Goal: Communication & Community: Answer question/provide support

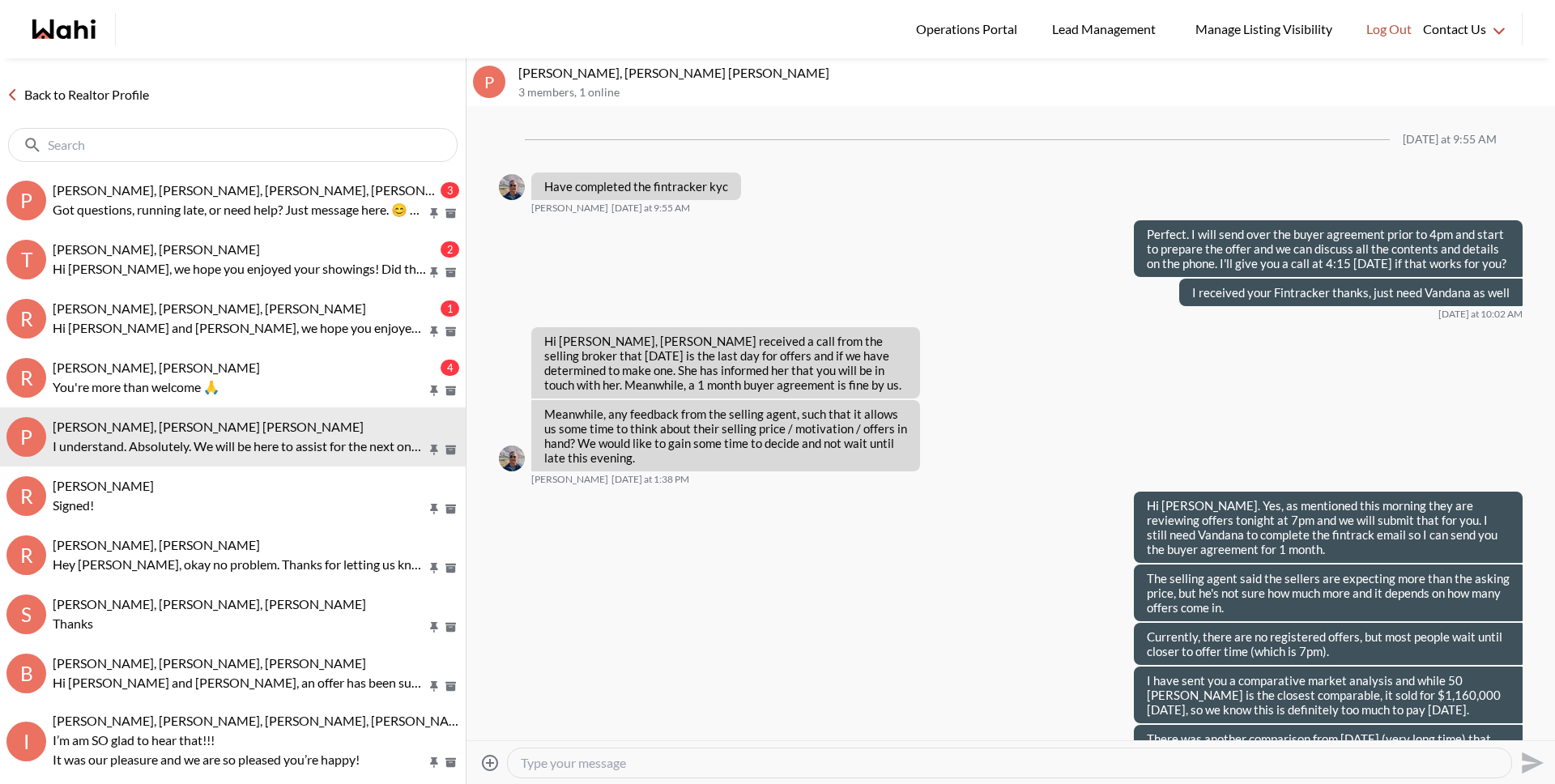
scroll to position [2040, 0]
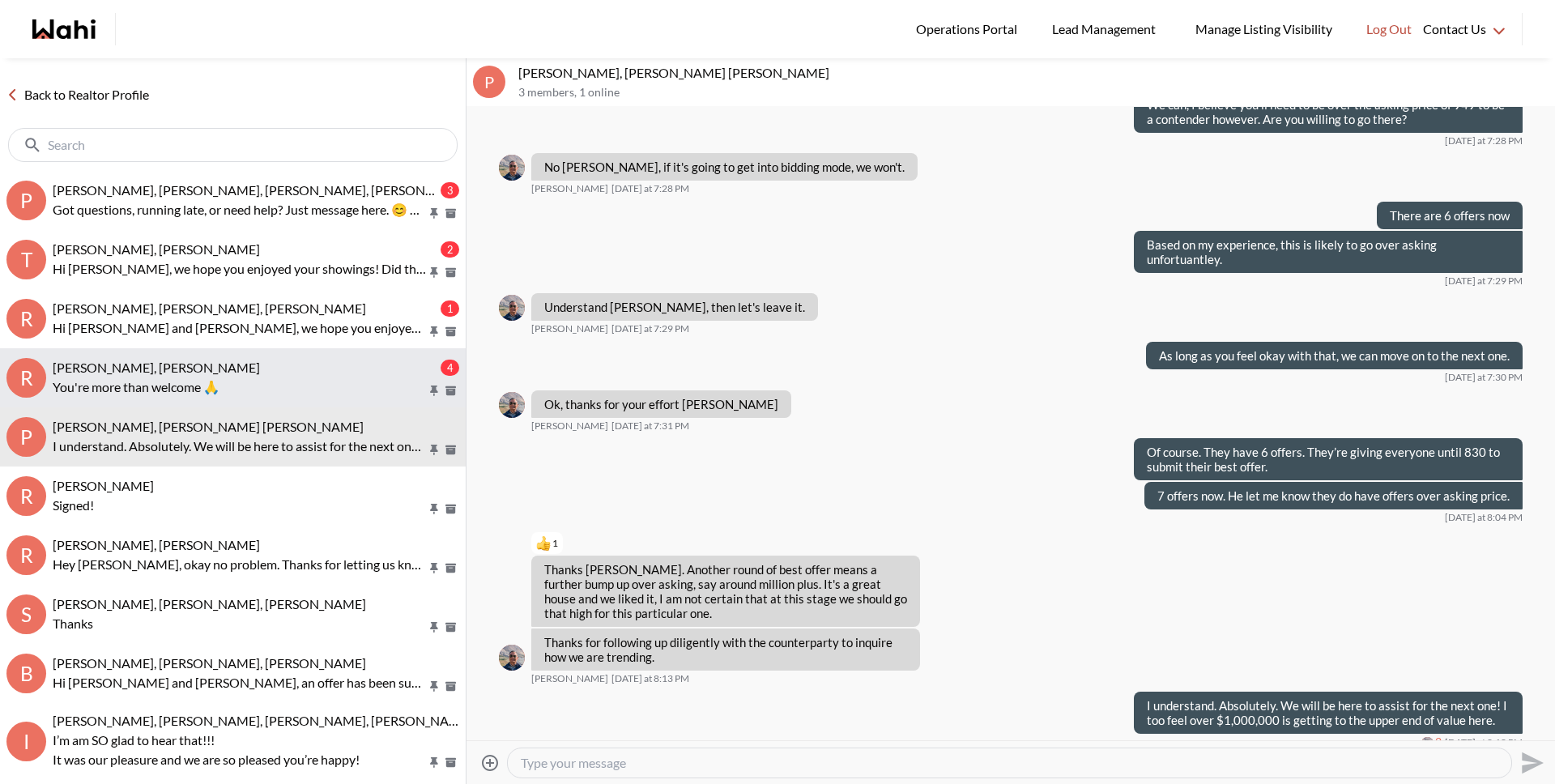
click at [180, 389] on p "You're more than welcome 🙏" at bounding box center [239, 387] width 374 height 19
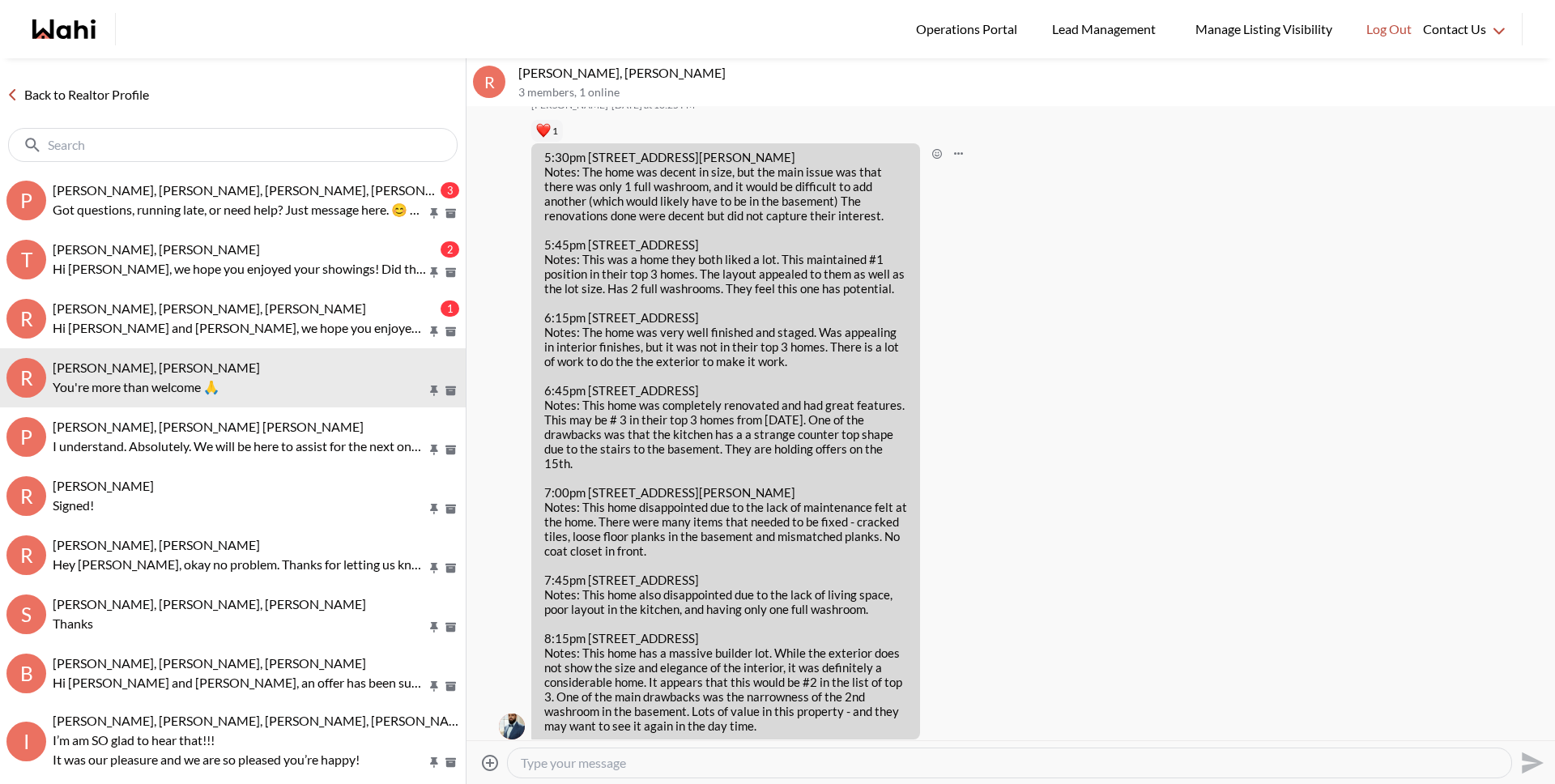
scroll to position [1447, 0]
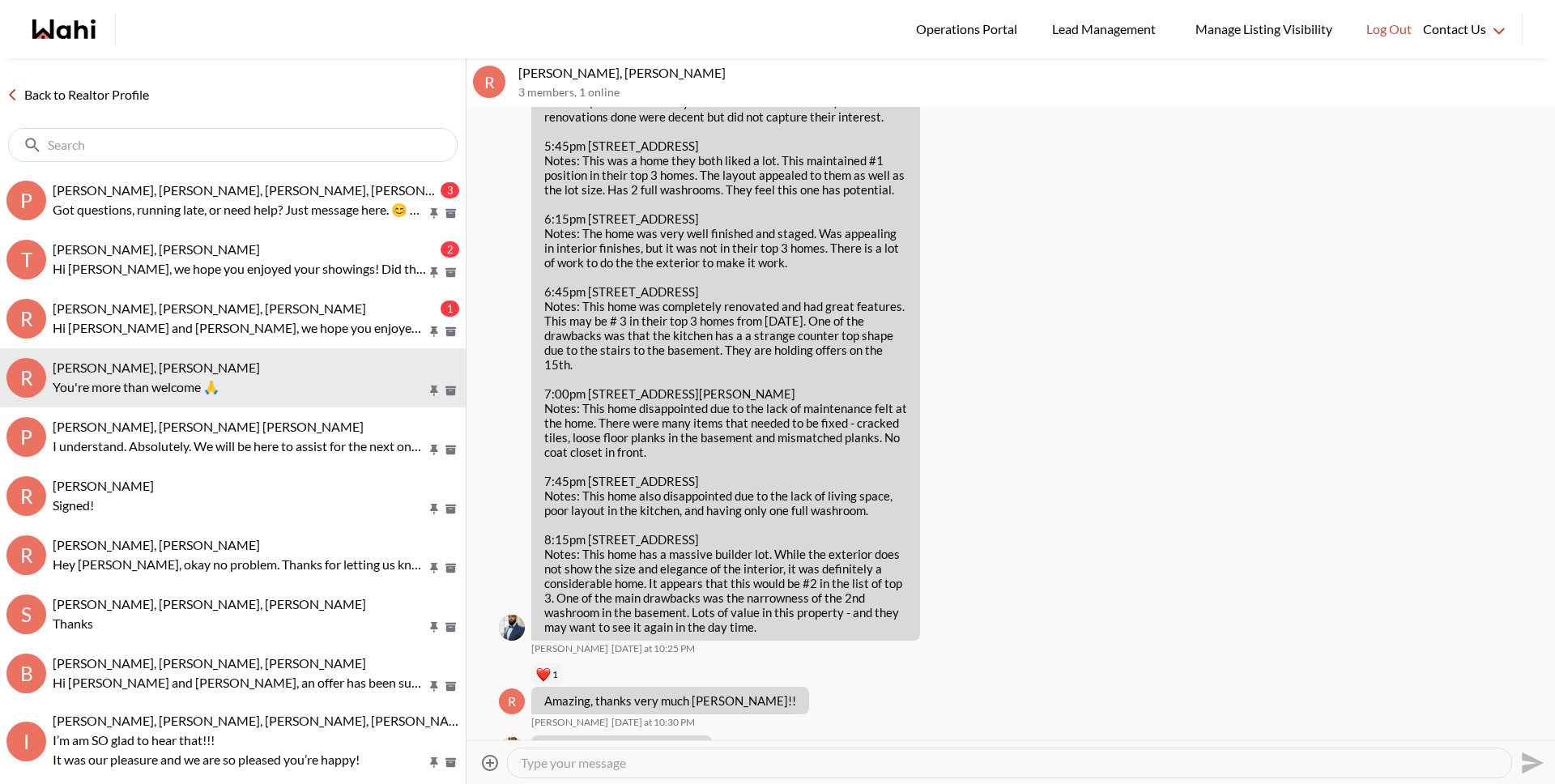
click at [667, 764] on textarea "Type your message" at bounding box center [1009, 762] width 977 height 17
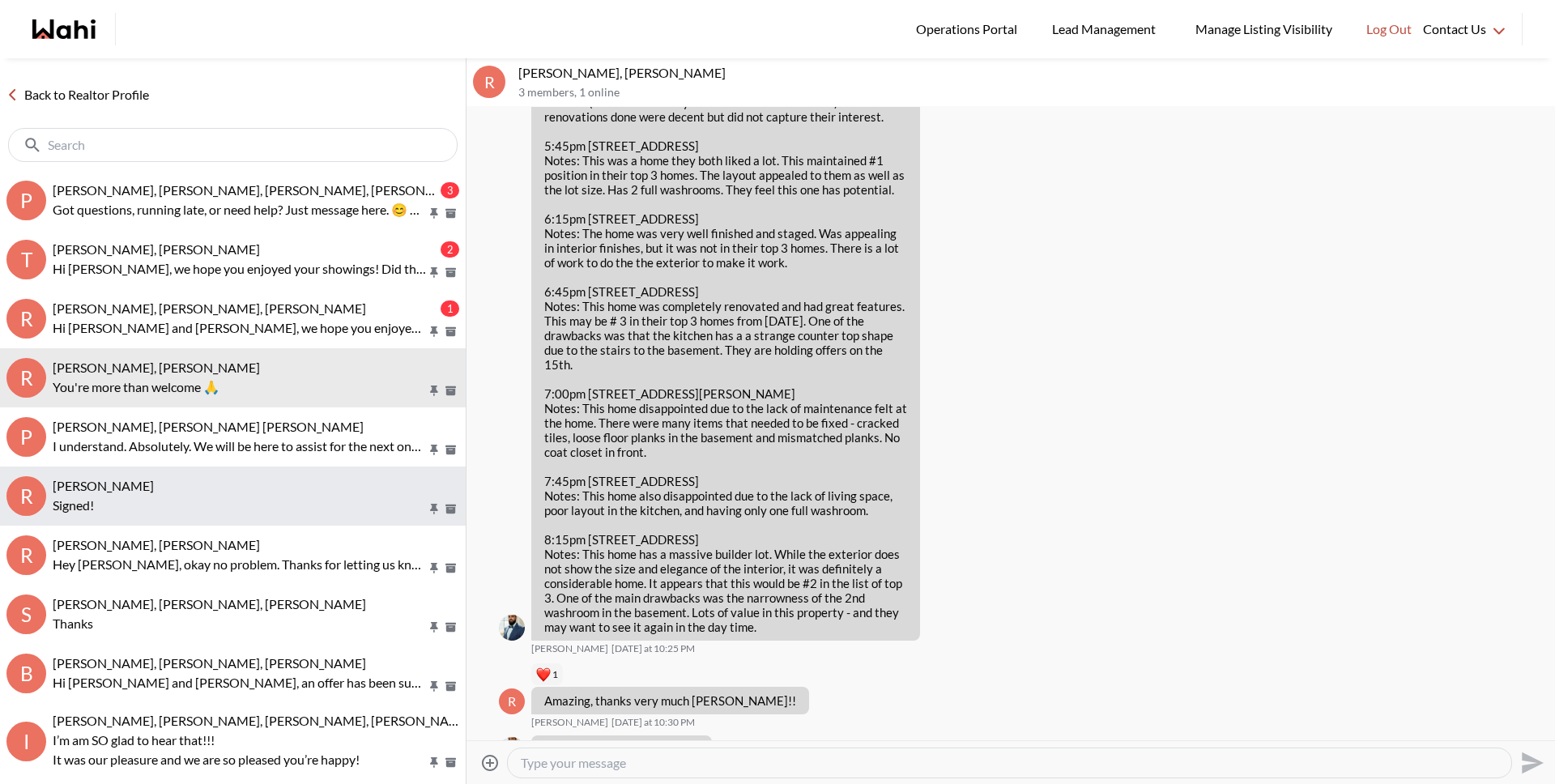
click at [151, 503] on p "Signed!" at bounding box center [239, 506] width 374 height 19
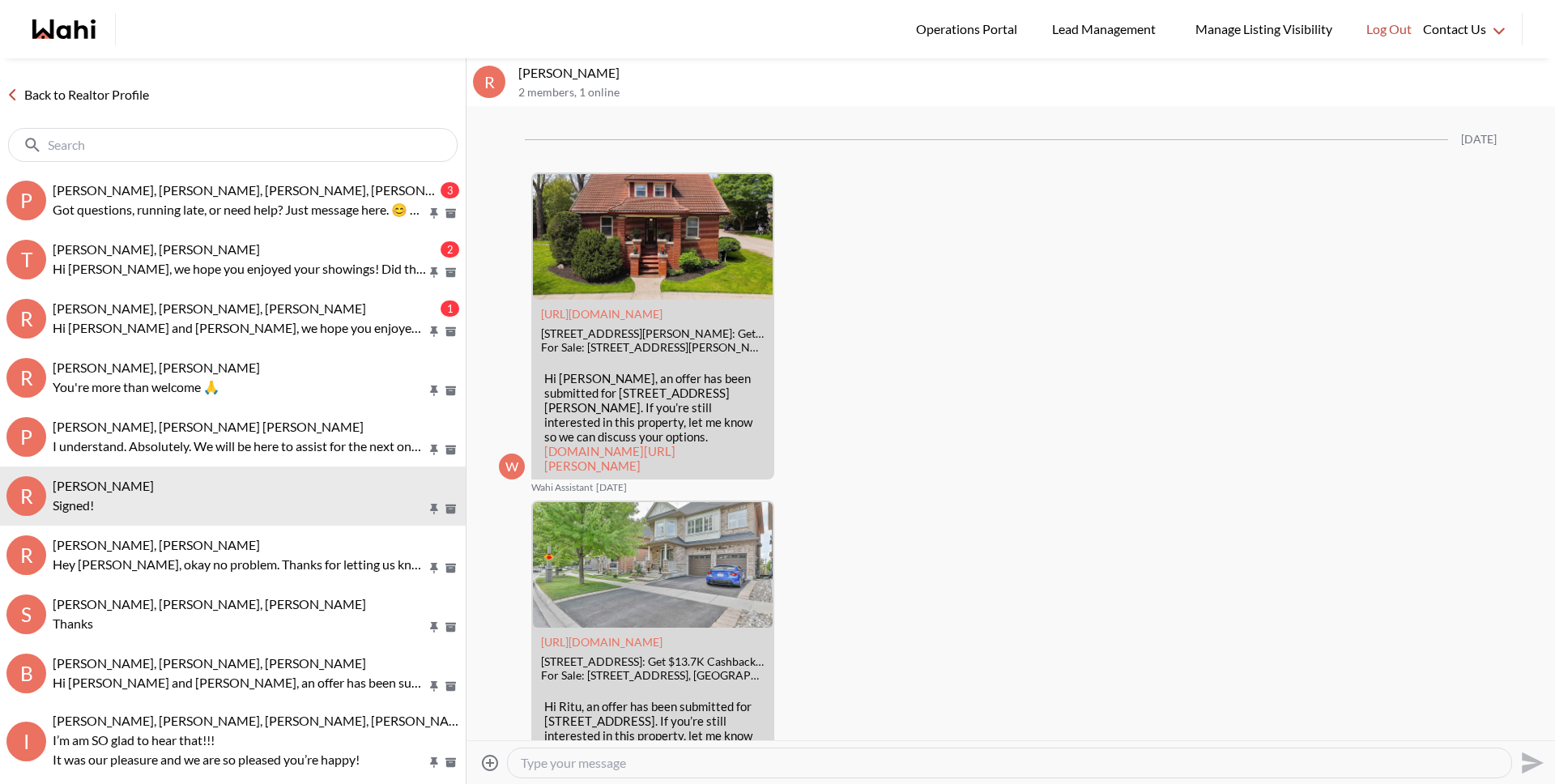
scroll to position [2540, 0]
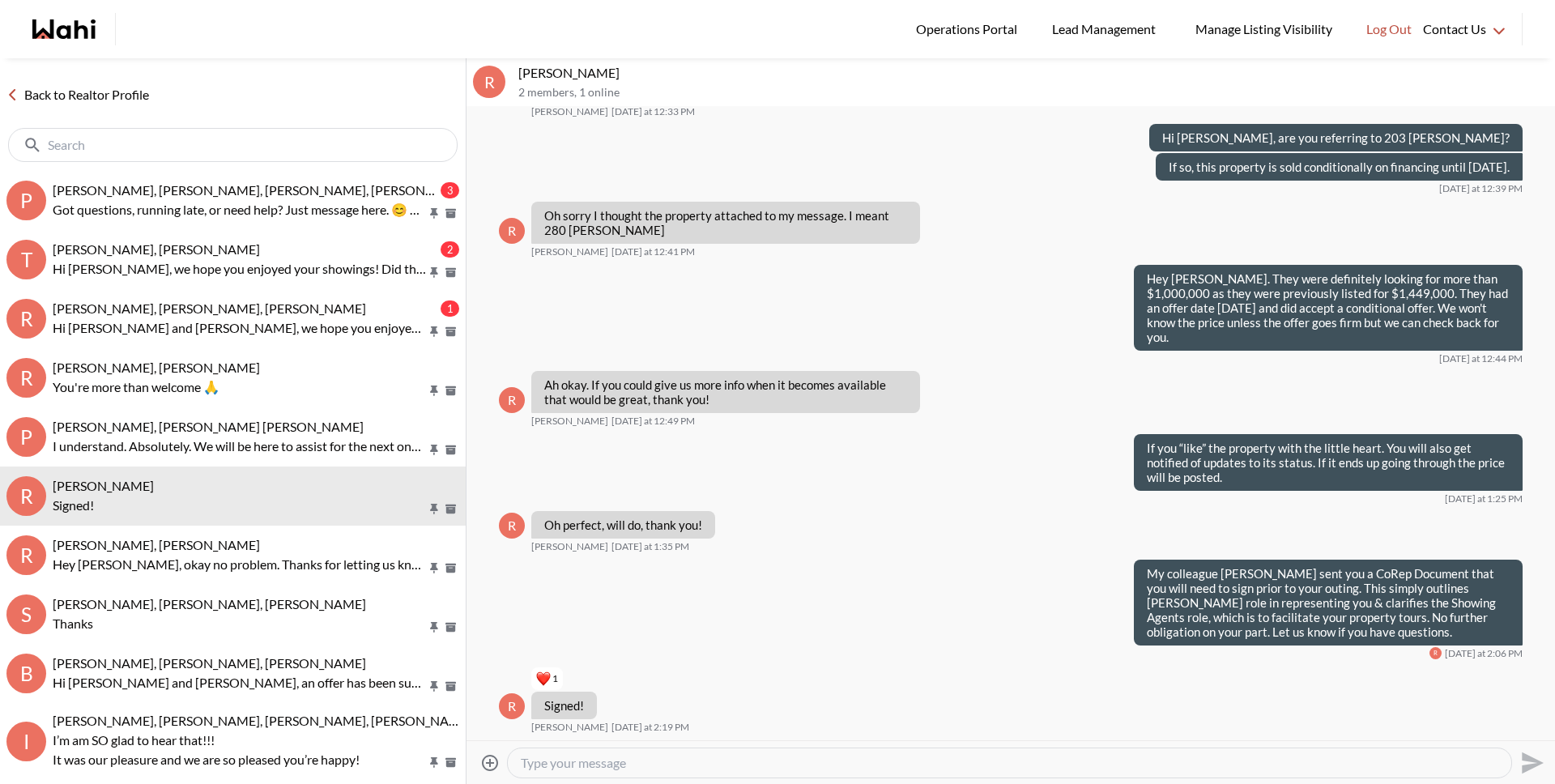
click at [567, 762] on textarea "Type your message" at bounding box center [1009, 762] width 977 height 17
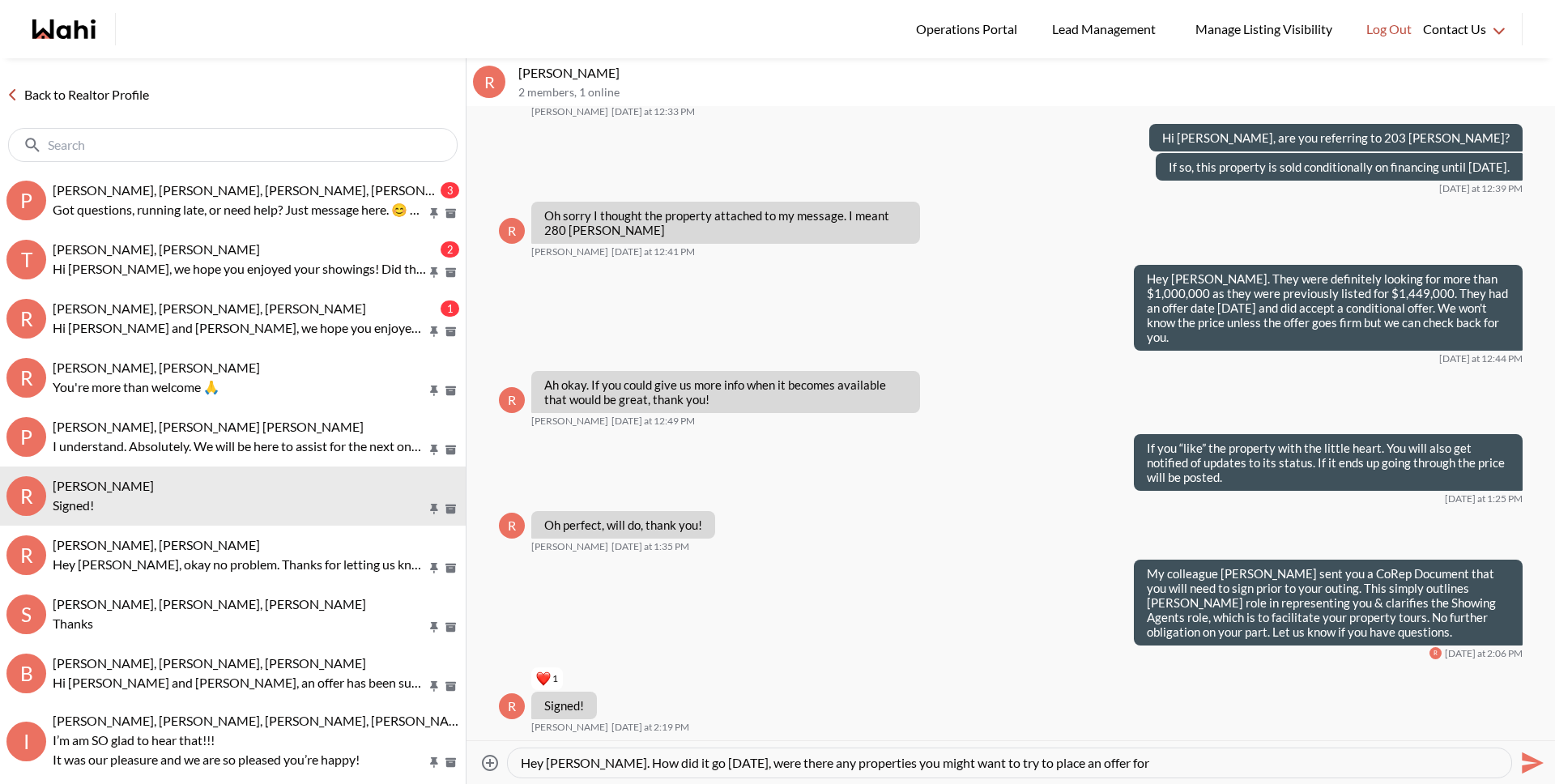
type textarea "Hey [PERSON_NAME]. How did it go [DATE], were there any properties you might wa…"
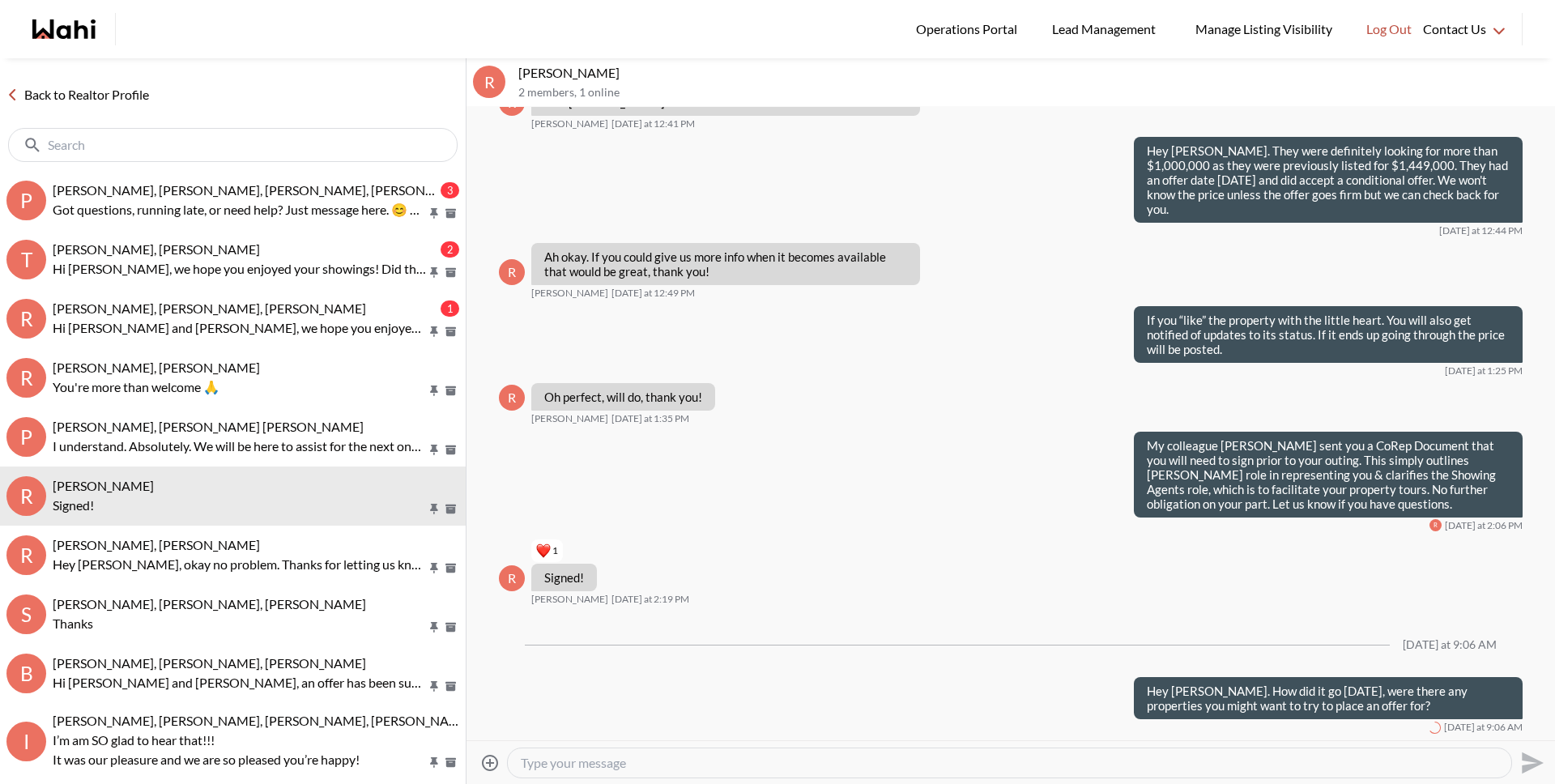
scroll to position [2668, 0]
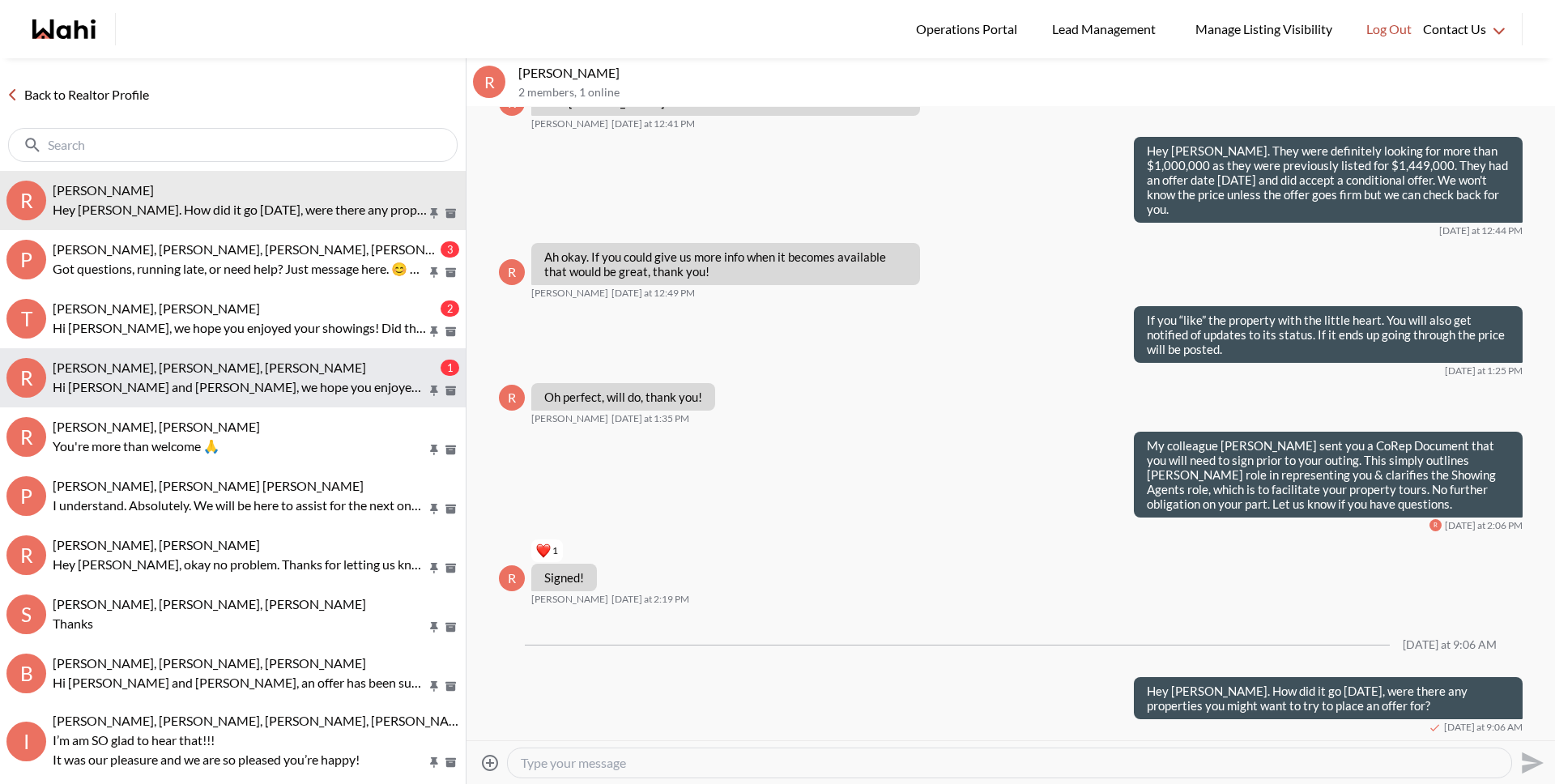
click at [202, 367] on span "[PERSON_NAME], [PERSON_NAME], [PERSON_NAME]" at bounding box center [209, 367] width 313 height 16
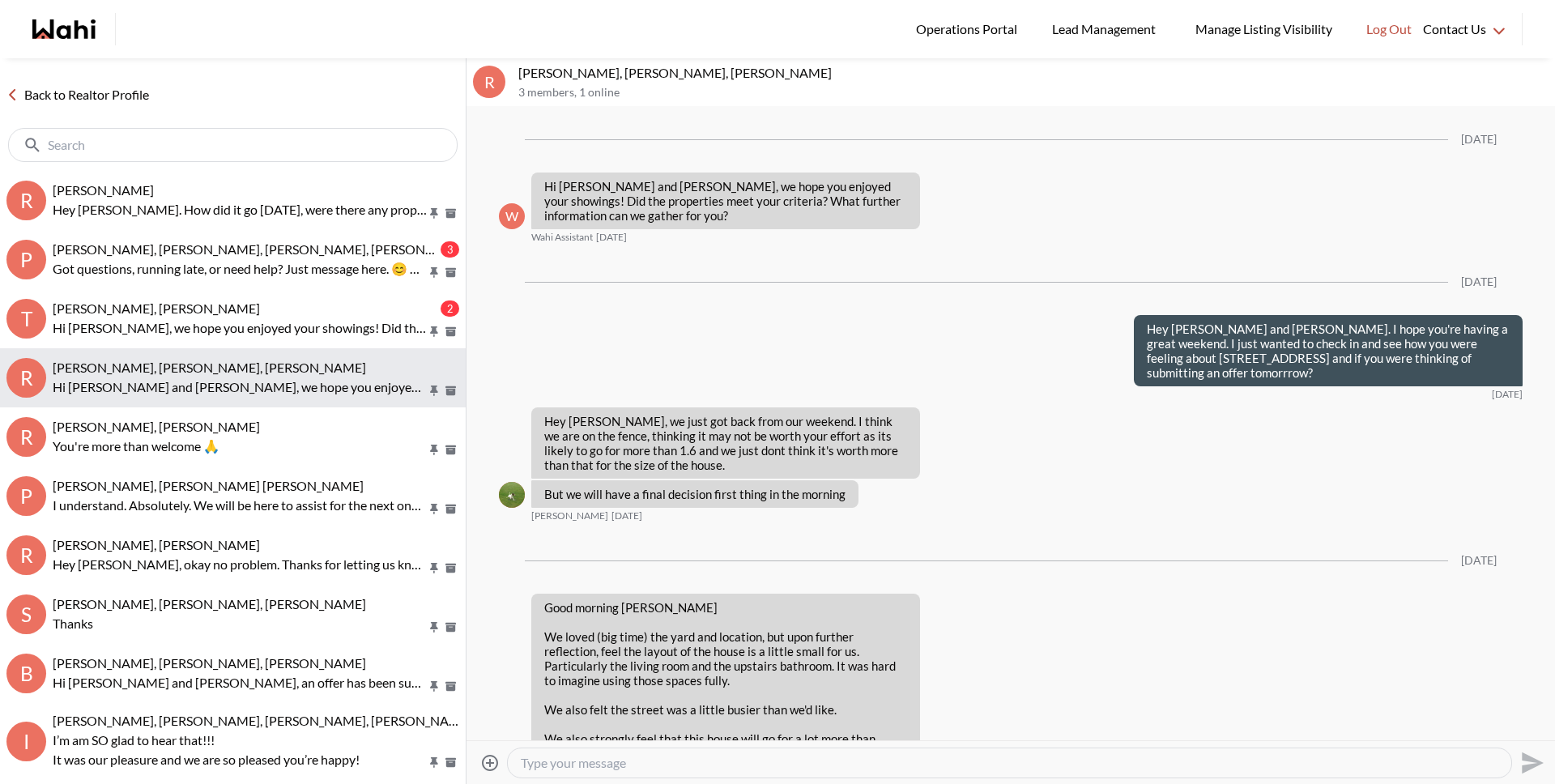
scroll to position [2665, 0]
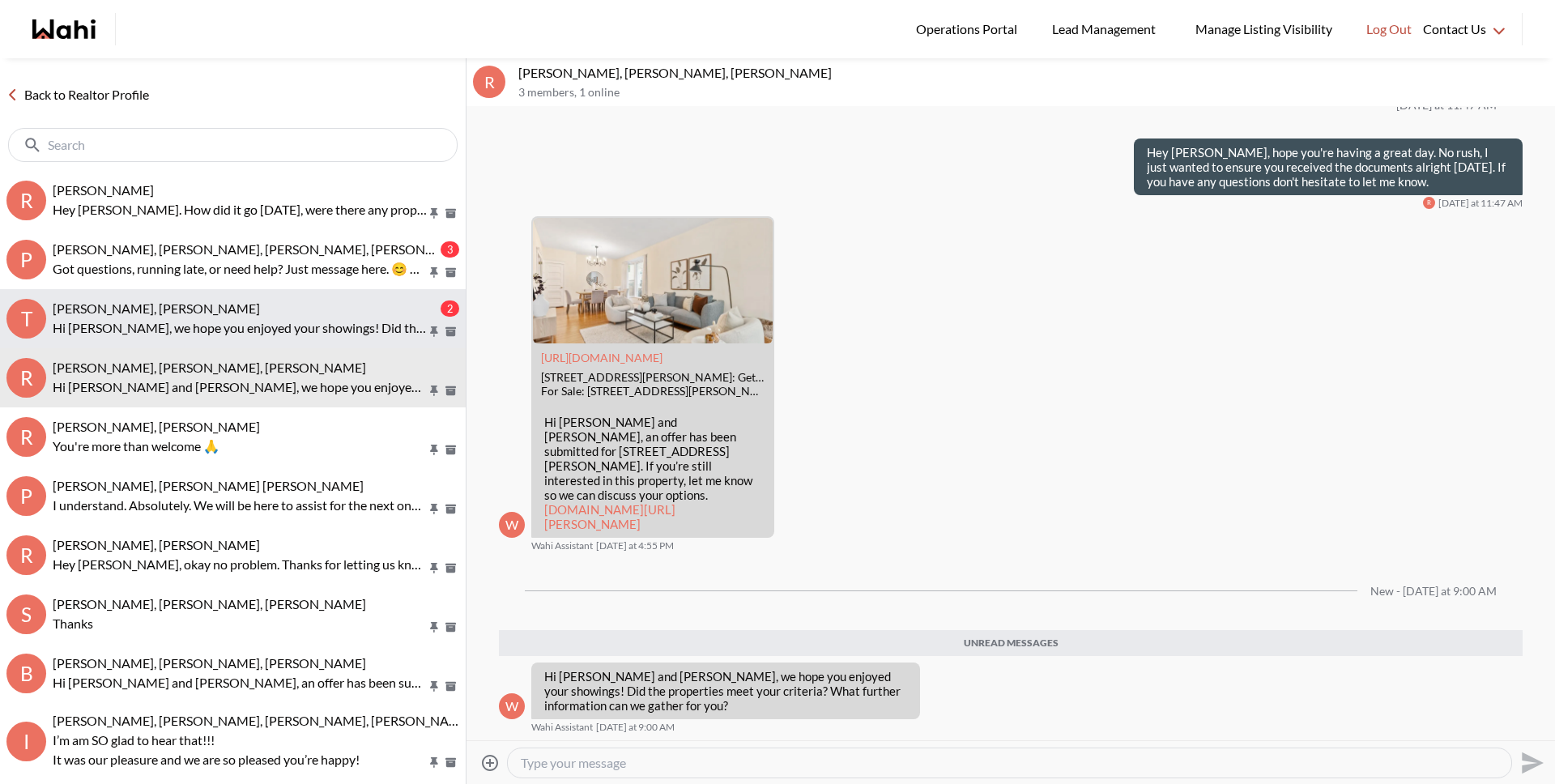
click at [207, 328] on p "Hi [PERSON_NAME], we hope you enjoyed your showings! Did the properties meet yo…" at bounding box center [239, 328] width 374 height 19
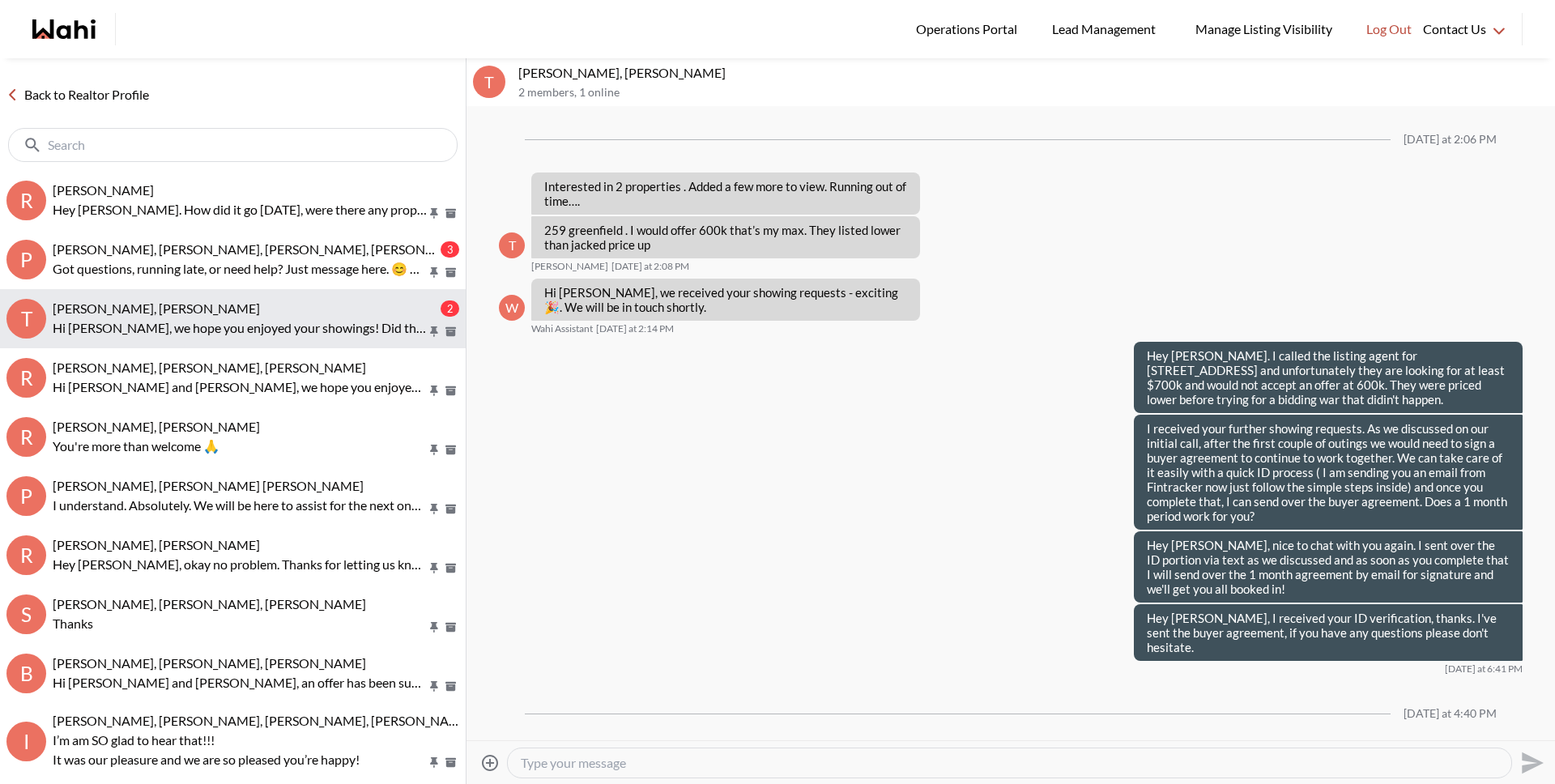
scroll to position [2090, 0]
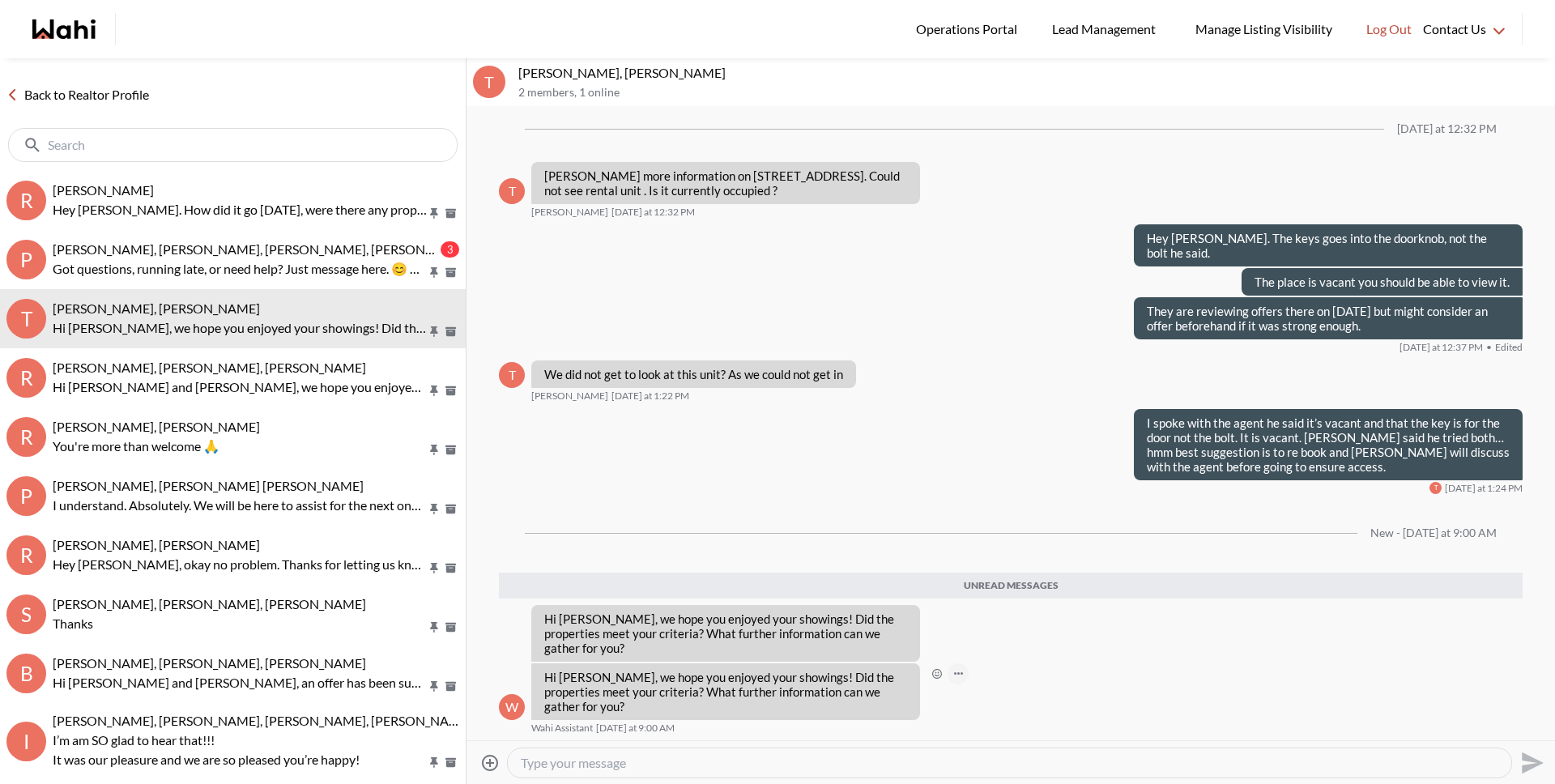
click at [954, 684] on button "Open Message Actions Menu" at bounding box center [958, 673] width 21 height 21
click at [971, 651] on button "Delete" at bounding box center [1012, 663] width 130 height 30
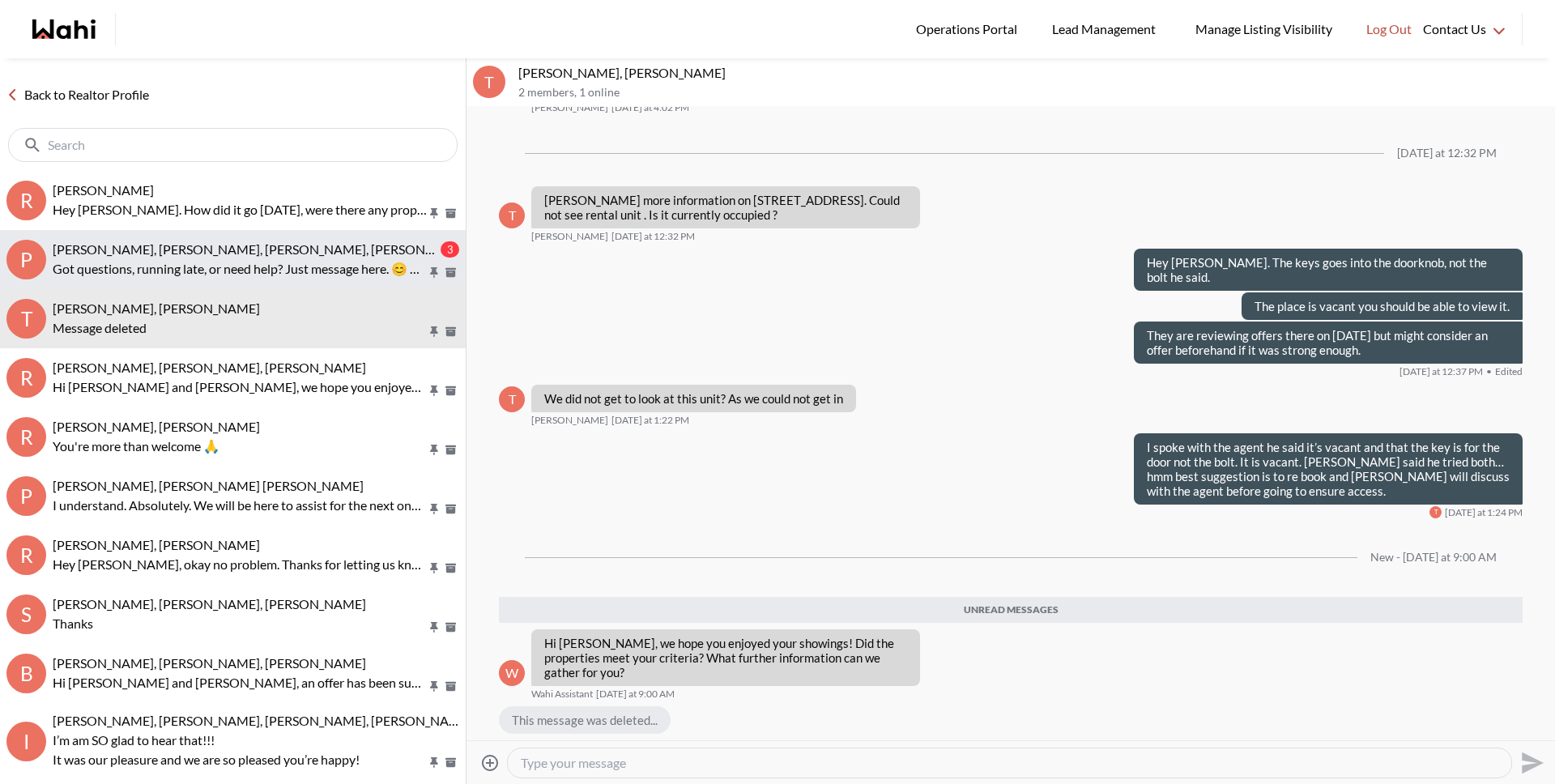
click at [121, 253] on span "[PERSON_NAME], [PERSON_NAME], [PERSON_NAME], [PERSON_NAME]" at bounding box center [262, 249] width 419 height 16
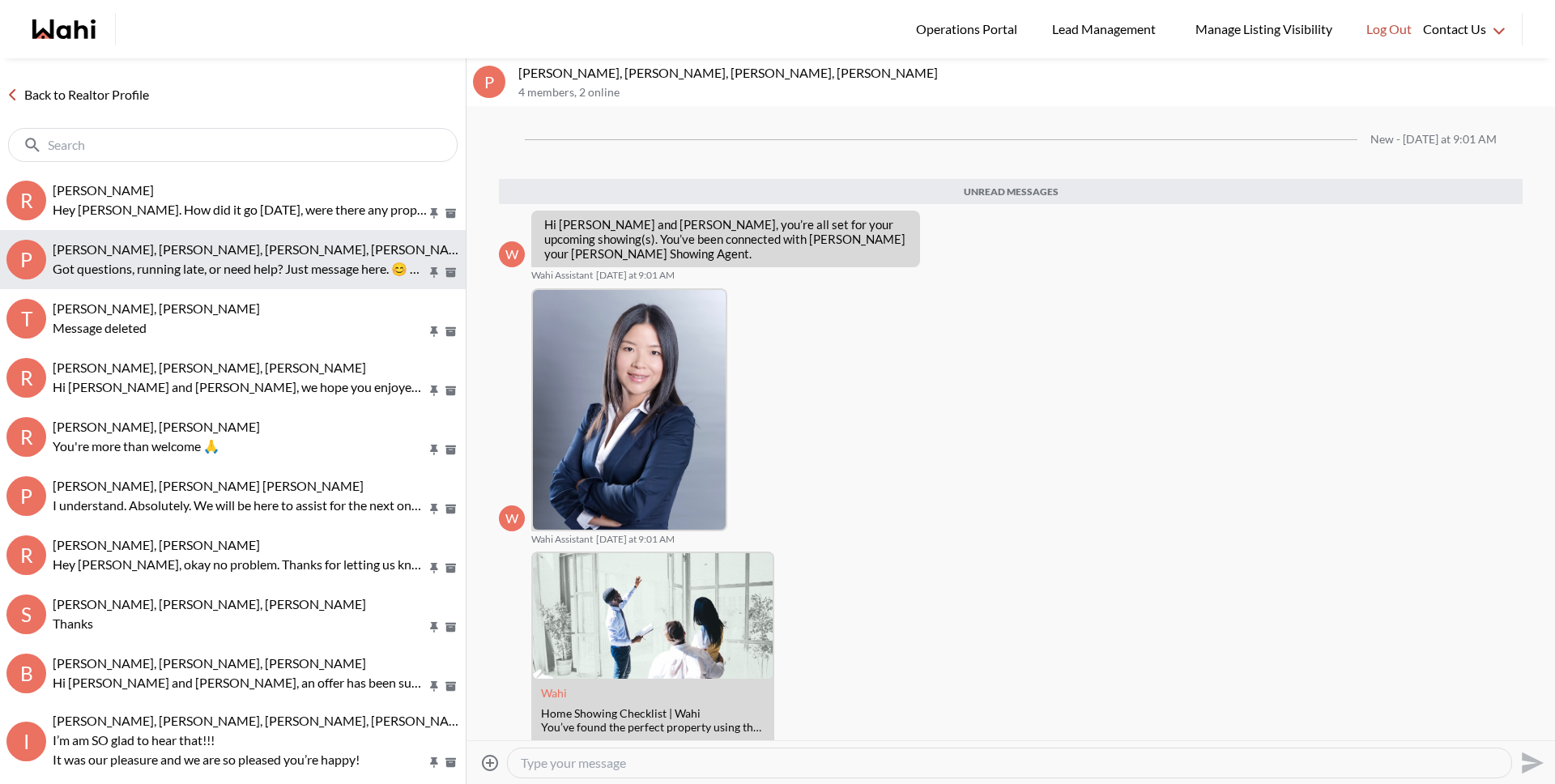
scroll to position [97, 0]
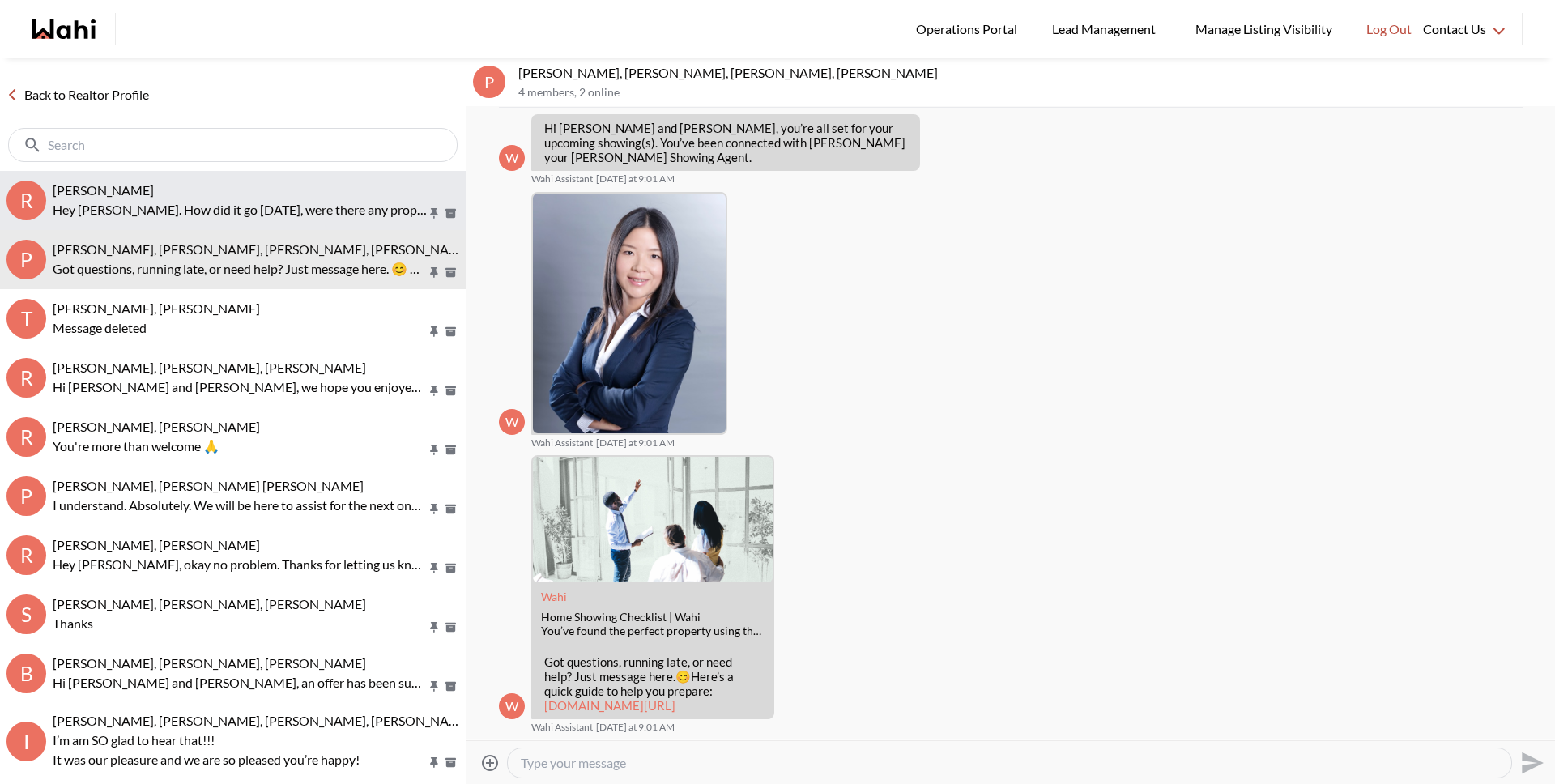
click at [157, 216] on p "Hey [PERSON_NAME]. How did it go [DATE], were there any properties you might wa…" at bounding box center [239, 210] width 374 height 19
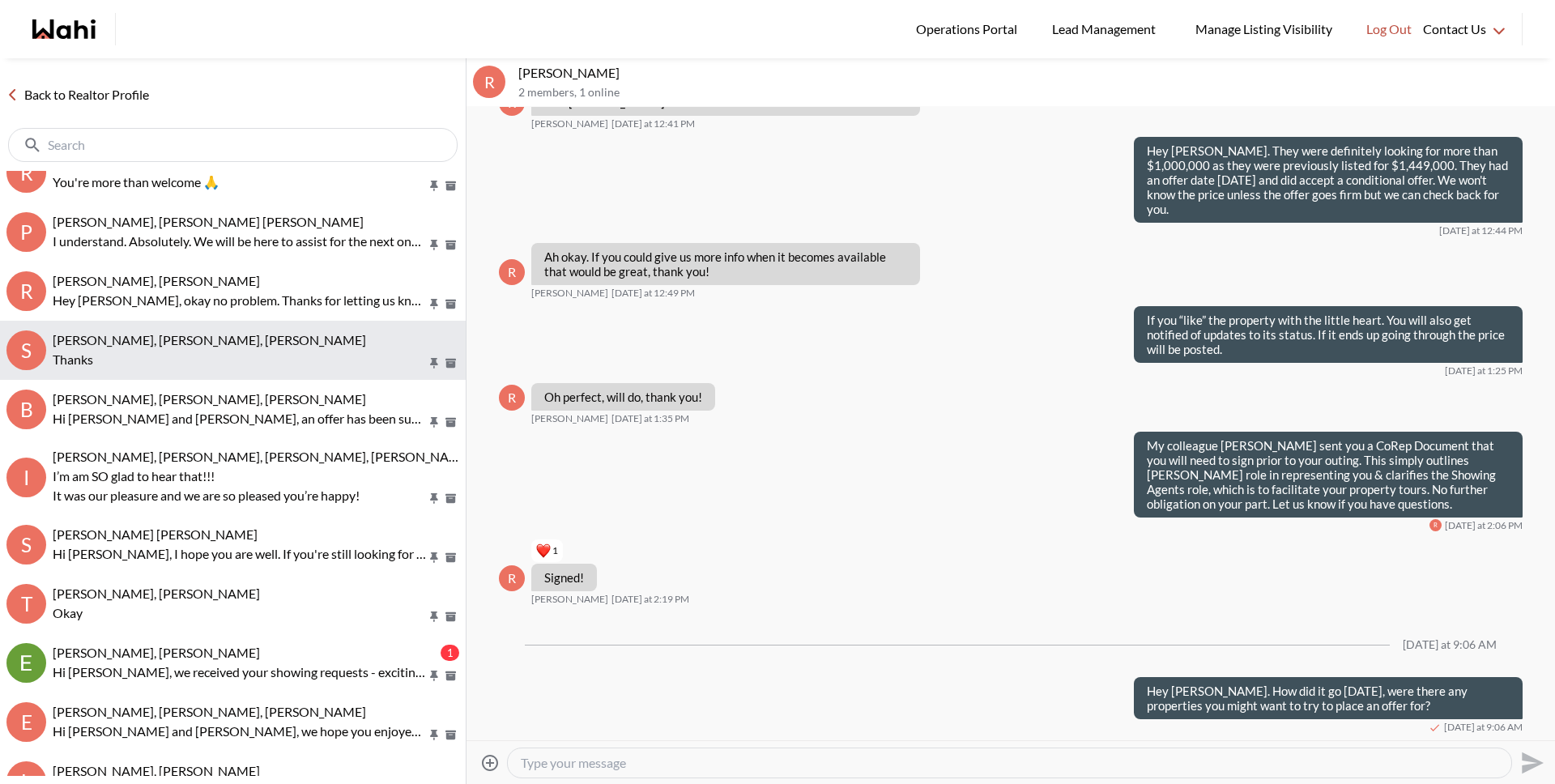
scroll to position [265, 0]
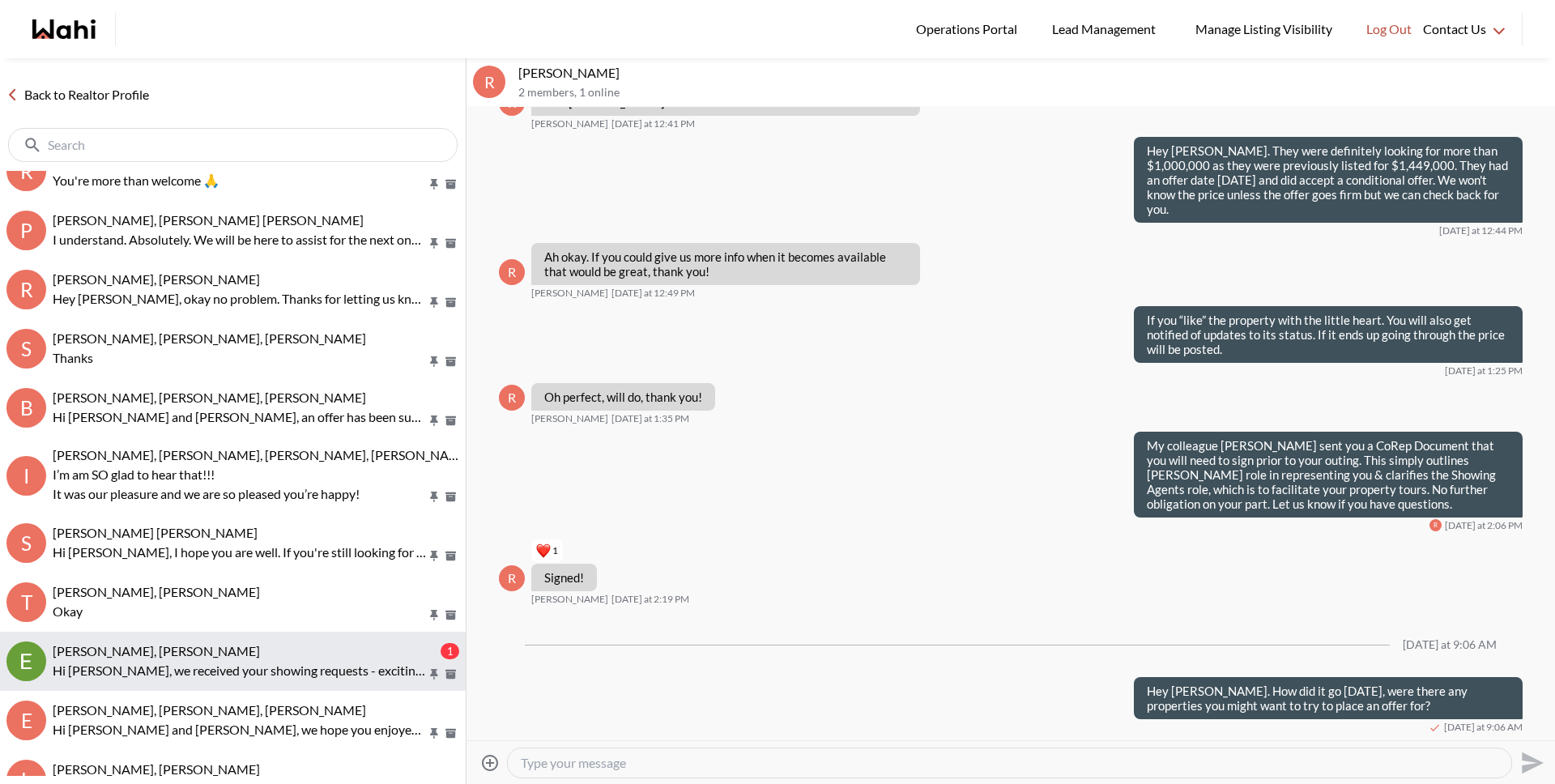
click at [212, 660] on p "Hi [PERSON_NAME], we received your showing requests - exciting 🎉 . We will be i…" at bounding box center [239, 670] width 374 height 19
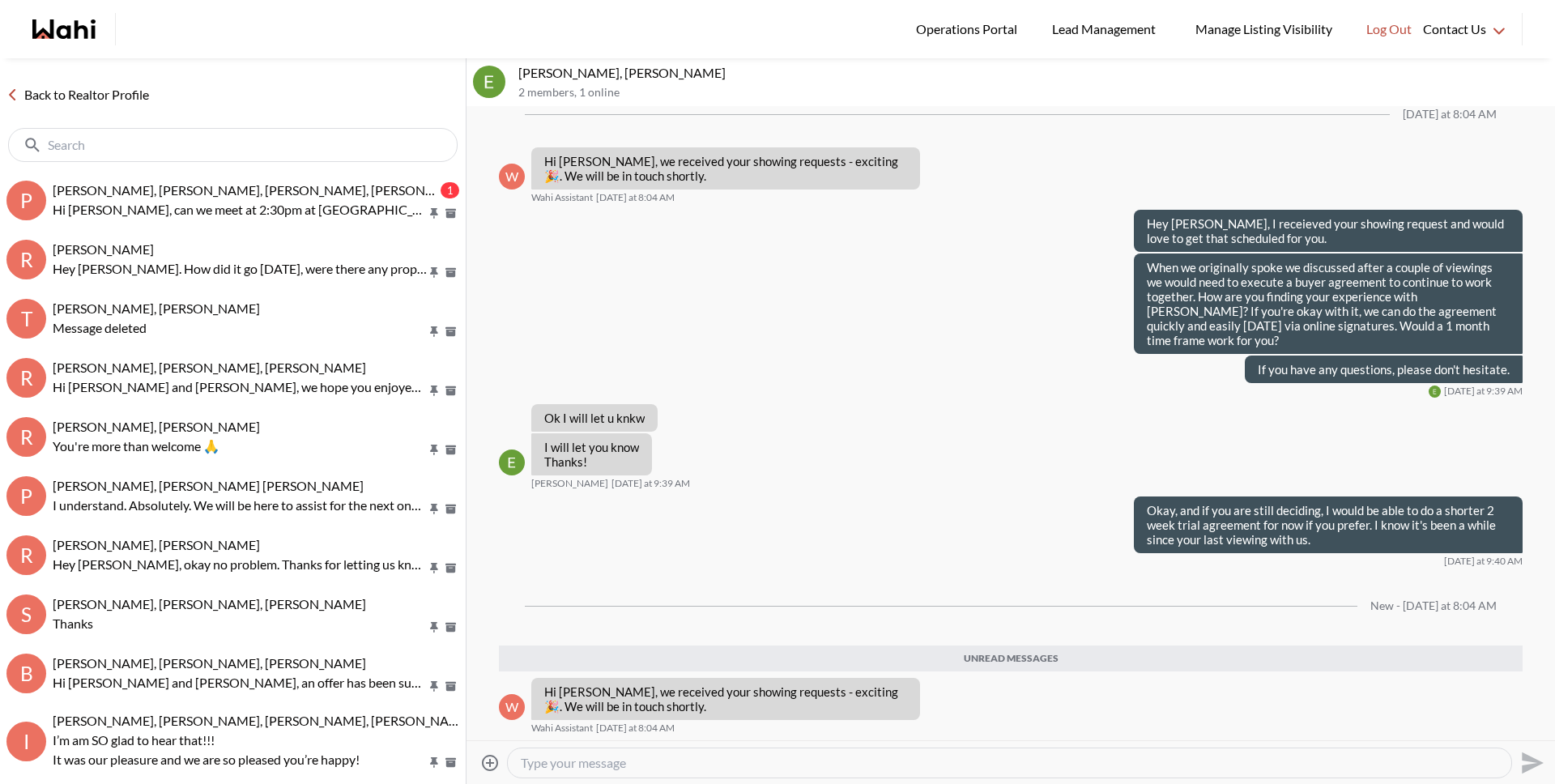
click at [275, 144] on input "text" at bounding box center [234, 144] width 373 height 17
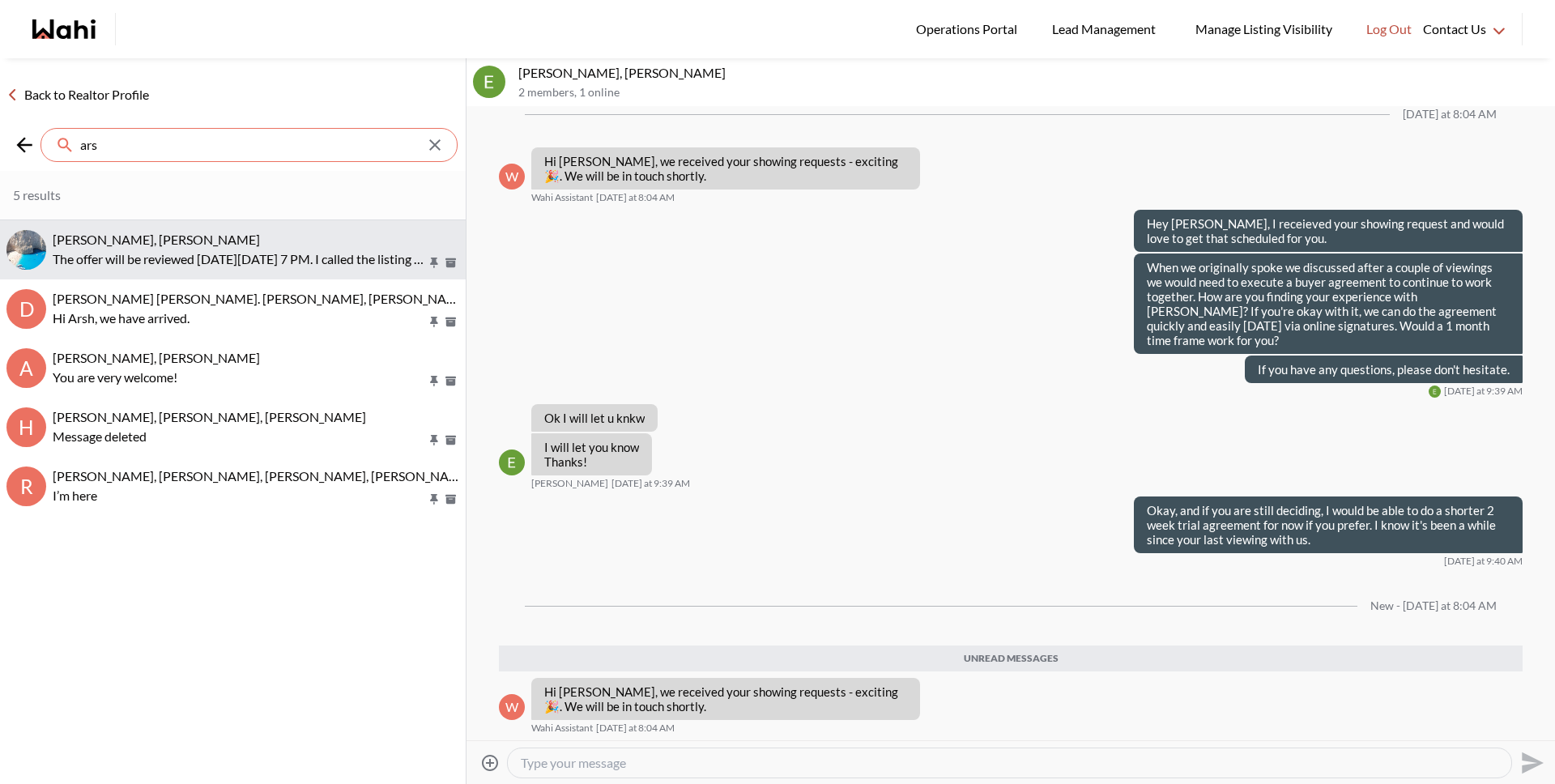
type input "ars"
click at [239, 260] on p "The offer will be reviewed on Tuesday, October 7 at 7 PM. I called the listing …" at bounding box center [239, 259] width 374 height 19
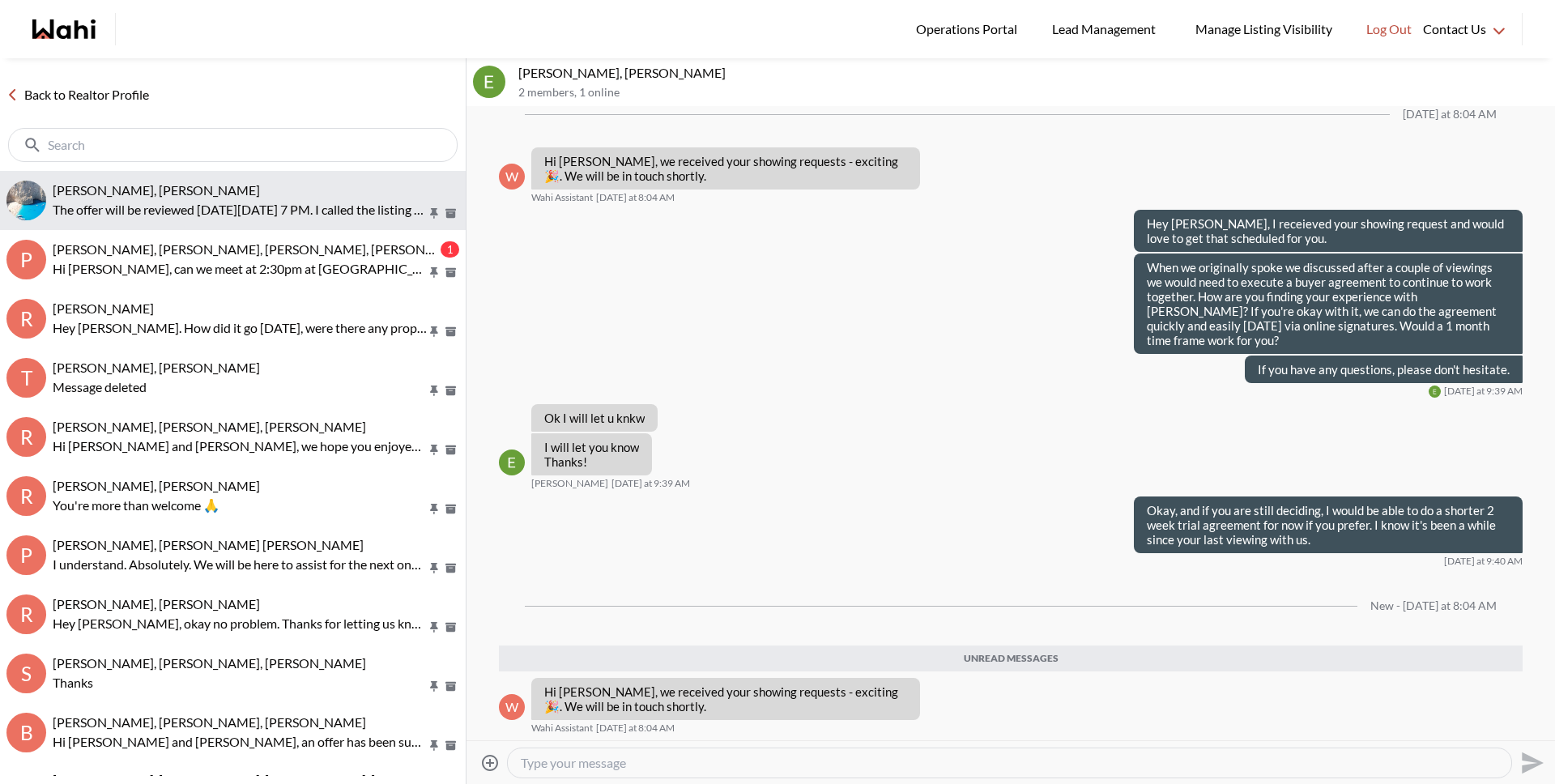
click at [137, 200] on p "The offer will be reviewed on Tuesday, October 7 at 7 PM. I called the listing …" at bounding box center [239, 210] width 374 height 19
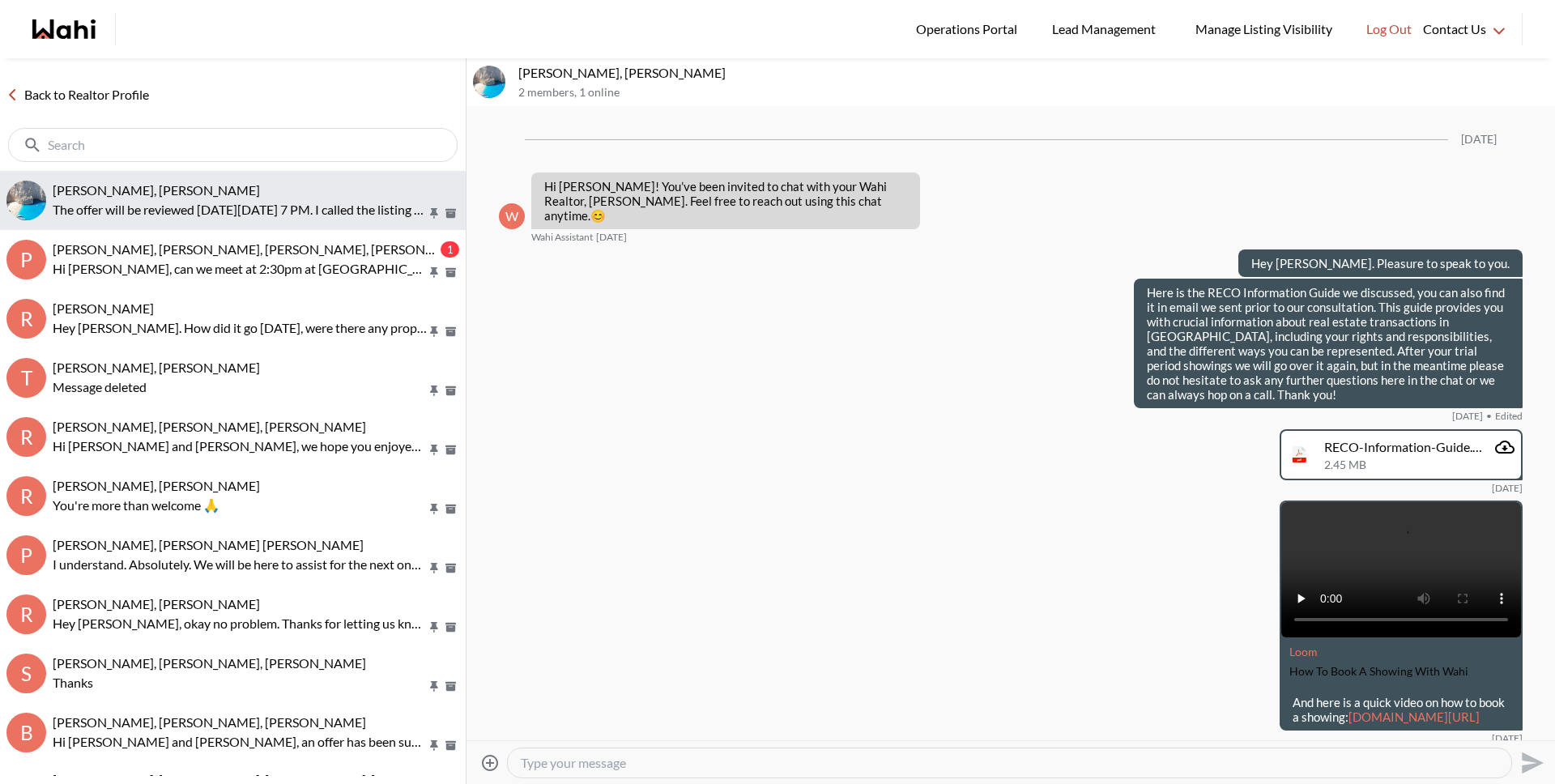
scroll to position [2323, 0]
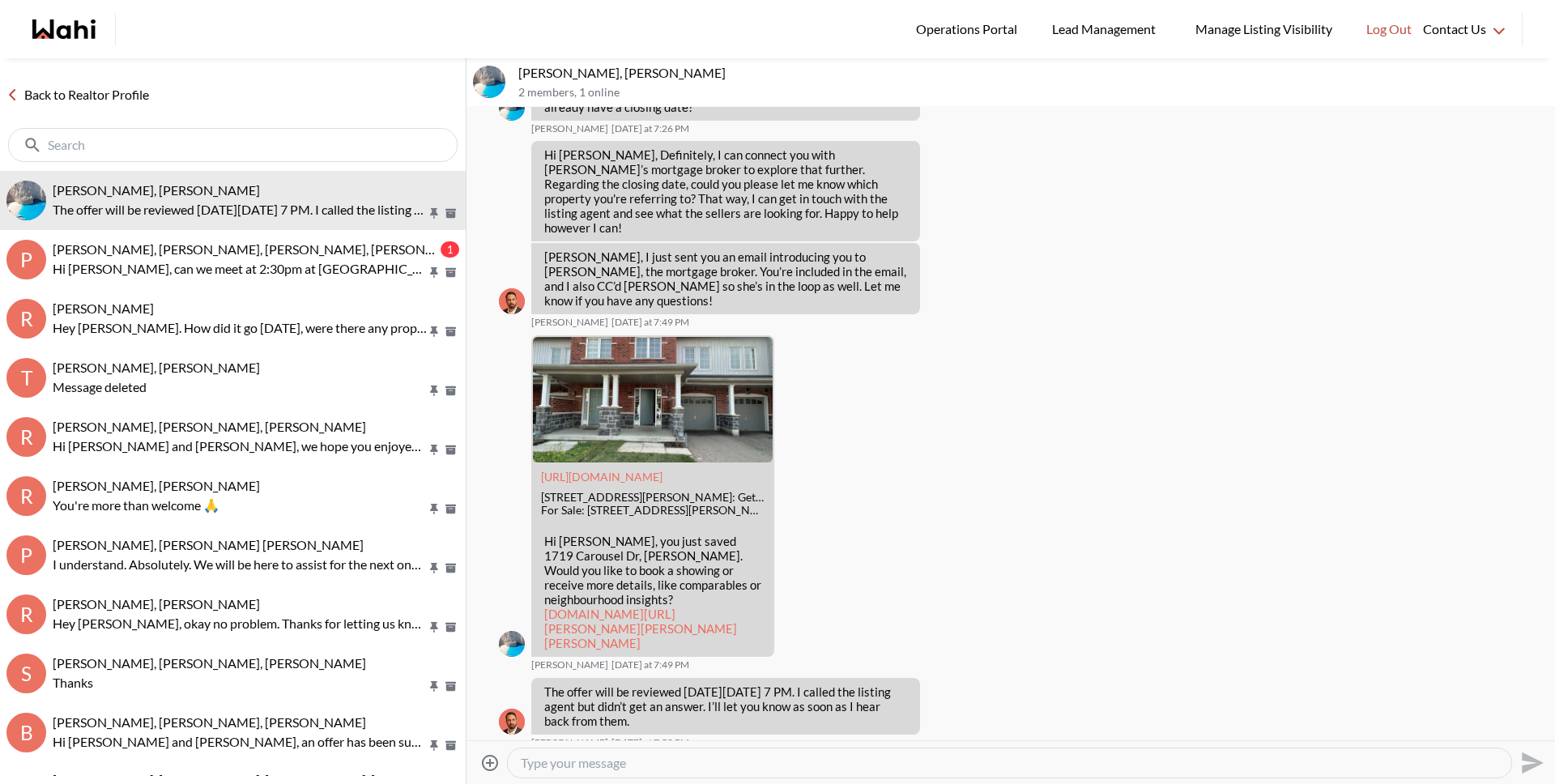
click at [577, 762] on textarea "Type your message" at bounding box center [1009, 762] width 977 height 17
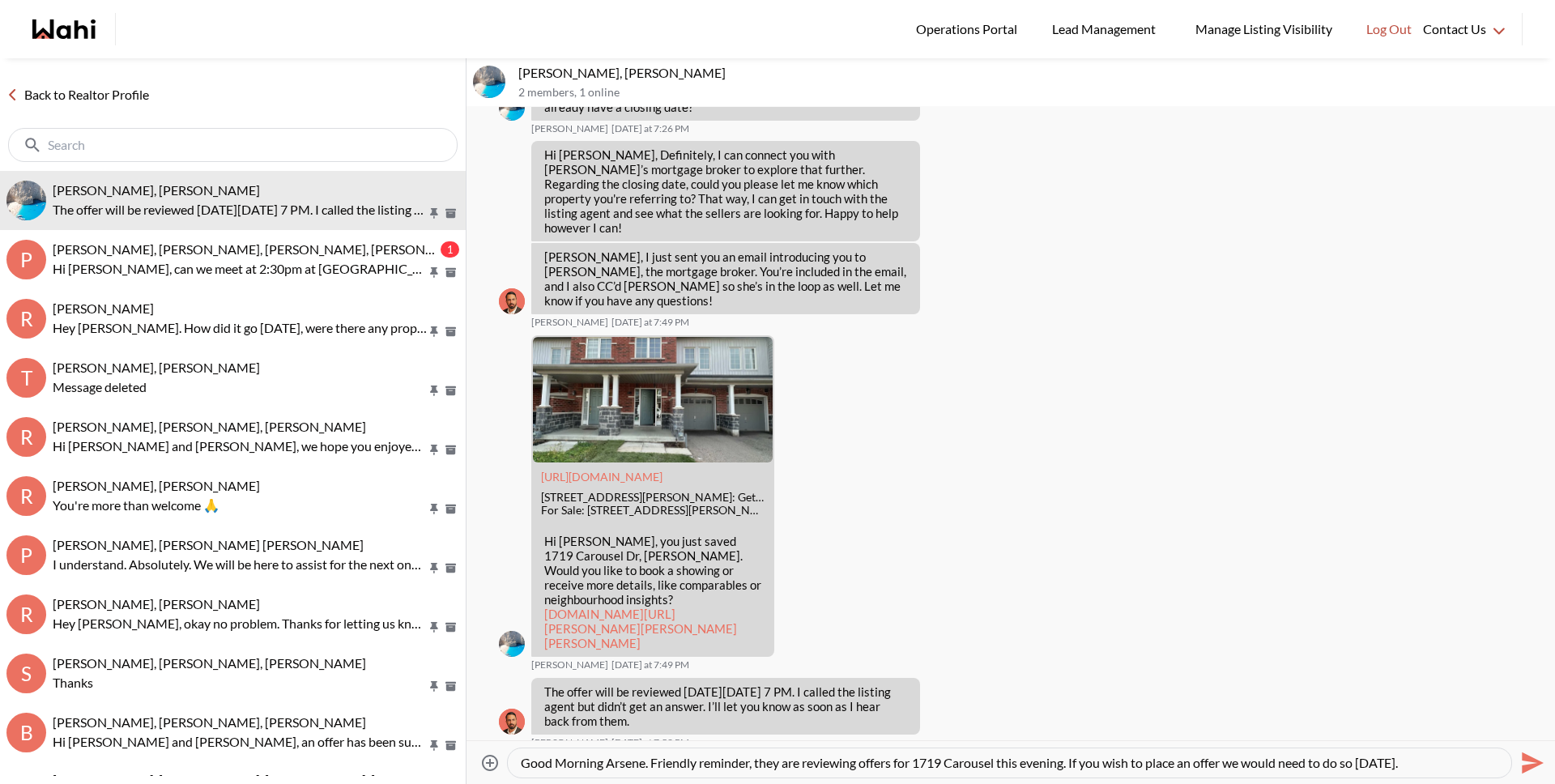
type textarea "Good Morning Arsene. Friendly reminder, they are reviewing offers for 1719 Caro…"
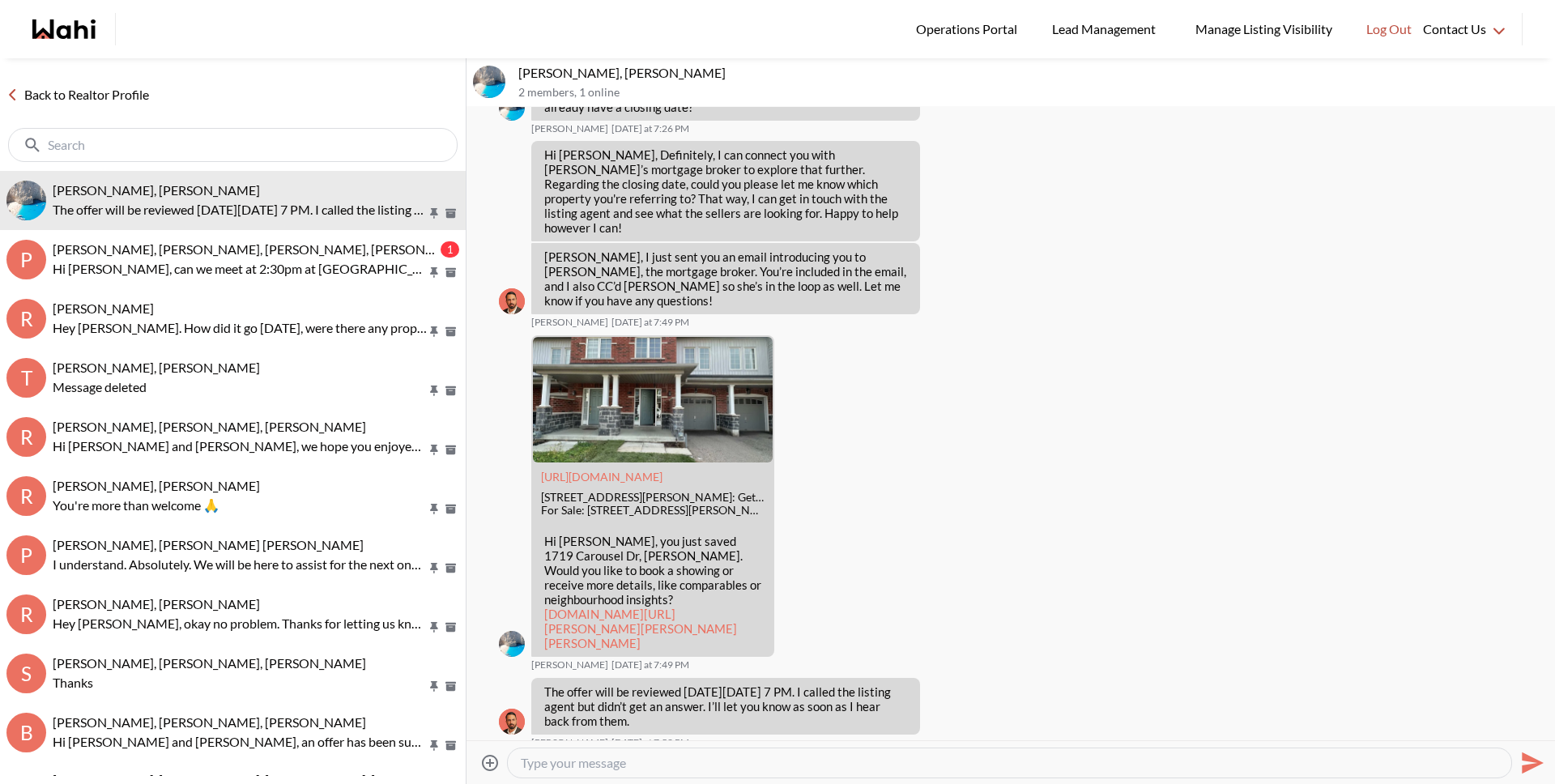
scroll to position [2467, 0]
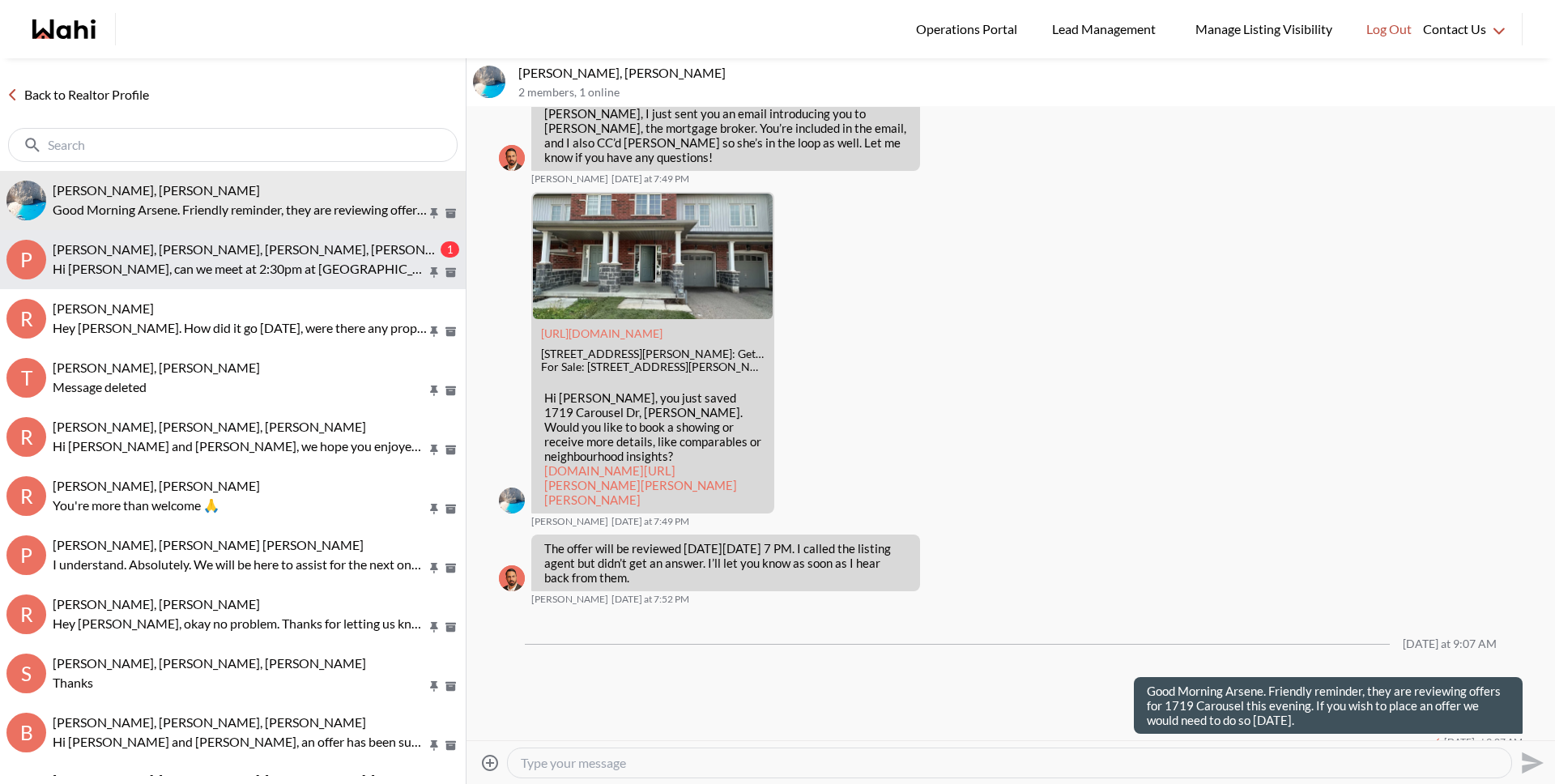
click at [179, 259] on p "Hi Pranav, can we meet at 2:30pm at 8D leaside park tomorrow? Then we will see …" at bounding box center [239, 269] width 374 height 19
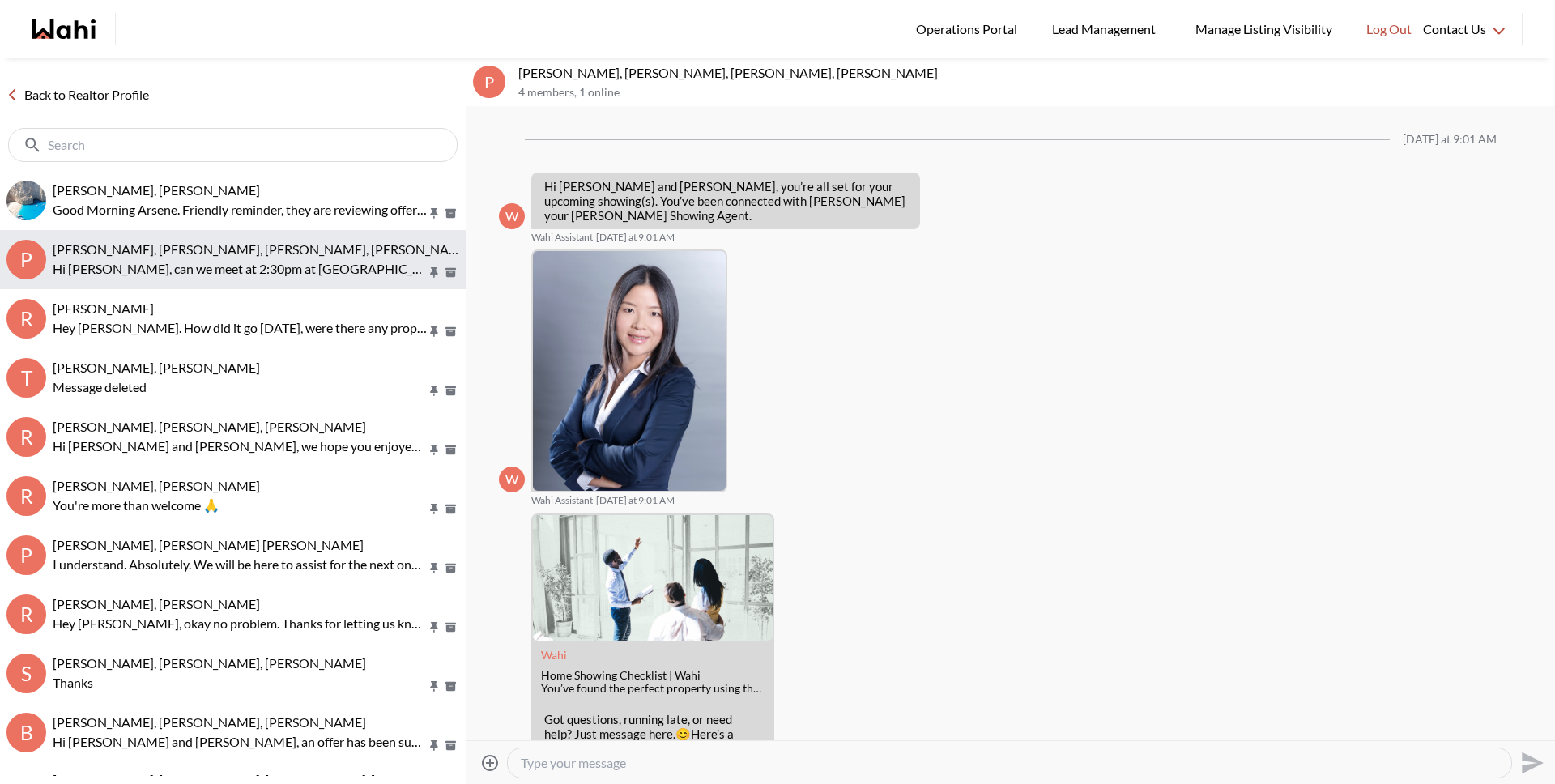
scroll to position [224, 0]
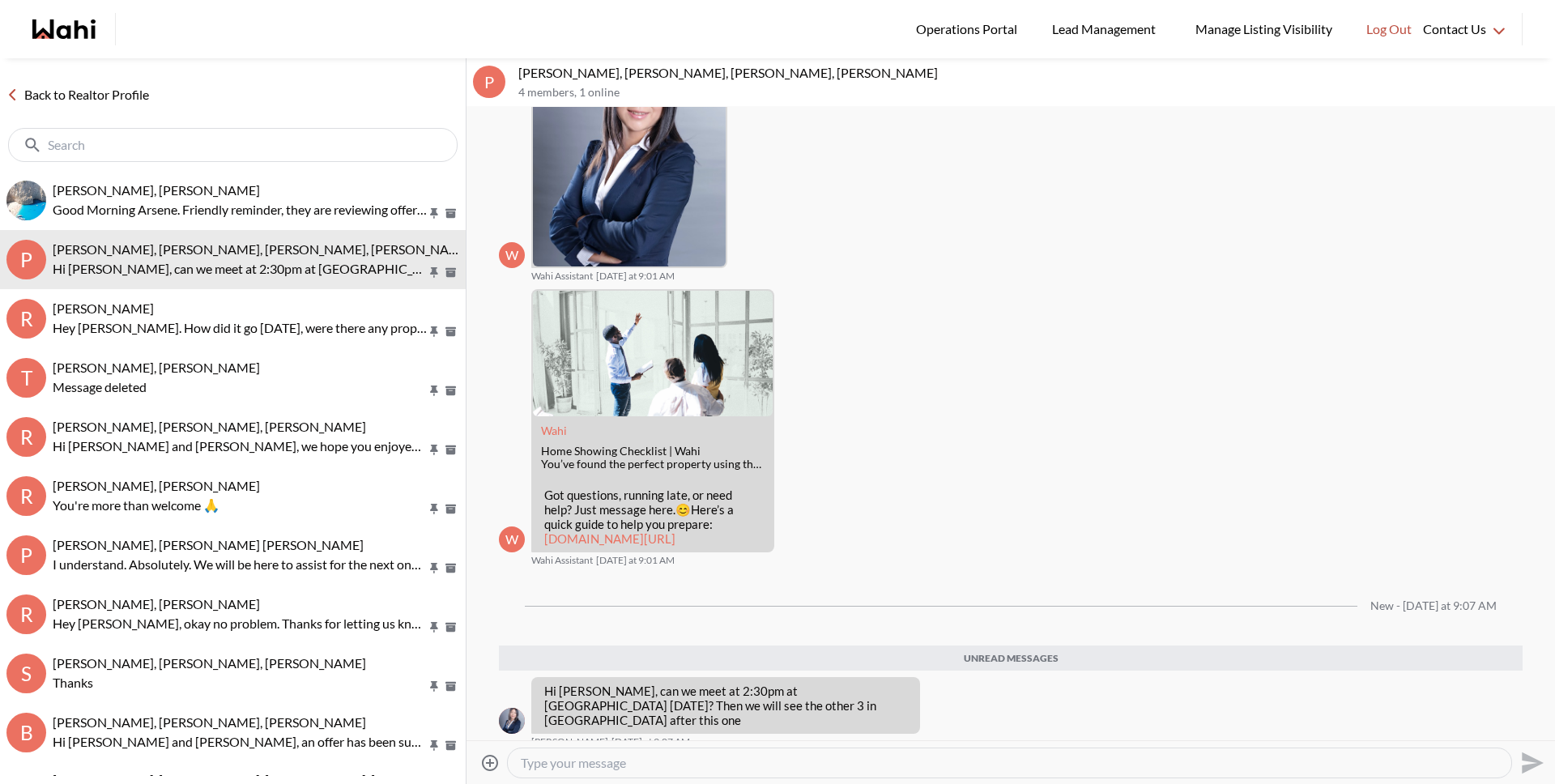
click at [100, 90] on link "Back to Realtor Profile" at bounding box center [77, 95] width 156 height 21
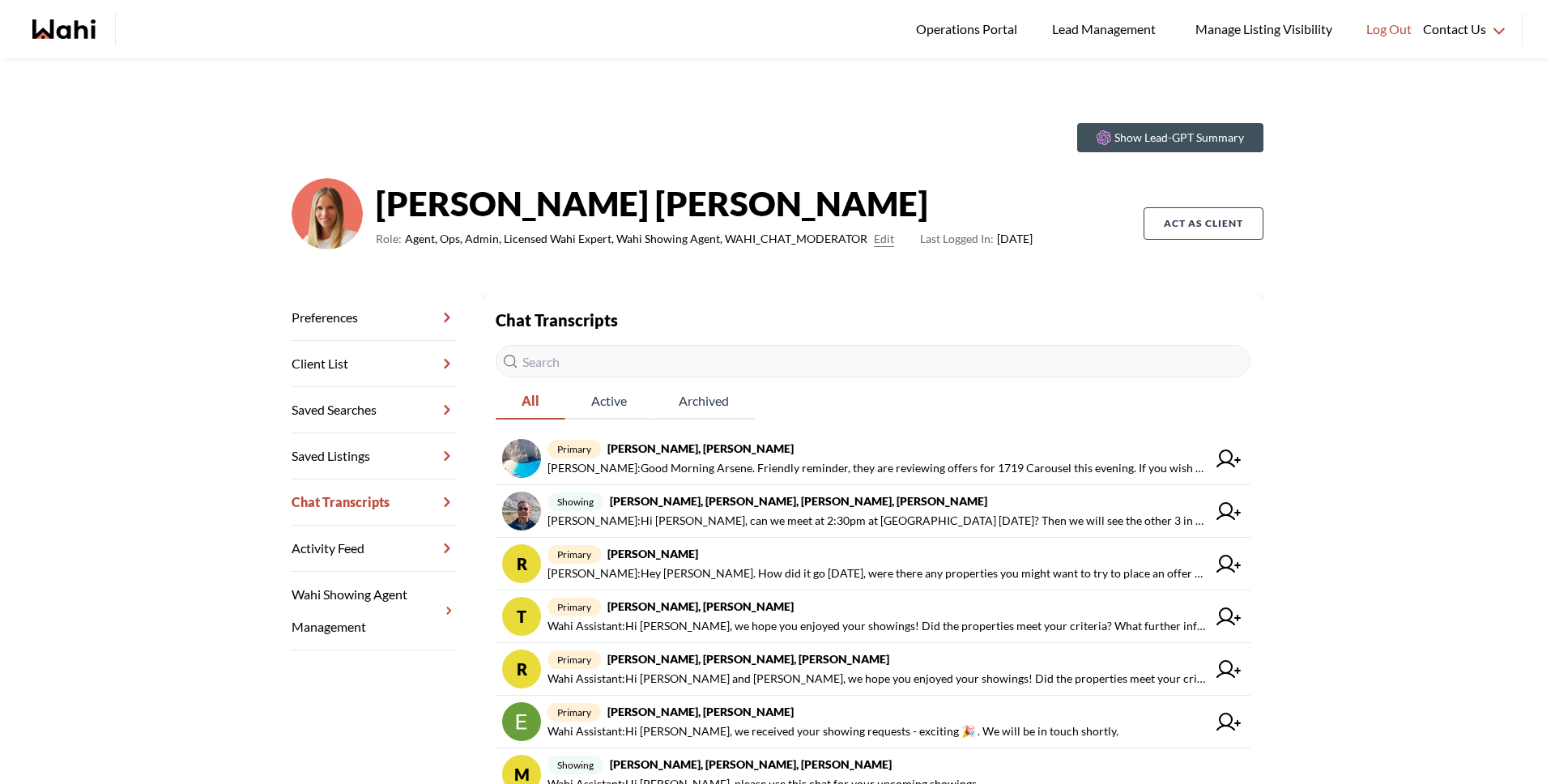
click at [659, 362] on input "text" at bounding box center [873, 360] width 754 height 32
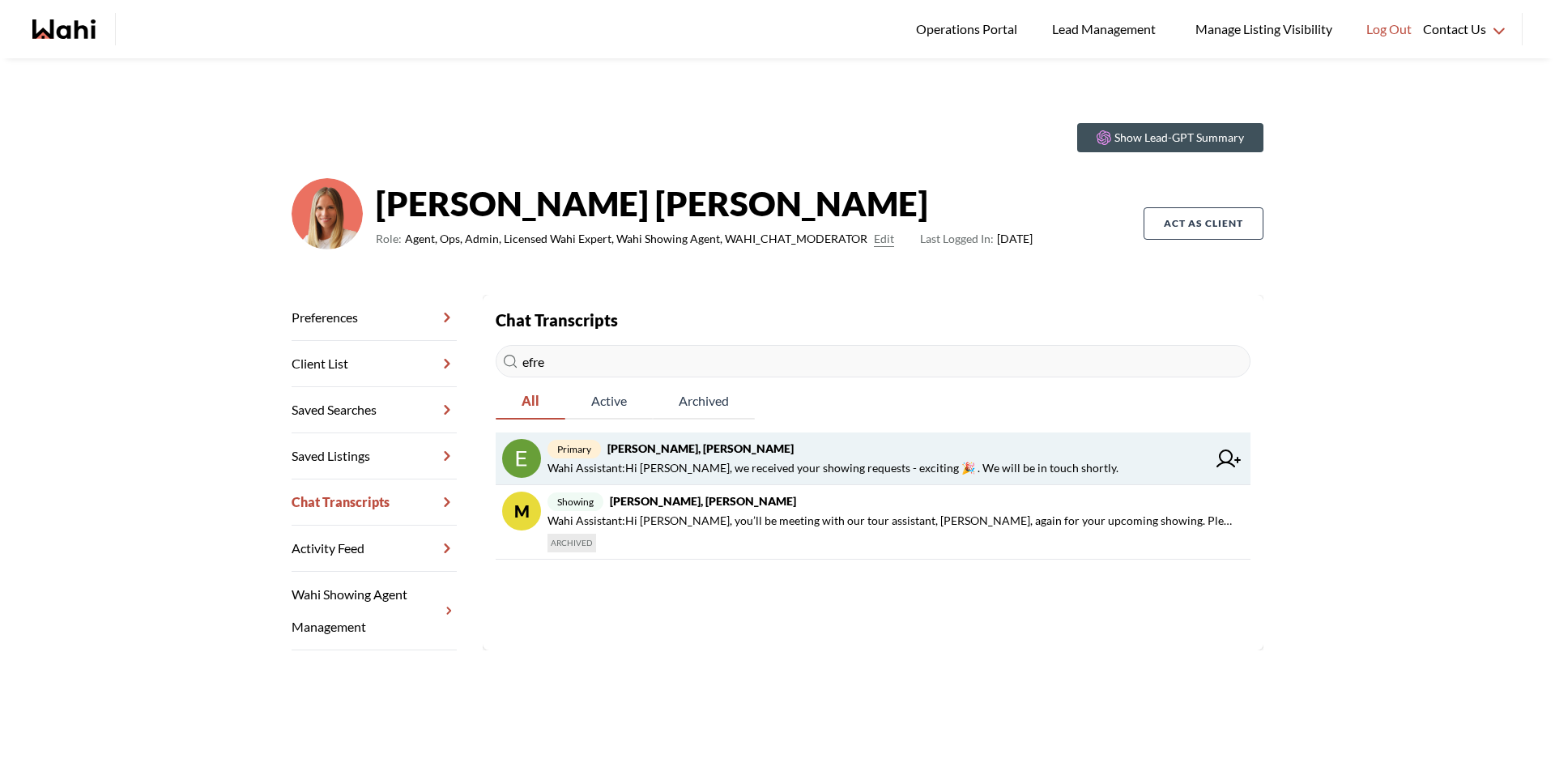
type input "efre"
click at [682, 448] on strong "Efrem Abraham, Michelle" at bounding box center [700, 448] width 186 height 14
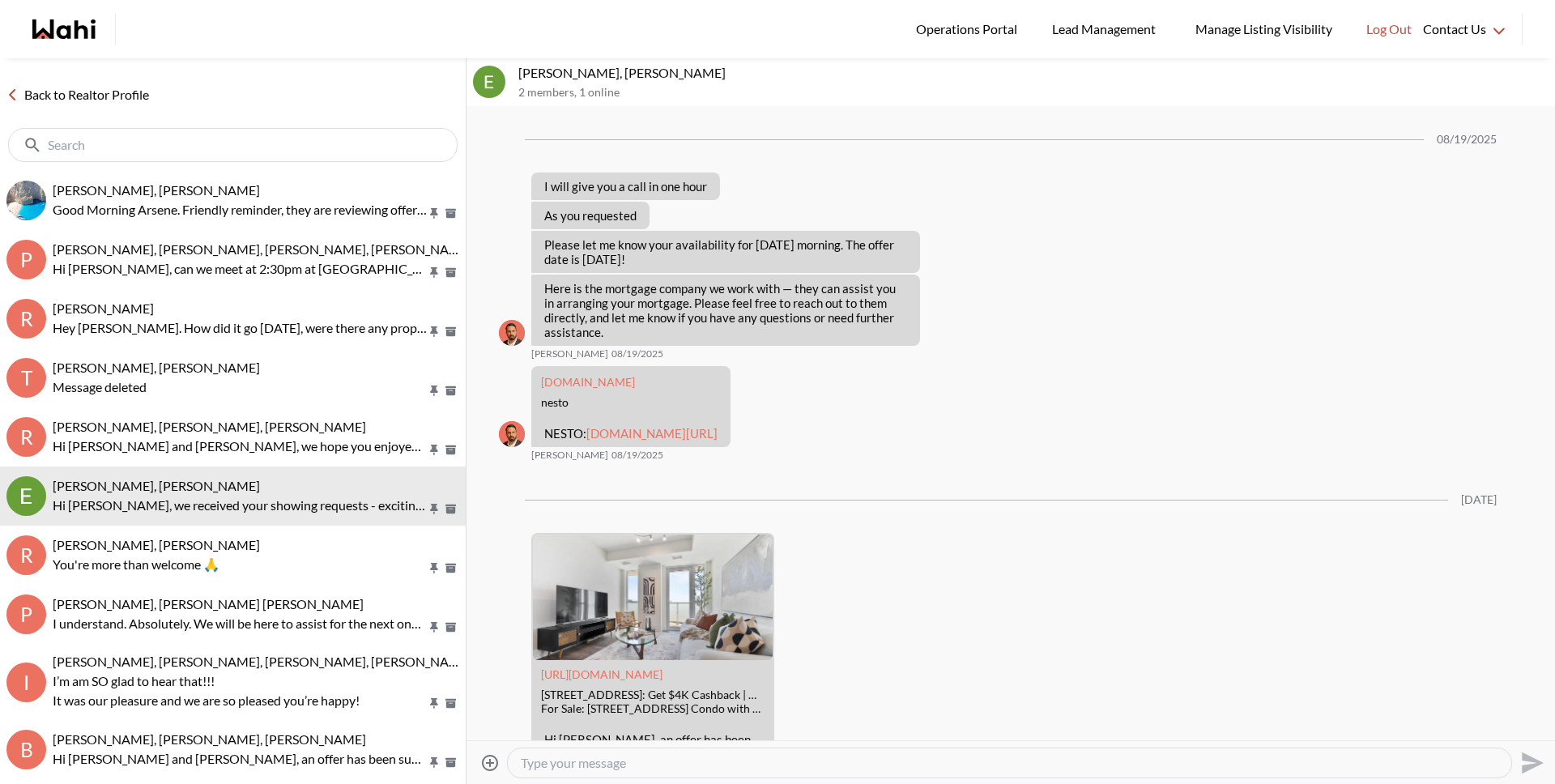
scroll to position [1799, 0]
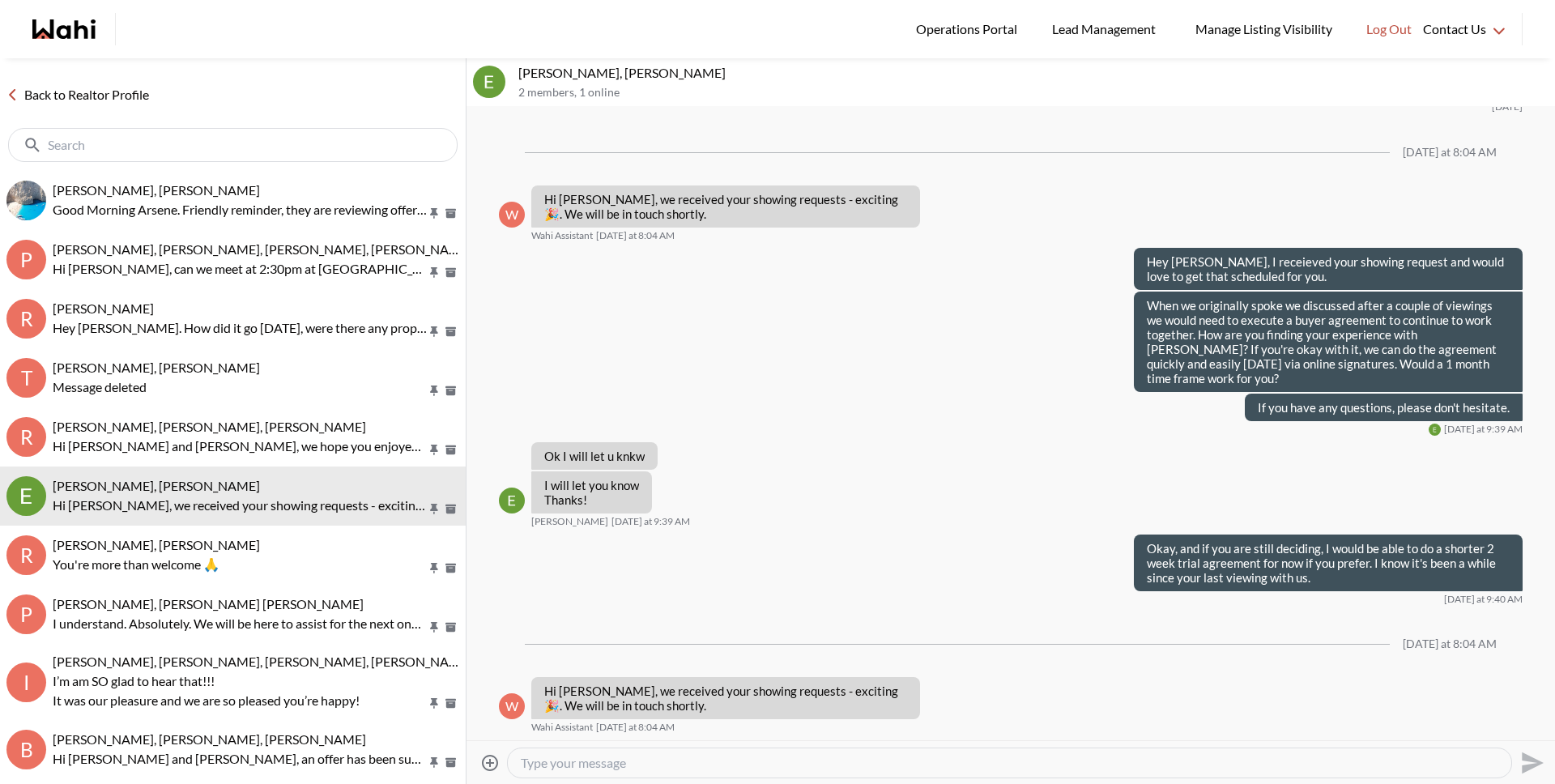
drag, startPoint x: 692, startPoint y: 764, endPoint x: 703, endPoint y: 757, distance: 13.0
click at [693, 764] on textarea "Type your message" at bounding box center [1009, 762] width 977 height 17
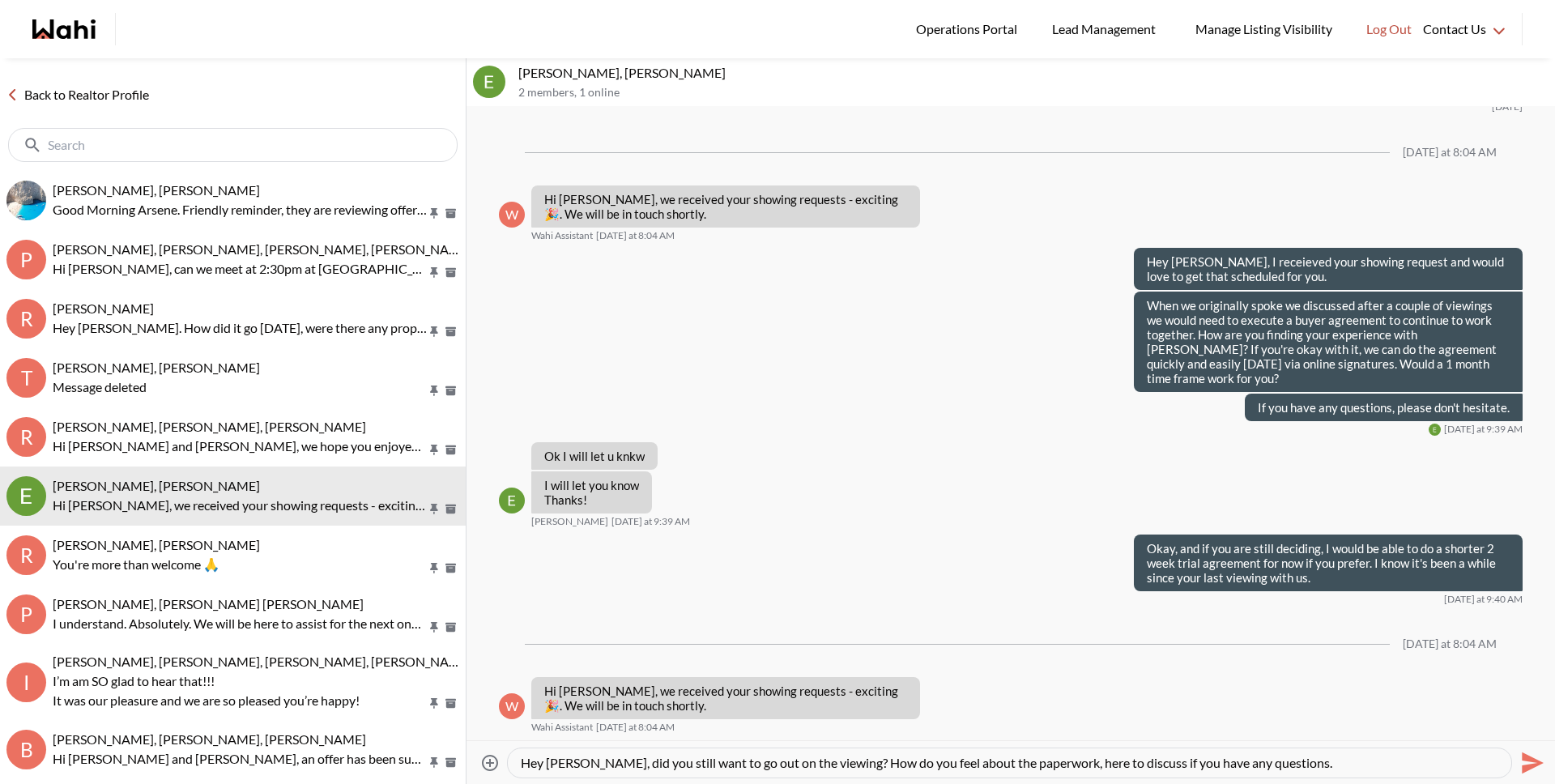
scroll to position [17, 0]
type textarea "Hey Efrem, did you still want to go out on the viewing? How do you feel about t…"
click at [75, 90] on link "Back to Realtor Profile" at bounding box center [77, 95] width 156 height 21
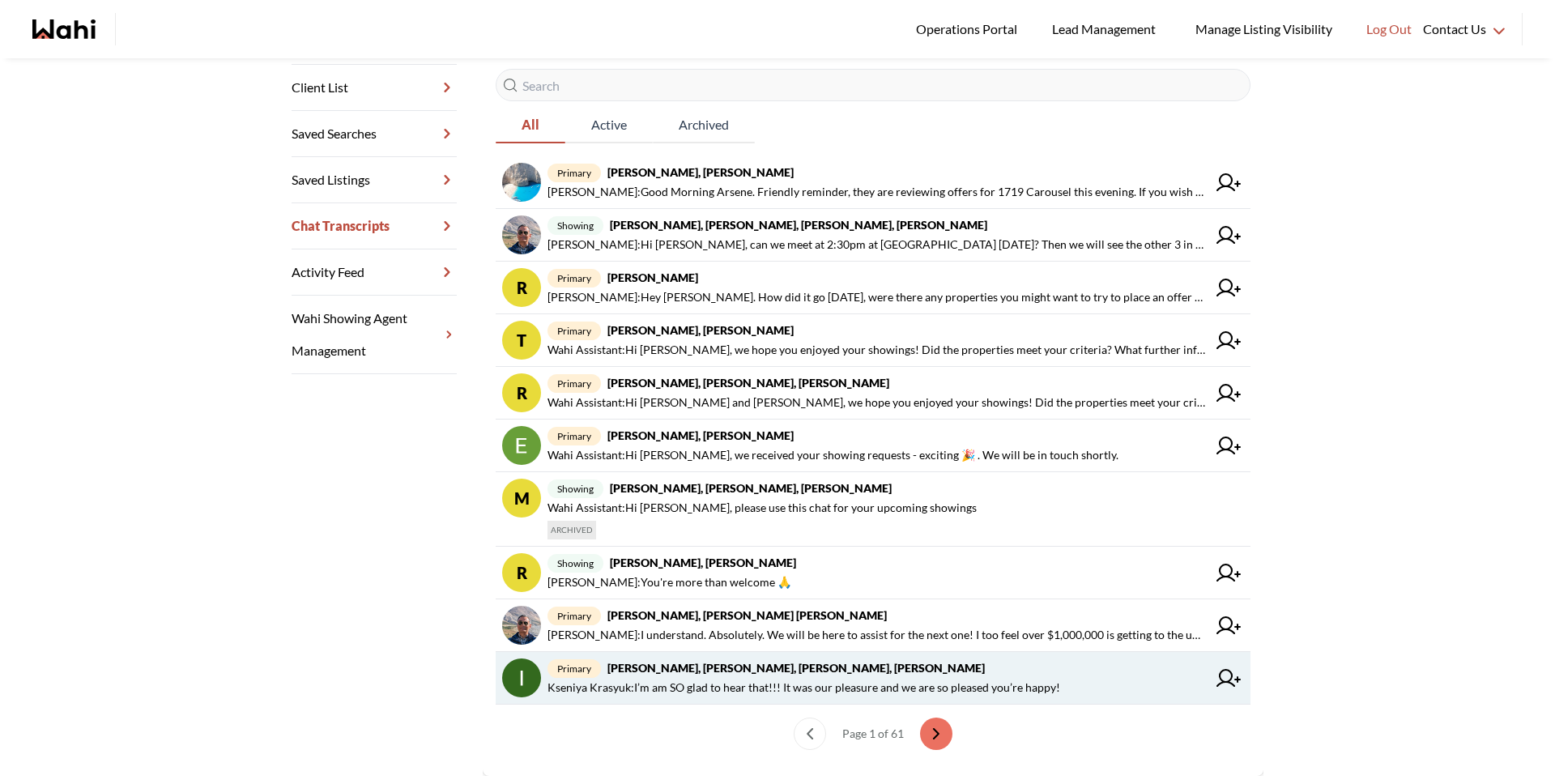
scroll to position [279, 0]
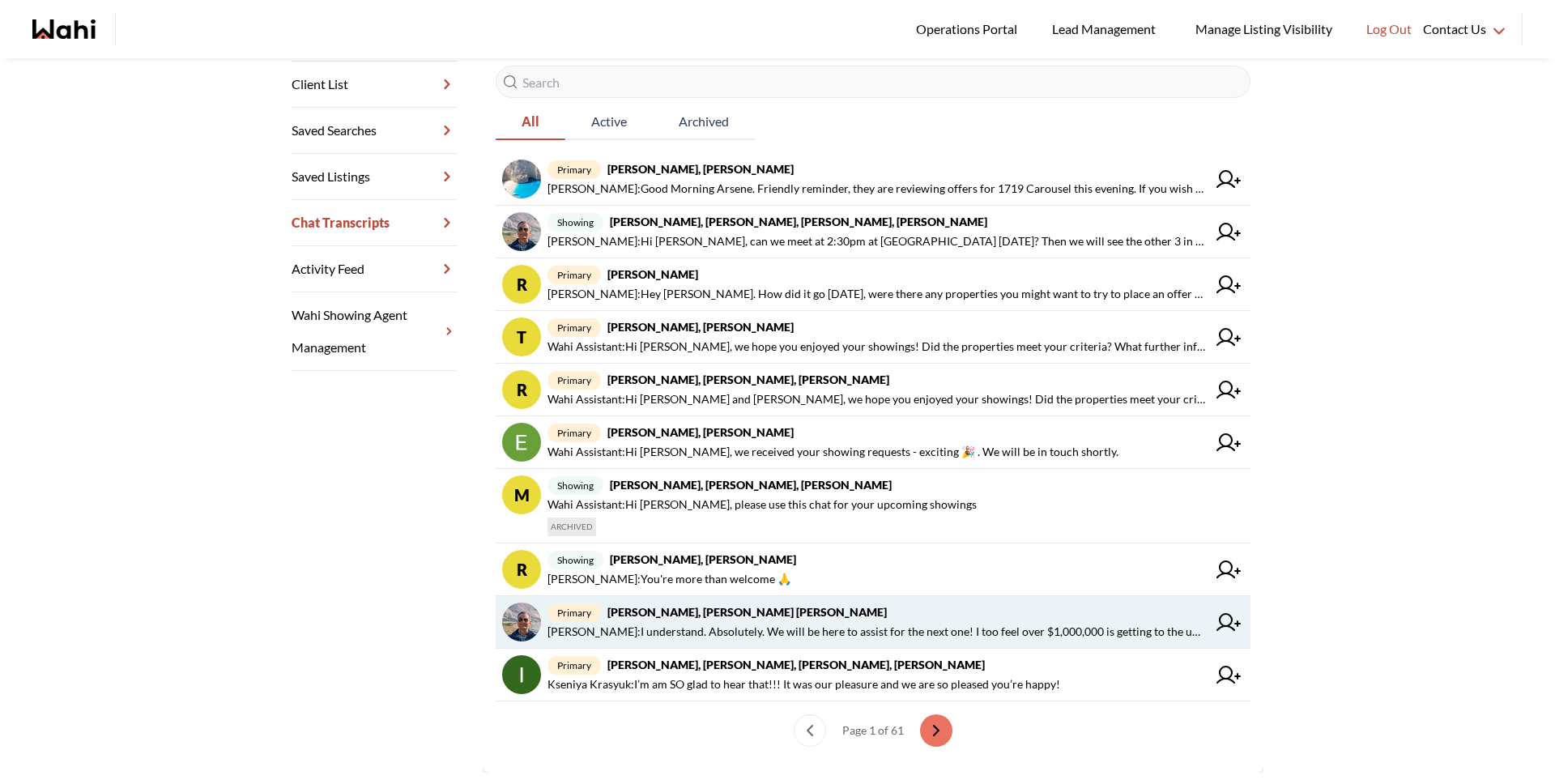
click at [716, 638] on span "Michelle Ryckman : I understand. Absolutely. We will be here to assist for the …" at bounding box center [876, 632] width 659 height 19
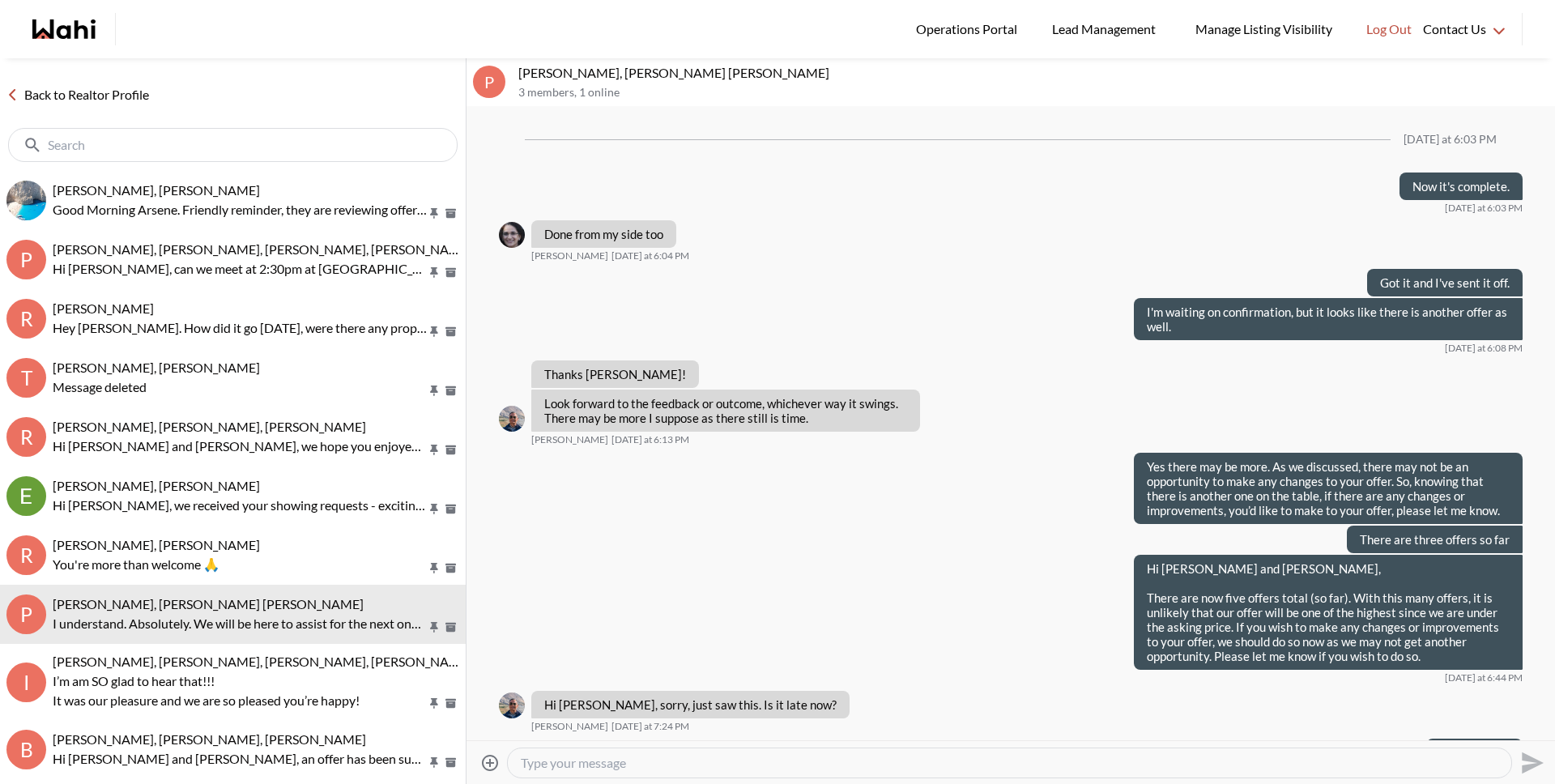
scroll to position [775, 0]
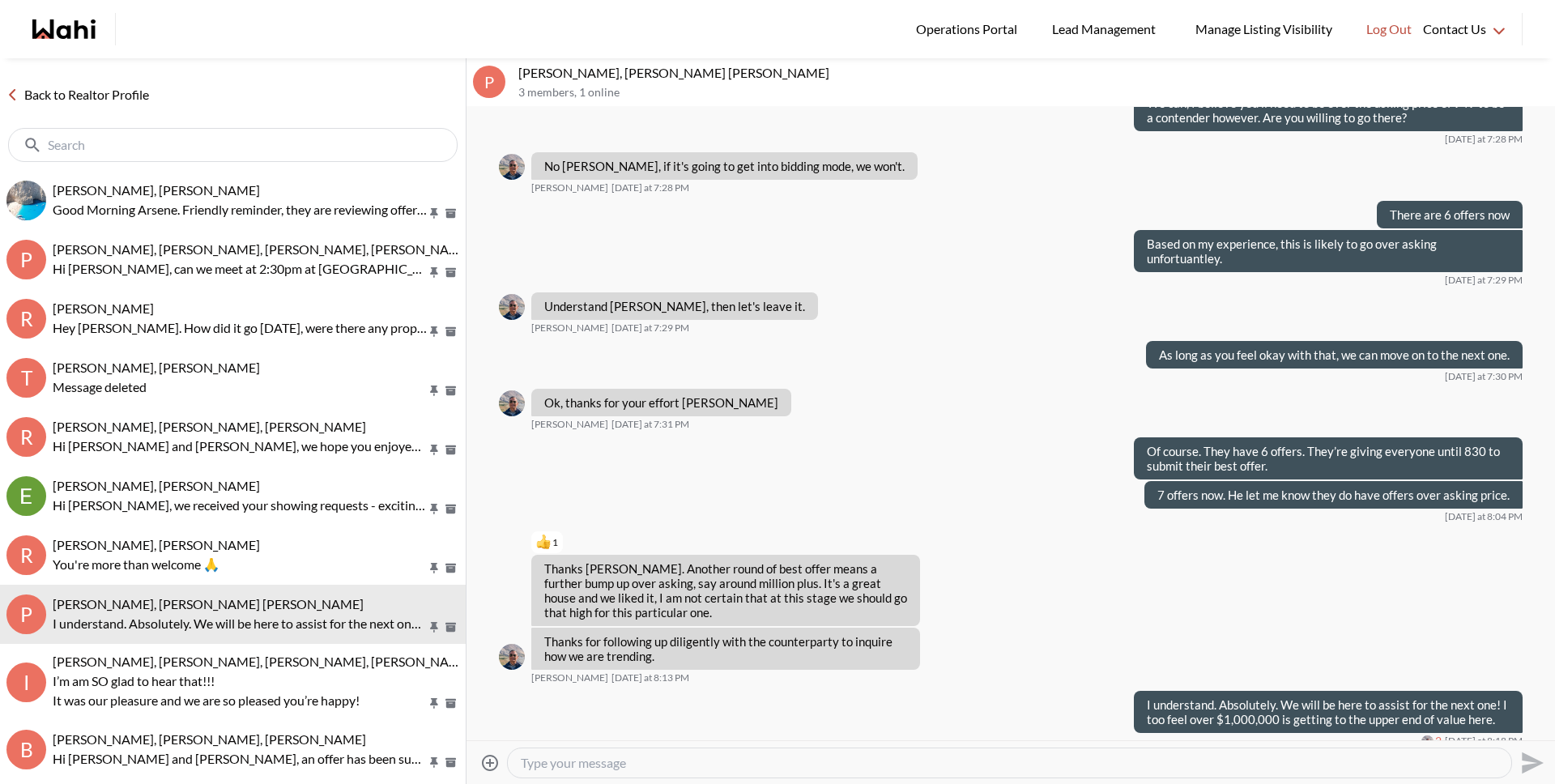
click at [703, 760] on textarea "Type your message" at bounding box center [1009, 762] width 977 height 17
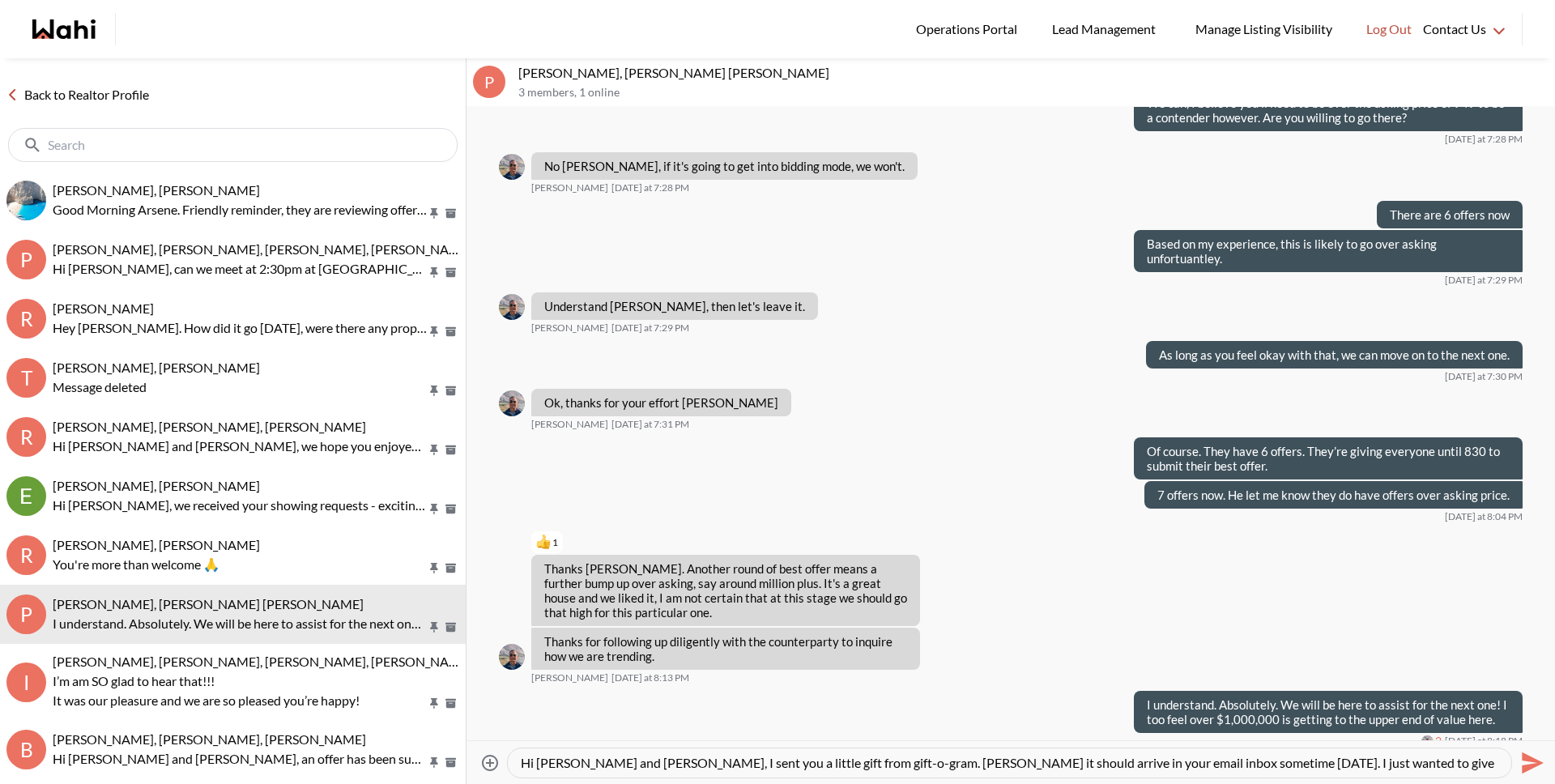
scroll to position [17, 0]
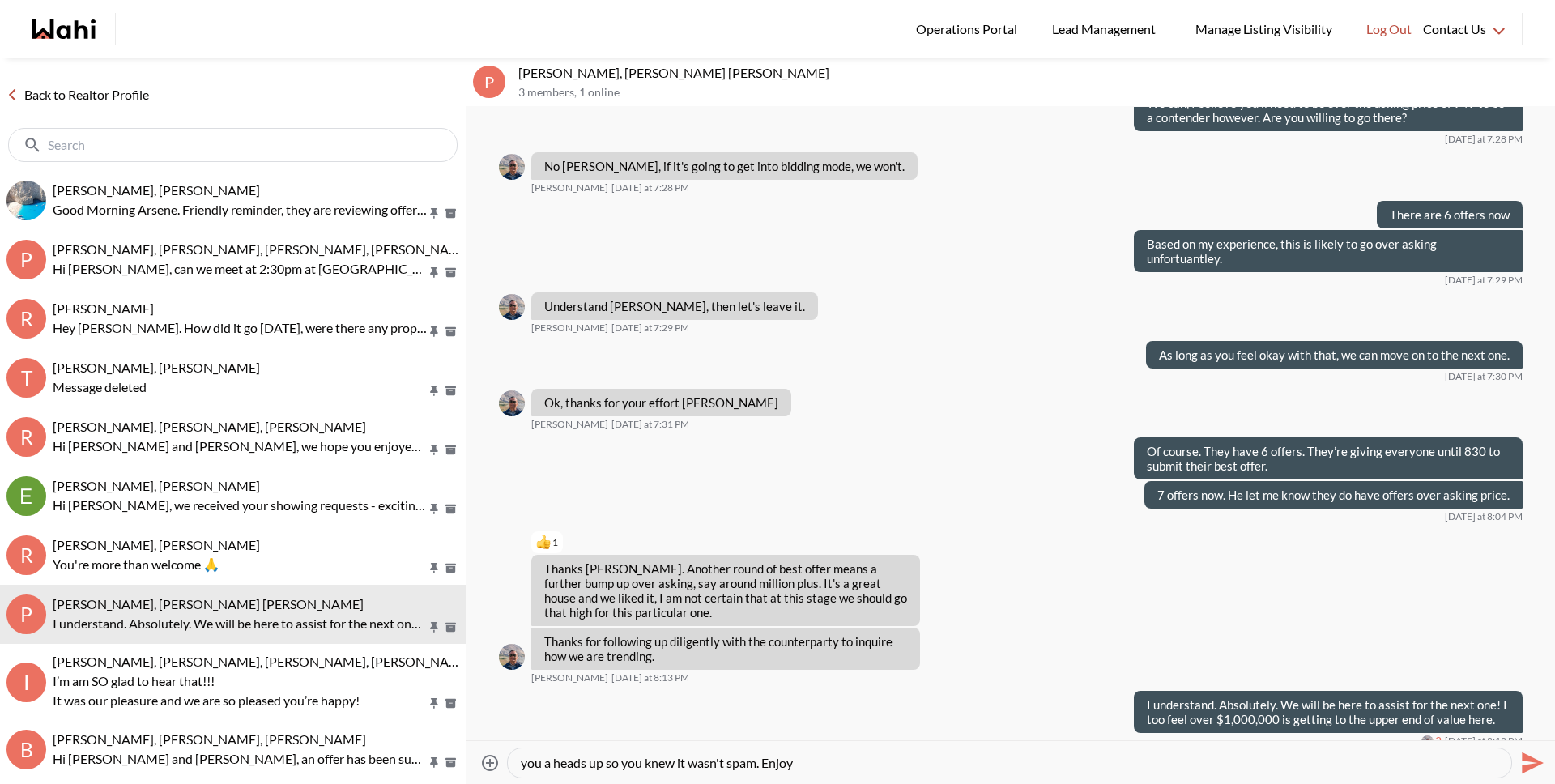
type textarea "Hi Pranav and Vandana, I sent you a little gift from gift-o-gram. Pranav it sho…"
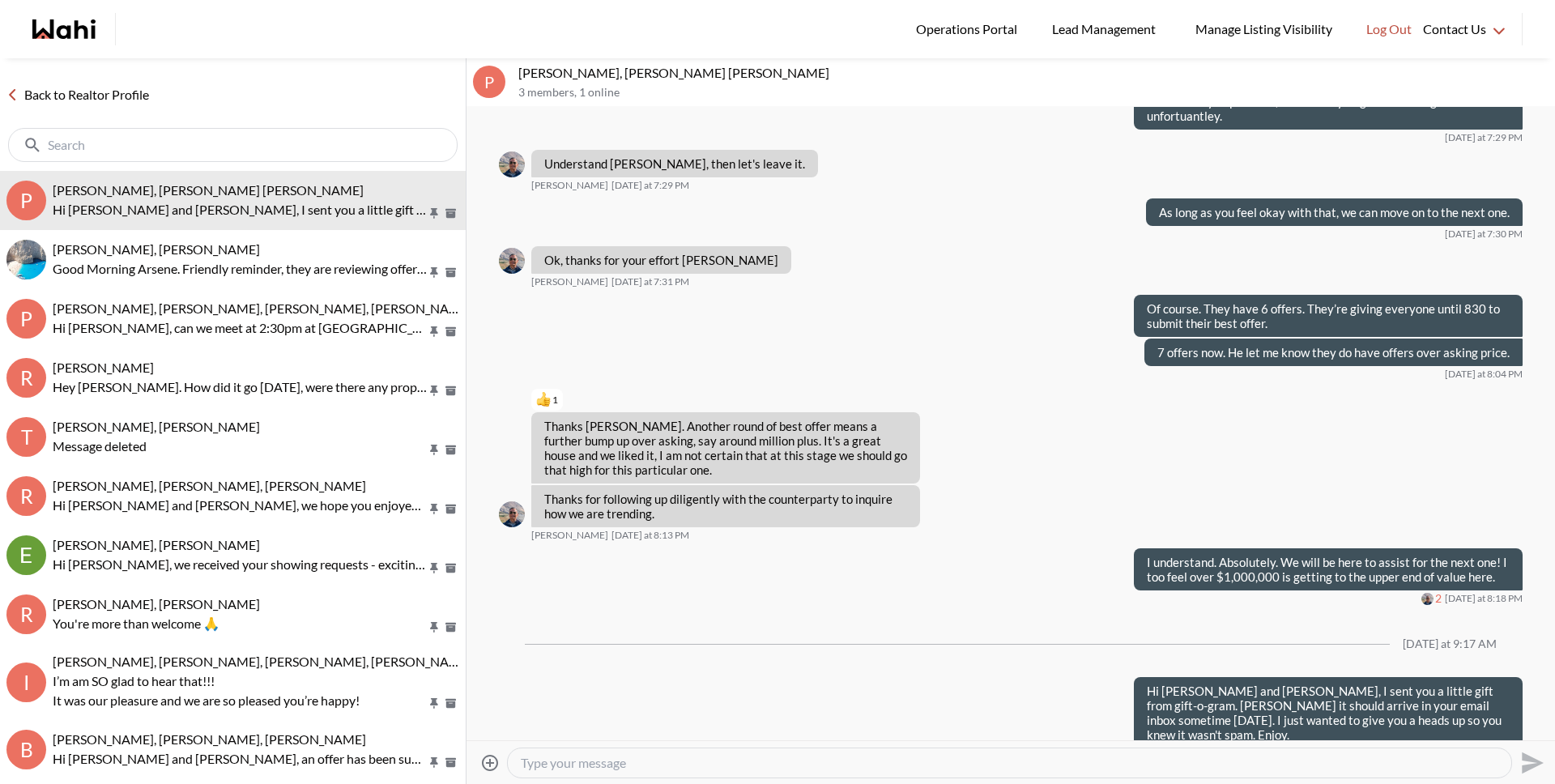
click at [130, 99] on link "Back to Realtor Profile" at bounding box center [77, 95] width 156 height 21
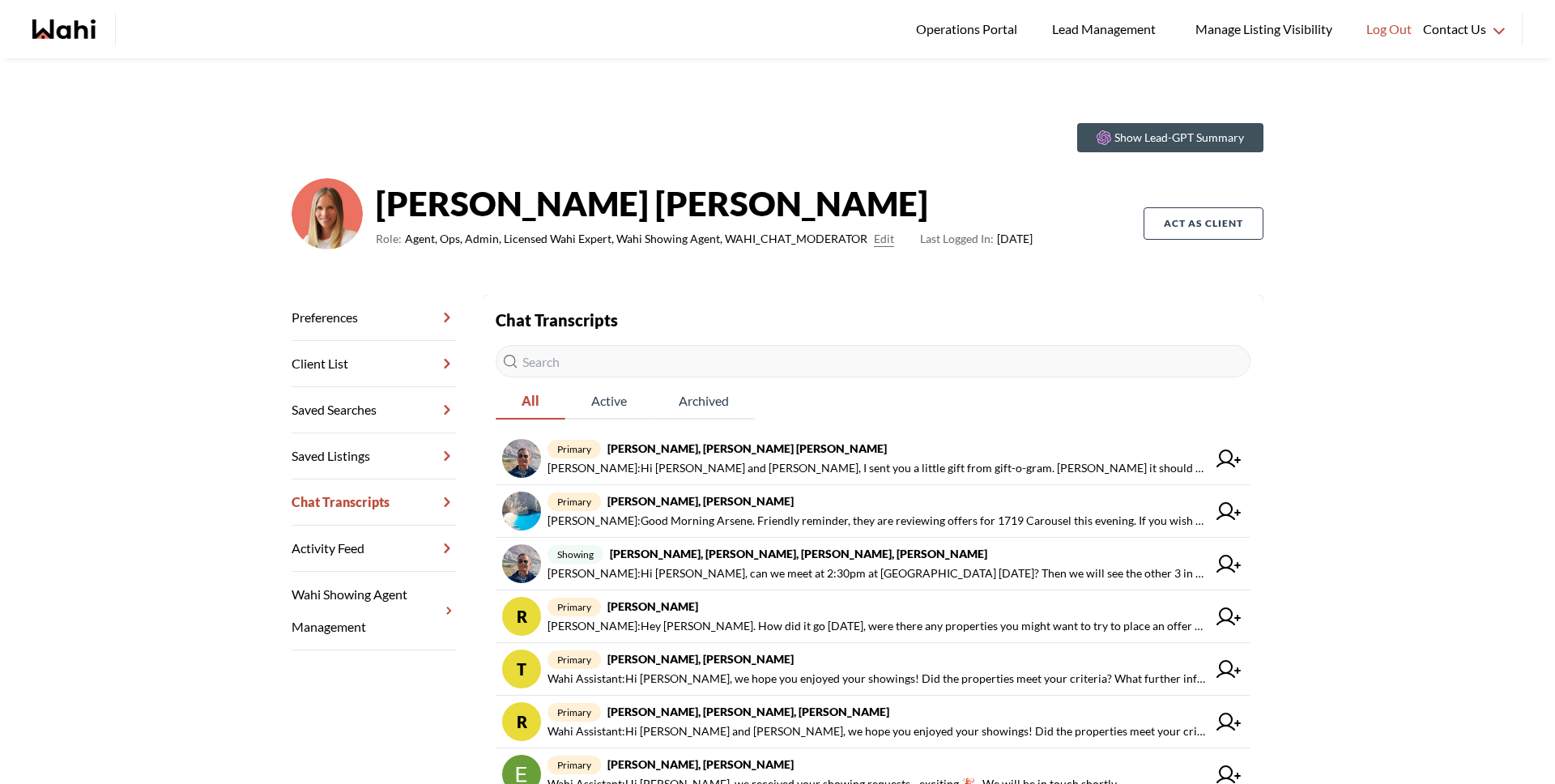
click at [653, 367] on input "text" at bounding box center [873, 360] width 754 height 32
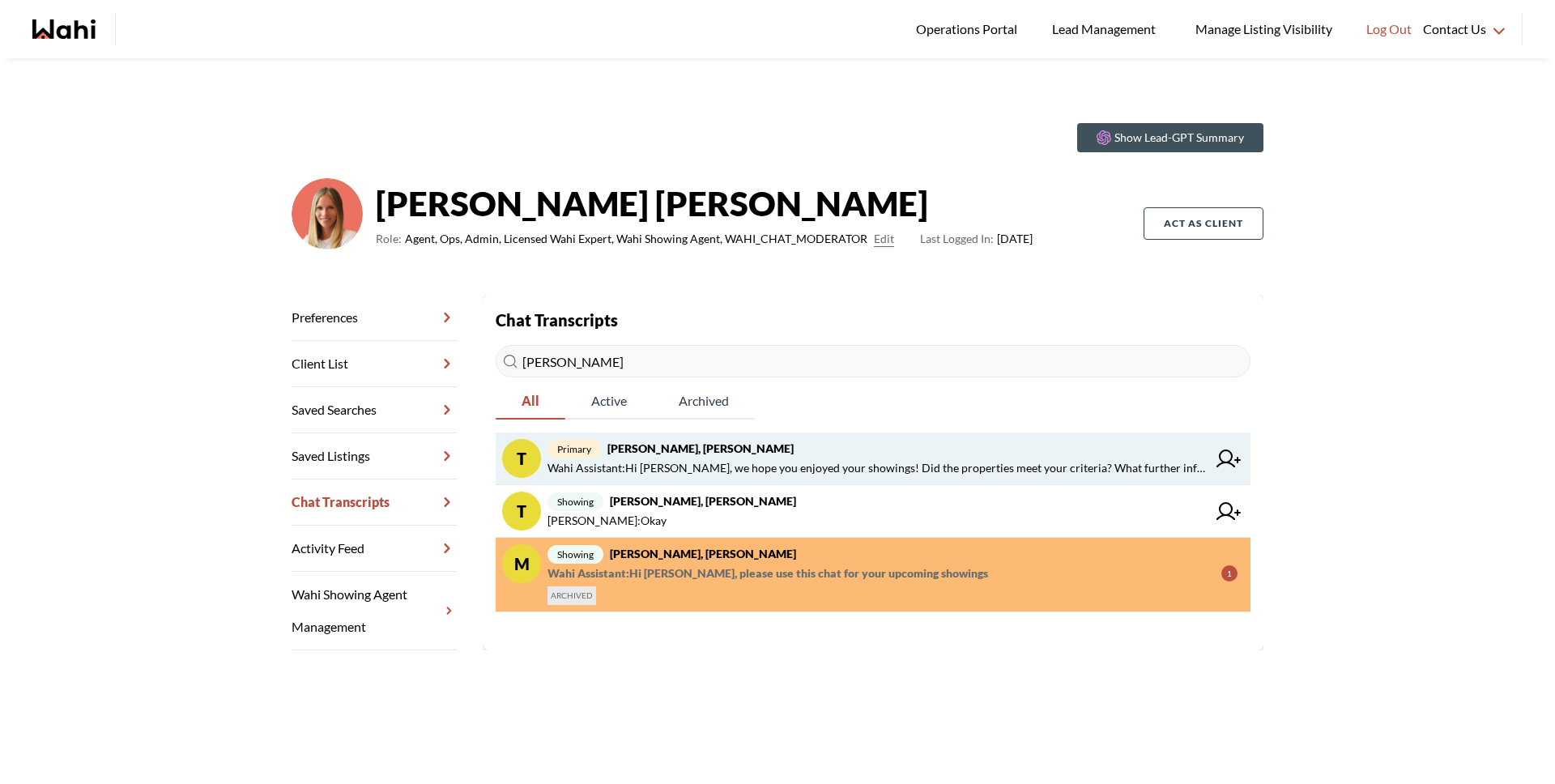
type input "tanya"
click at [680, 455] on span "primary Tanya Fita, Michelle" at bounding box center [876, 448] width 659 height 19
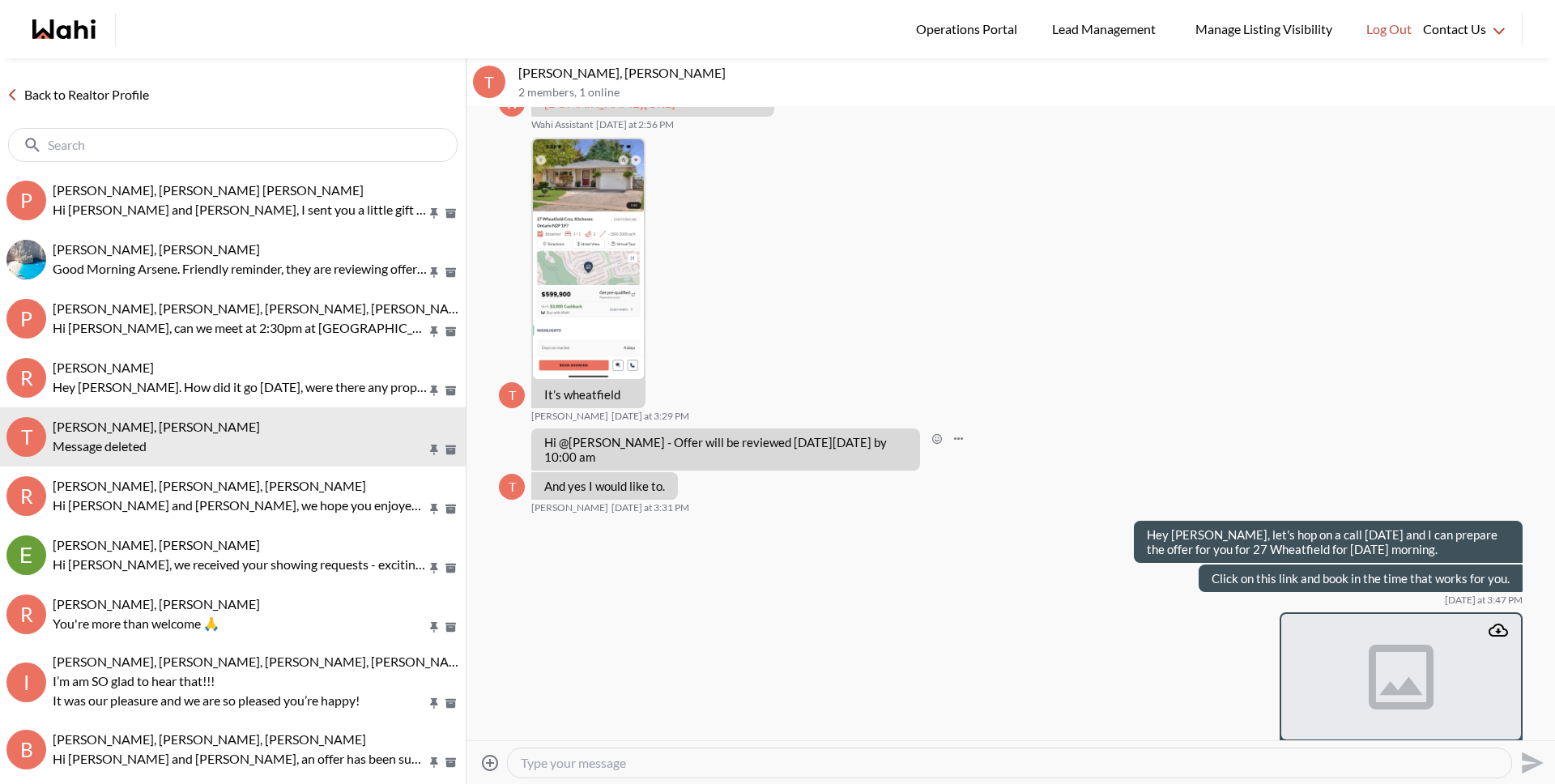
scroll to position [1196, 0]
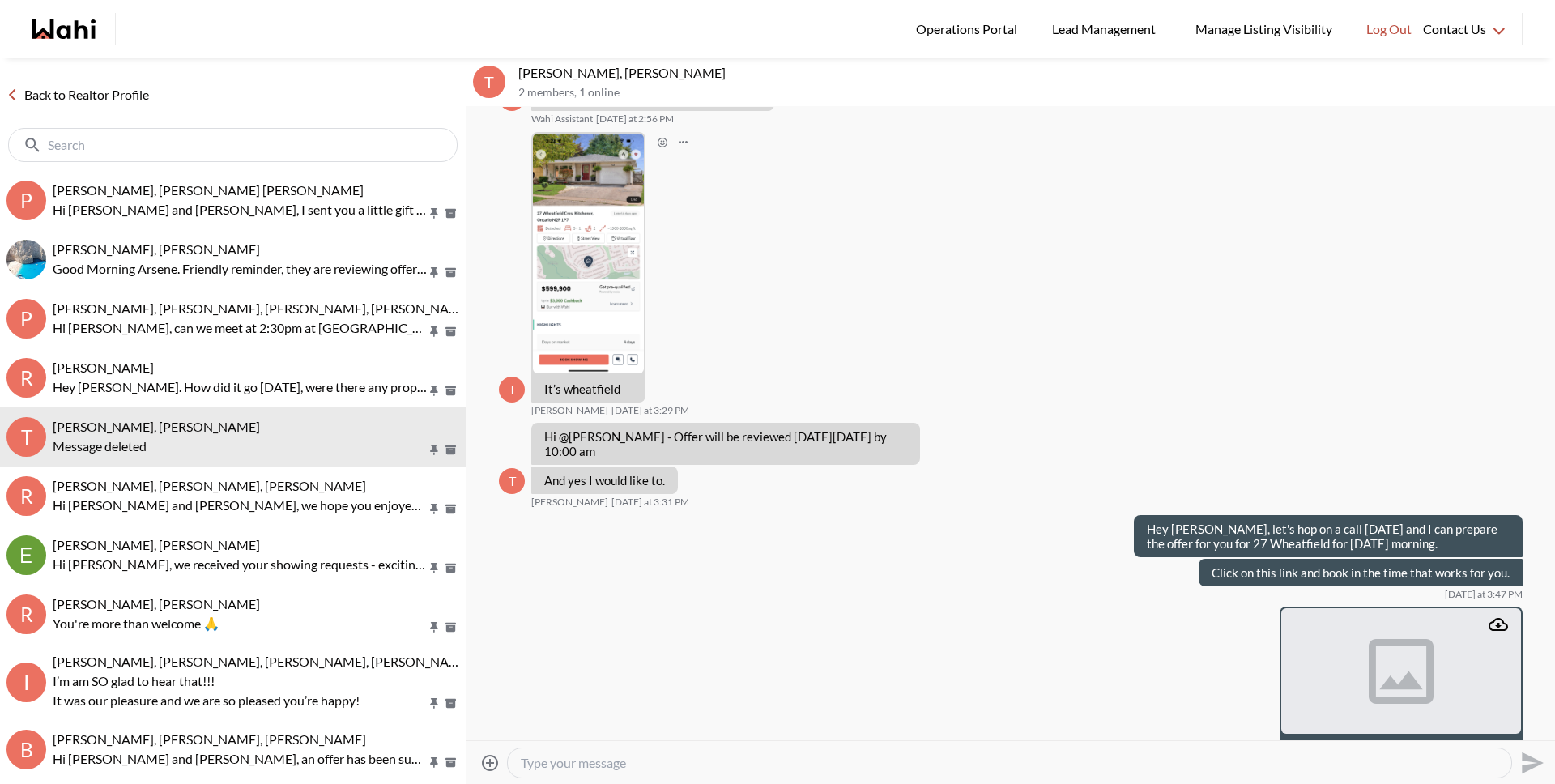
click at [548, 338] on img at bounding box center [587, 253] width 111 height 239
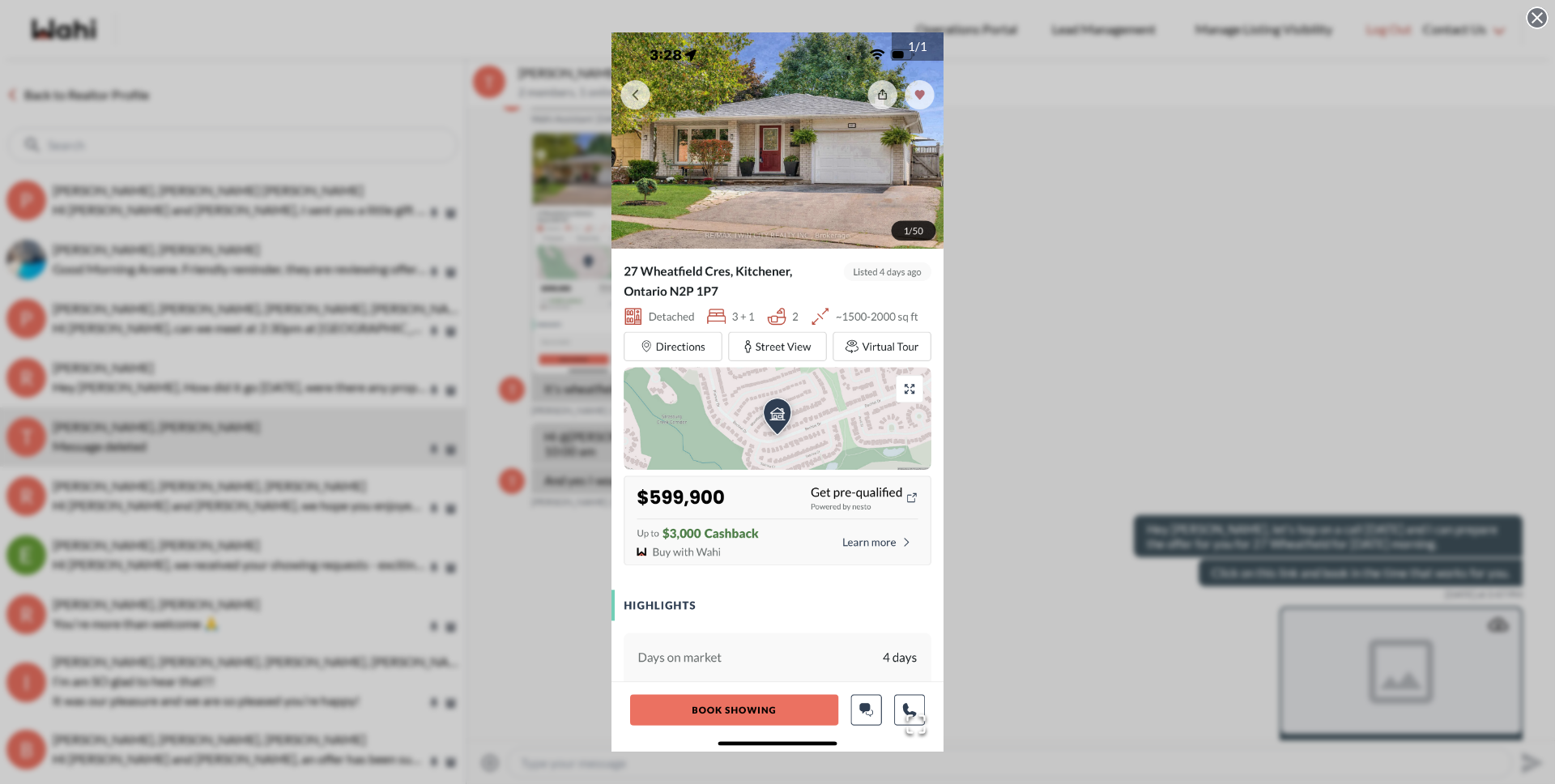
click at [1545, 17] on circle at bounding box center [1537, 17] width 19 height 19
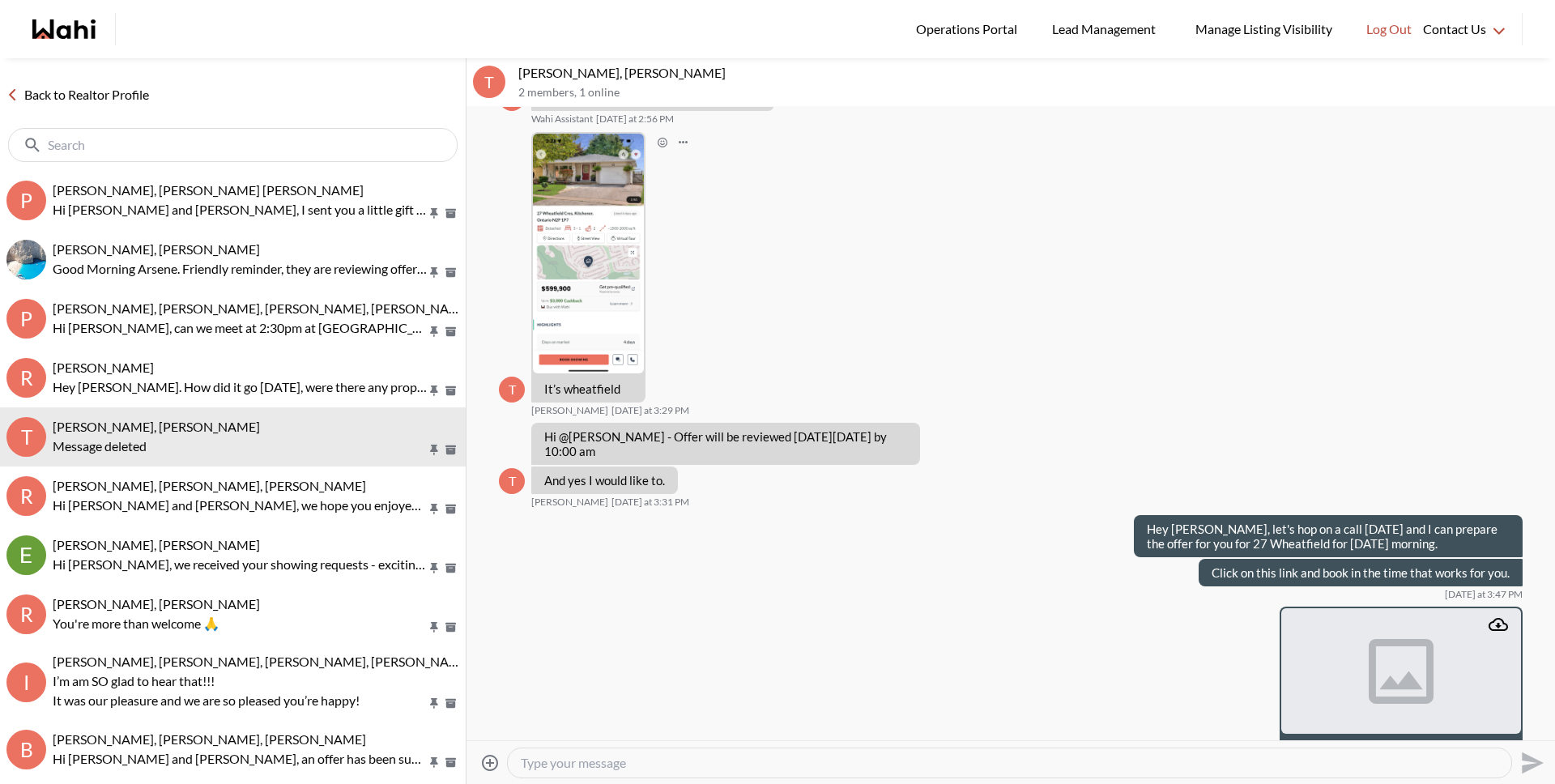
click at [573, 274] on img at bounding box center [587, 253] width 111 height 239
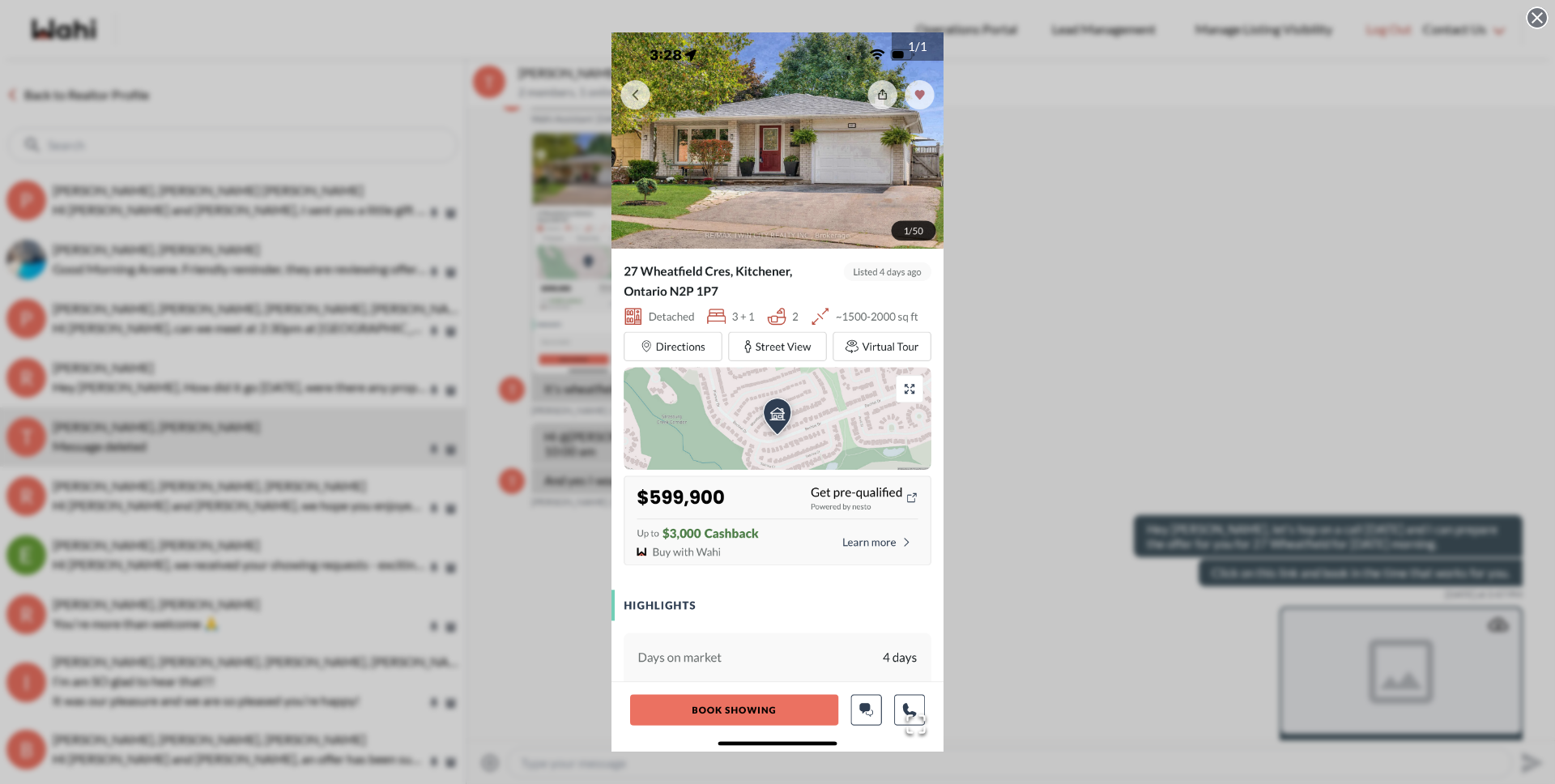
click at [1194, 85] on div "1 / 1" at bounding box center [777, 392] width 1555 height 784
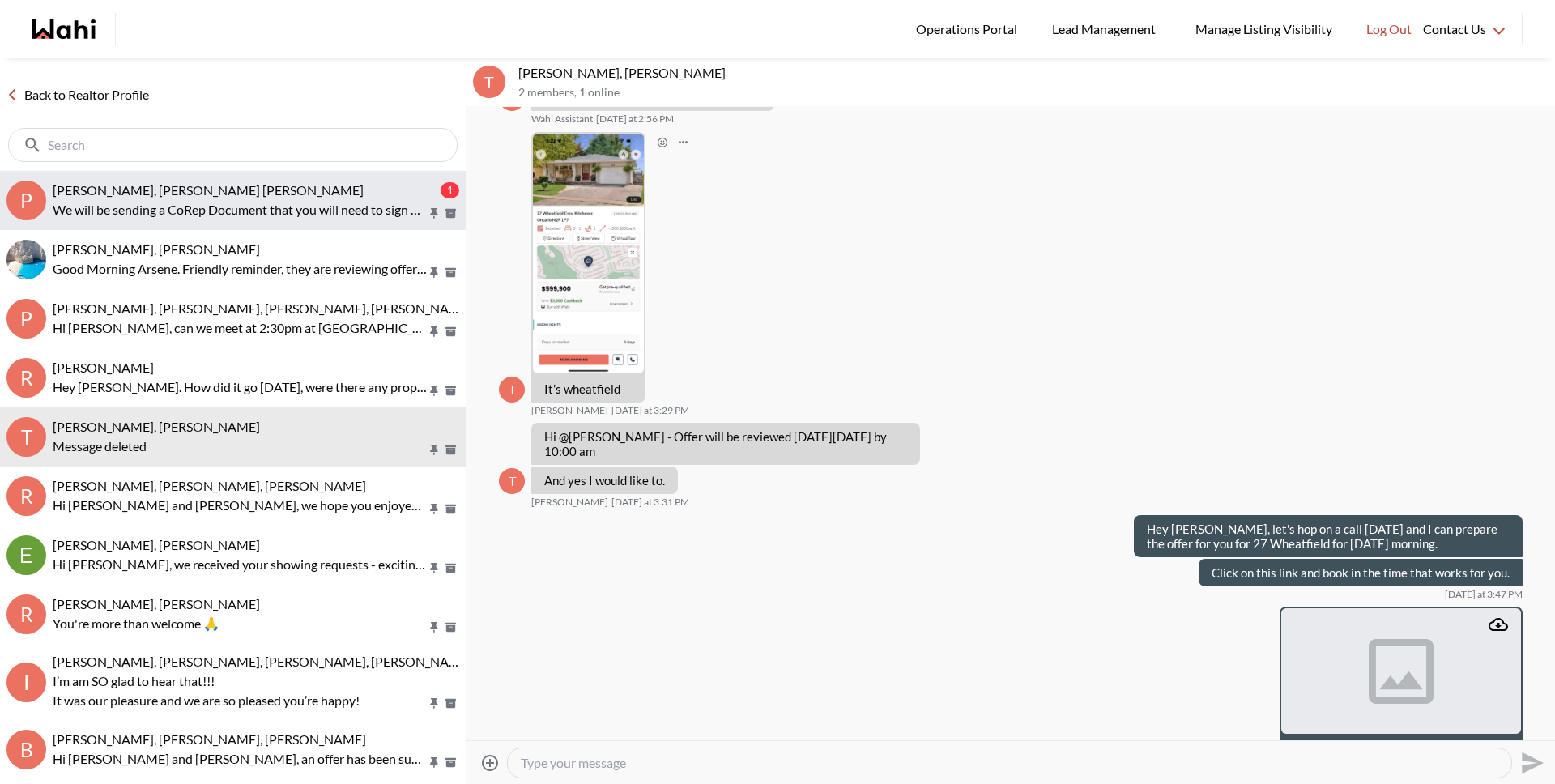
click at [194, 205] on p "We will be sending a CoRep Document that you will need to sign prior to your ou…" at bounding box center [239, 210] width 374 height 19
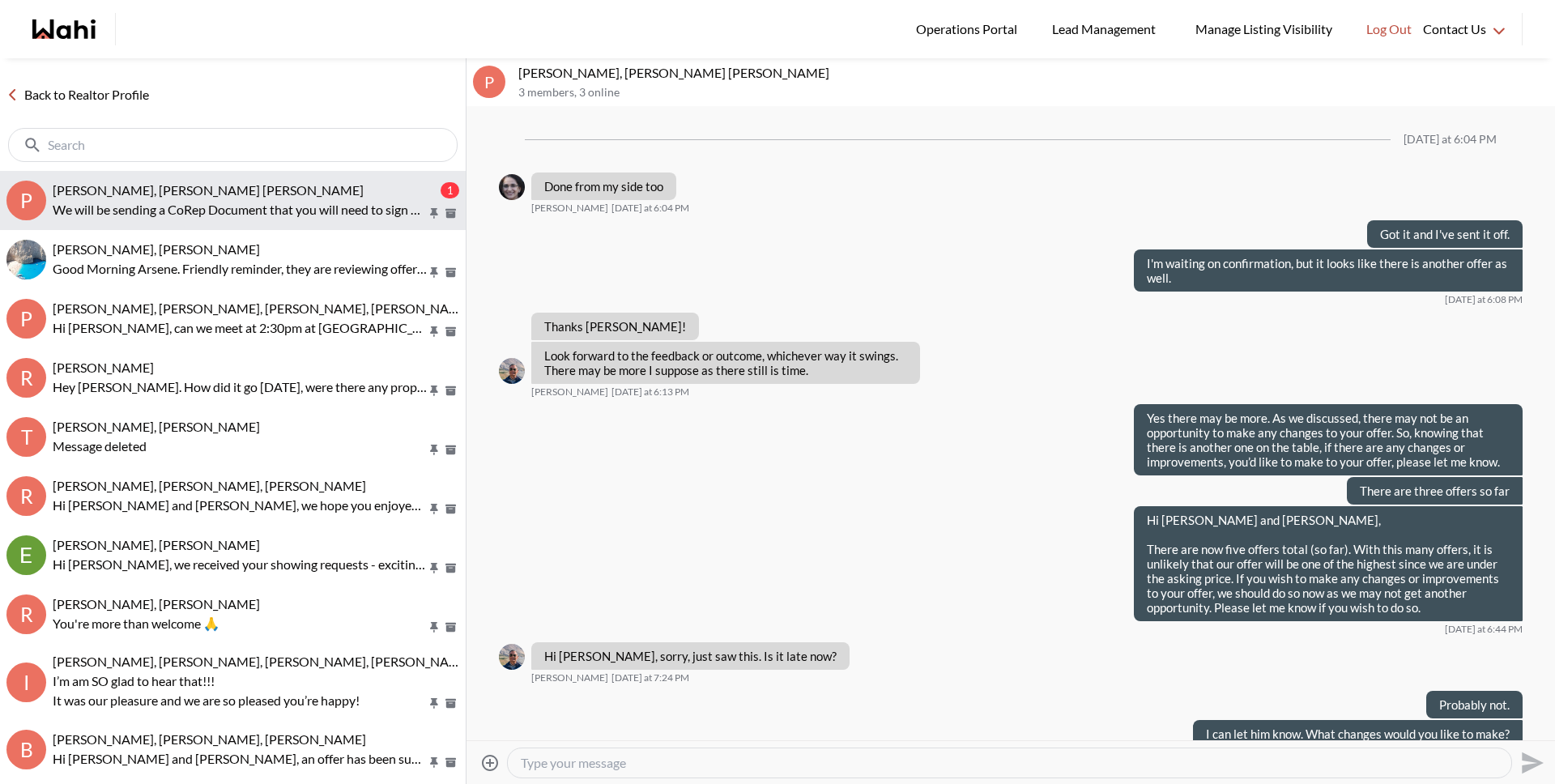
scroll to position [1079, 0]
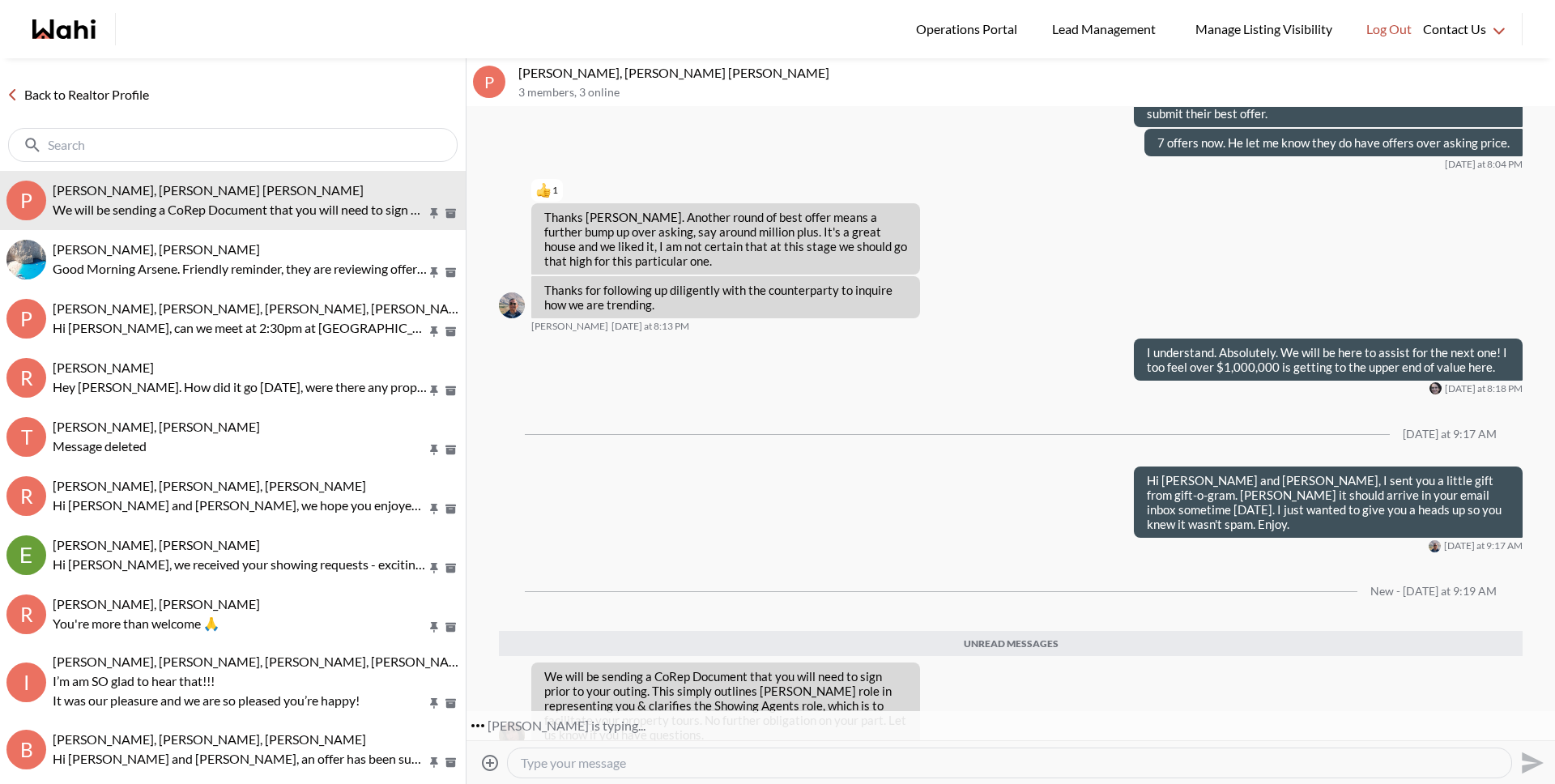
click at [125, 103] on link "Back to Realtor Profile" at bounding box center [77, 95] width 156 height 21
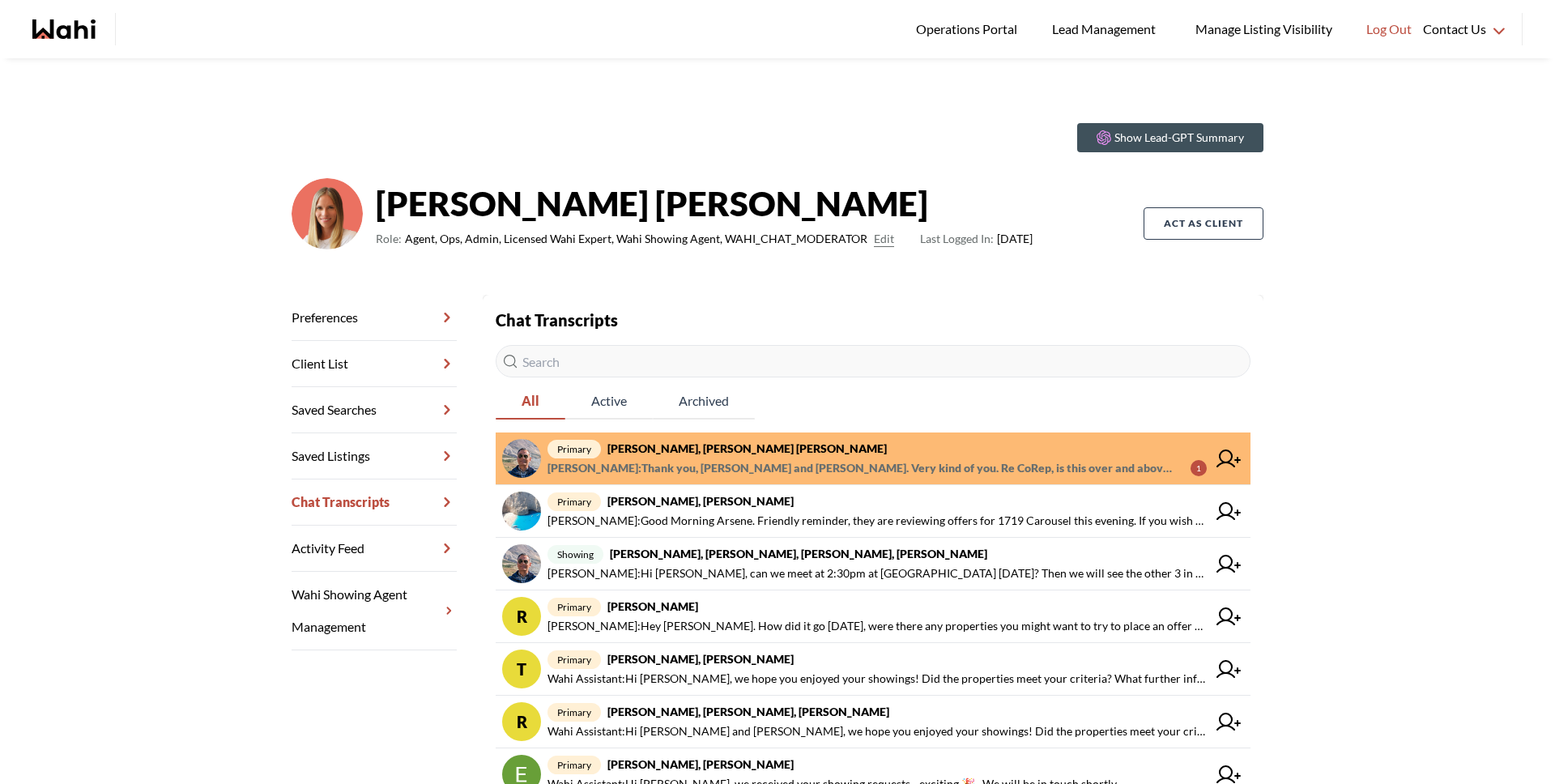
click at [675, 459] on span "Pranav Dhar : Thank you, Michelle and Alicia. Very kind of you. Re CoRep, is th…" at bounding box center [862, 468] width 630 height 19
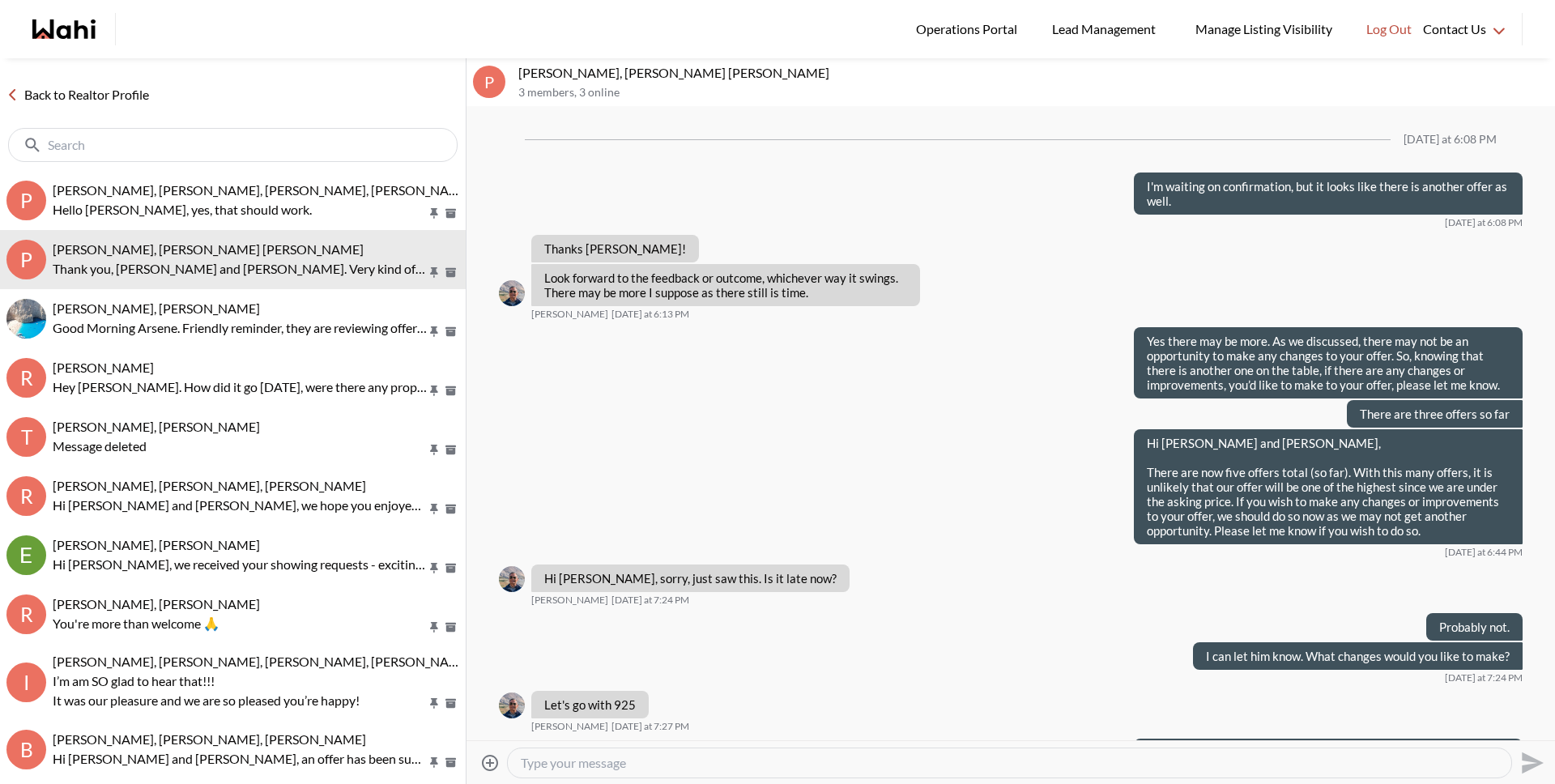
scroll to position [1079, 0]
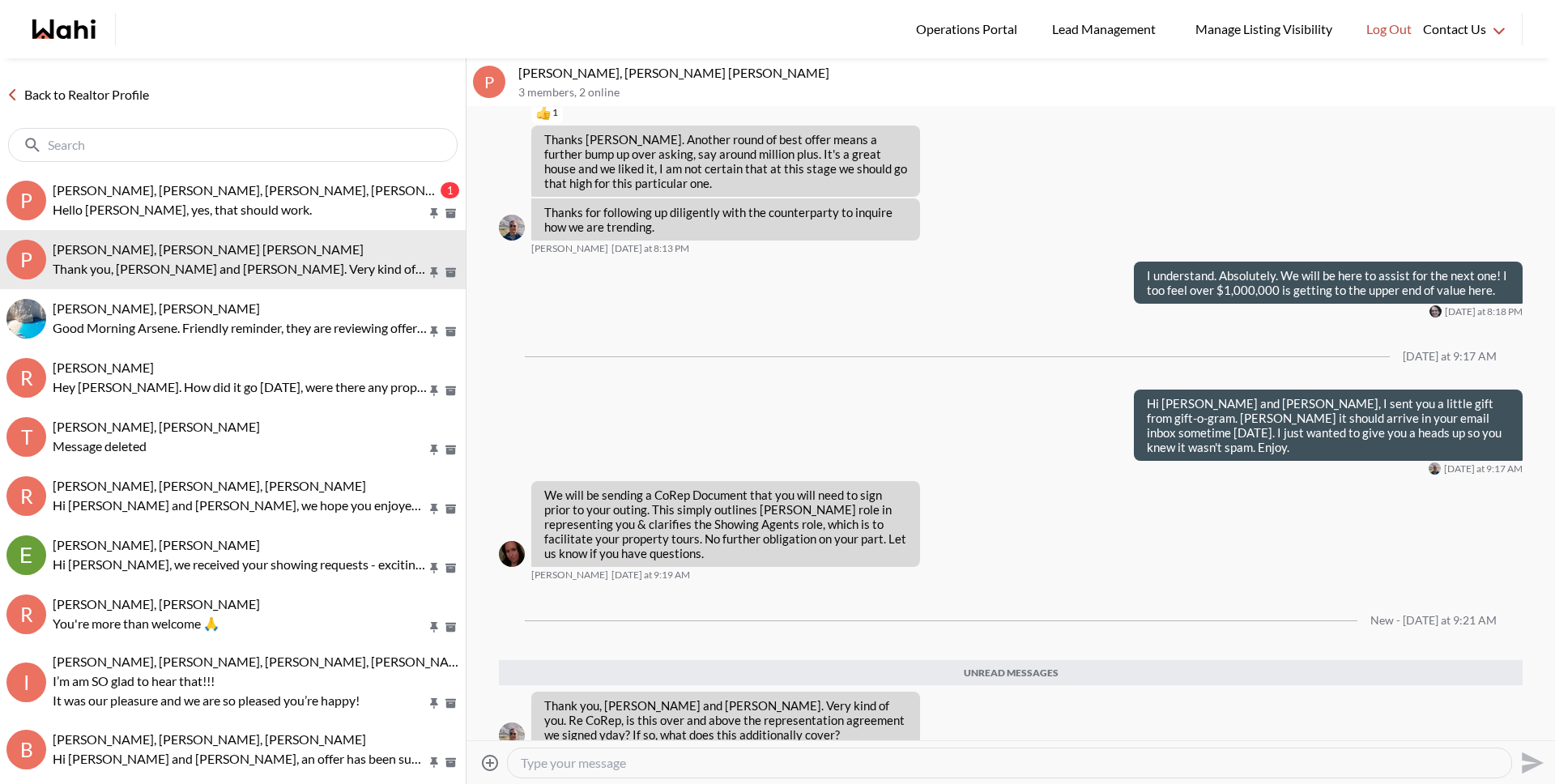
click at [632, 764] on textarea "Type your message" at bounding box center [1009, 762] width 977 height 17
paste textarea "u"
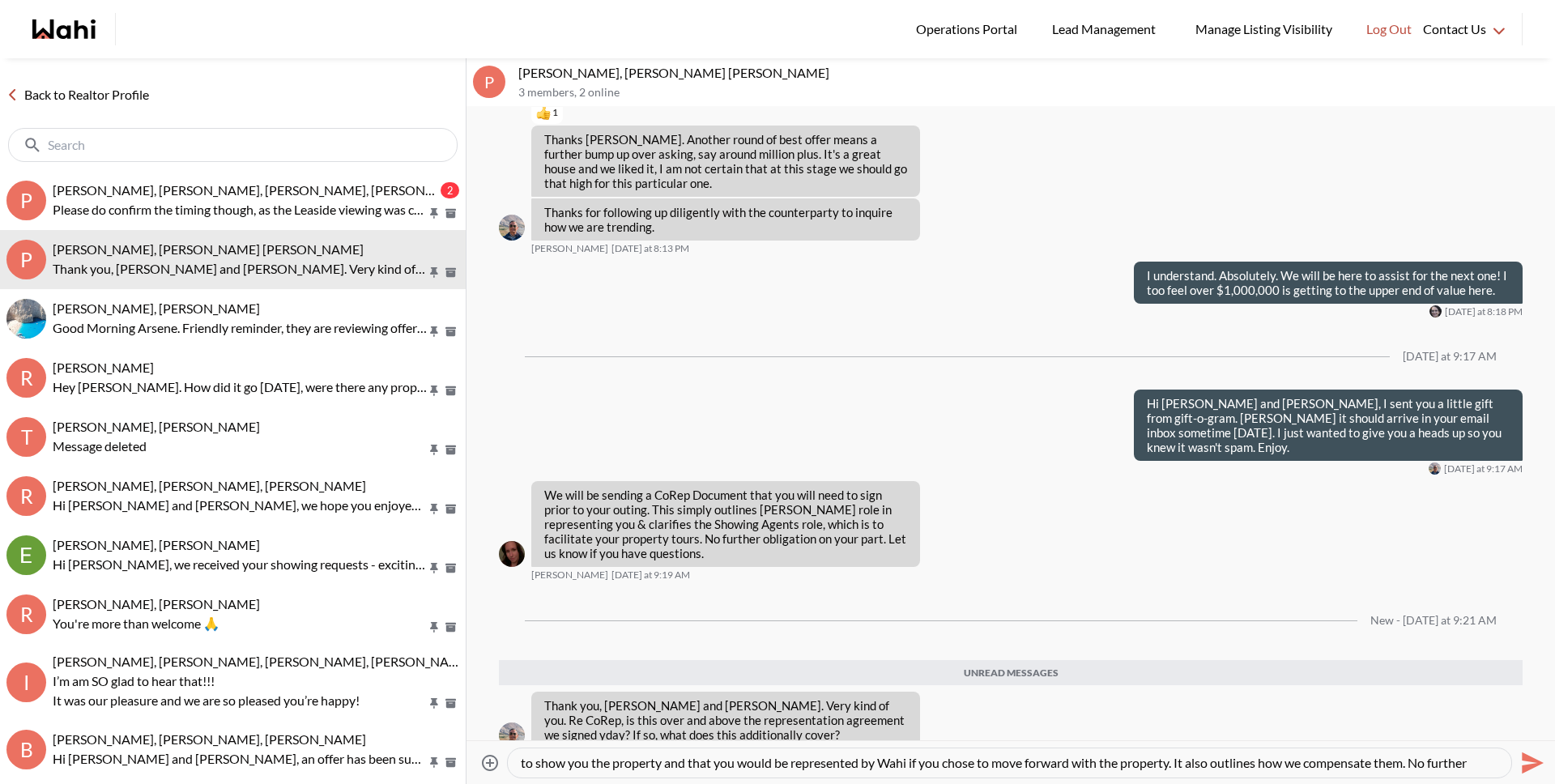
scroll to position [32, 0]
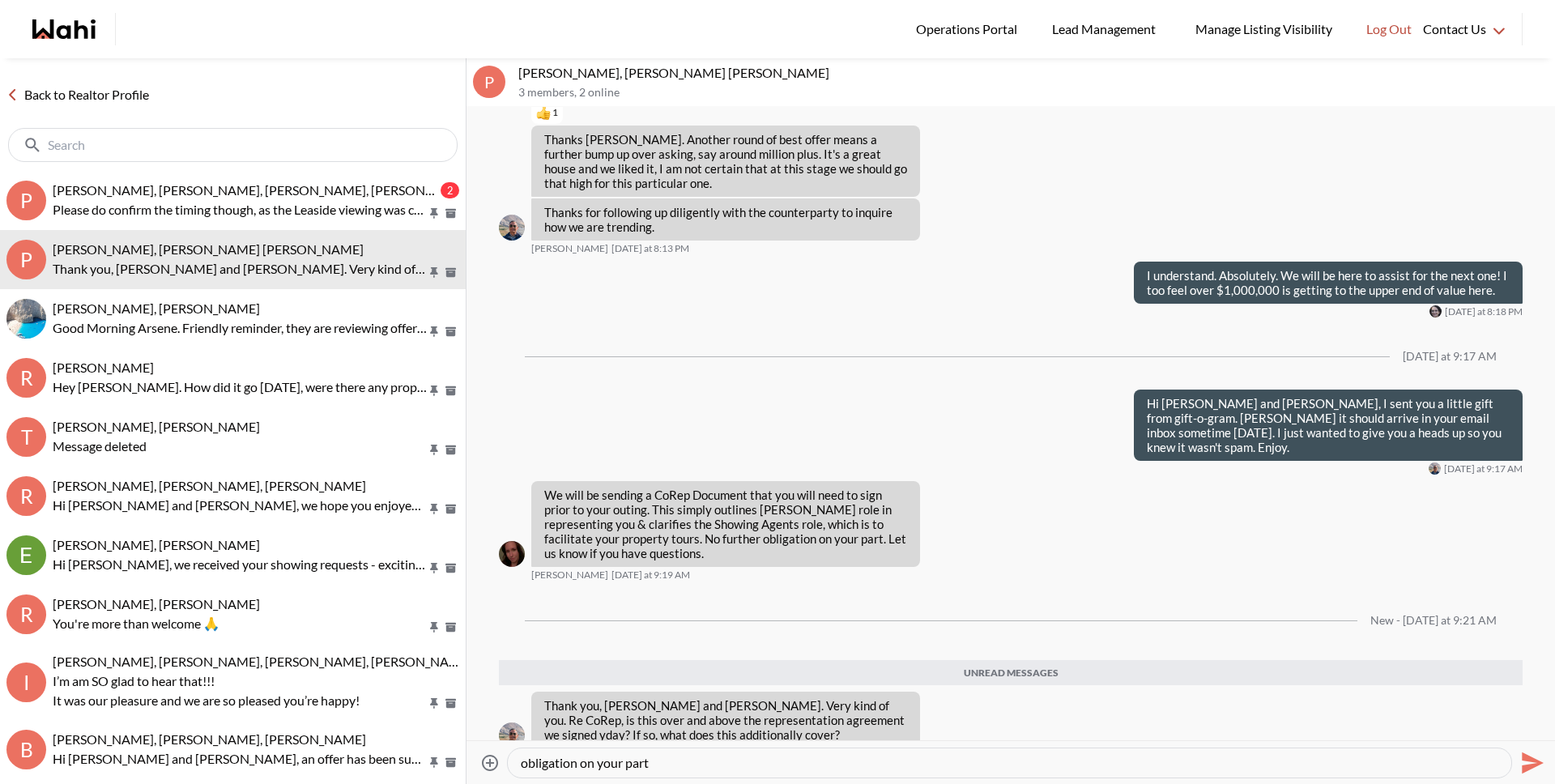
type textarea "Yes it is. This is only required because the showing agent meeting with you is …"
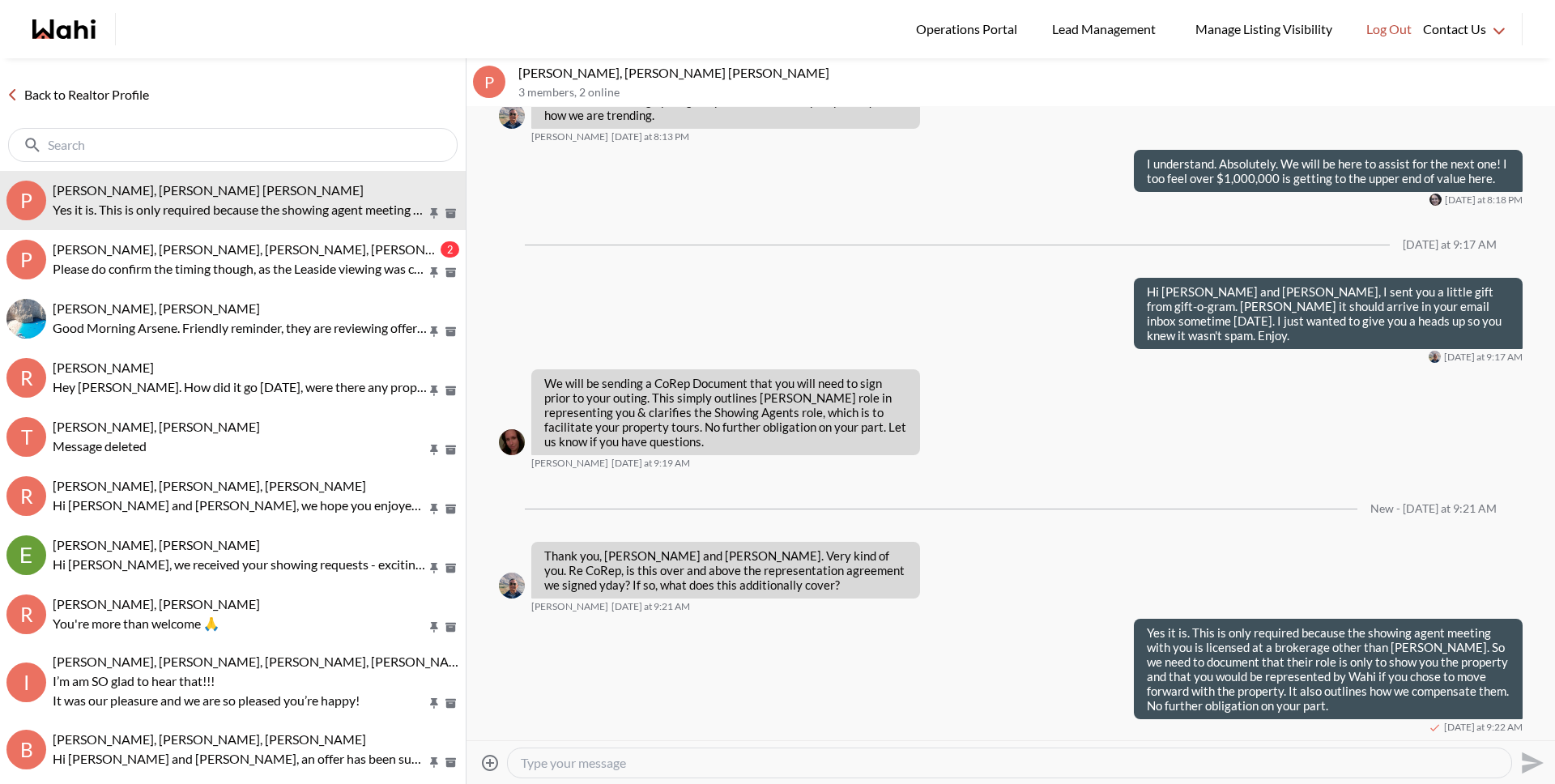
scroll to position [1161, 0]
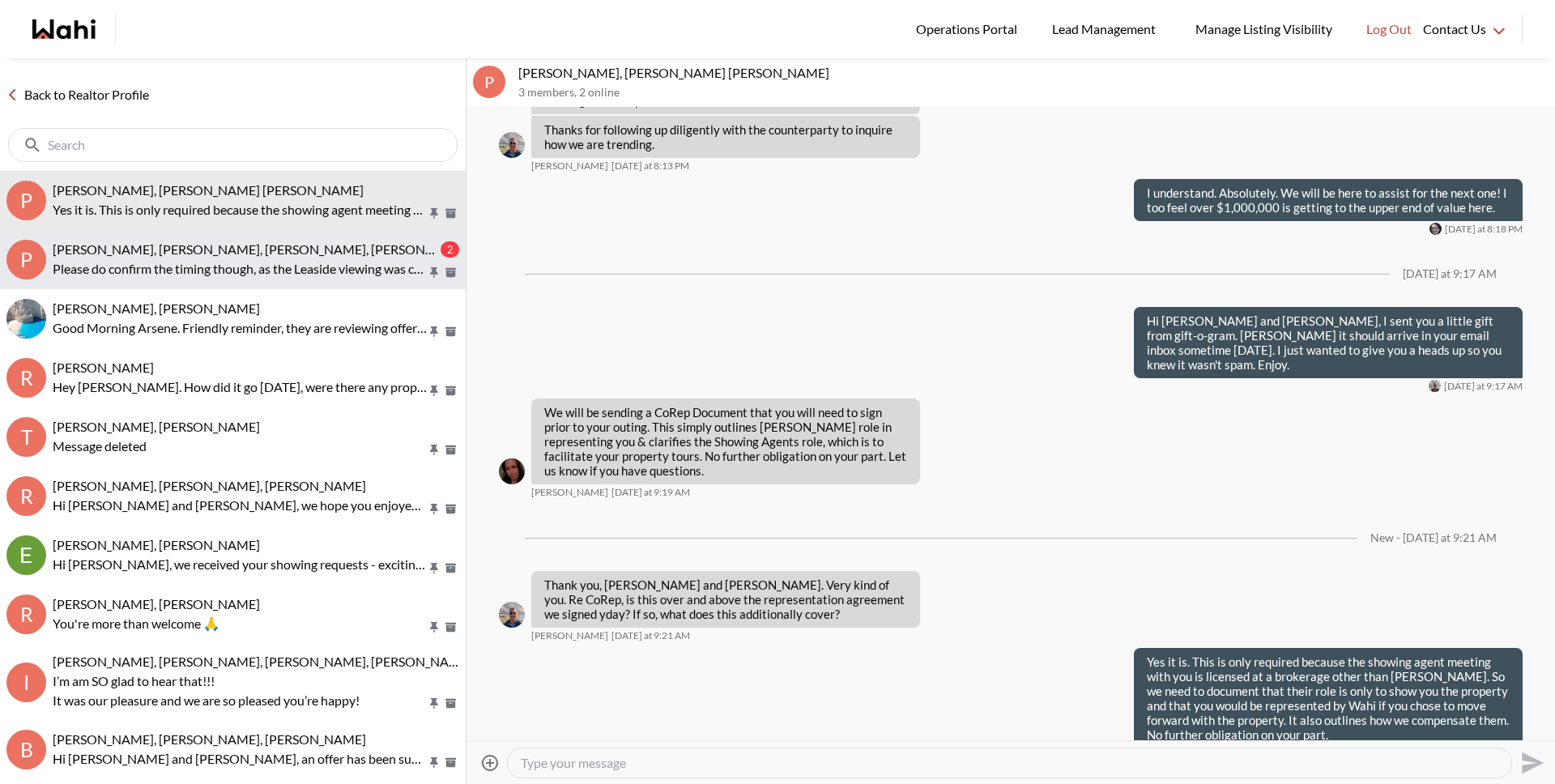
click at [372, 276] on p "Please do confirm the timing though, as the Leaside viewing was cancelled over …" at bounding box center [239, 269] width 374 height 19
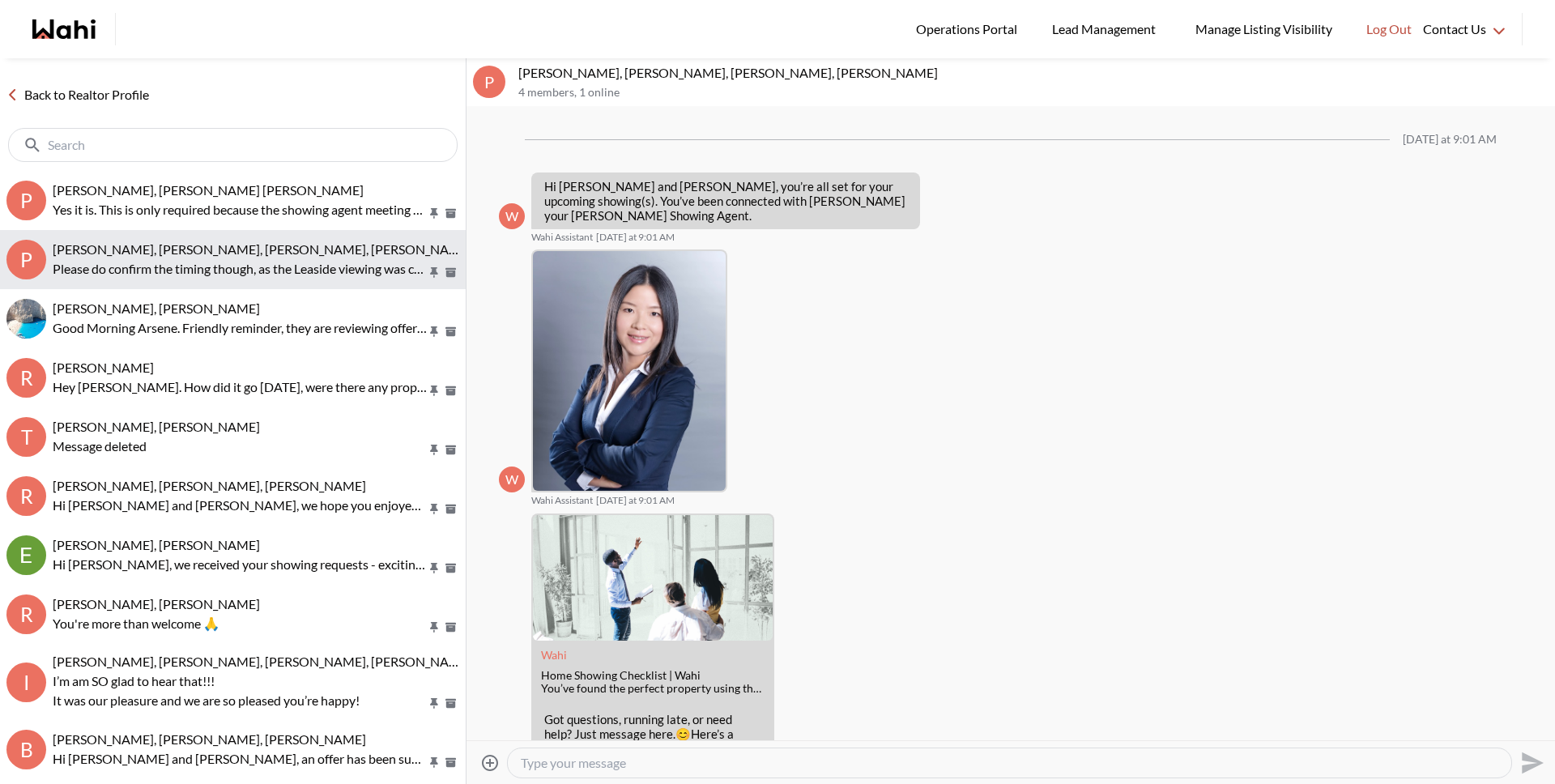
scroll to position [317, 0]
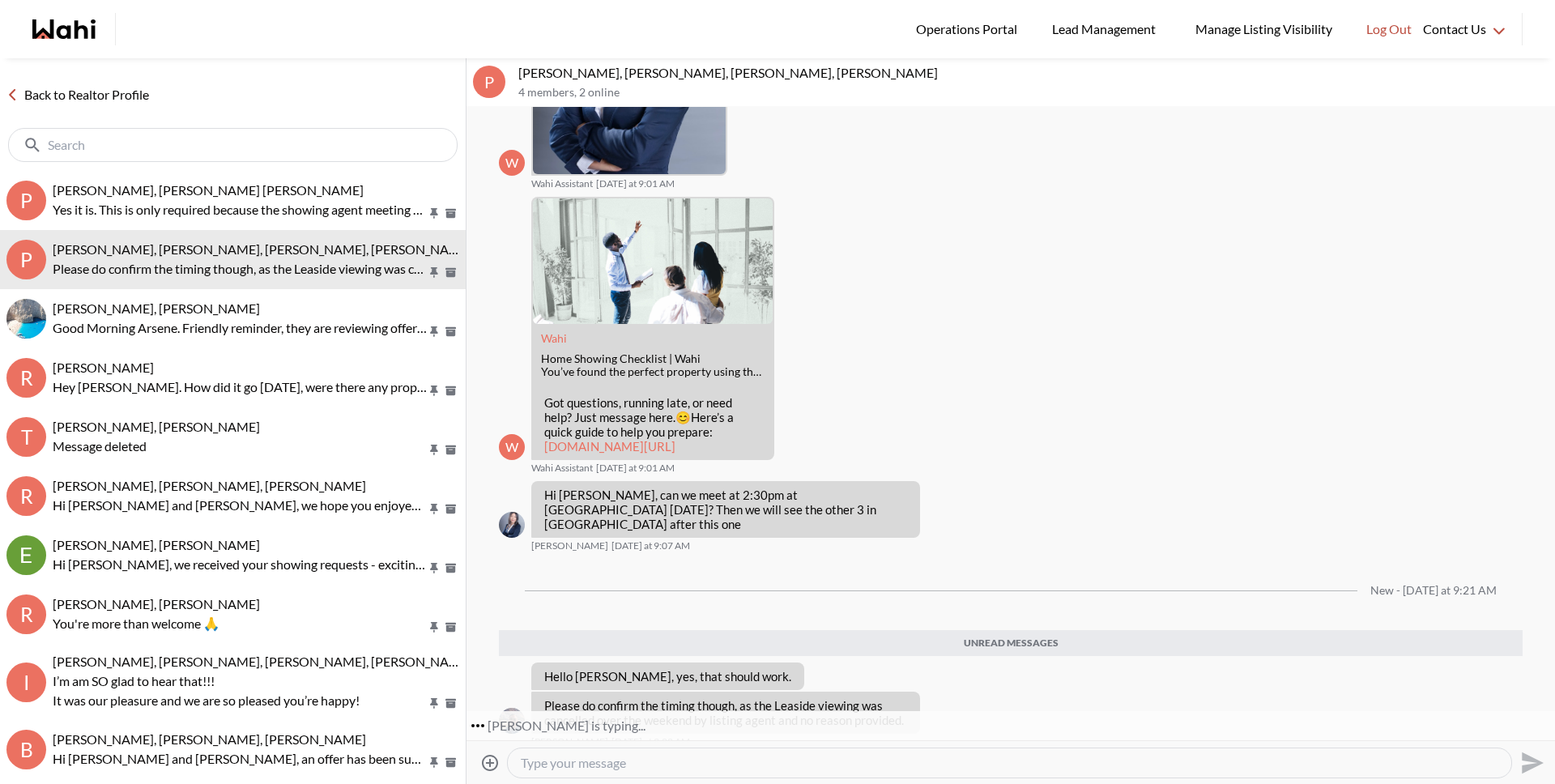
click at [134, 97] on link "Back to Realtor Profile" at bounding box center [77, 95] width 156 height 21
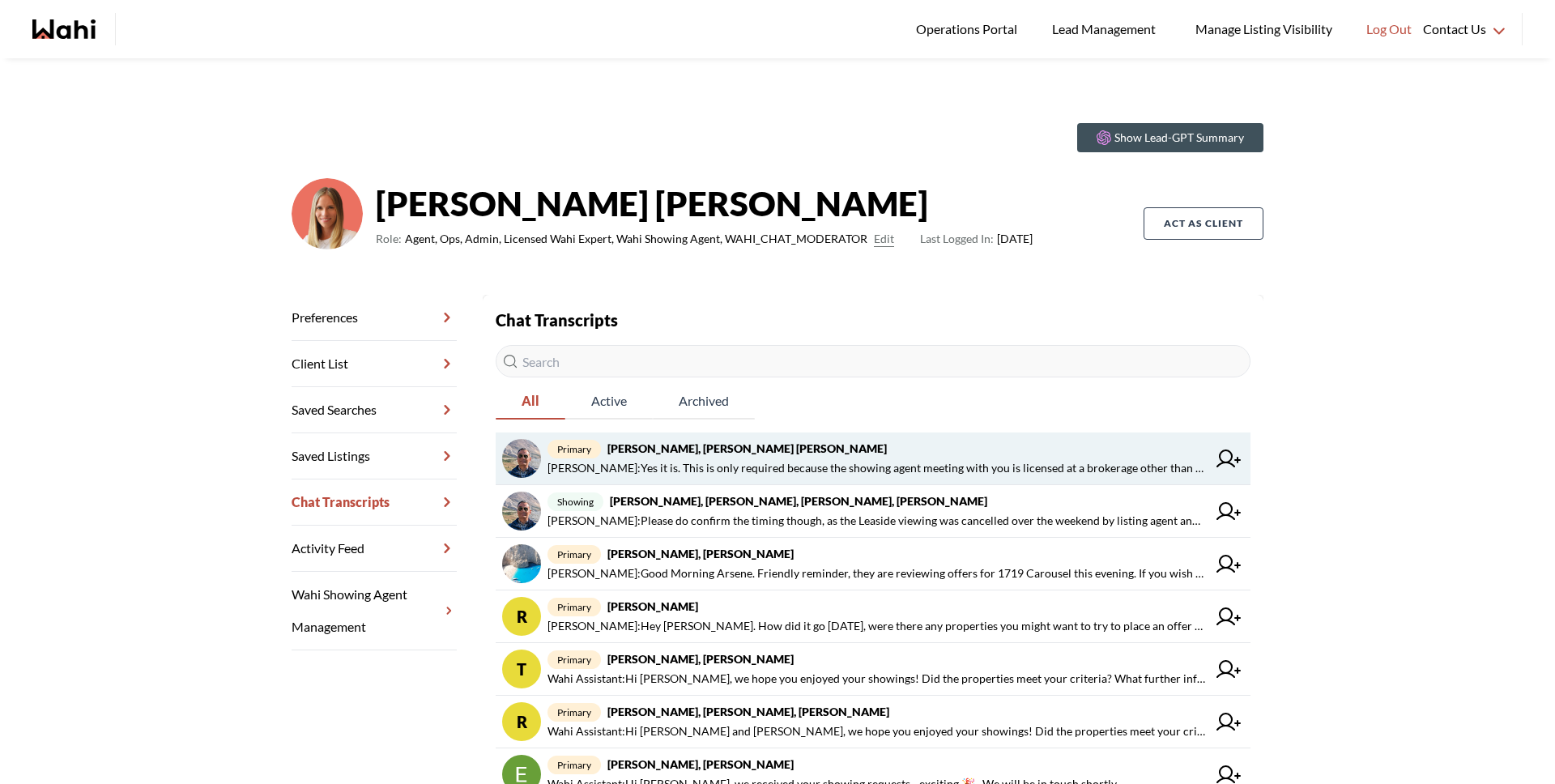
click at [783, 469] on span "Michelle Ryckman : Yes it is. This is only required because the showing agent m…" at bounding box center [876, 468] width 659 height 19
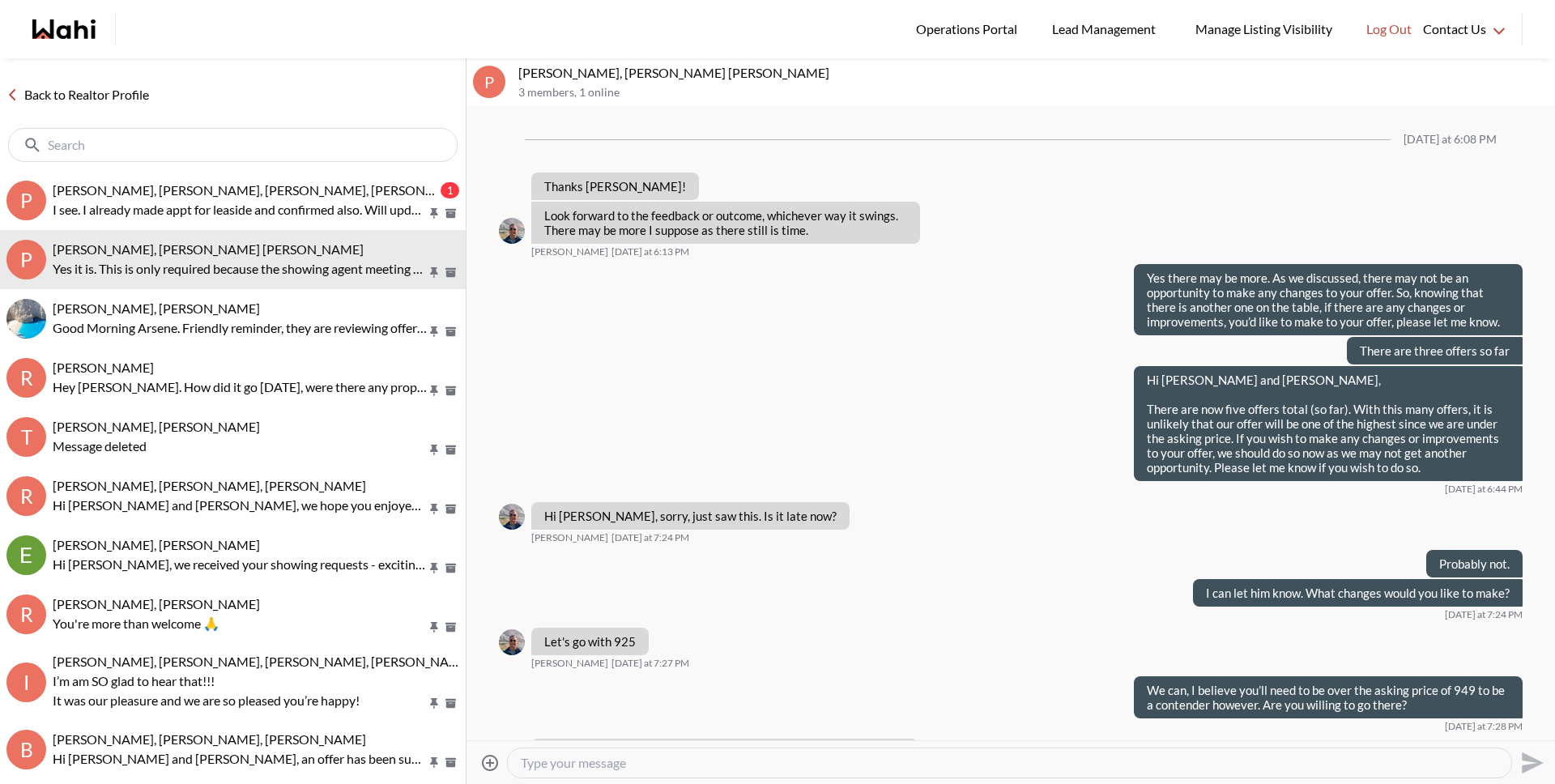
scroll to position [1033, 0]
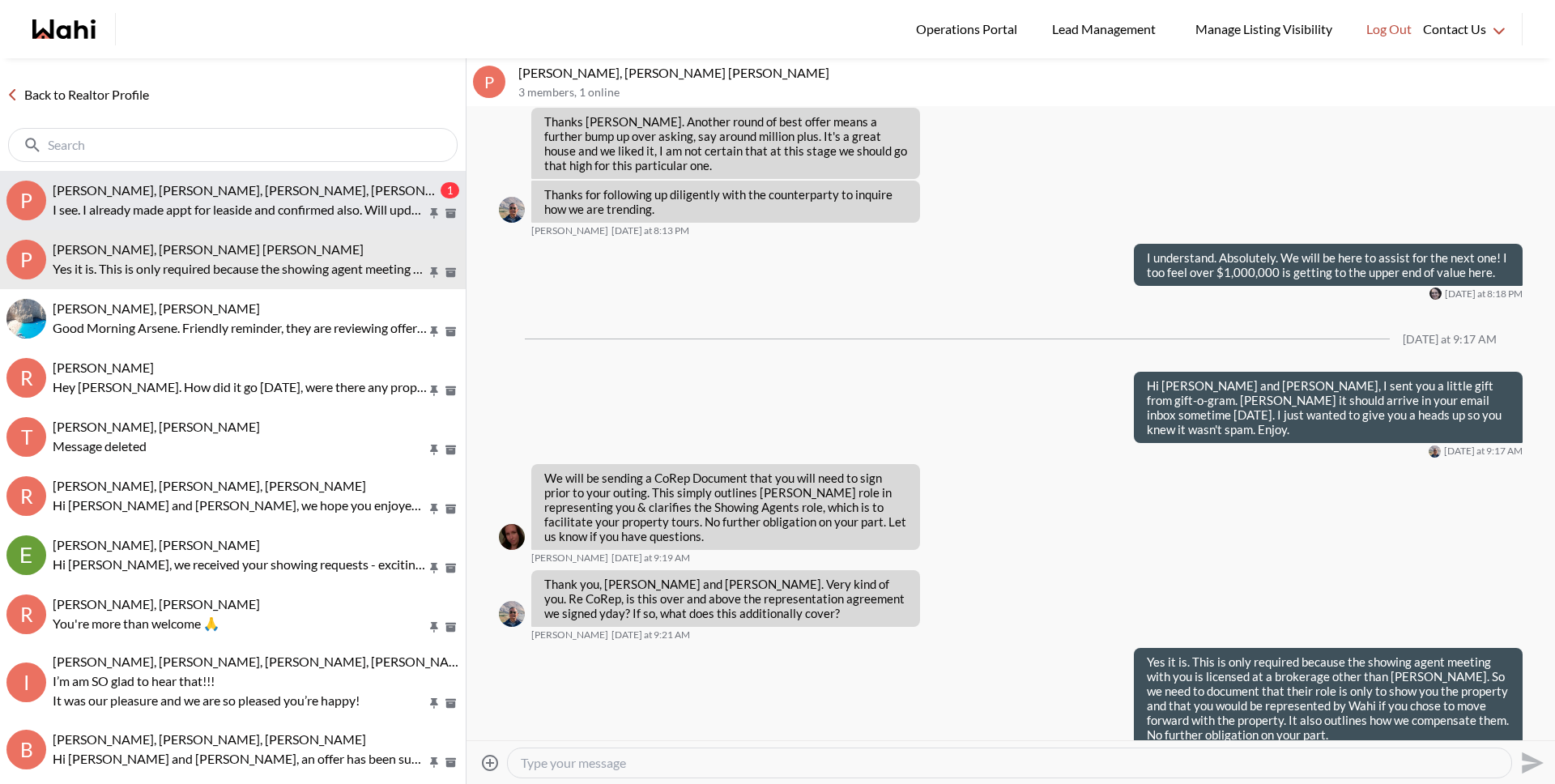
click at [248, 206] on p "I see. I already made appt for leaside and confirmed also. Will update you if a…" at bounding box center [239, 210] width 374 height 19
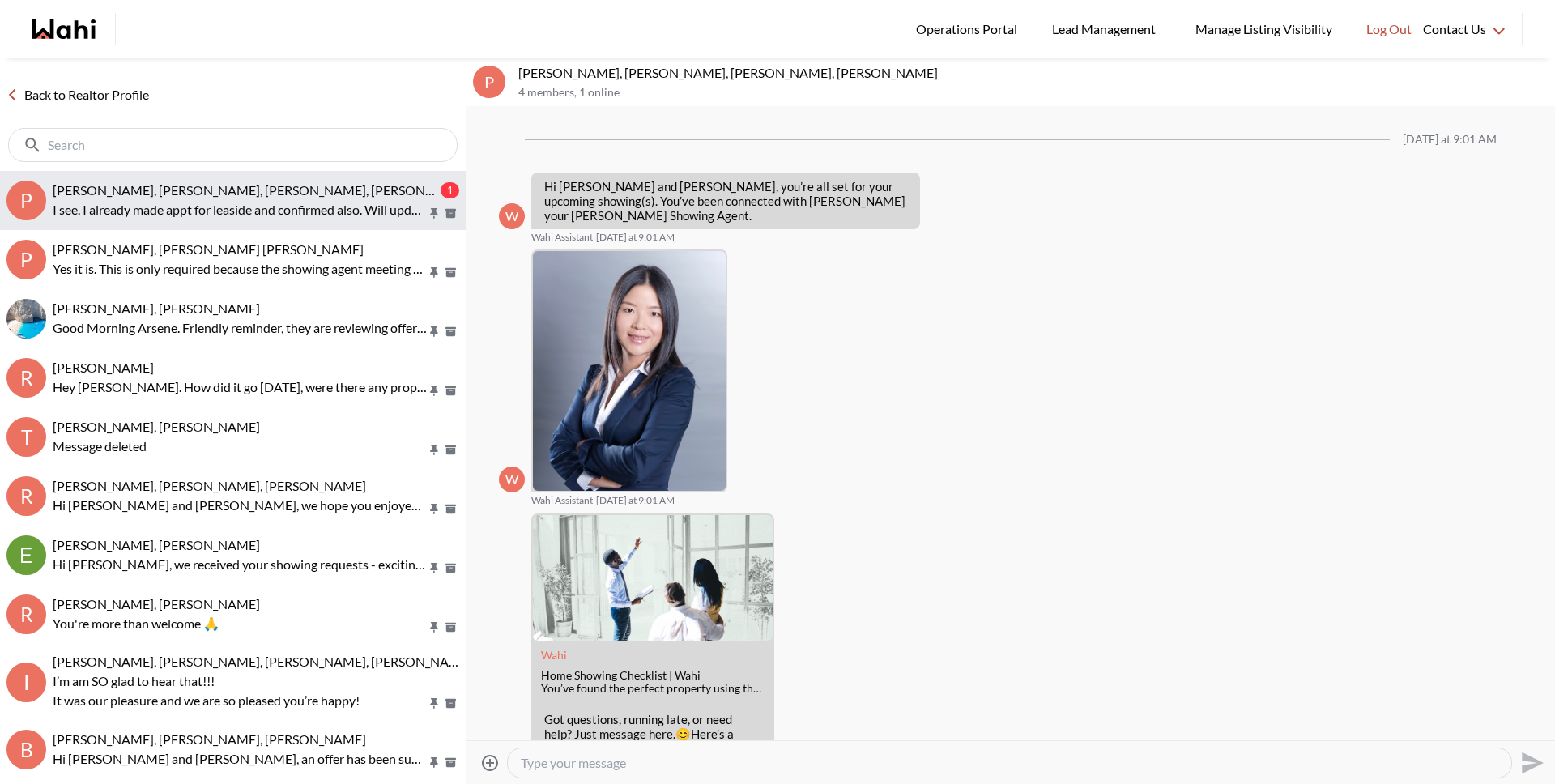
scroll to position [393, 0]
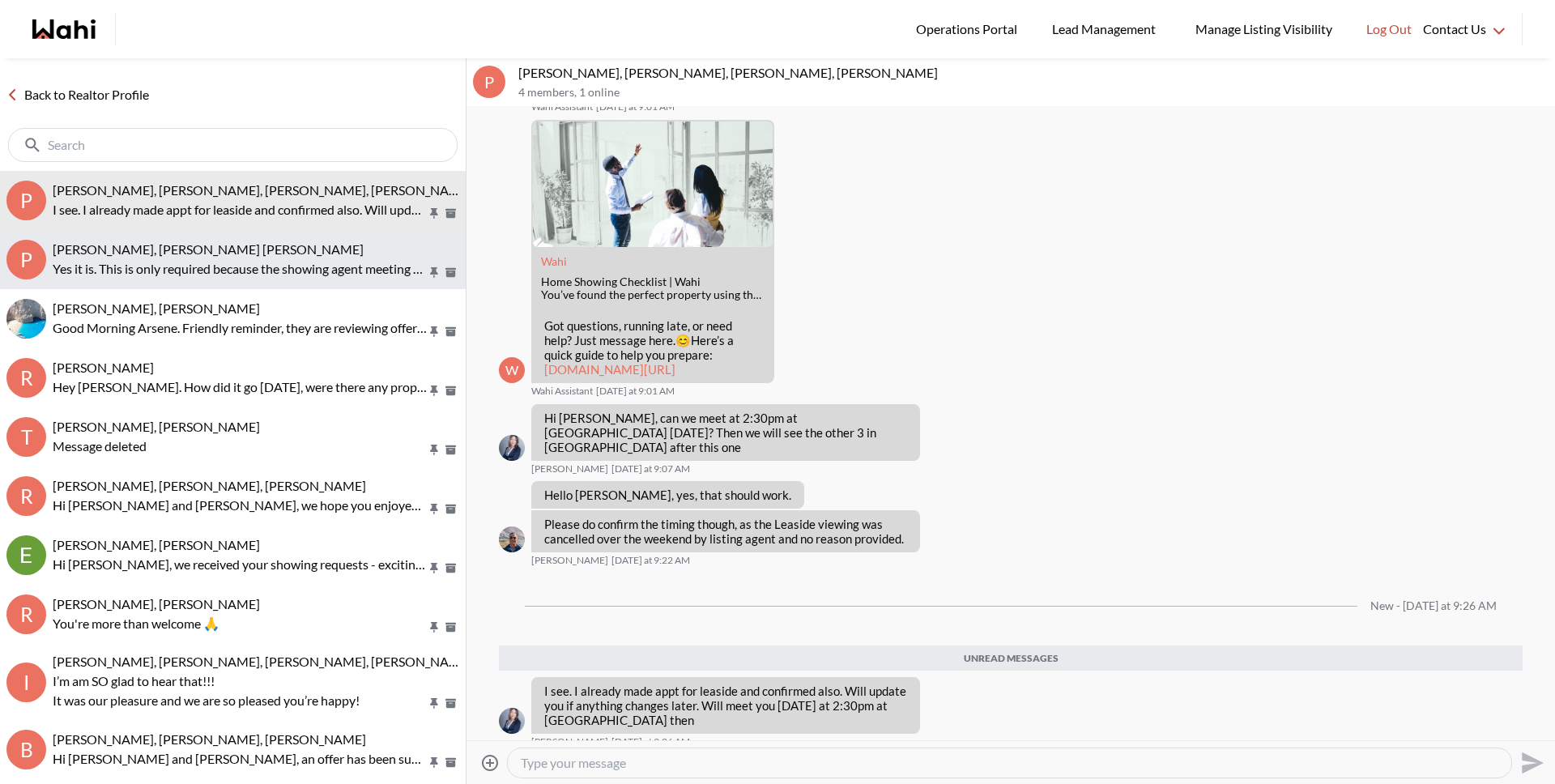
click at [260, 256] on span "[PERSON_NAME], [PERSON_NAME] [PERSON_NAME]" at bounding box center [207, 249] width 311 height 16
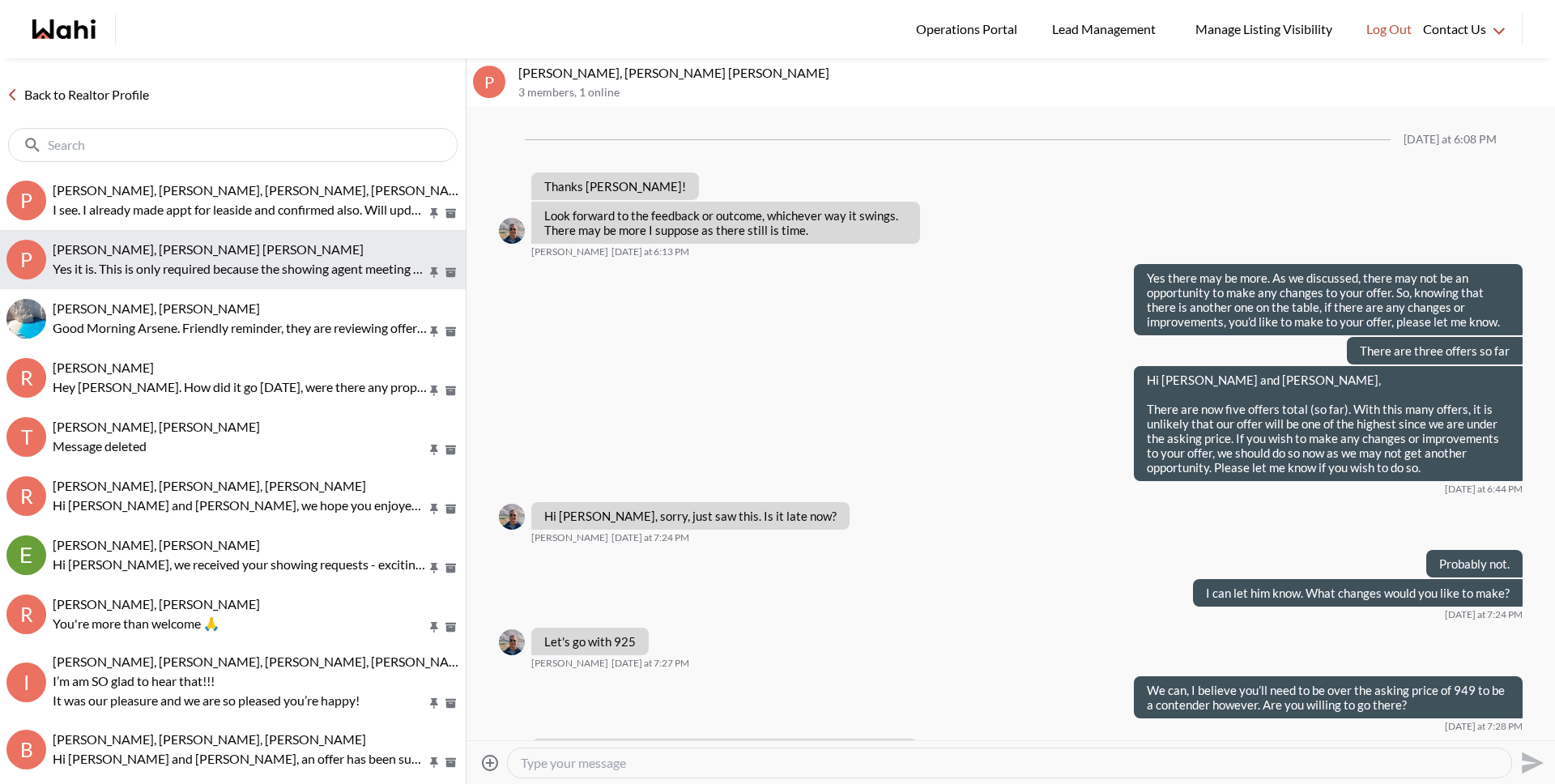
scroll to position [1033, 0]
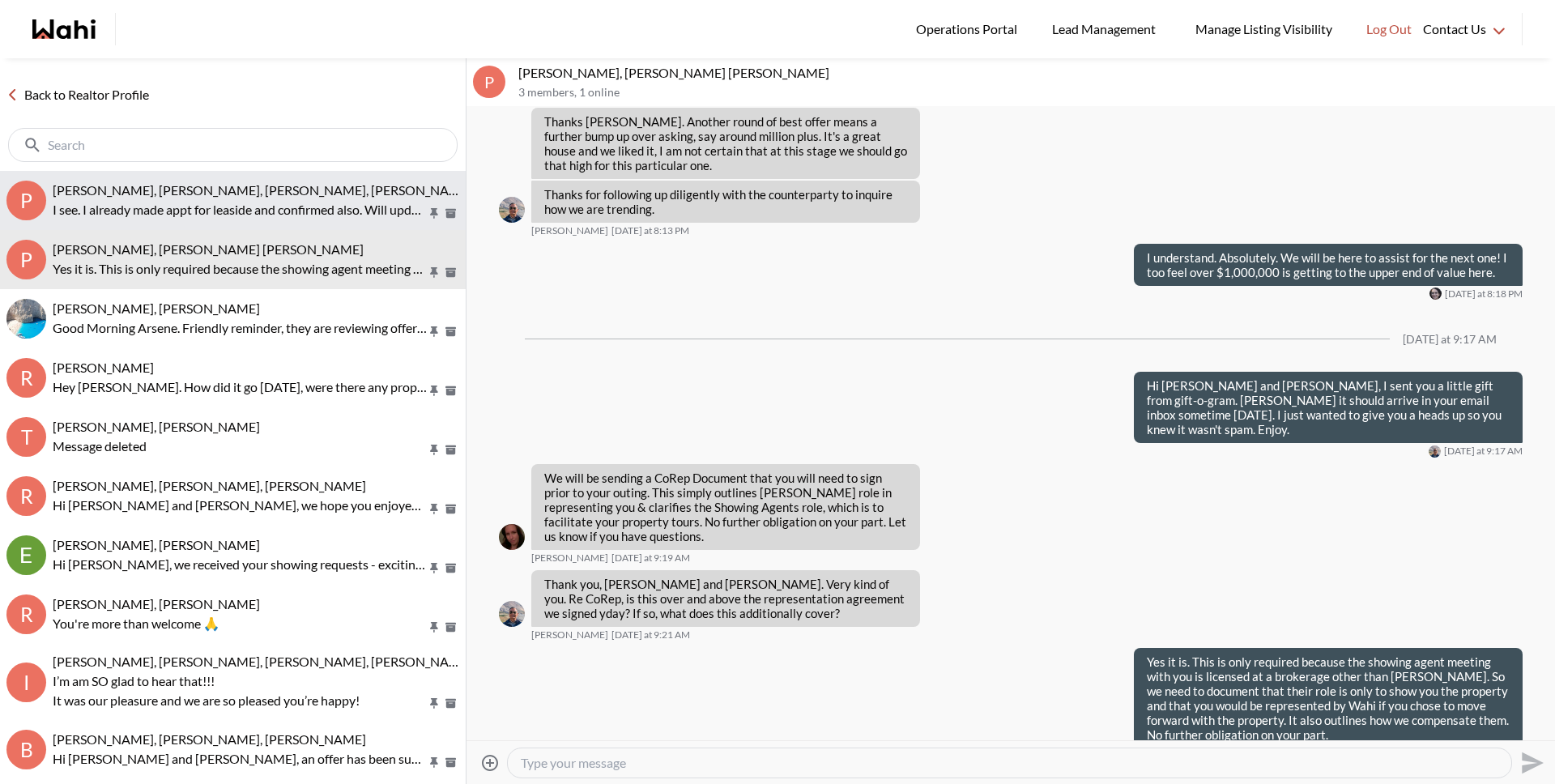
click at [223, 189] on span "Pranav Dhar, Vandana Dhar, Julia, Michelle" at bounding box center [262, 190] width 419 height 16
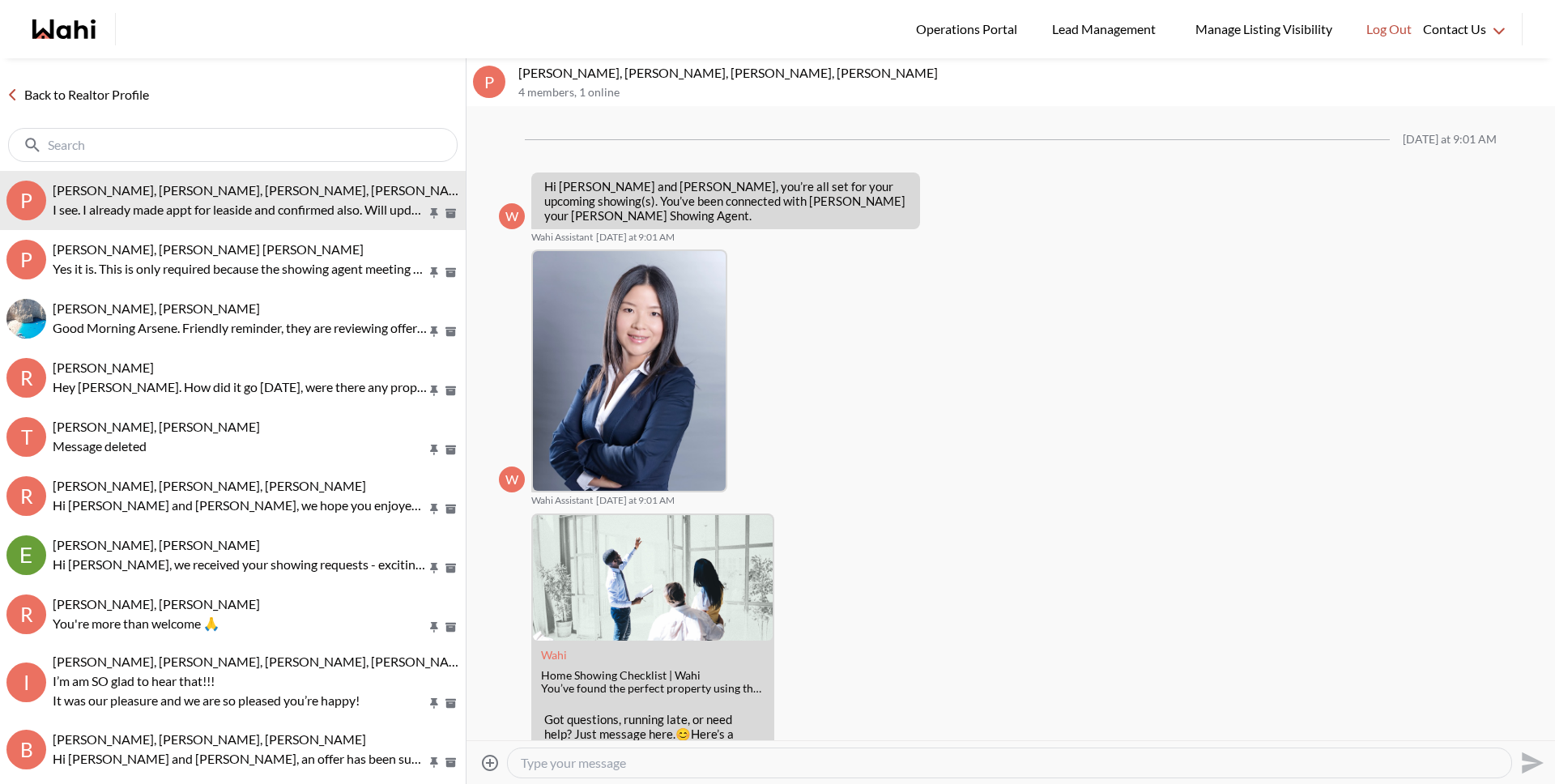
scroll to position [290, 0]
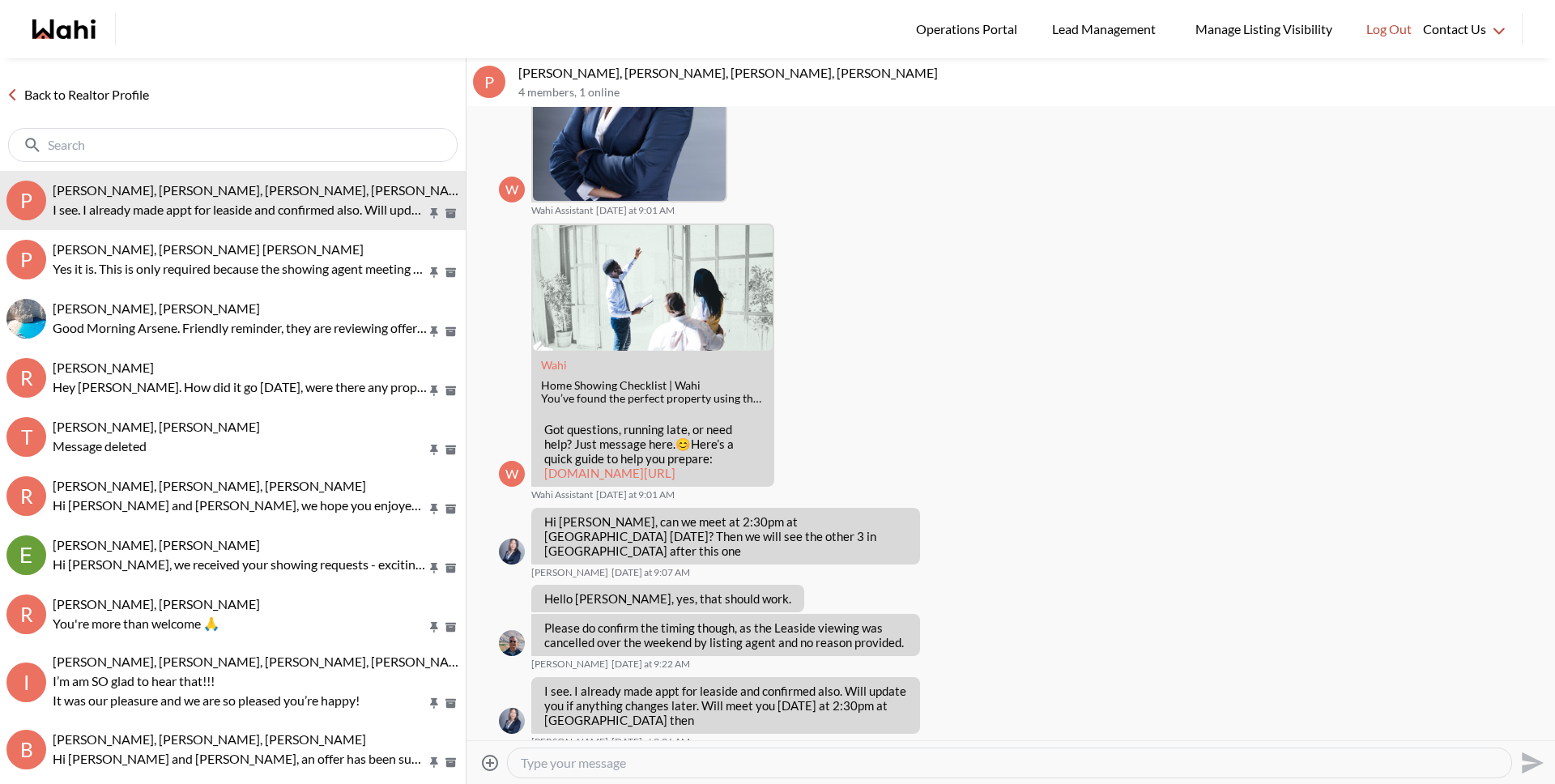
click at [125, 96] on link "Back to Realtor Profile" at bounding box center [77, 95] width 156 height 21
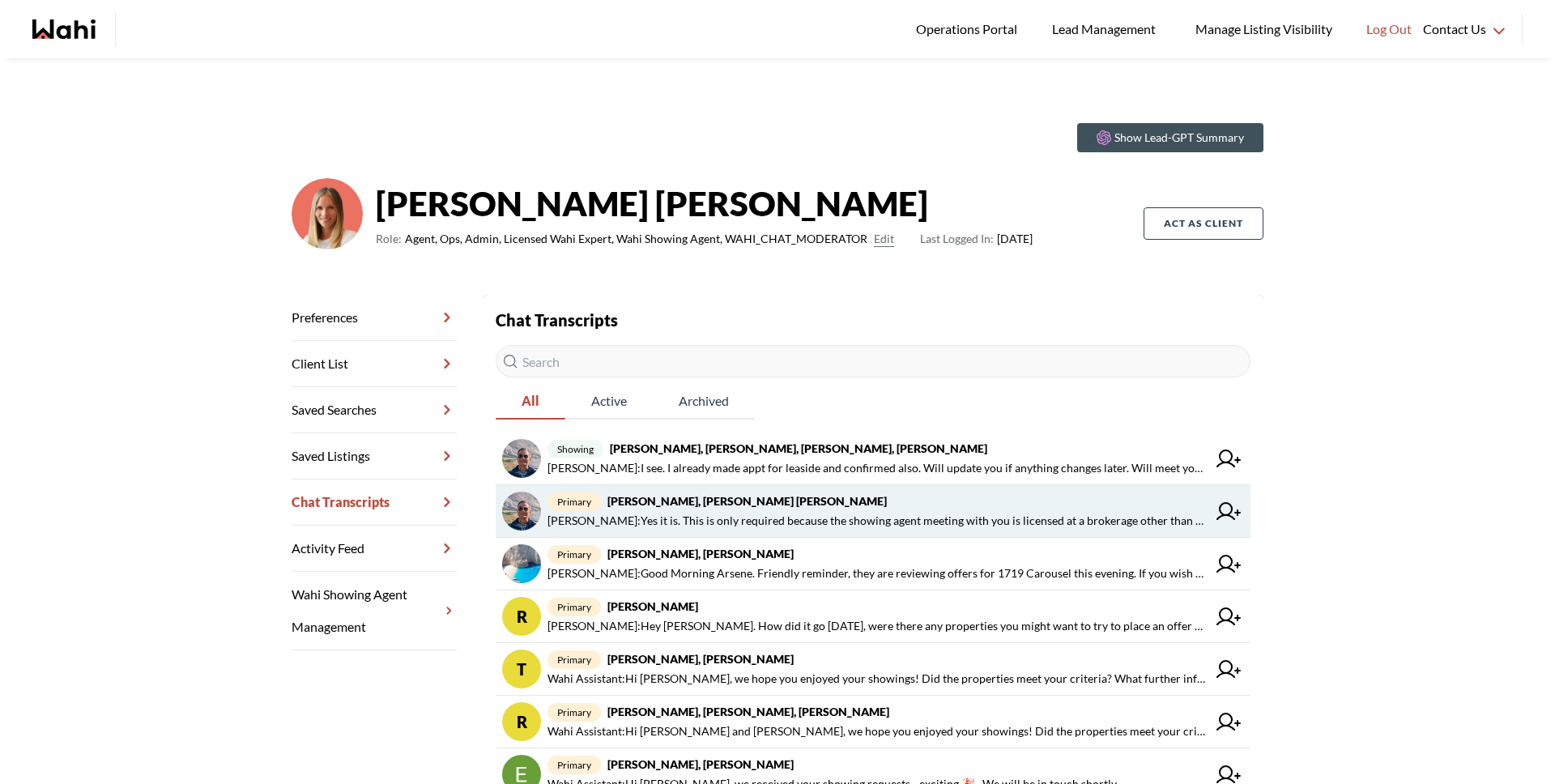
click at [760, 499] on strong "Pranav Dhar, Vandana Dhar, Michelle" at bounding box center [747, 501] width 279 height 14
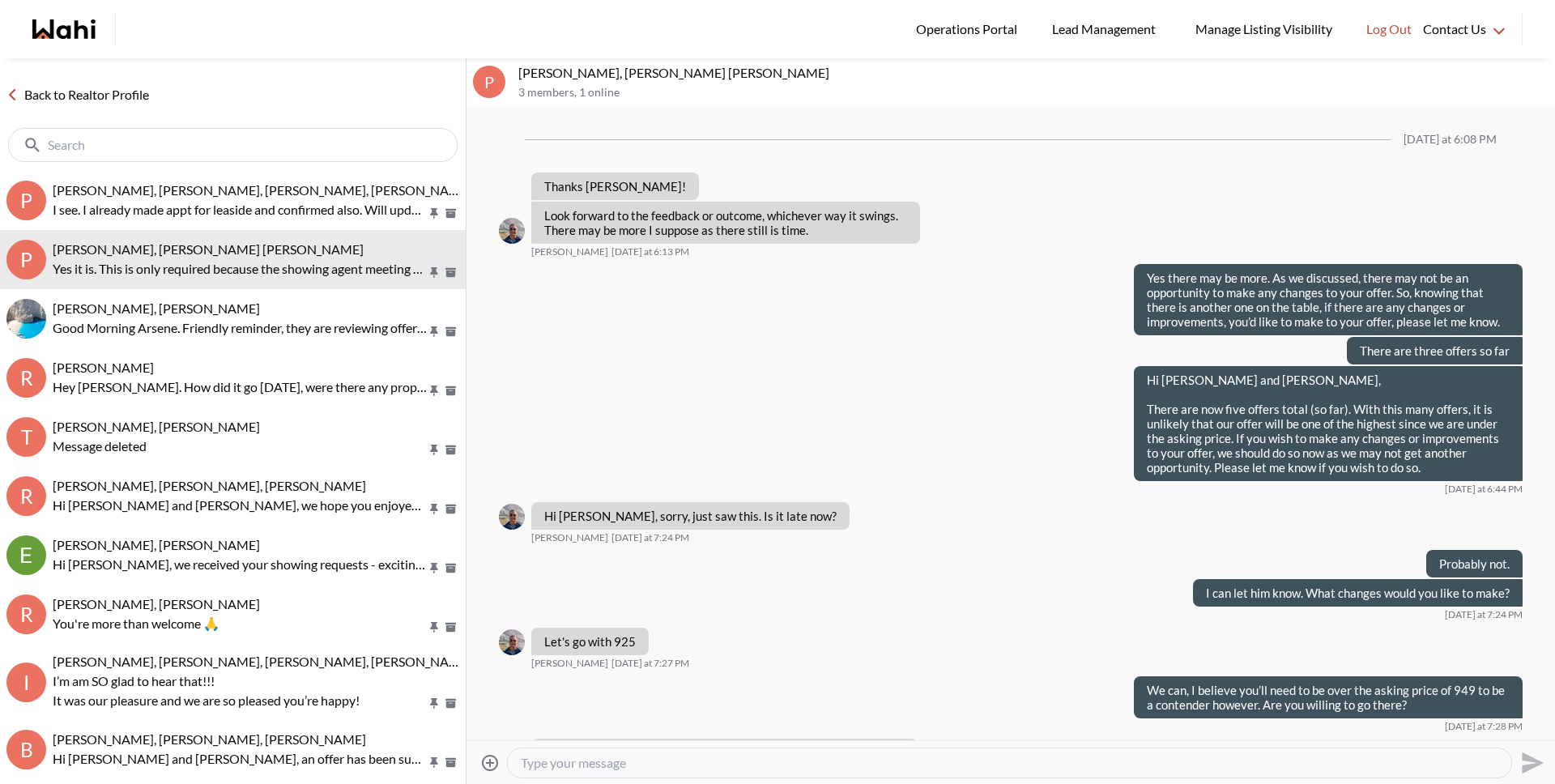
scroll to position [1033, 0]
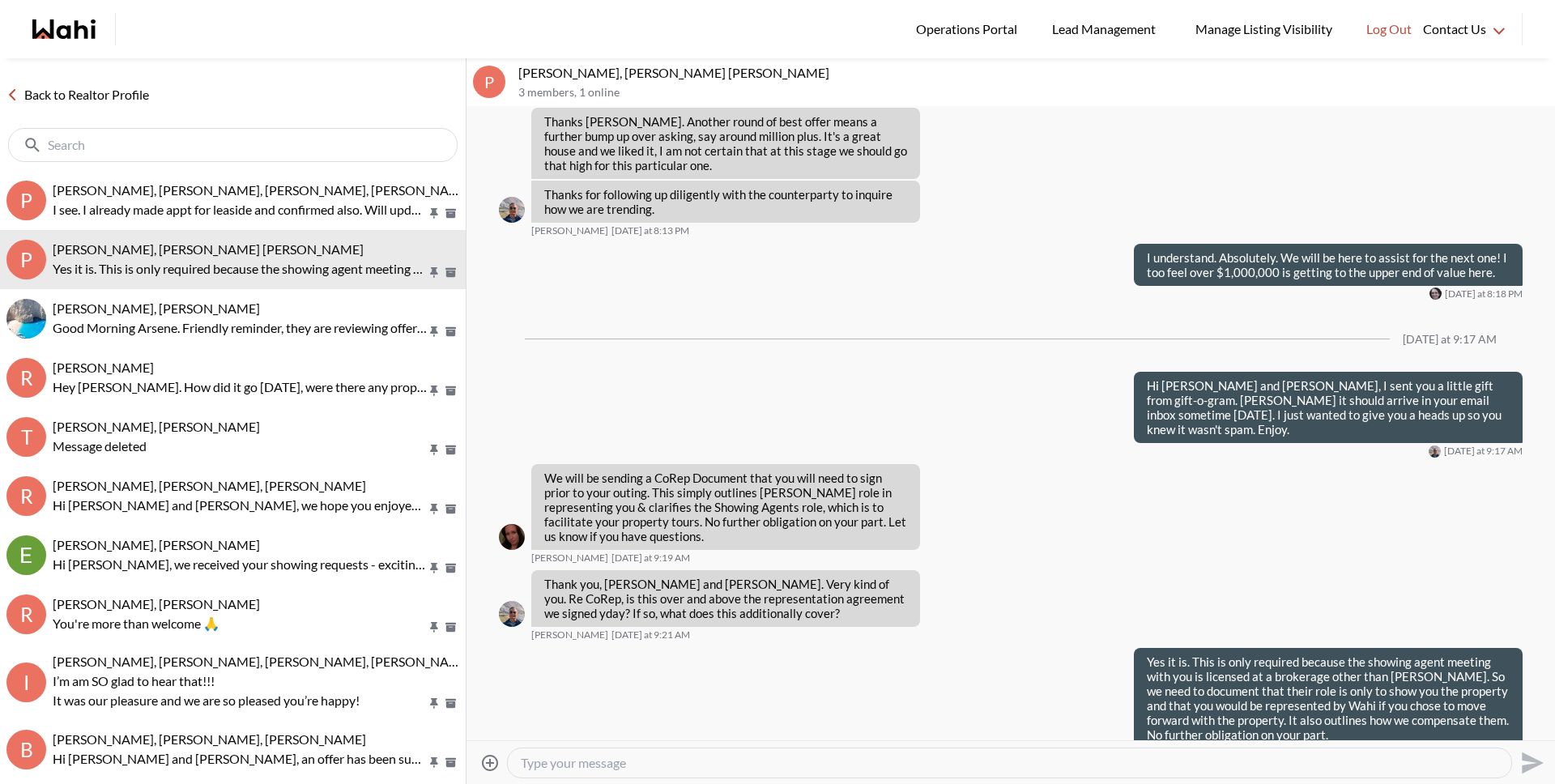
click at [788, 765] on textarea "Type your message" at bounding box center [1009, 762] width 977 height 17
type textarea "Julia has been one of our showing agents for a long time."
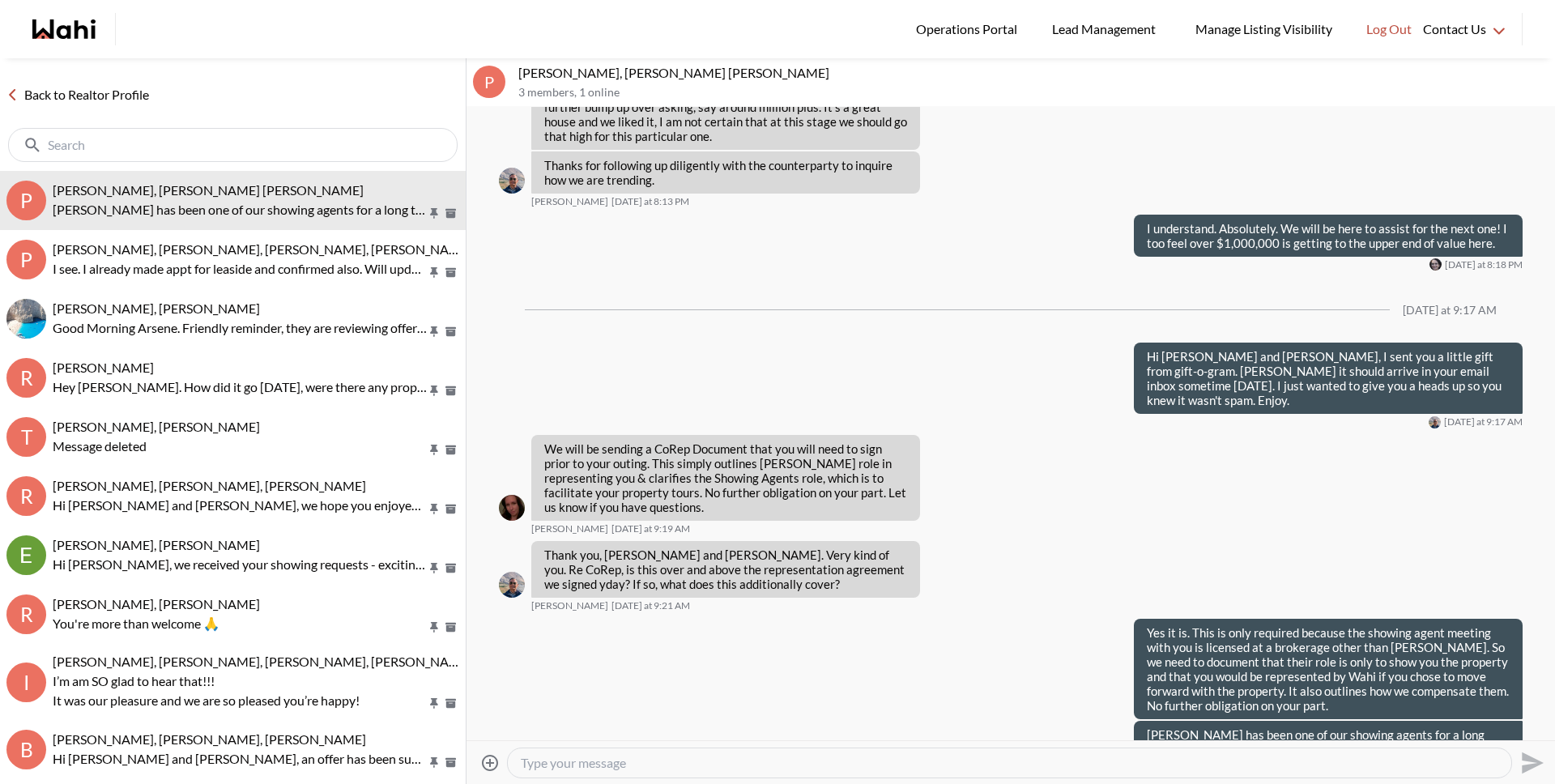
click at [116, 102] on link "Back to Realtor Profile" at bounding box center [77, 95] width 156 height 21
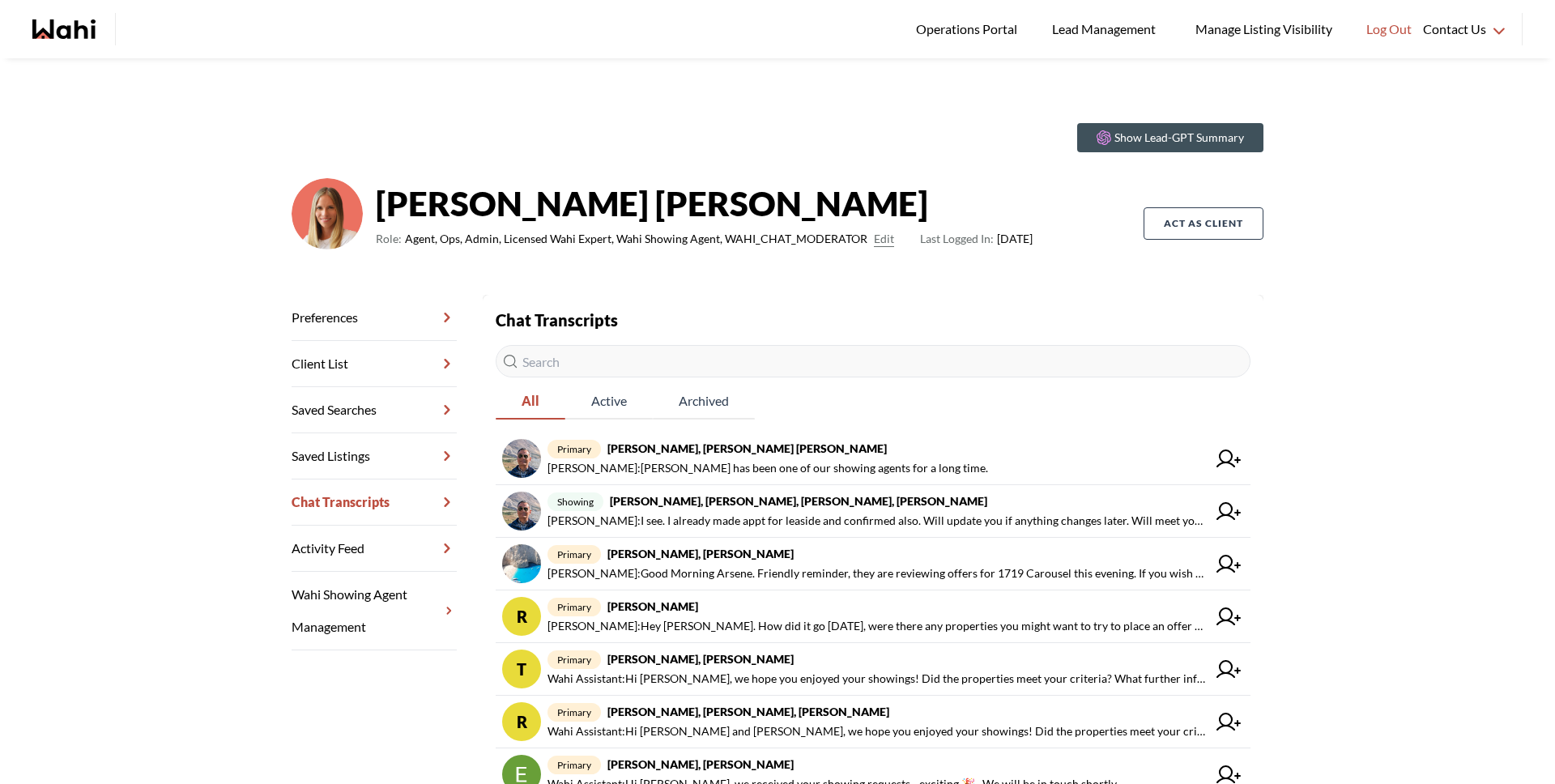
click at [580, 371] on input "text" at bounding box center [873, 360] width 754 height 32
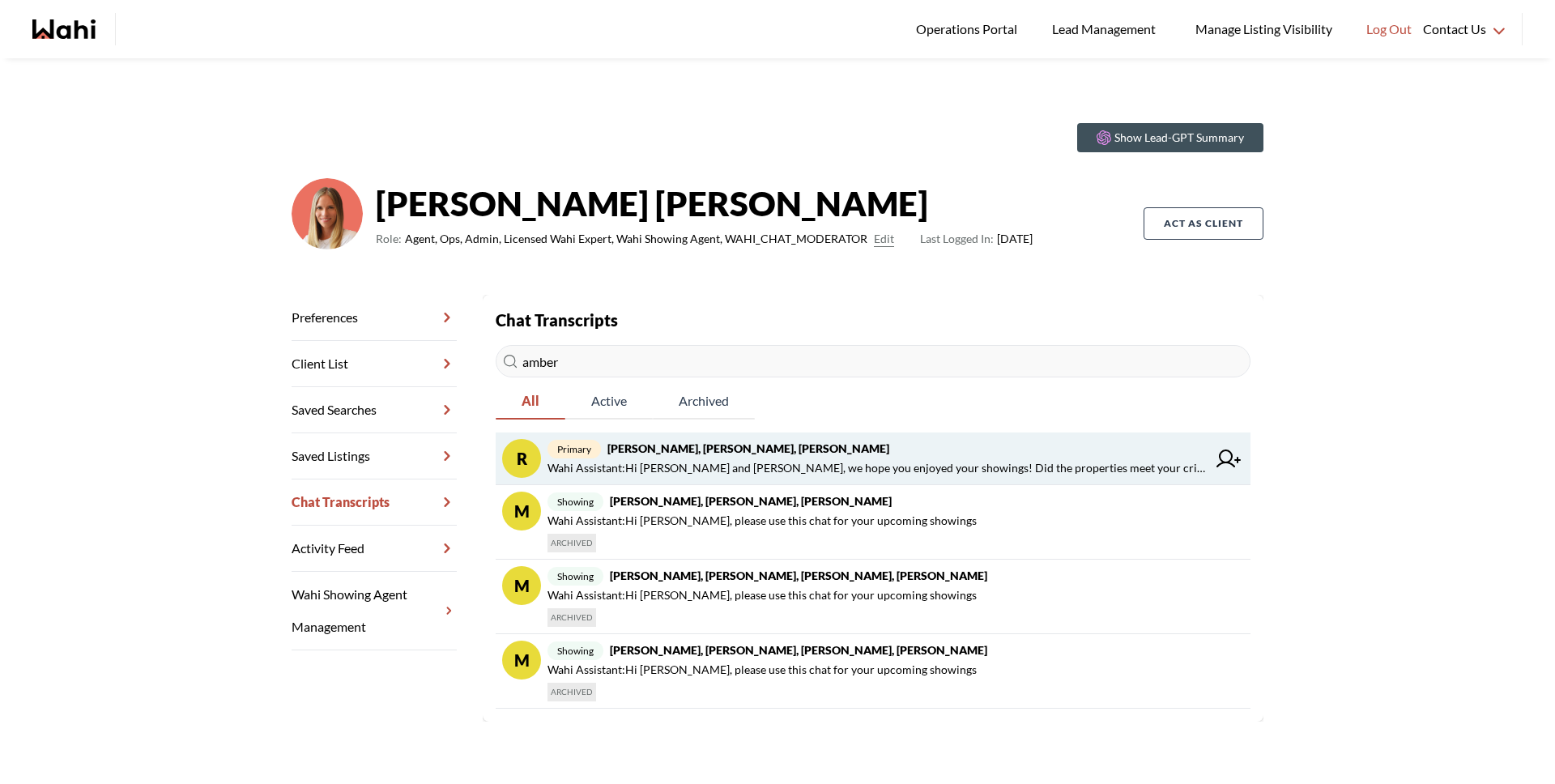
type input "amber"
click at [680, 445] on strong "Rory Fairweather, Amber F, Michelle" at bounding box center [748, 448] width 282 height 14
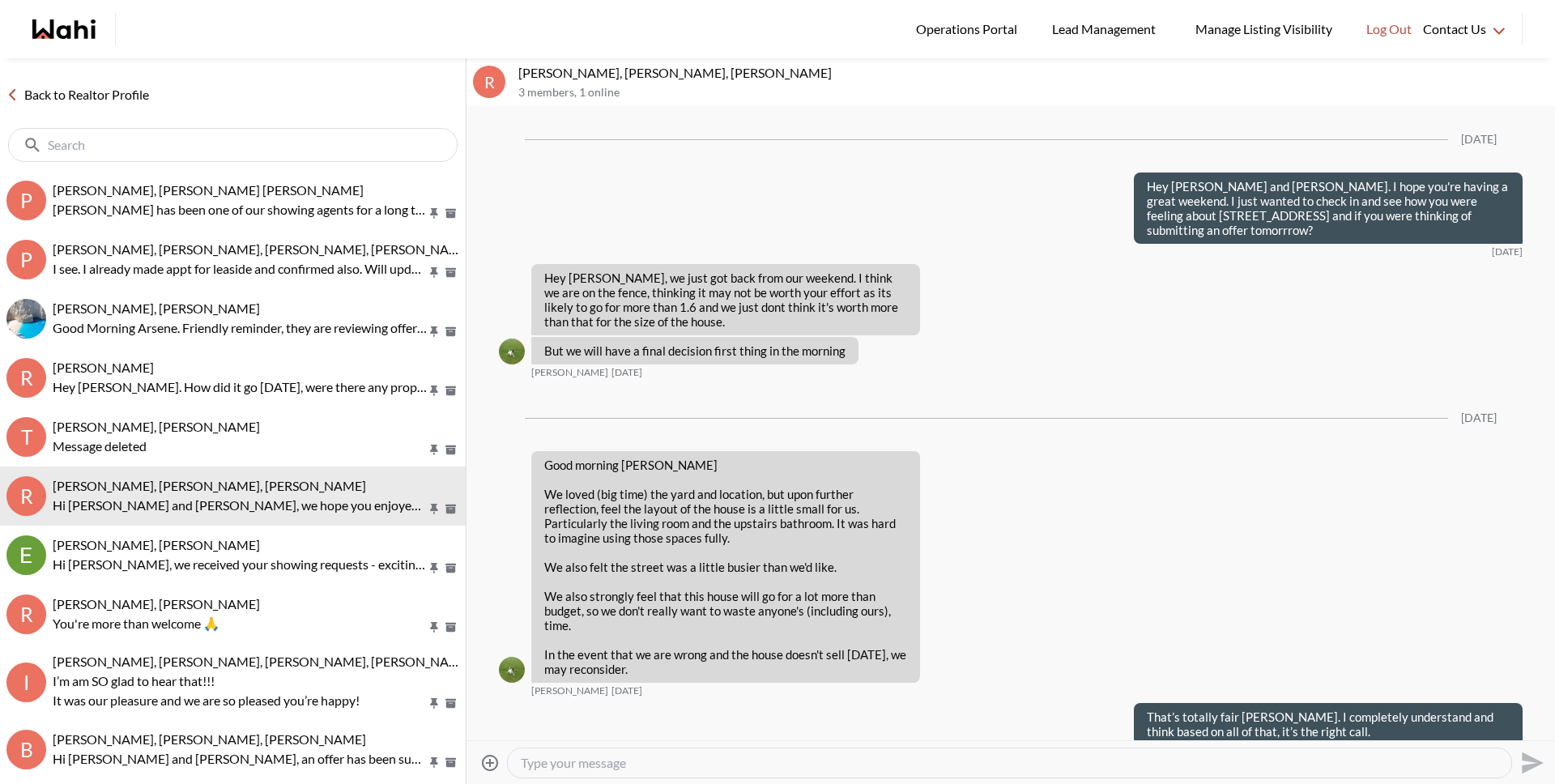
scroll to position [2484, 0]
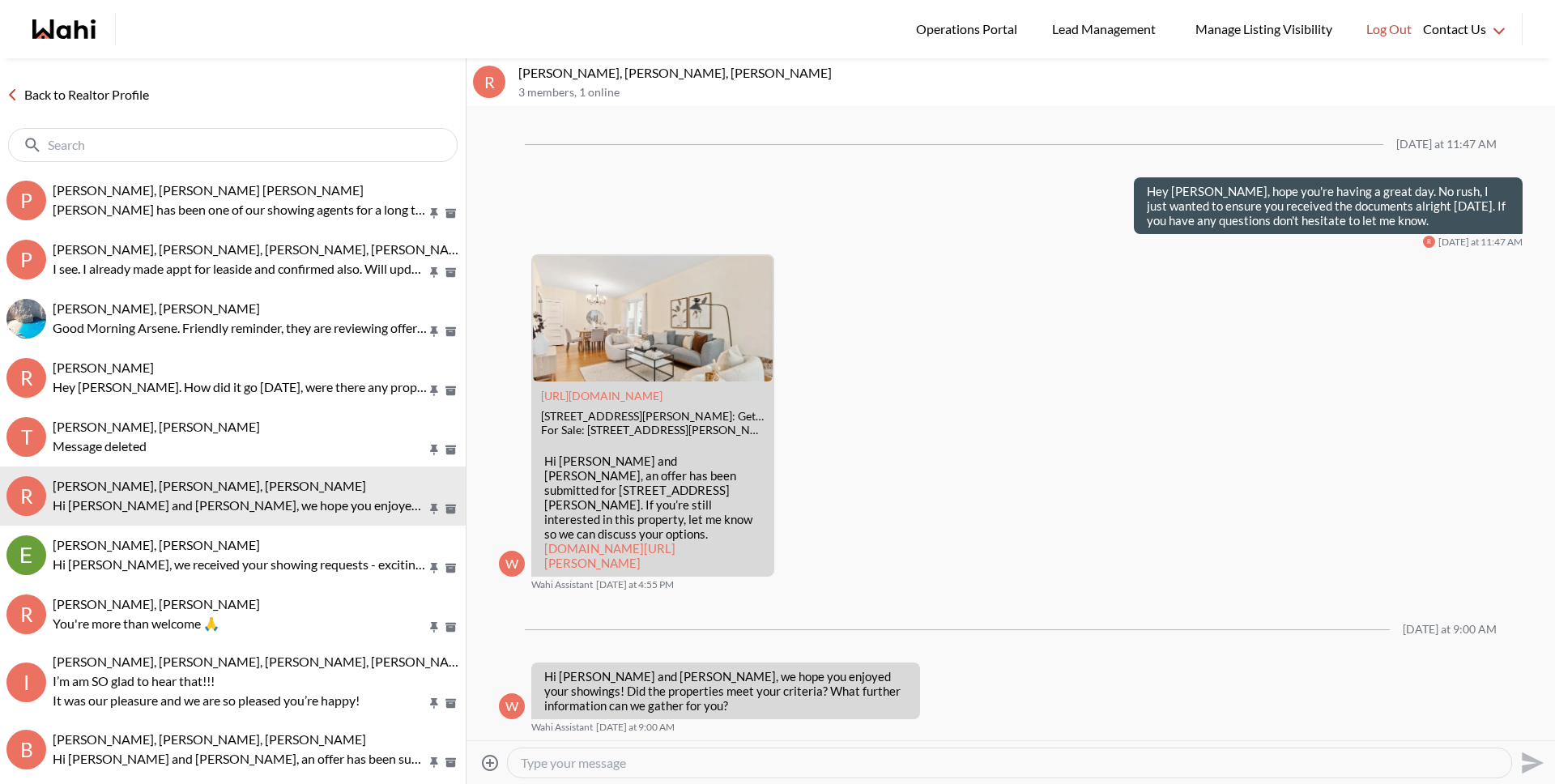
click at [700, 770] on div at bounding box center [1009, 763] width 1003 height 30
click at [702, 767] on textarea "Type your message" at bounding box center [1009, 762] width 977 height 17
type textarea "J"
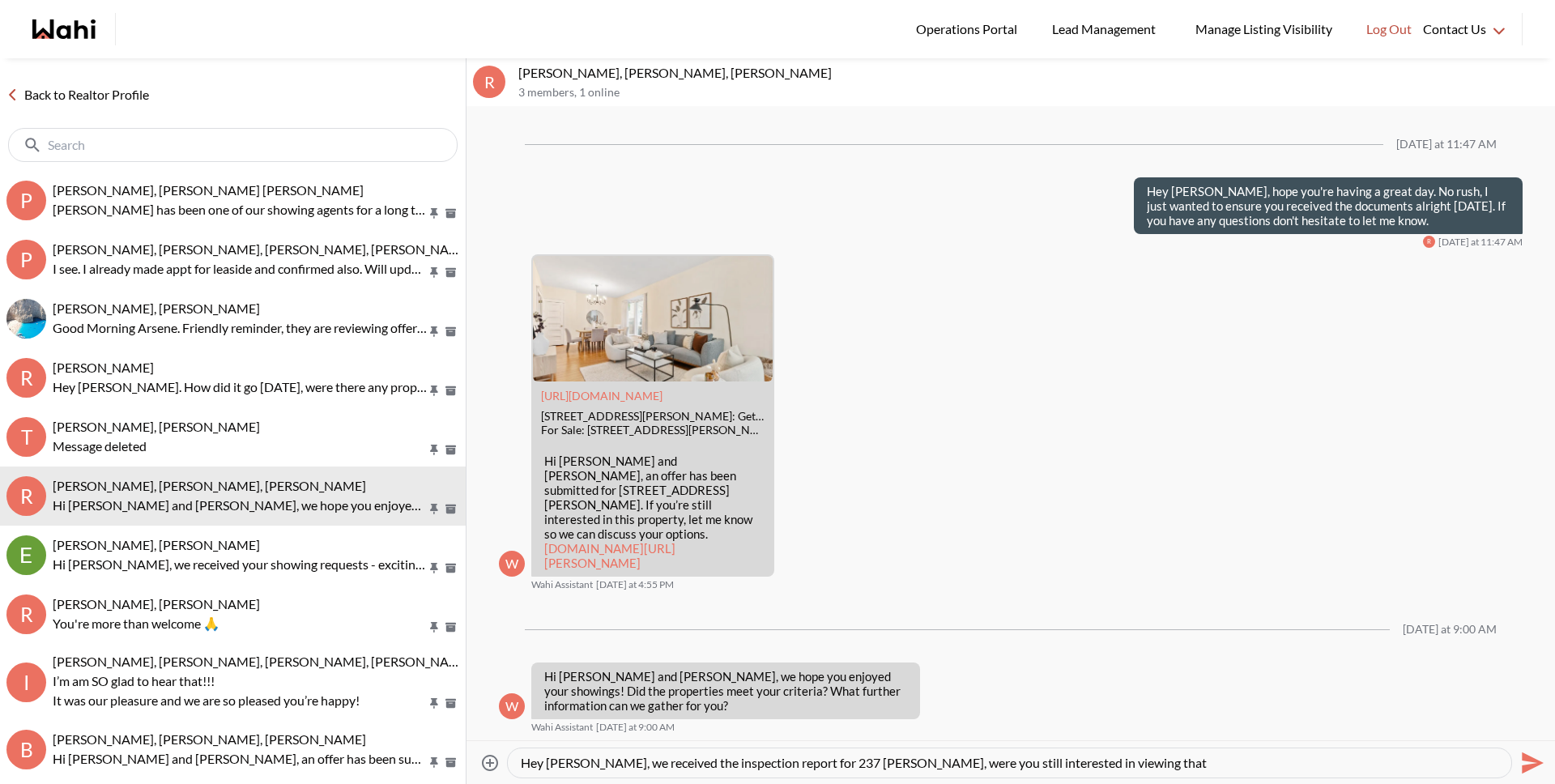
type textarea "Hey Amber, we received the inspection report for 237 Bartlett, were you still i…"
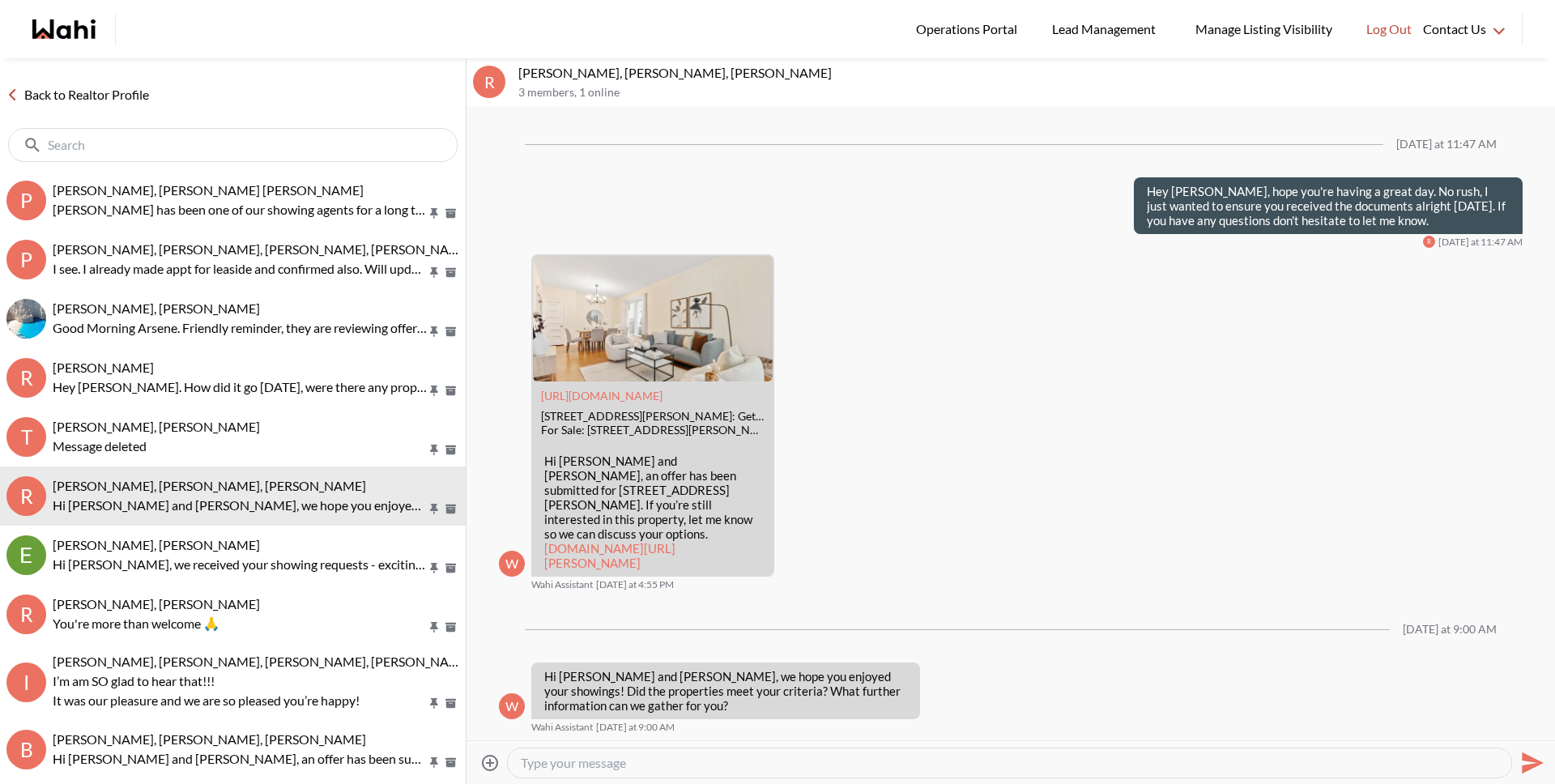
scroll to position [2547, 0]
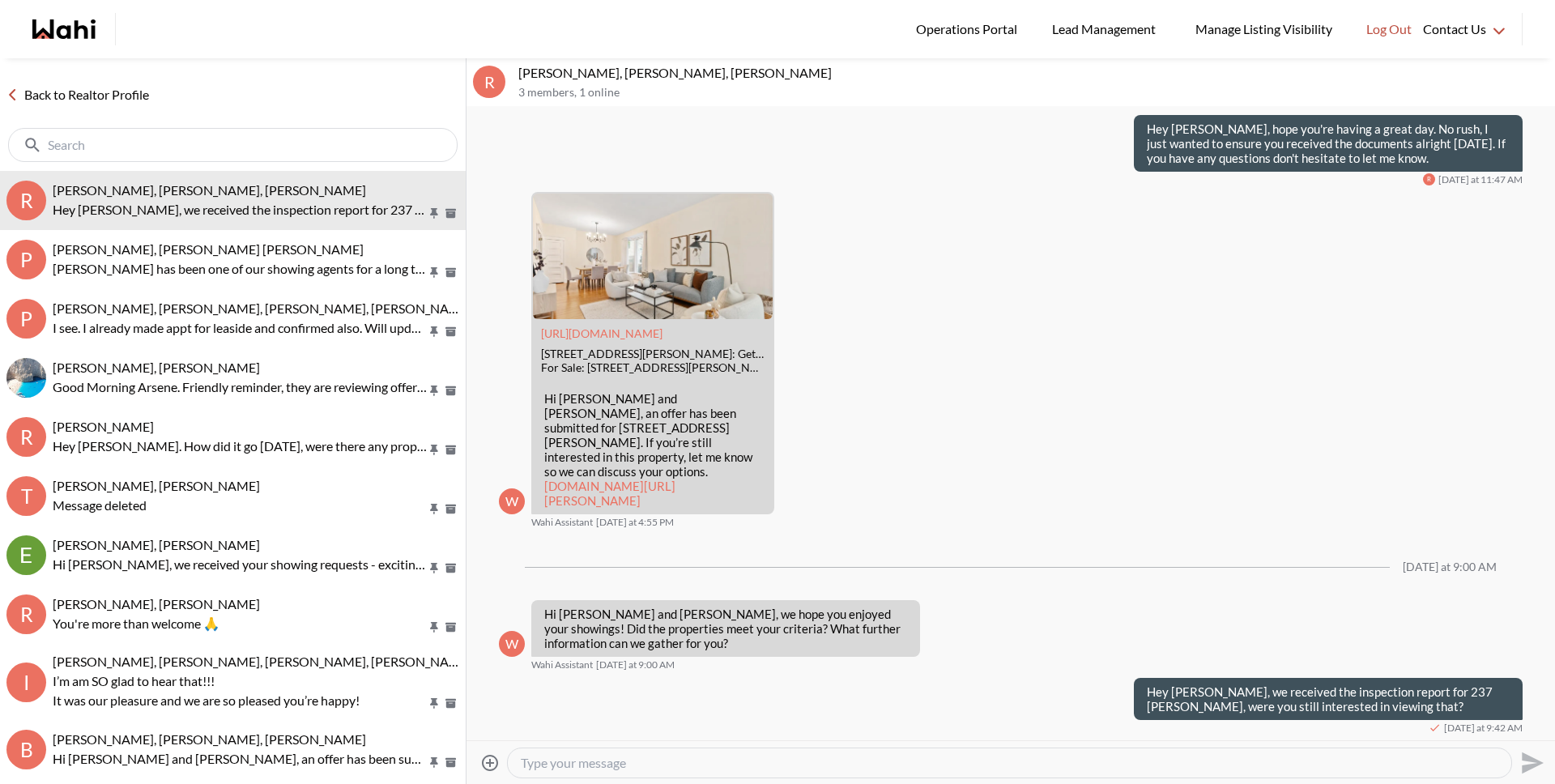
click at [107, 105] on div "Back to Realtor Profile" at bounding box center [232, 114] width 466 height 112
click at [108, 99] on link "Back to Realtor Profile" at bounding box center [77, 95] width 156 height 21
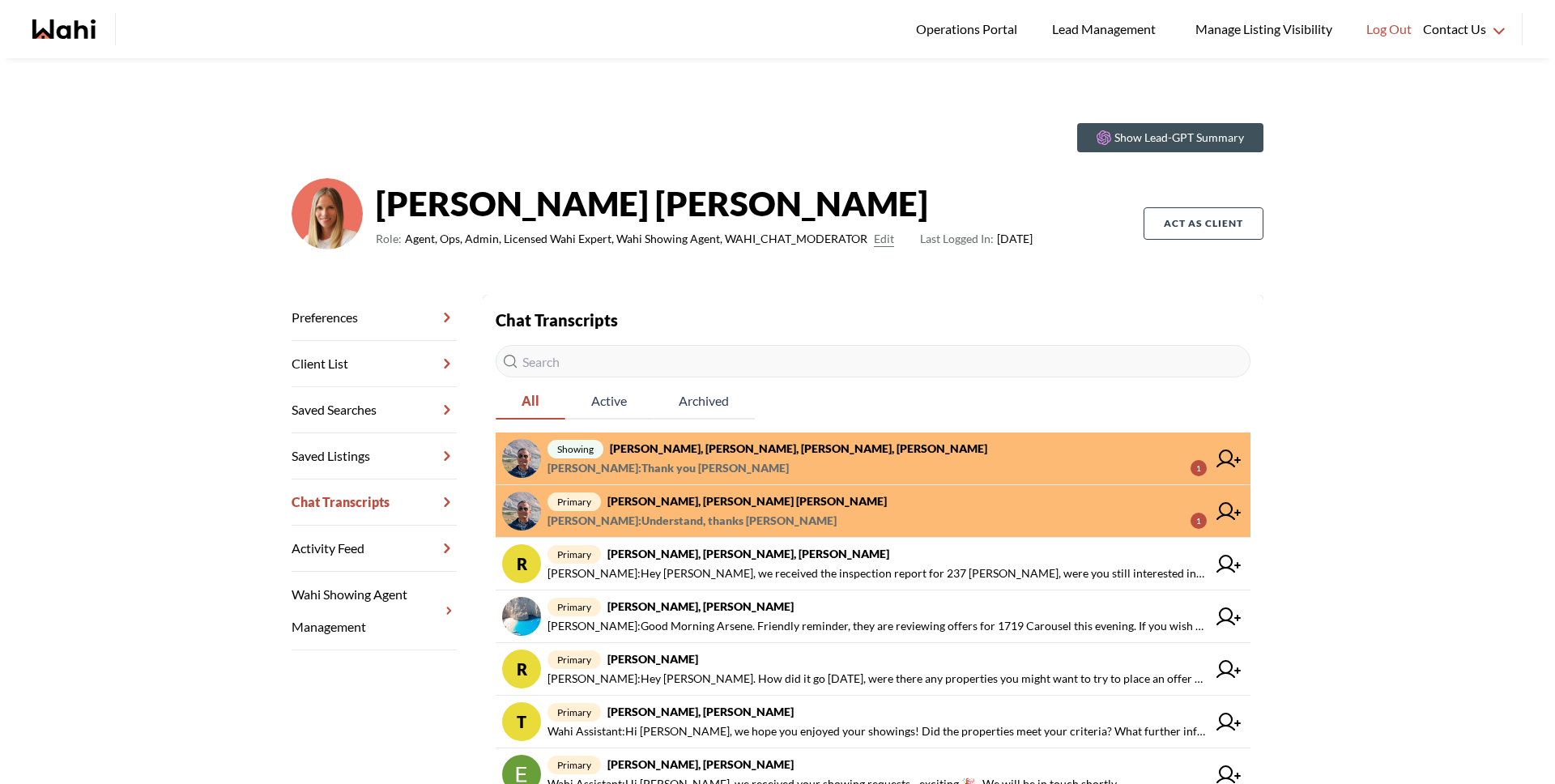
click at [692, 502] on strong "Pranav Dhar, Vandana Dhar, Michelle" at bounding box center [747, 501] width 279 height 14
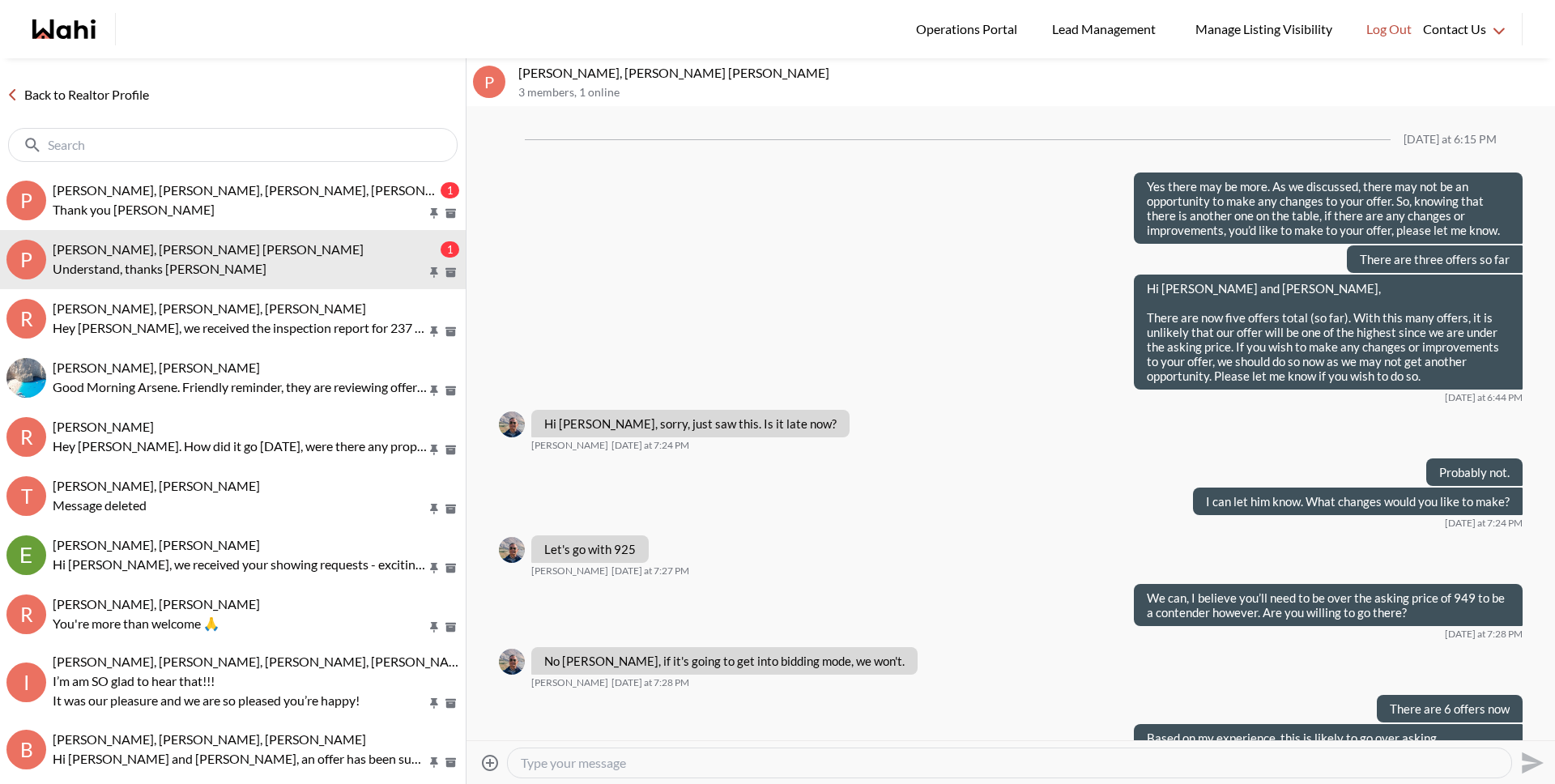
scroll to position [1122, 0]
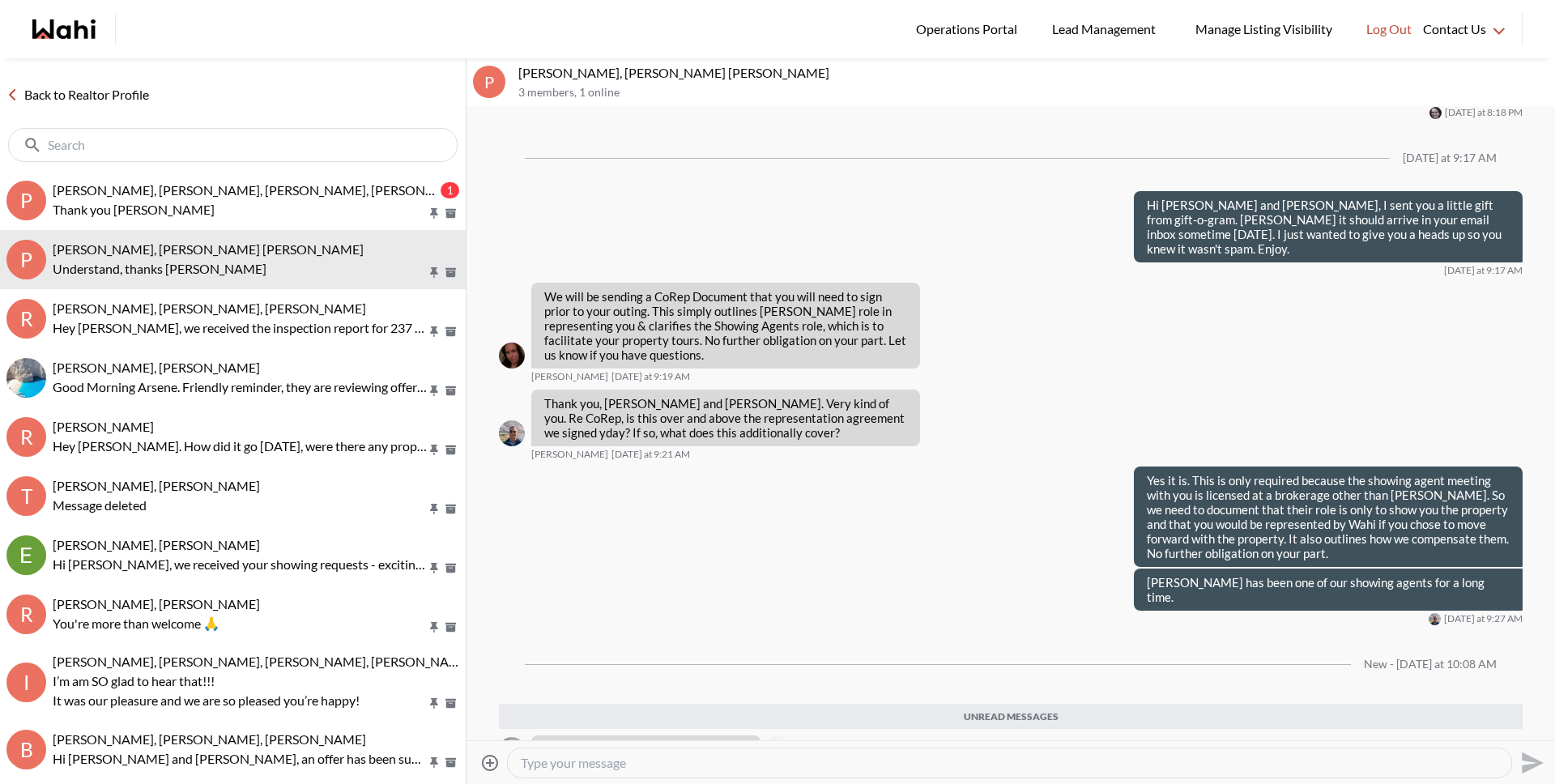
click at [773, 740] on icon "Open Reaction Selector" at bounding box center [777, 745] width 10 height 10
click at [767, 675] on span "Select Reaction: Thumbs up" at bounding box center [774, 667] width 15 height 17
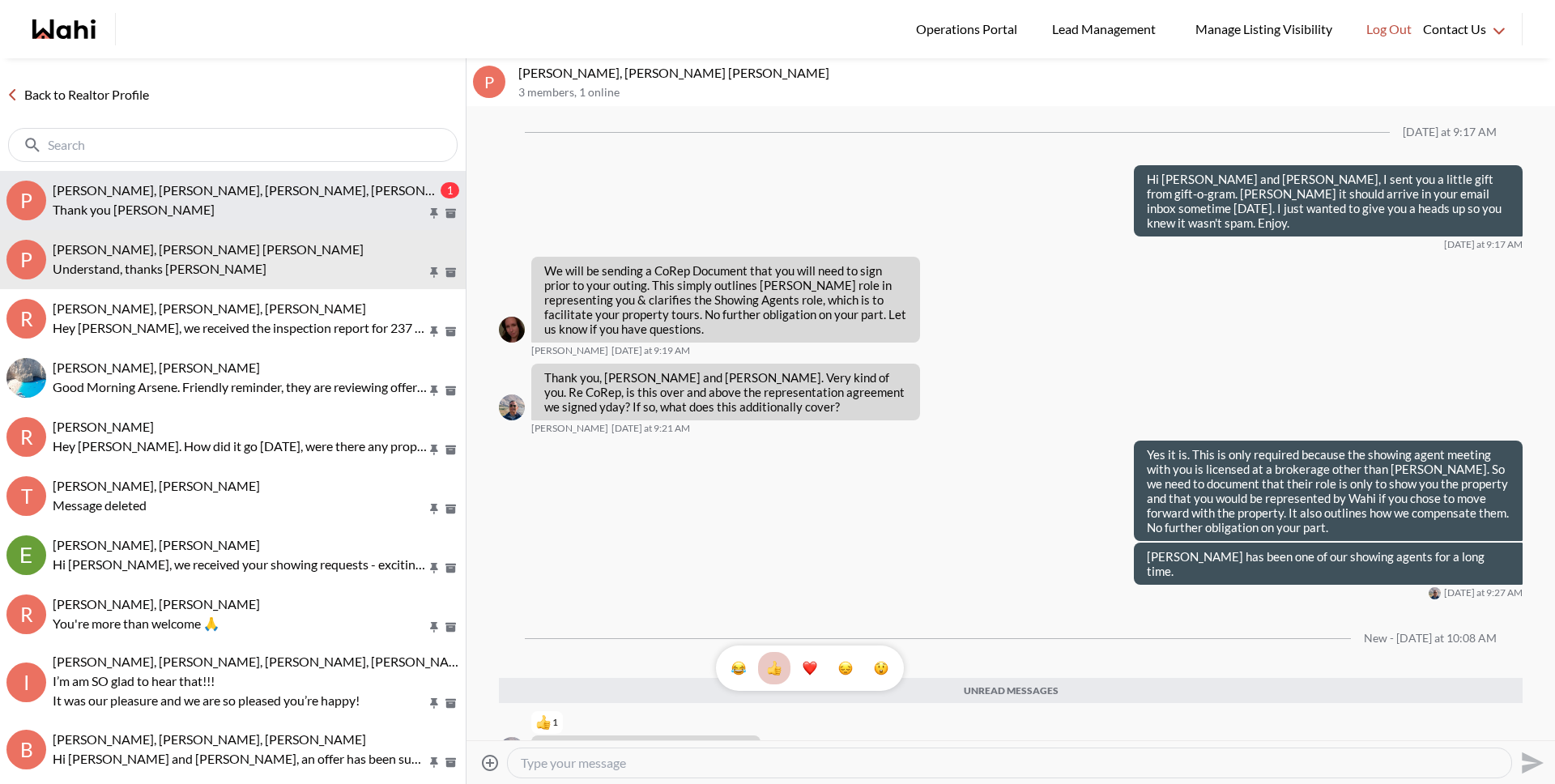
click at [219, 212] on p "Thank you Julia" at bounding box center [239, 210] width 374 height 19
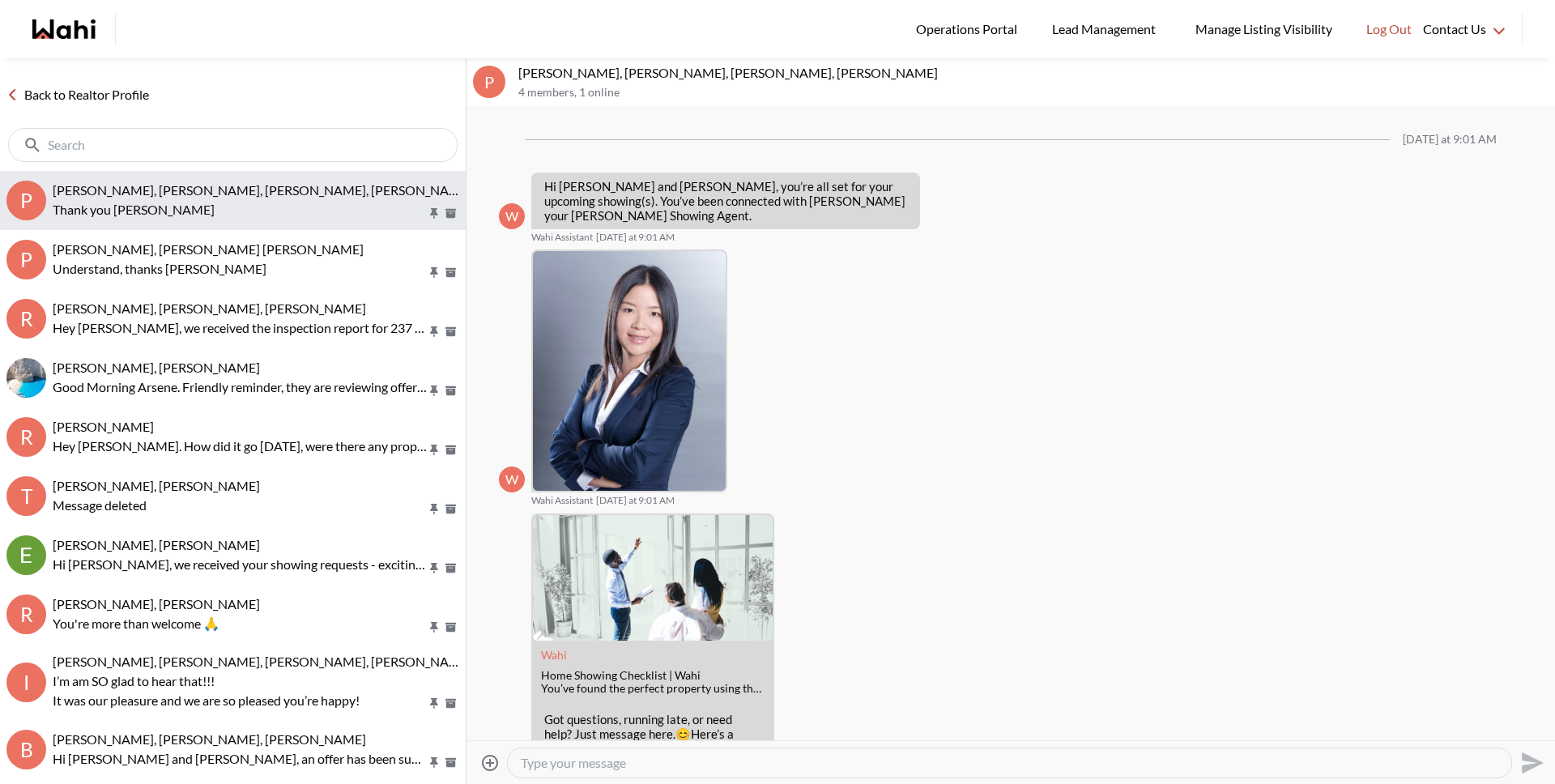
scroll to position [442, 0]
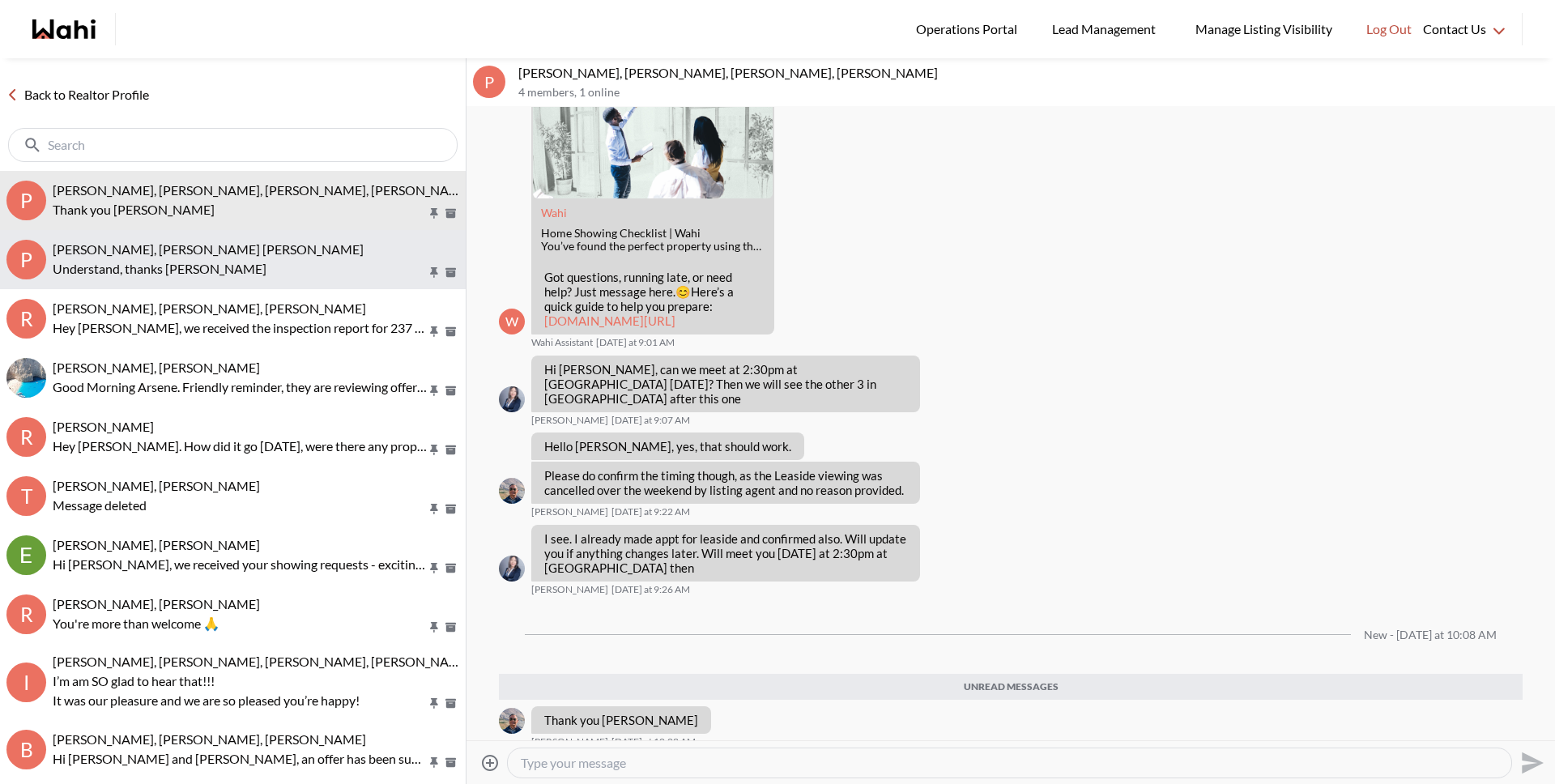
click at [206, 253] on span "Pranav Dhar, Vandana Dhar, Michelle" at bounding box center [207, 249] width 311 height 16
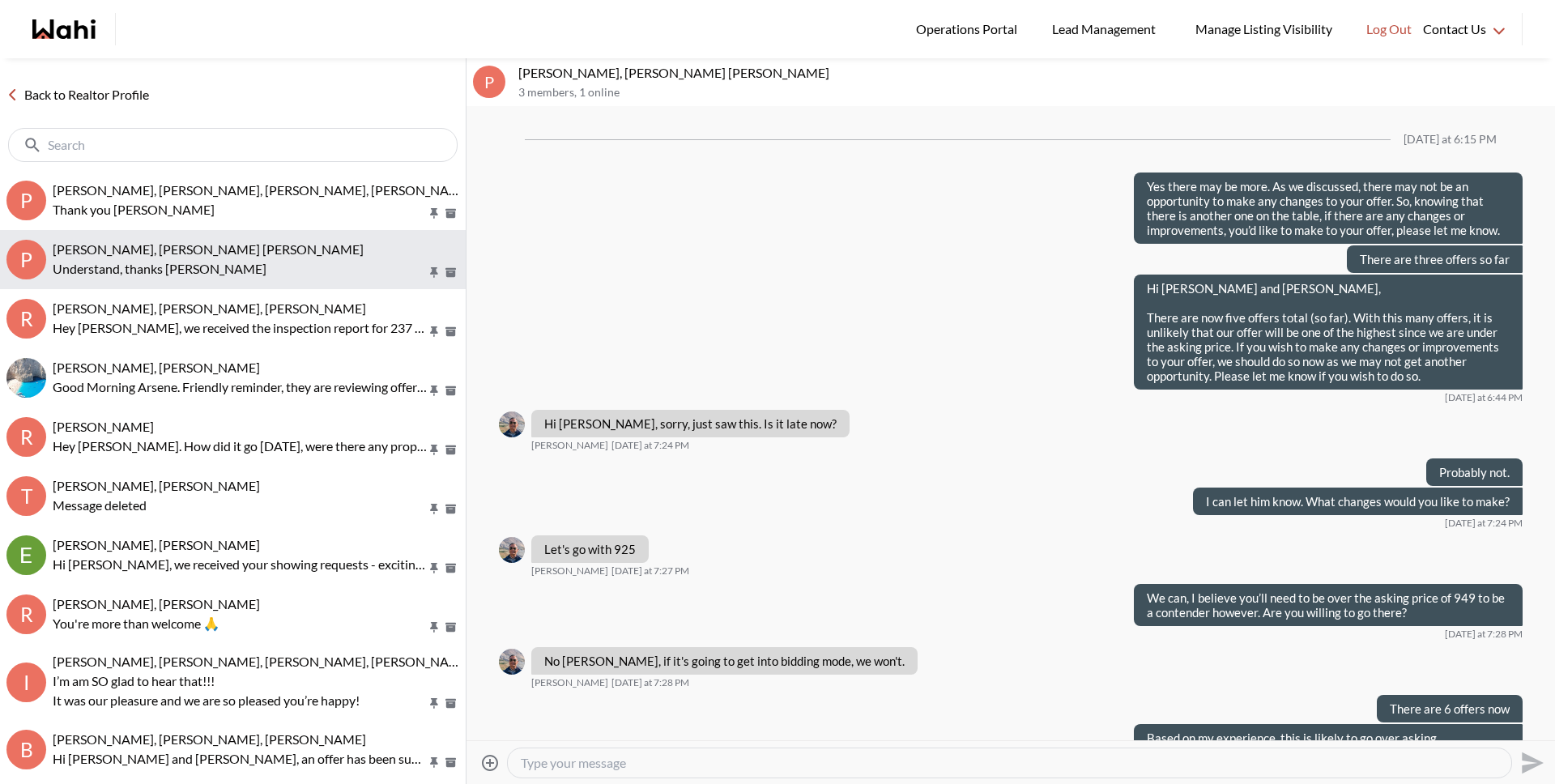
scroll to position [1043, 0]
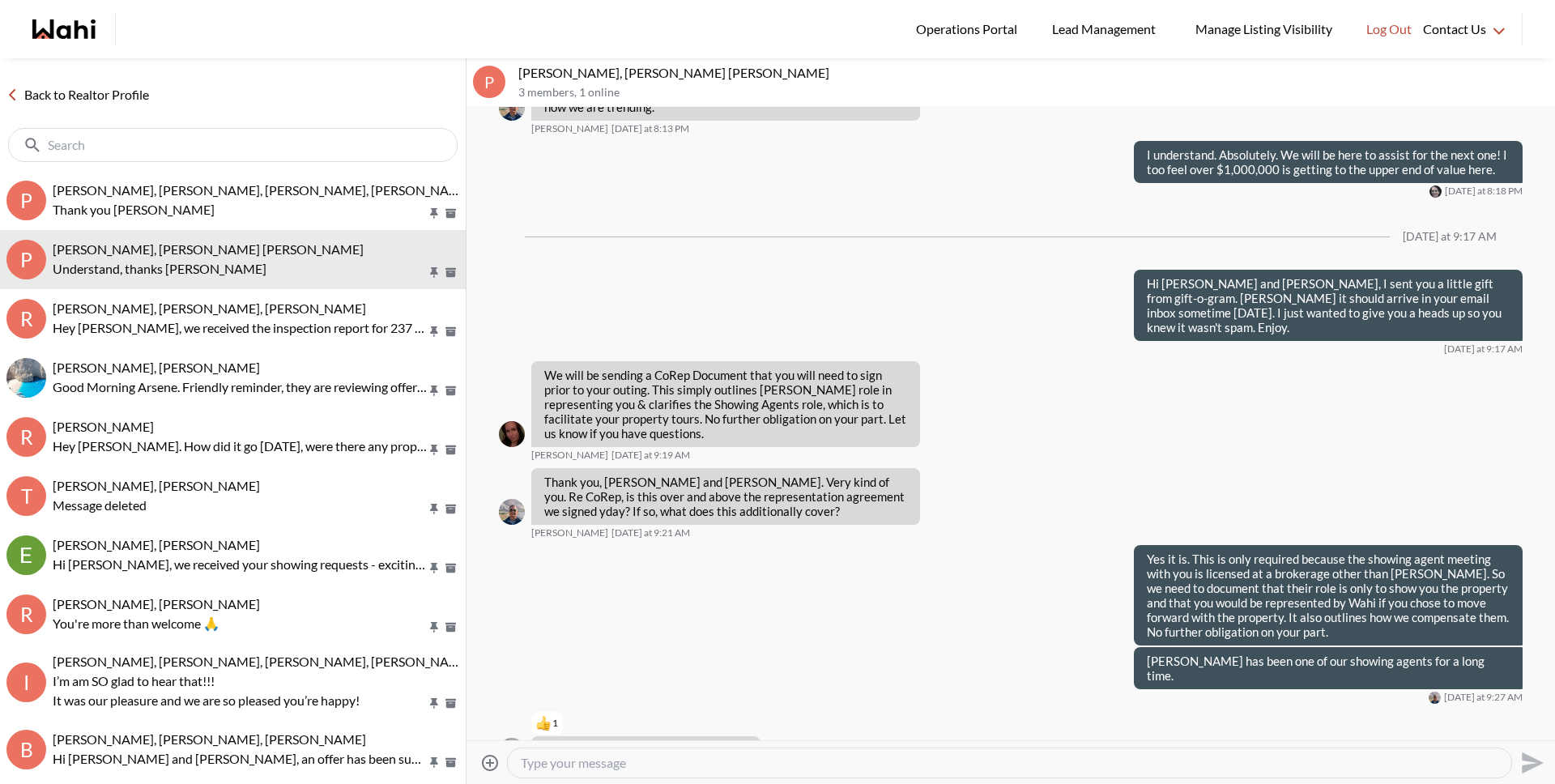
click at [96, 79] on div "Back to Realtor Profile" at bounding box center [232, 114] width 466 height 112
click at [95, 88] on link "Back to Realtor Profile" at bounding box center [77, 95] width 156 height 21
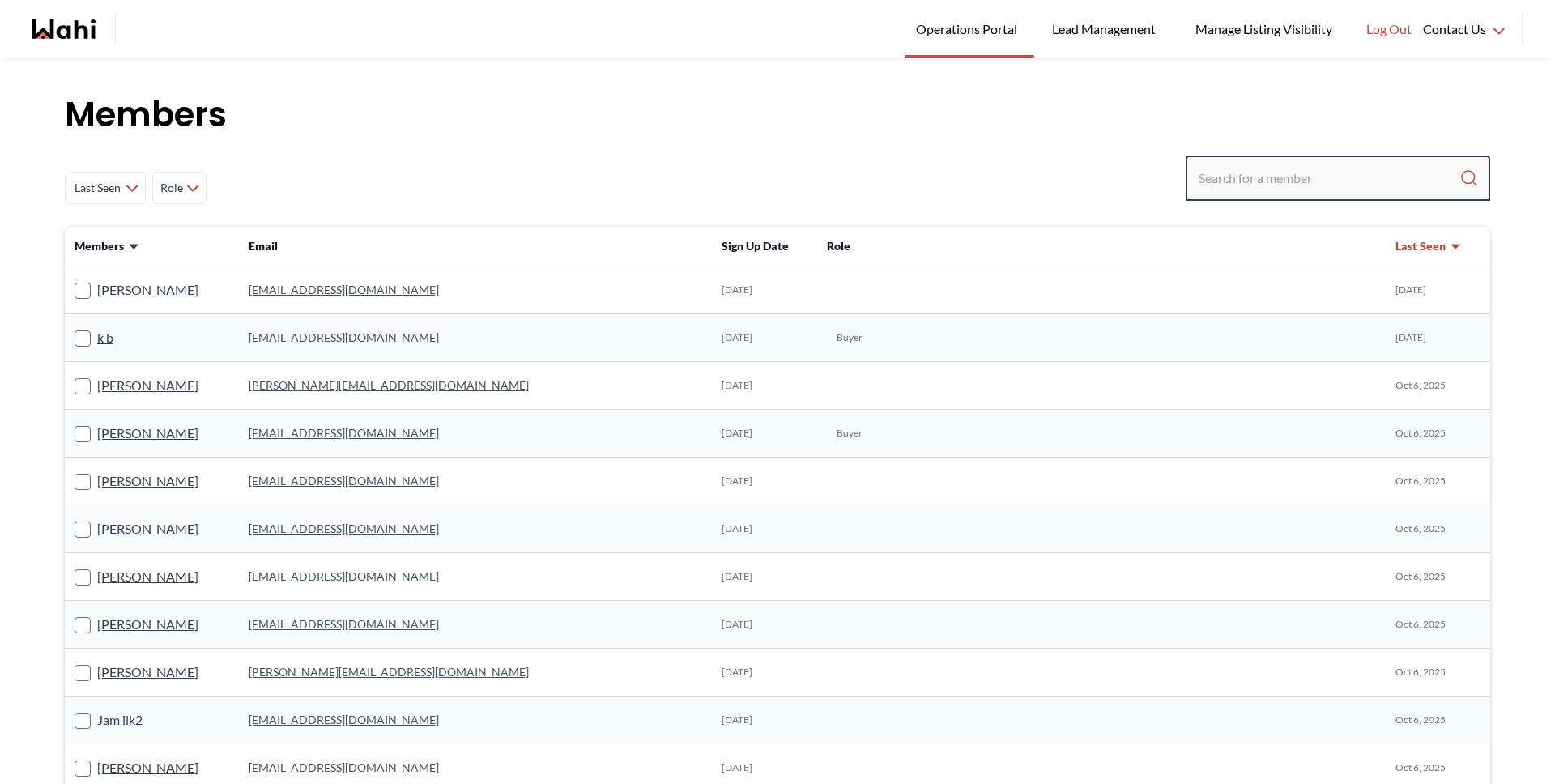
click at [1301, 175] on input "Search input" at bounding box center [1329, 178] width 261 height 30
type input "barbarb"
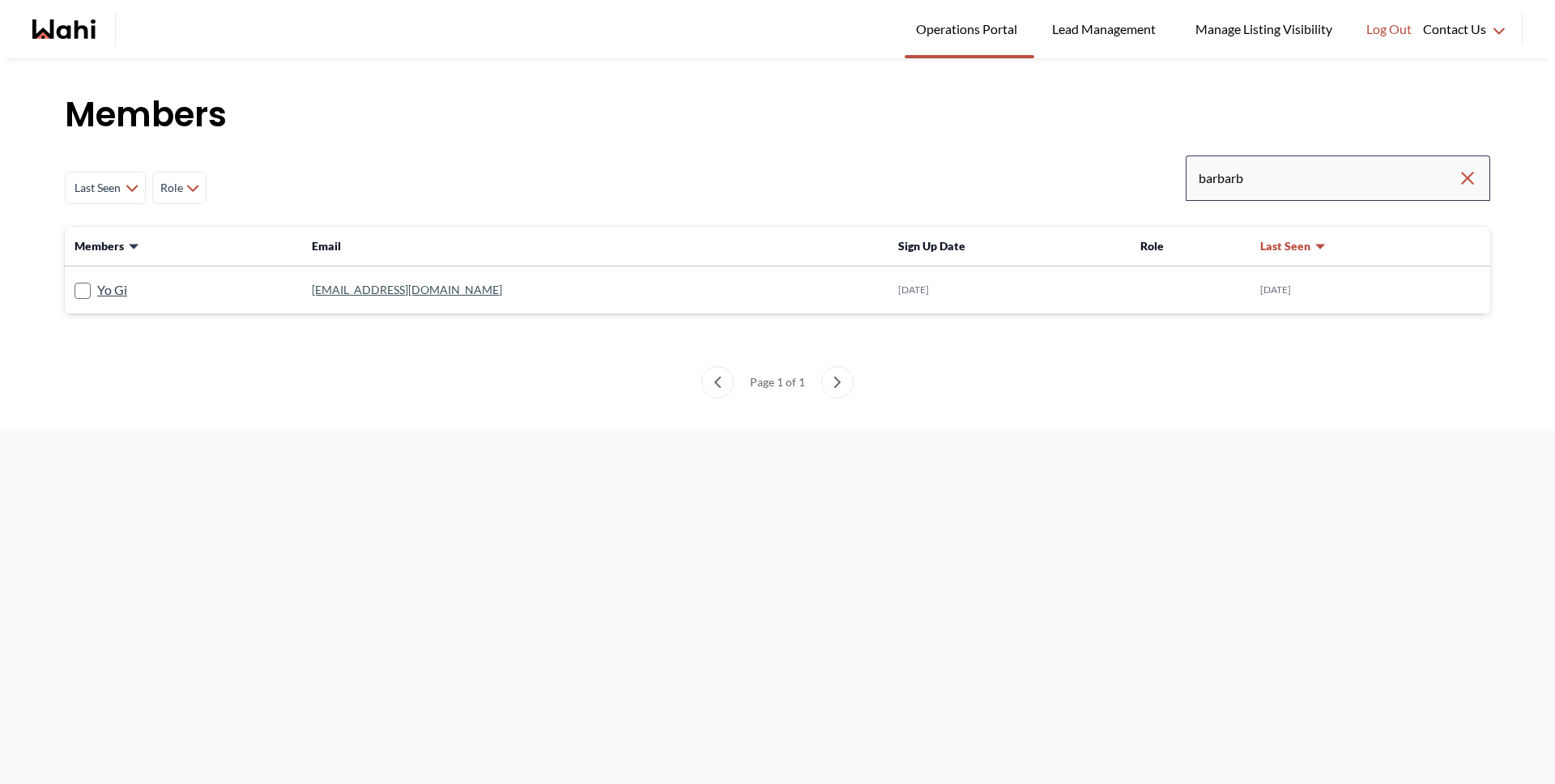
click at [1369, 194] on div "barbarb" at bounding box center [1337, 178] width 305 height 45
click at [1361, 182] on input "barbarb" at bounding box center [1328, 178] width 259 height 30
type input "barbara"
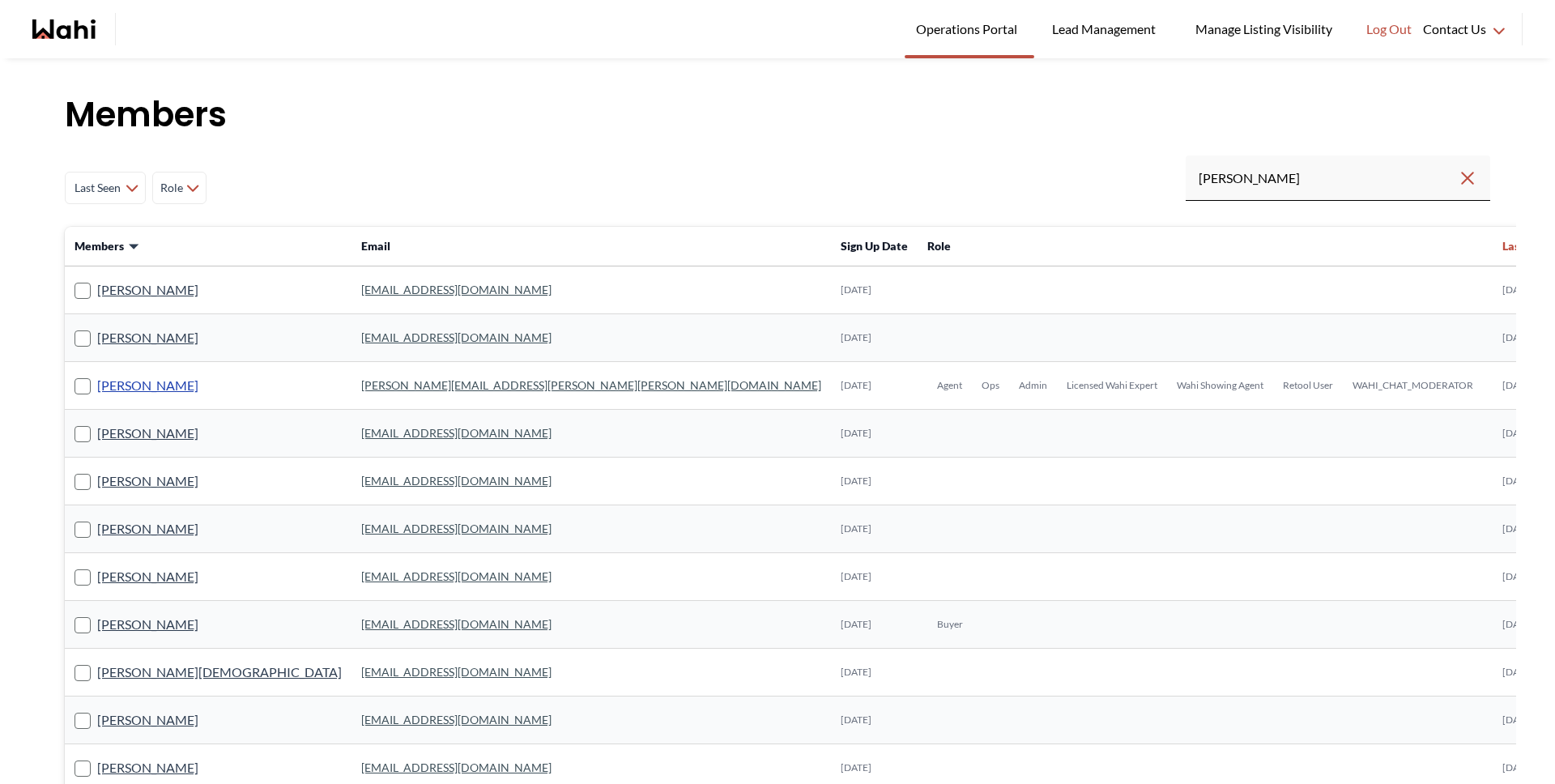
click at [151, 385] on link "[PERSON_NAME]" at bounding box center [148, 385] width 101 height 21
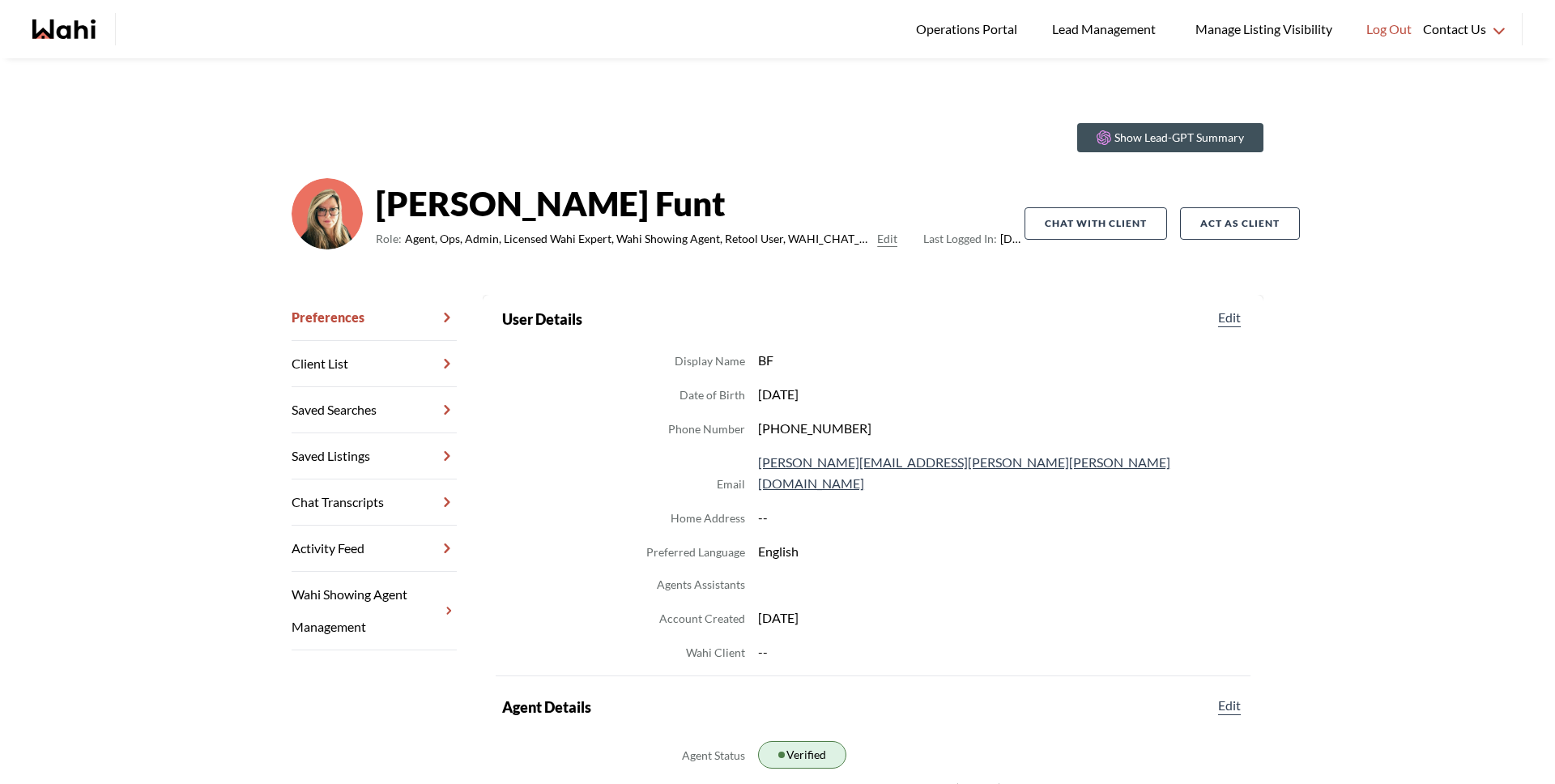
click at [412, 500] on link "Chat Transcripts" at bounding box center [374, 502] width 165 height 46
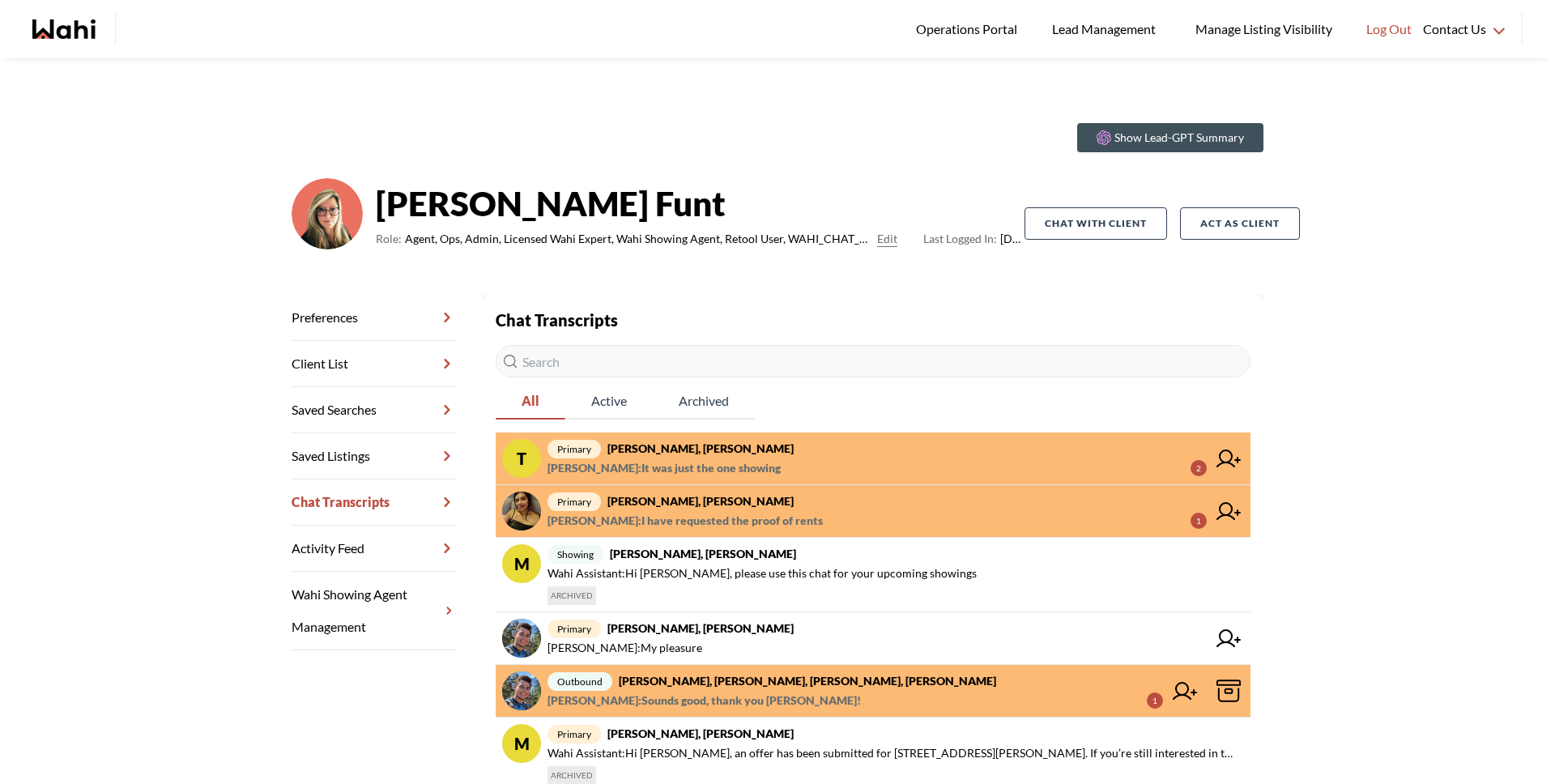
click at [789, 462] on span "tom smith : It was just the one showing 2" at bounding box center [876, 468] width 659 height 19
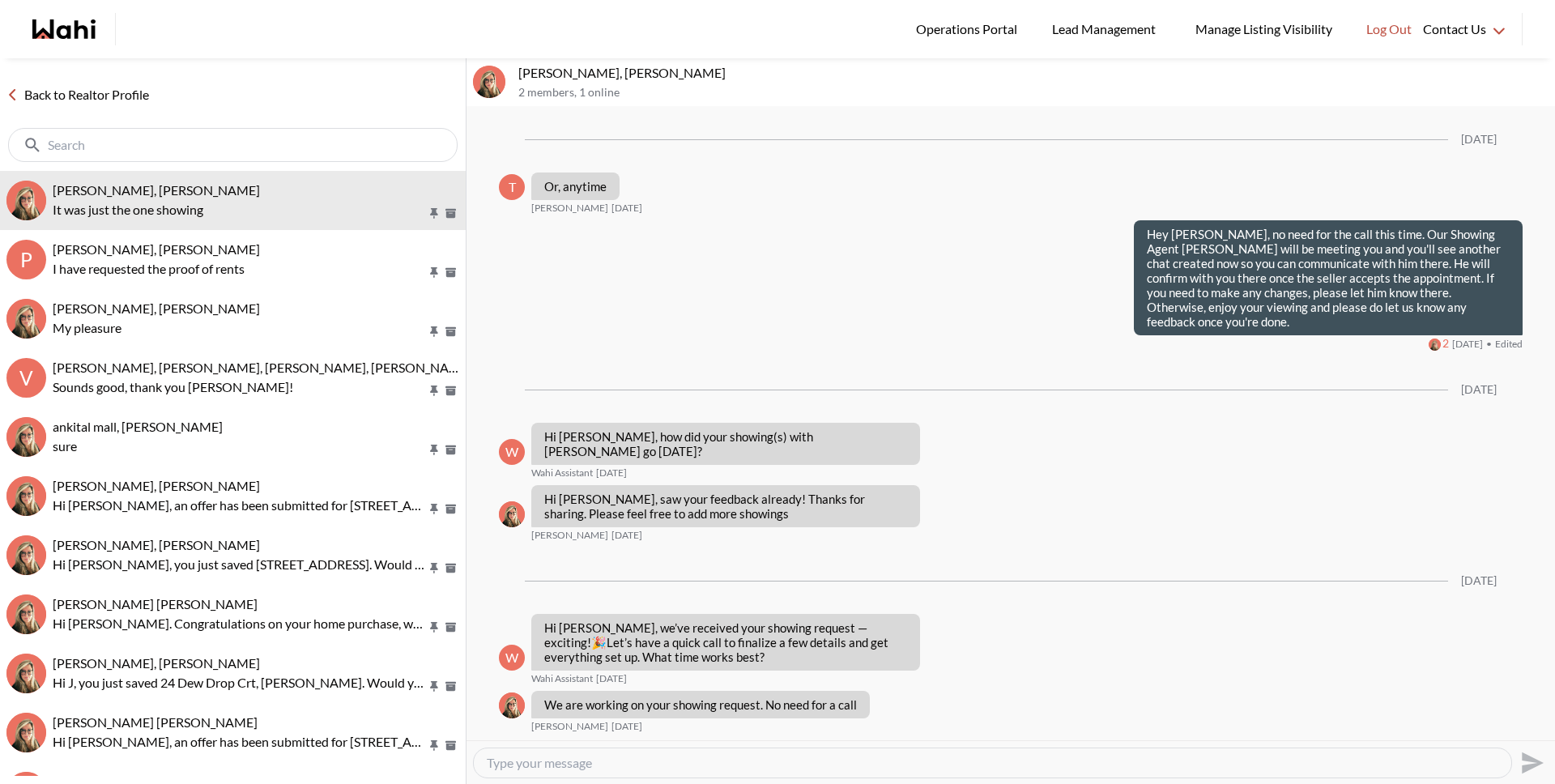
scroll to position [1616, 0]
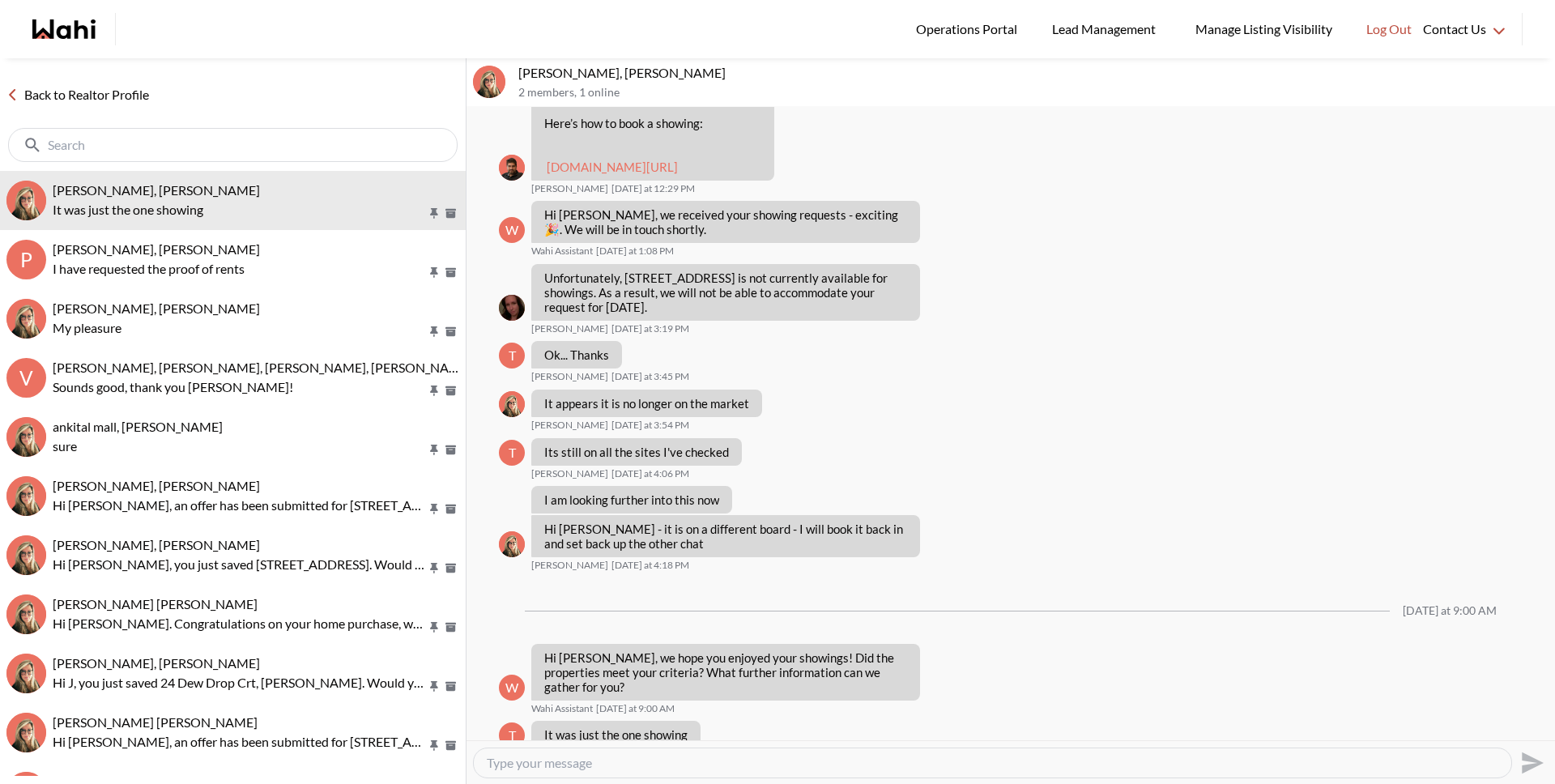
click at [667, 769] on textarea "Type your message" at bounding box center [992, 762] width 1011 height 17
click at [667, 766] on textarea "Type your message" at bounding box center [992, 762] width 1011 height 17
click at [667, 763] on textarea "Type your message" at bounding box center [992, 762] width 1011 height 17
type textarea "How did it go, do you heed any further info on the property"
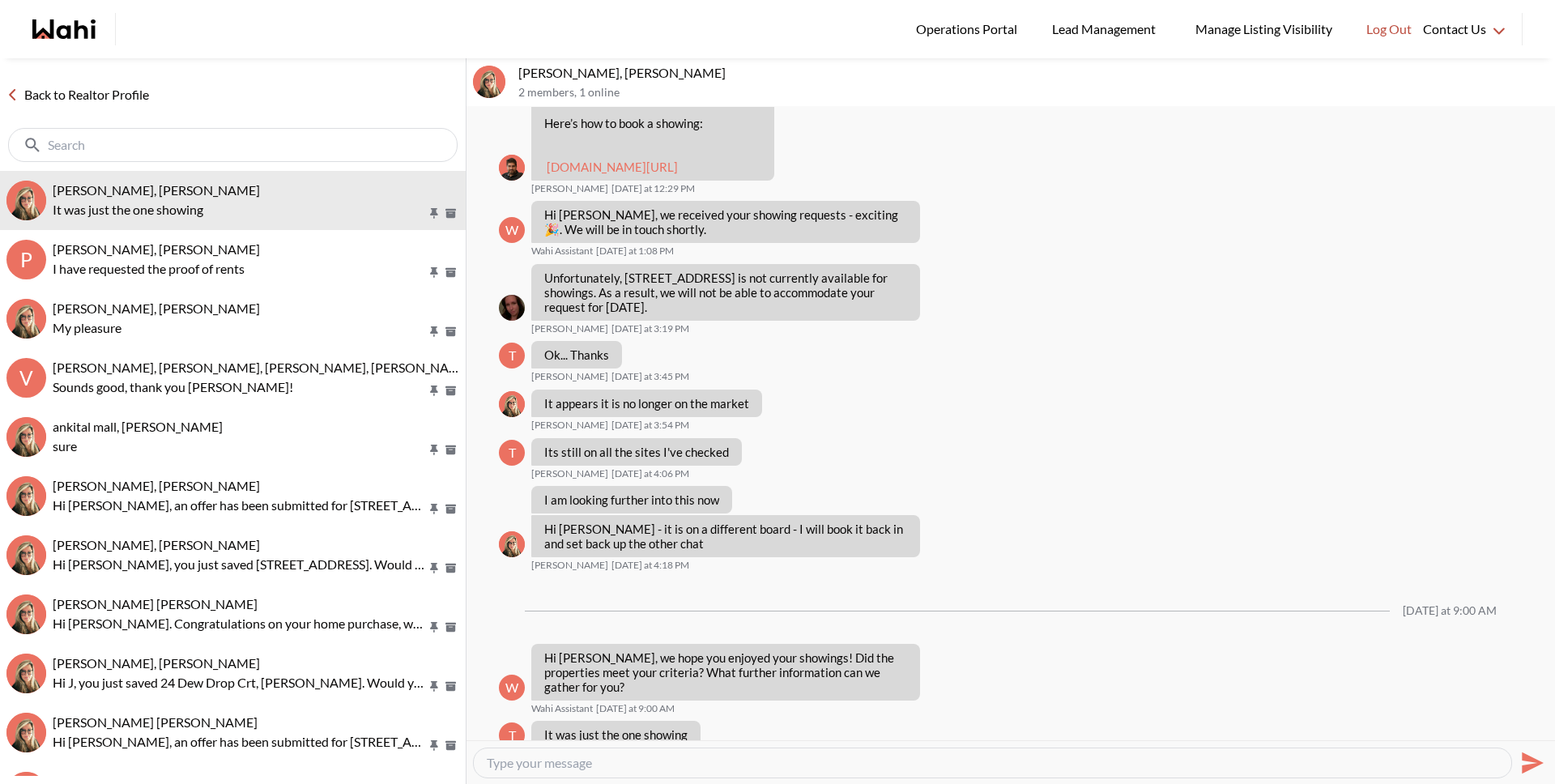
type textarea "?"
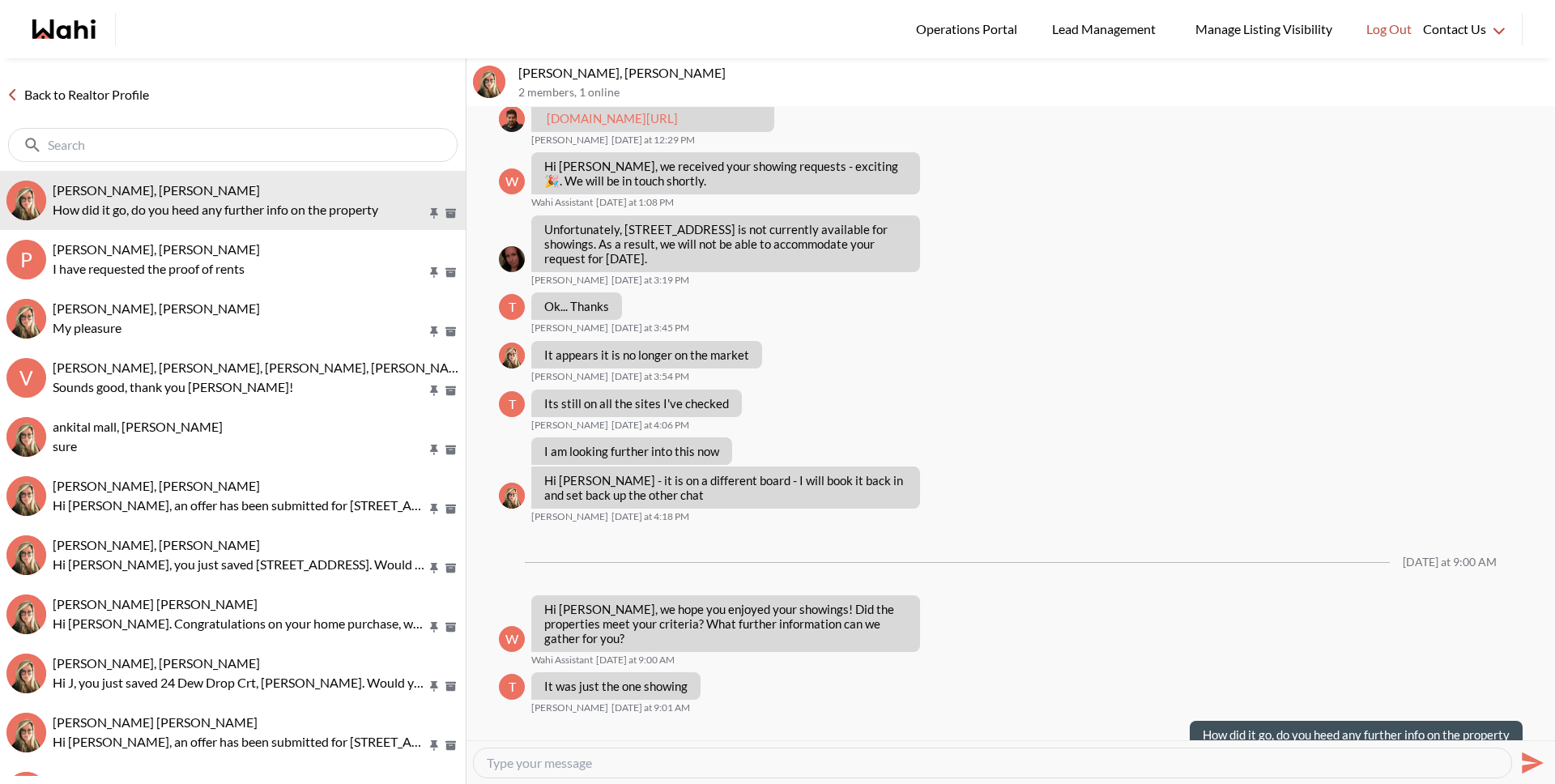
scroll to position [1694, 0]
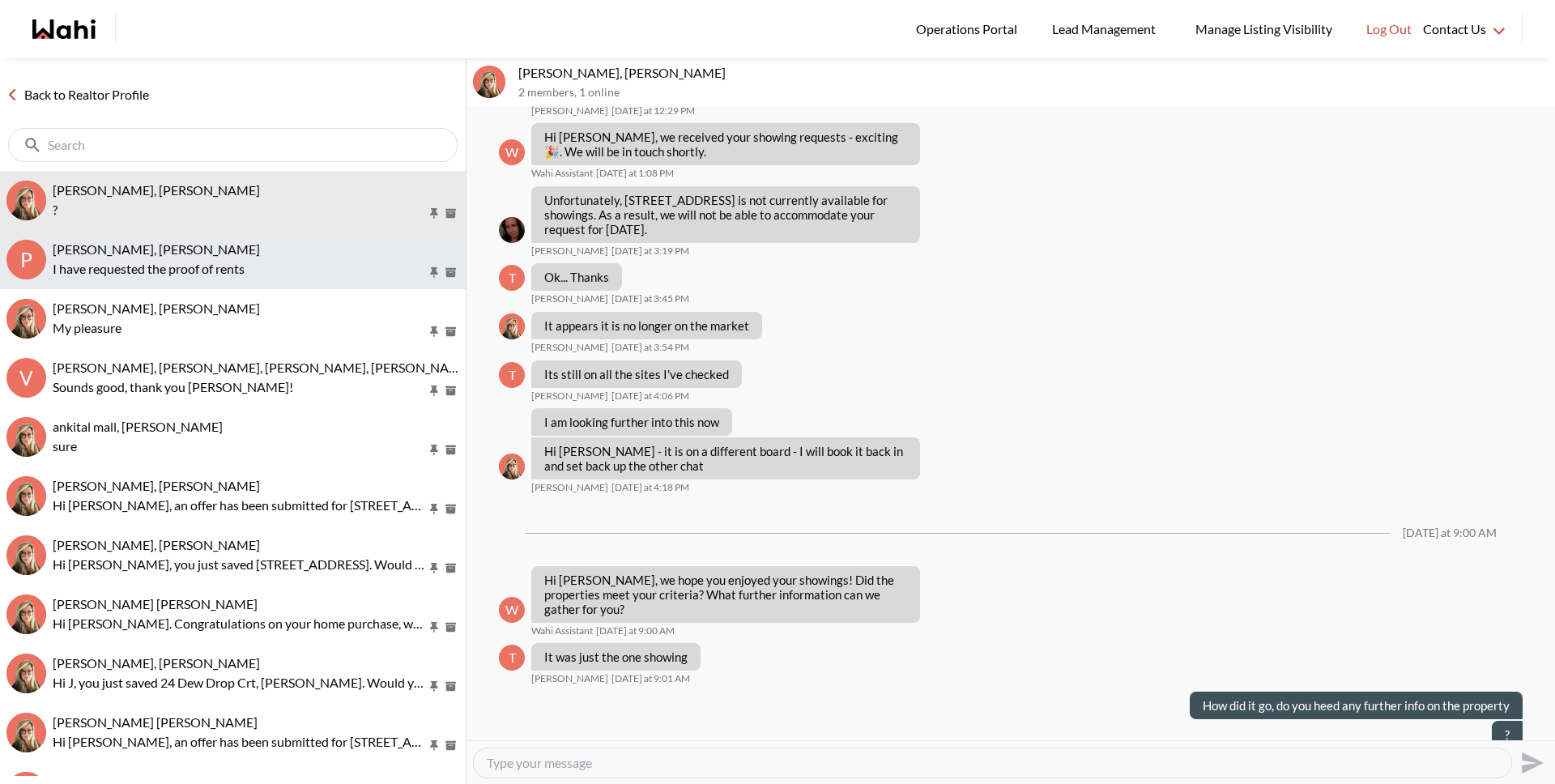
click at [255, 246] on div "Puja Mandal, Barbara, Behnam" at bounding box center [255, 249] width 406 height 17
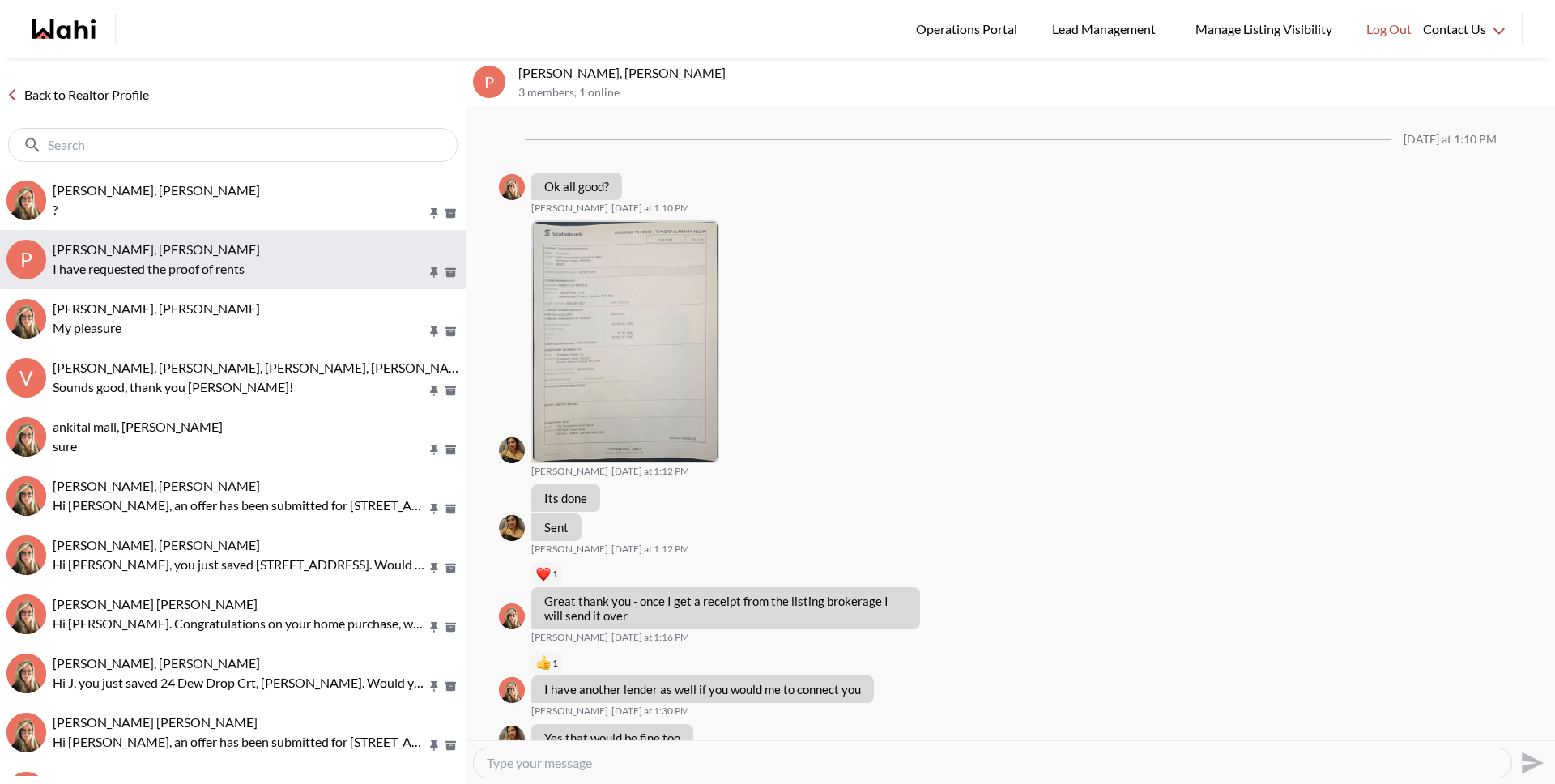
scroll to position [1046, 0]
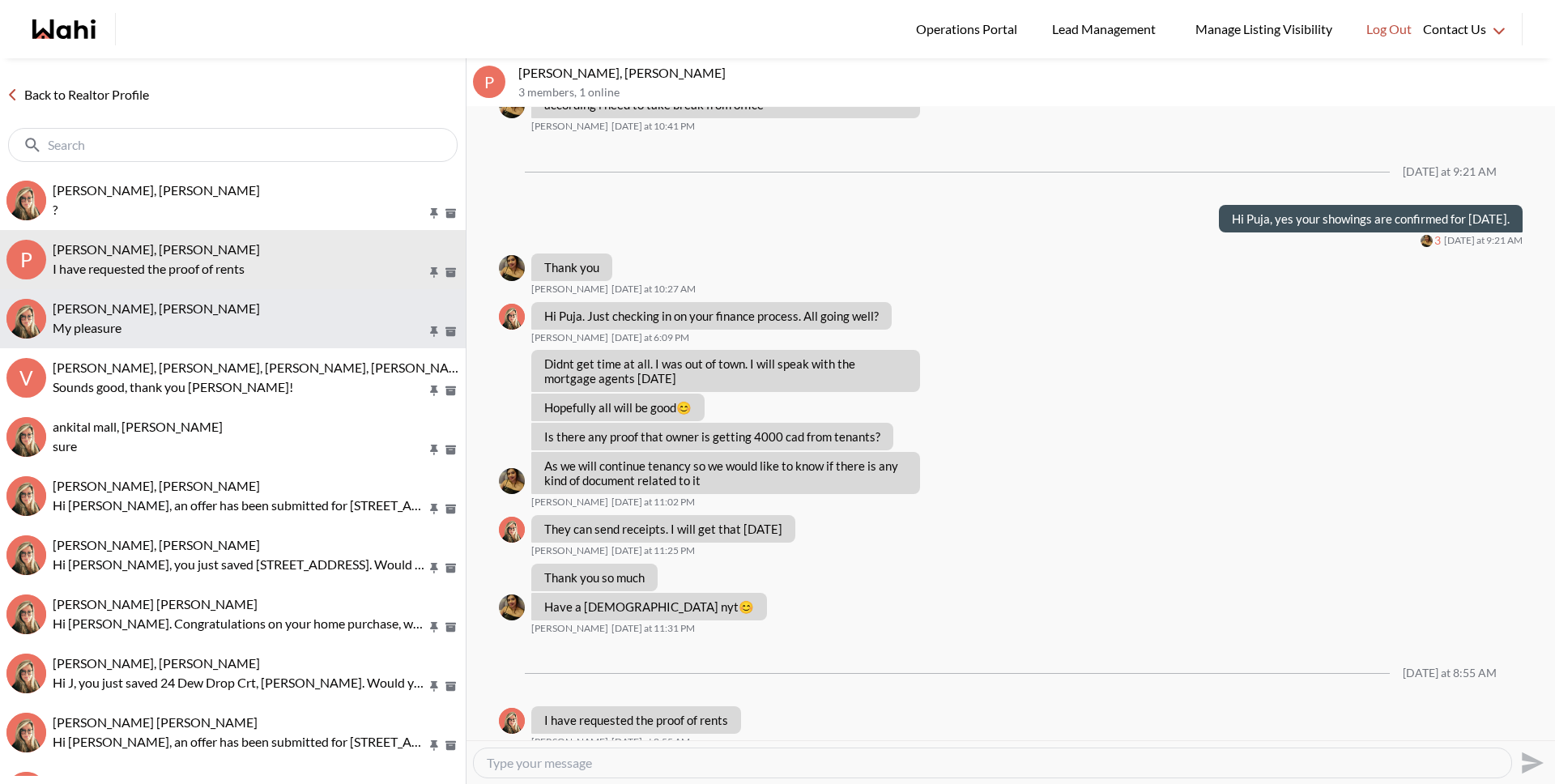
click at [237, 309] on div "Volodymyr Vozniak, Barb" at bounding box center [255, 308] width 406 height 17
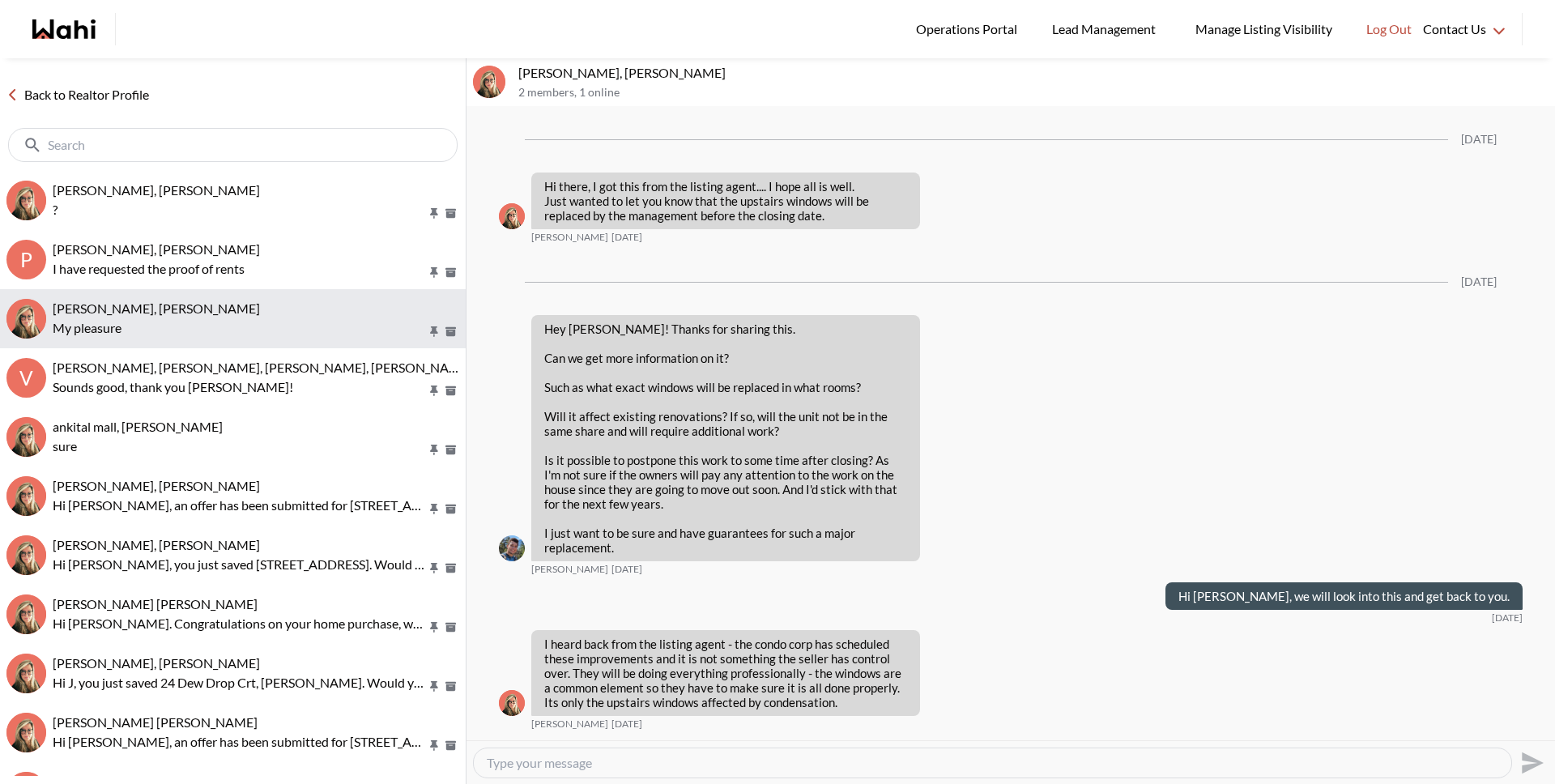
scroll to position [1618, 0]
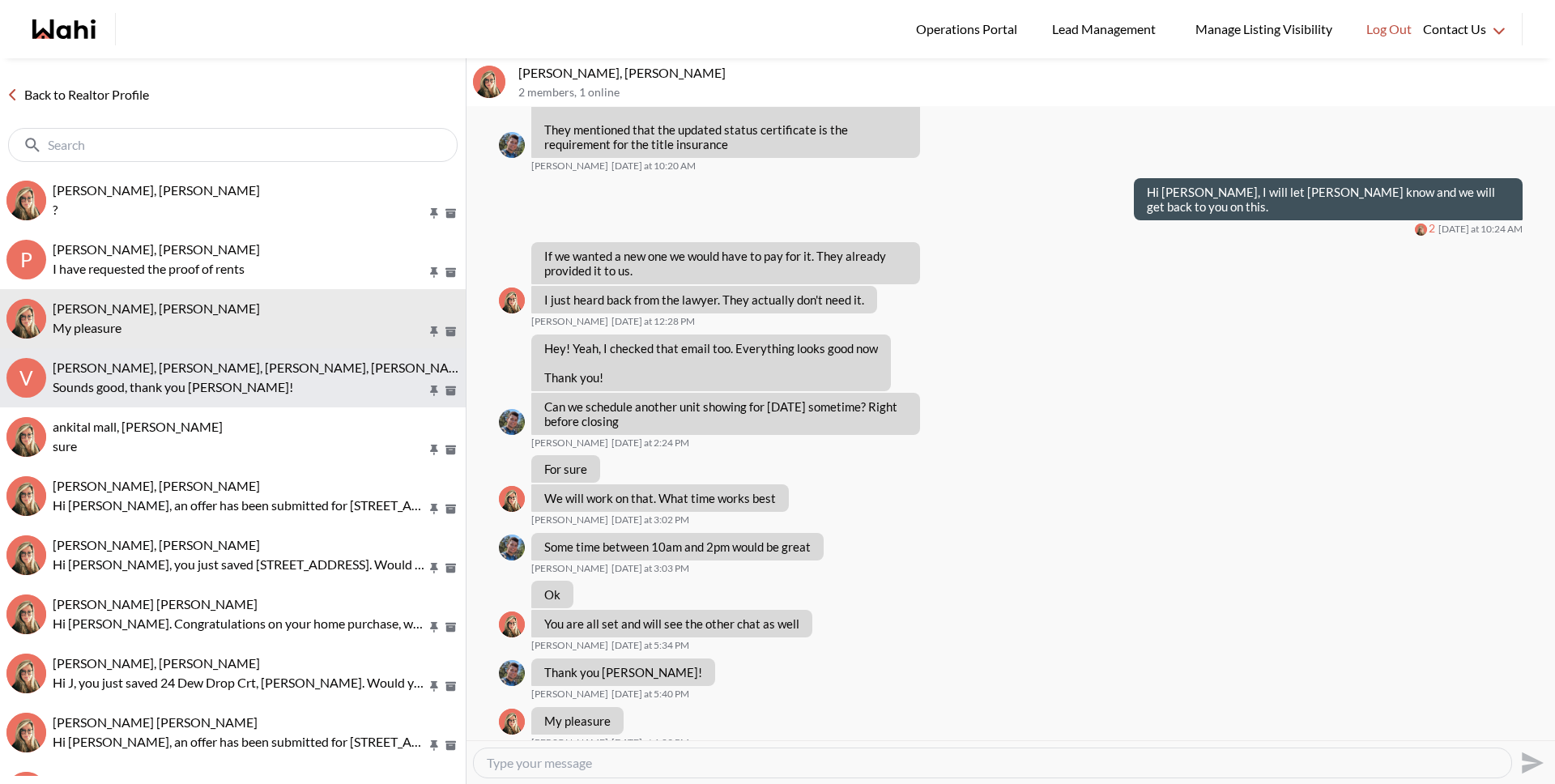
click at [232, 358] on button "V Volodymyr Vozniak, Barbara, Khalid, Alicia Sounds good, thank you Alicia!" at bounding box center [232, 378] width 466 height 59
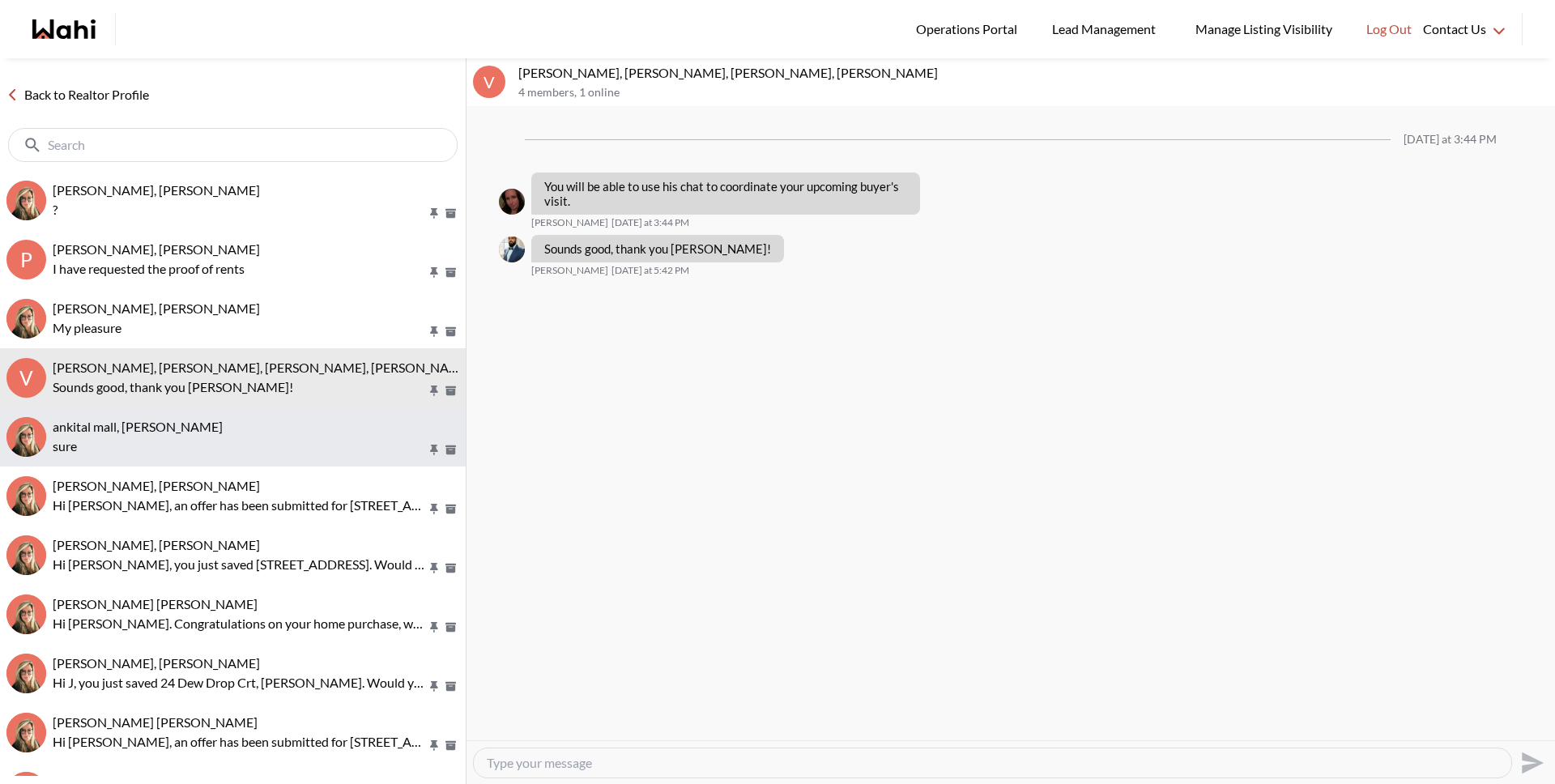
click at [224, 445] on p "sure" at bounding box center [239, 446] width 374 height 19
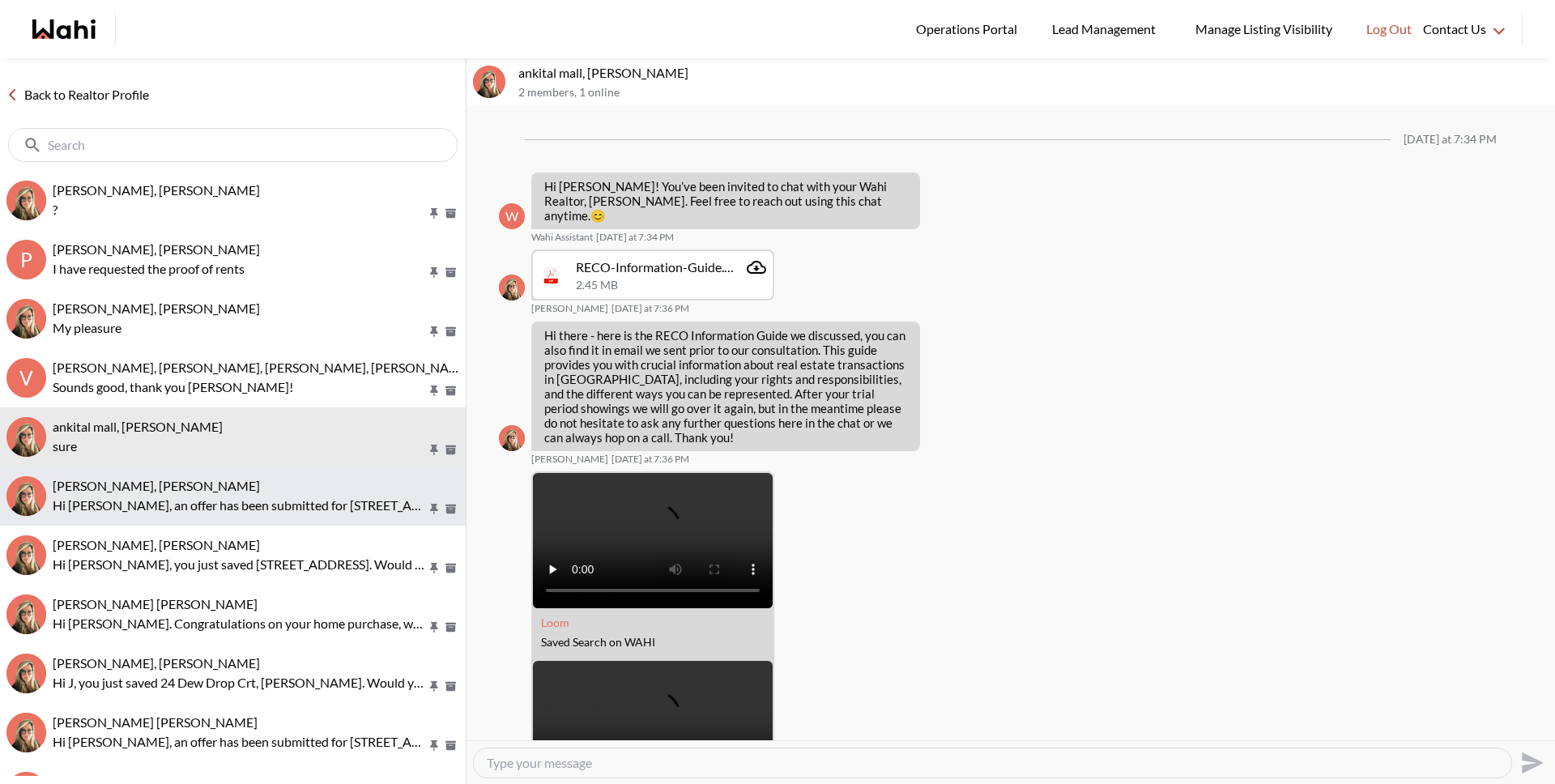
scroll to position [1189, 0]
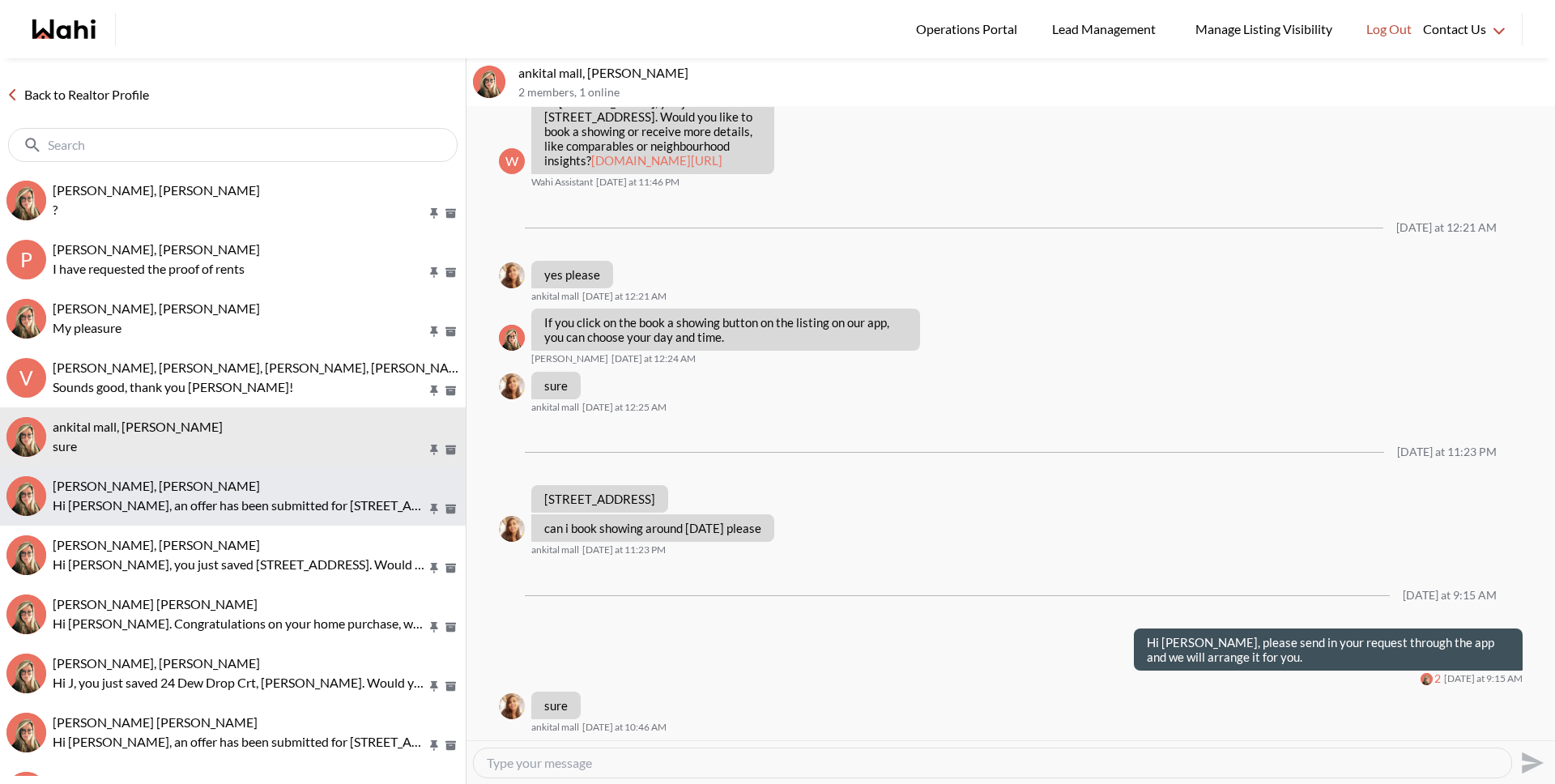
click at [225, 491] on div "Vaghela Gaurang, Barbara" at bounding box center [255, 486] width 406 height 17
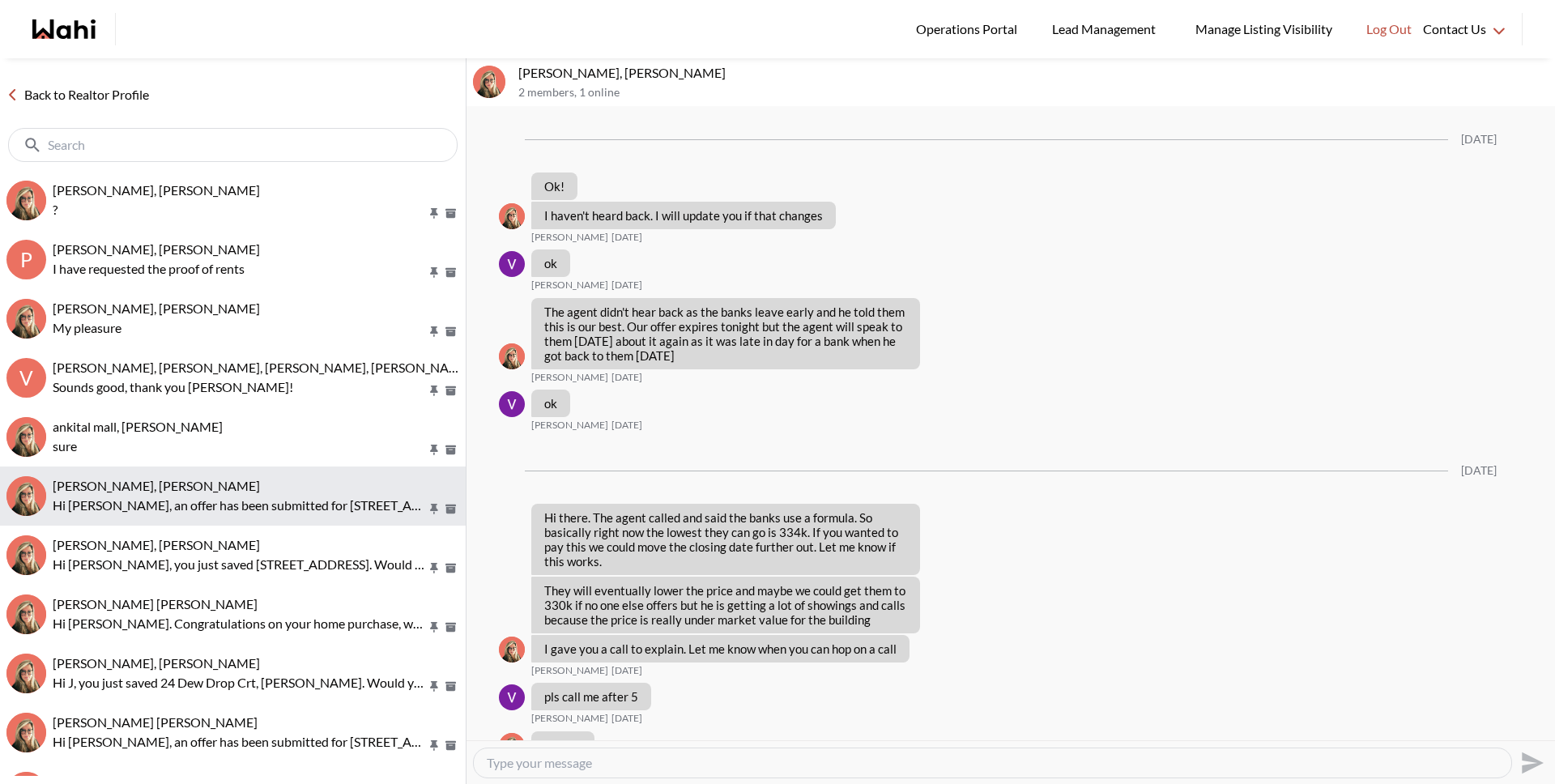
scroll to position [2700, 0]
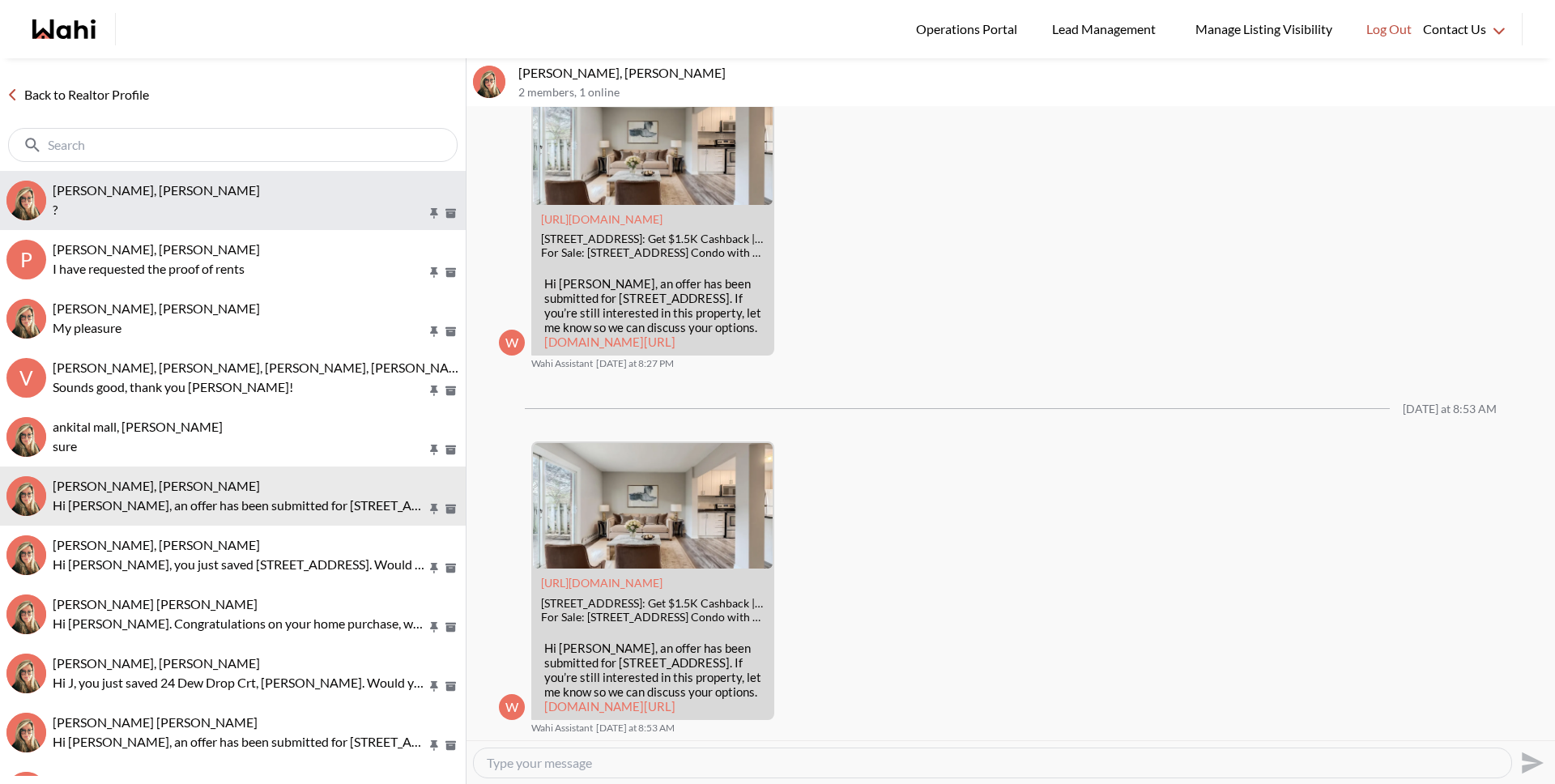
click at [182, 192] on div "tom smith, Barbara" at bounding box center [255, 190] width 406 height 17
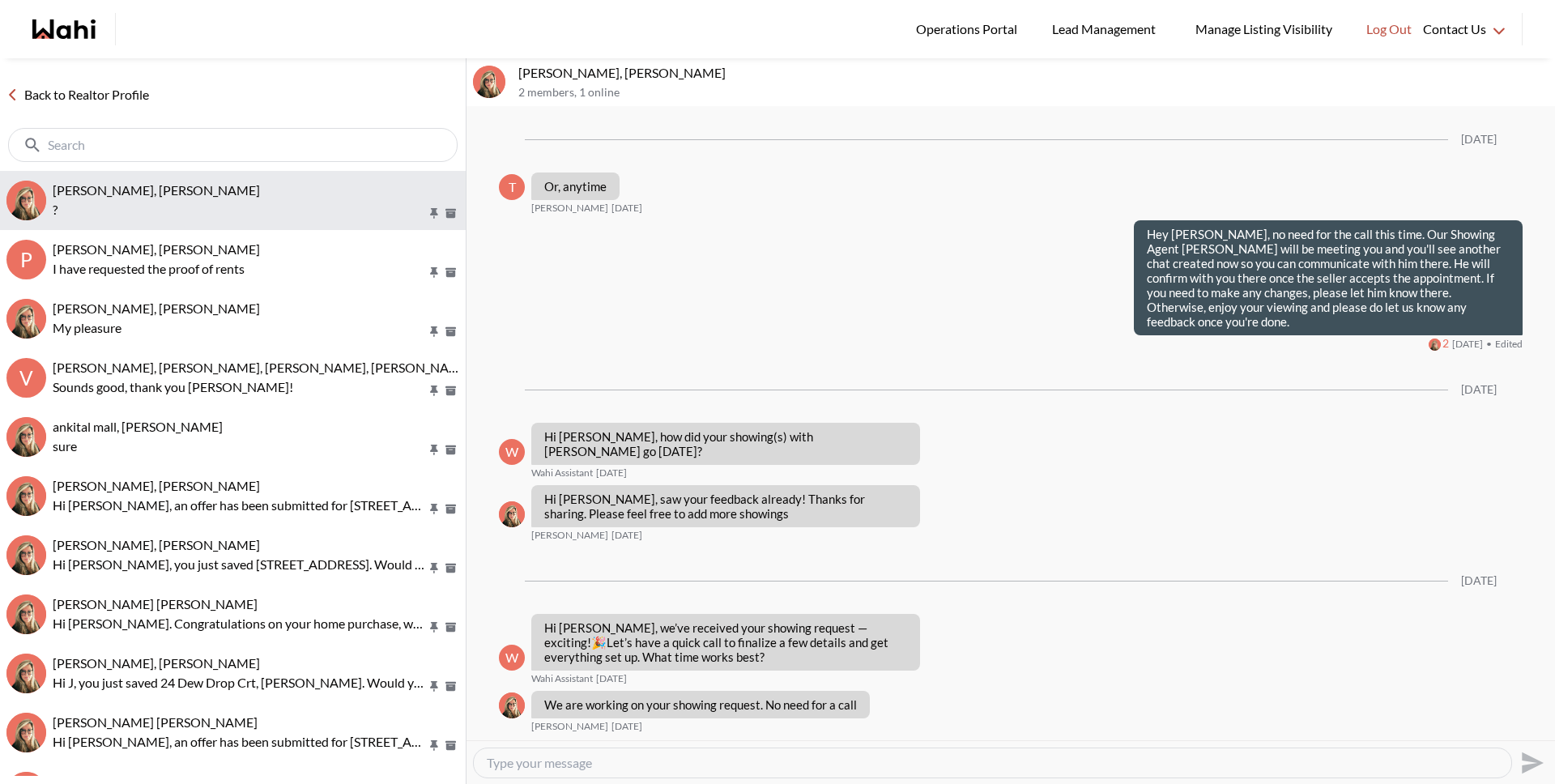
scroll to position [1694, 0]
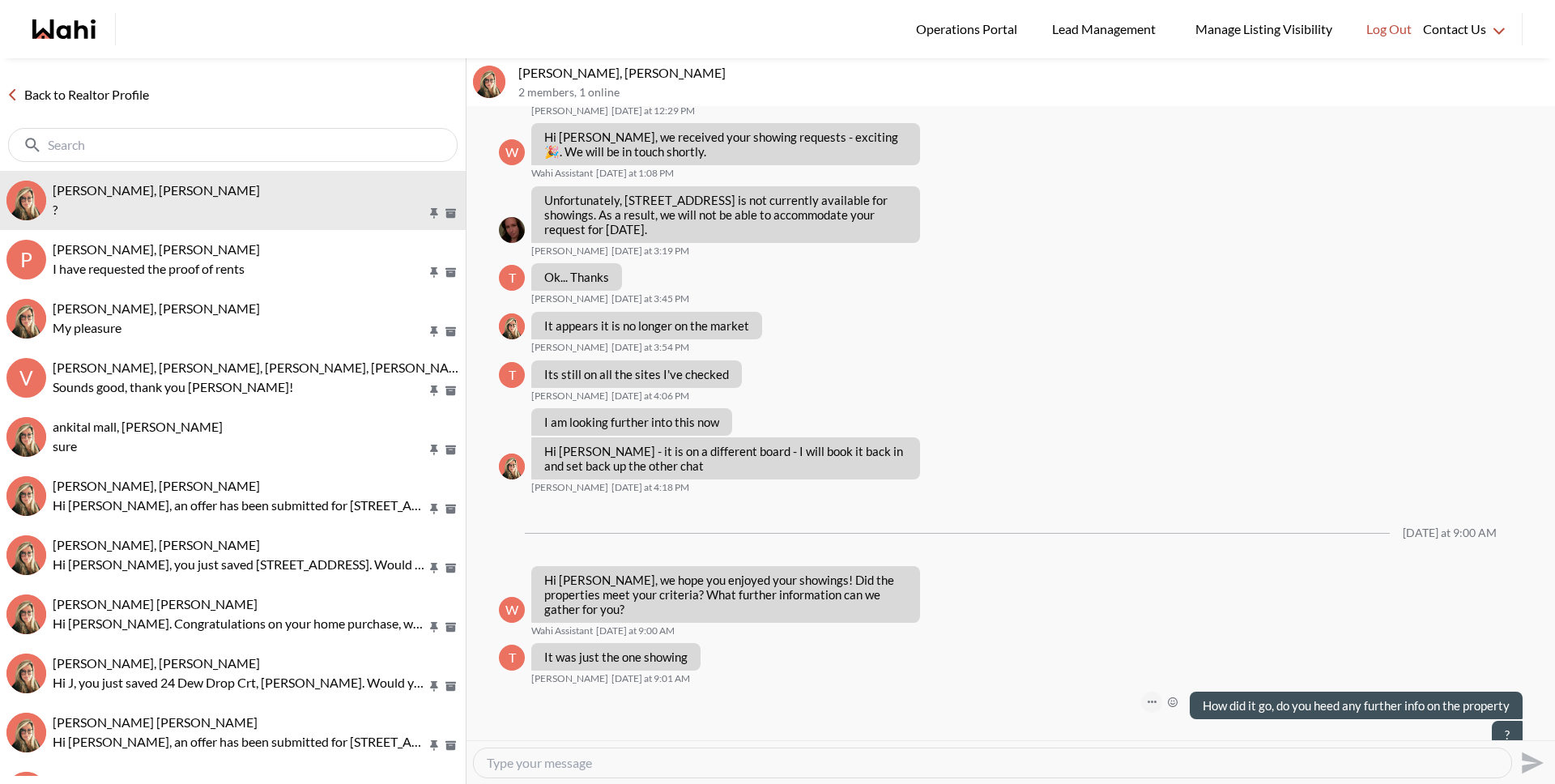
click at [1141, 692] on button "Open Message Actions Menu" at bounding box center [1151, 702] width 21 height 21
click at [1074, 620] on button "Edit Message" at bounding box center [1083, 619] width 130 height 30
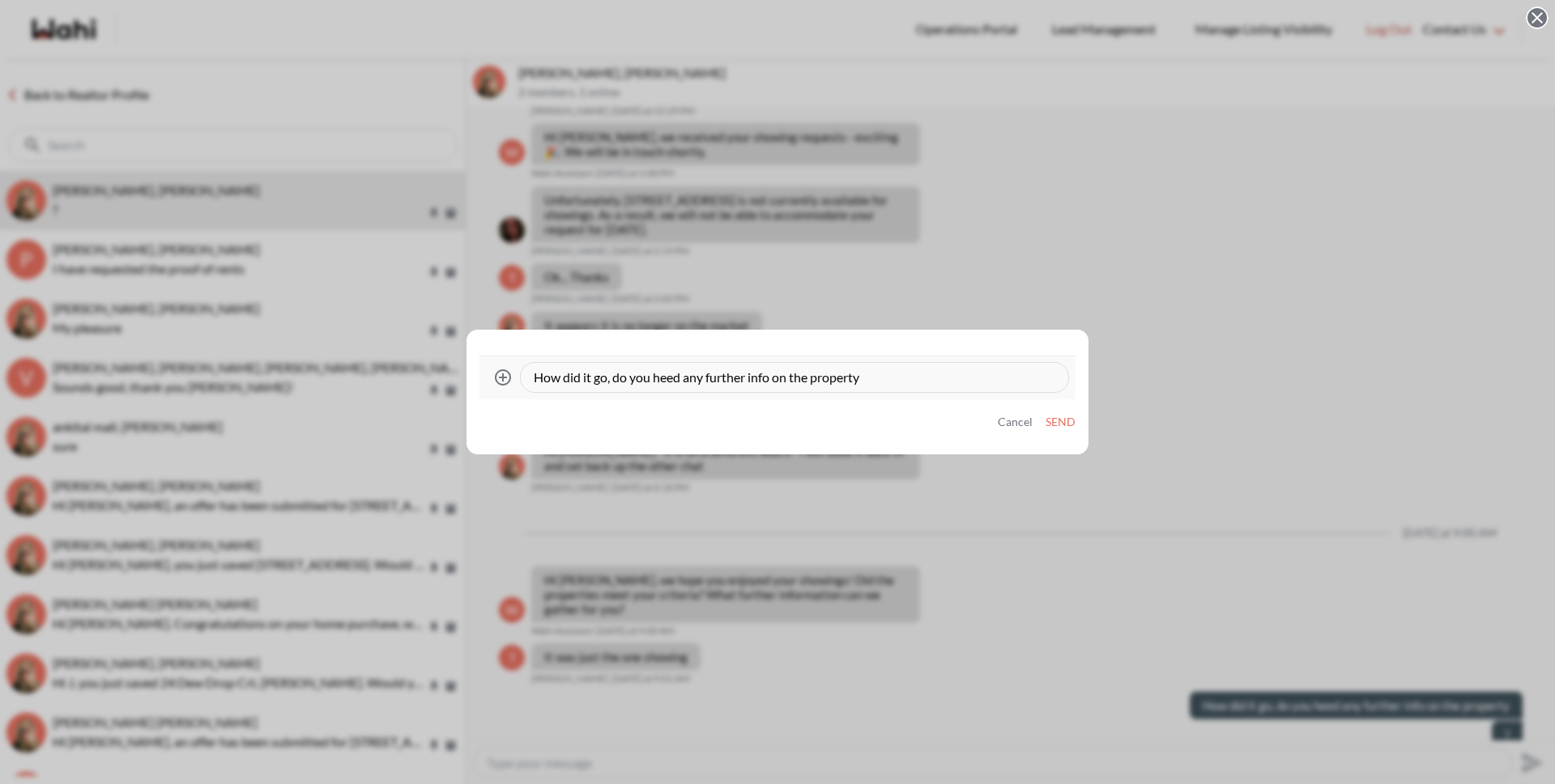
click at [928, 380] on textarea "How did it go, do you heed any further info on the property" at bounding box center [794, 377] width 521 height 17
type textarea "How did it go, do you heed any further info on the property?"
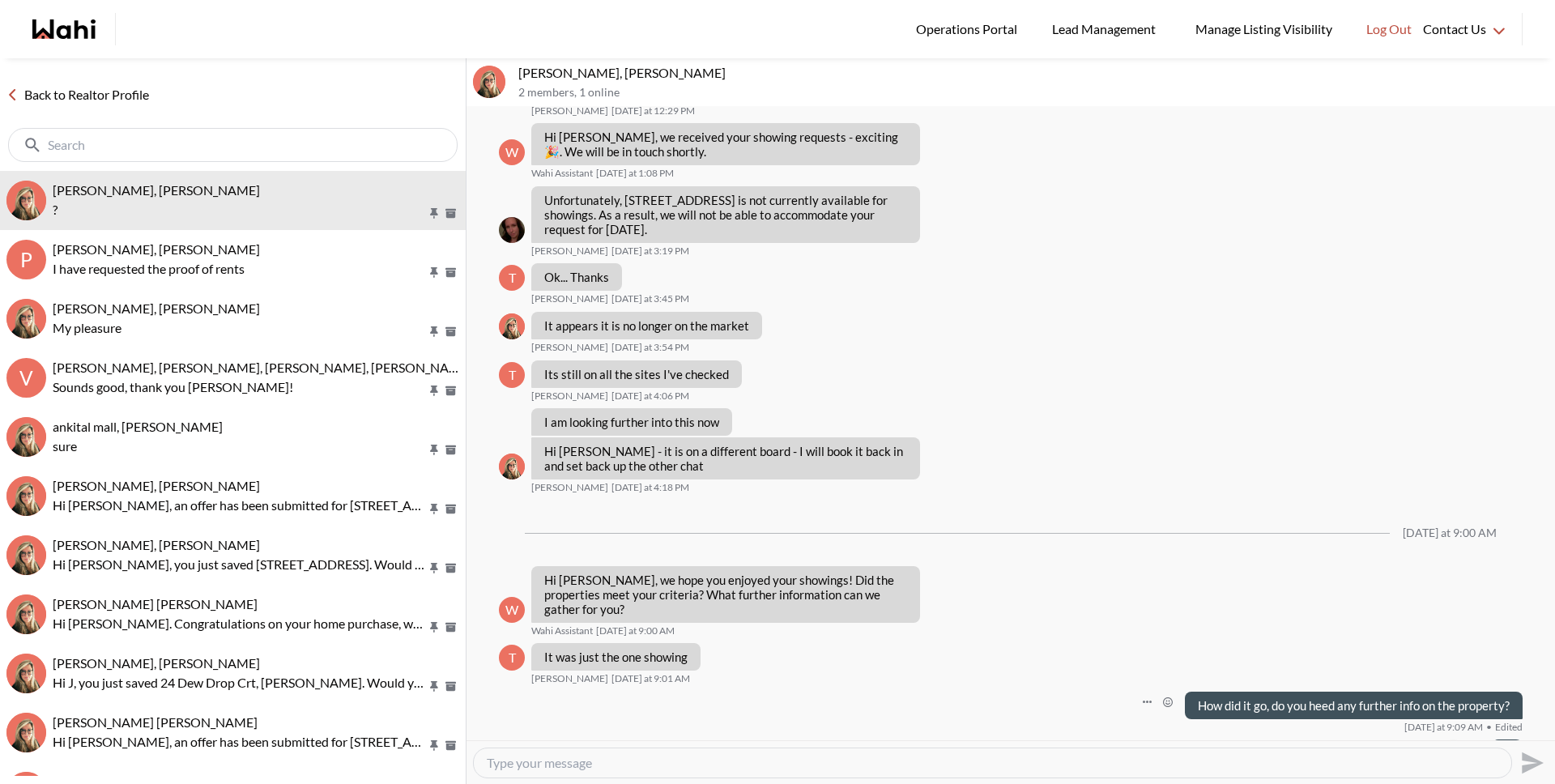
click at [1443, 740] on button "Open Message Actions Menu" at bounding box center [1453, 750] width 21 height 21
click at [1336, 692] on button "Delete" at bounding box center [1387, 697] width 130 height 30
click at [124, 90] on link "Back to Realtor Profile" at bounding box center [77, 95] width 156 height 21
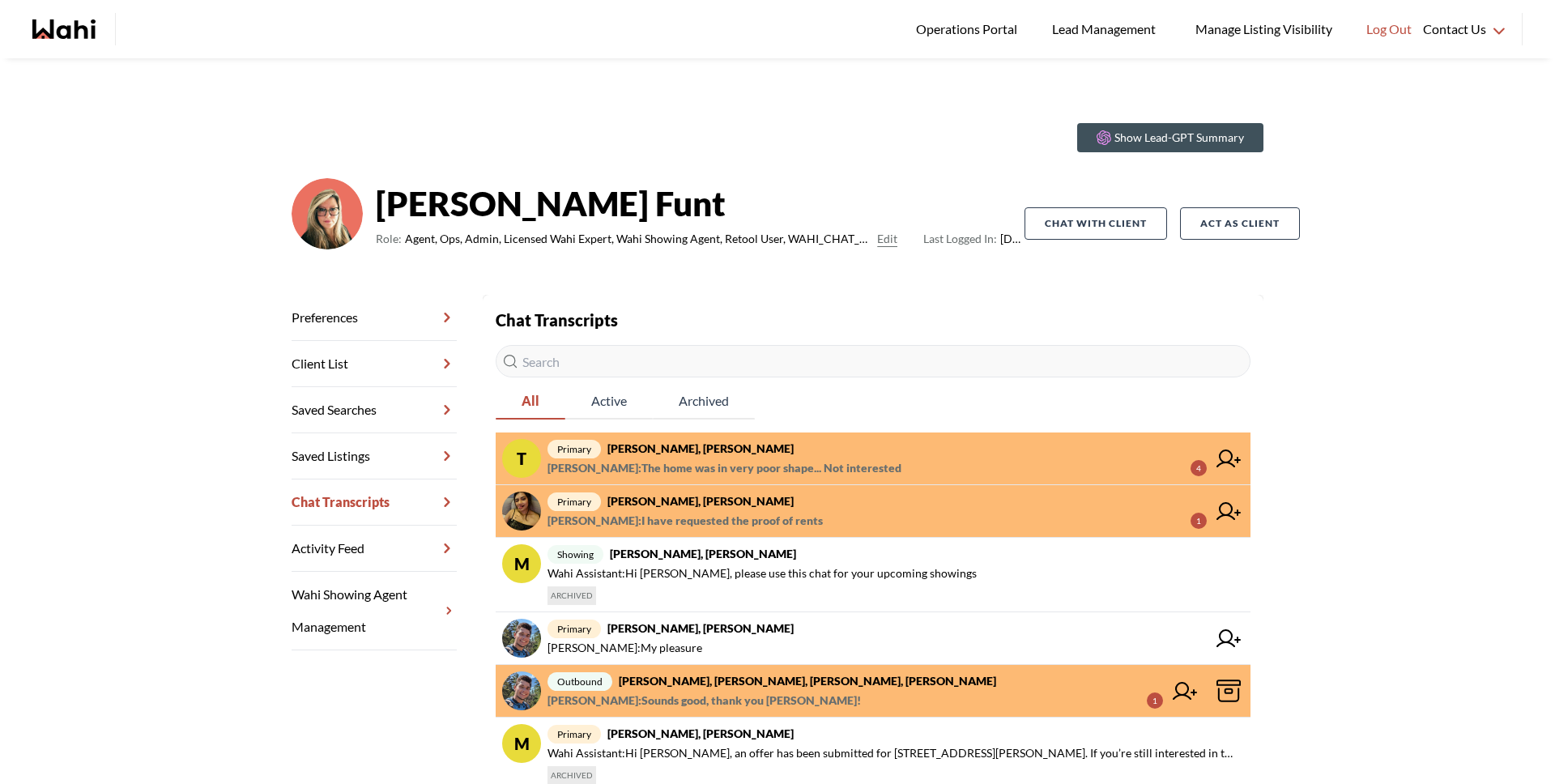
click at [696, 449] on strong "tom smith, Barbara" at bounding box center [700, 448] width 186 height 14
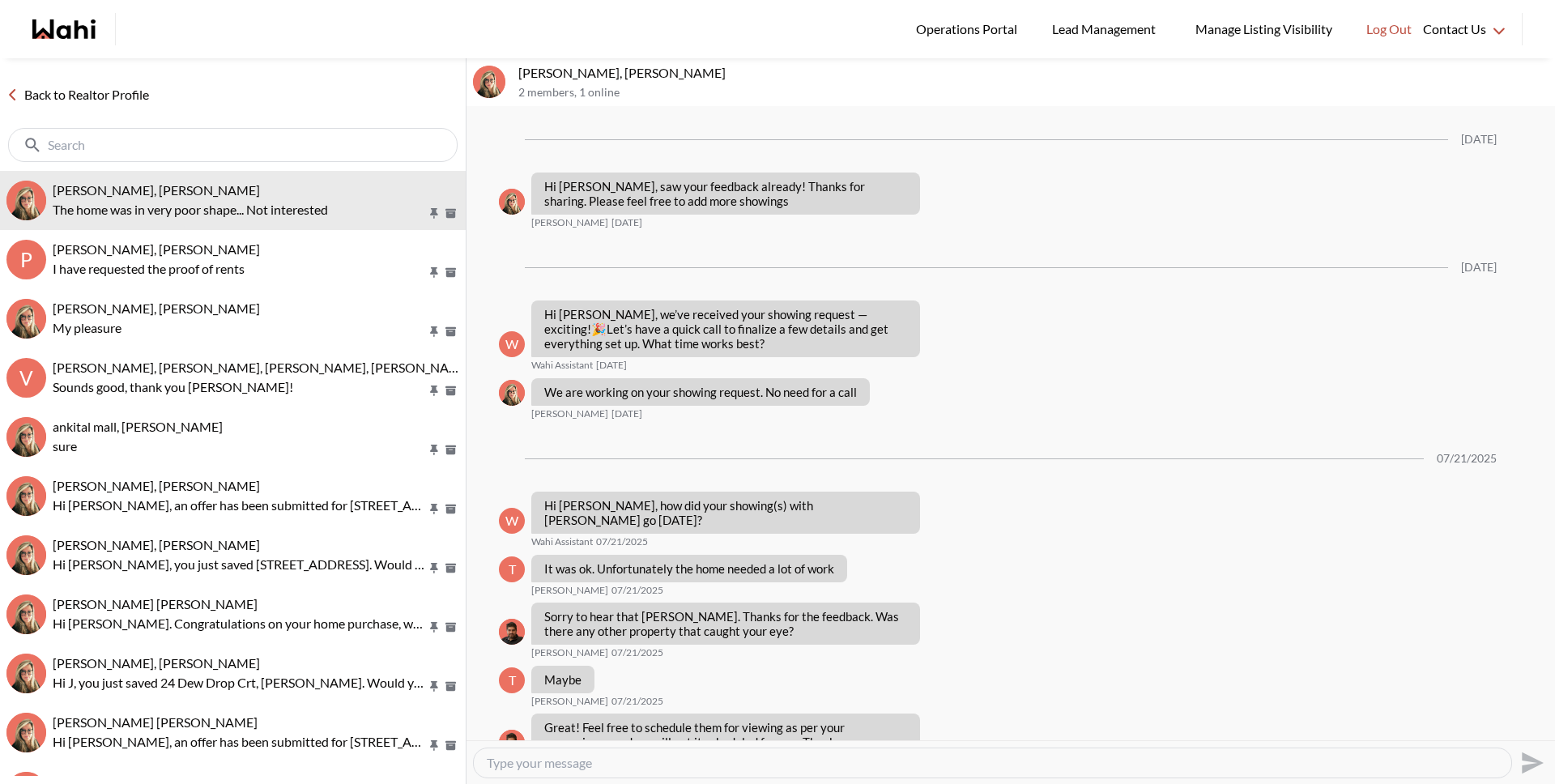
scroll to position [1463, 0]
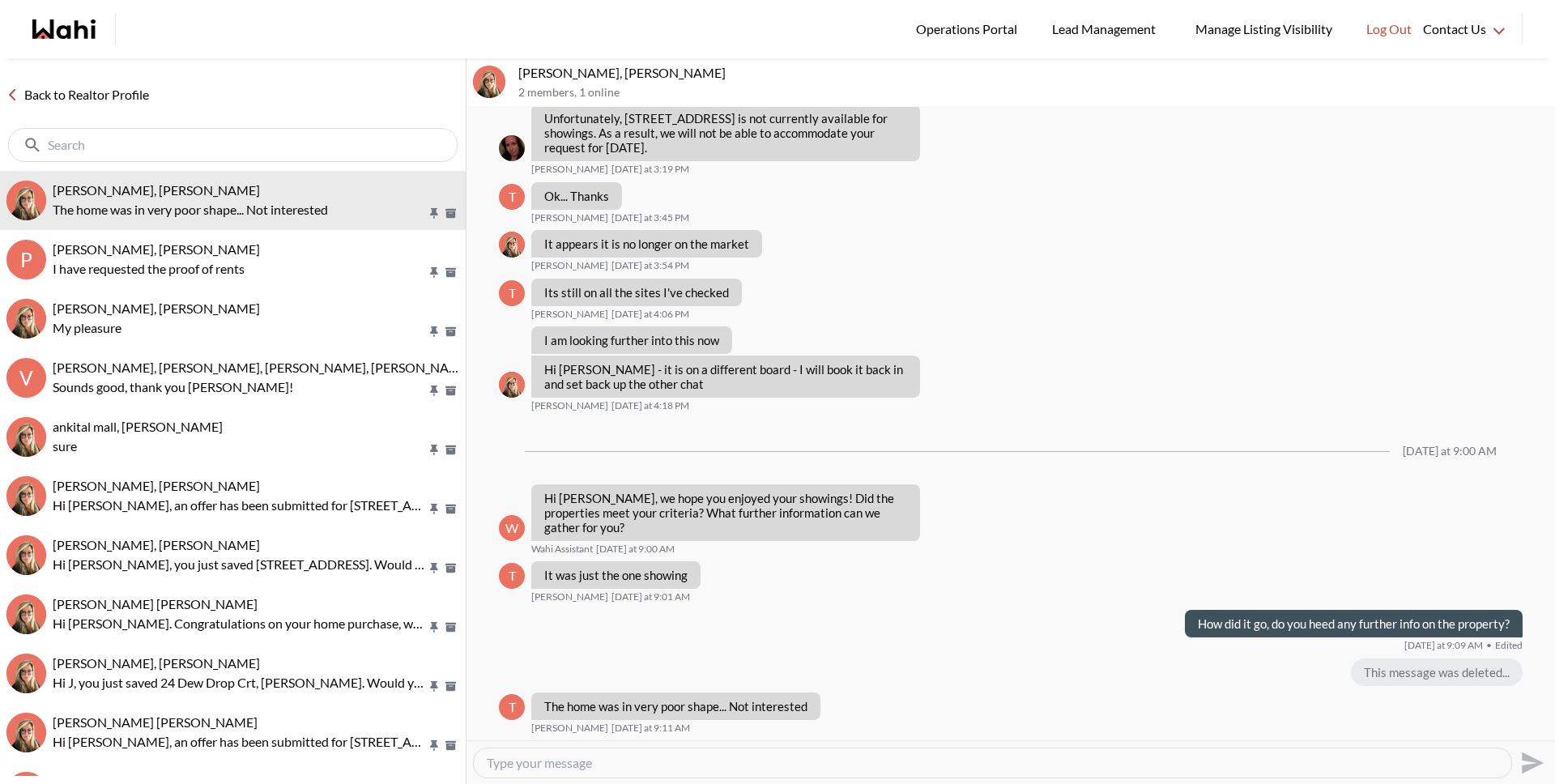
click at [635, 770] on div at bounding box center [992, 763] width 1037 height 30
click at [635, 767] on textarea "Type your message" at bounding box center [992, 762] width 1011 height 17
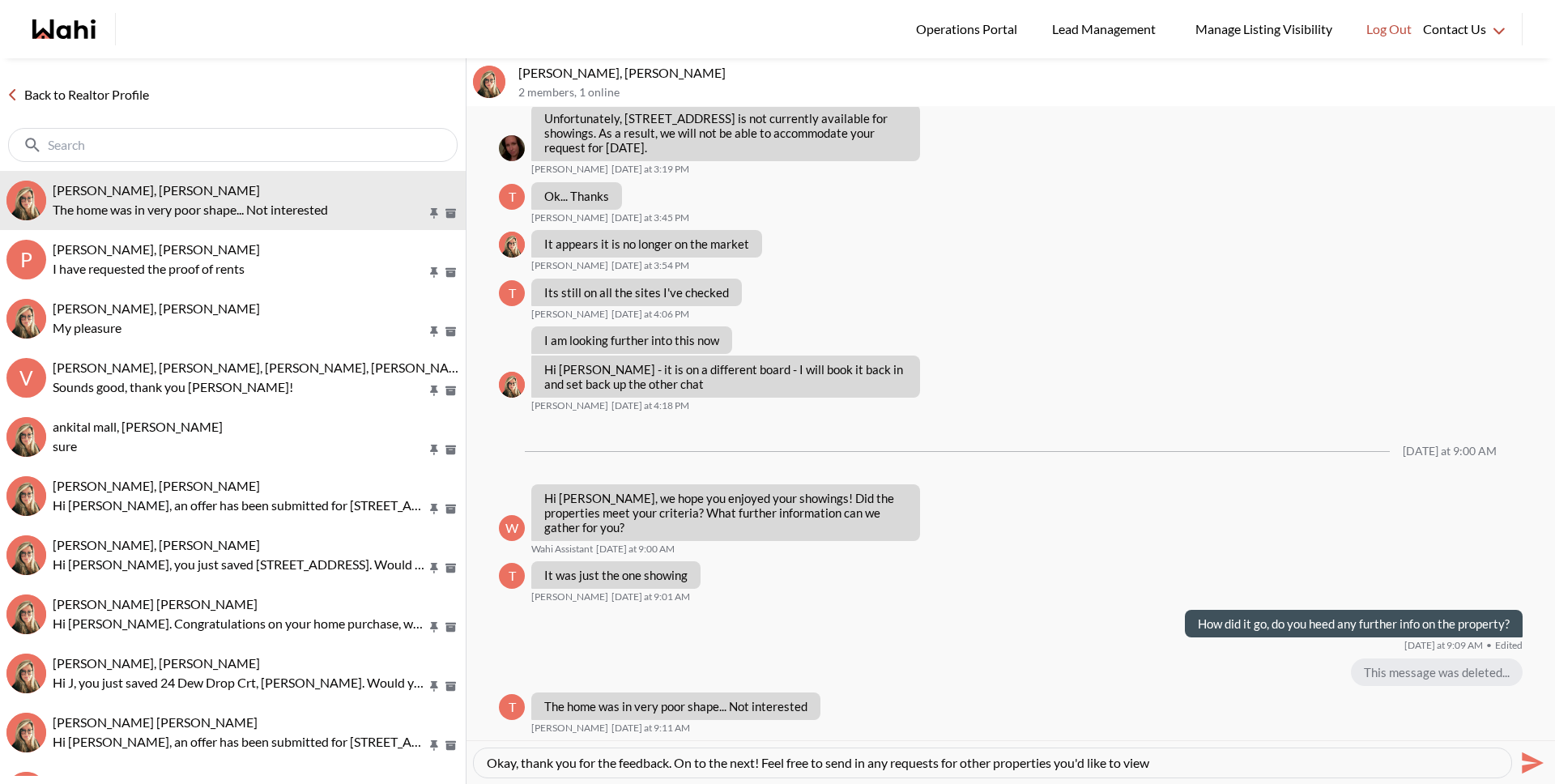
type textarea "Okay, thank you for the feedback. On to the next! Feel free to send in any requ…"
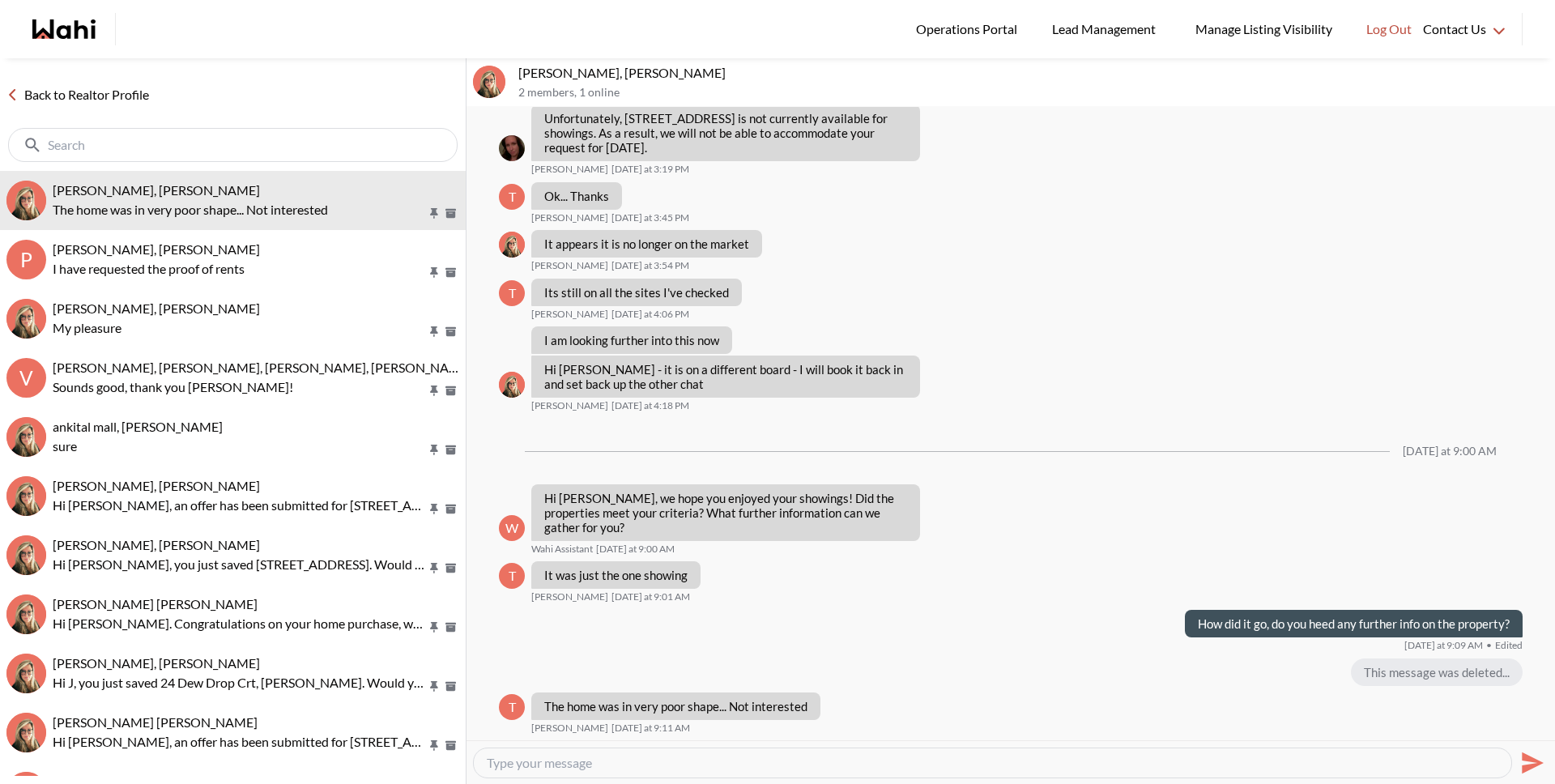
scroll to position [1525, 0]
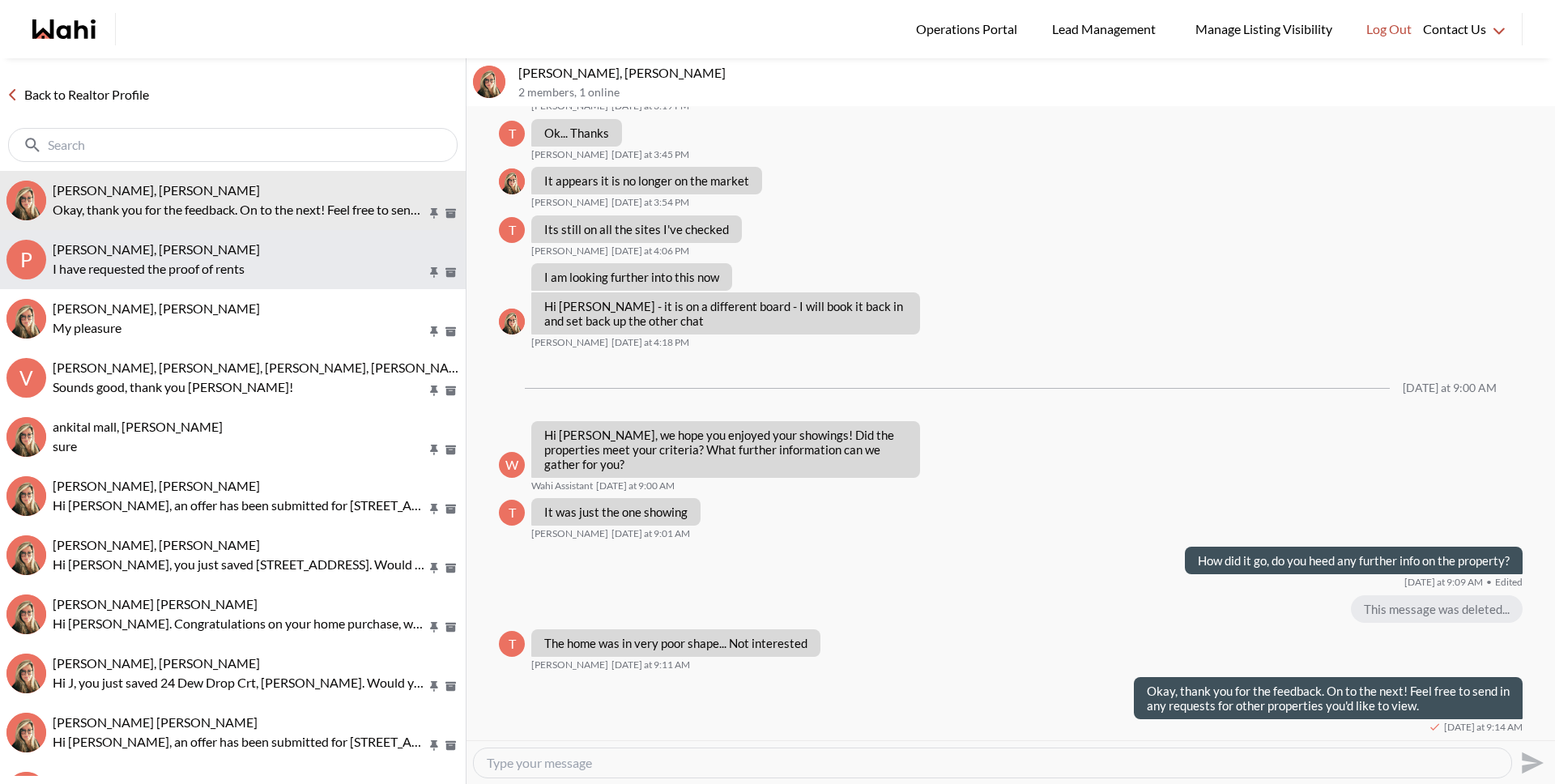
click at [238, 264] on p "I have requested the proof of rents" at bounding box center [239, 269] width 374 height 19
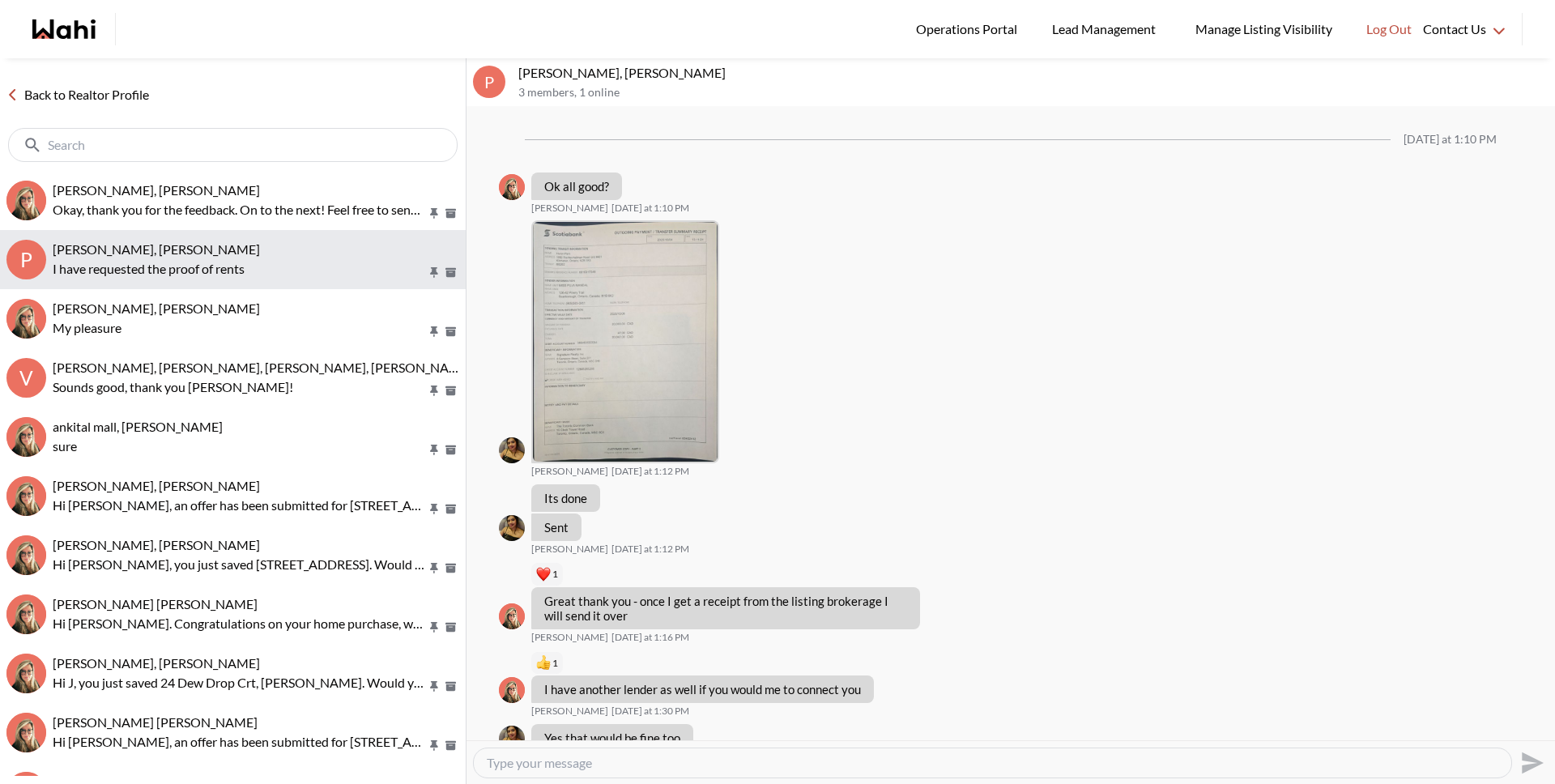
scroll to position [1046, 0]
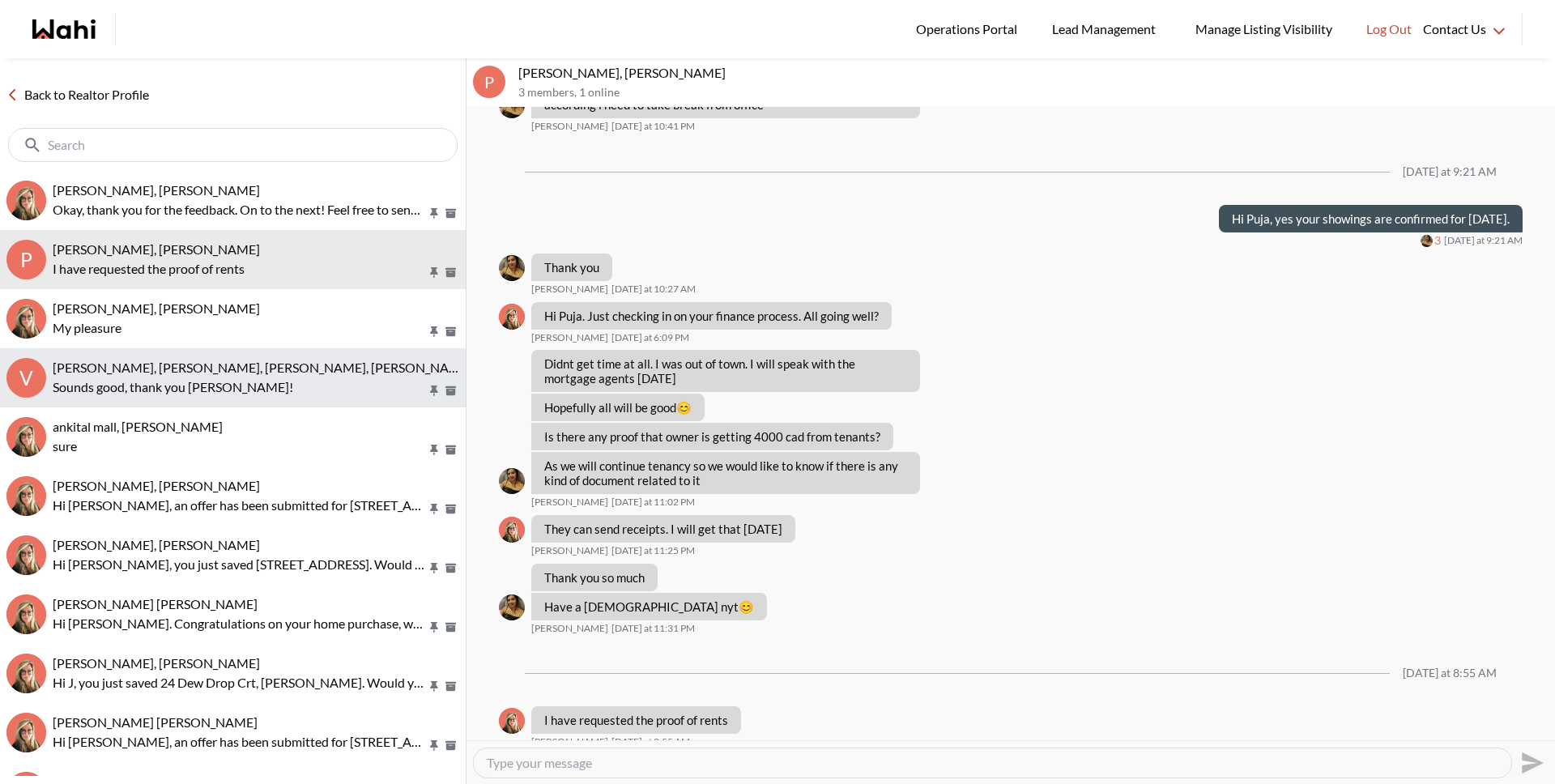
drag, startPoint x: 218, startPoint y: 330, endPoint x: 217, endPoint y: 352, distance: 22.0
click at [218, 330] on p "My pleasure" at bounding box center [239, 328] width 374 height 19
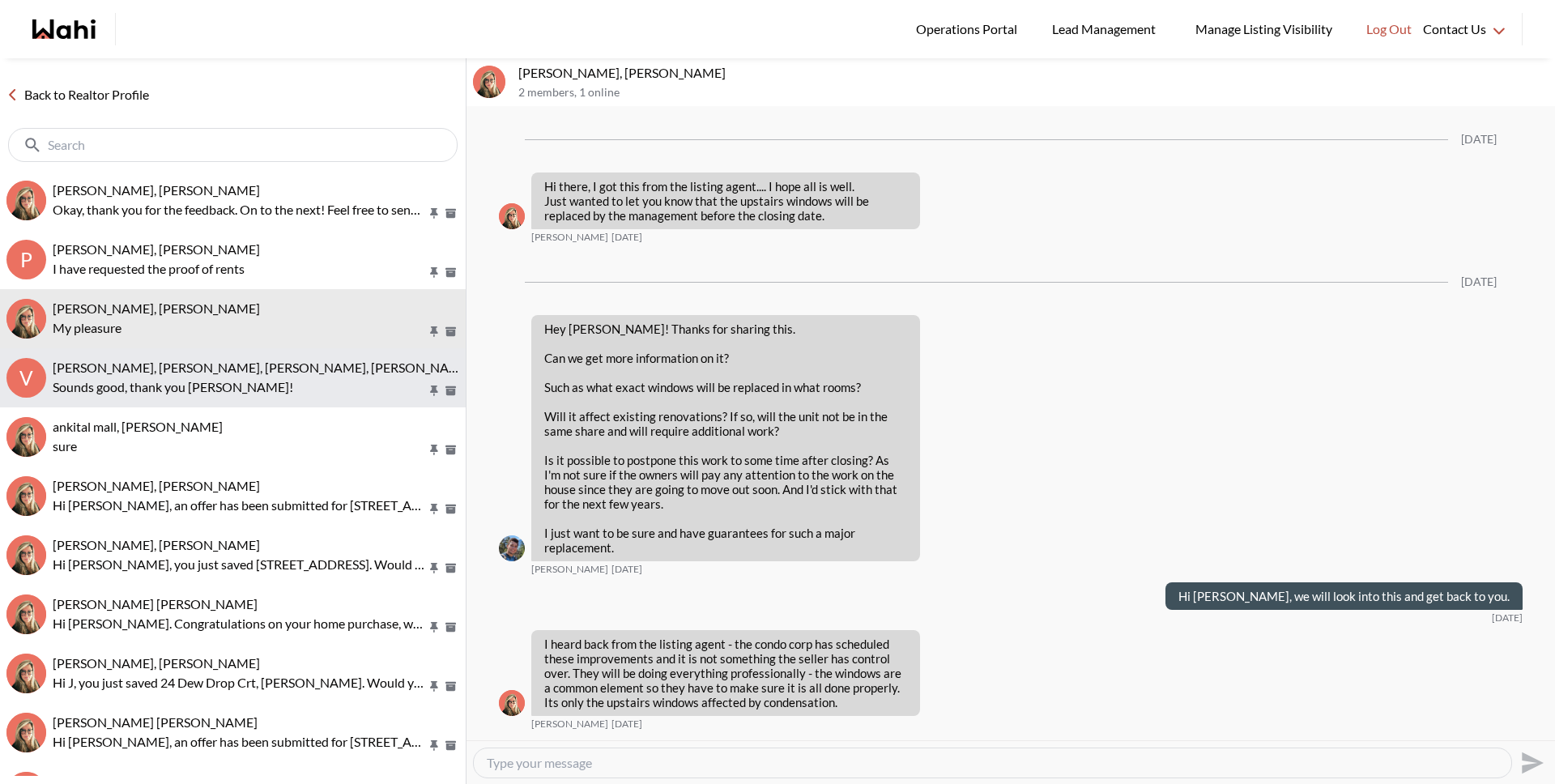
scroll to position [1618, 0]
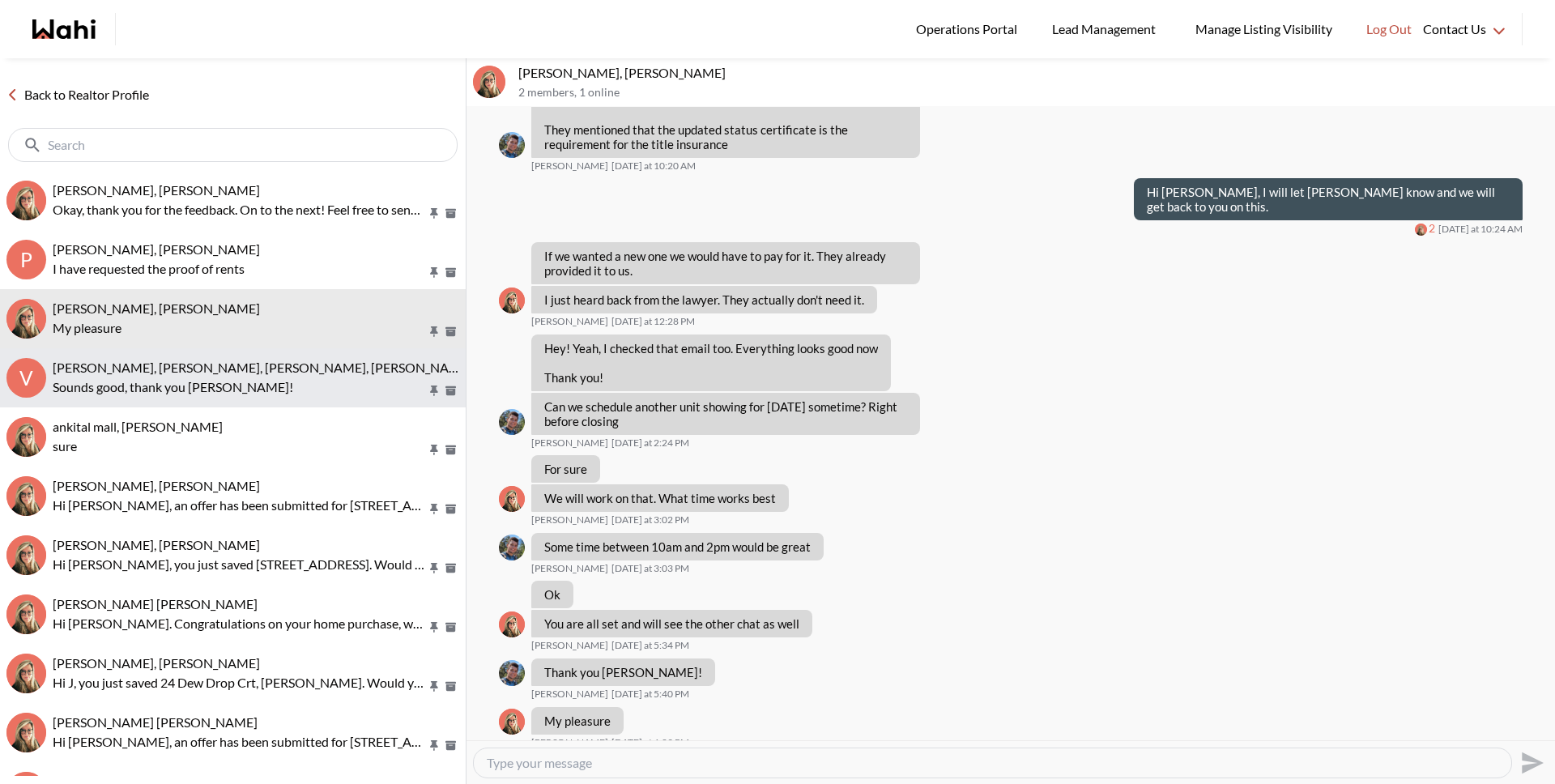
click at [214, 373] on span "Volodymyr Vozniak, Barbara, Khalid, Alicia" at bounding box center [262, 367] width 419 height 16
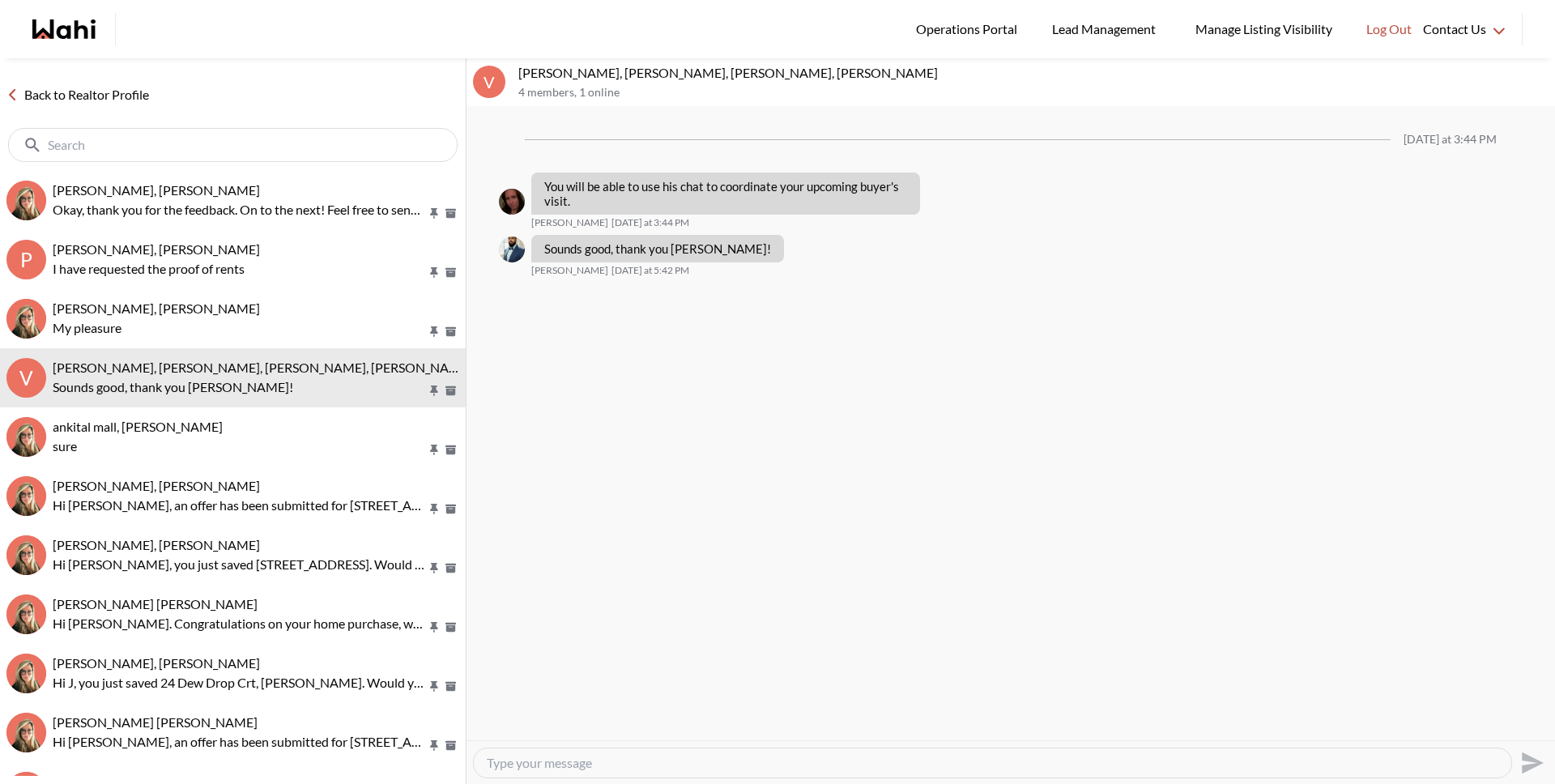
click at [139, 100] on link "Back to Realtor Profile" at bounding box center [77, 95] width 156 height 21
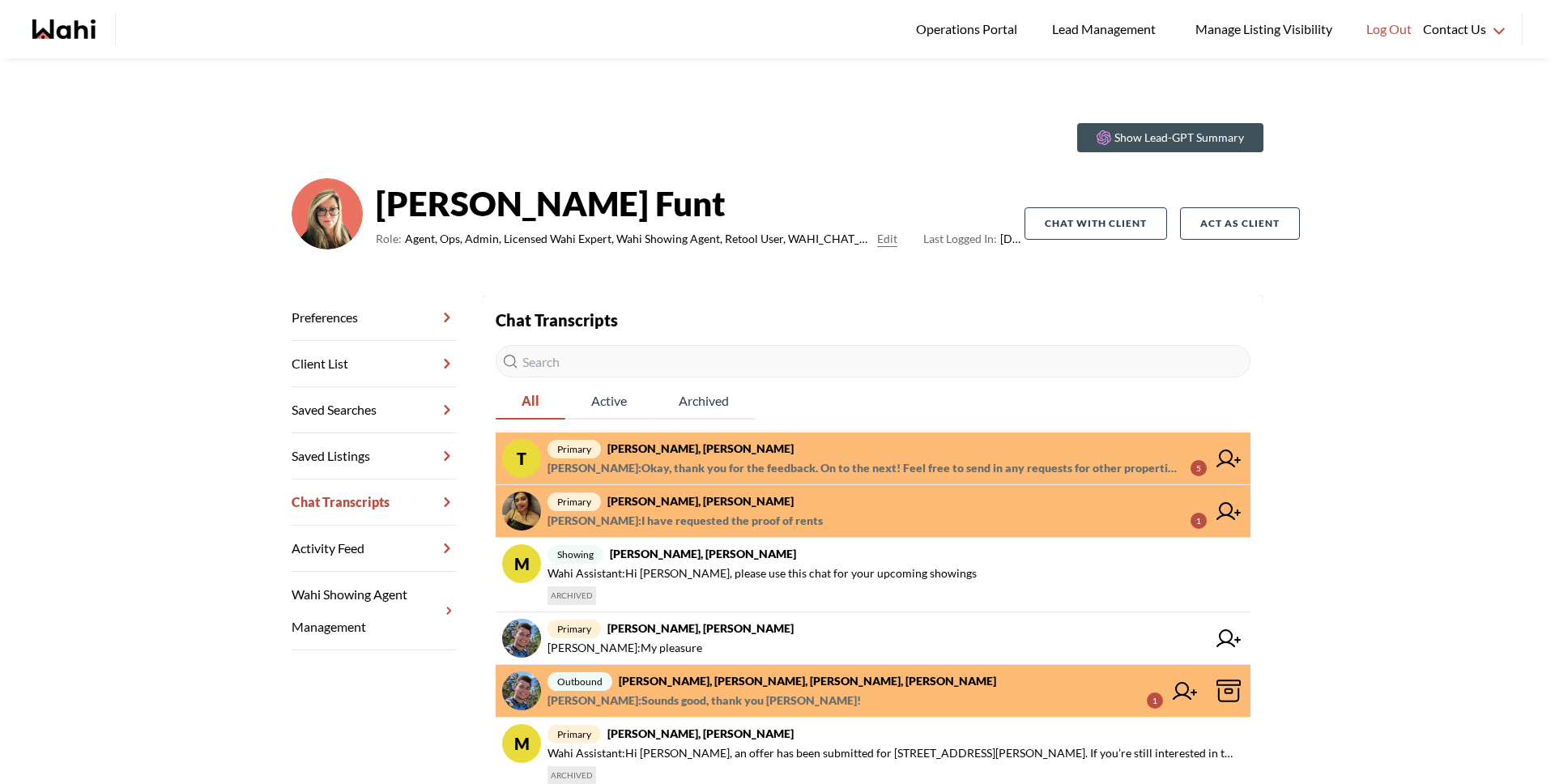
click at [796, 448] on span "primary tom smith, Barbara" at bounding box center [876, 448] width 659 height 19
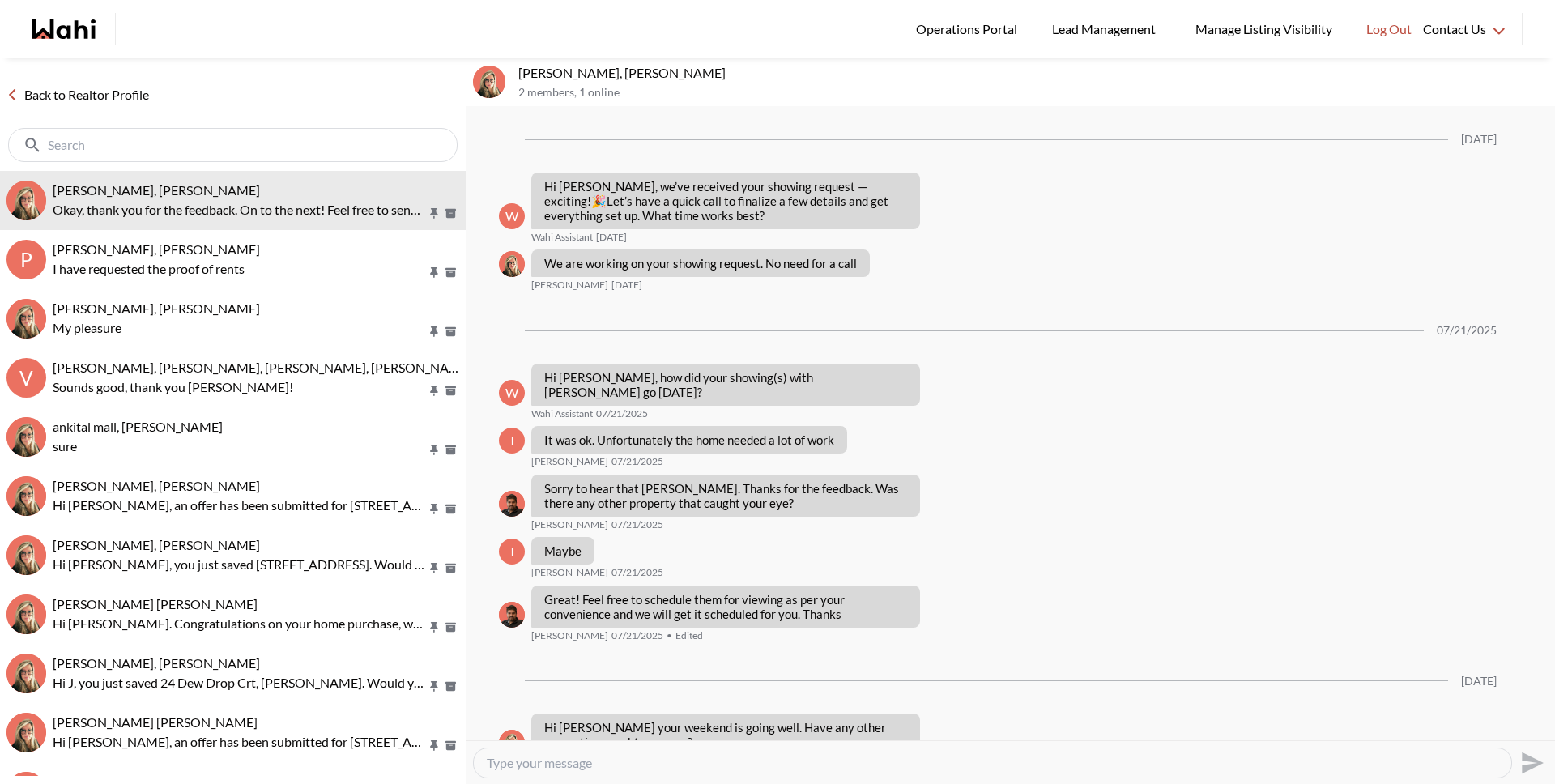
scroll to position [1397, 0]
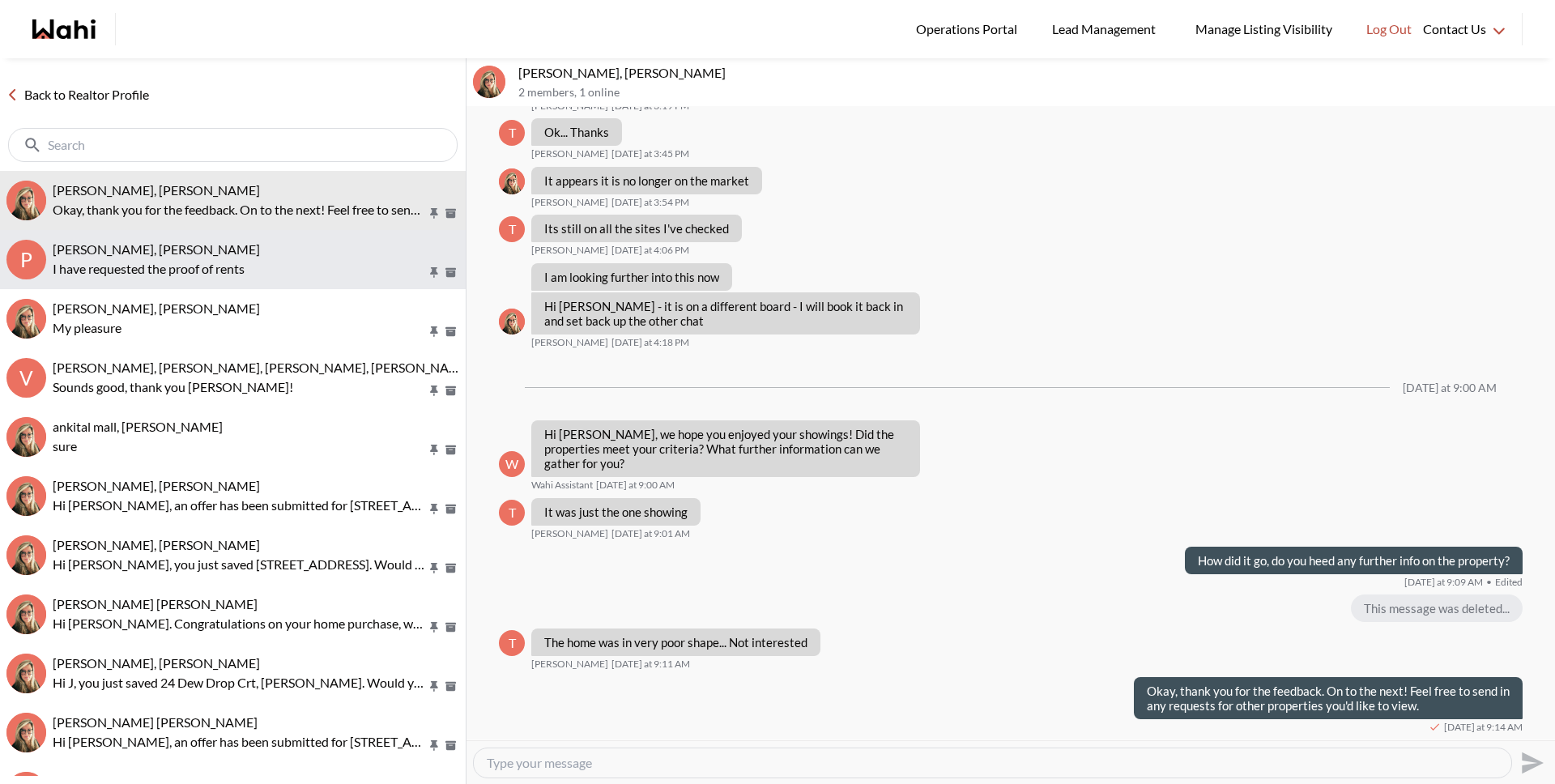
click at [290, 278] on button "P Puja Mandal, Barbara, Behnam I have requested the proof of rents" at bounding box center [232, 259] width 466 height 59
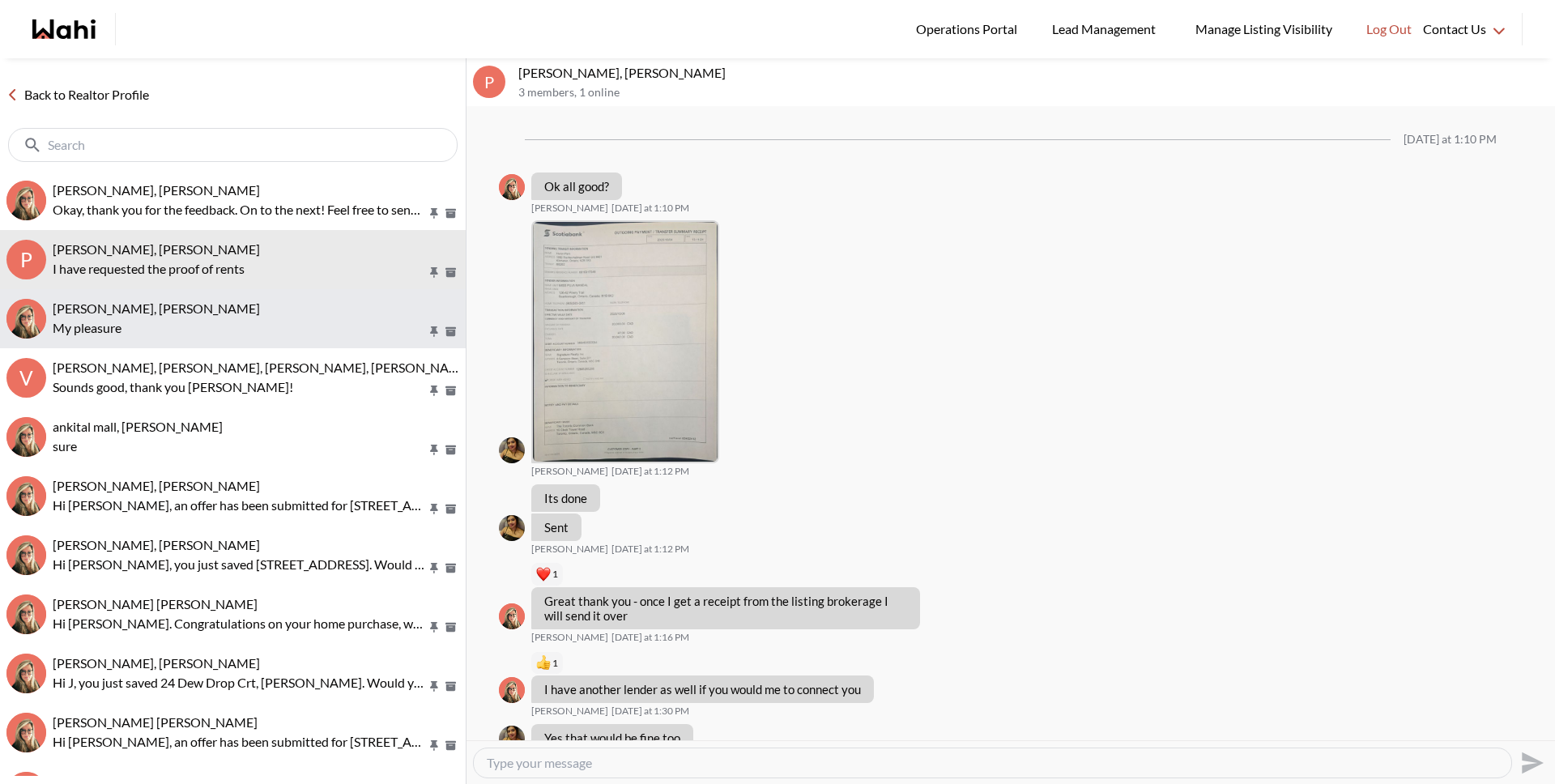
scroll to position [1046, 0]
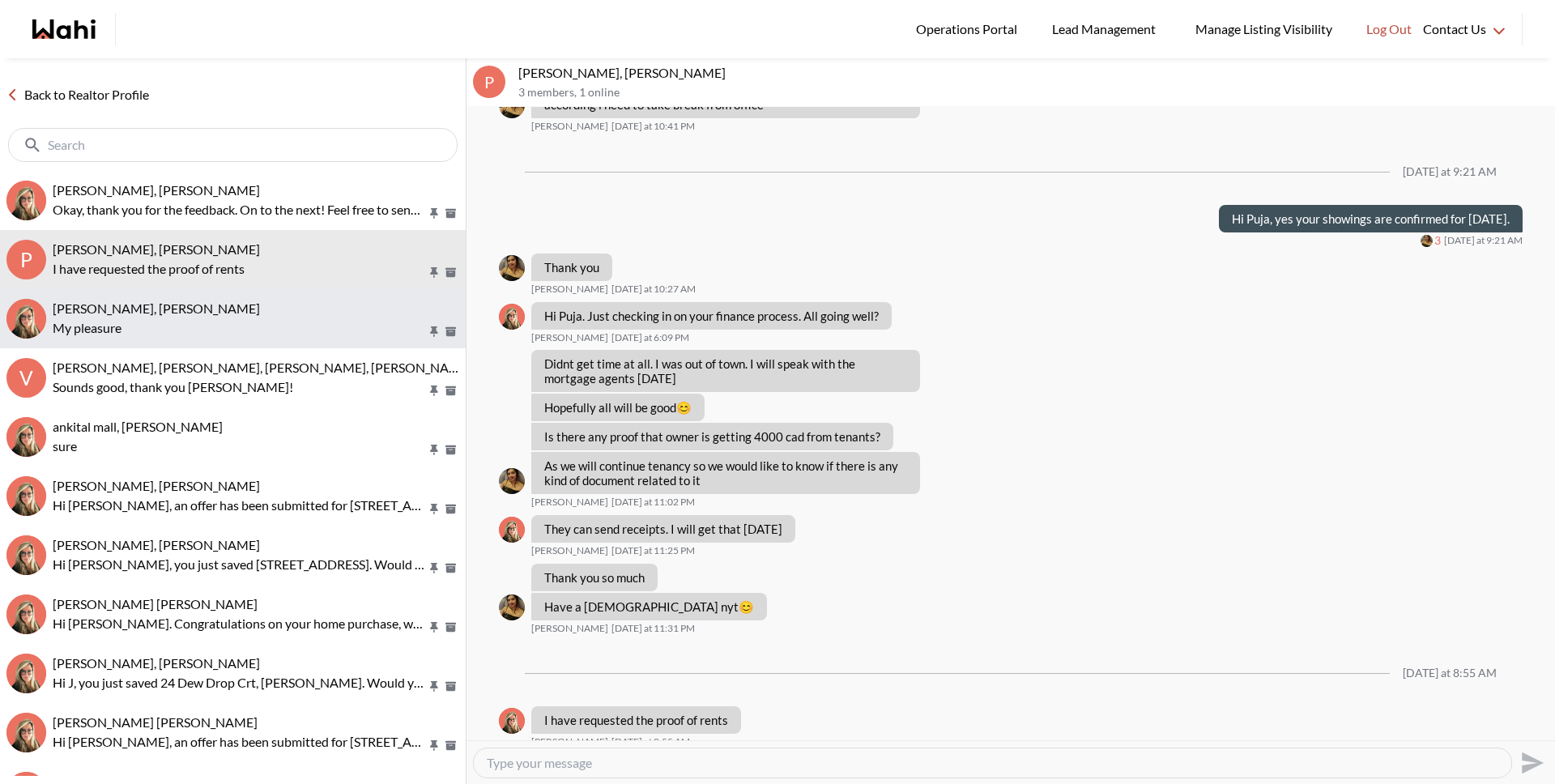
click at [295, 321] on p "My pleasure" at bounding box center [239, 328] width 374 height 19
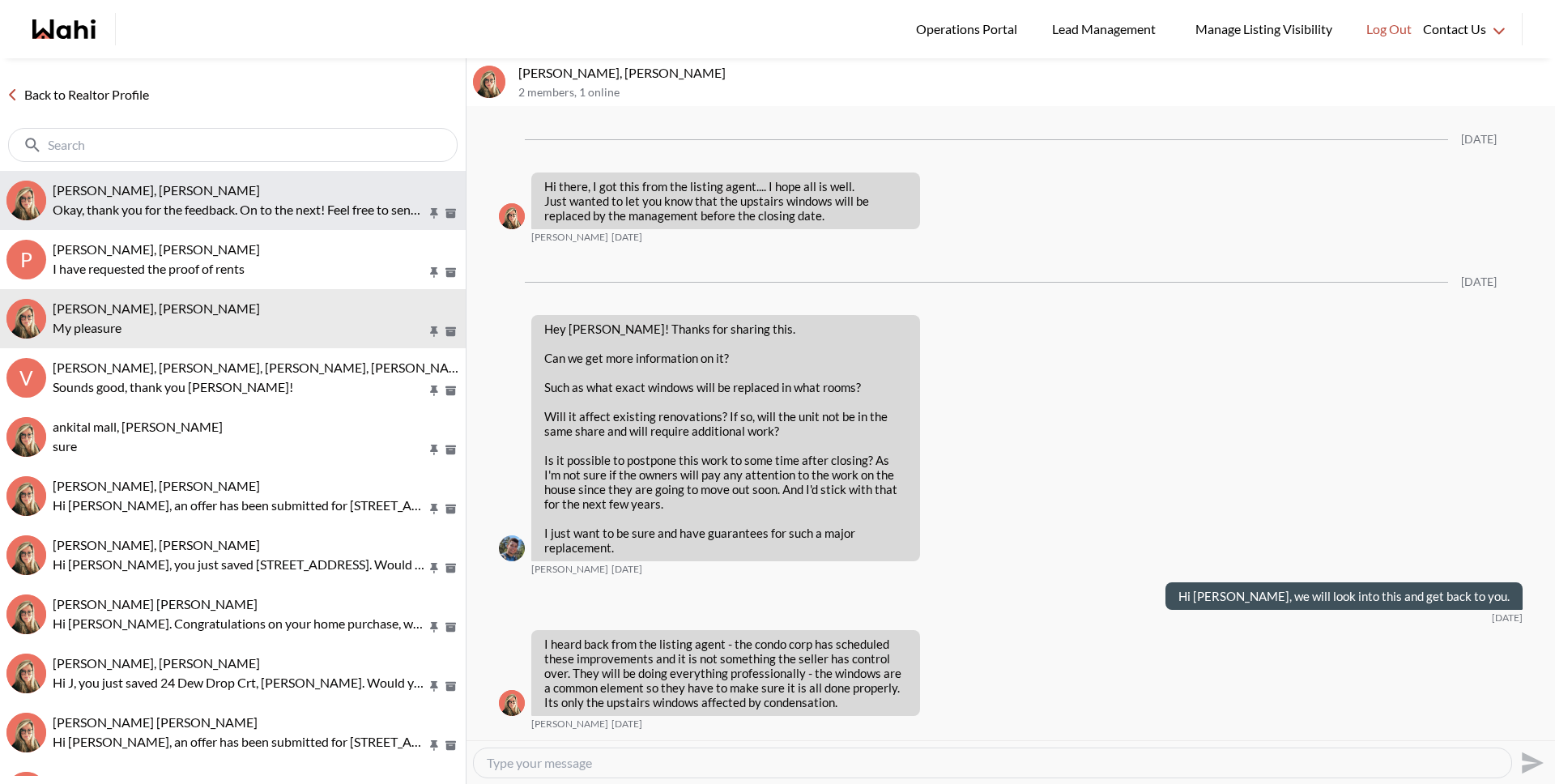
scroll to position [1618, 0]
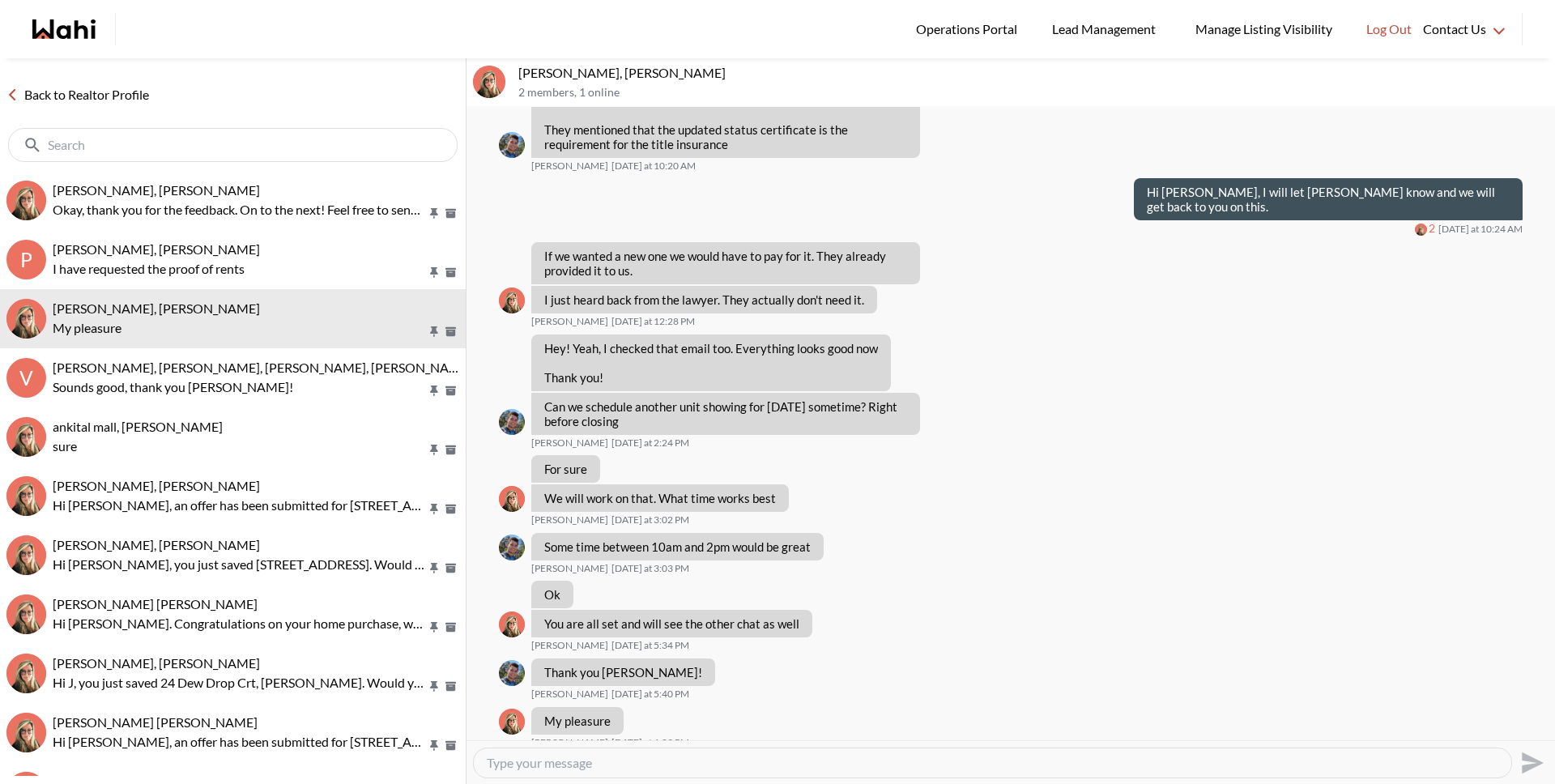
click at [132, 99] on link "Back to Realtor Profile" at bounding box center [77, 95] width 156 height 21
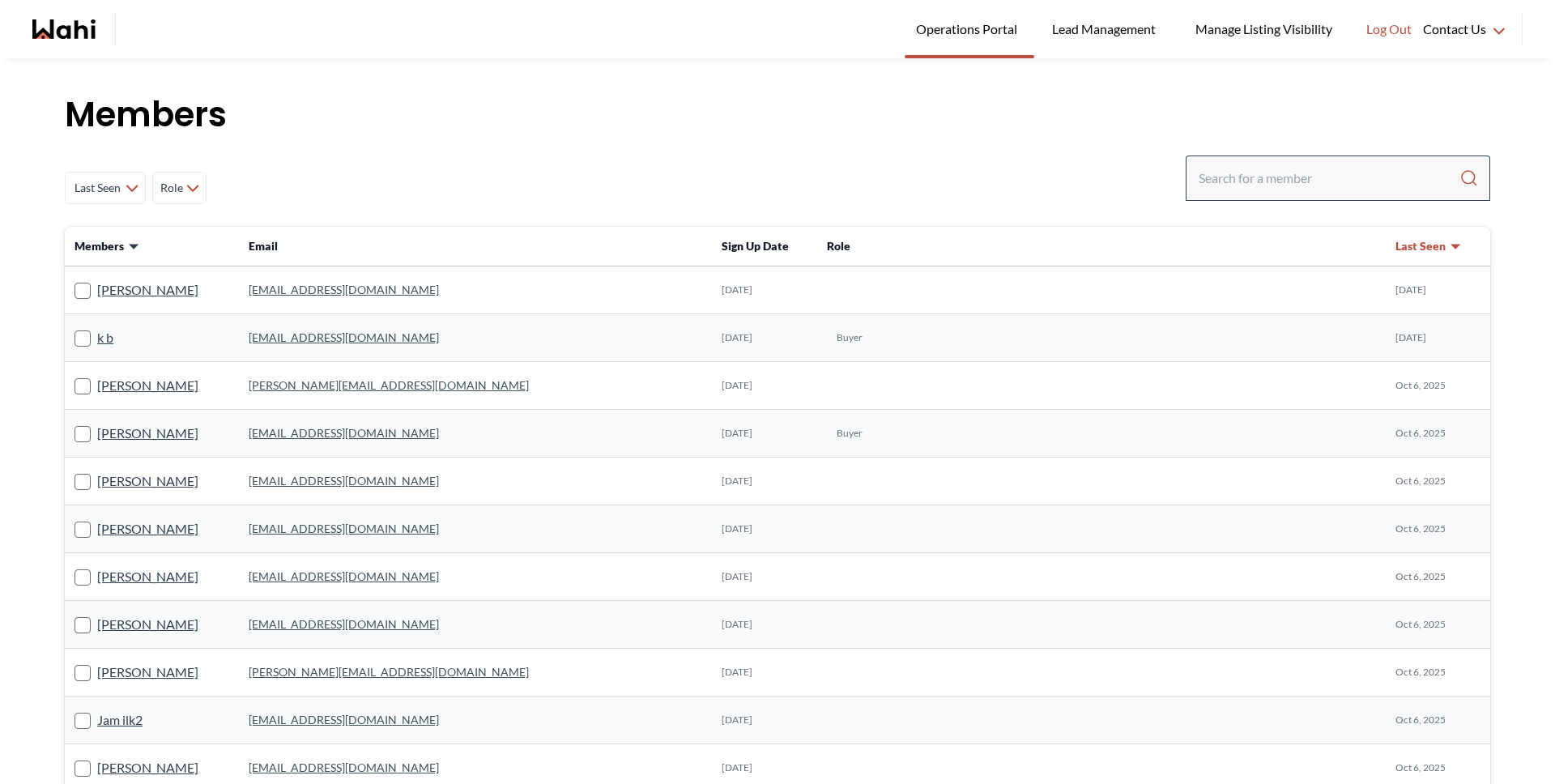
click at [1230, 193] on div at bounding box center [1337, 178] width 305 height 45
click at [1231, 179] on input "Search input" at bounding box center [1329, 178] width 261 height 30
type input "faraz"
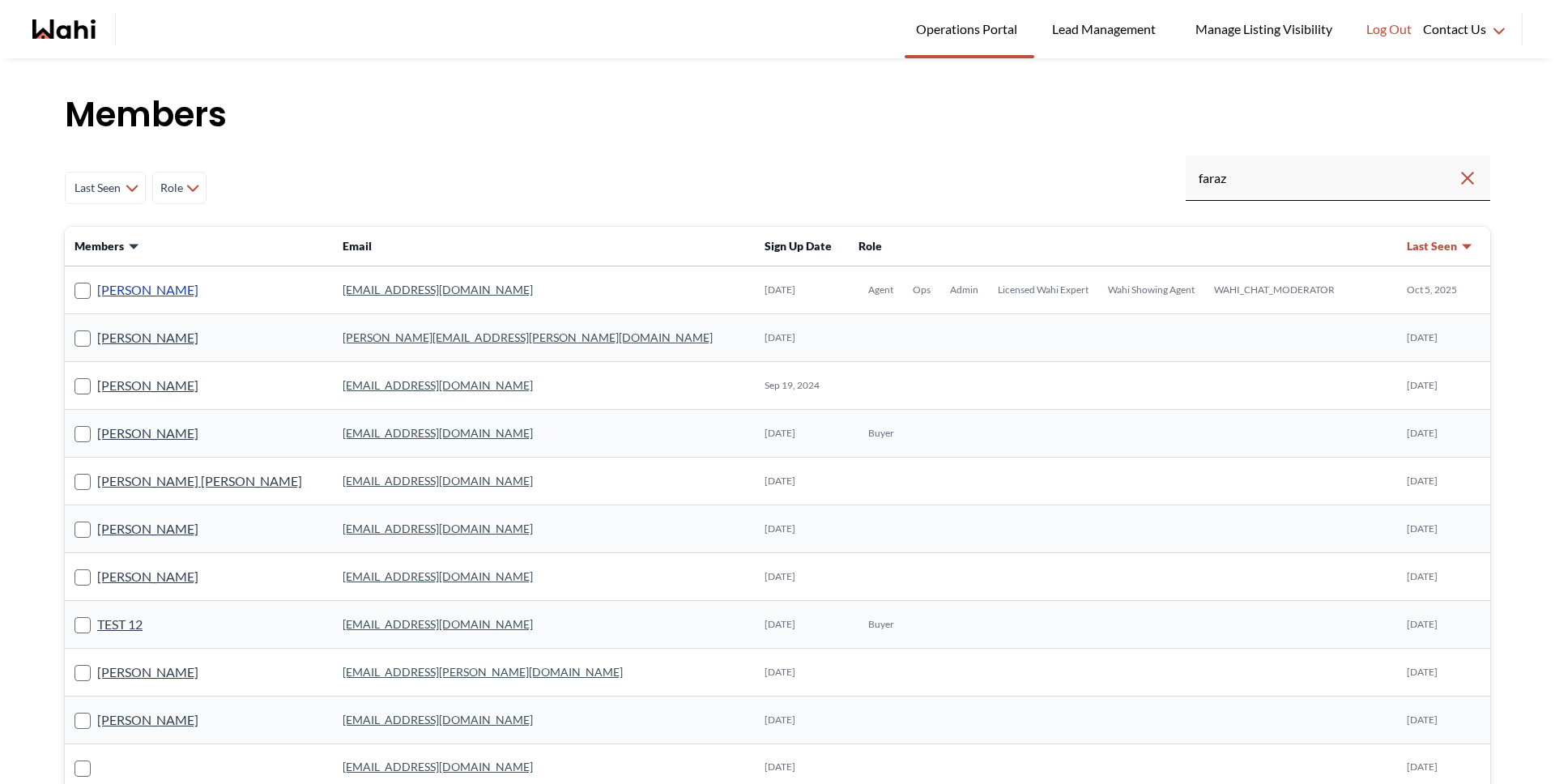
click at [120, 285] on link "[PERSON_NAME]" at bounding box center [148, 290] width 101 height 21
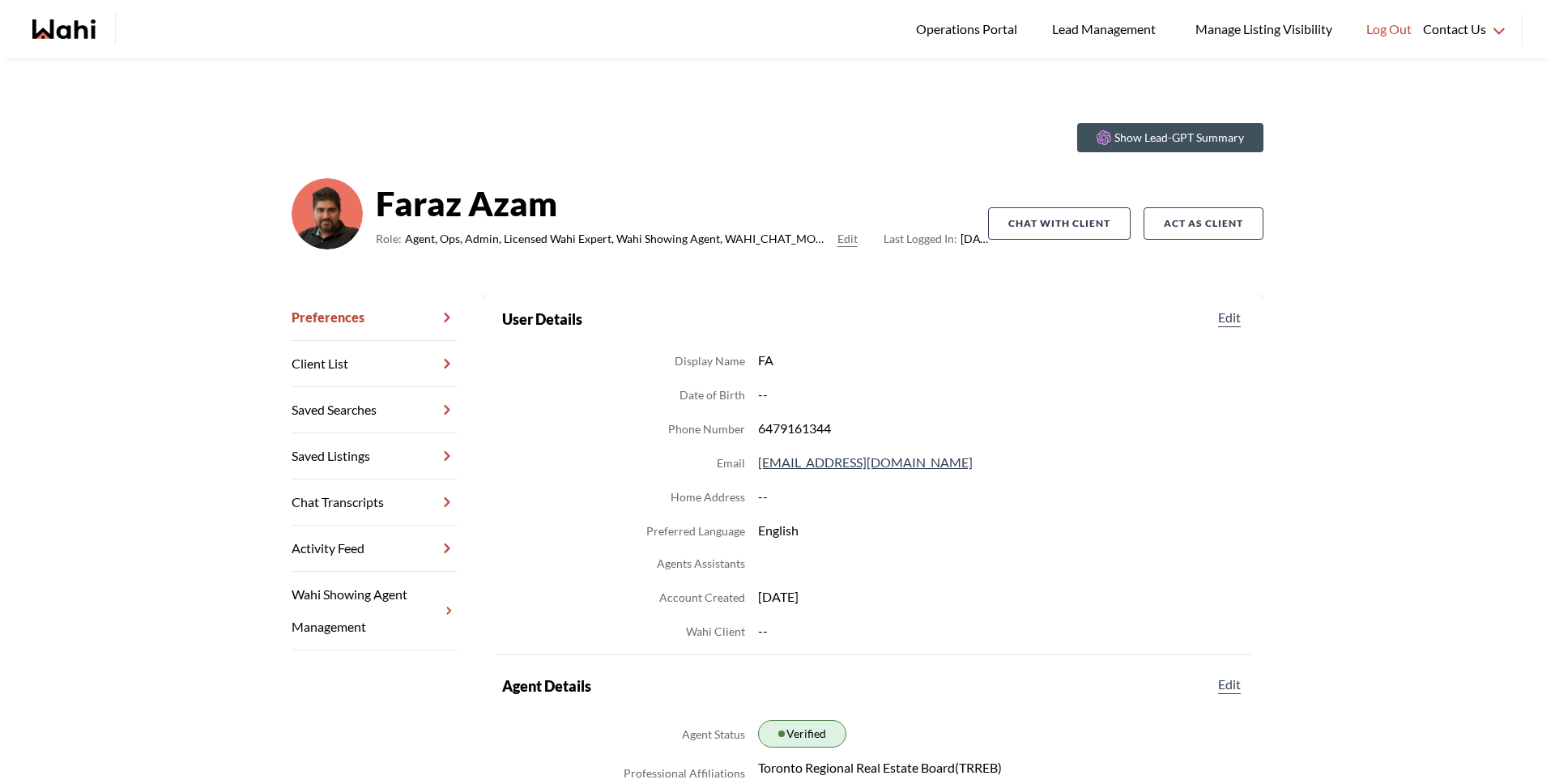
click at [402, 509] on link "Chat Transcripts" at bounding box center [374, 502] width 165 height 46
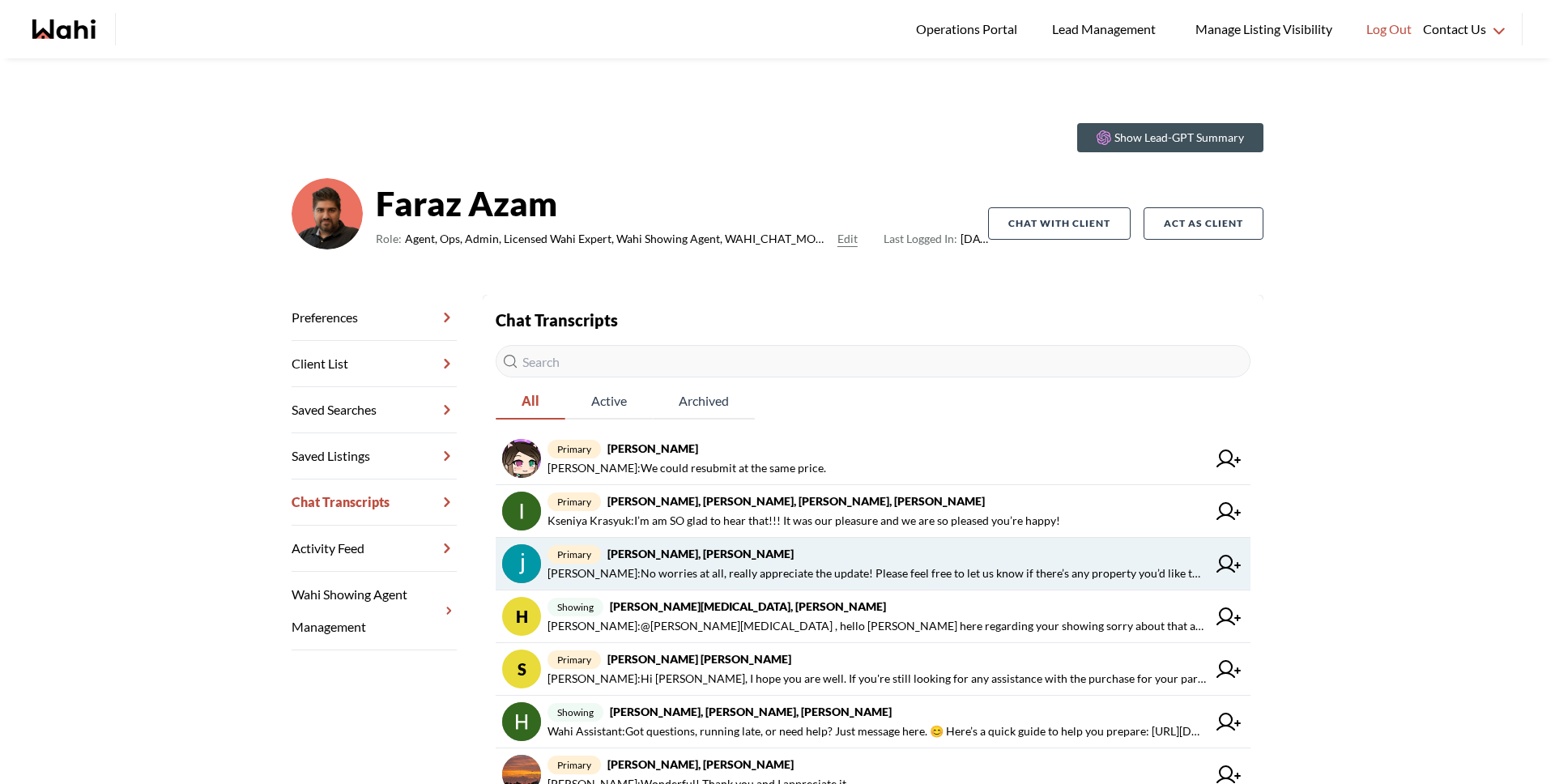
click at [664, 588] on link "primary Souhel Bally, Faraz Behnam Fazili : No worries at all, really appreciat…" at bounding box center [873, 564] width 754 height 52
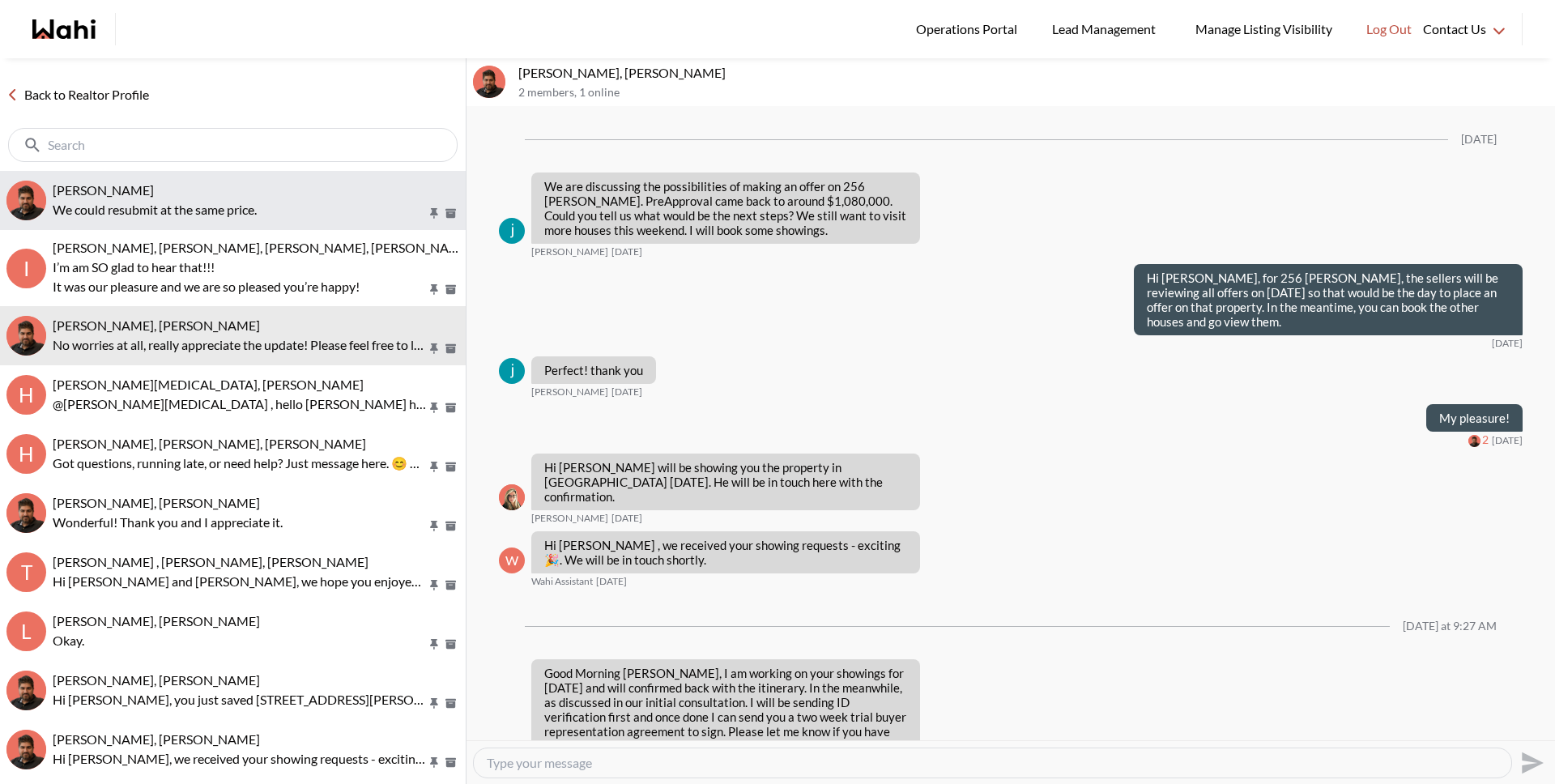
scroll to position [2070, 0]
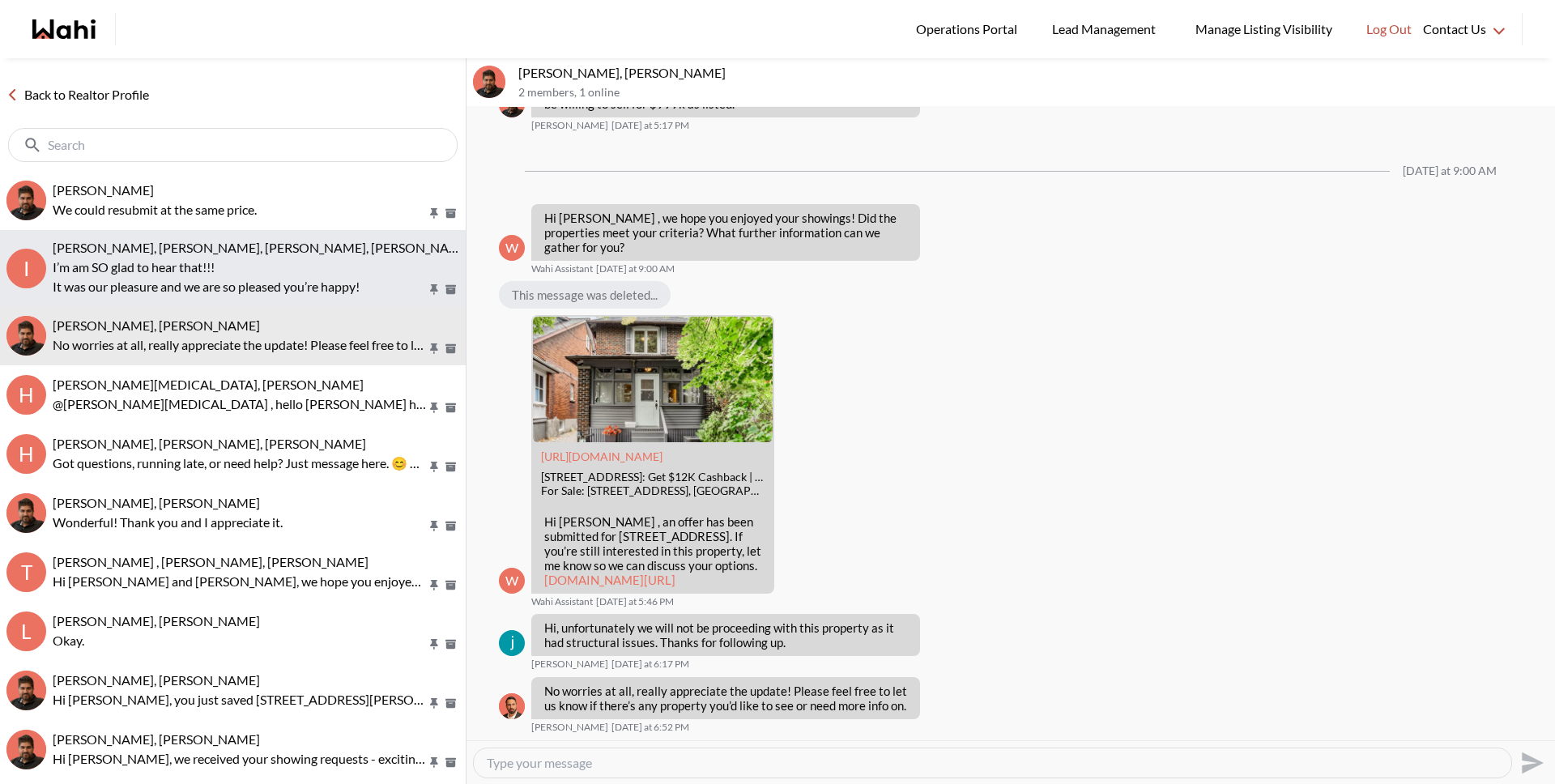
click at [198, 293] on p "It was our pleasure and we are so pleased you’re happy!" at bounding box center [239, 286] width 374 height 19
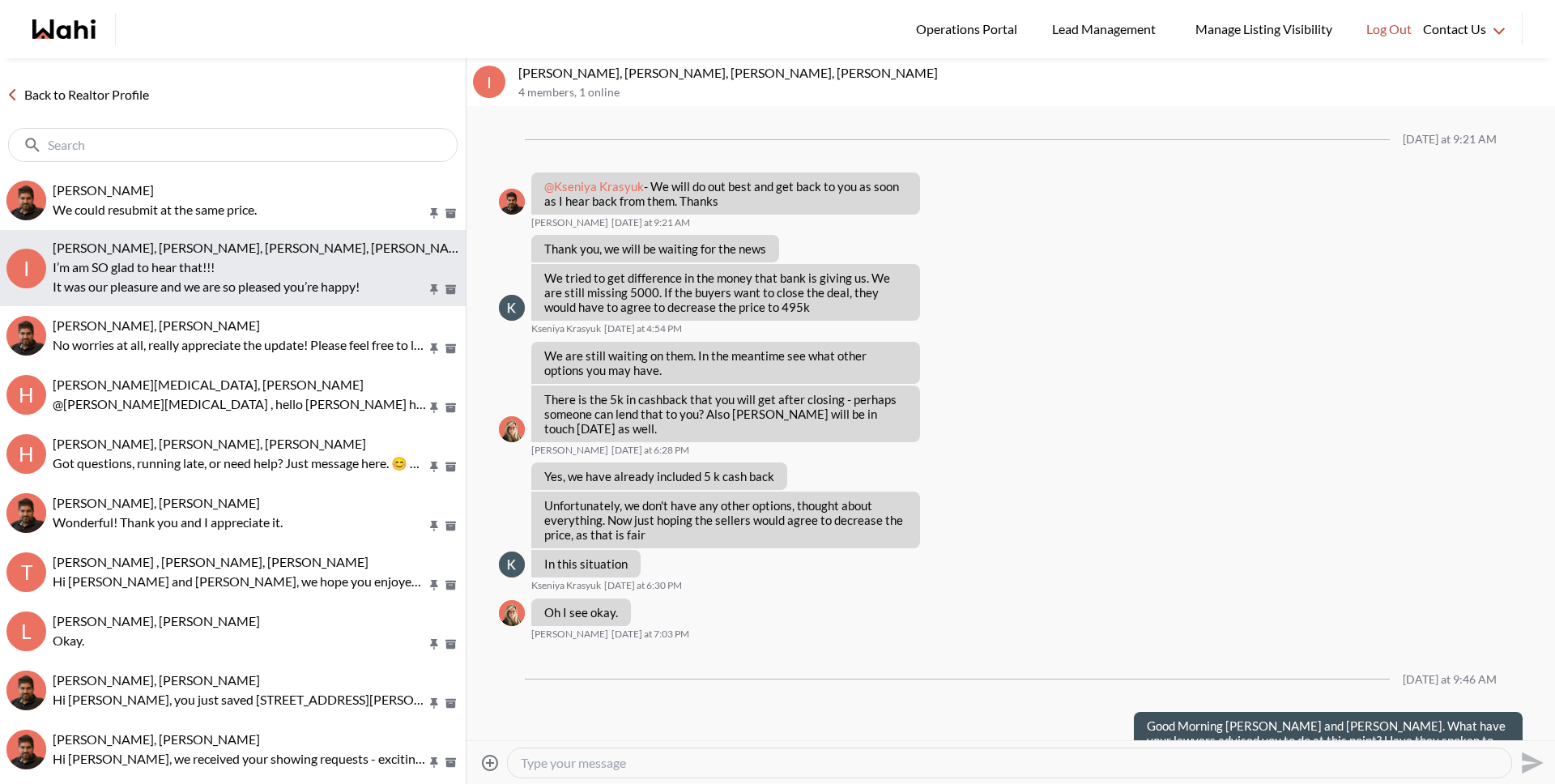
scroll to position [1097, 0]
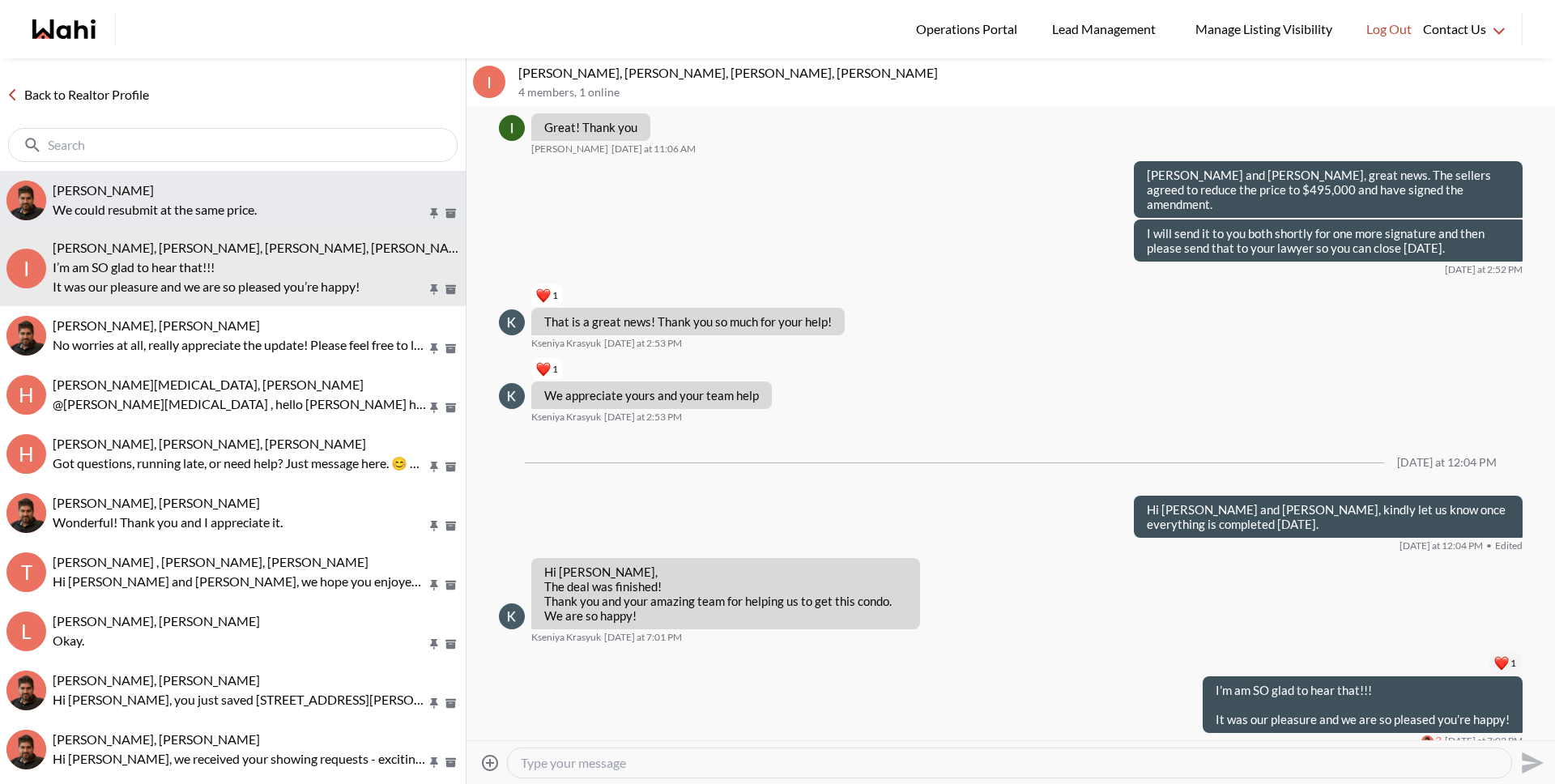
click at [214, 204] on p "We could resubmit at the same price." at bounding box center [239, 210] width 374 height 19
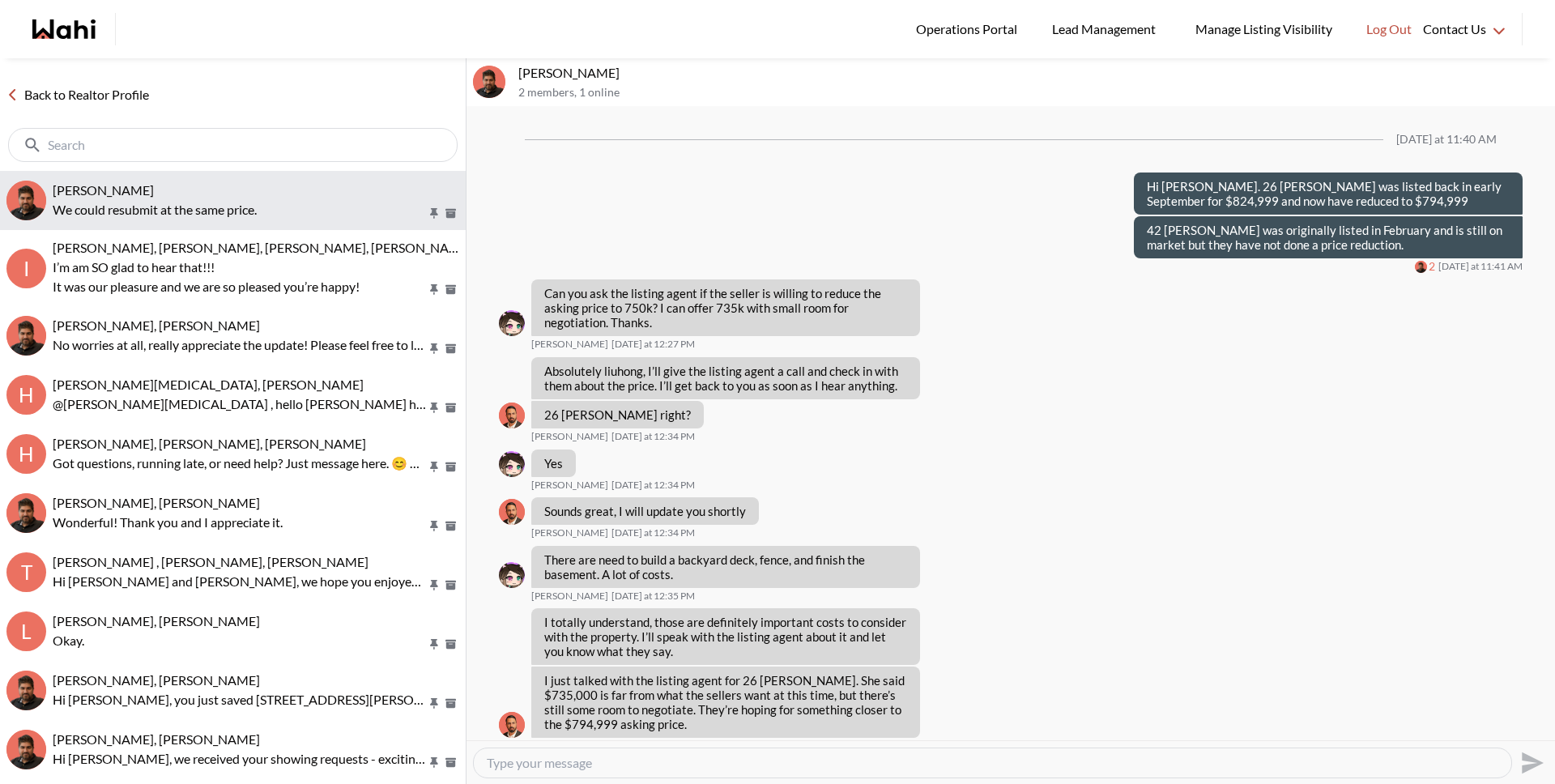
scroll to position [1076, 0]
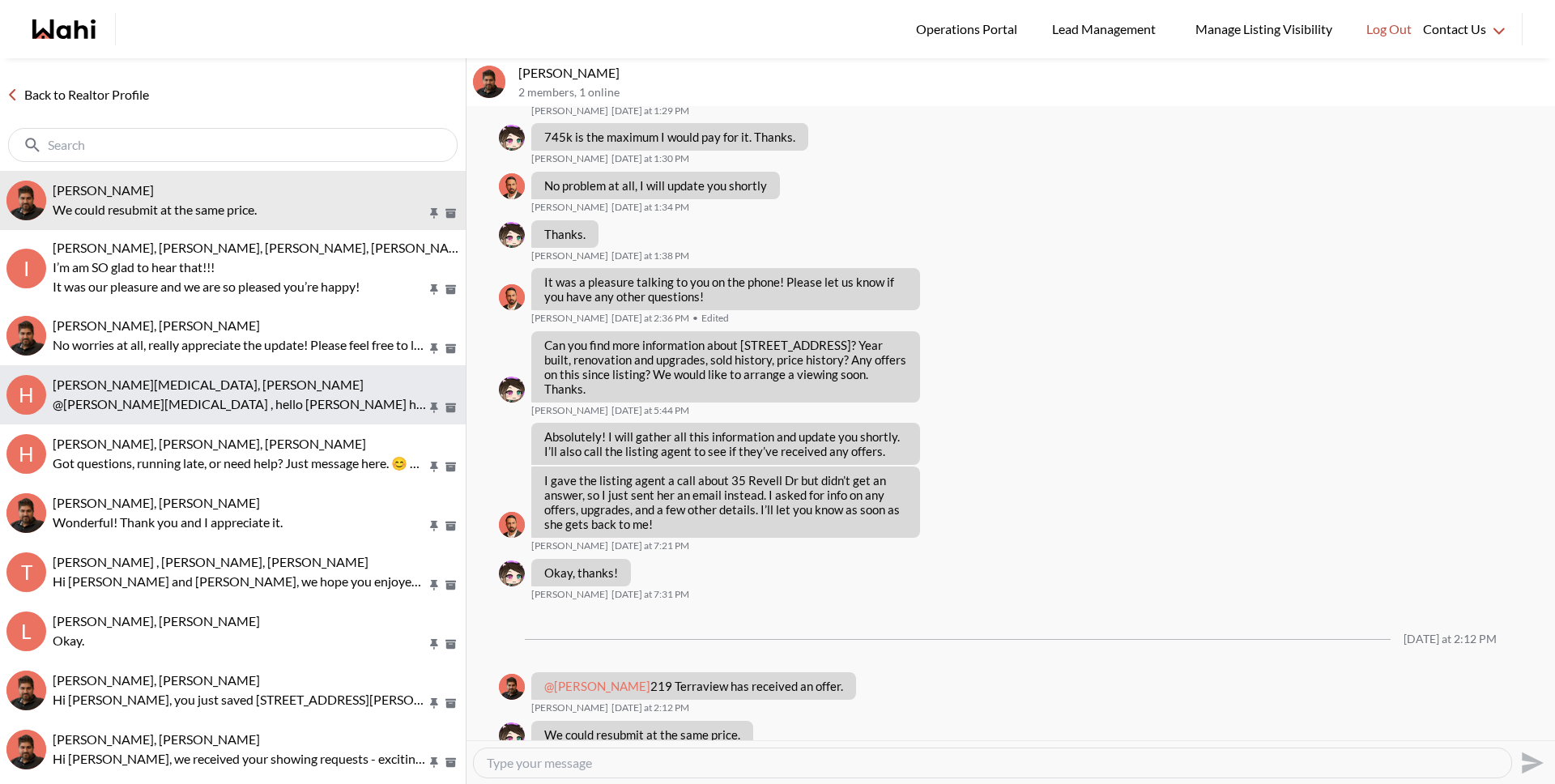
click at [226, 417] on button "H Habon Muse, Paul, Faraz @Habon Muse , hello Habon Paul here regarding your sh…" at bounding box center [232, 395] width 466 height 59
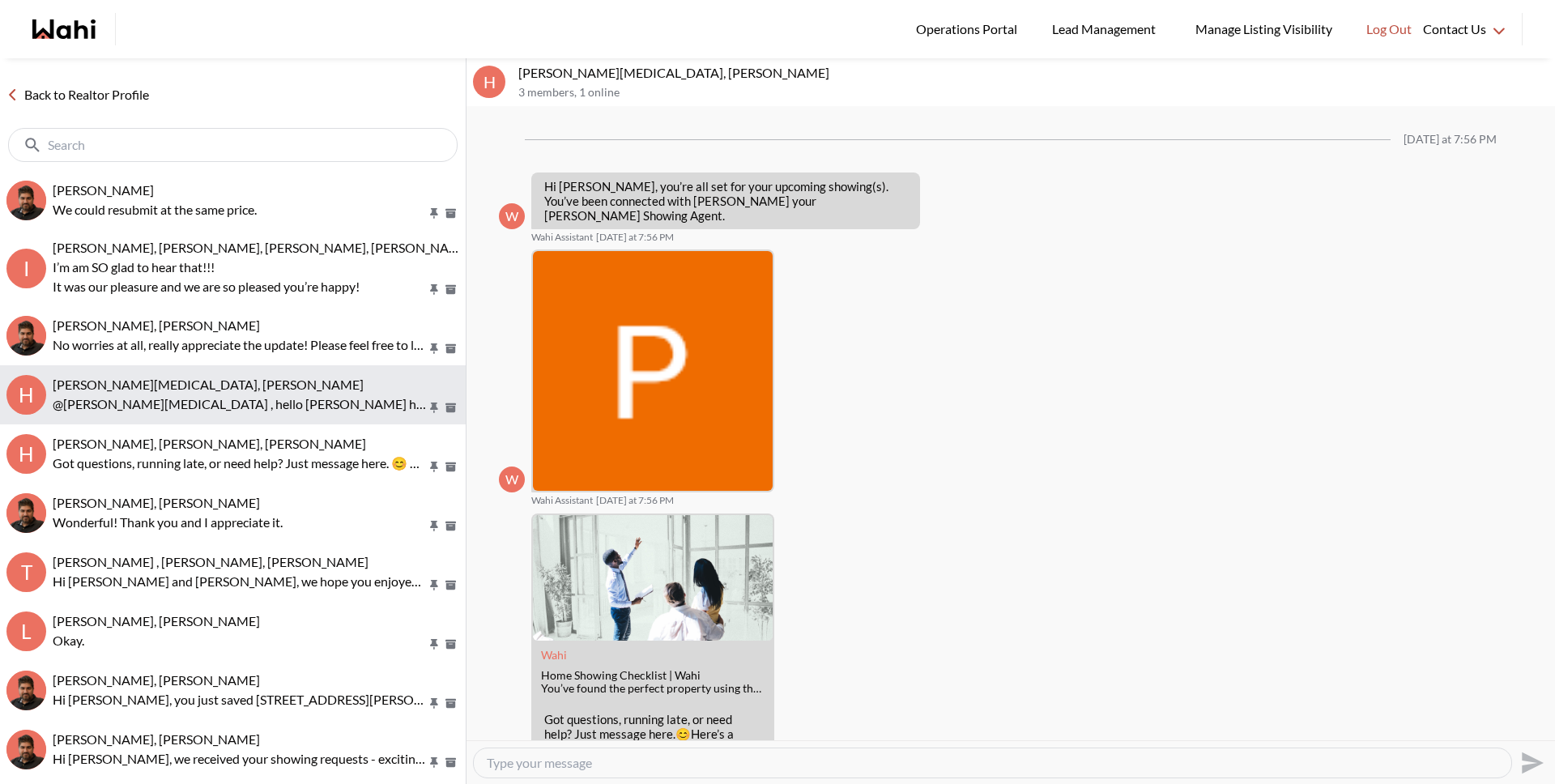
scroll to position [908, 0]
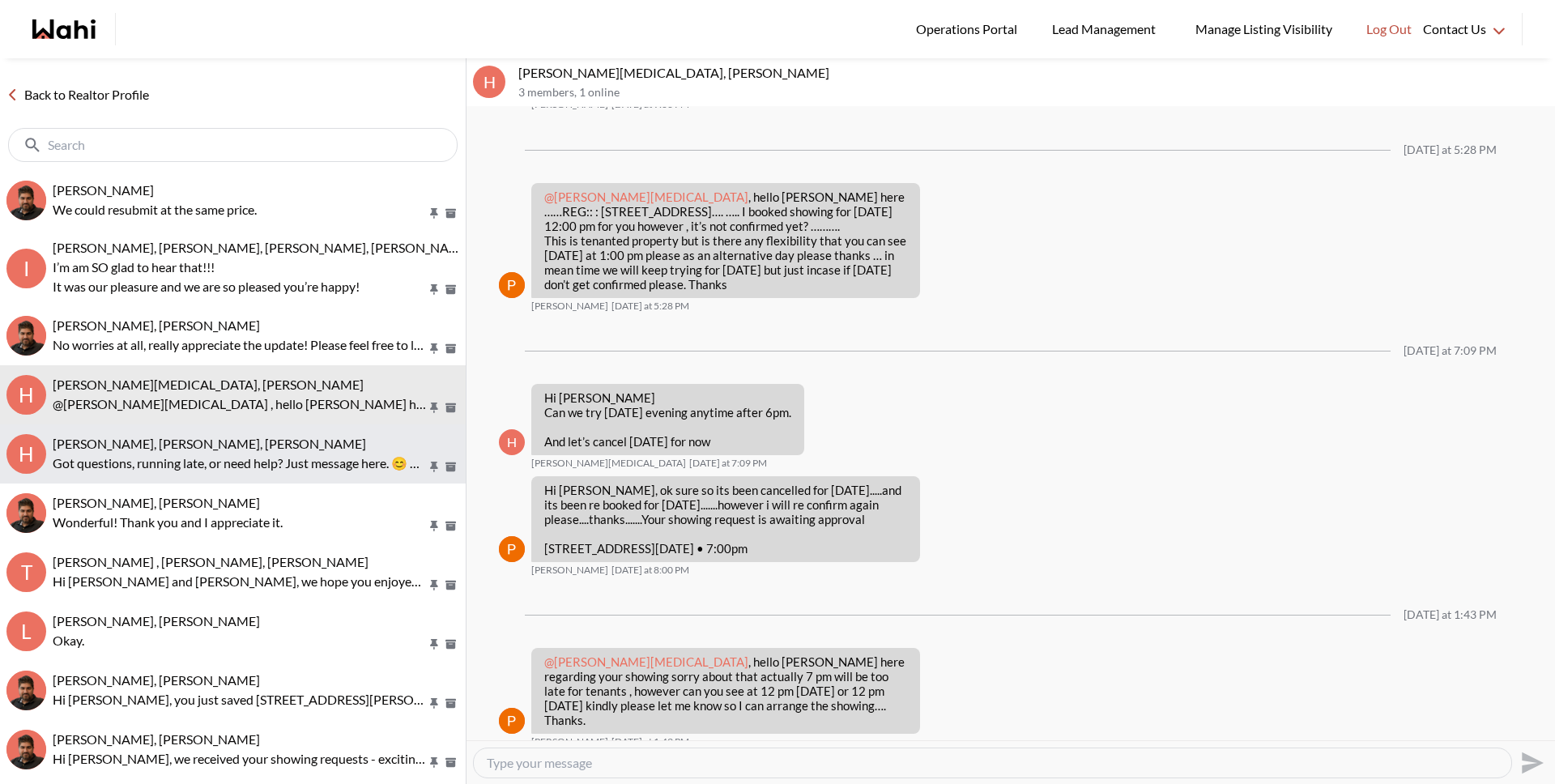
click at [227, 445] on div "Heidy Jaeger, Rohit, Faraz" at bounding box center [255, 444] width 406 height 17
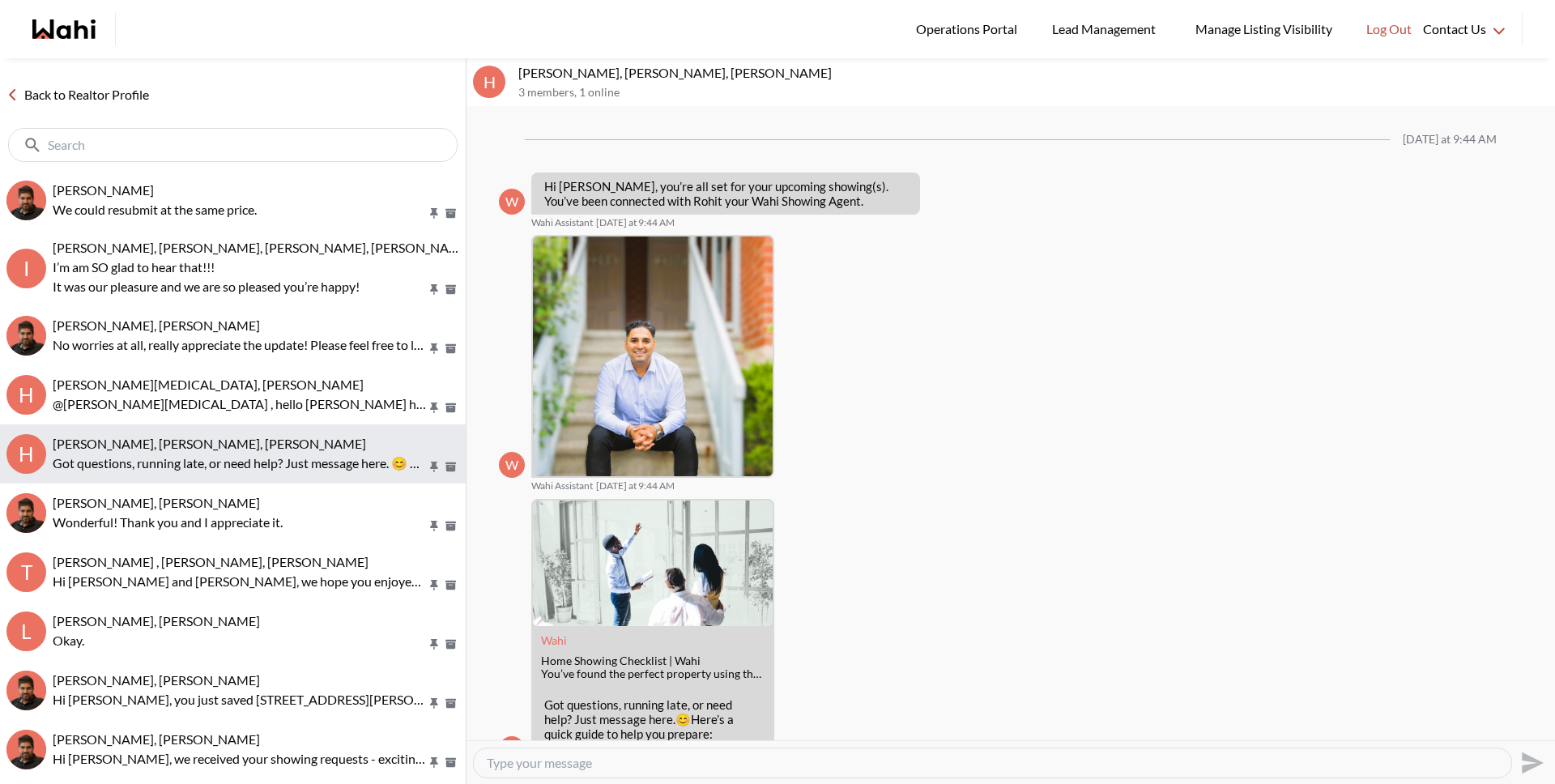
scroll to position [57, 0]
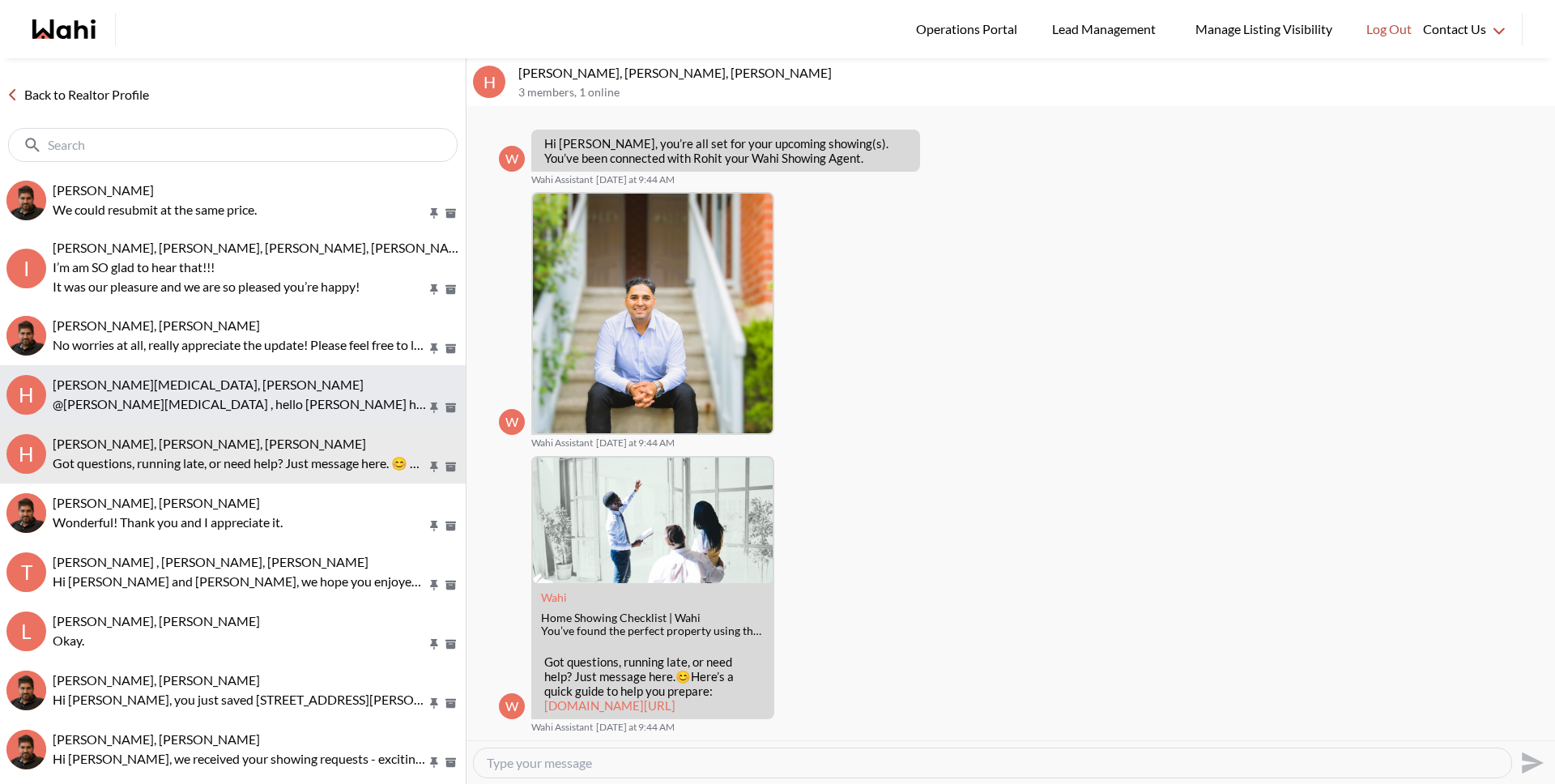
click at [229, 389] on div "Habon Muse, Paul, Faraz" at bounding box center [255, 385] width 406 height 17
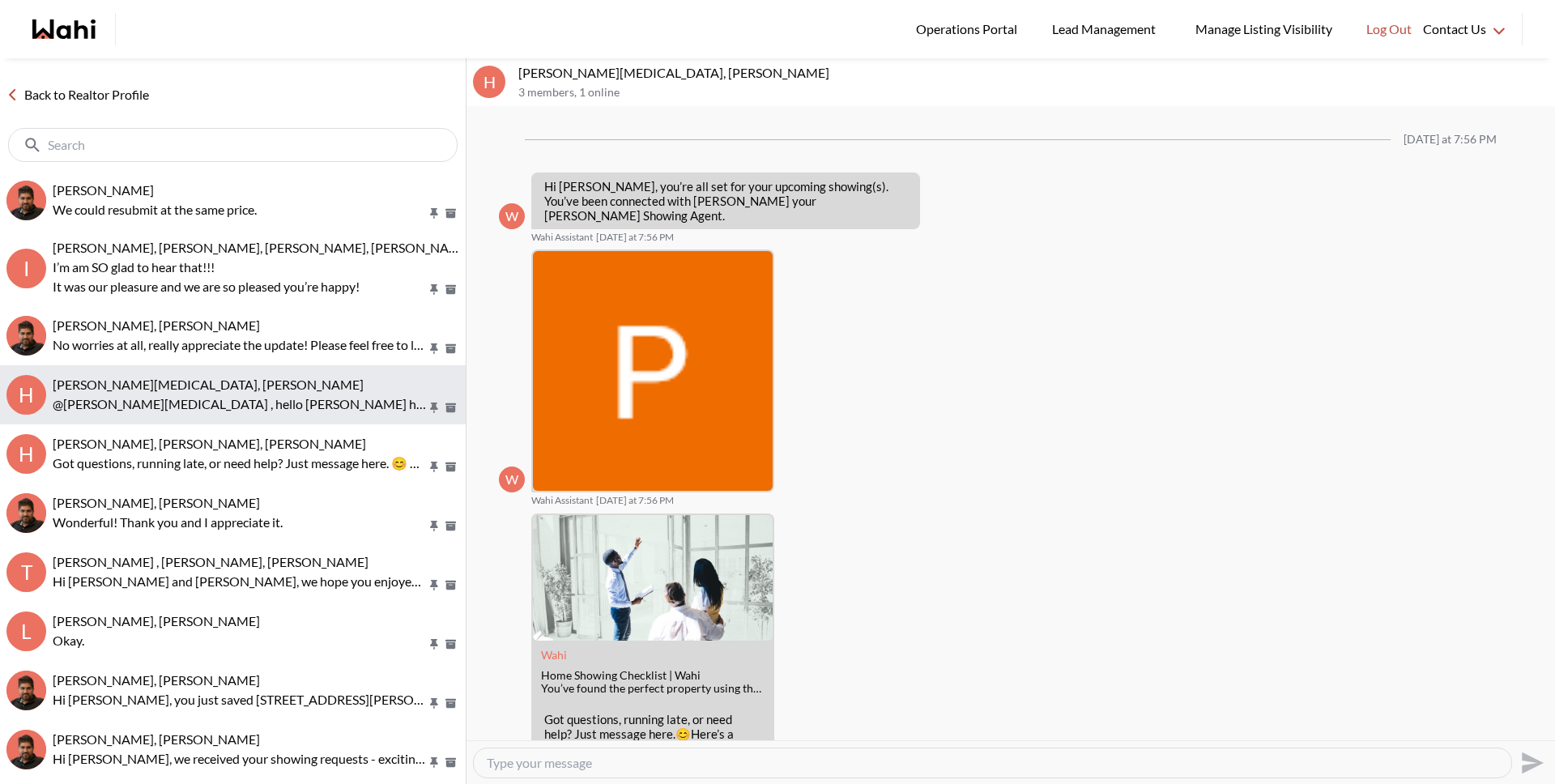
scroll to position [908, 0]
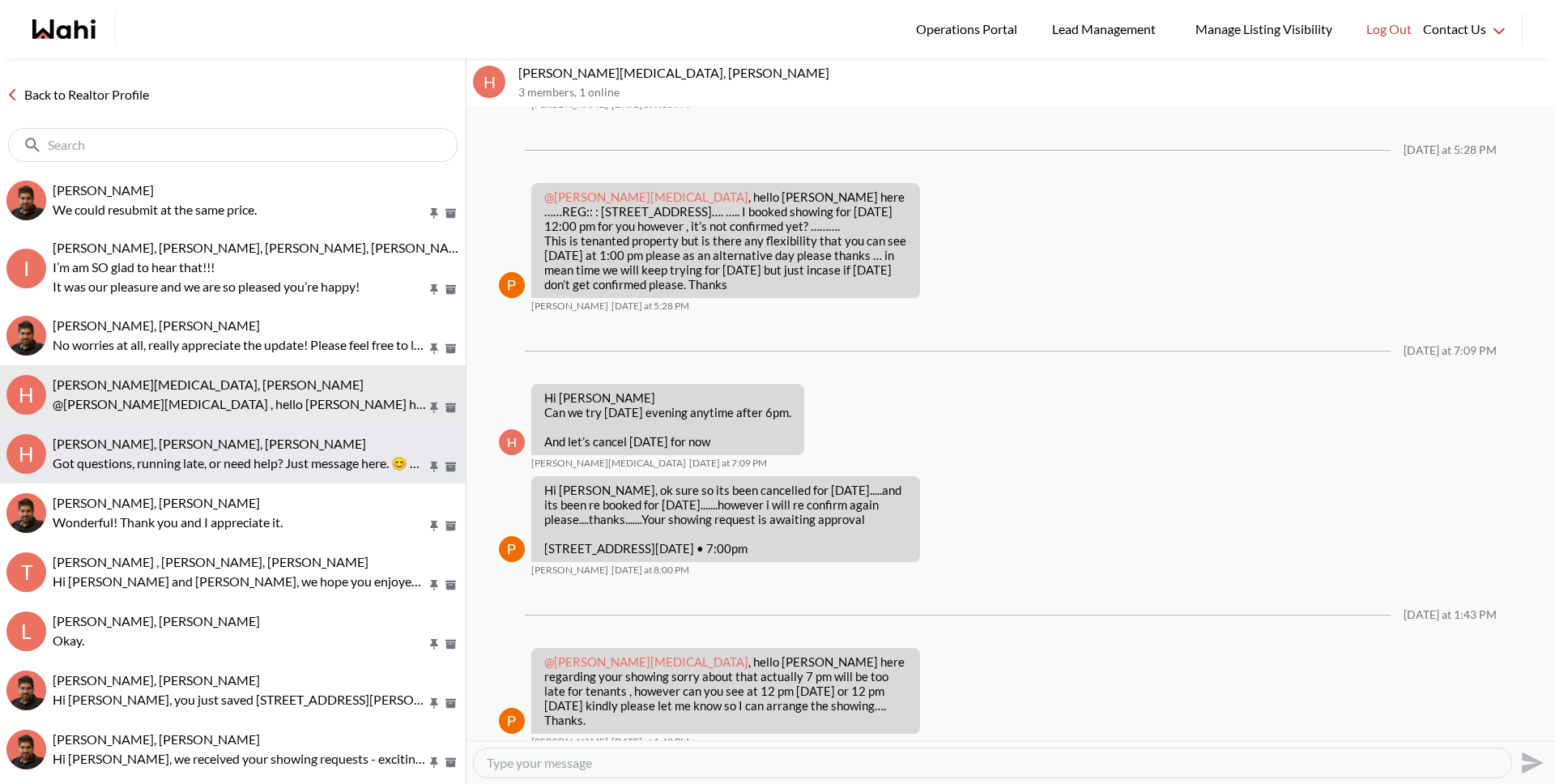
click at [219, 453] on p "Got questions, running late, or need help? Just message here. 😊 Here’s a quick …" at bounding box center [239, 463] width 374 height 19
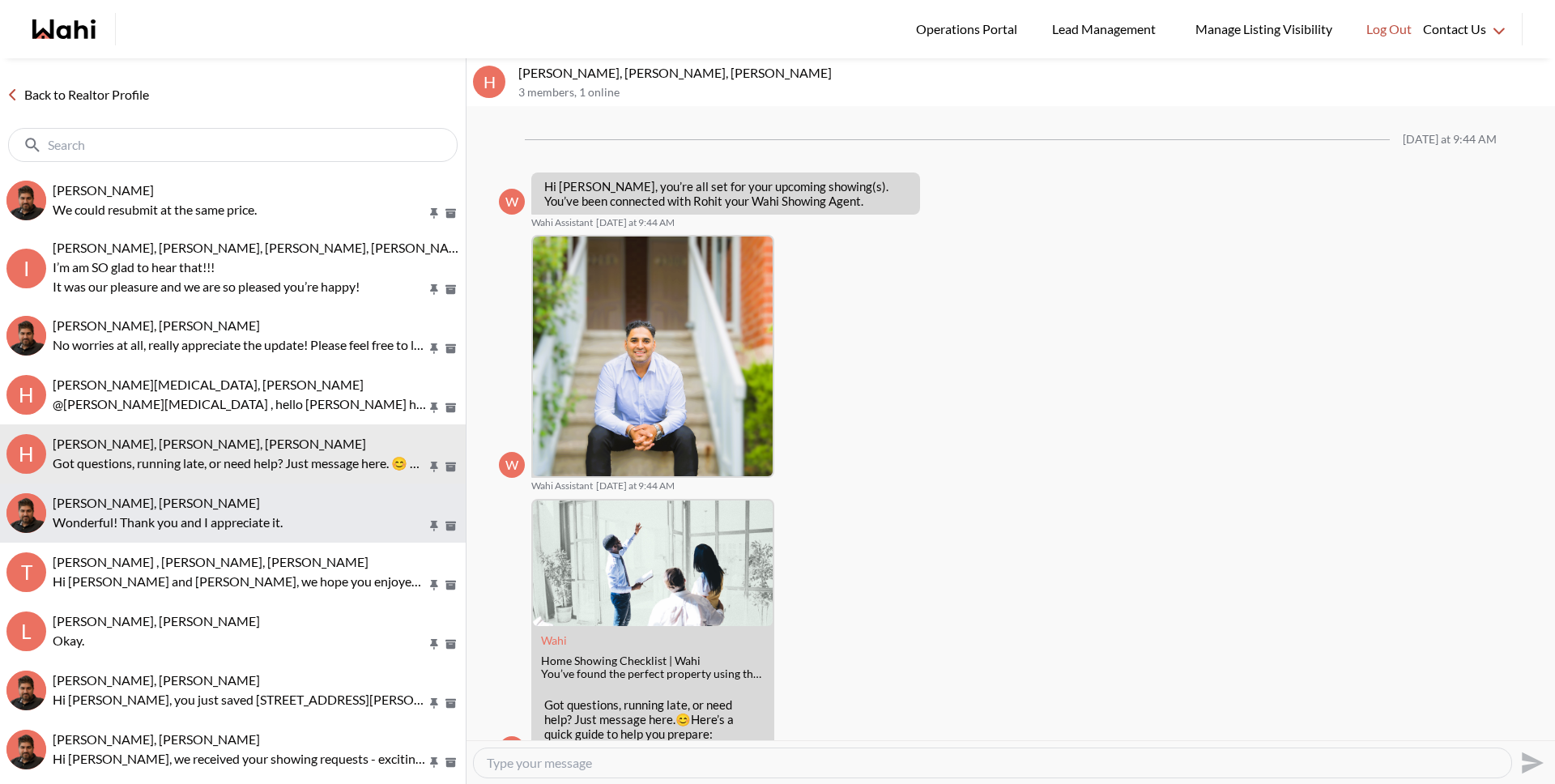
scroll to position [57, 0]
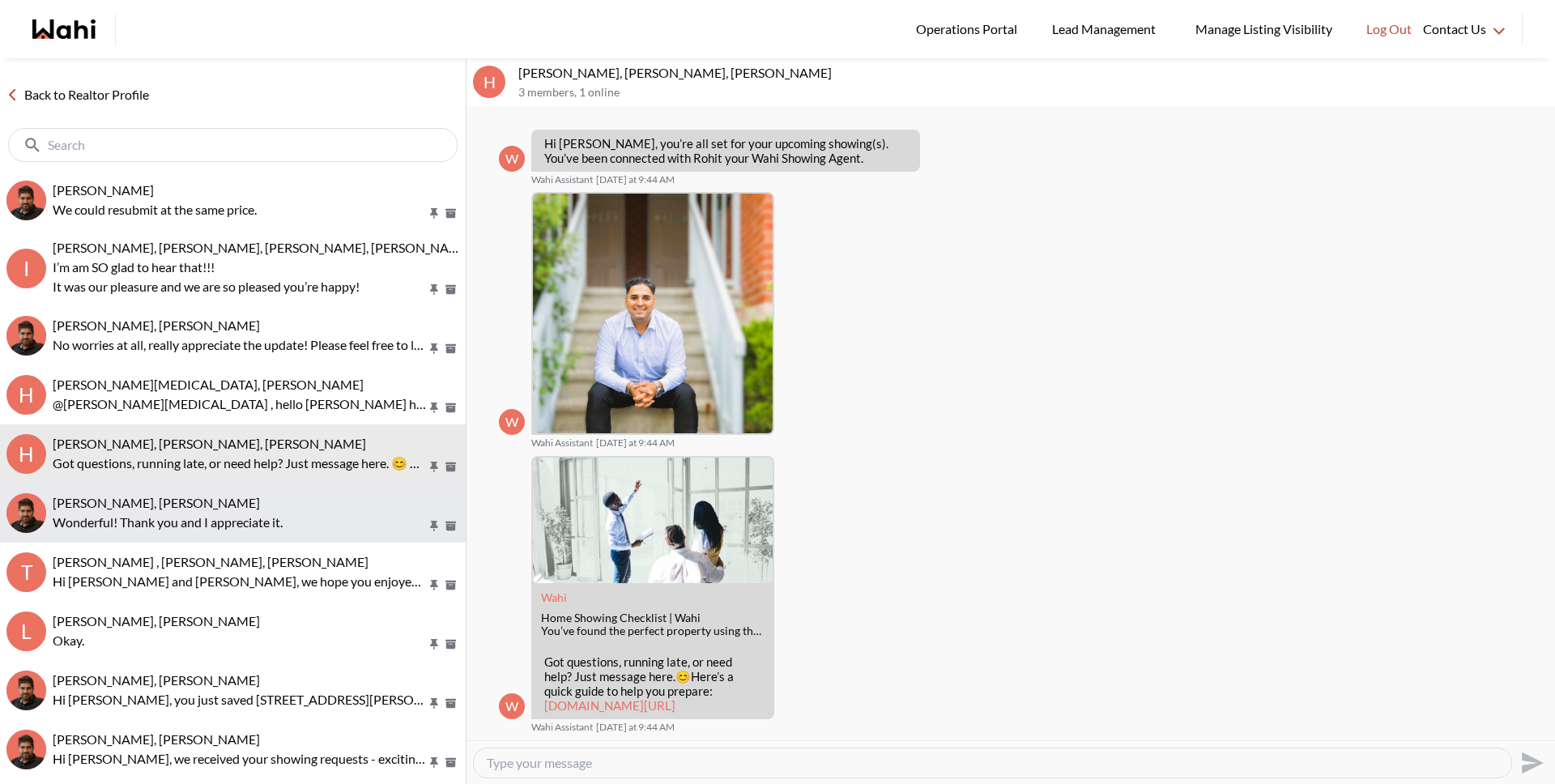
click at [213, 519] on p "Wonderful! Thank you and I appreciate it." at bounding box center [239, 522] width 374 height 19
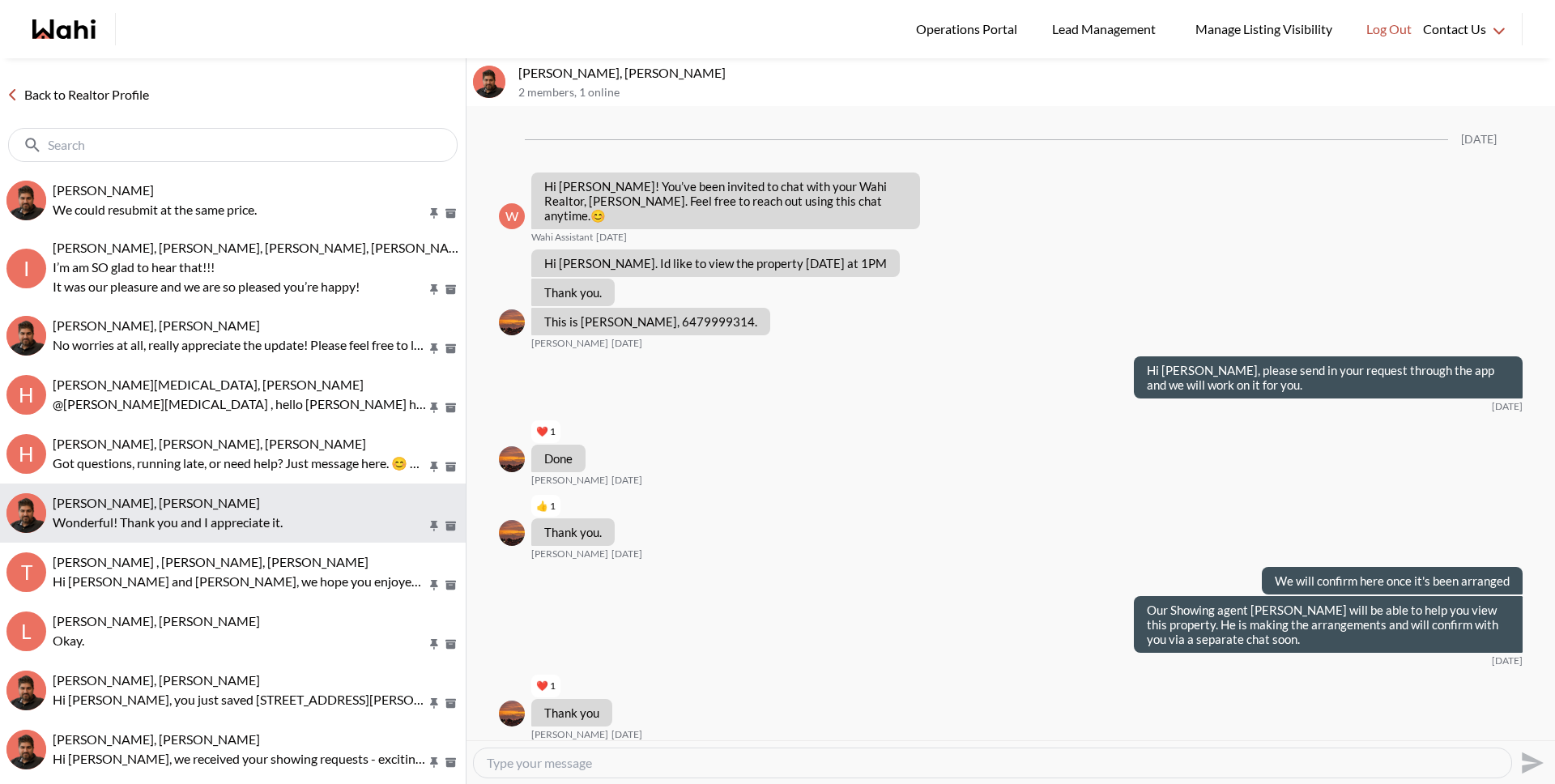
scroll to position [821, 0]
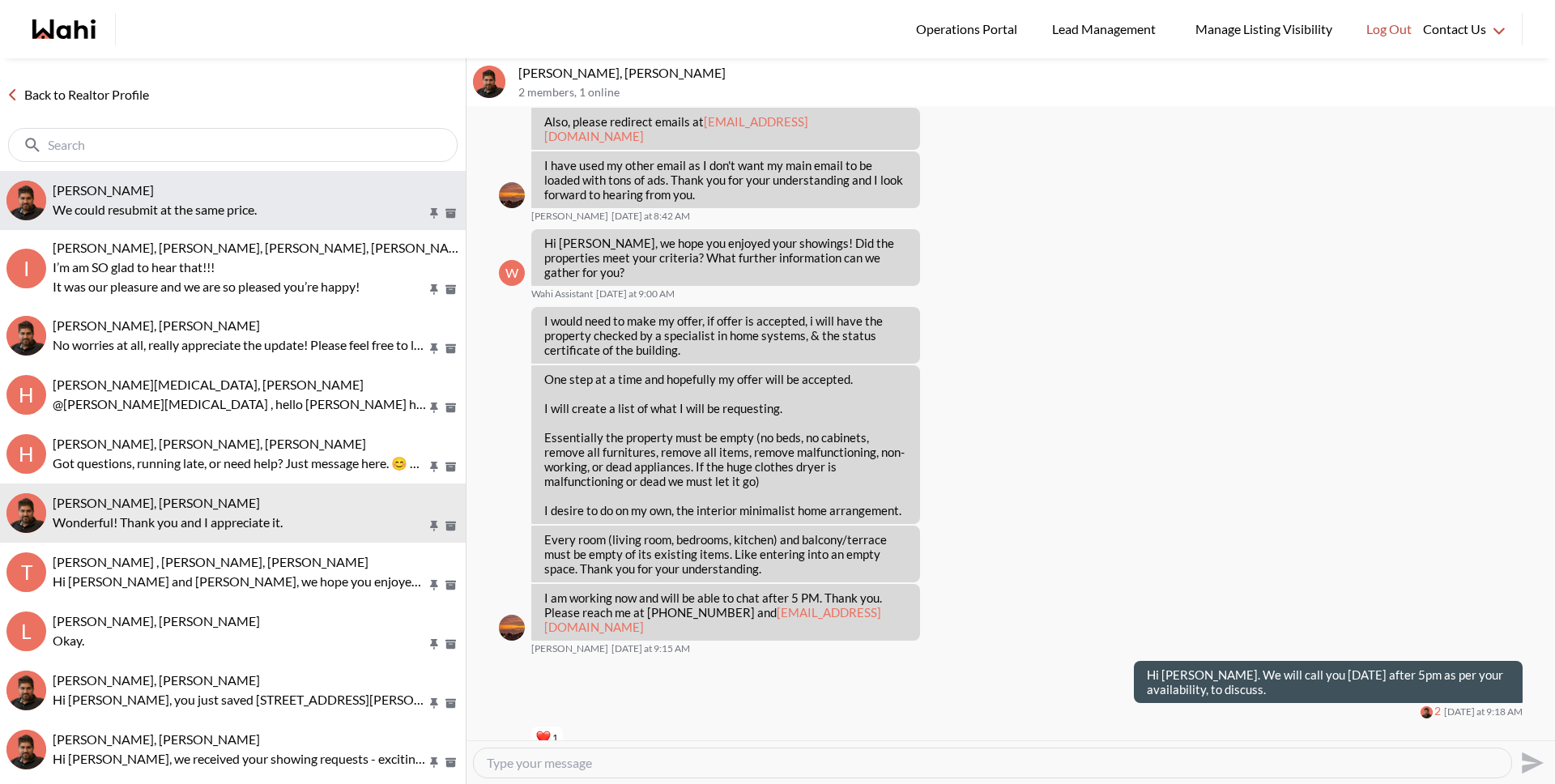
click at [199, 193] on div "liuhong chen, Faraz" at bounding box center [255, 190] width 406 height 17
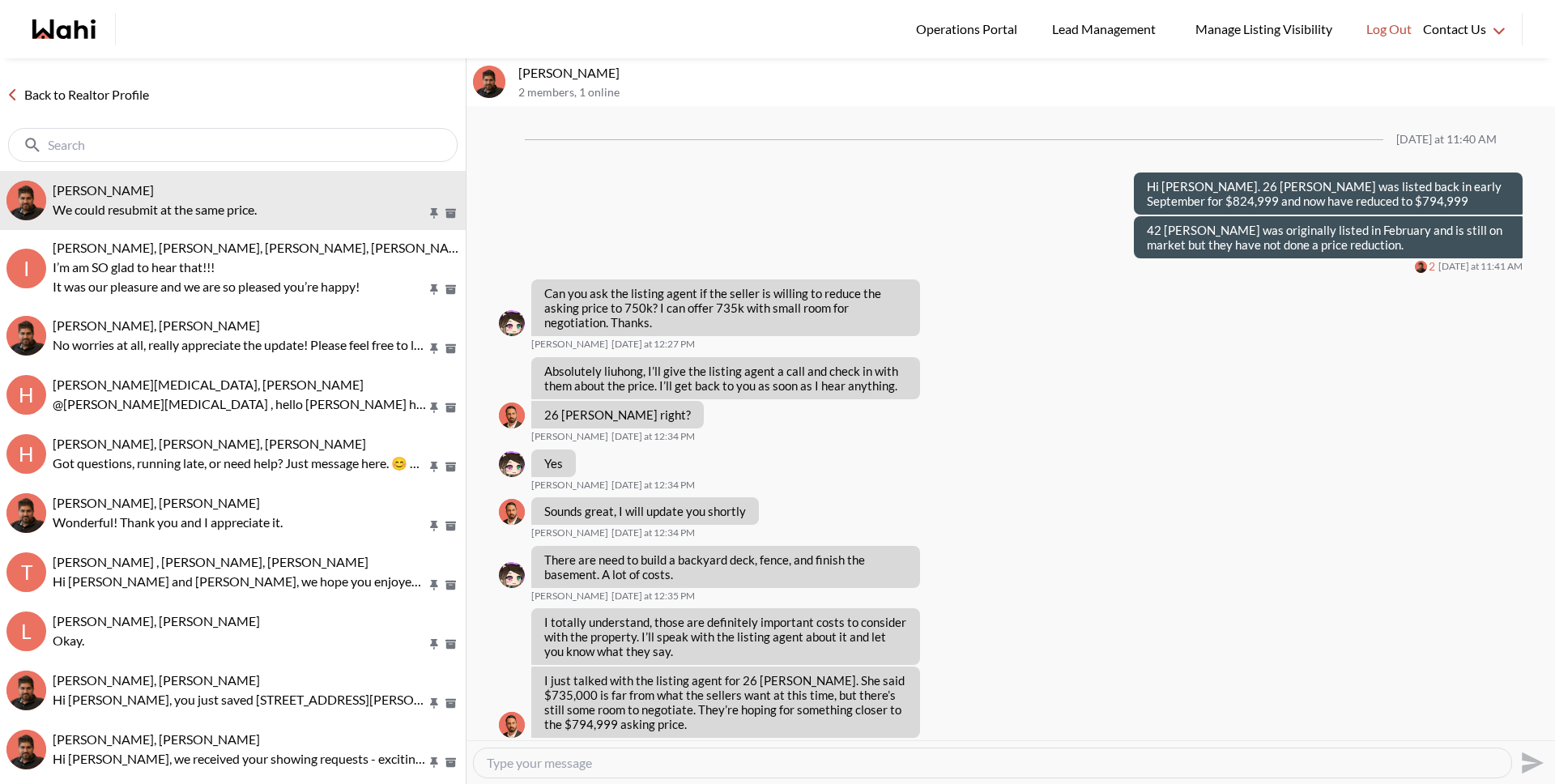
scroll to position [1076, 0]
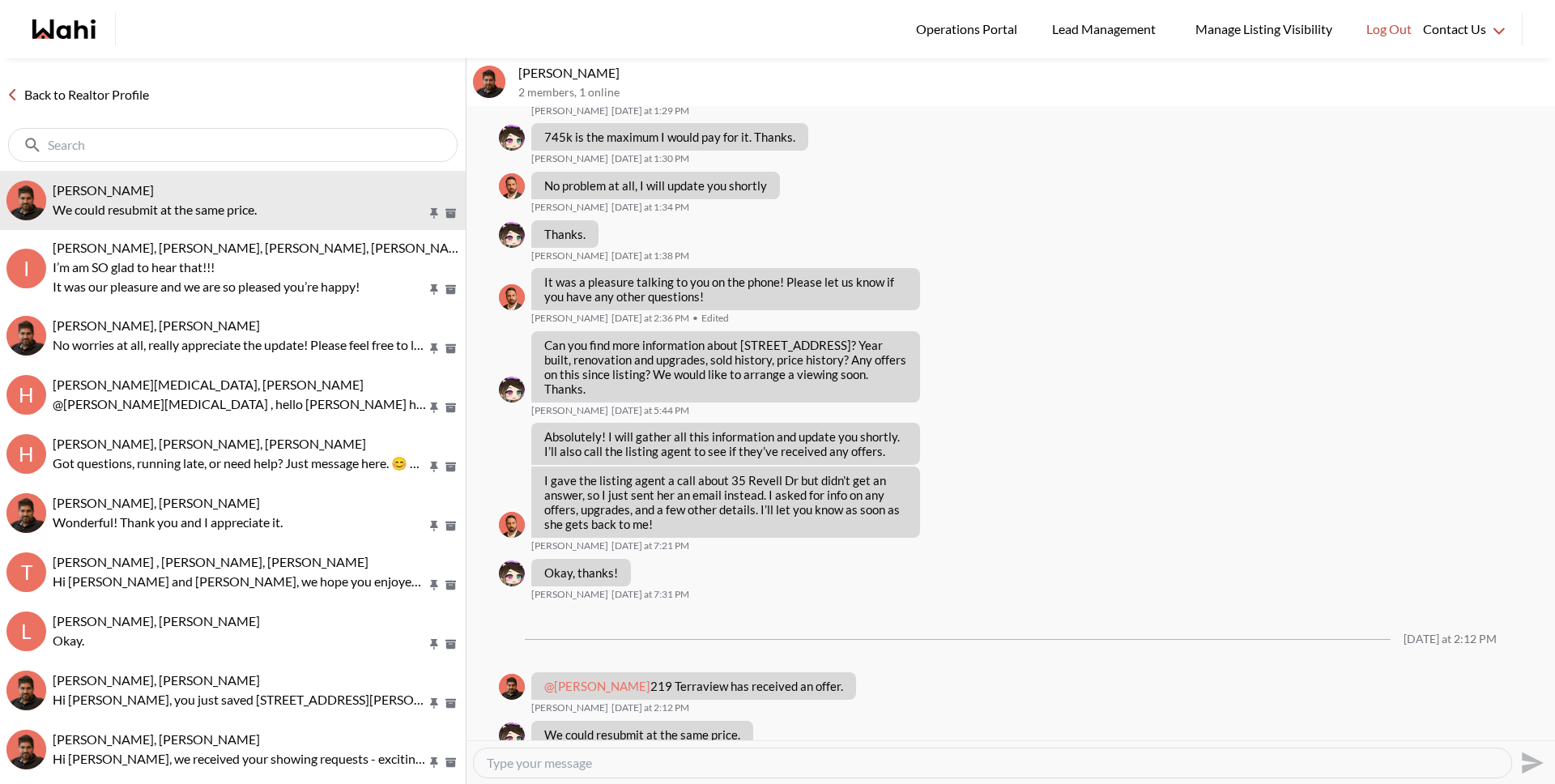
click at [77, 91] on link "Back to Realtor Profile" at bounding box center [77, 95] width 156 height 21
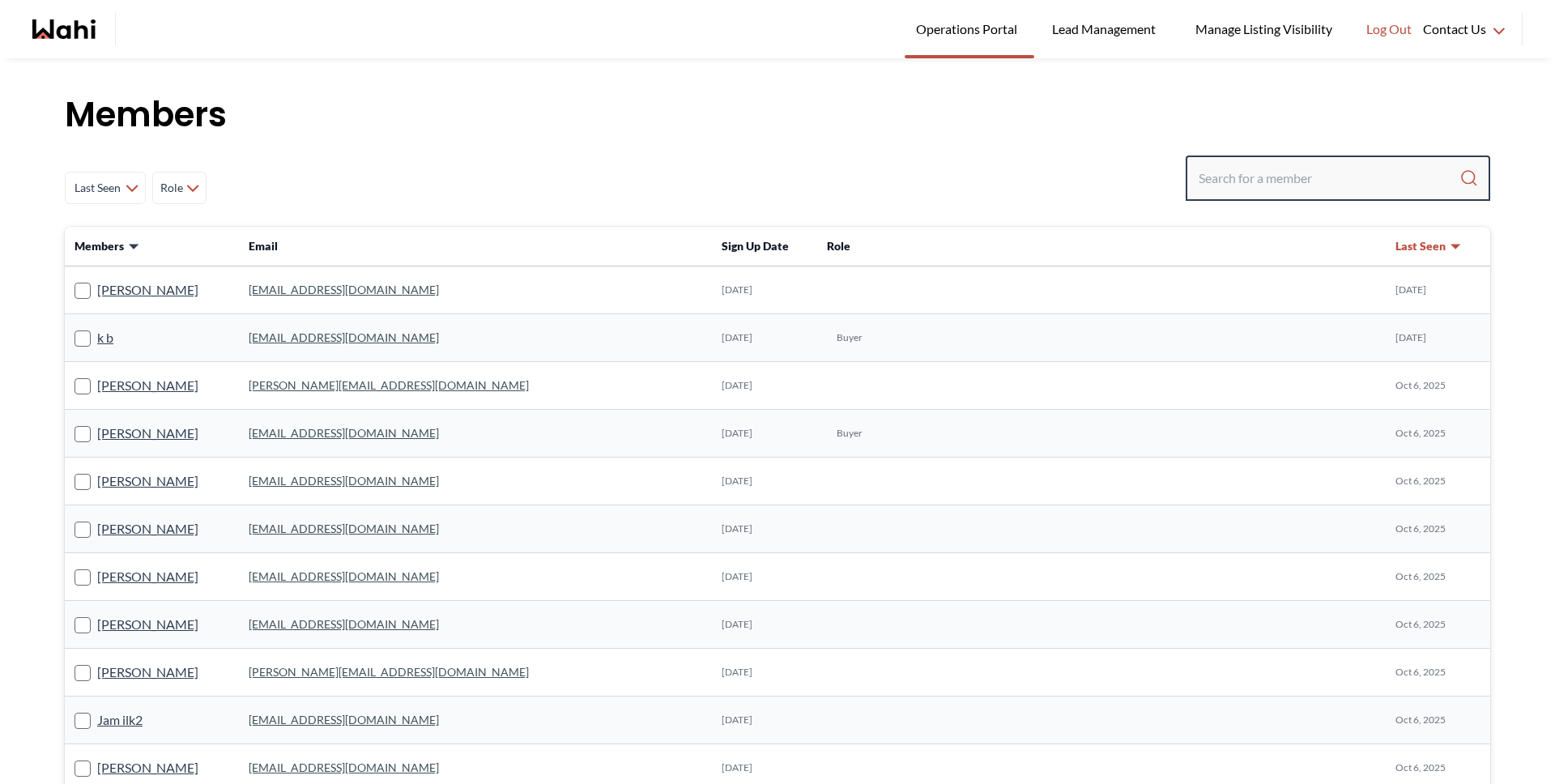
click at [1305, 168] on input "Search input" at bounding box center [1329, 178] width 261 height 30
type input "behnam"
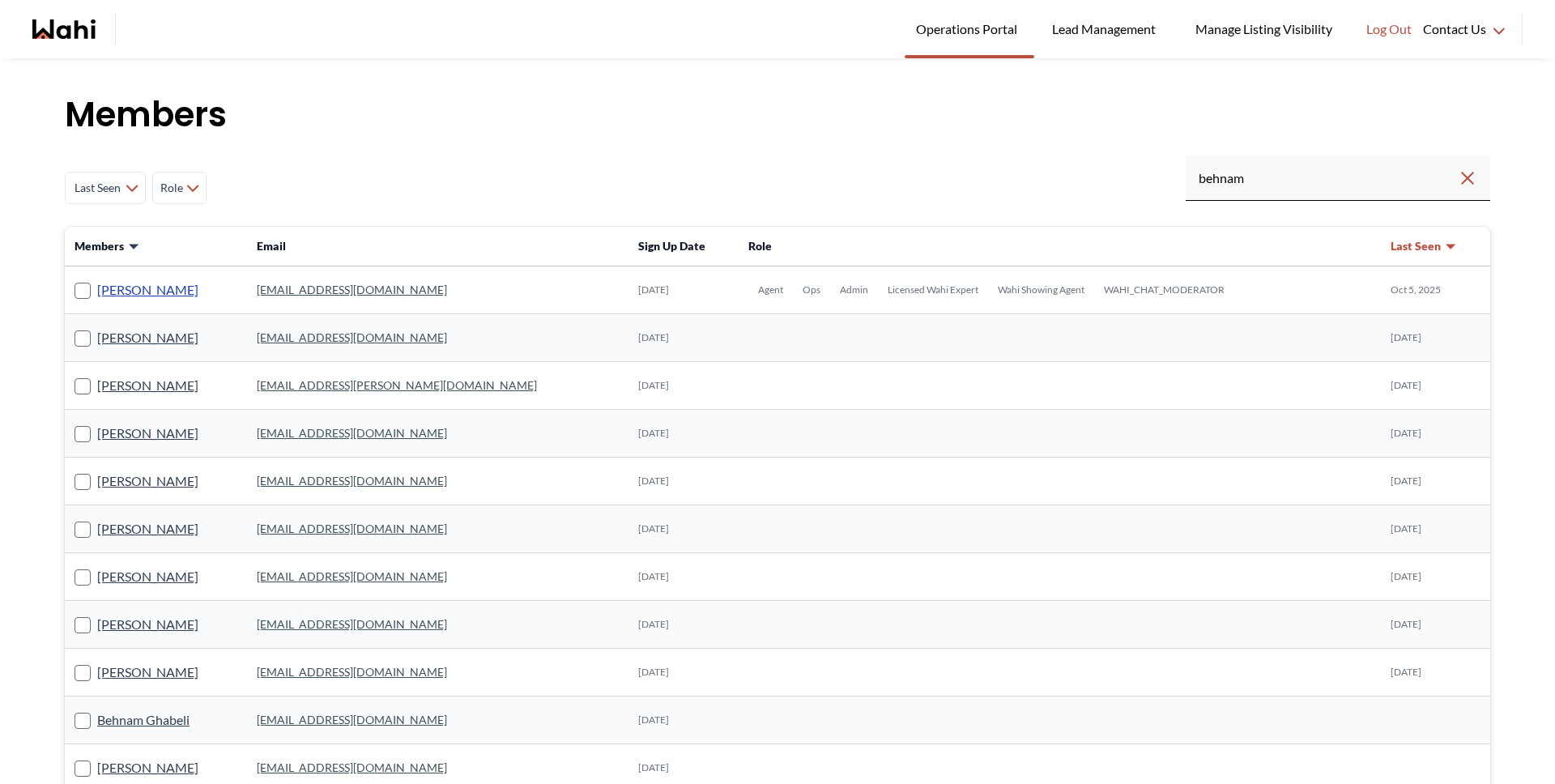
click at [152, 292] on link "[PERSON_NAME]" at bounding box center [148, 290] width 101 height 21
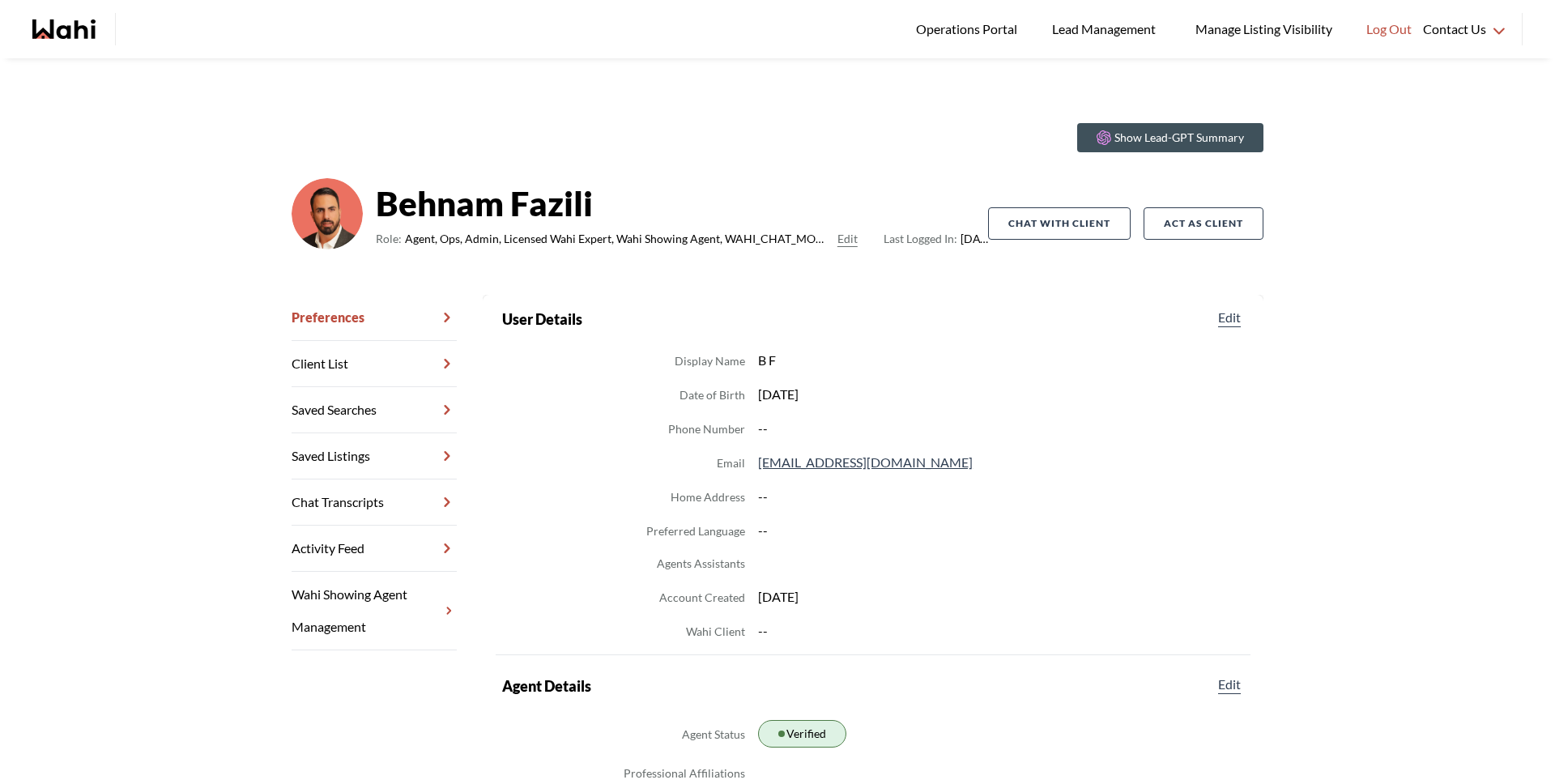
click at [419, 500] on link "Chat Transcripts" at bounding box center [374, 502] width 165 height 46
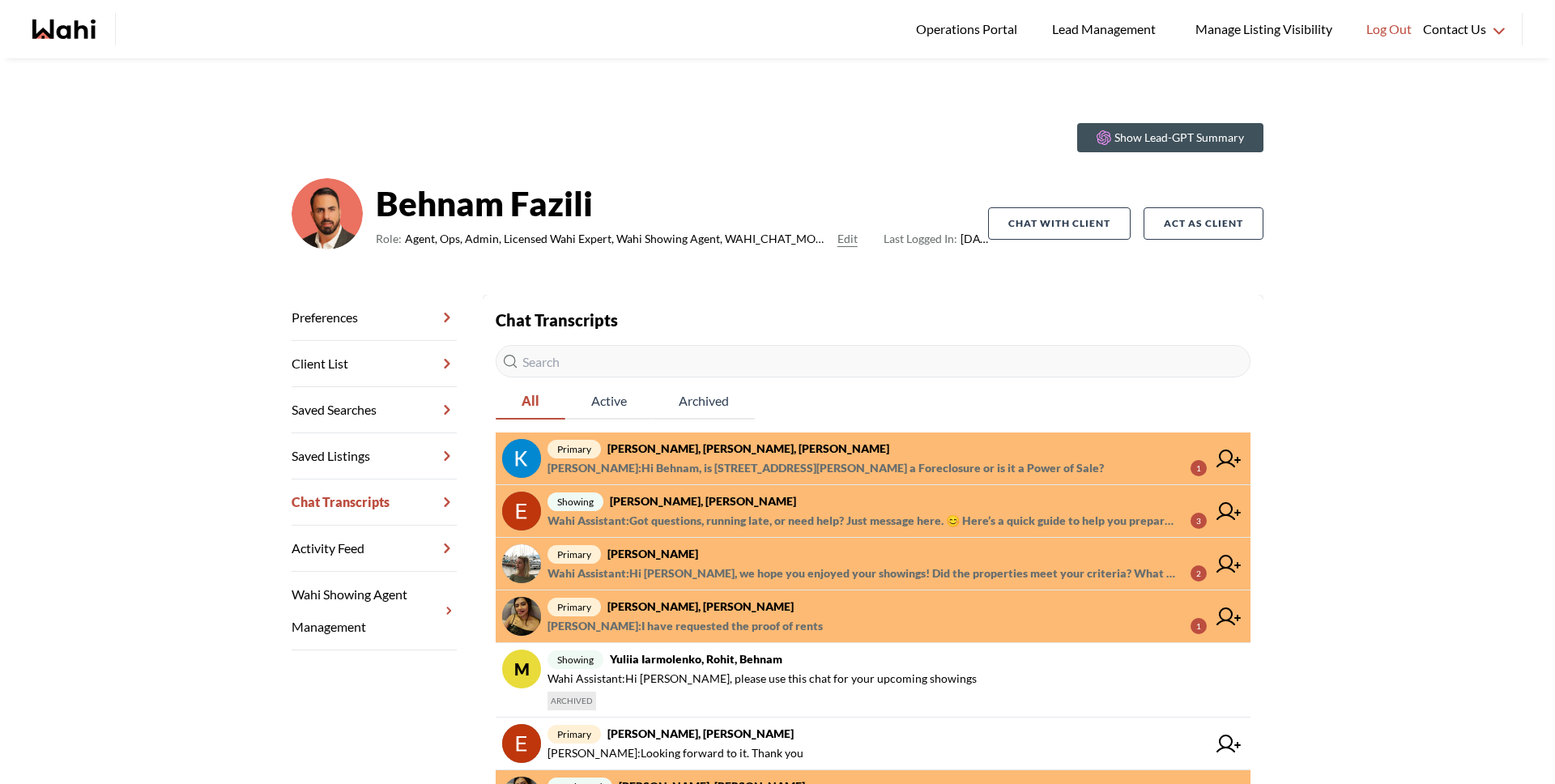
click at [697, 626] on span "Barbara Funt : I have requested the proof of rents" at bounding box center [685, 626] width 275 height 19
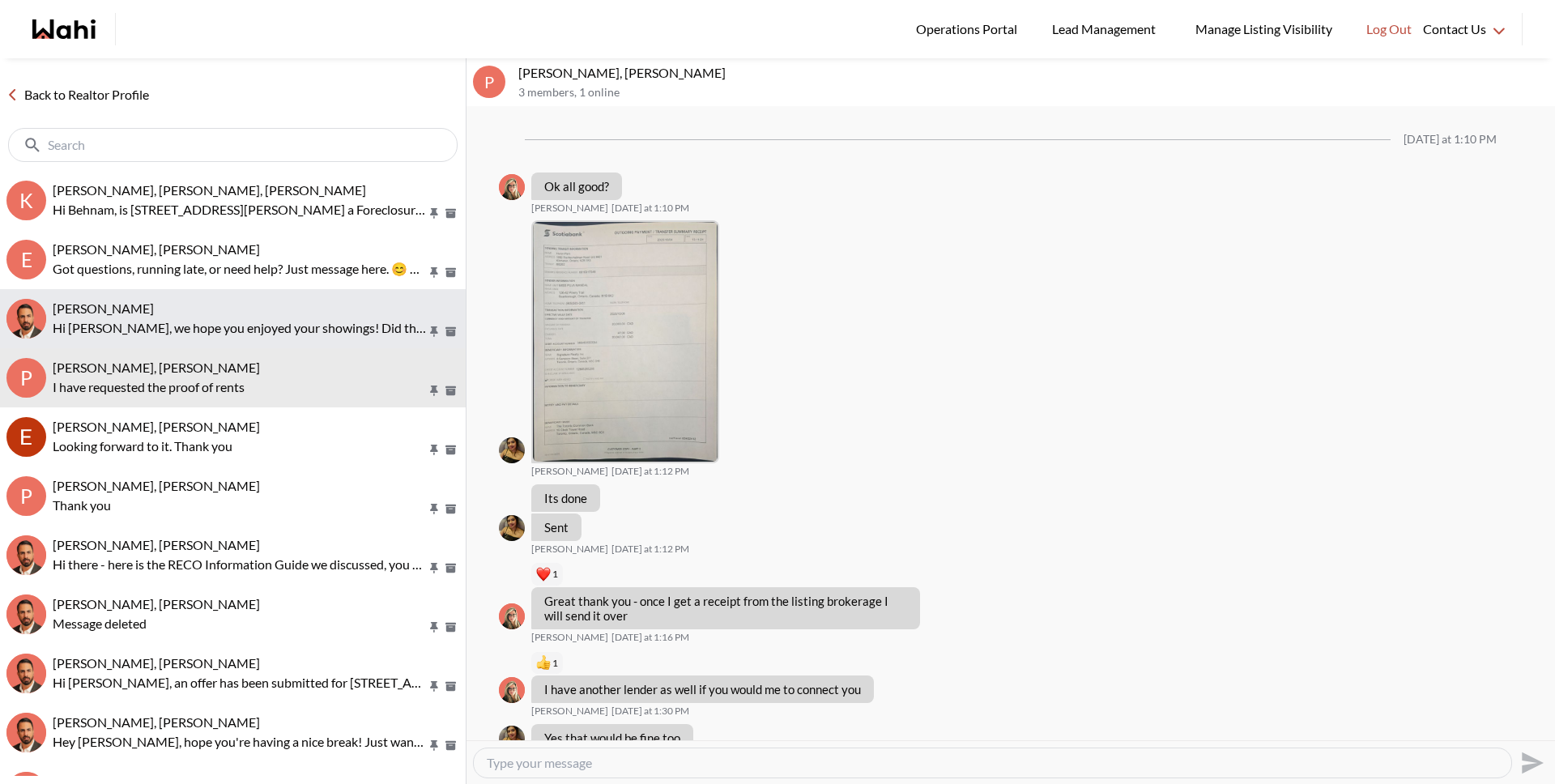
scroll to position [1046, 0]
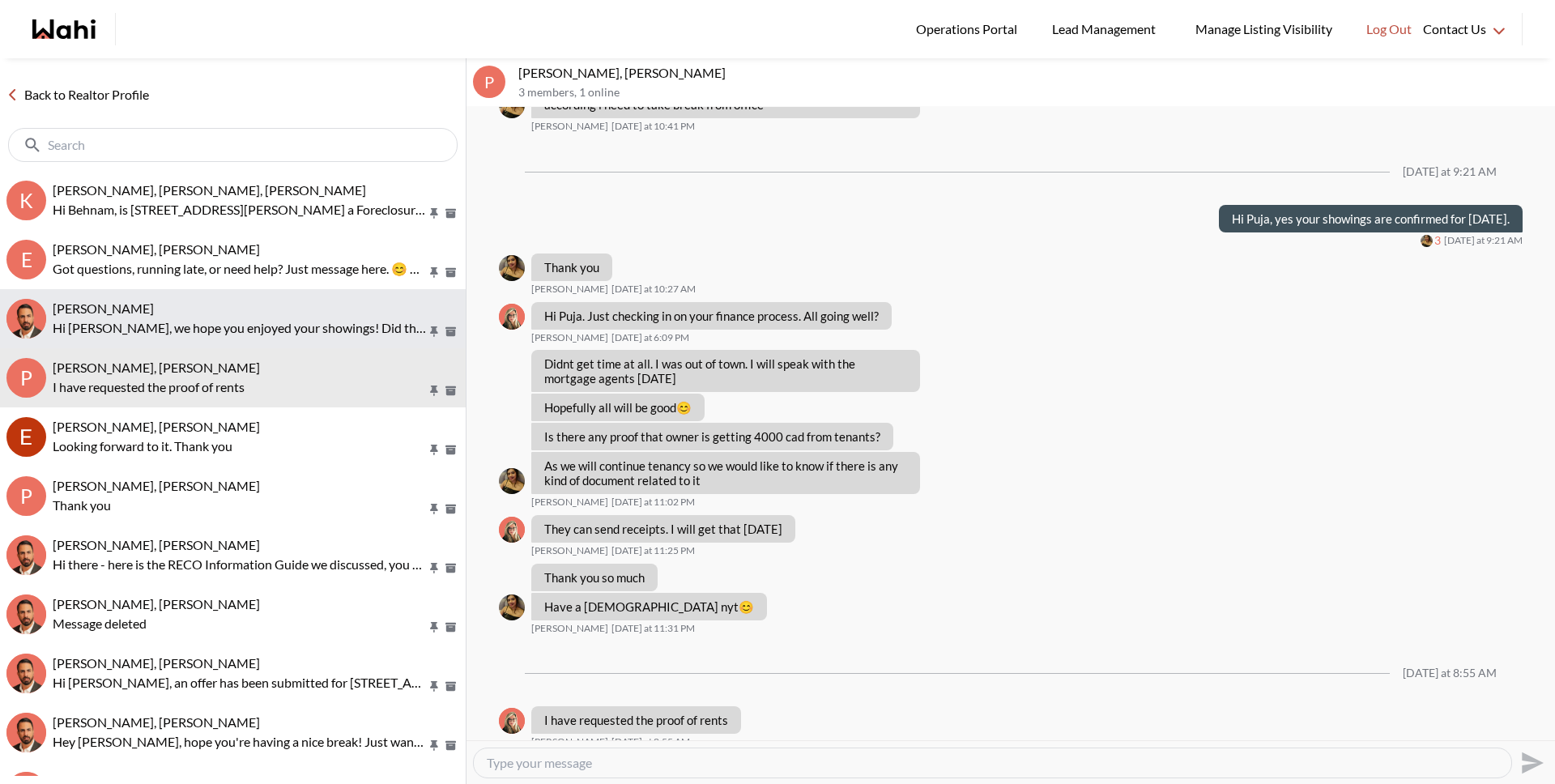
click at [217, 312] on div "Yuliia Iarmolenko, Behnam" at bounding box center [255, 308] width 406 height 17
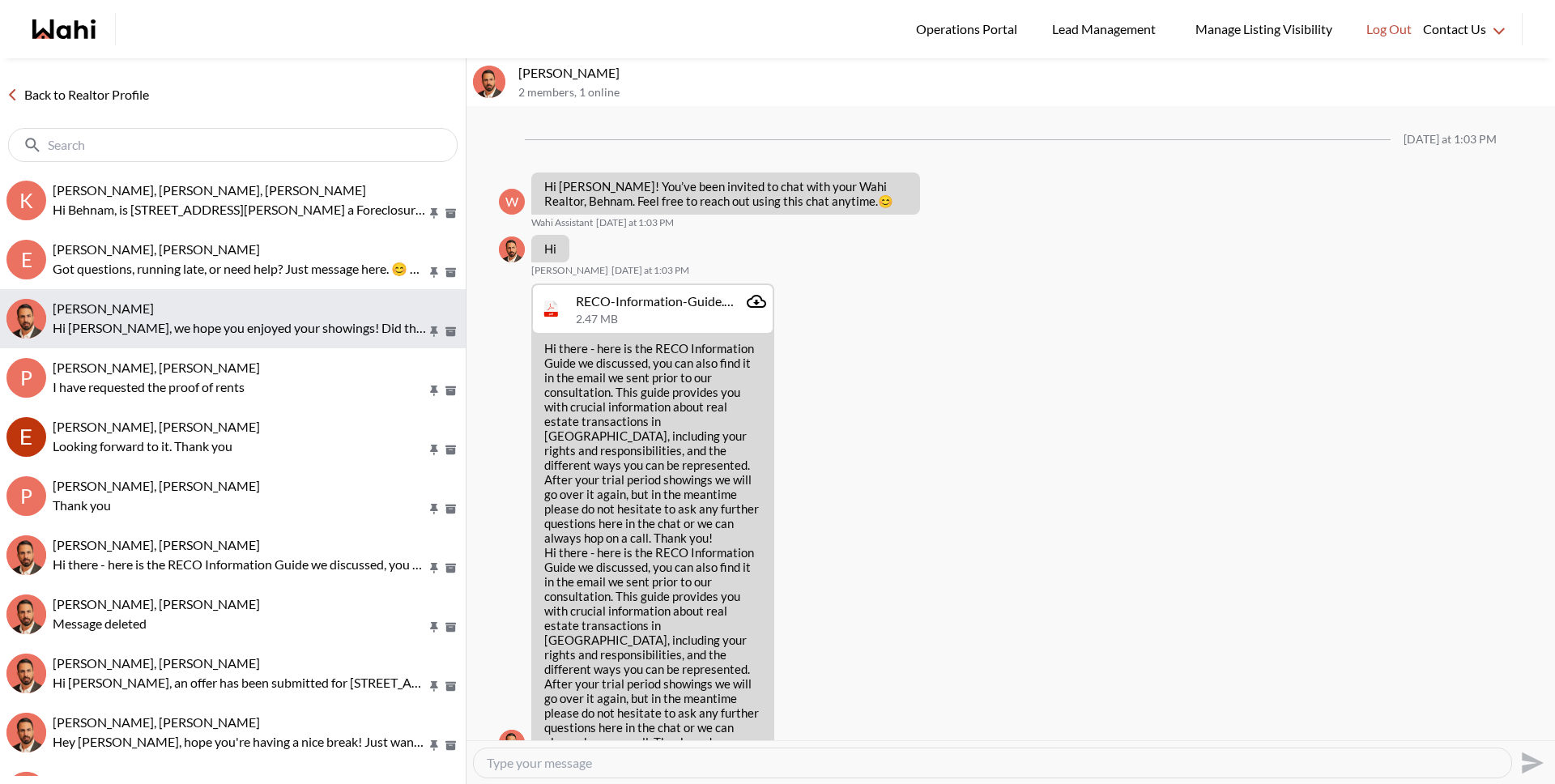
scroll to position [1137, 0]
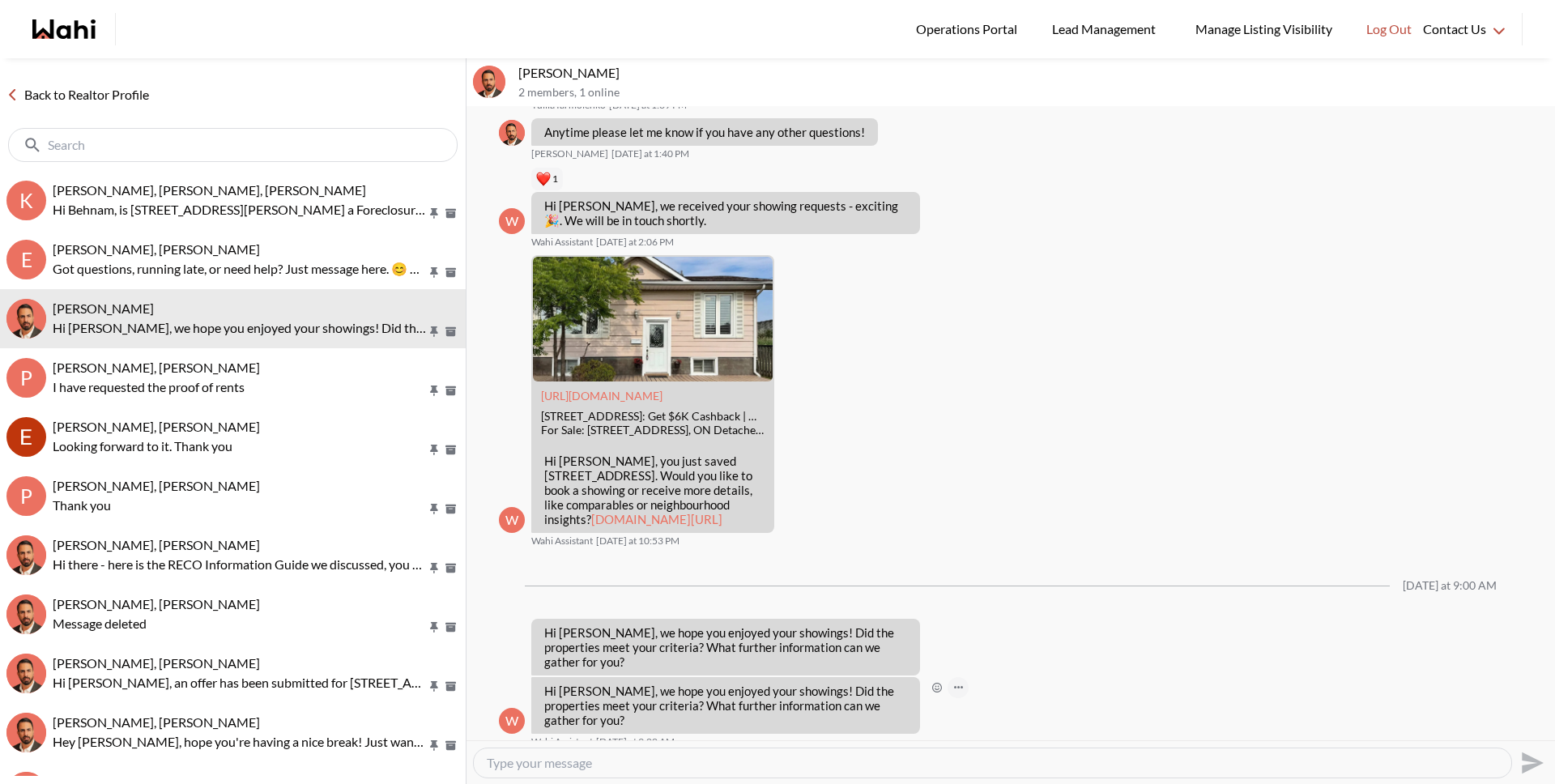
click at [957, 682] on button "Open Message Actions Menu" at bounding box center [958, 687] width 21 height 21
click at [979, 671] on button "Delete" at bounding box center [1012, 662] width 130 height 30
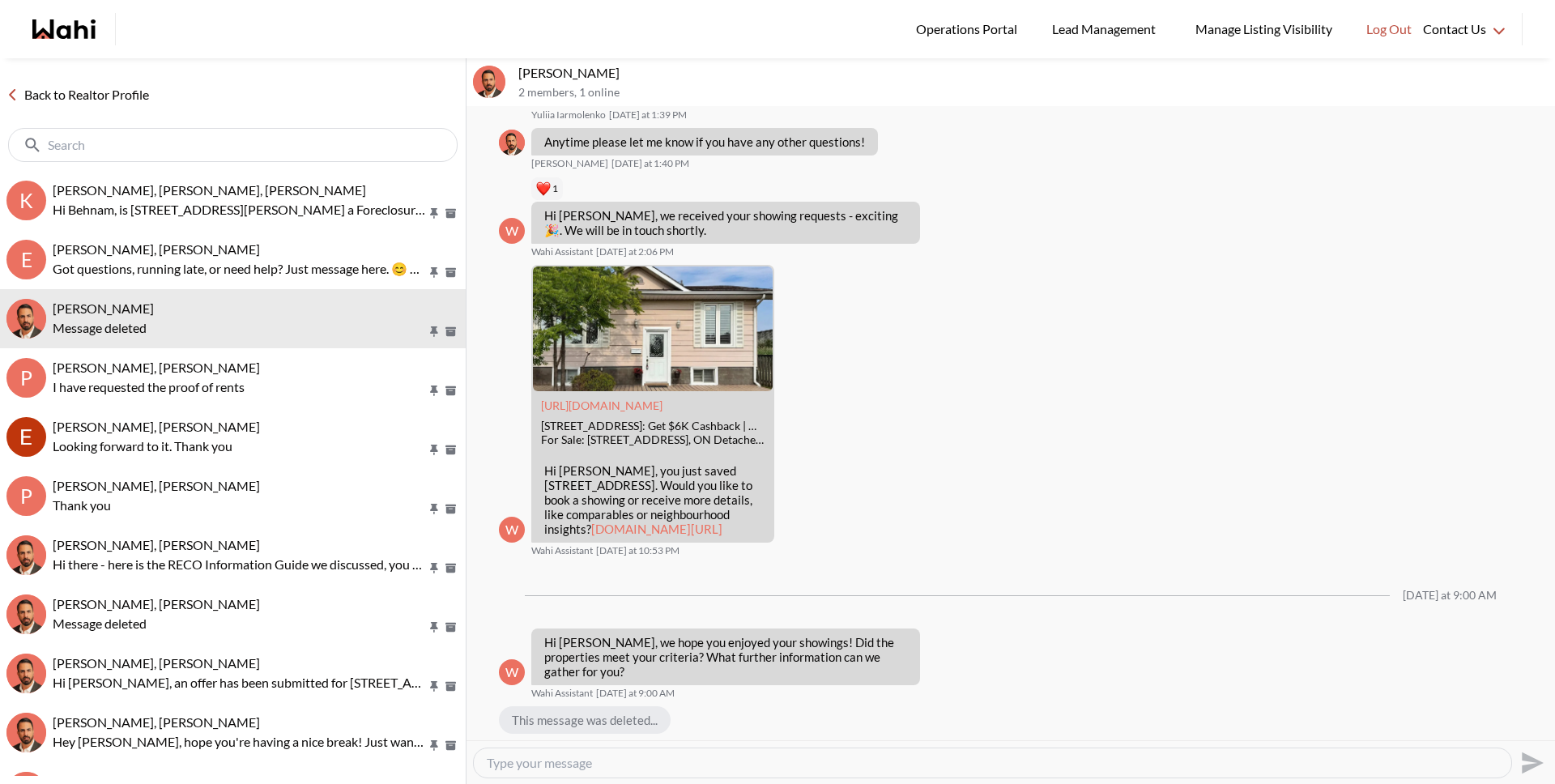
scroll to position [1127, 0]
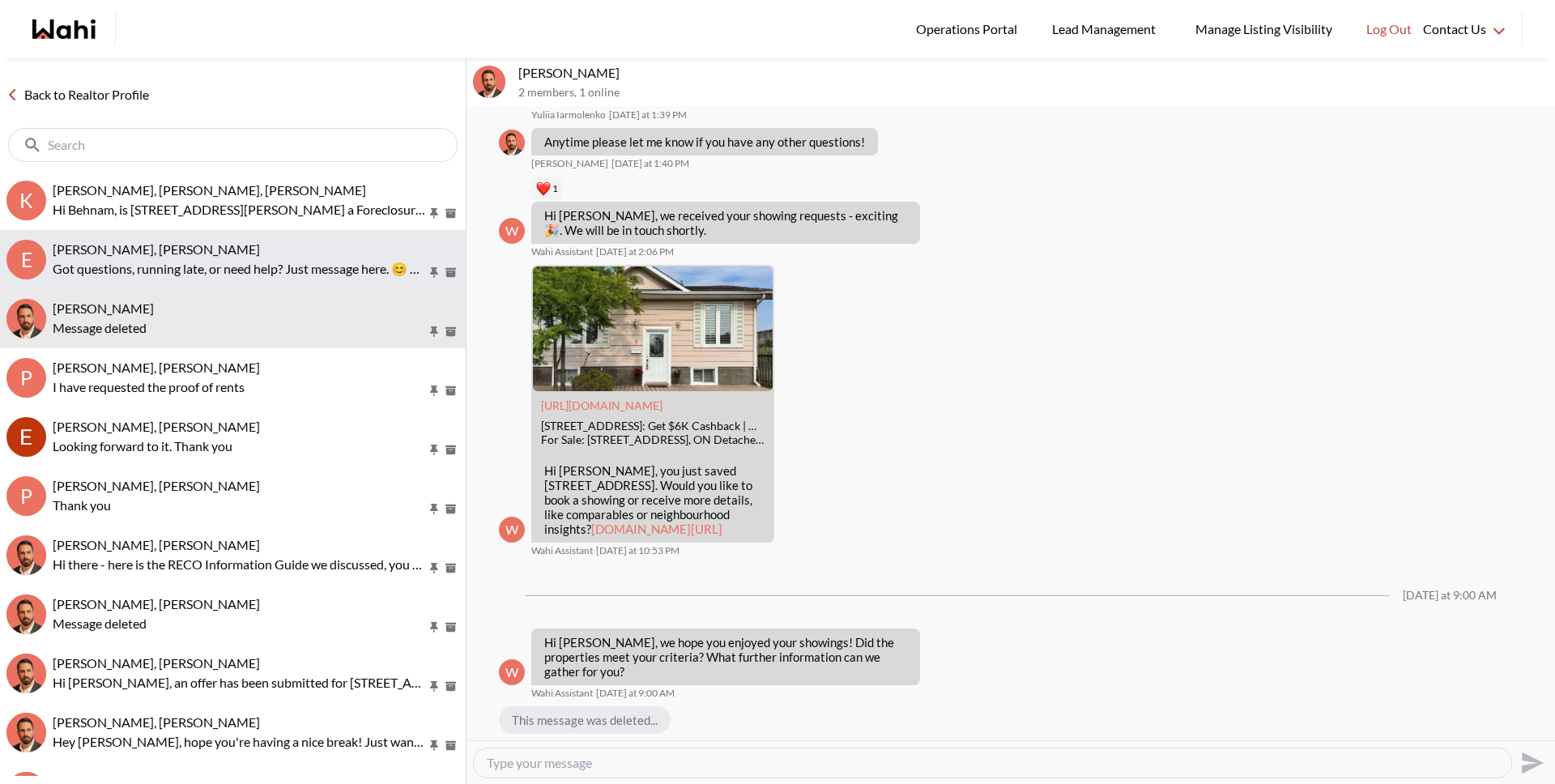
click at [250, 261] on p "Got questions, running late, or need help? Just message here. 😊 Here’s a quick …" at bounding box center [239, 269] width 374 height 19
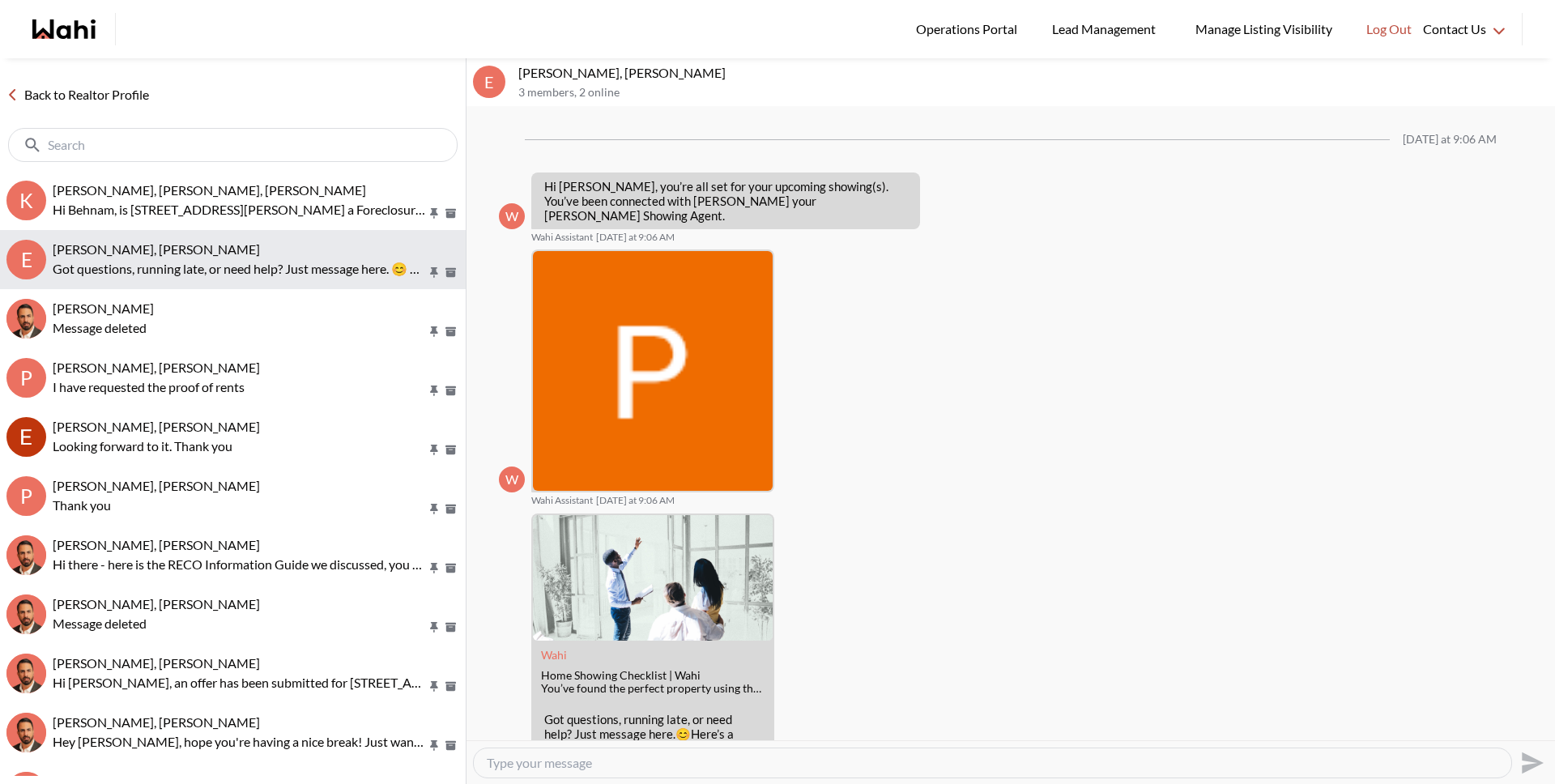
scroll to position [57, 0]
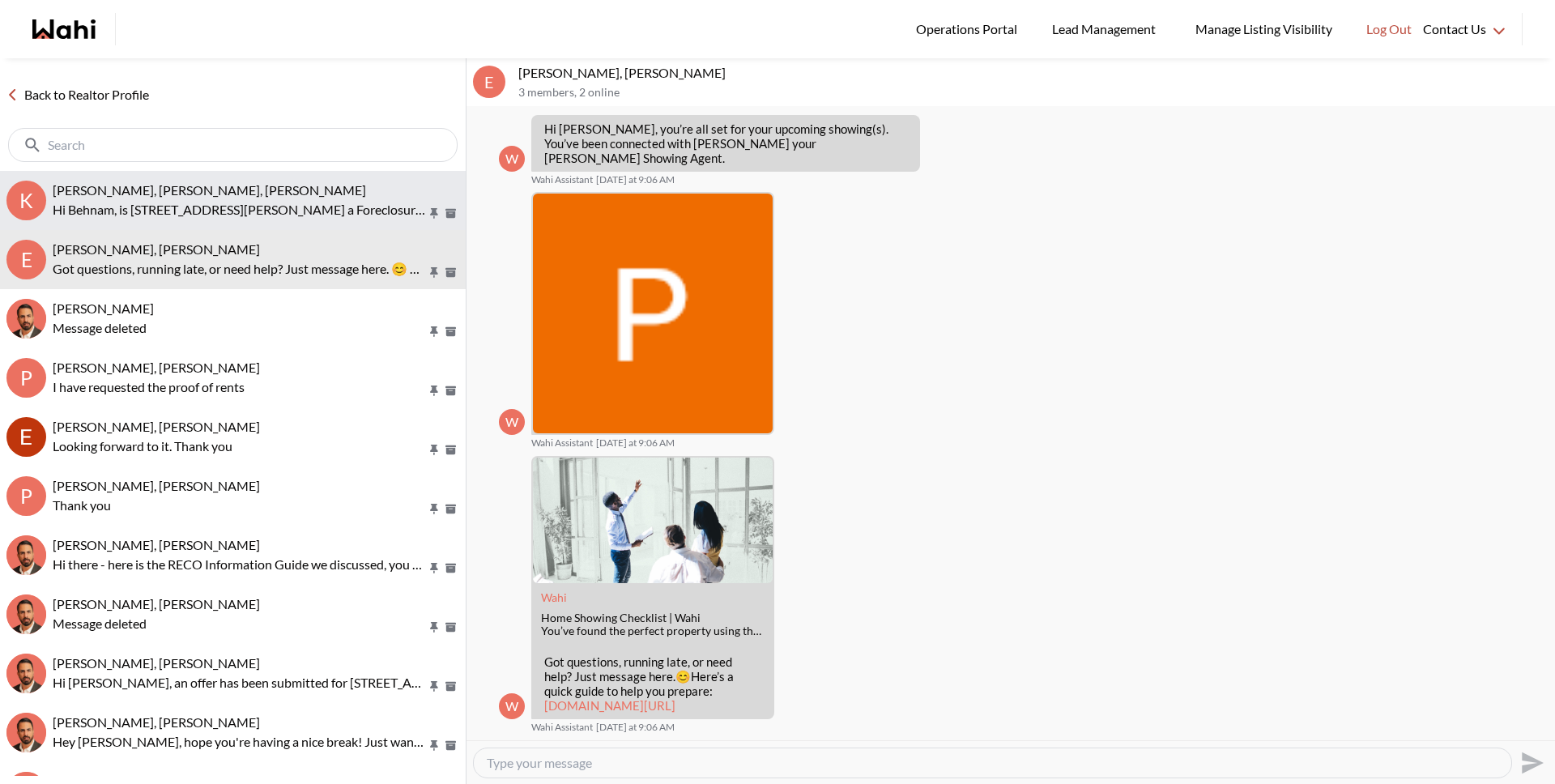
click at [264, 214] on p "Hi Behnam, is 16 Gray Lane a Foreclosure or is it a Power of Sale?" at bounding box center [239, 210] width 374 height 19
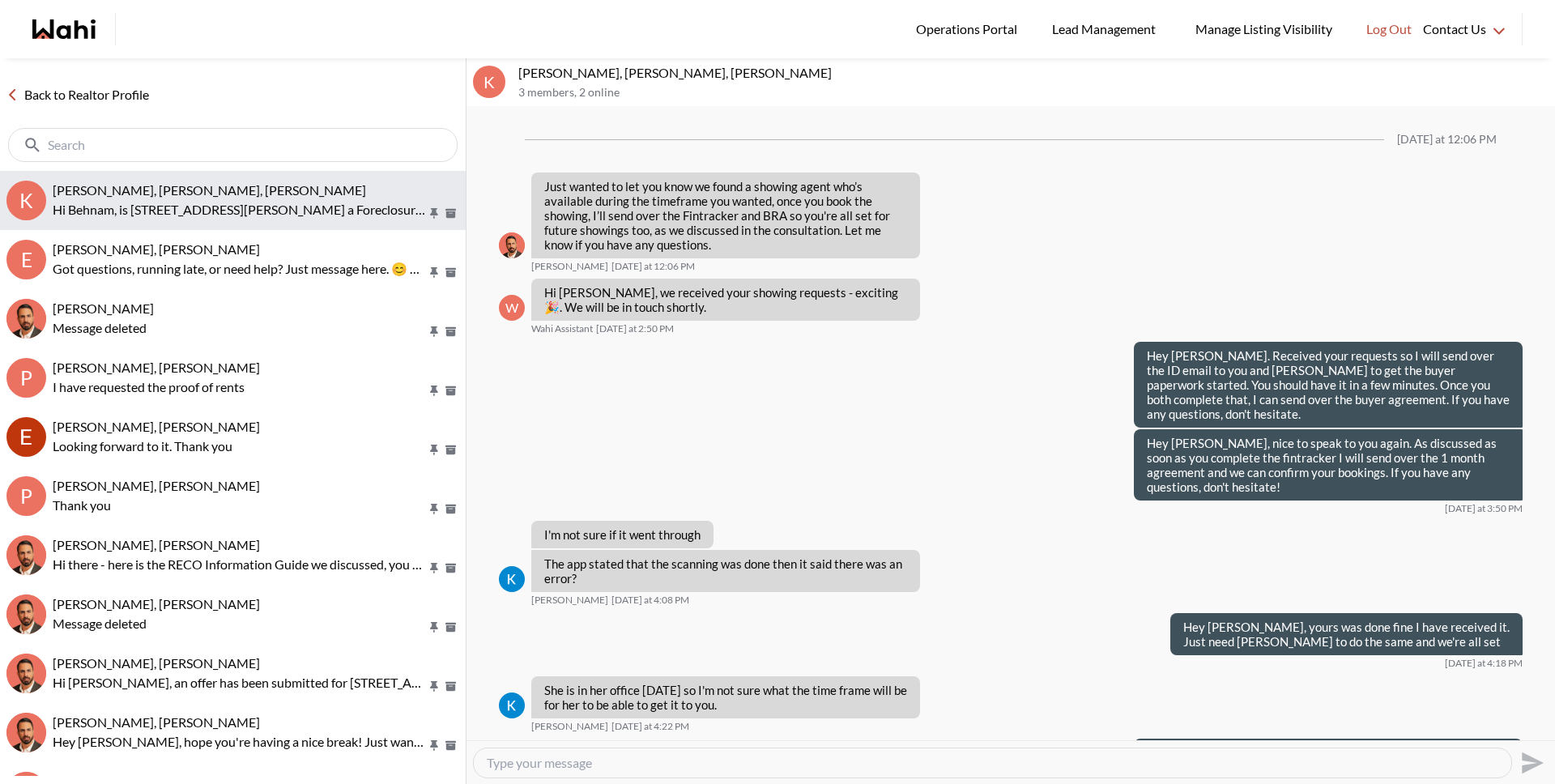
scroll to position [1249, 0]
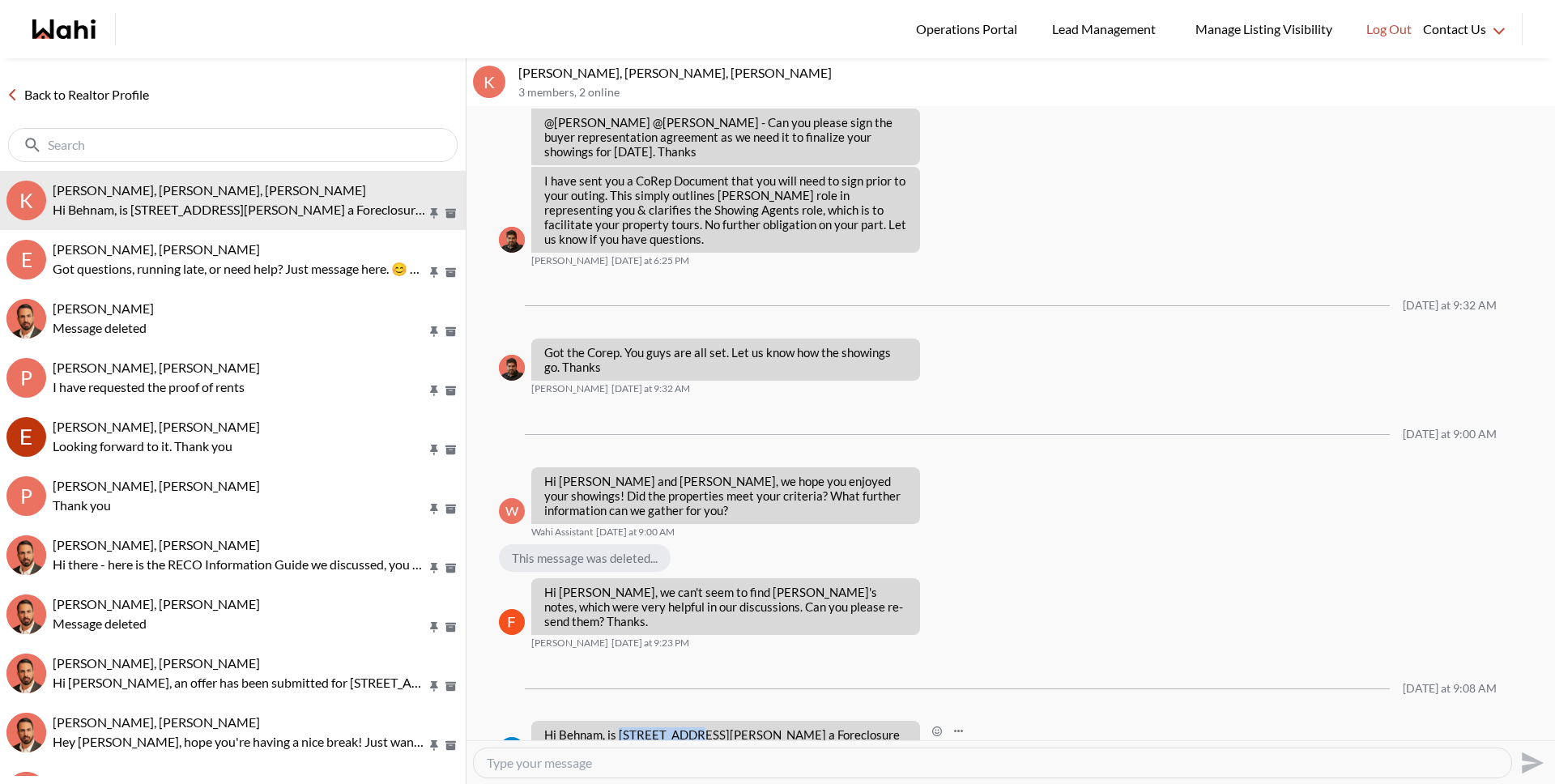
drag, startPoint x: 620, startPoint y: 704, endPoint x: 687, endPoint y: 706, distance: 67.0
click at [687, 727] on p "Hi Behnam, is 16 Gray Lane a Foreclosure or is it a Power of Sale?" at bounding box center [725, 742] width 363 height 30
copy p "16 Gray Lane"
click at [688, 764] on textarea "Type your message" at bounding box center [992, 762] width 1011 height 17
drag, startPoint x: 690, startPoint y: 765, endPoint x: 682, endPoint y: 761, distance: 8.9
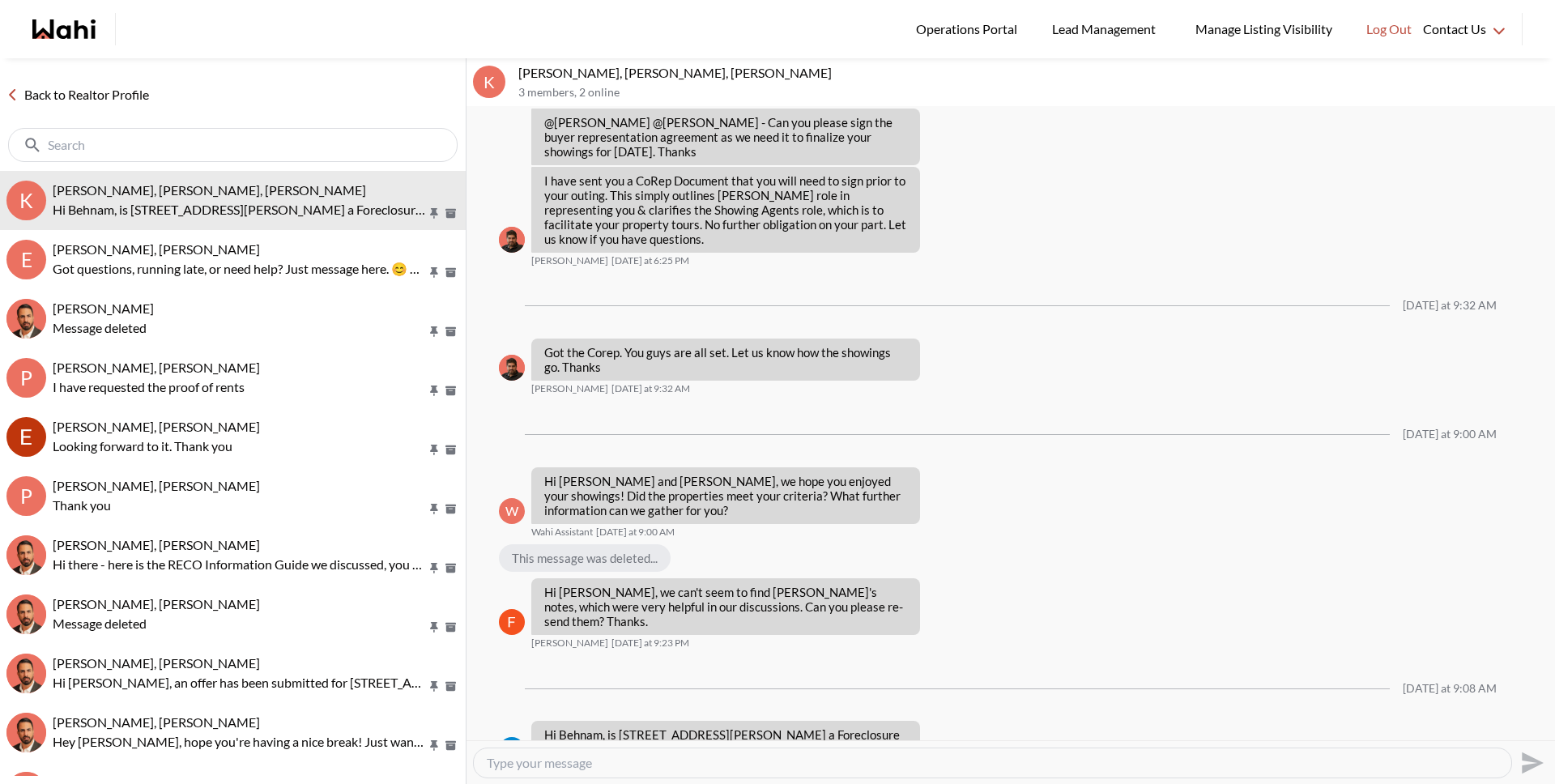
click at [692, 764] on textarea "Type your message" at bounding box center [992, 762] width 1011 height 17
type textarea "Hello Kevin. Looks like 16 Gray Lane is Power of Sale"
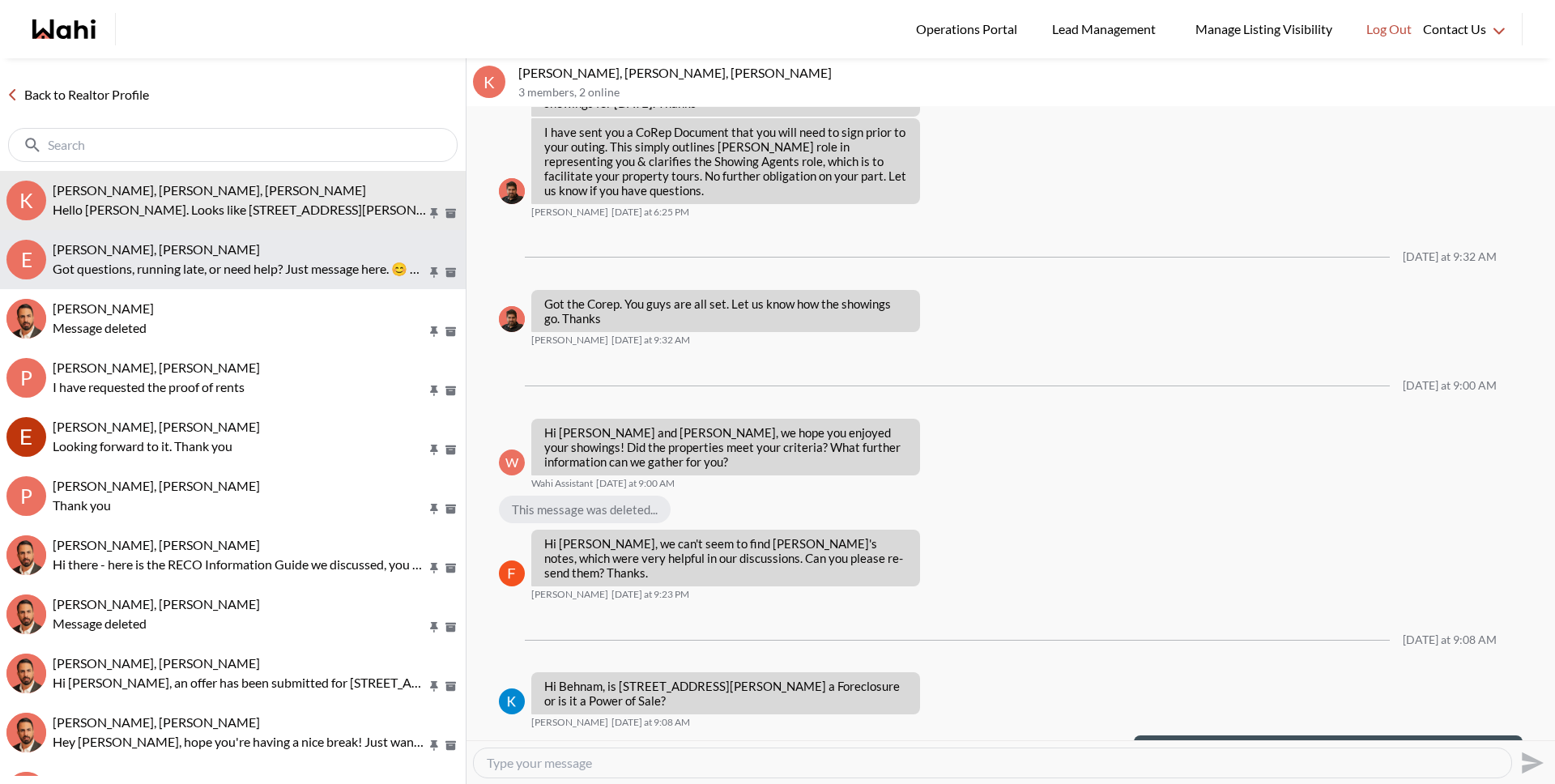
click at [180, 259] on p "Got questions, running late, or need help? Just message here. 😊 Here’s a quick …" at bounding box center [239, 269] width 374 height 19
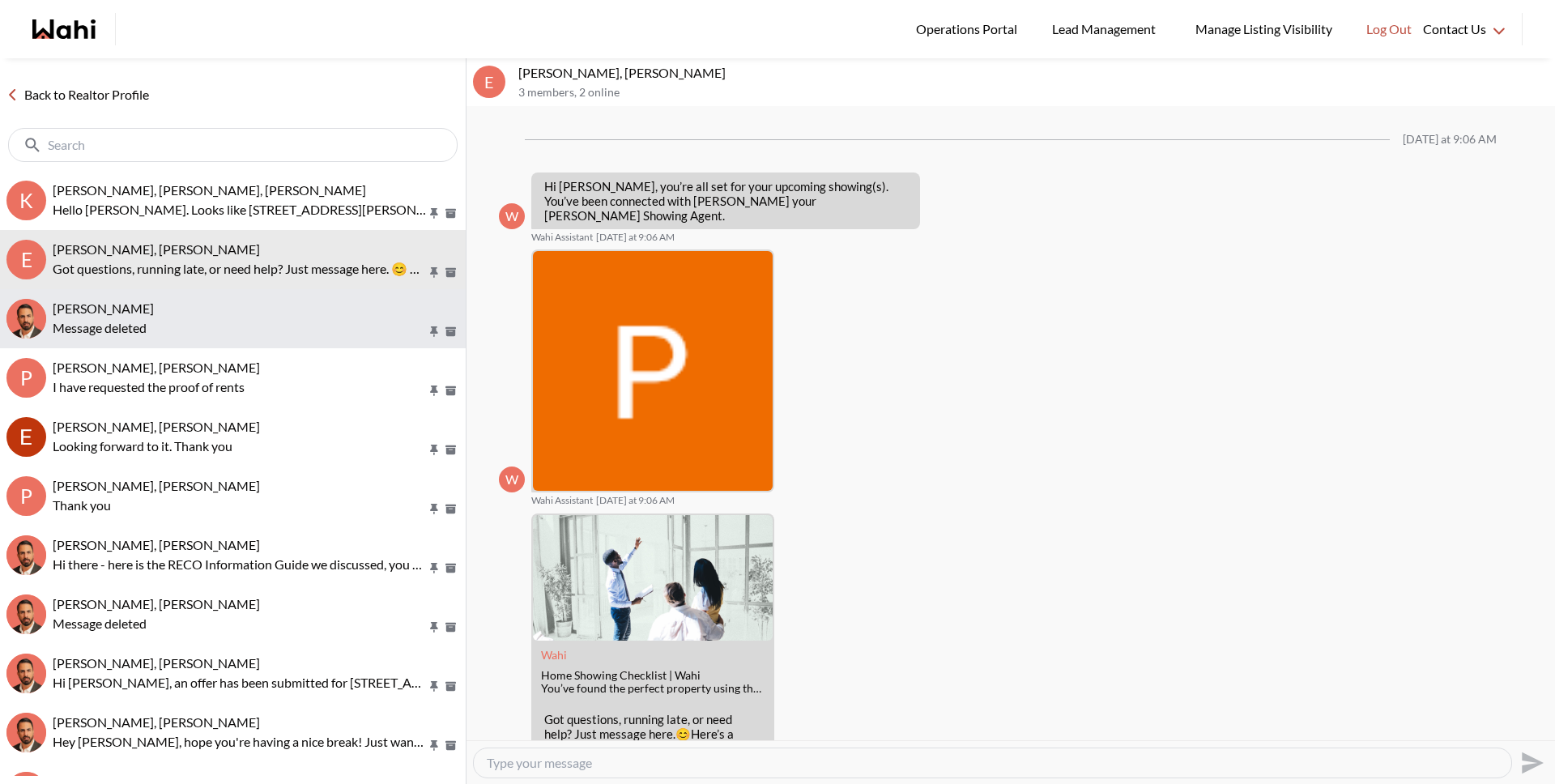
scroll to position [57, 0]
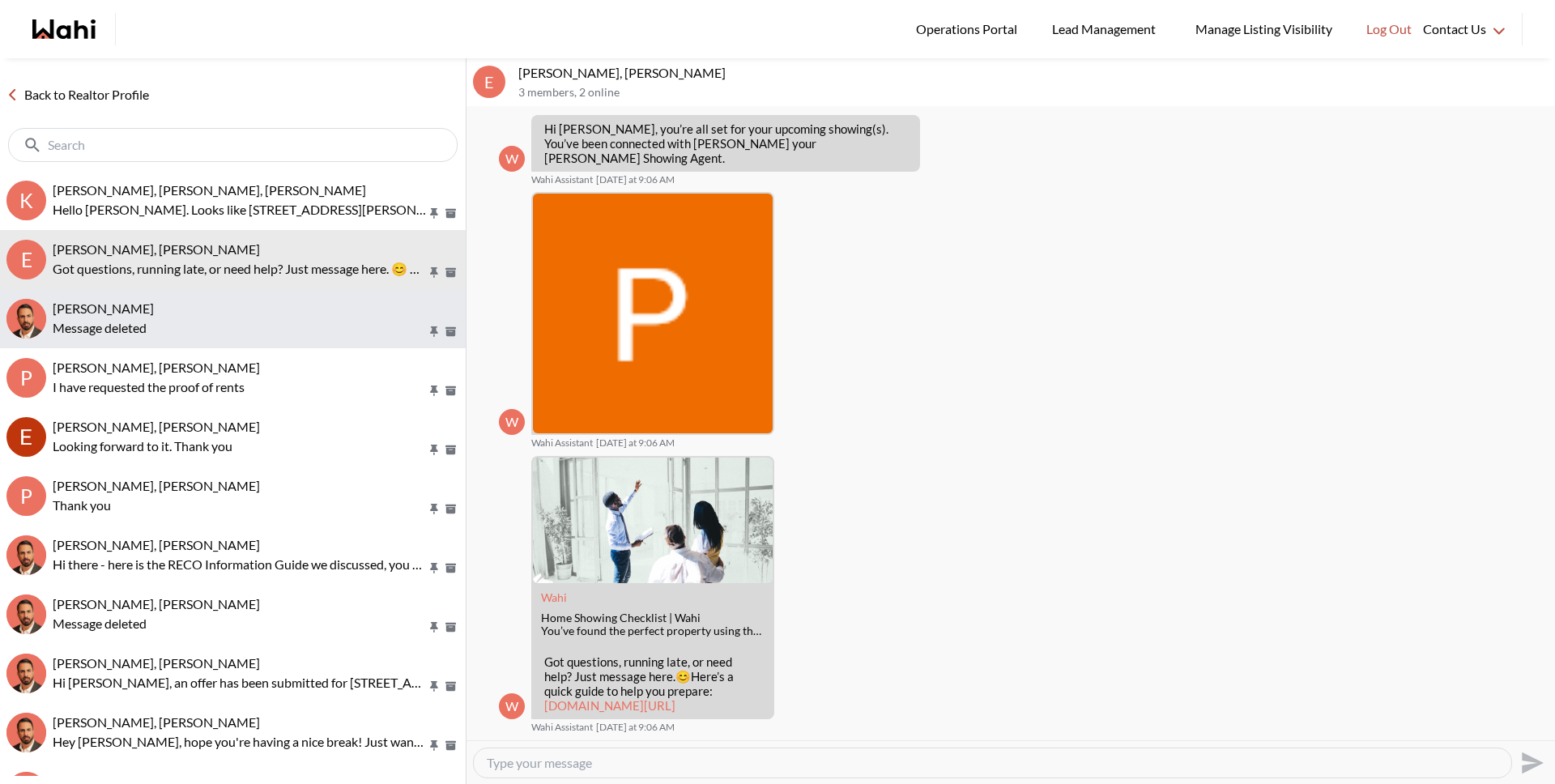
click at [178, 327] on div "Message deleted" at bounding box center [255, 328] width 406 height 19
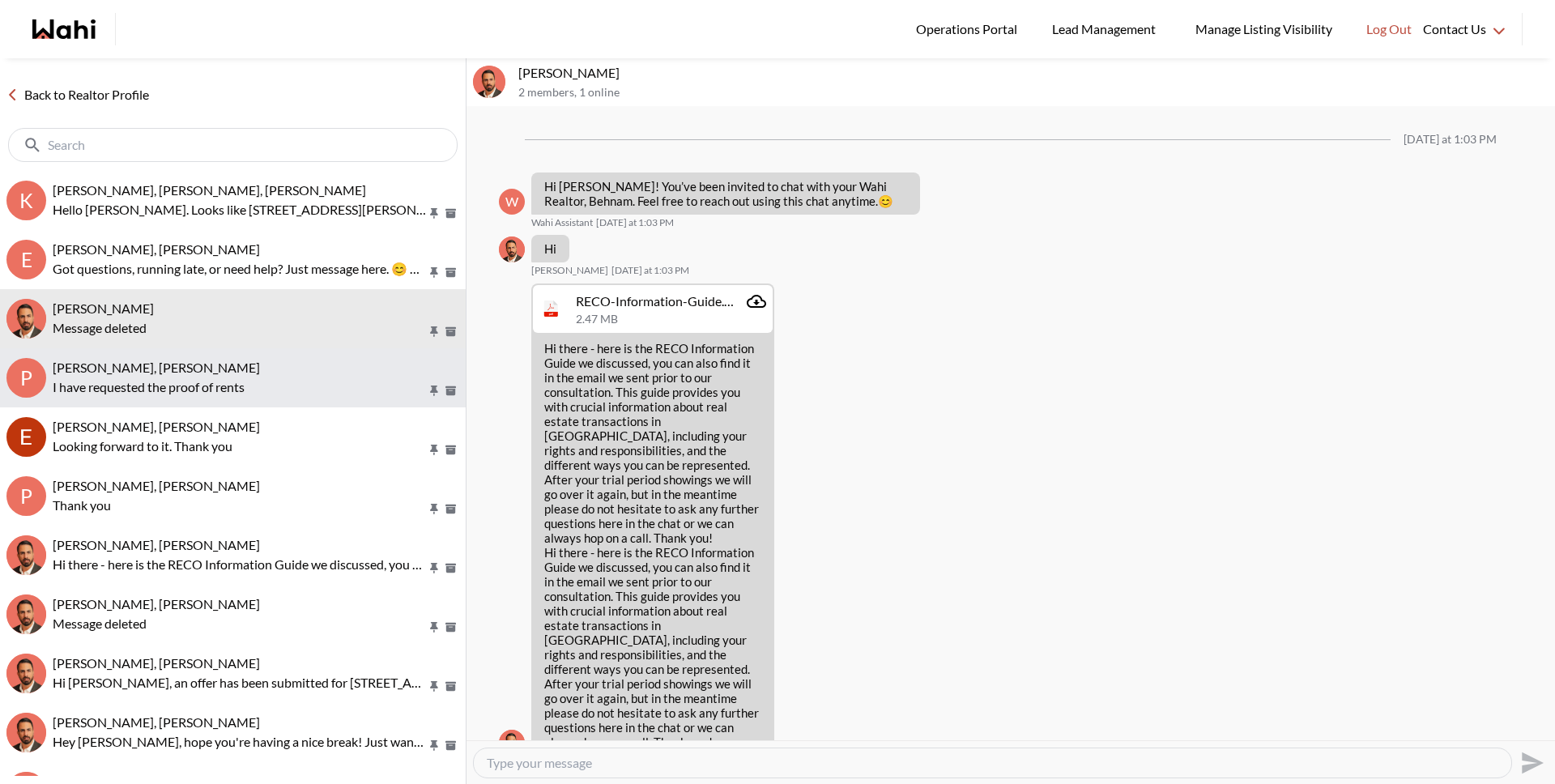
scroll to position [1127, 0]
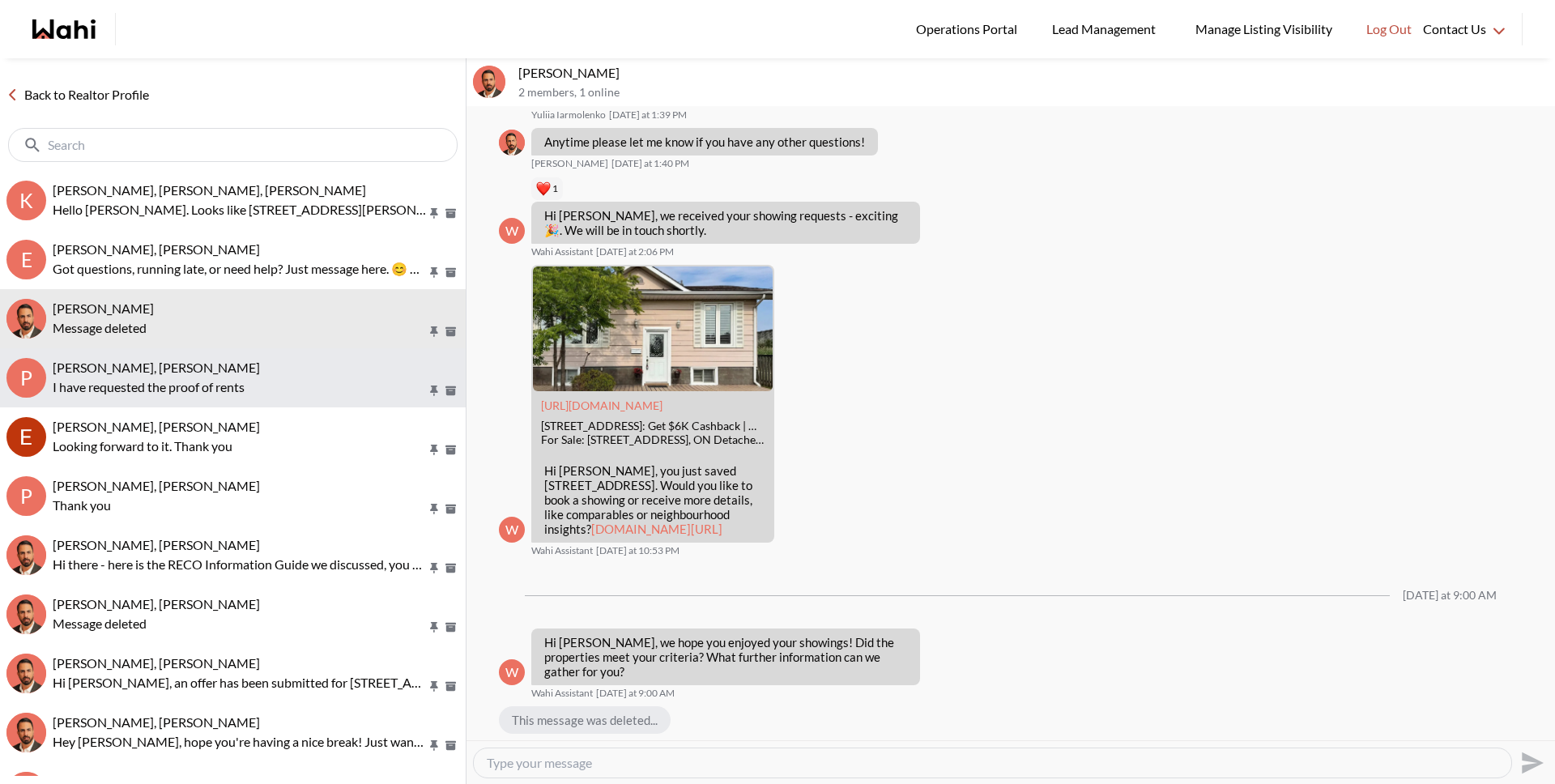
click at [191, 384] on p "I have requested the proof of rents" at bounding box center [239, 387] width 374 height 19
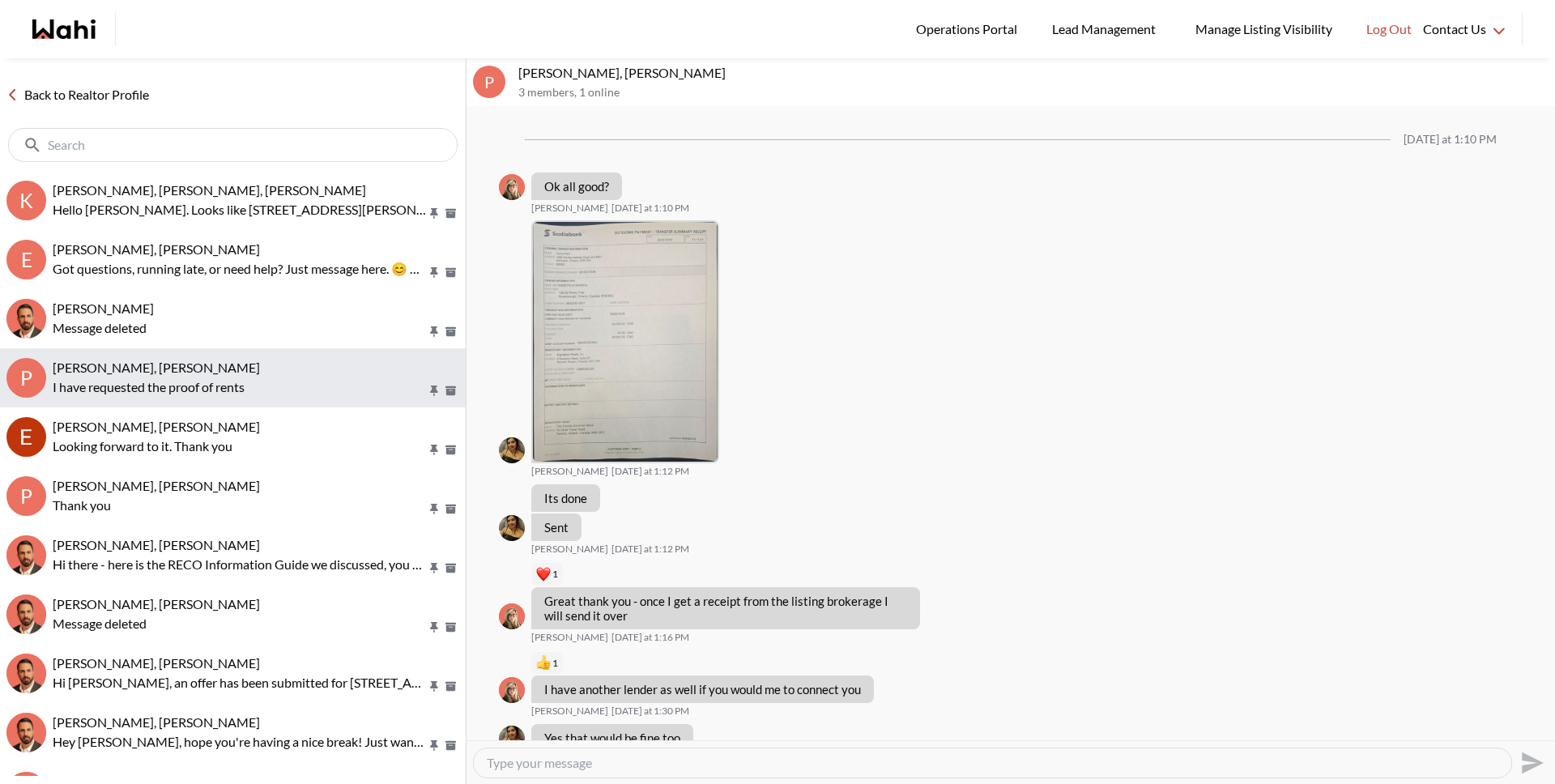
scroll to position [1046, 0]
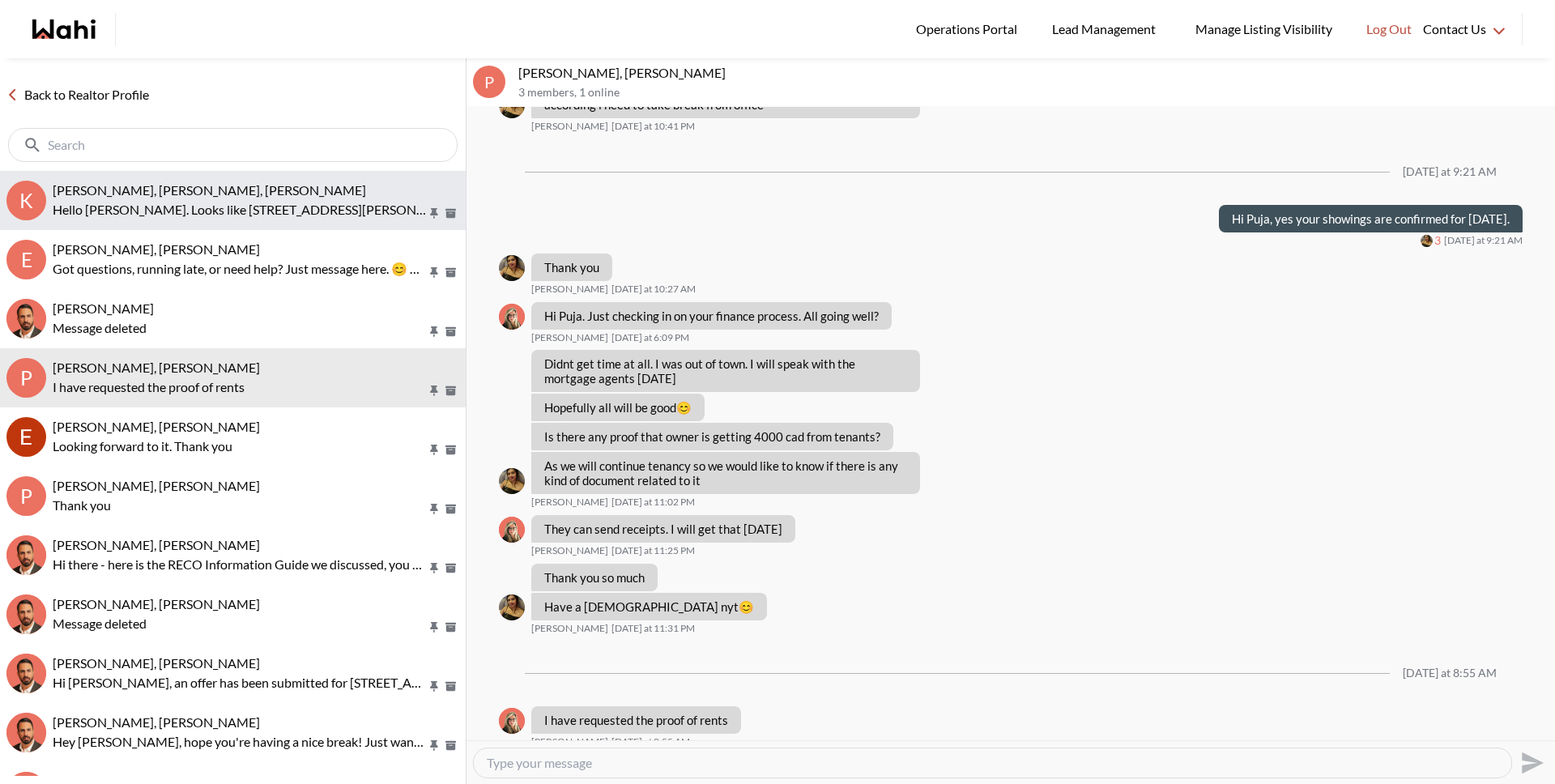
click at [225, 198] on div "Kevin McKay, Fawzia Sheikh, Behnam Hello Kevin. Looks like 16 Gray Lane is Powe…" at bounding box center [255, 200] width 406 height 37
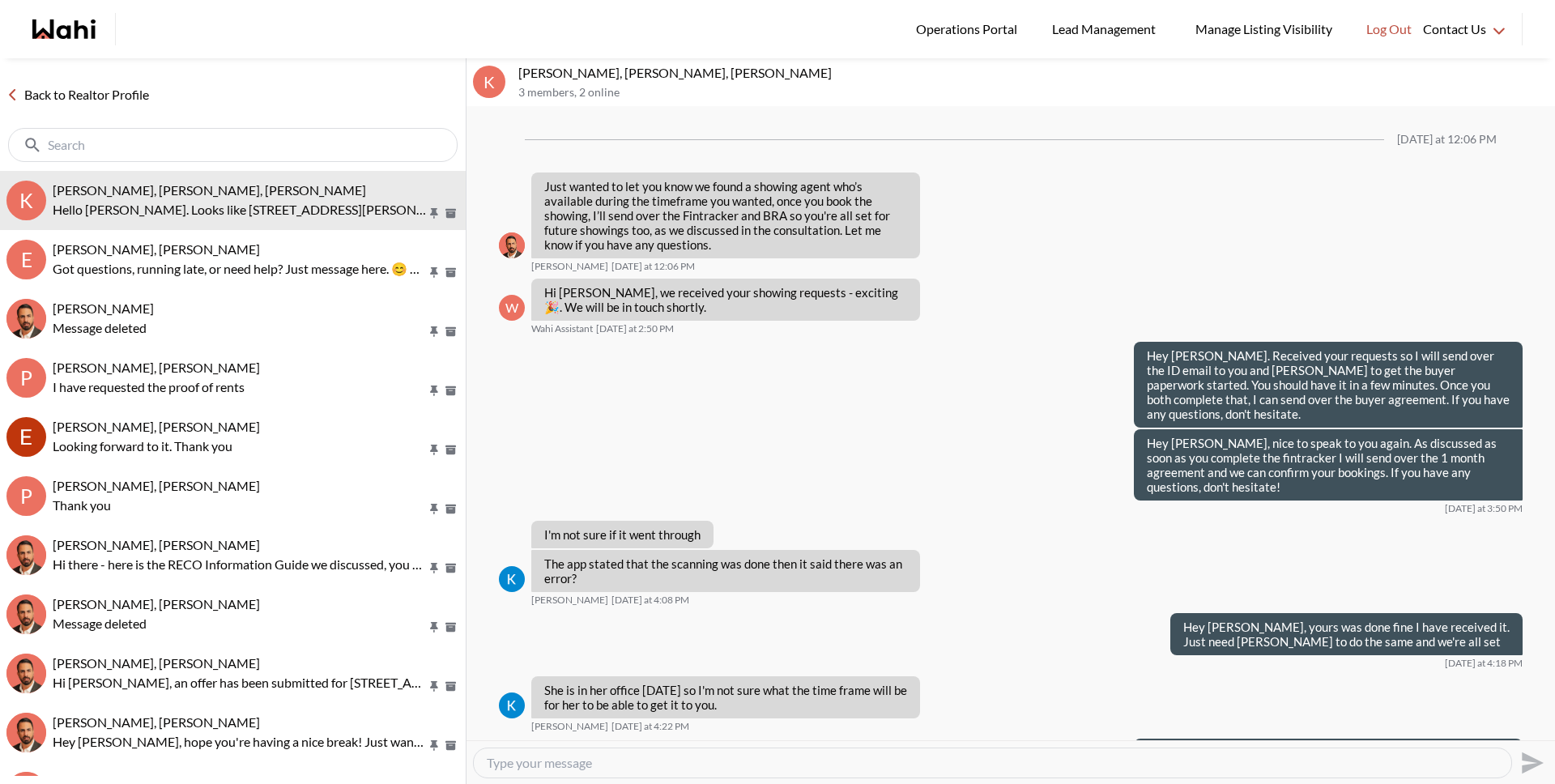
scroll to position [1297, 0]
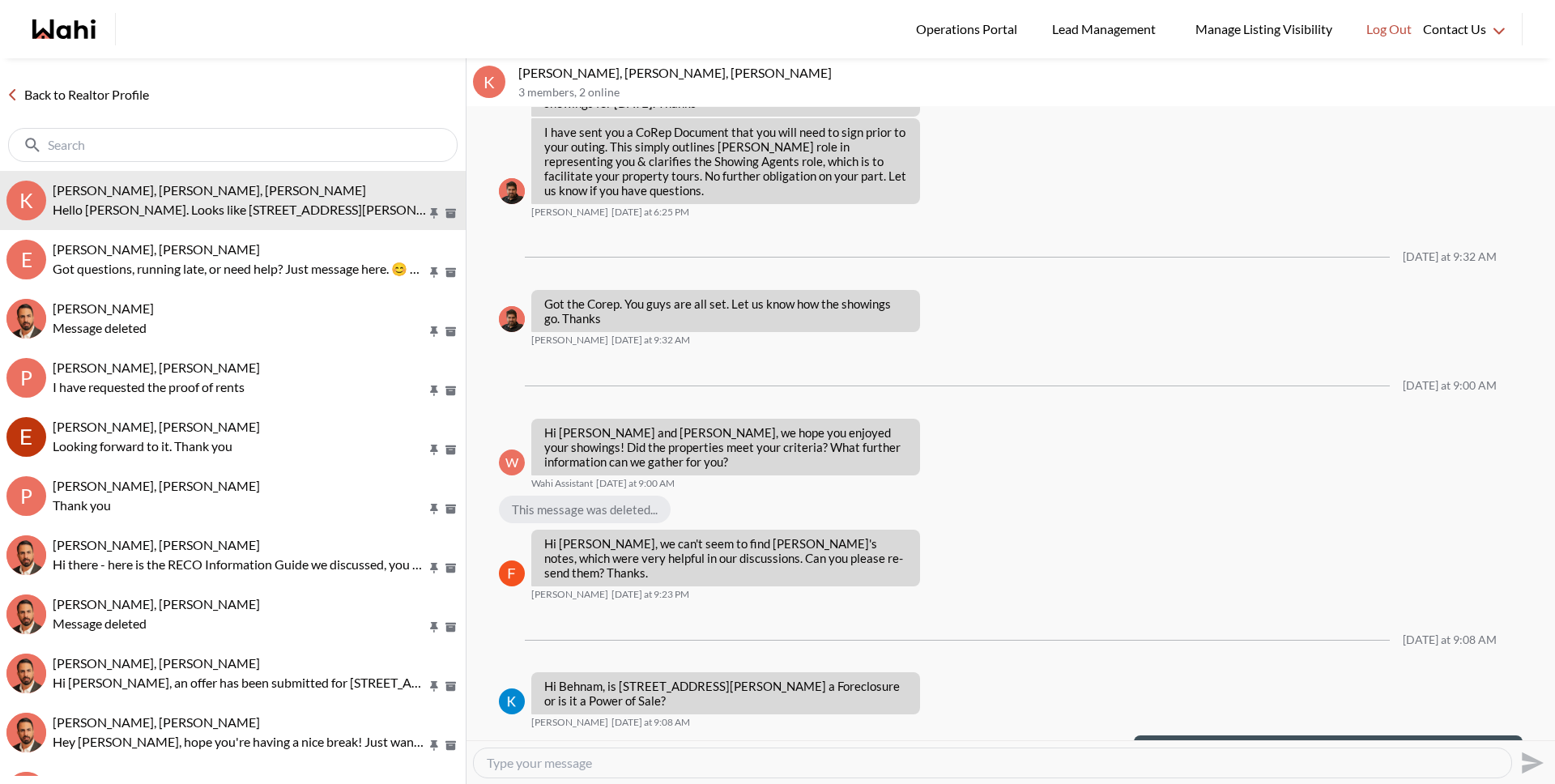
click at [123, 101] on link "Back to Realtor Profile" at bounding box center [77, 95] width 156 height 21
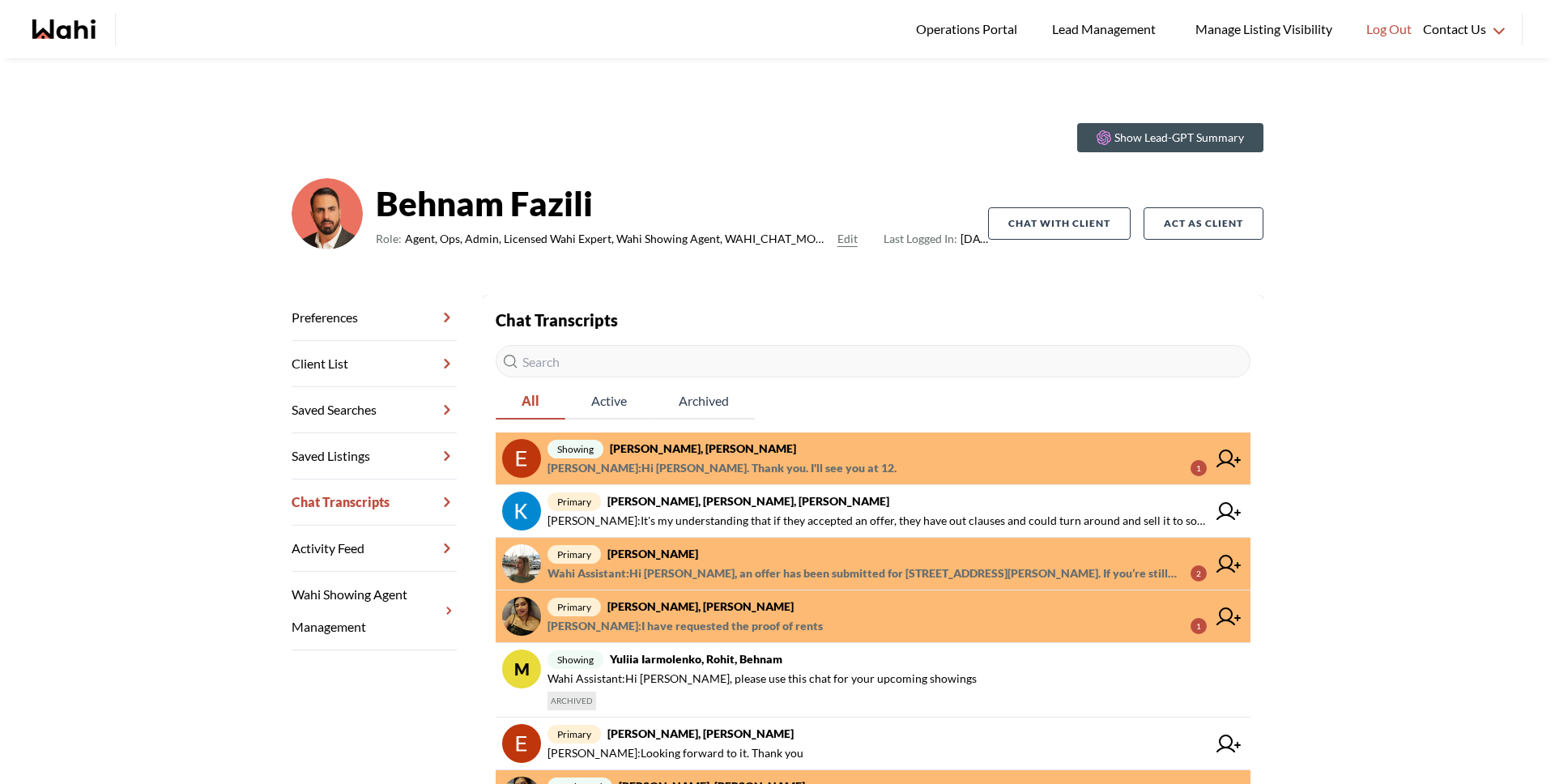
click at [736, 451] on strong "Erik Alarcon, Paul, Behnam" at bounding box center [703, 448] width 186 height 14
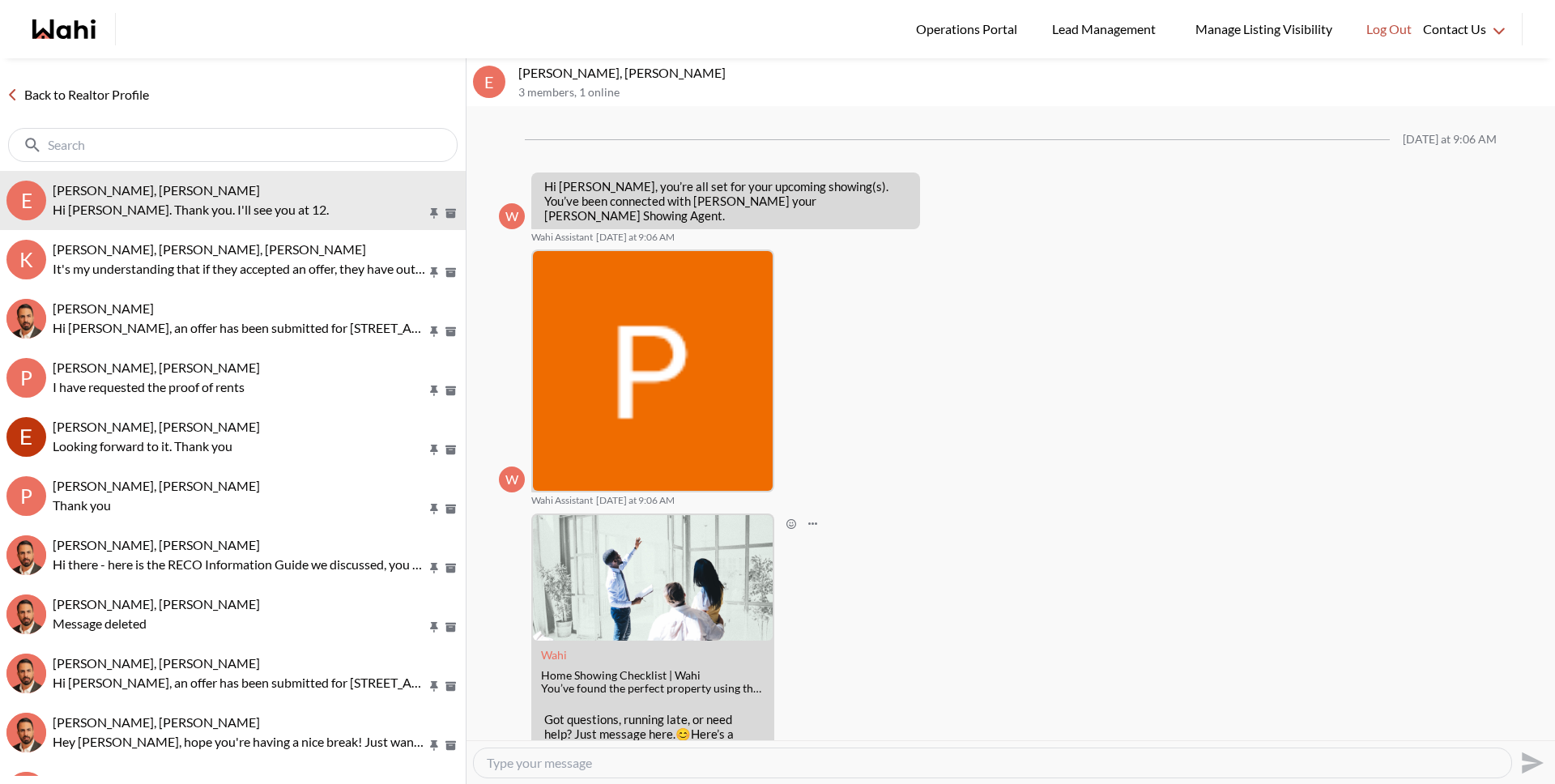
scroll to position [297, 0]
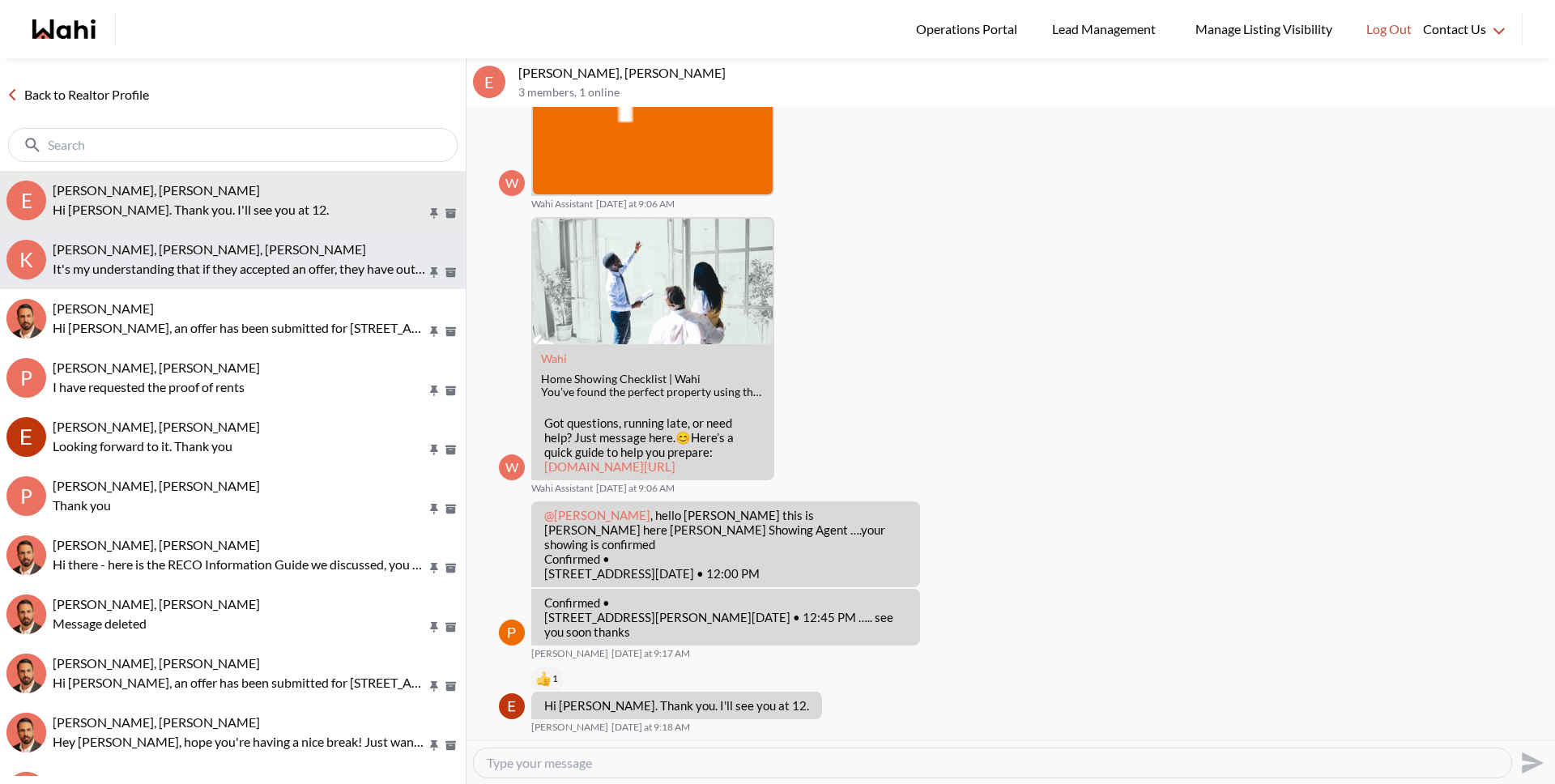
click at [227, 251] on span "Kevin McKay, Fawzia Sheikh, Behnam" at bounding box center [209, 249] width 313 height 16
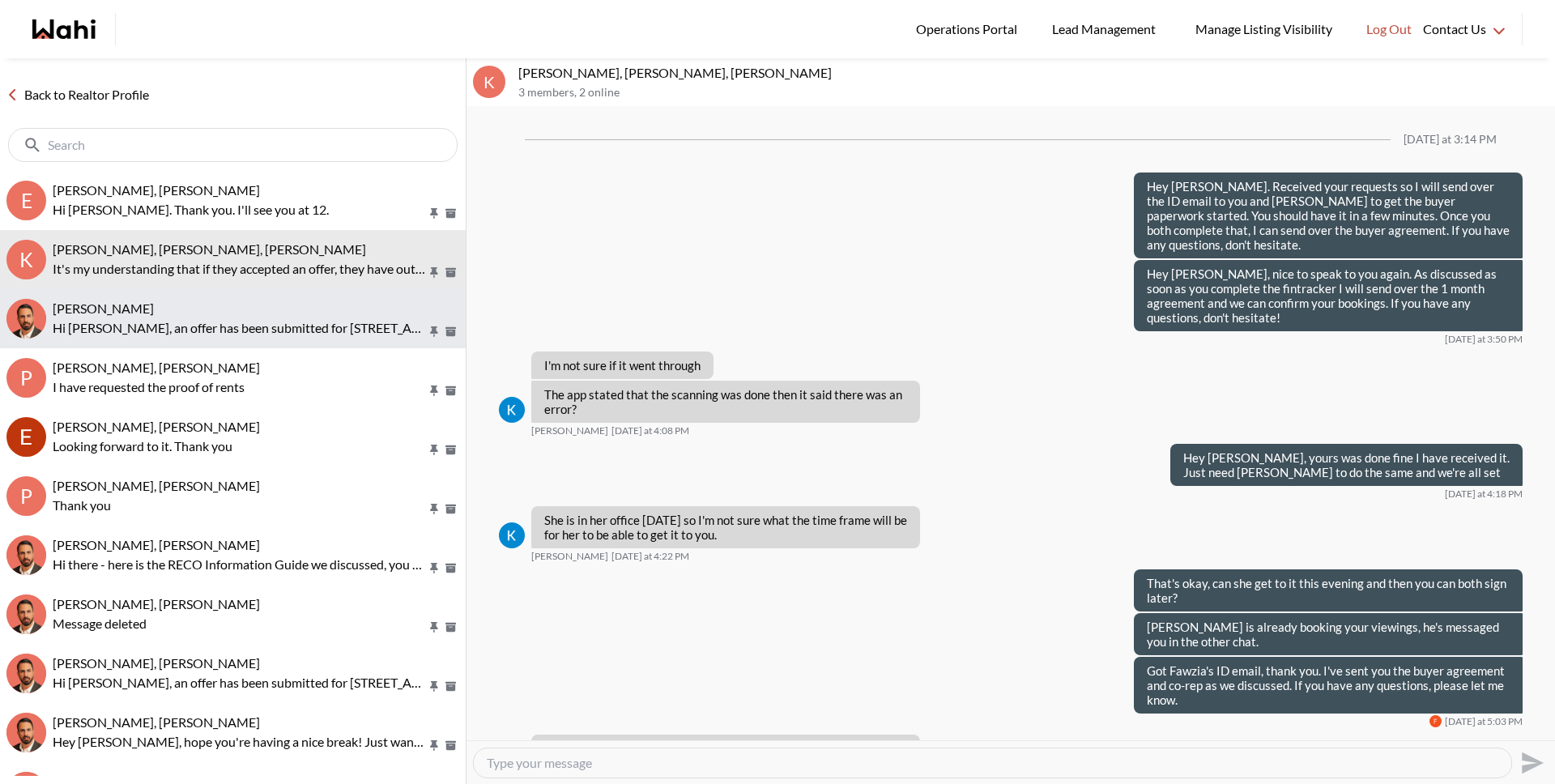
scroll to position [1205, 0]
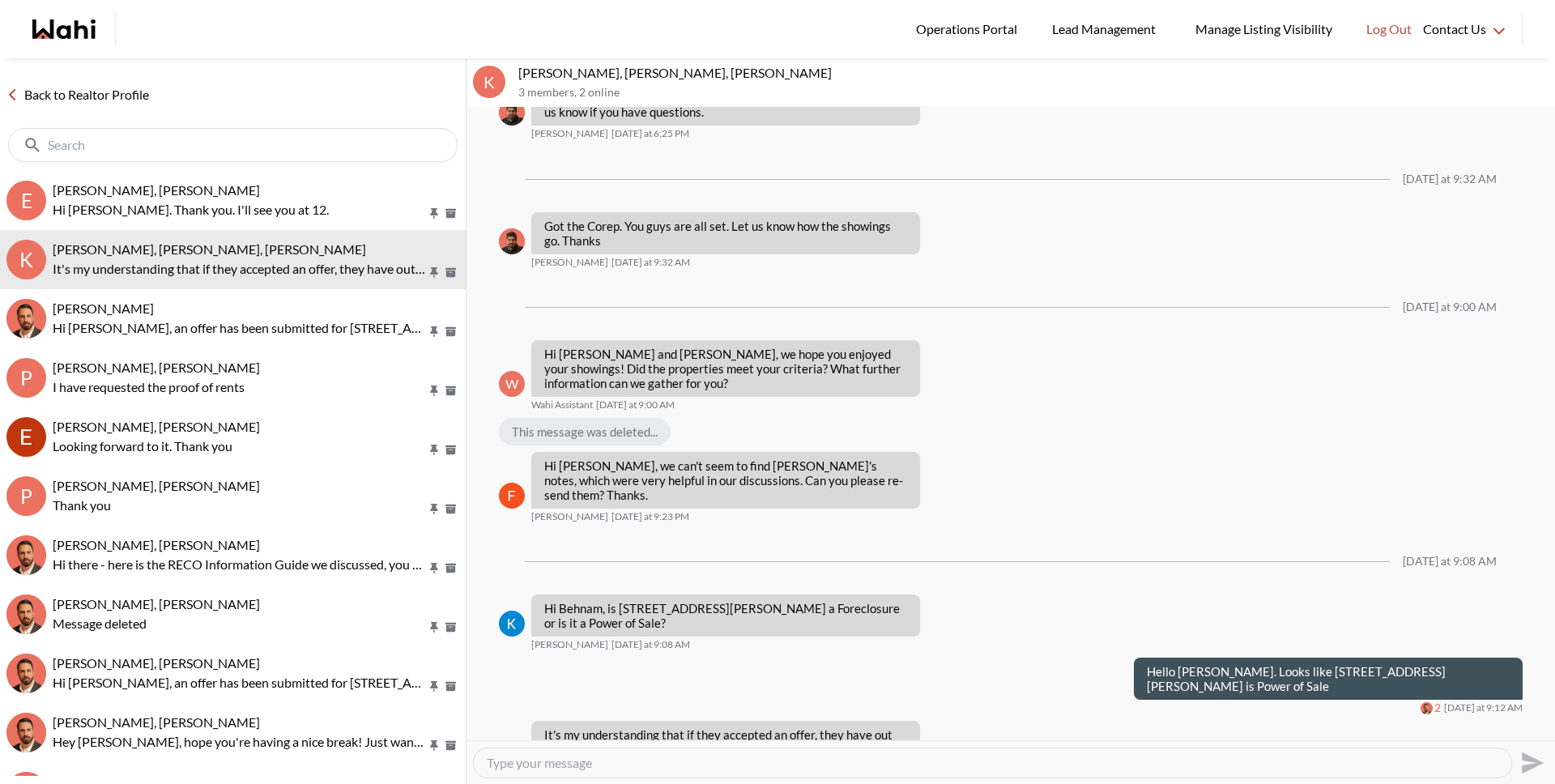
click at [651, 769] on textarea "Type your message" at bounding box center [992, 762] width 1011 height 17
click at [652, 767] on textarea "Type your message" at bounding box center [992, 762] width 1011 height 17
type textarea "Not to my understanding."
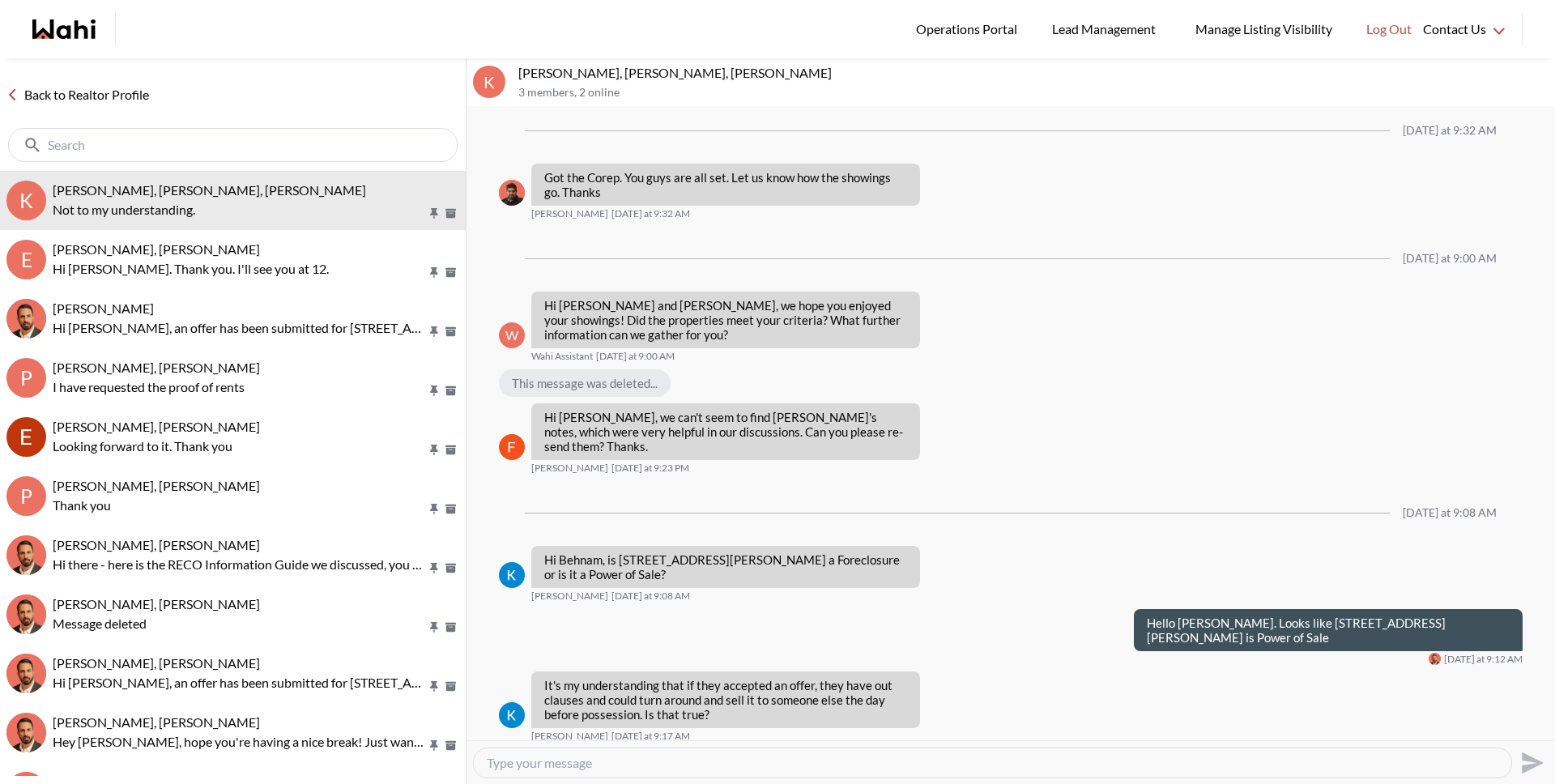
scroll to position [1253, 0]
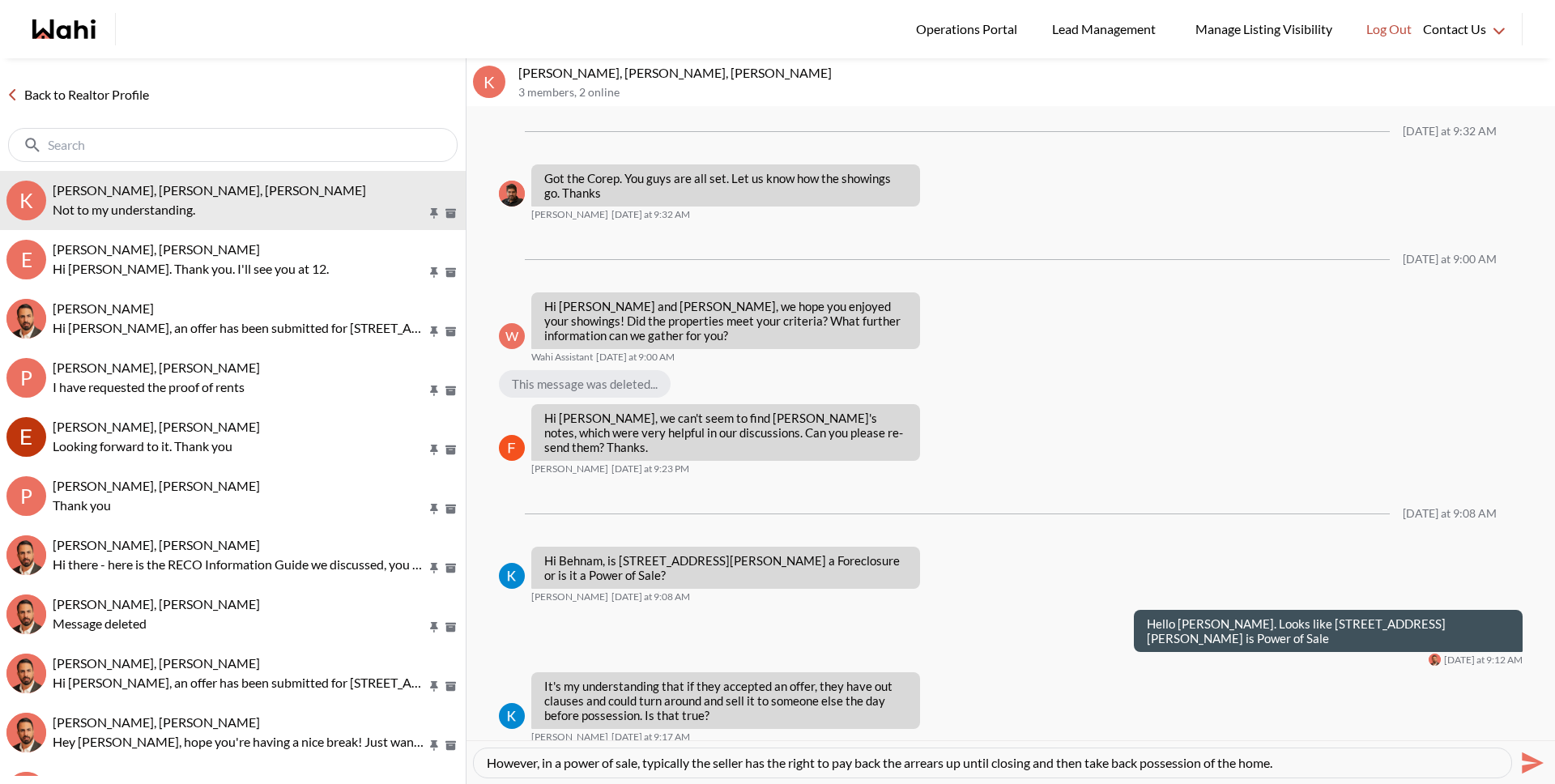
type textarea "However, in a power of sale, typically the seller has the right to pay back the…"
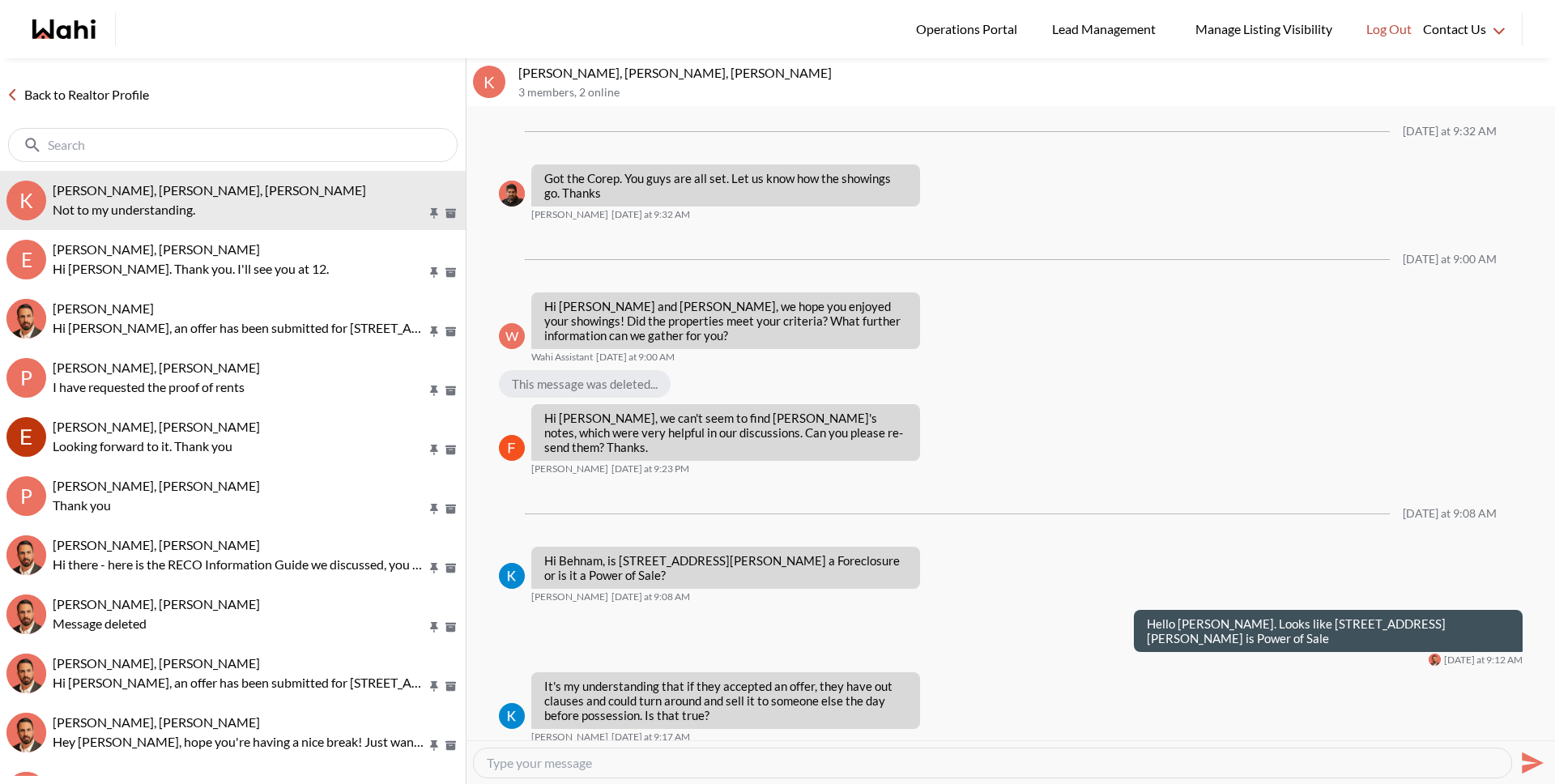
scroll to position [1311, 0]
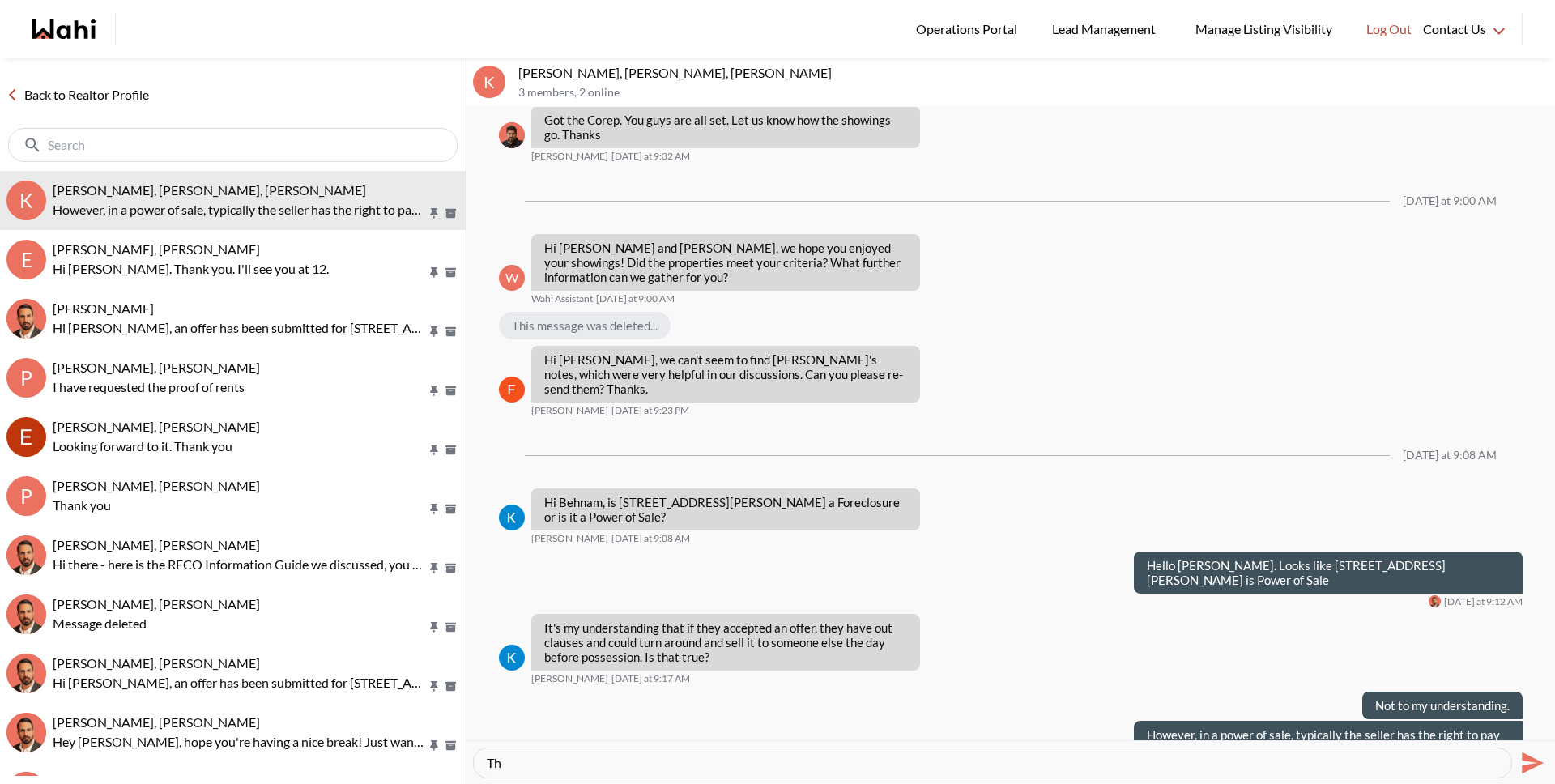
type textarea "T"
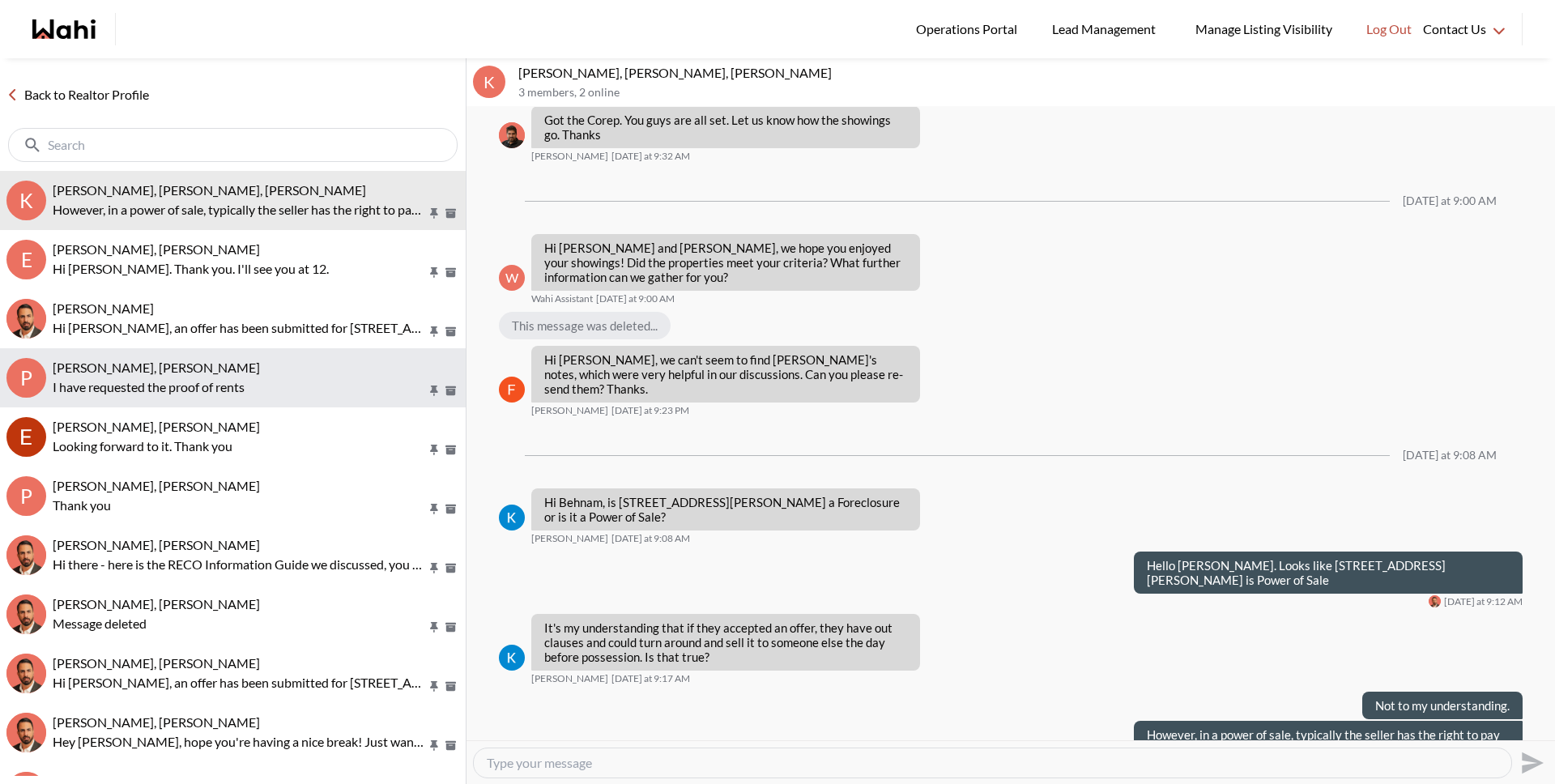
click at [158, 382] on p "I have requested the proof of rents" at bounding box center [239, 387] width 374 height 19
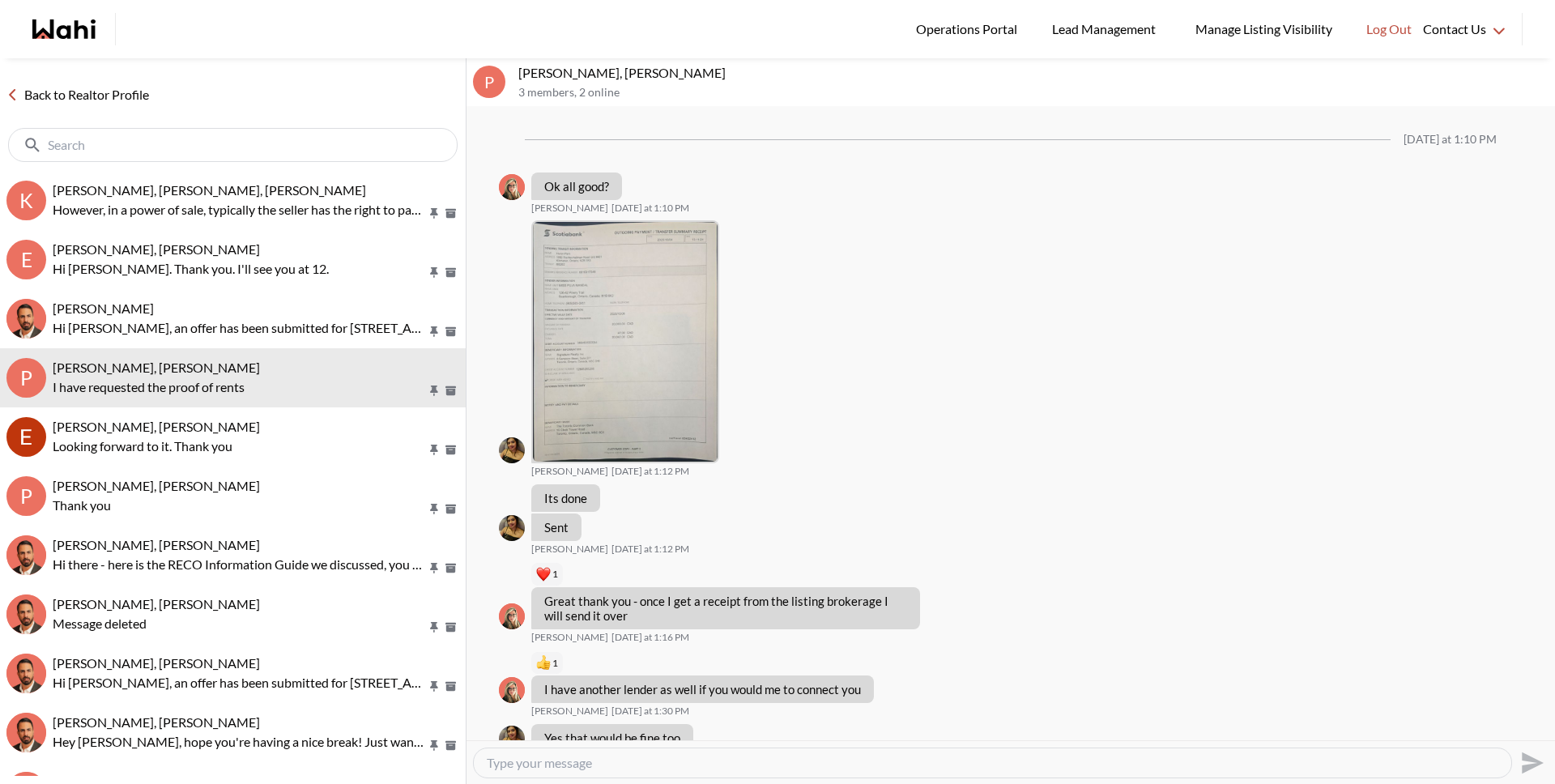
scroll to position [1046, 0]
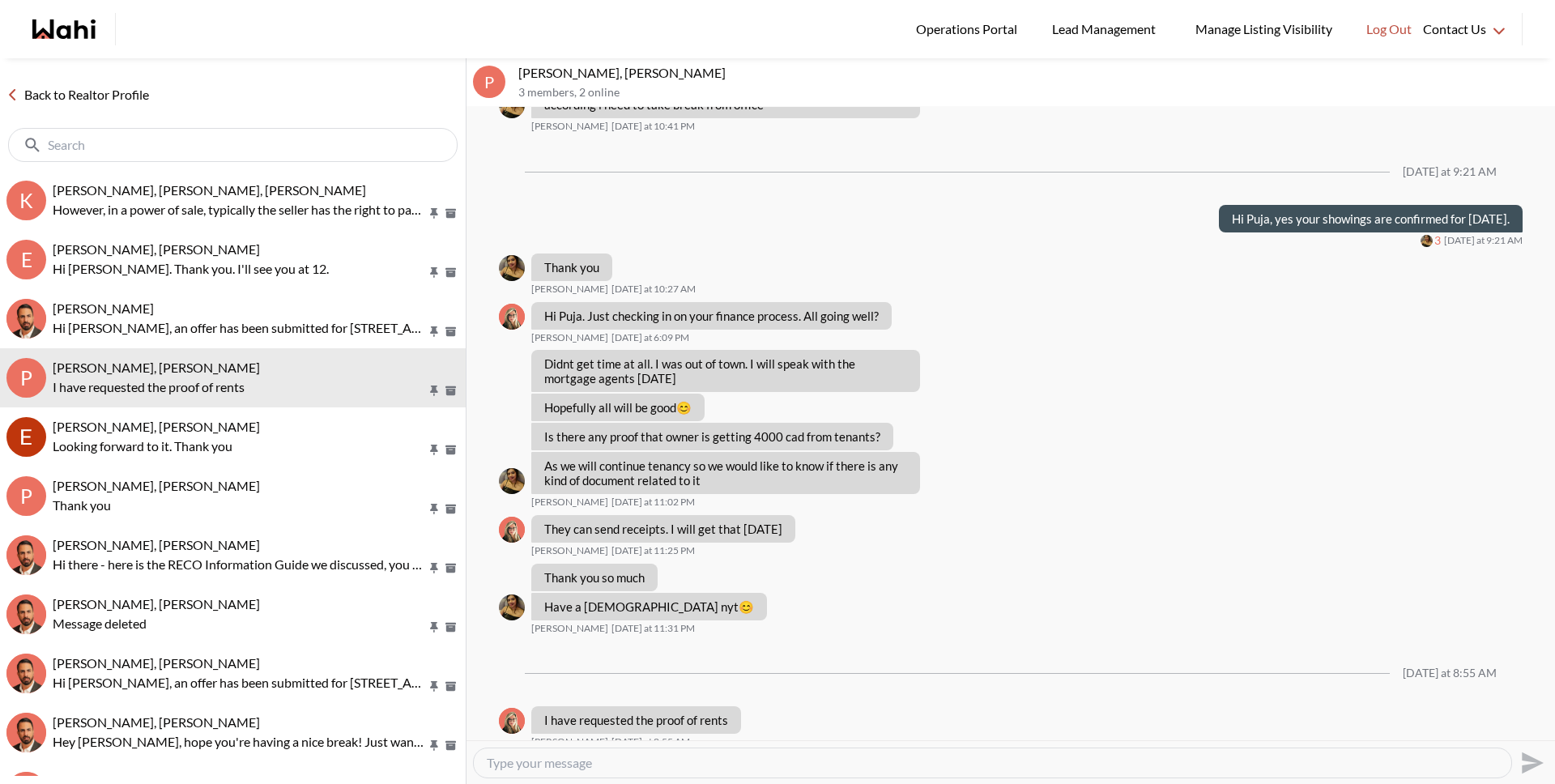
click at [131, 90] on link "Back to Realtor Profile" at bounding box center [77, 95] width 156 height 21
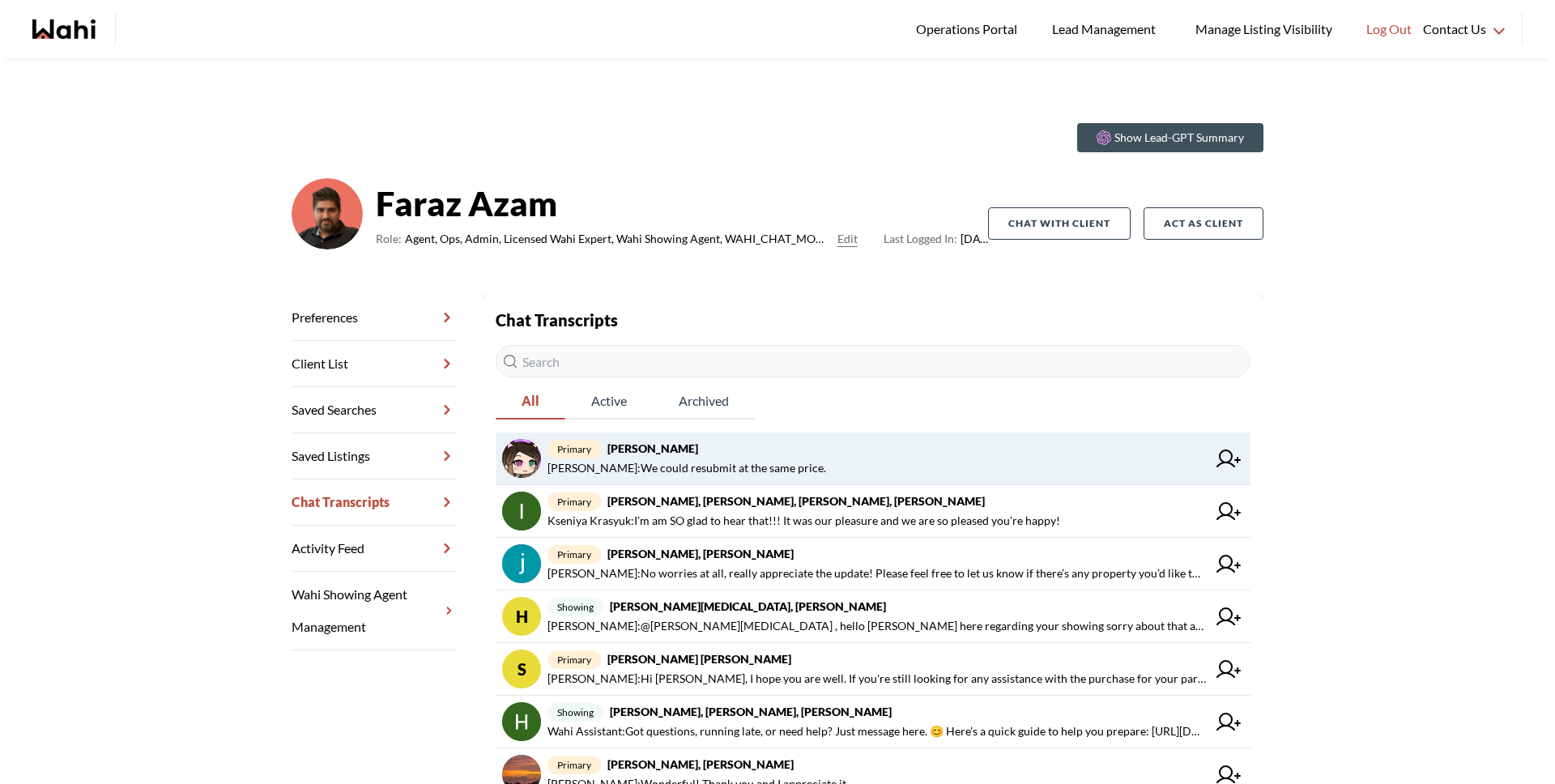
click at [741, 462] on span "[PERSON_NAME] : We could resubmit at the same price." at bounding box center [687, 468] width 278 height 19
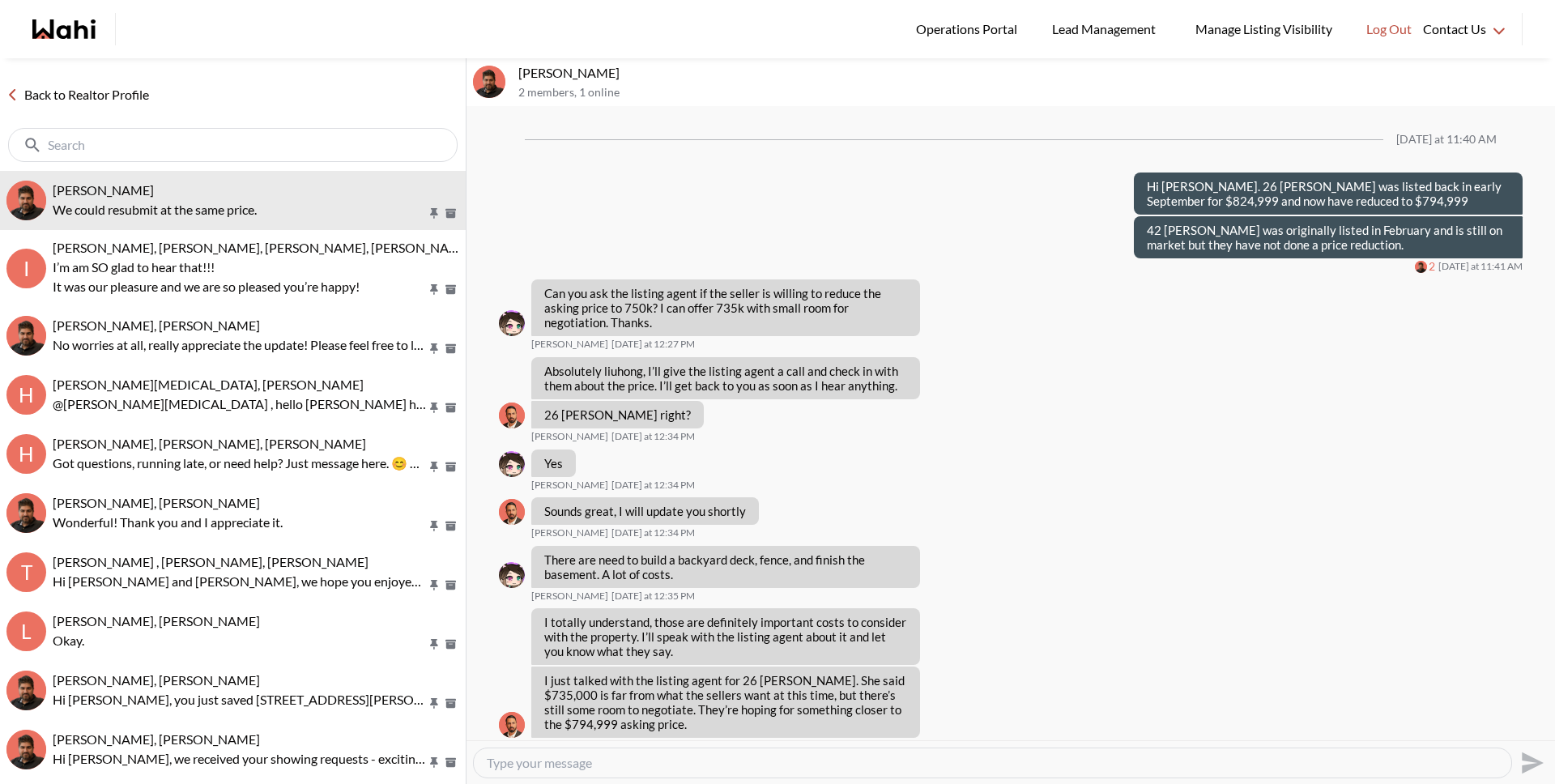
scroll to position [1076, 0]
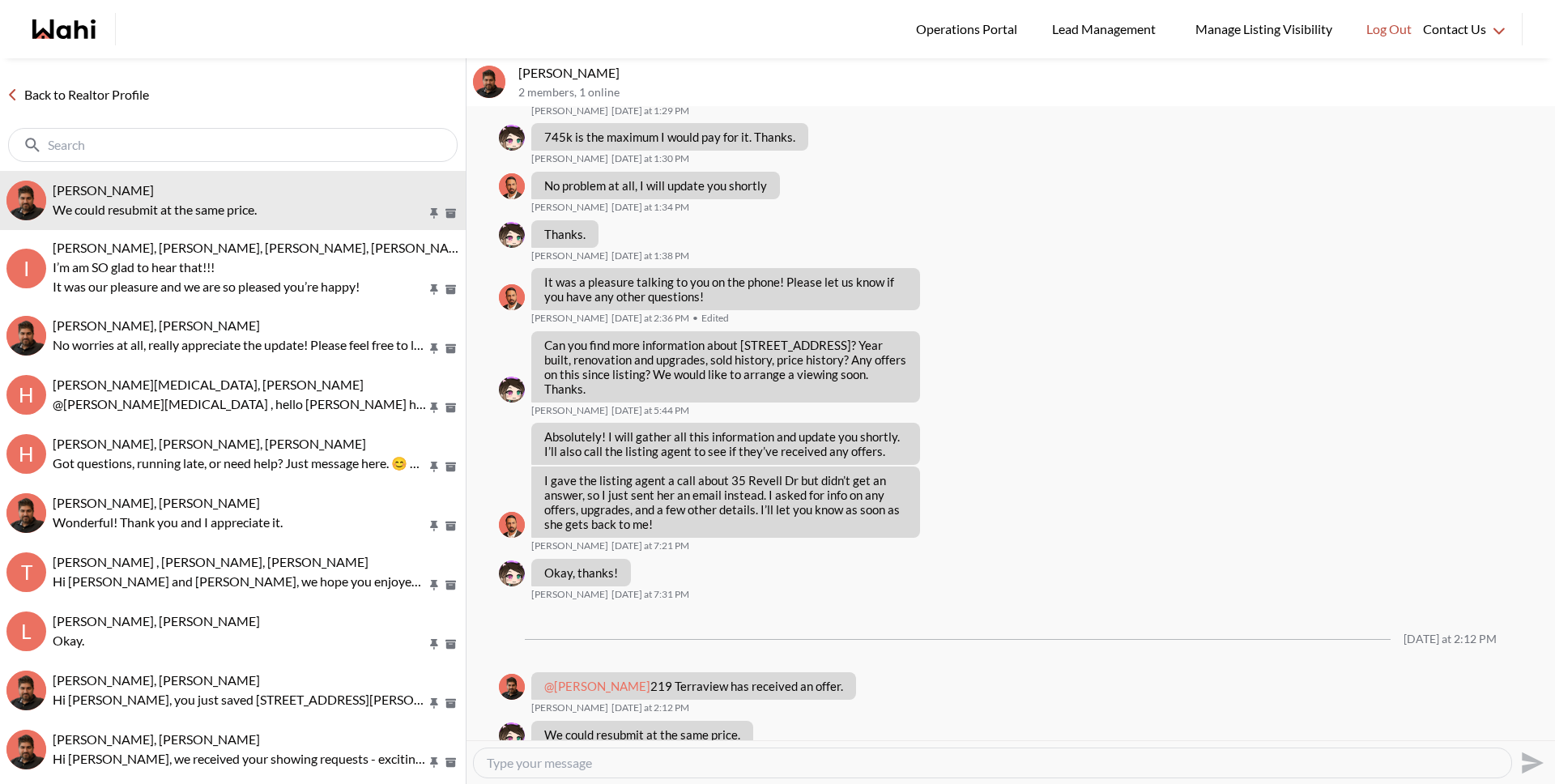
click at [724, 767] on textarea "Type your message" at bounding box center [992, 762] width 1011 height 17
type textarea "Good Morning [PERSON_NAME], I have let [PERSON_NAME] know."
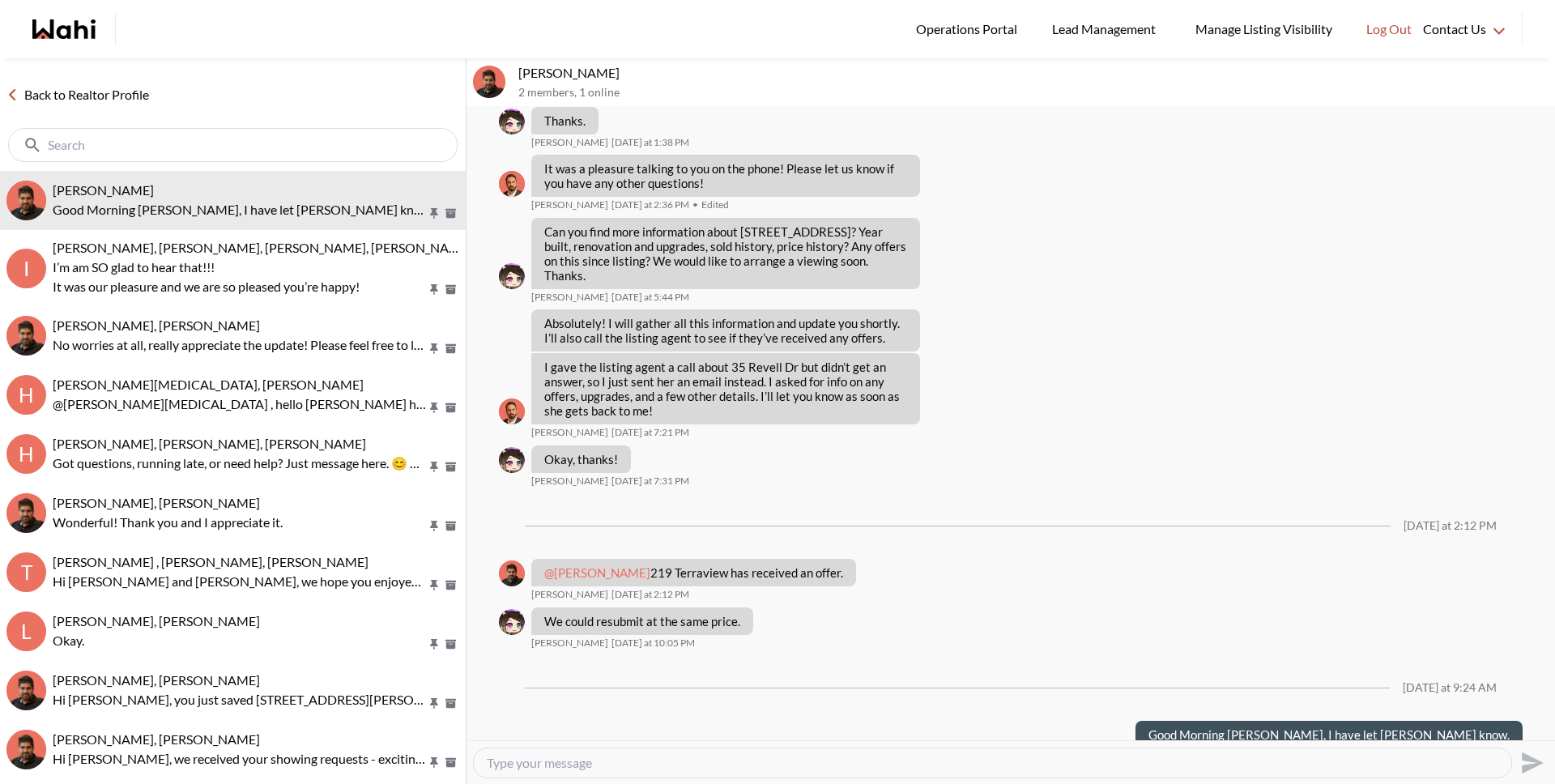
click at [152, 95] on link "Back to Realtor Profile" at bounding box center [77, 95] width 156 height 21
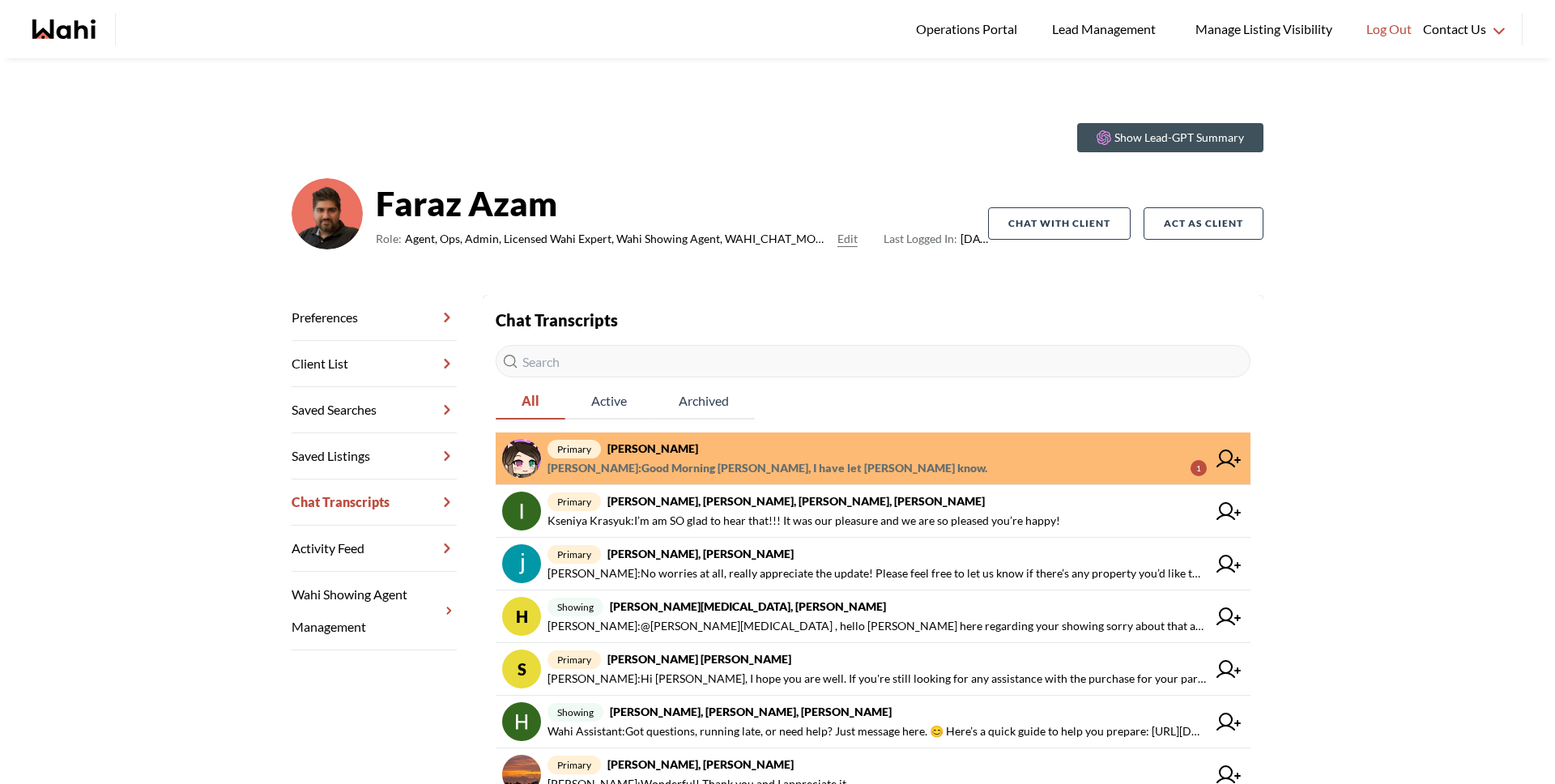
click at [681, 460] on span "[PERSON_NAME] : Good Morning [PERSON_NAME], I have let [PERSON_NAME] know." at bounding box center [767, 468] width 439 height 19
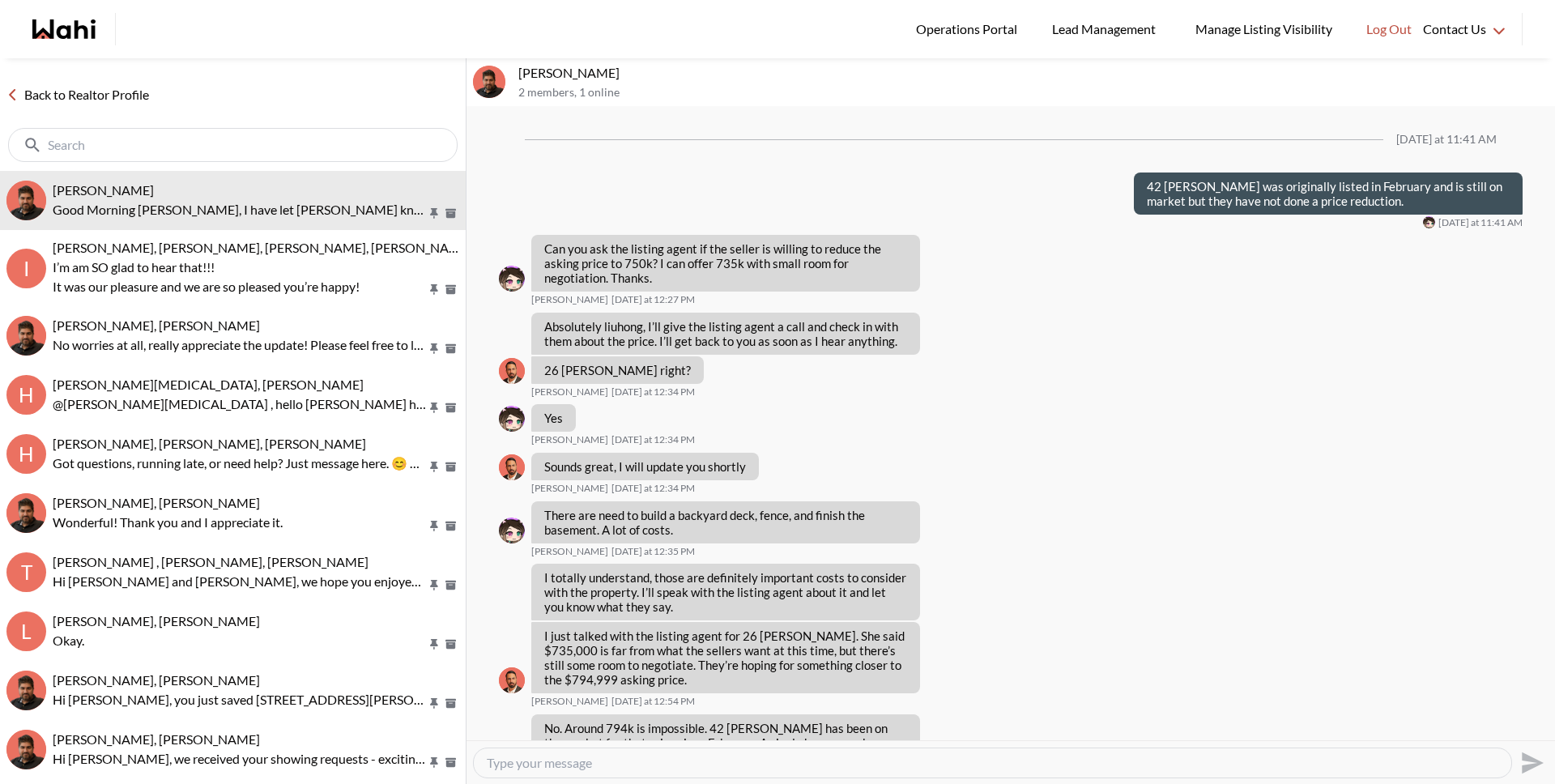
scroll to position [1145, 0]
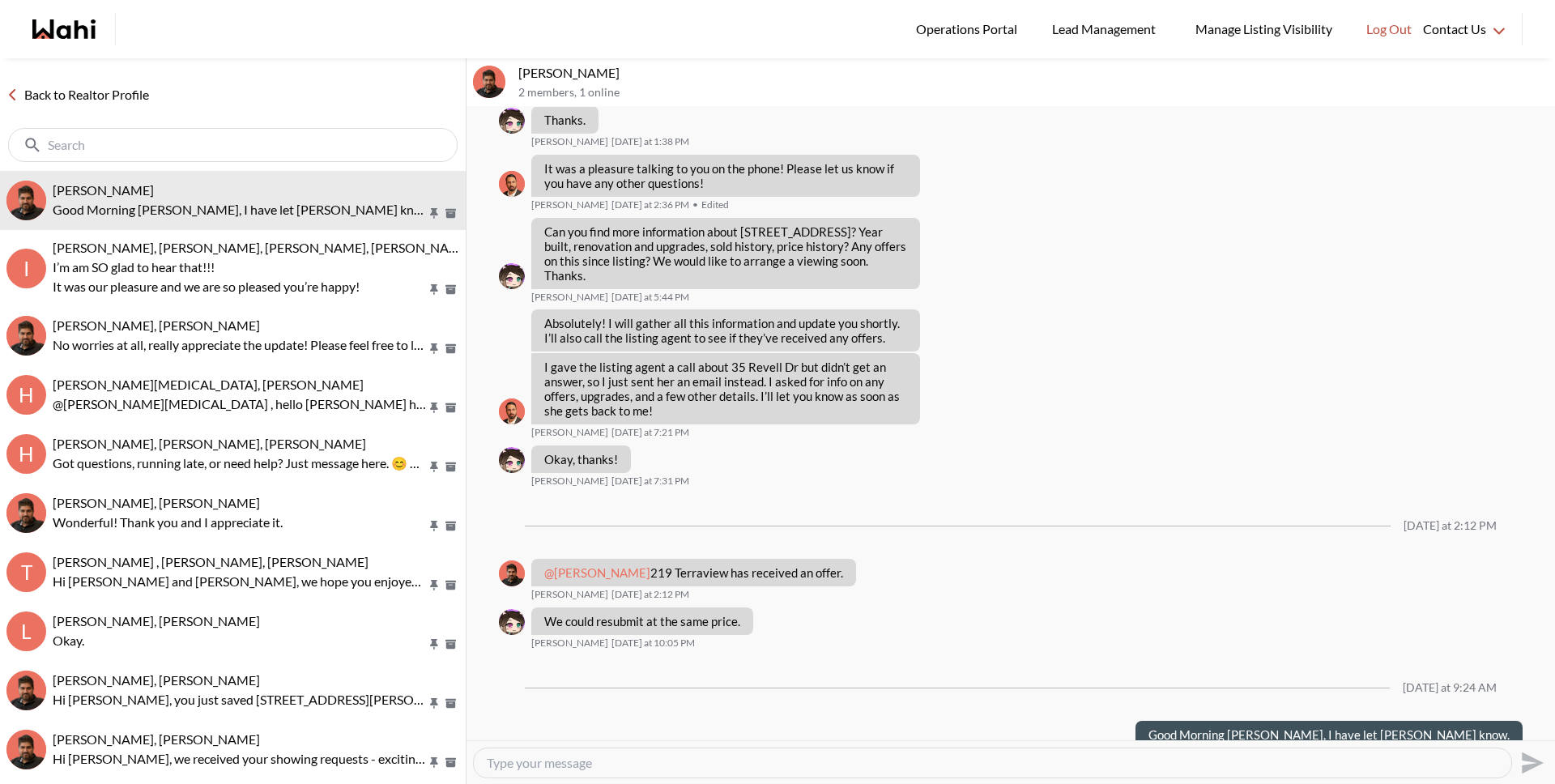
click at [117, 88] on link "Back to Realtor Profile" at bounding box center [77, 95] width 156 height 21
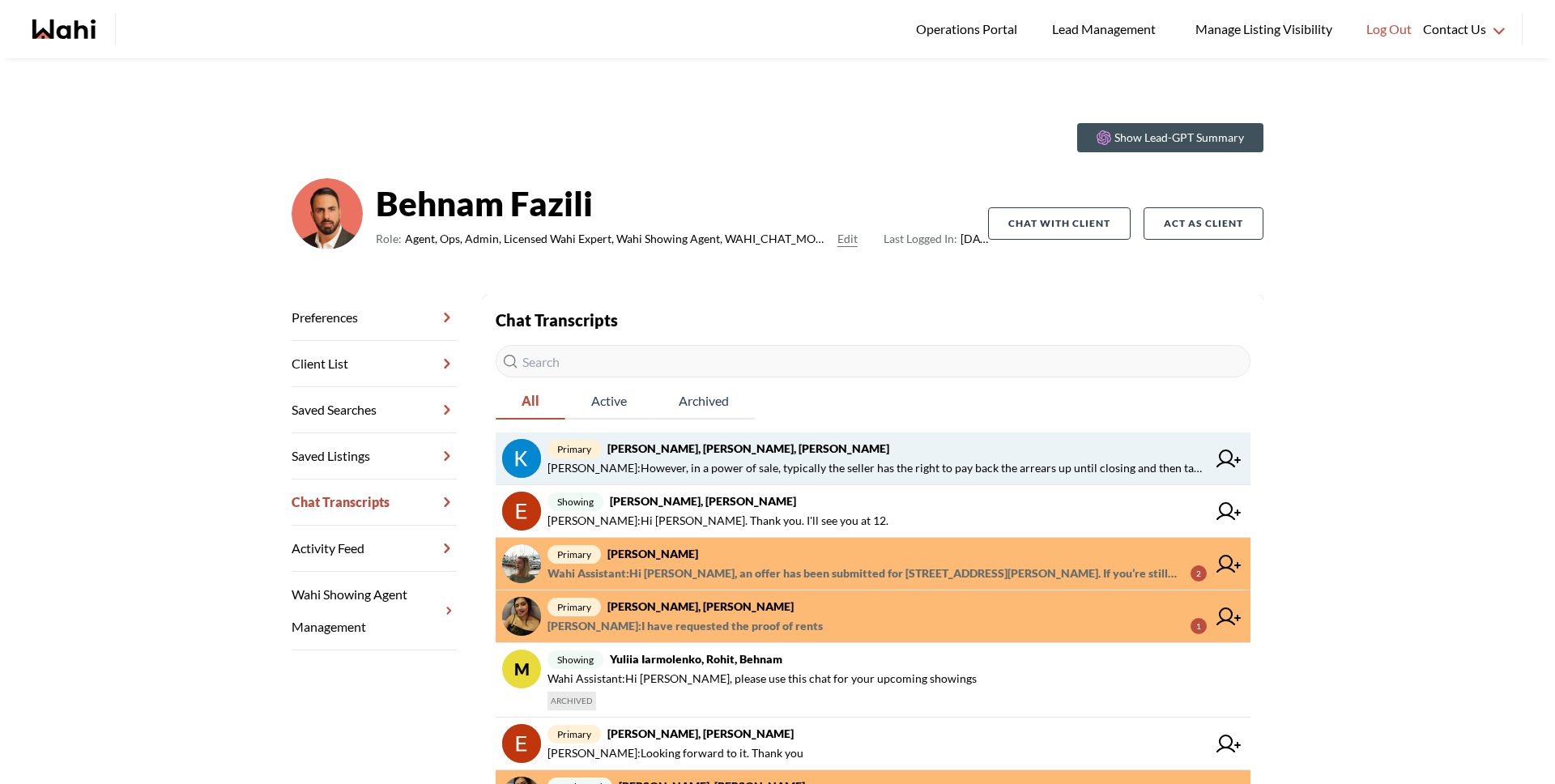
click at [892, 448] on span "primary [PERSON_NAME], [PERSON_NAME], [PERSON_NAME]" at bounding box center [876, 448] width 659 height 19
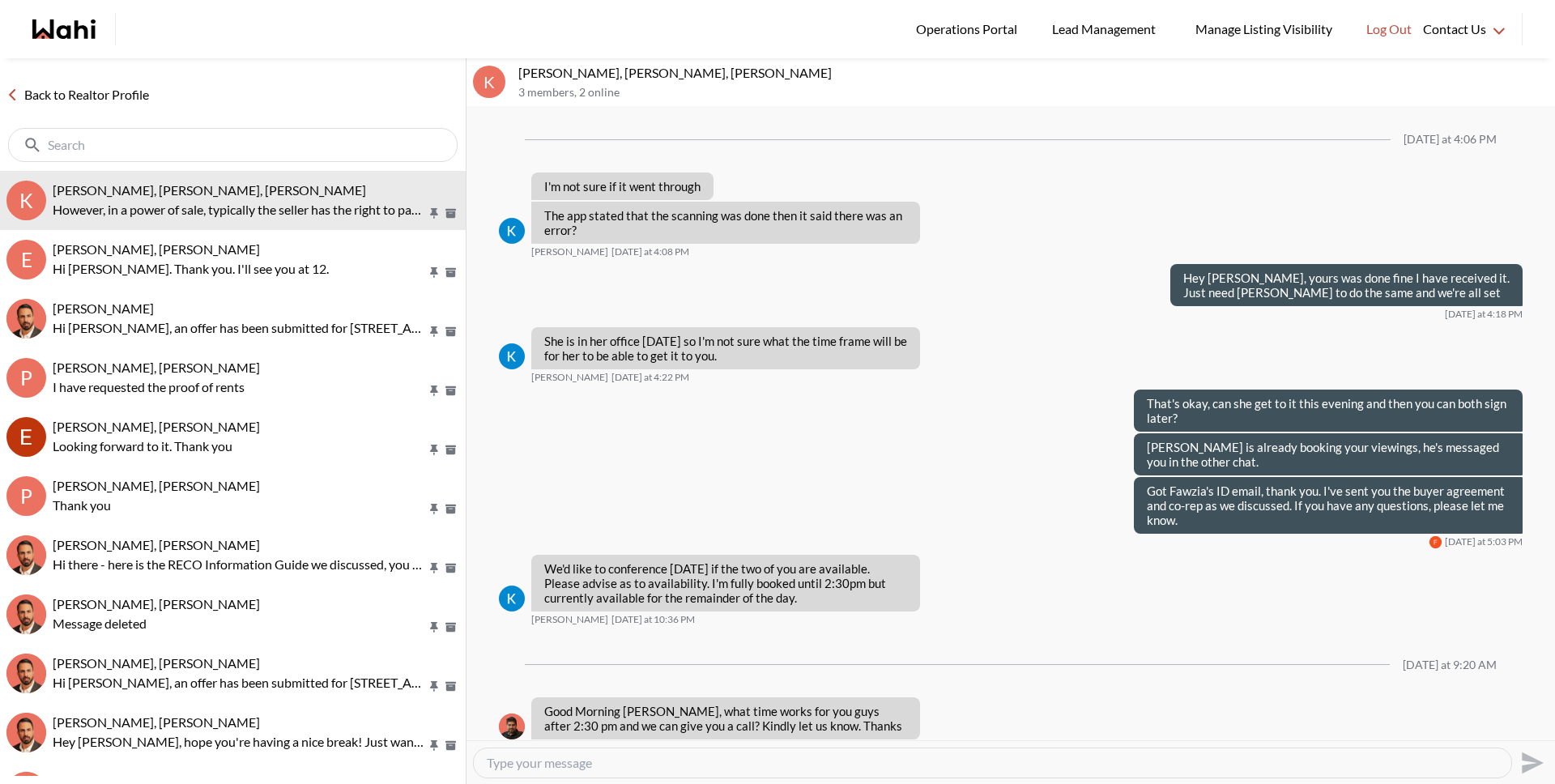
scroll to position [1147, 0]
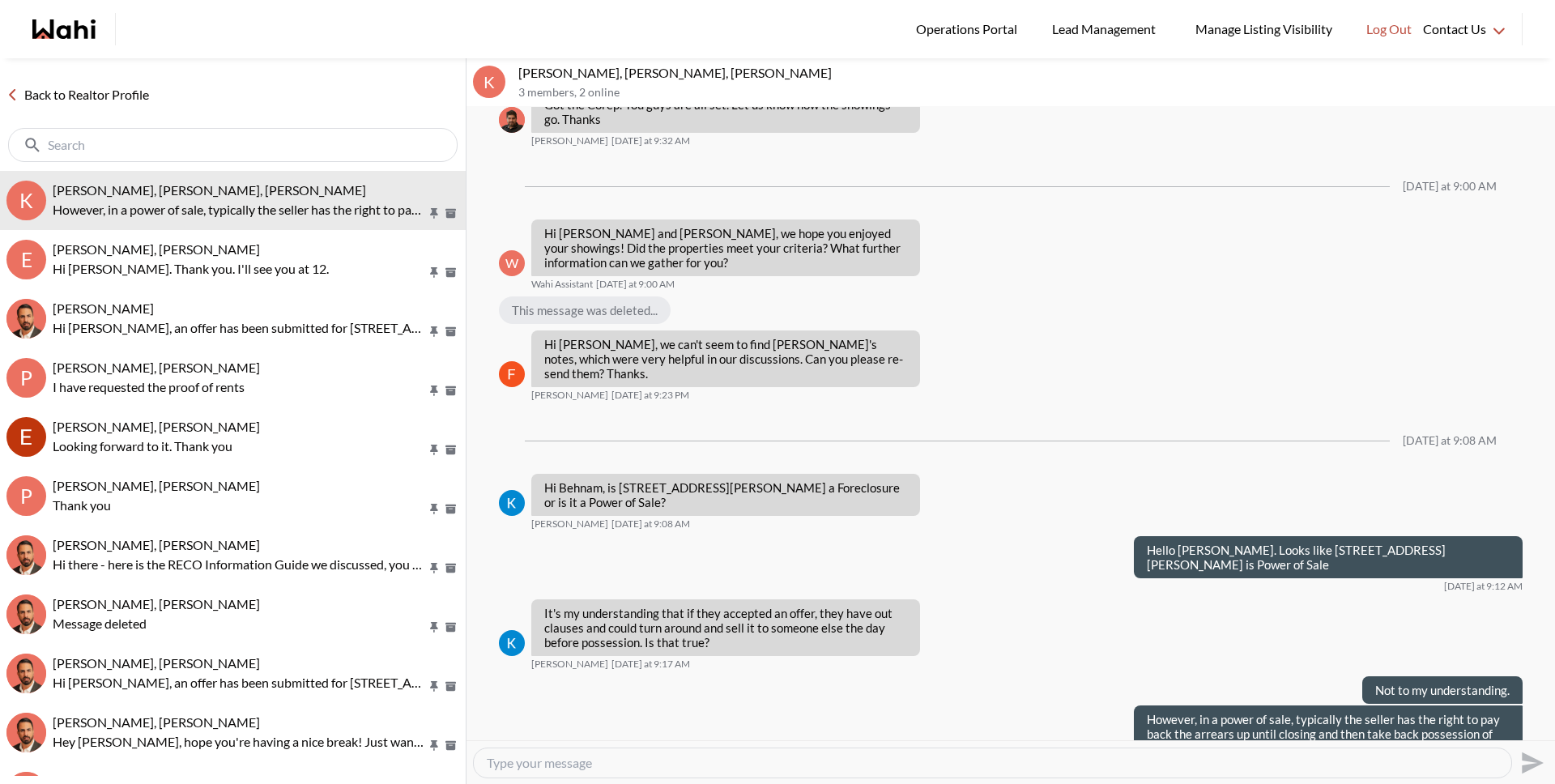
click at [87, 90] on link "Back to Realtor Profile" at bounding box center [77, 95] width 156 height 21
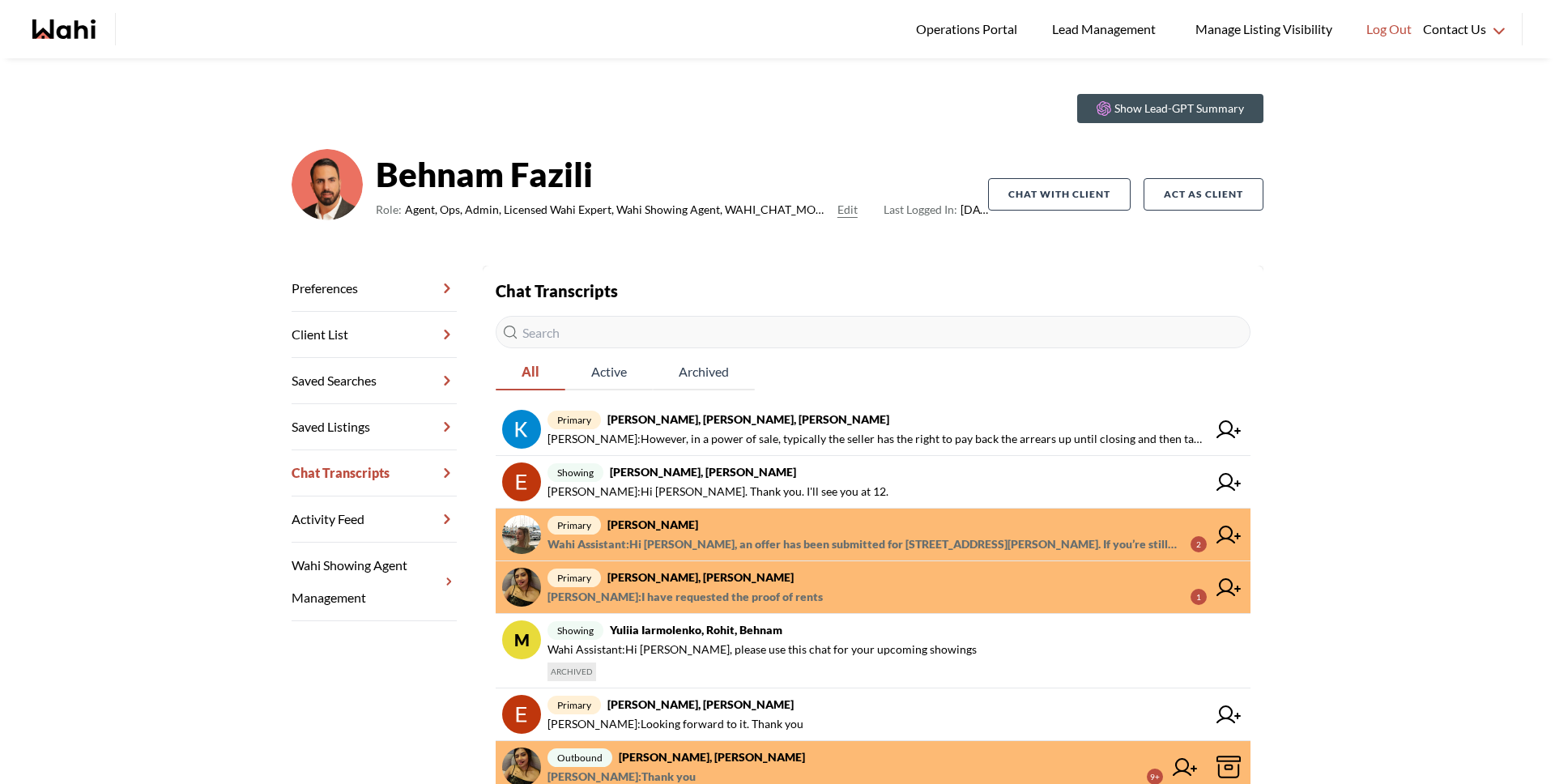
scroll to position [274, 0]
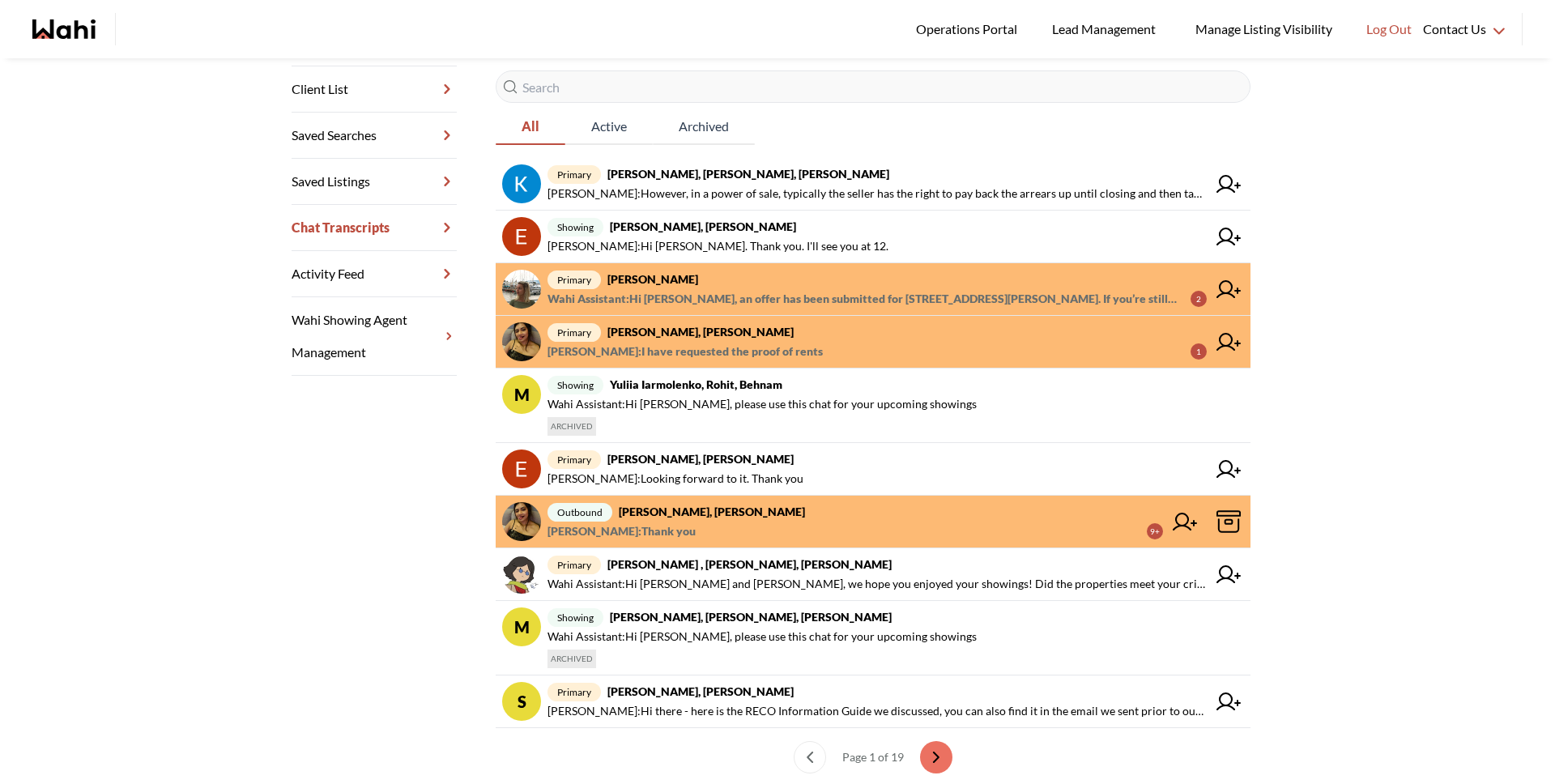
click at [740, 83] on input "text" at bounding box center [873, 86] width 754 height 32
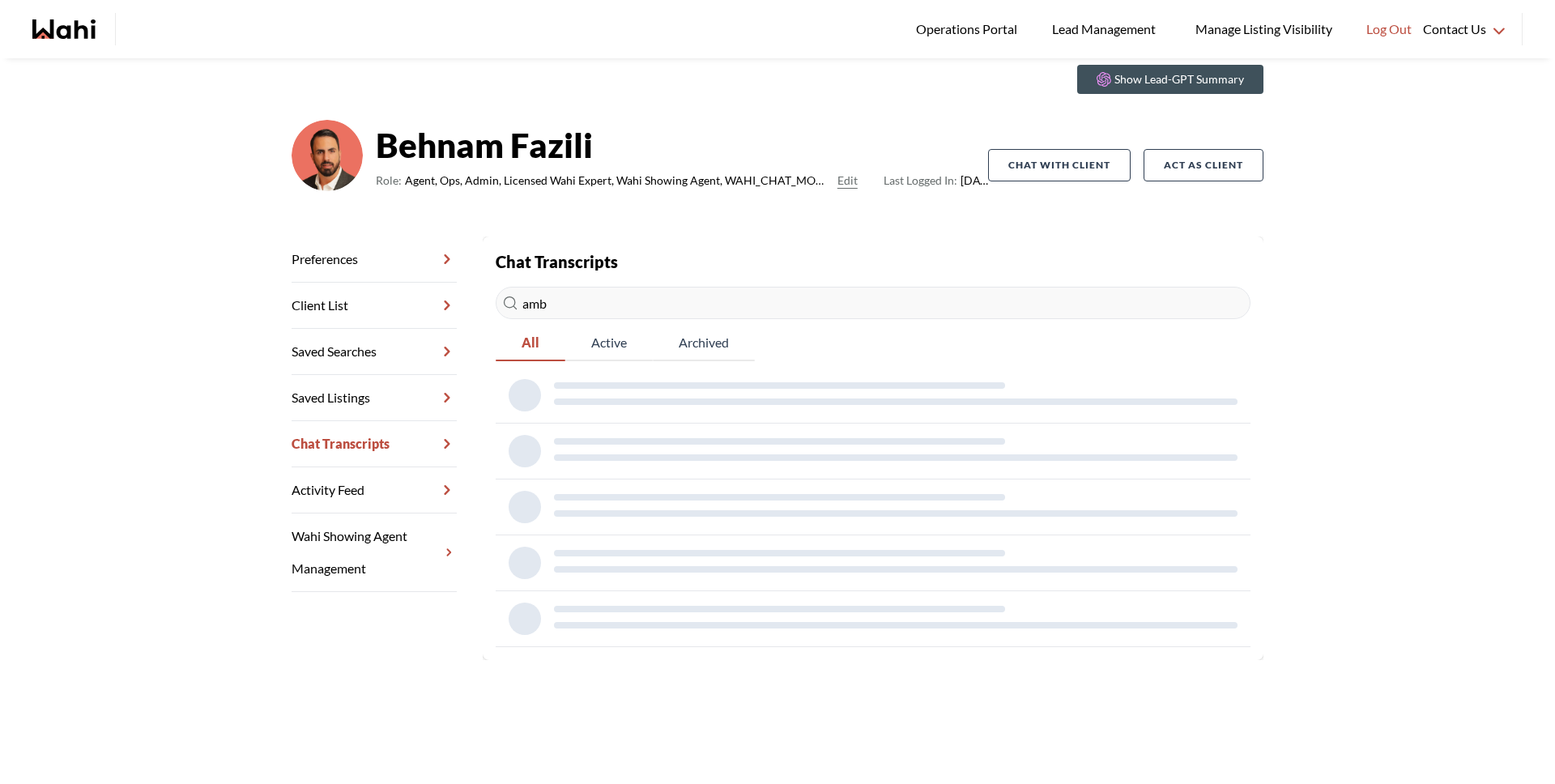
scroll to position [58, 0]
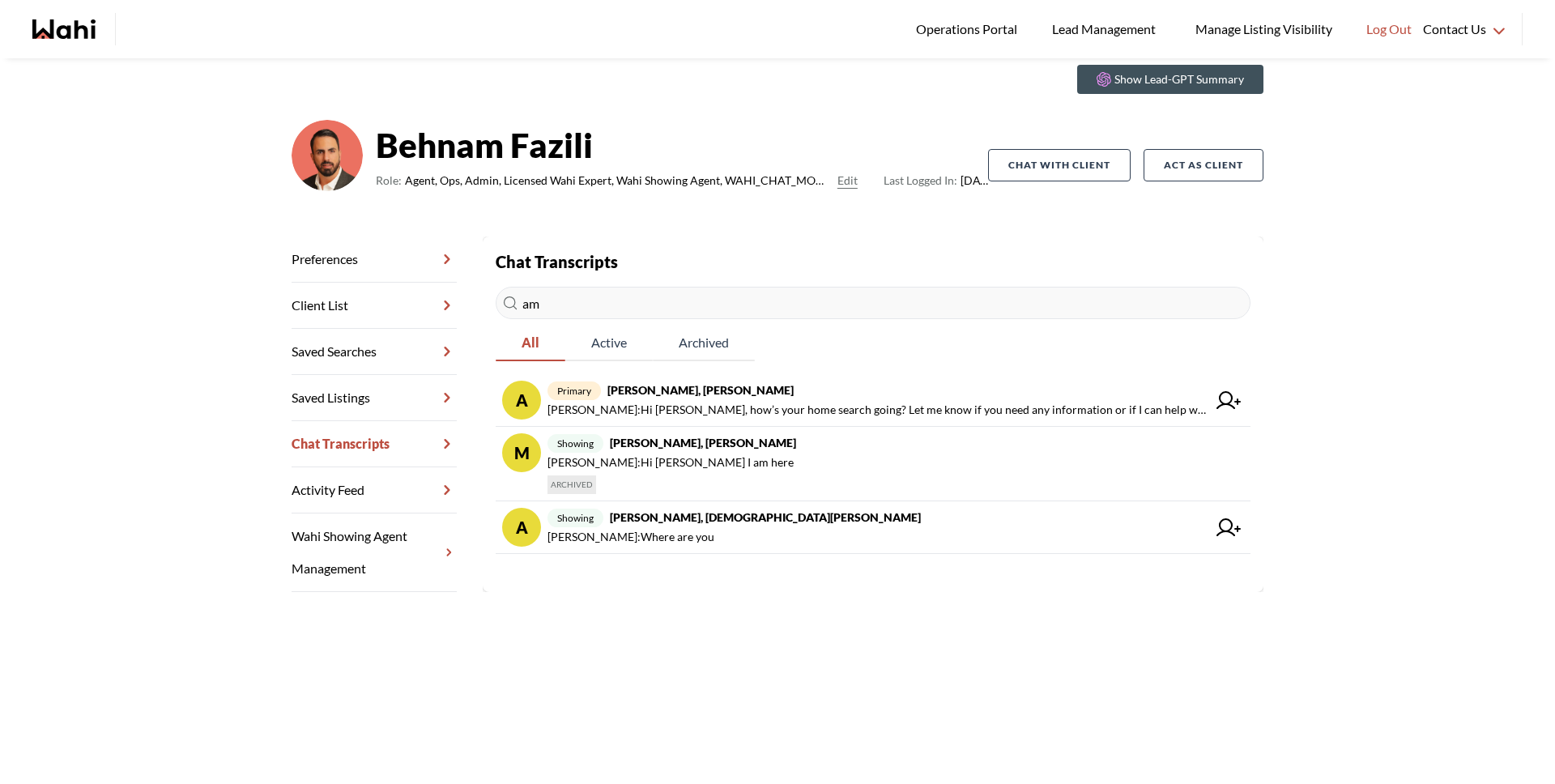
type input "a"
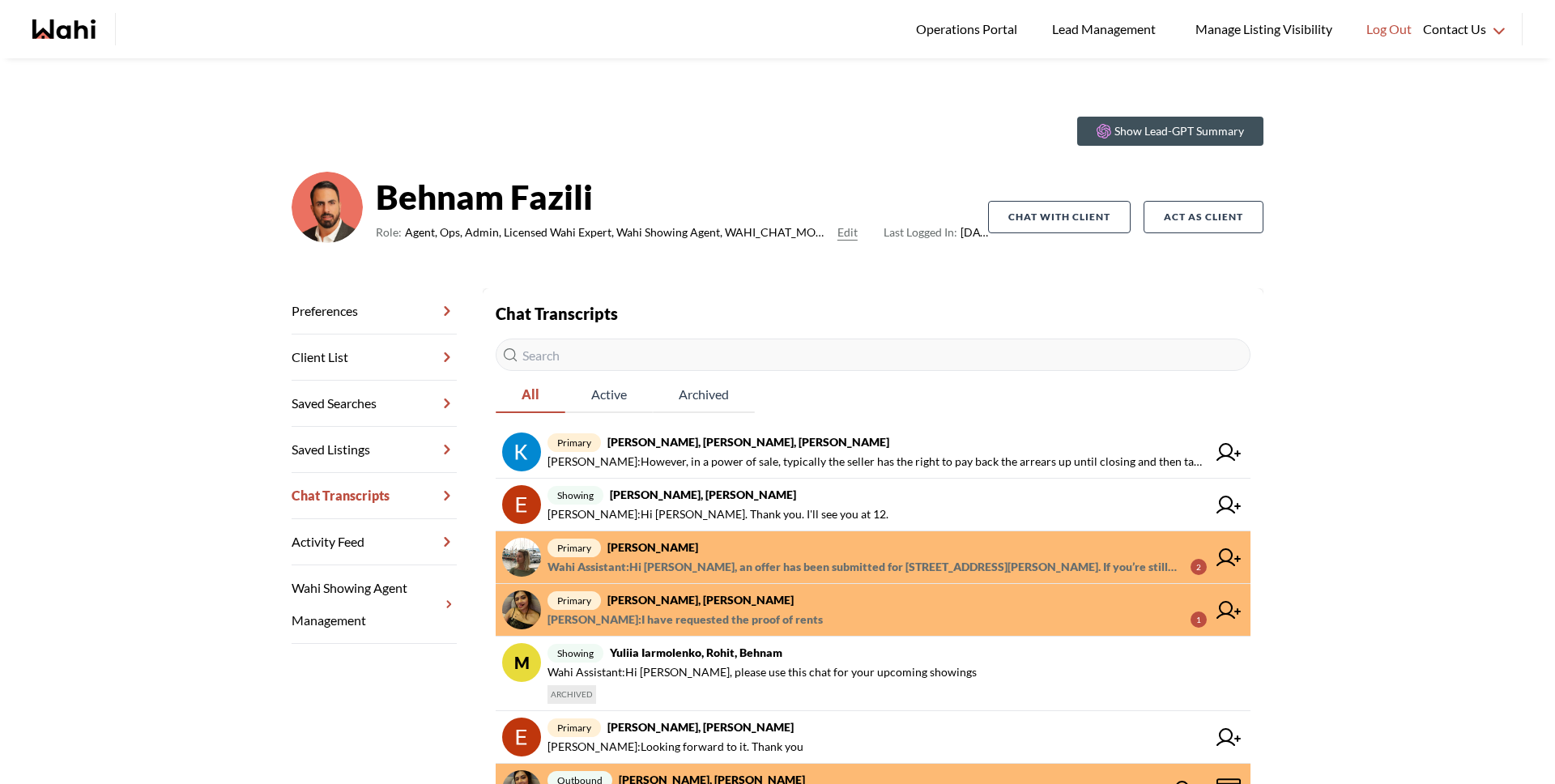
scroll to position [0, 0]
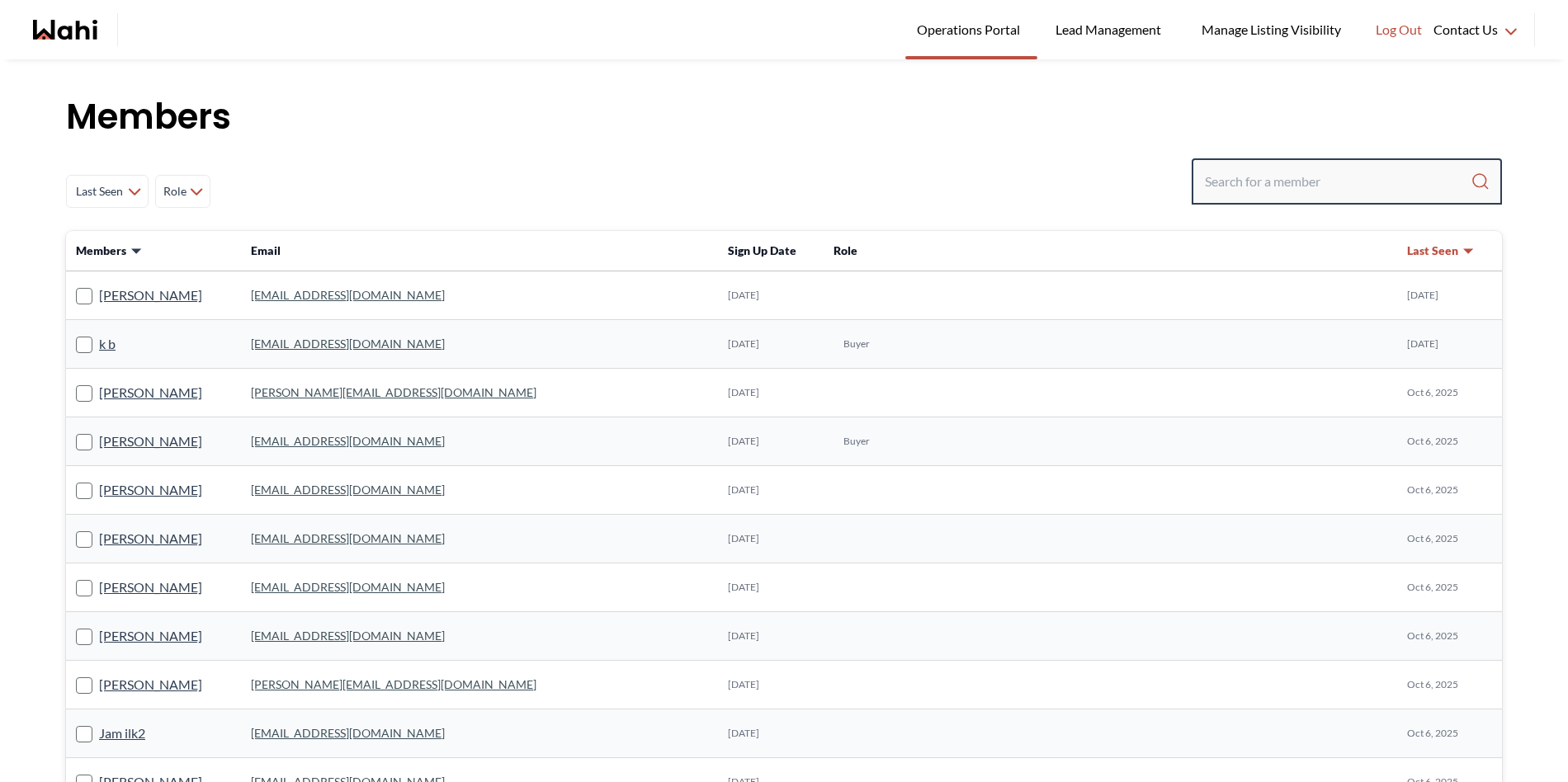
click at [1295, 186] on input "Search input" at bounding box center [1338, 182] width 266 height 30
paste input "kosarsefidi@gmail.com"
type input "kosarsefidi@gmail.com"
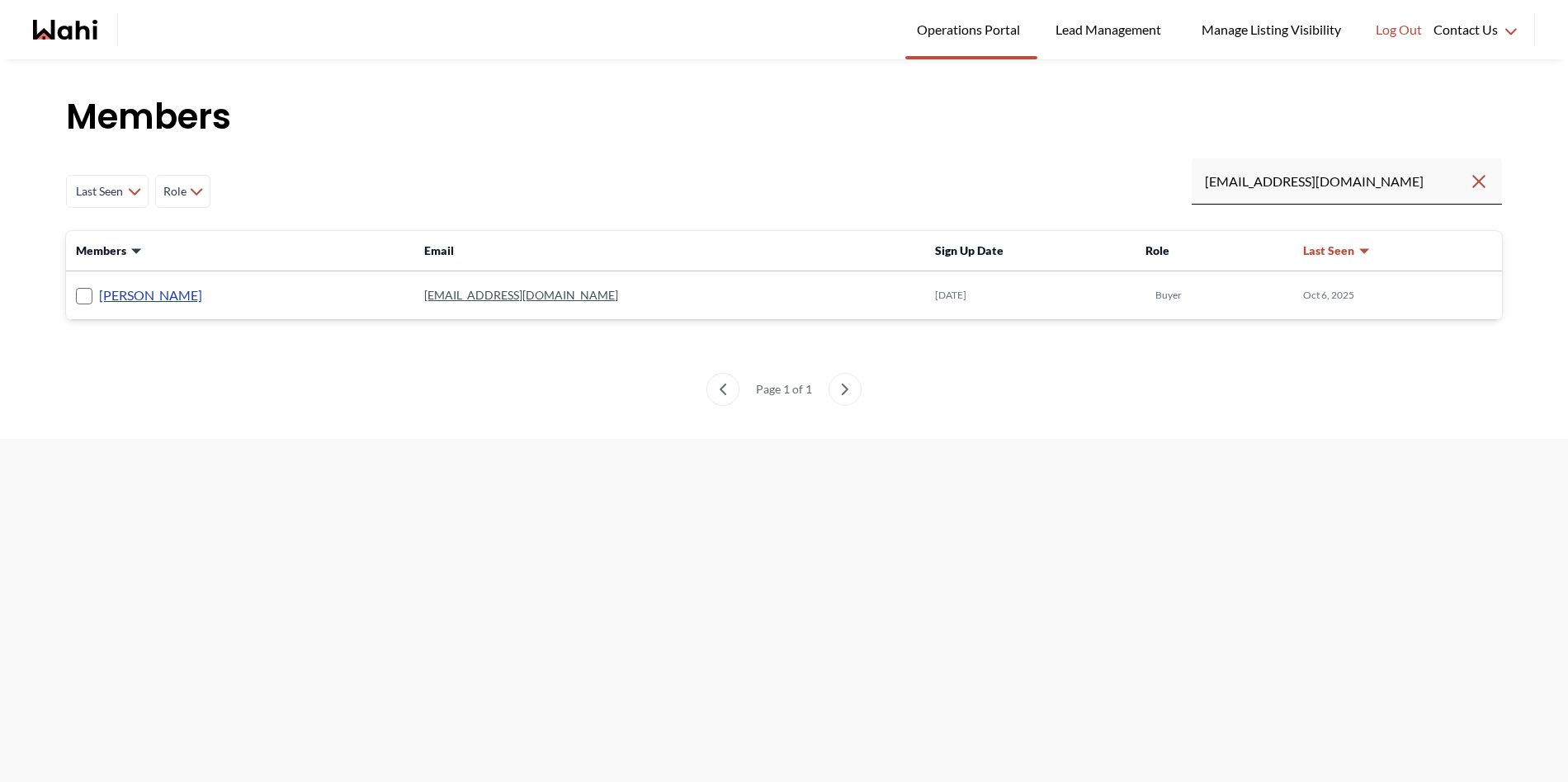
click at [153, 299] on link "Kosar sefidi" at bounding box center [151, 295] width 103 height 21
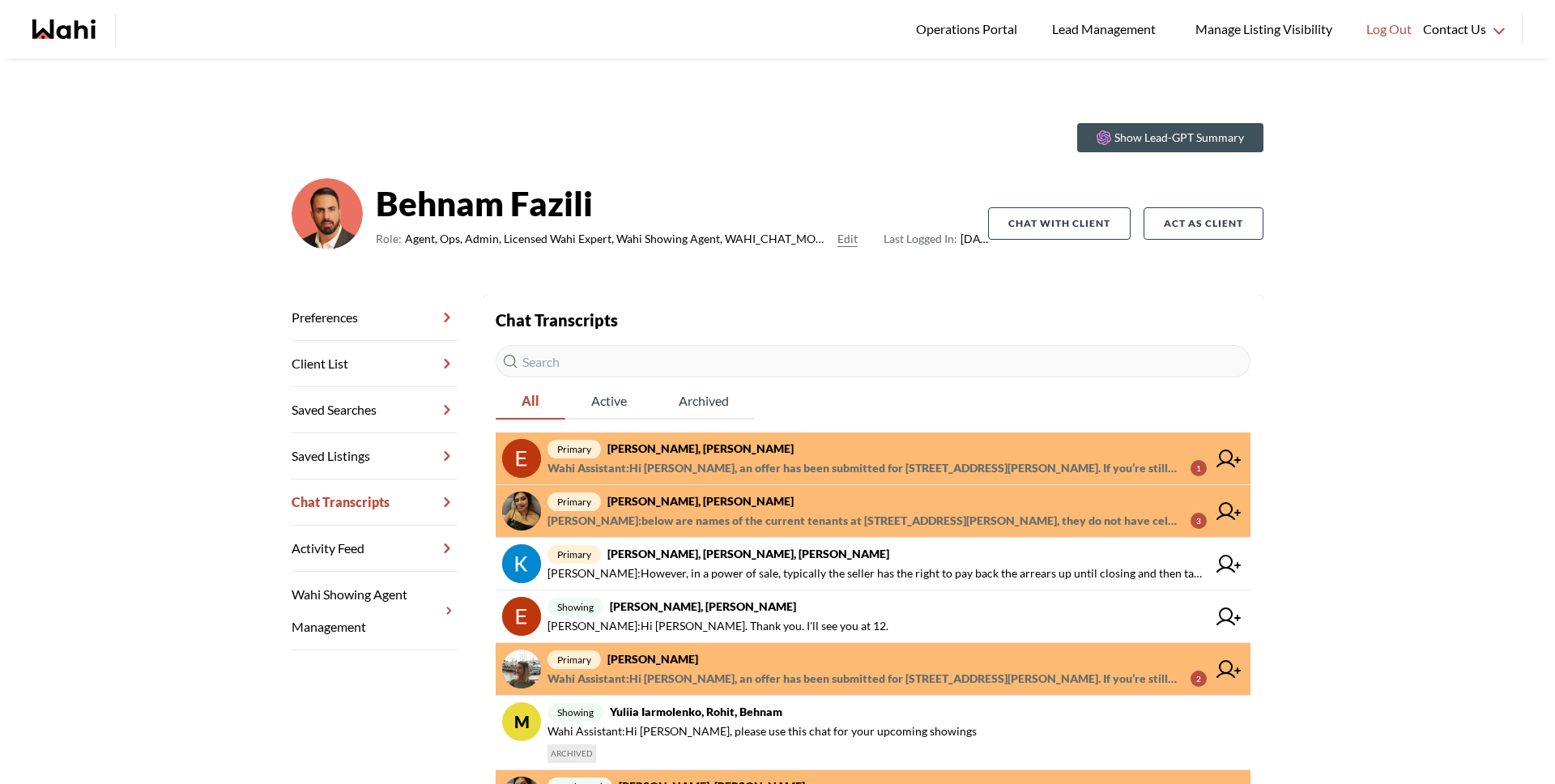
click at [714, 466] on span "Wahi Assistant : Hi Erik, an offer has been submitted for 510 Curran Pl #3906, …" at bounding box center [862, 468] width 630 height 19
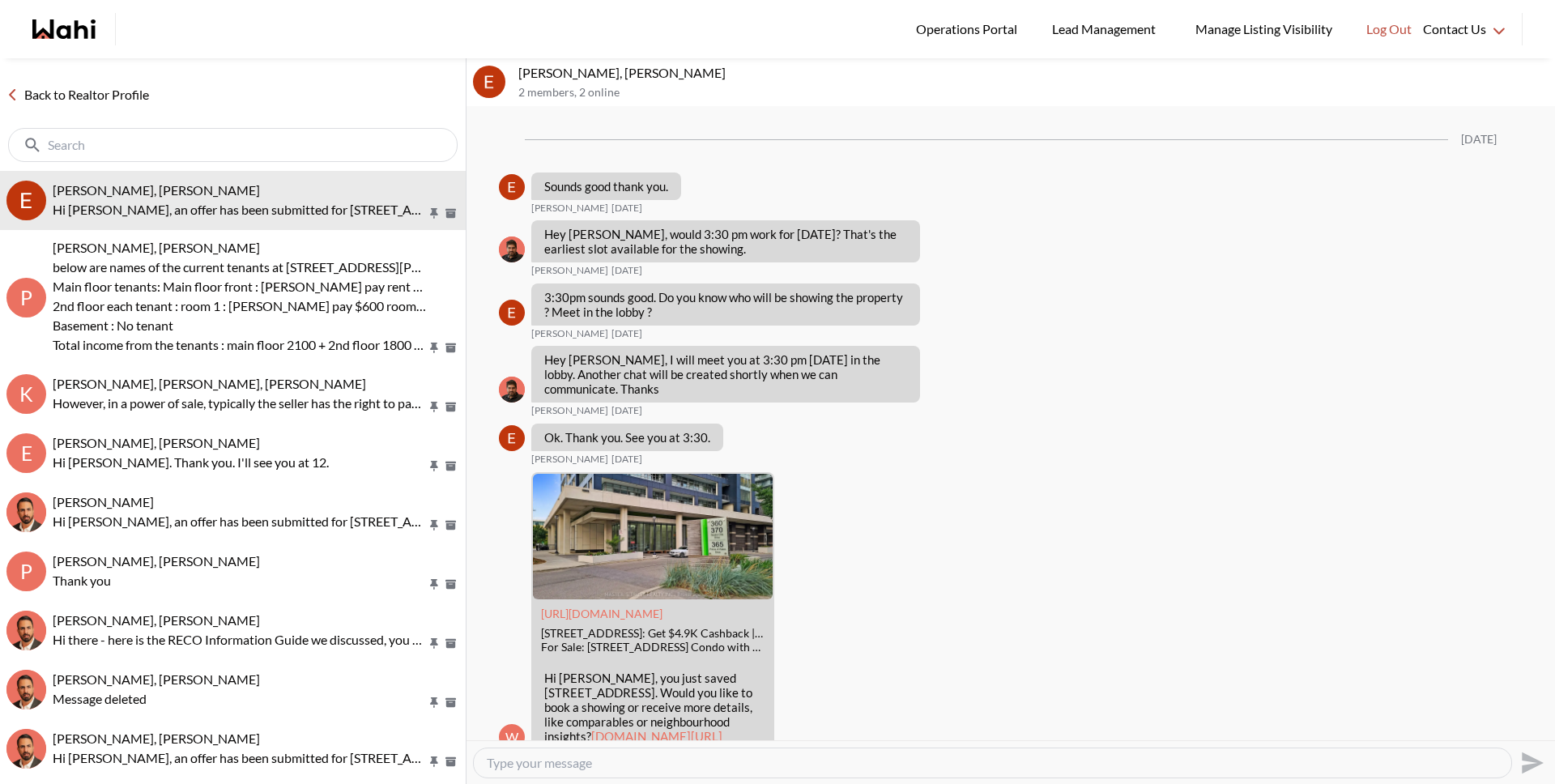
scroll to position [2298, 0]
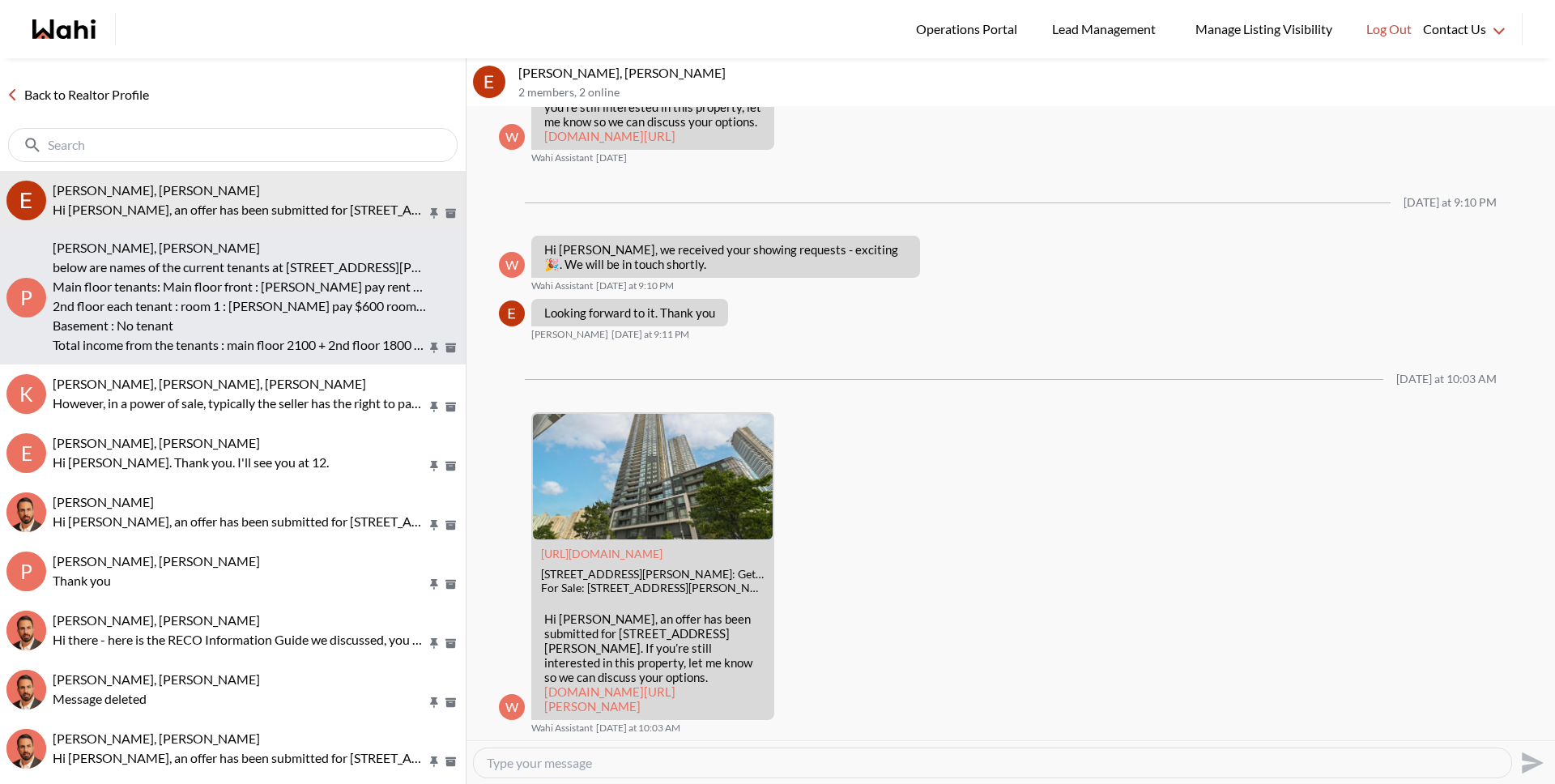
click at [313, 291] on p "Main floor tenants: Main floor front : [PERSON_NAME] pay rent at $1,000 per mon…" at bounding box center [239, 286] width 374 height 19
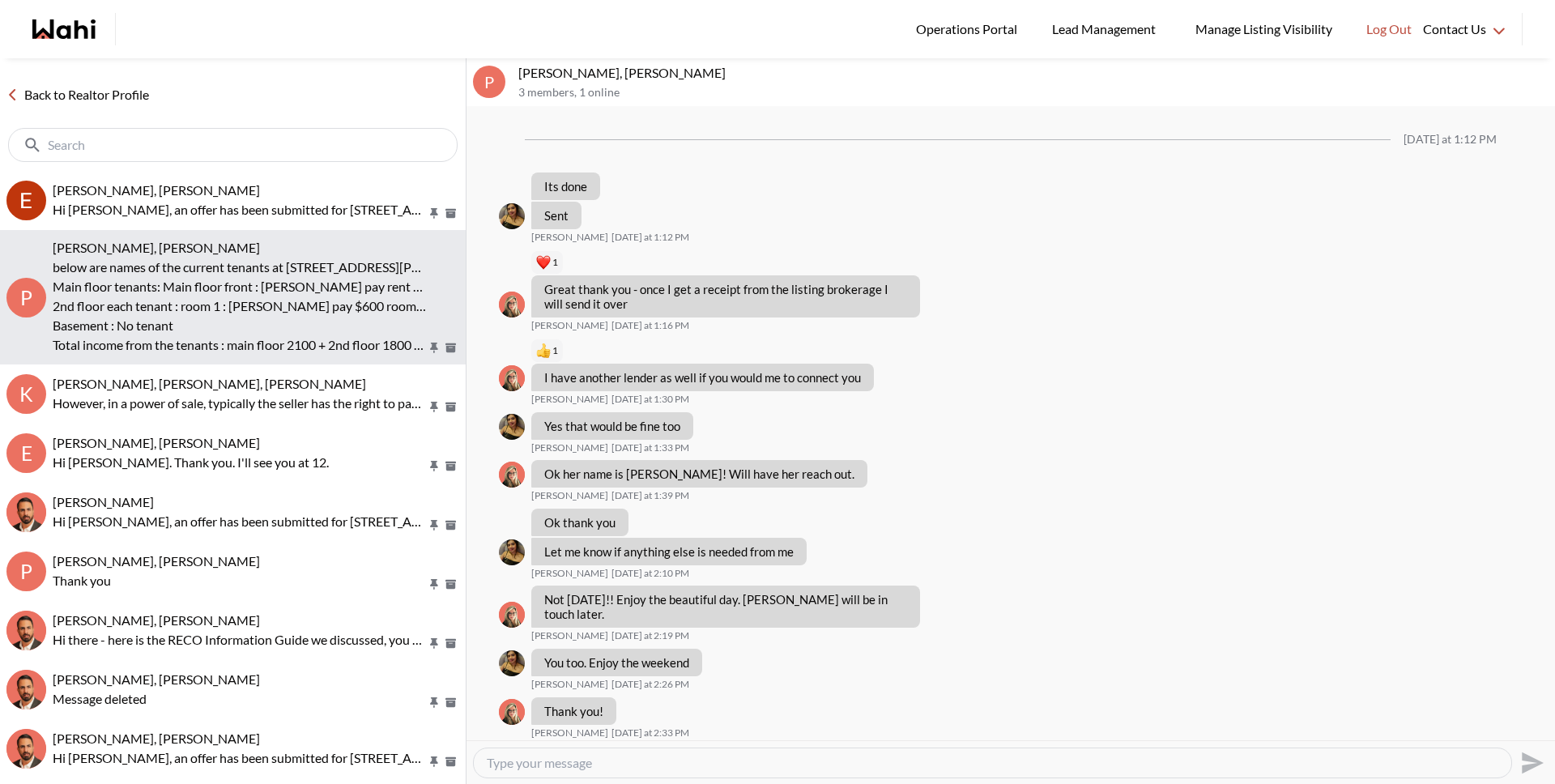
scroll to position [1069, 0]
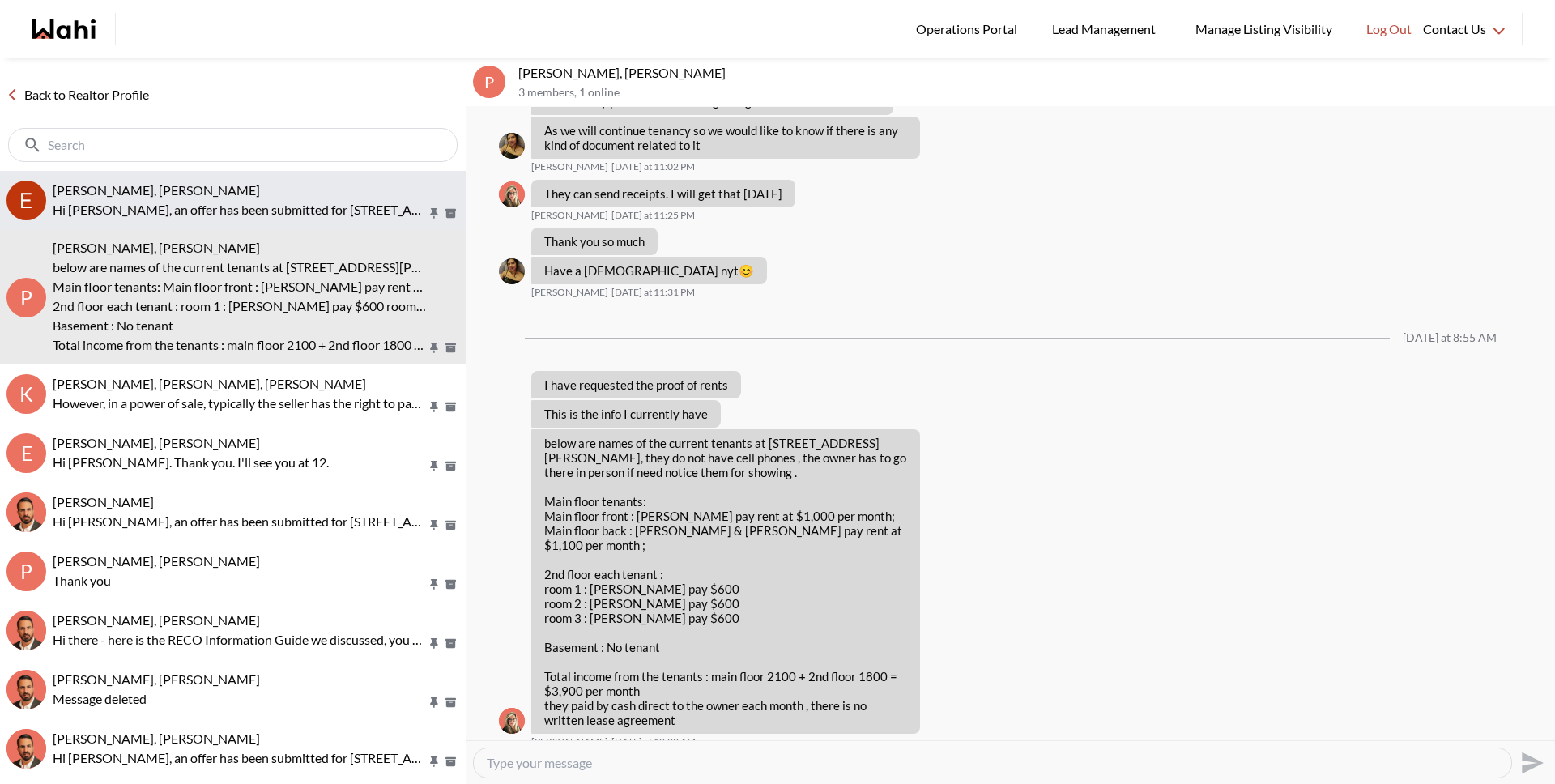
click at [254, 221] on button "Erik Alarcon, Behnam Hi Erik, an offer has been submitted for 510 Curran Pl #39…" at bounding box center [232, 200] width 466 height 59
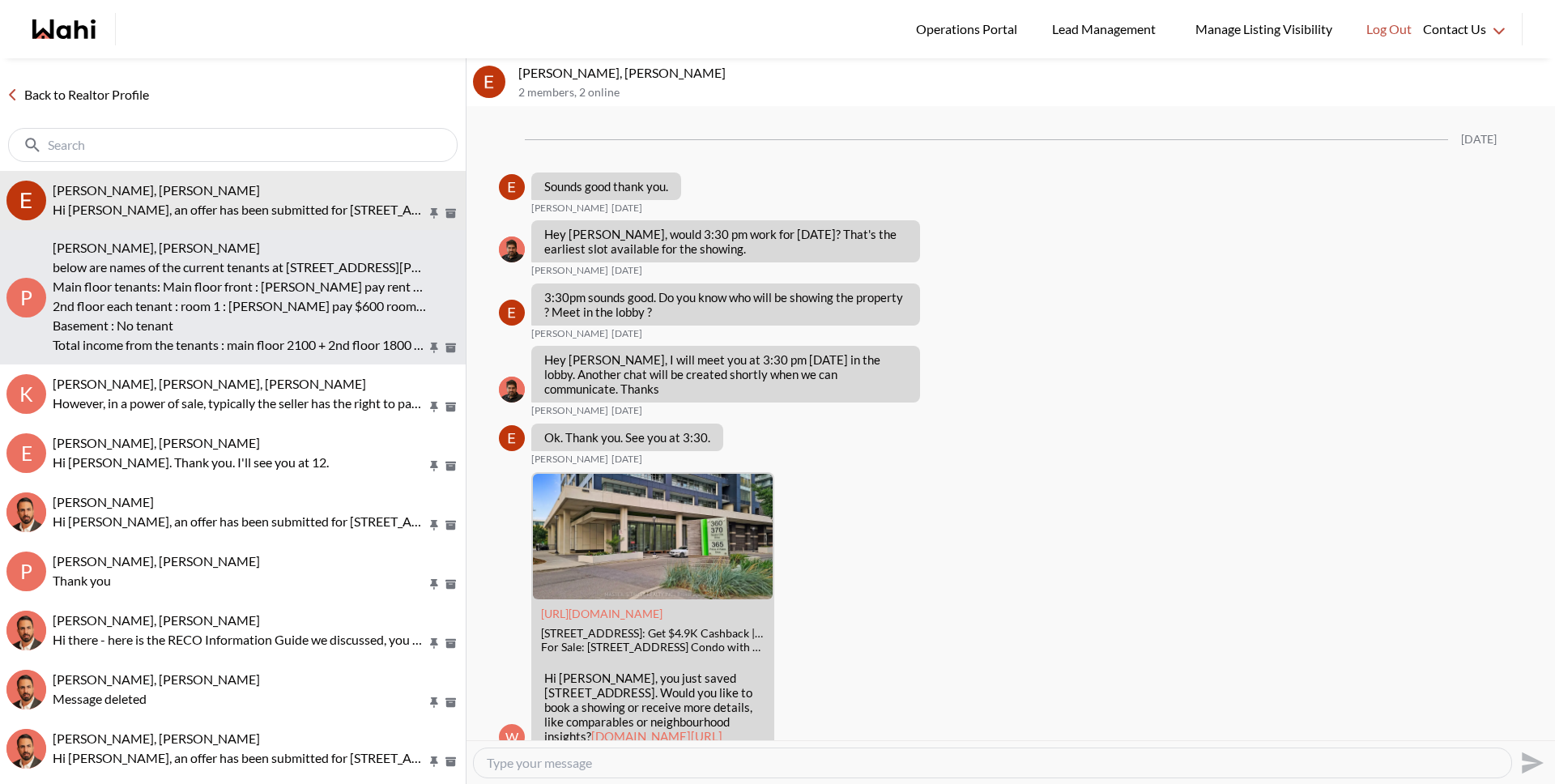
scroll to position [2298, 0]
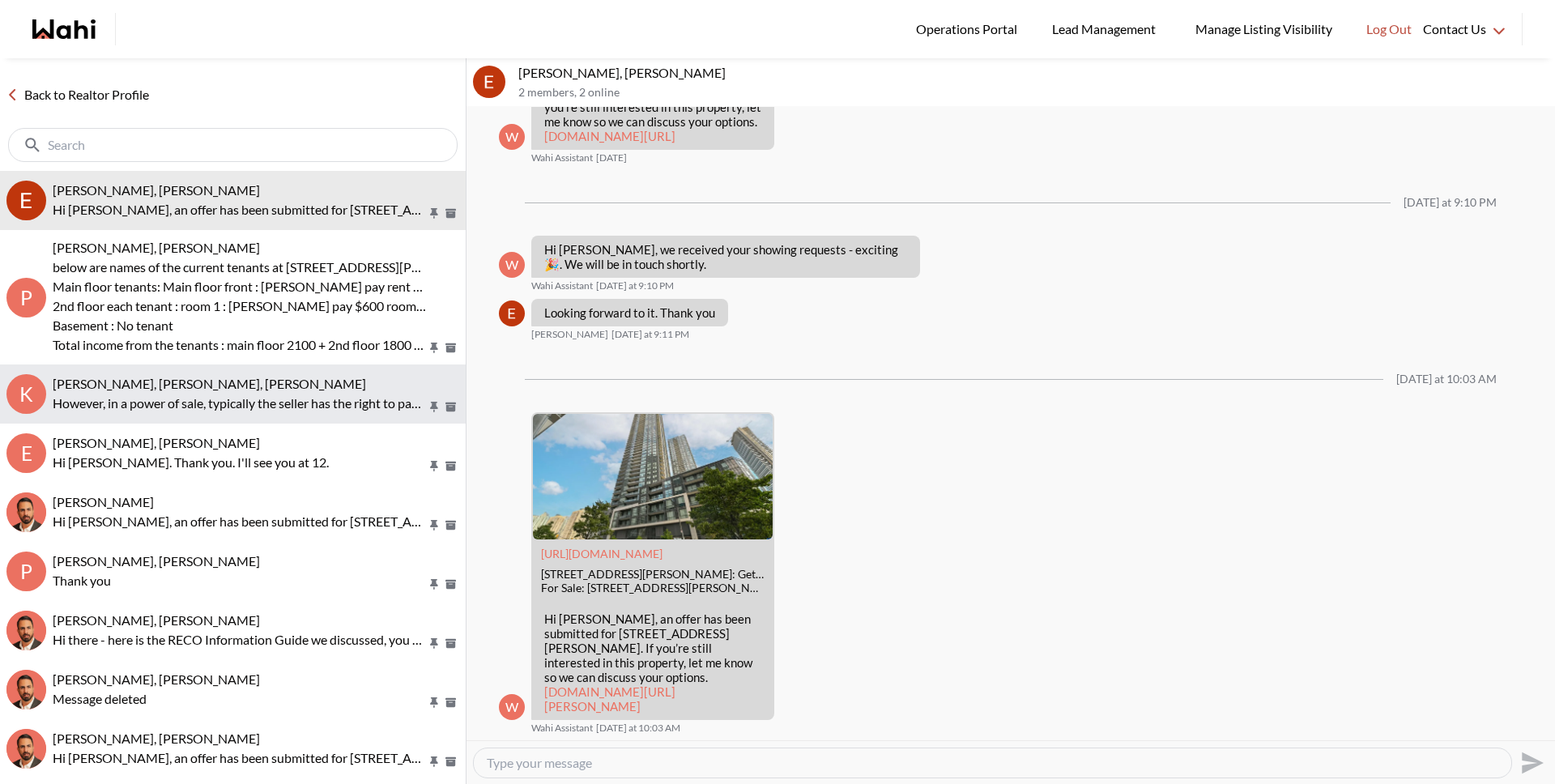
click at [224, 390] on span "Kevin McKay, Fawzia Sheikh, Behnam" at bounding box center [209, 384] width 313 height 16
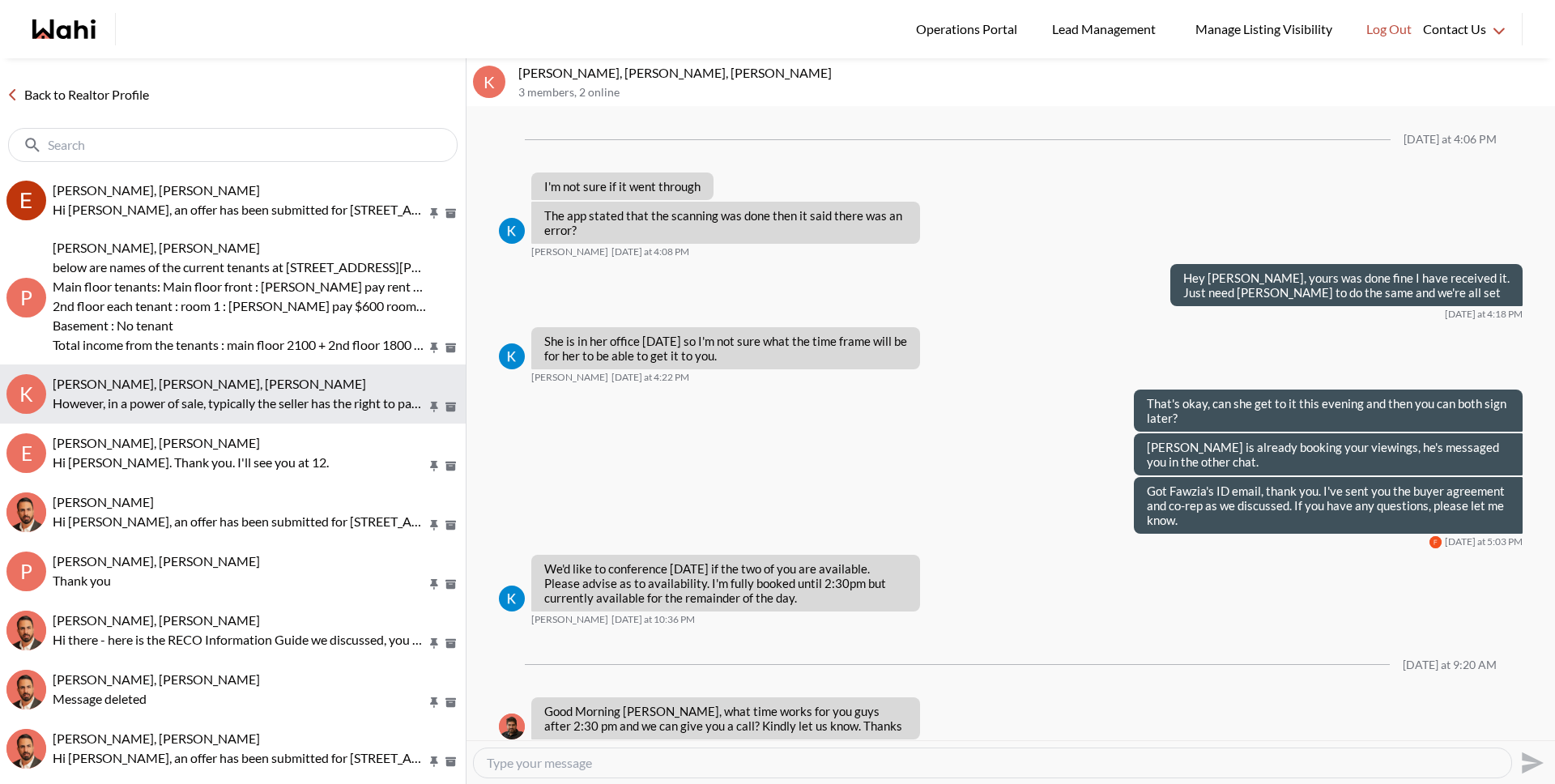
scroll to position [1147, 0]
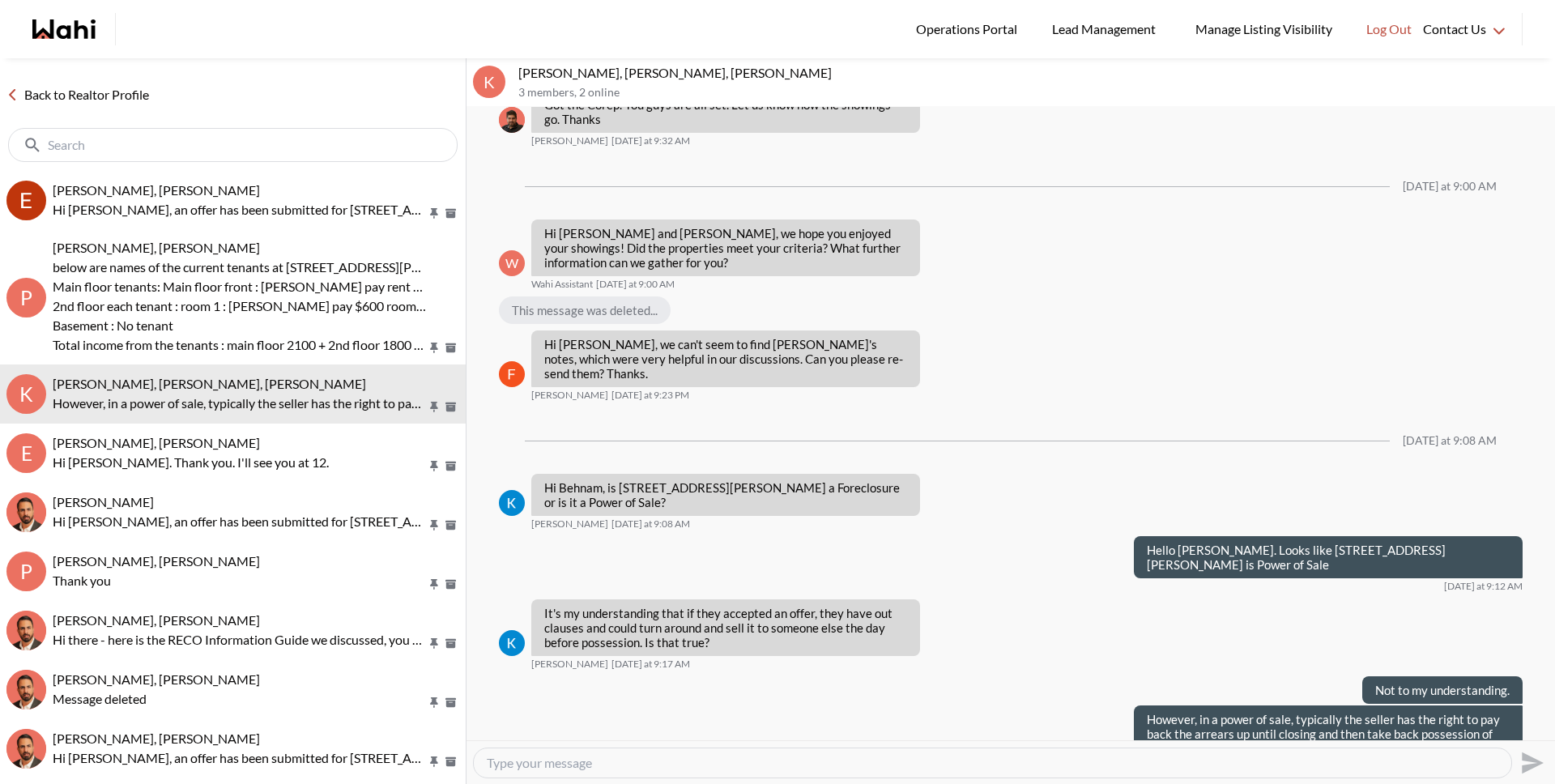
click at [43, 97] on link "Back to Realtor Profile" at bounding box center [77, 95] width 156 height 21
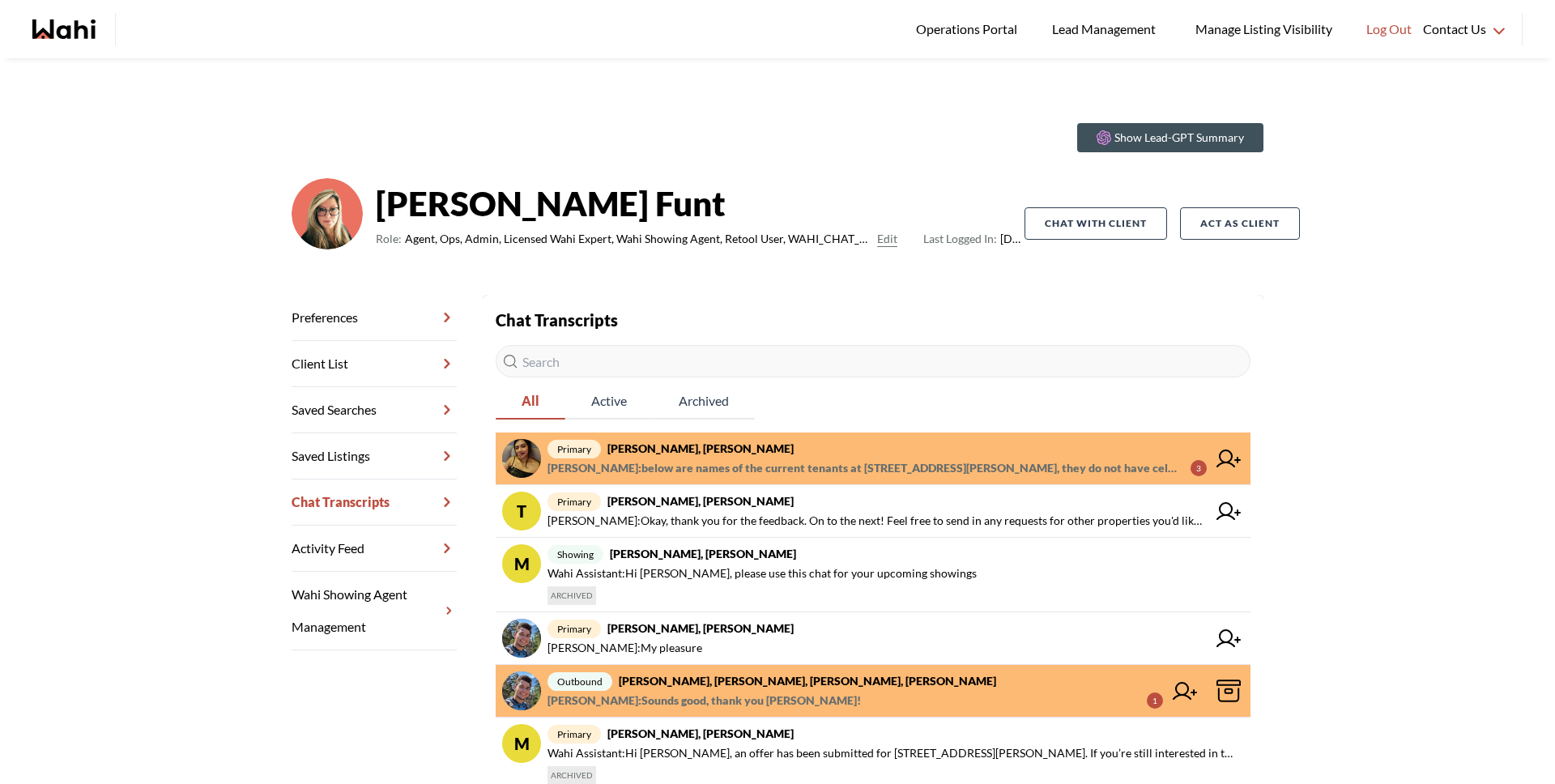
click at [745, 462] on span "[PERSON_NAME] : below are names of the current tenants at [STREET_ADDRESS][PERS…" at bounding box center [862, 468] width 630 height 19
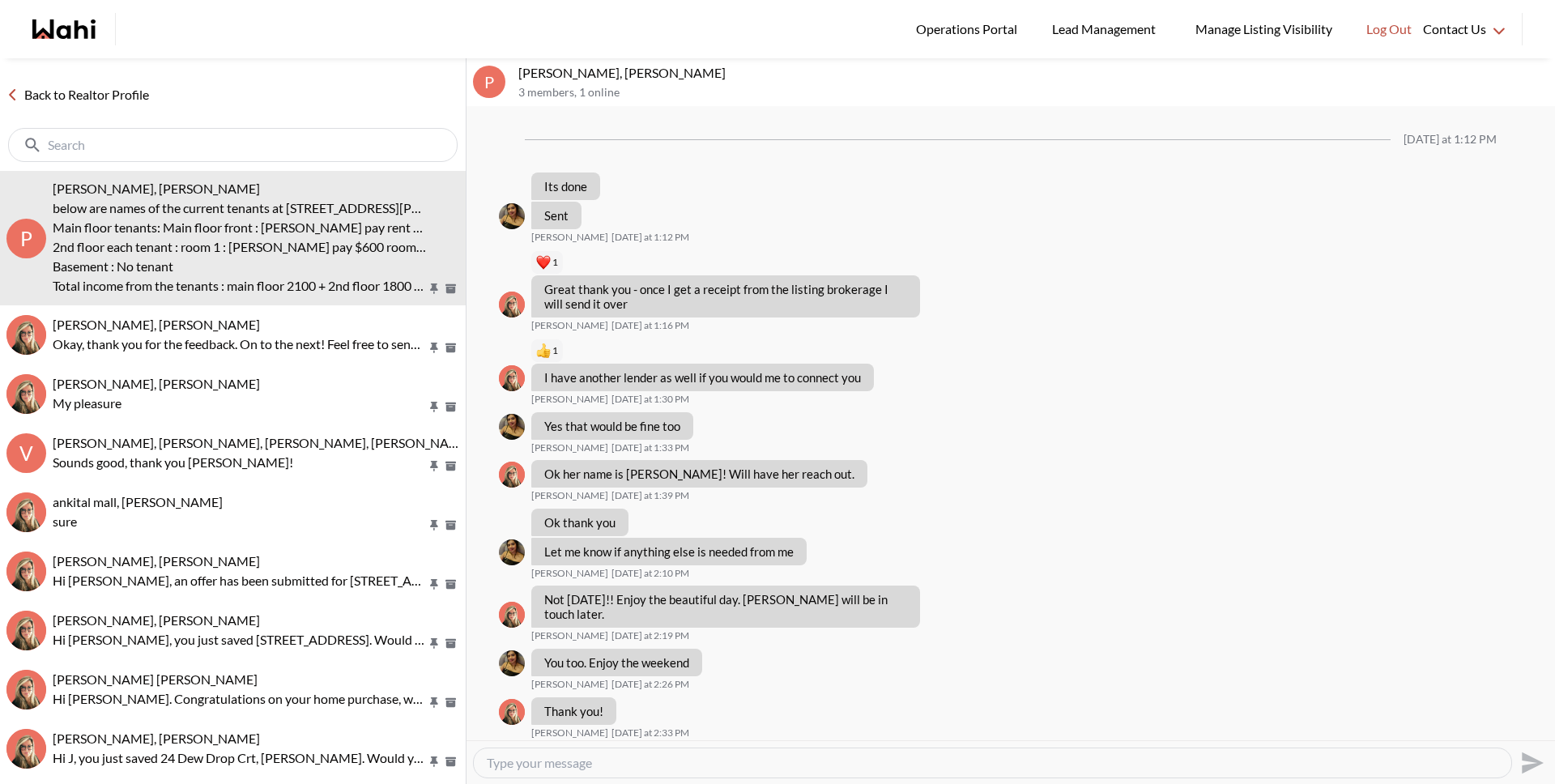
scroll to position [1069, 0]
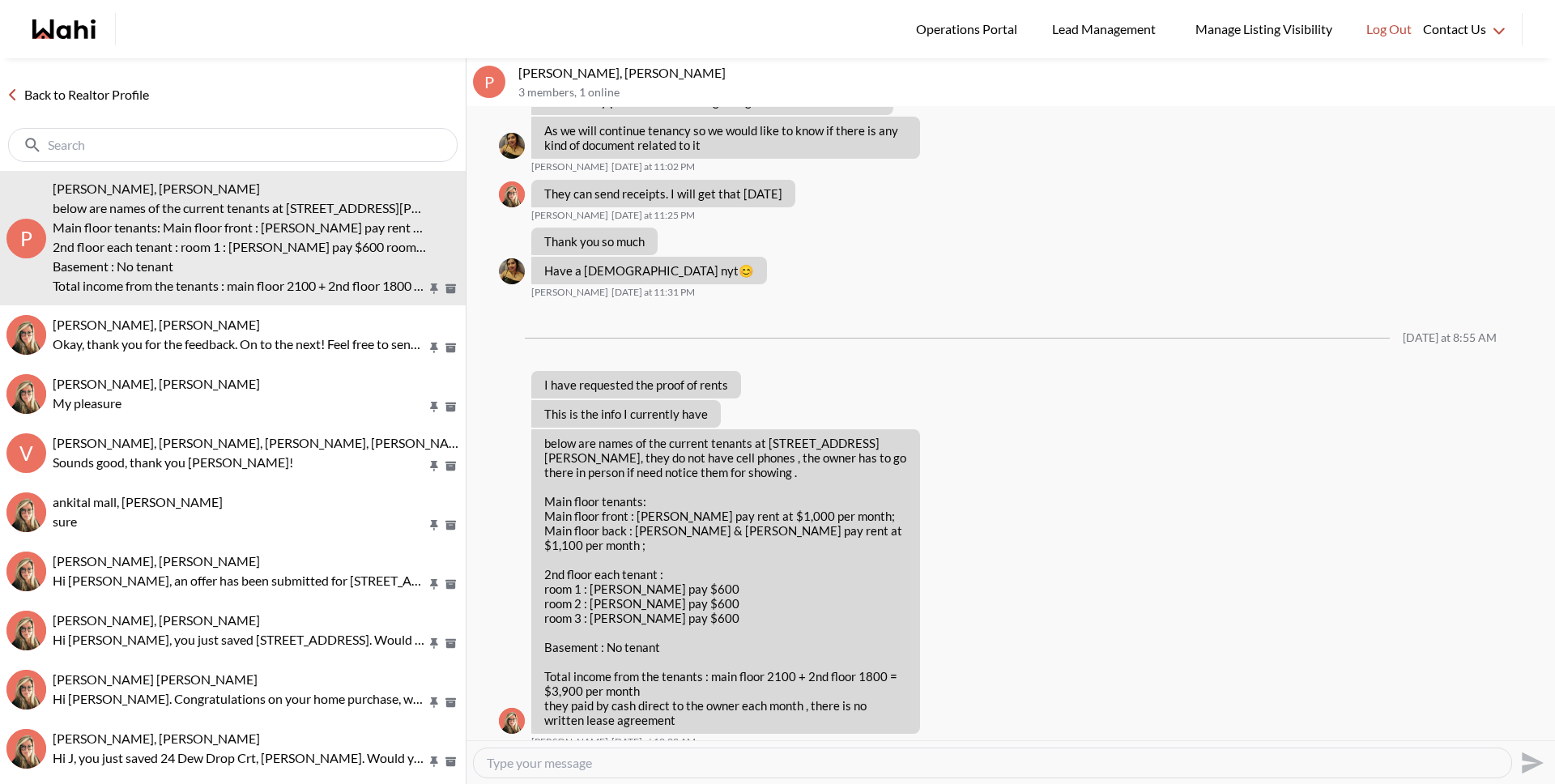
click at [84, 98] on link "Back to Realtor Profile" at bounding box center [77, 95] width 156 height 21
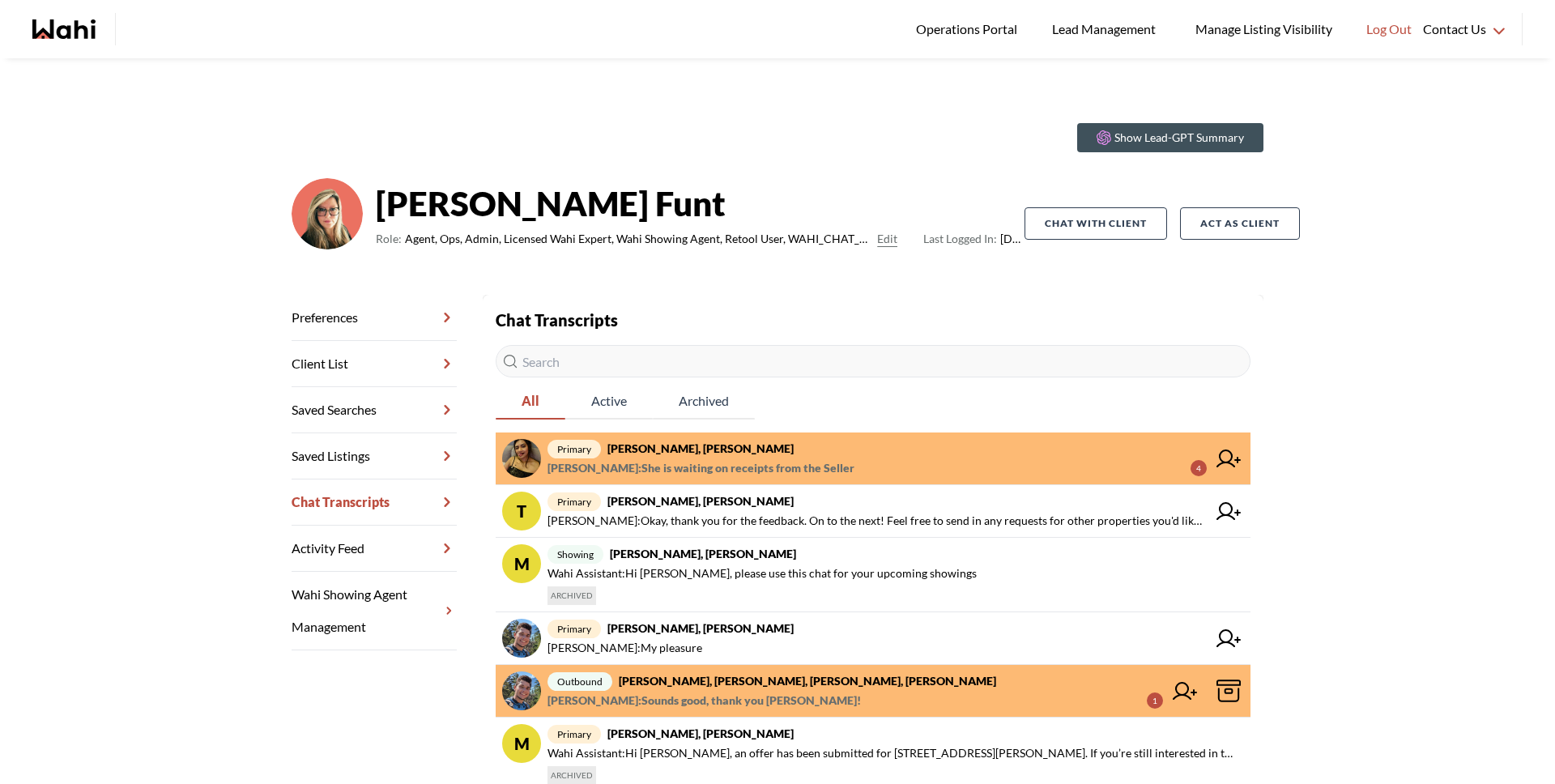
click at [702, 460] on span "[PERSON_NAME] : She is waiting on receipts from the Seller" at bounding box center [700, 468] width 307 height 19
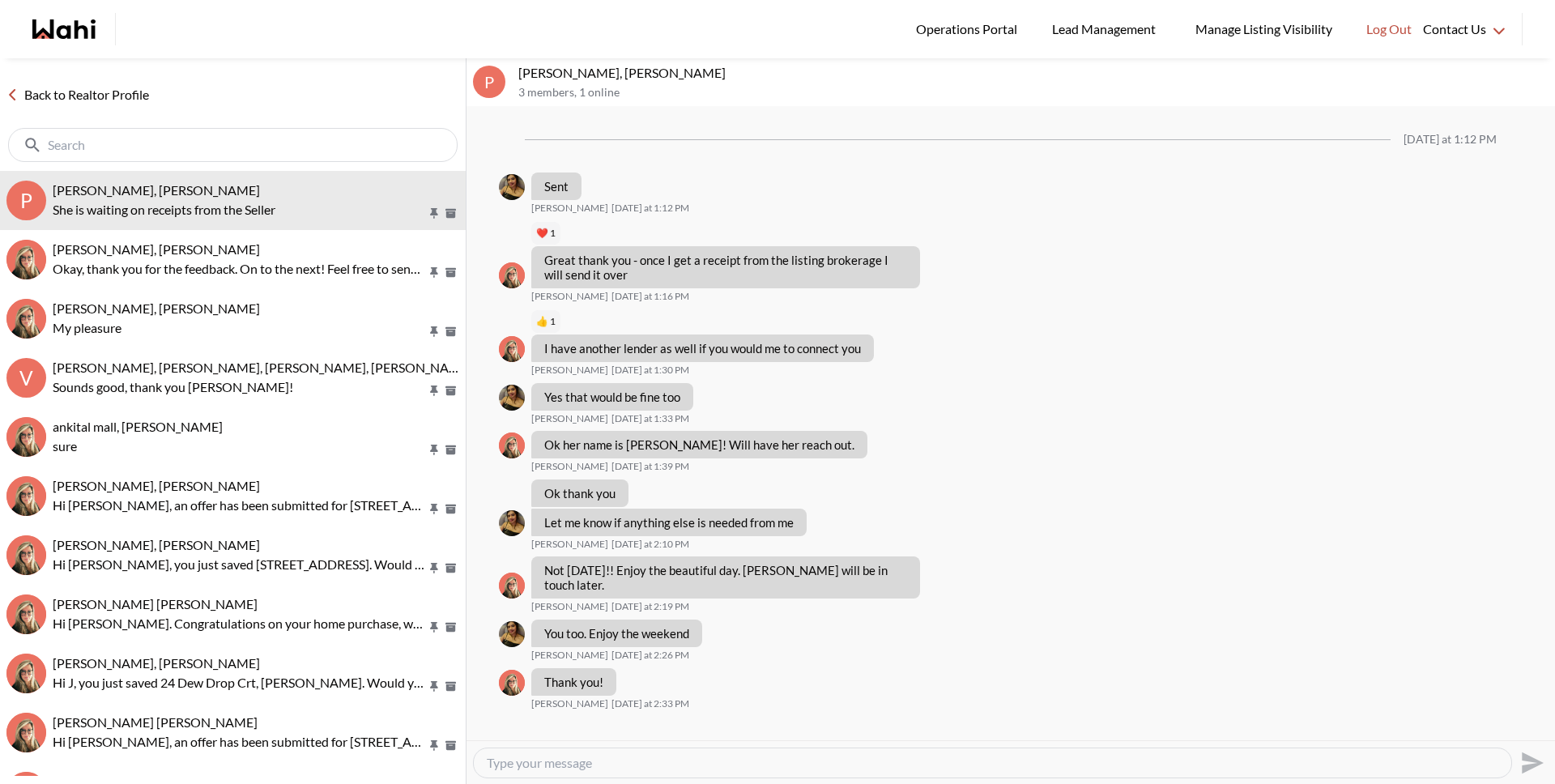
scroll to position [1069, 0]
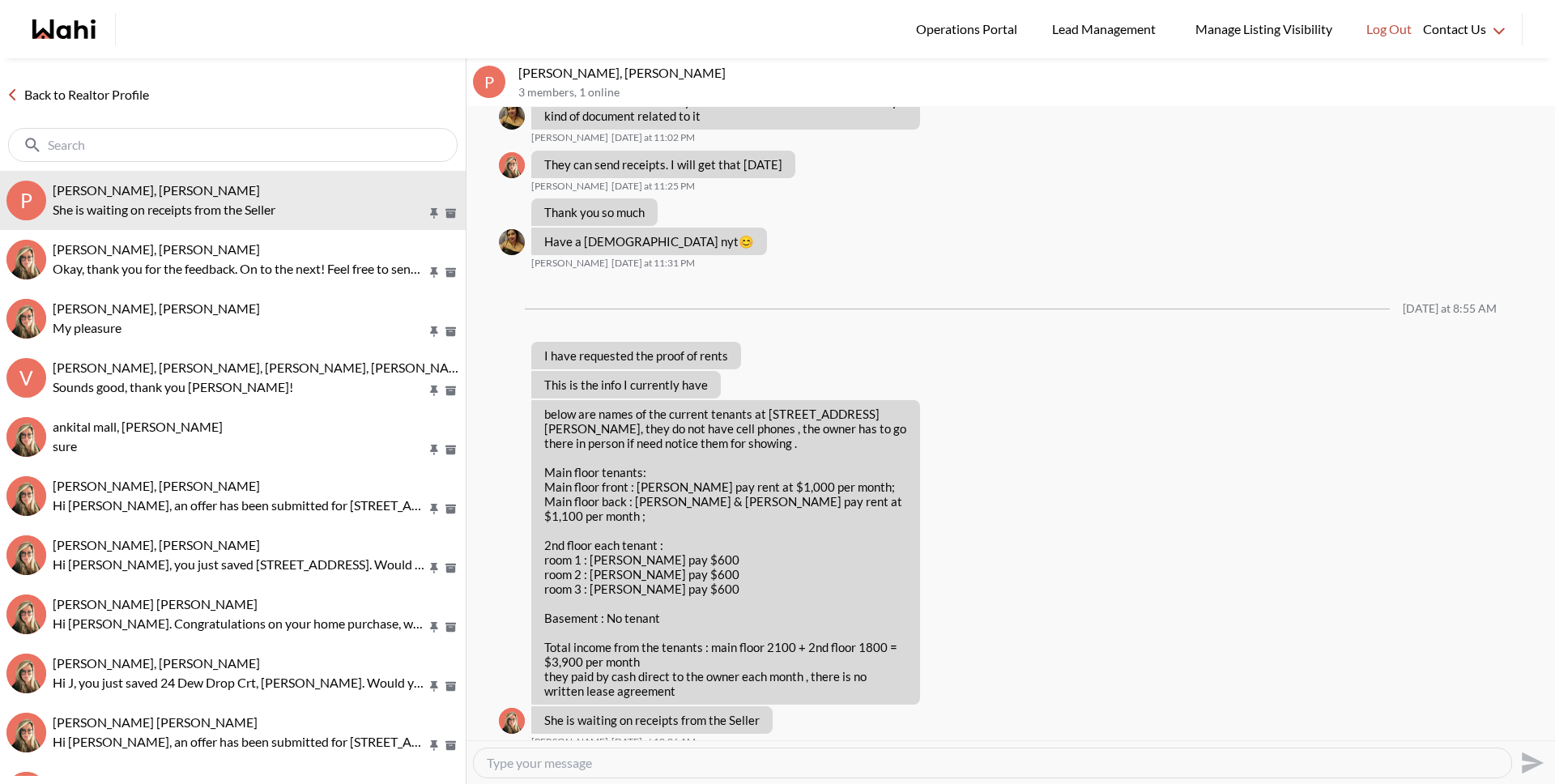
click at [121, 100] on link "Back to Realtor Profile" at bounding box center [77, 95] width 156 height 21
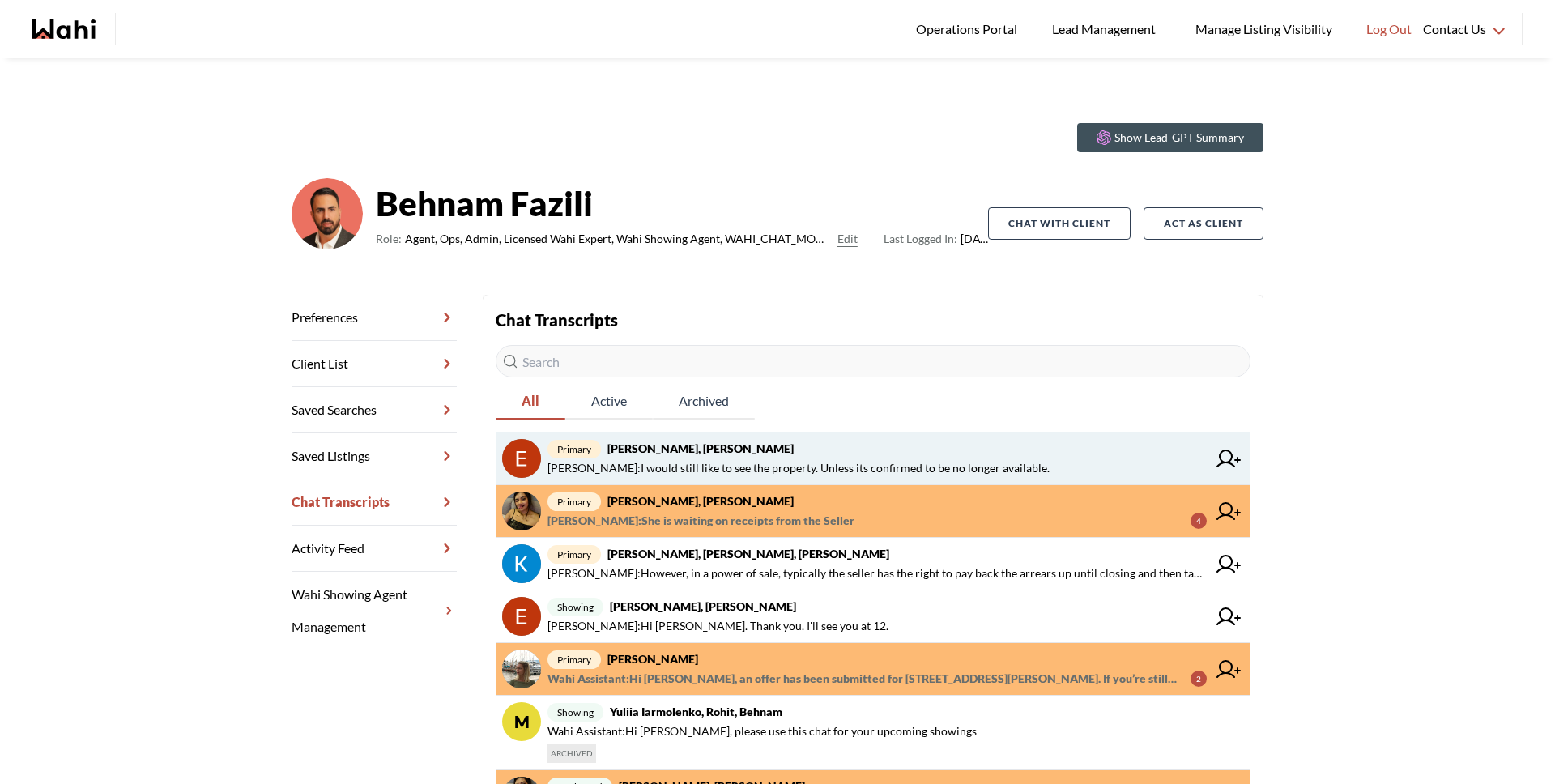
click at [741, 455] on span "primary [PERSON_NAME], [PERSON_NAME]" at bounding box center [876, 448] width 659 height 19
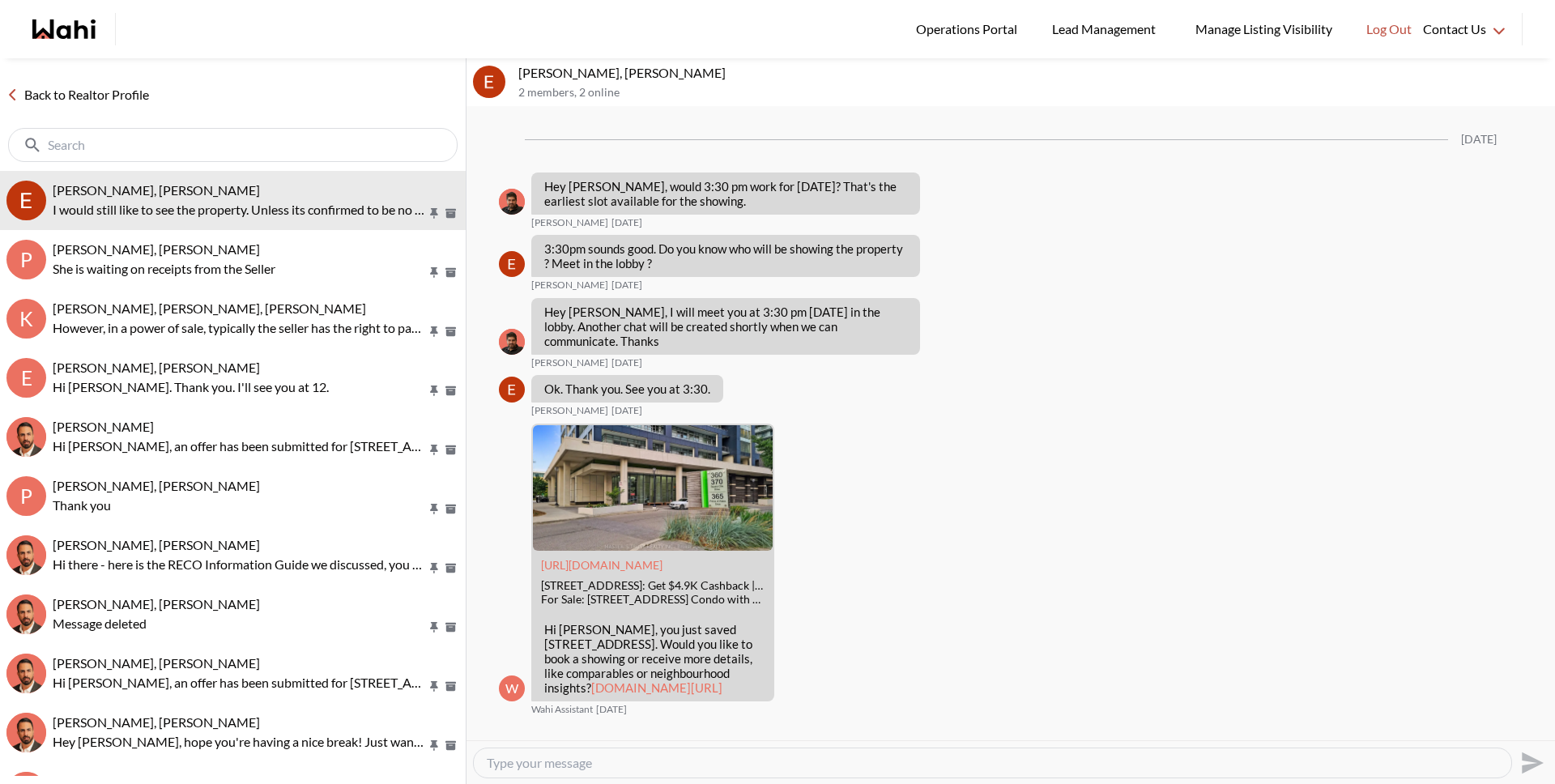
scroll to position [2313, 0]
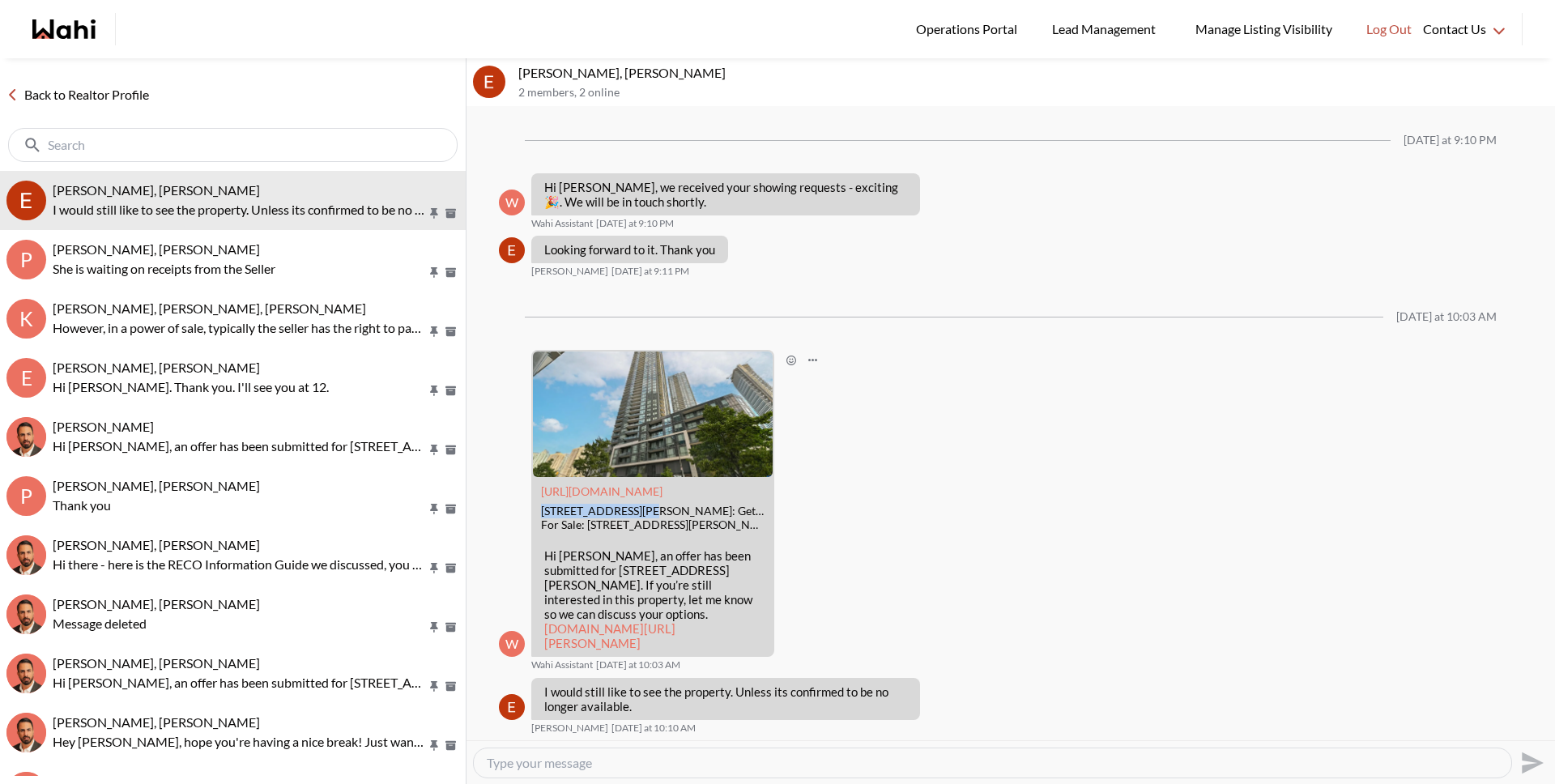
drag, startPoint x: 644, startPoint y: 481, endPoint x: 529, endPoint y: 482, distance: 115.0
click at [529, 482] on div "W https://wahi.com 510 Curran Pl #3906, Mississauga, ON: Get $5.2K Cashback | W…" at bounding box center [1010, 510] width 1023 height 321
copy div "510 Curran Pl #3906"
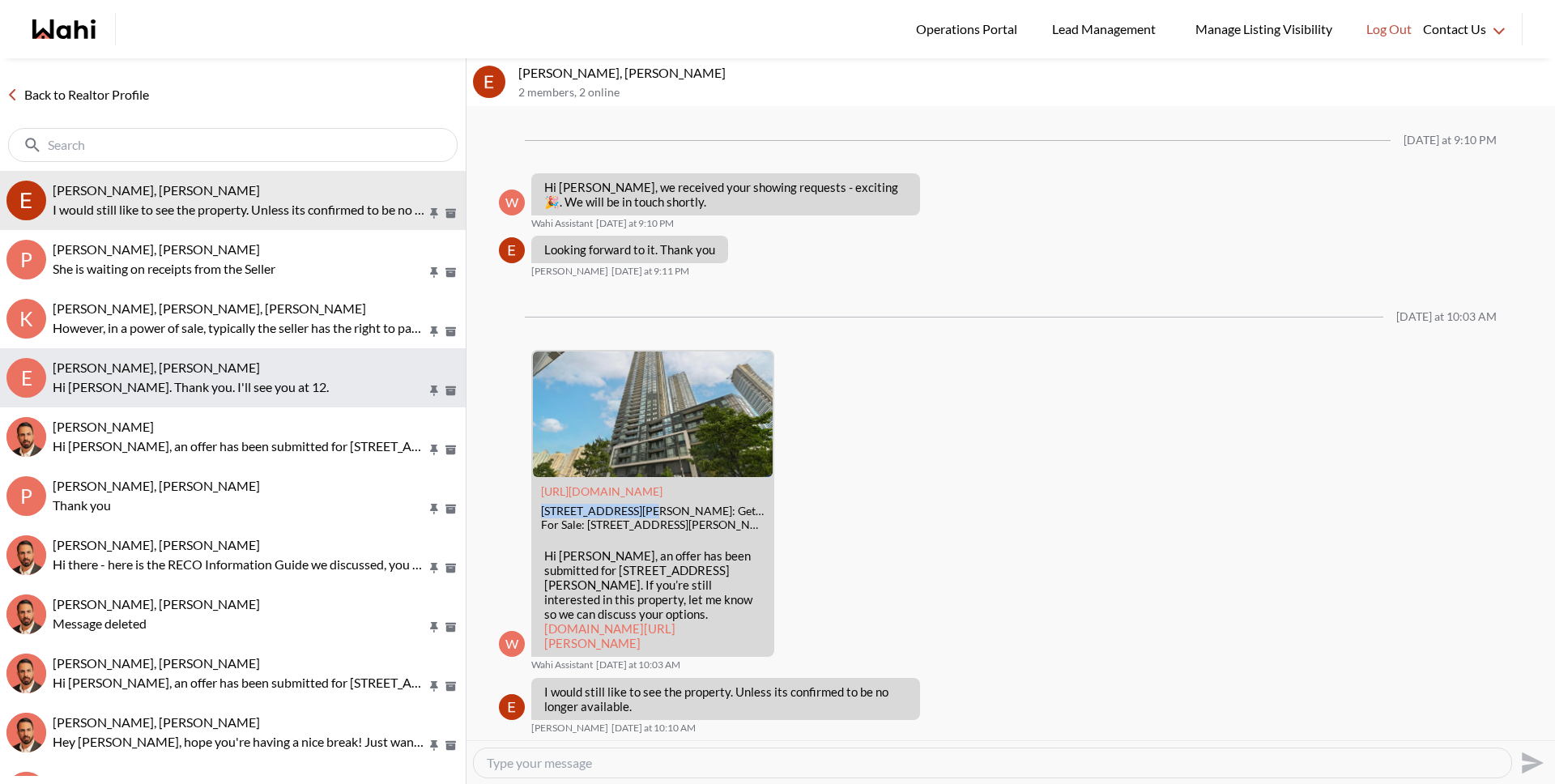
click at [164, 389] on p "Hi Paul. Thank you. I'll see you at 12." at bounding box center [239, 387] width 374 height 19
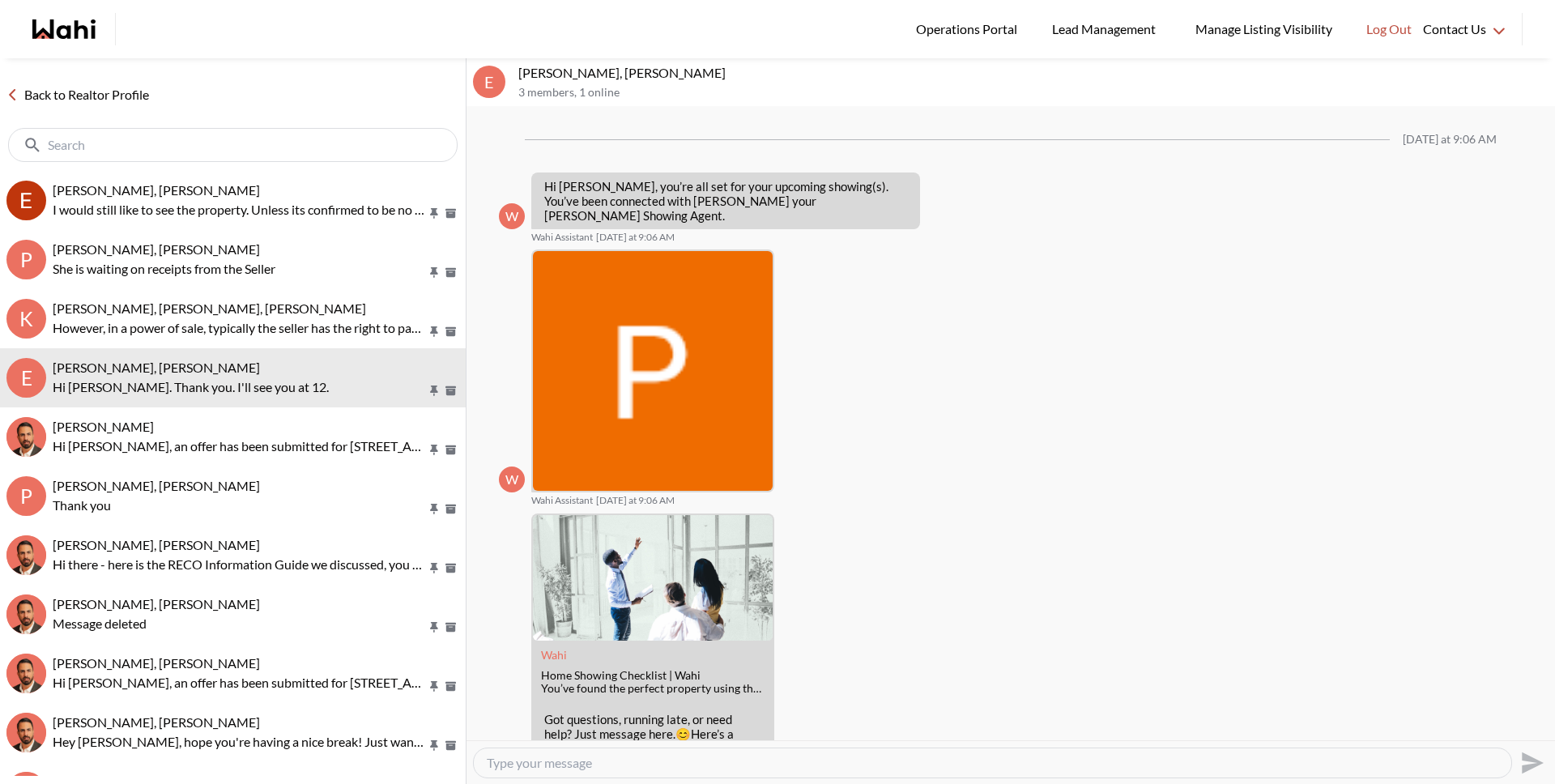
scroll to position [297, 0]
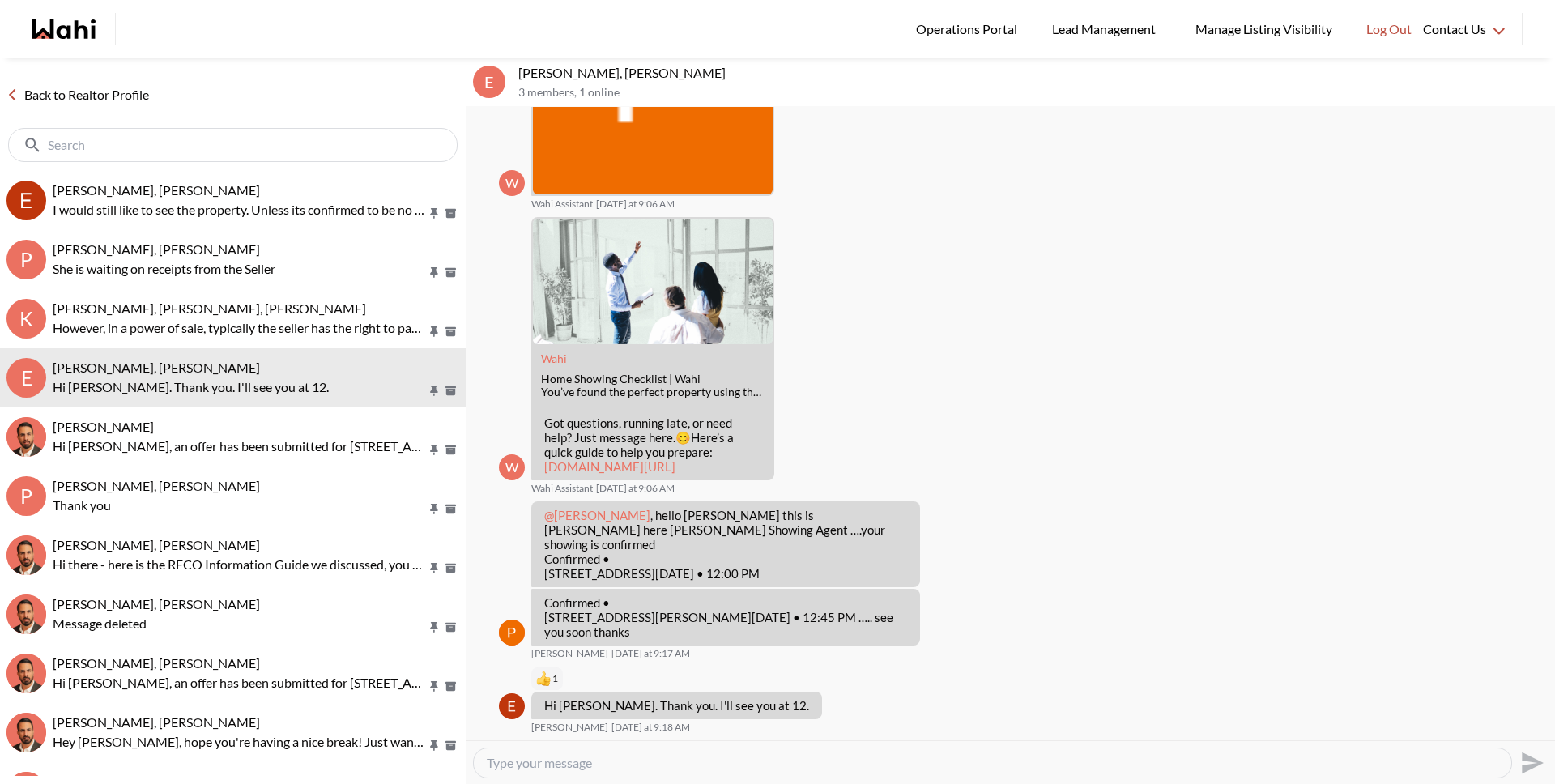
click at [556, 773] on div at bounding box center [992, 763] width 1037 height 30
click at [560, 764] on textarea "Type your message" at bounding box center [992, 762] width 1011 height 17
paste textarea "510 Curran Pl #3906"
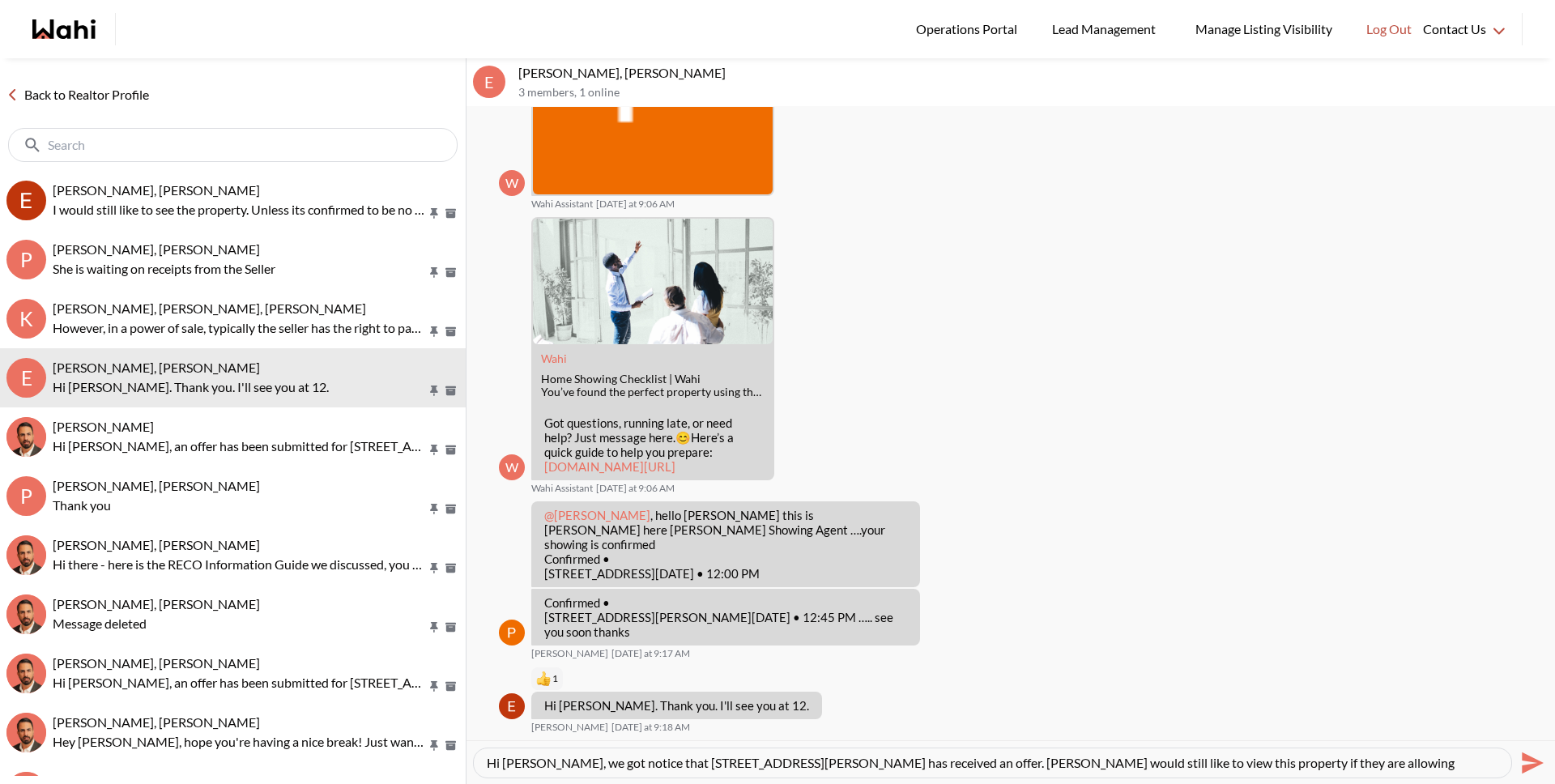
type textarea "Hi Paul, we got notice that 510 Curran Pl #3906 has received an offer. Erik wou…"
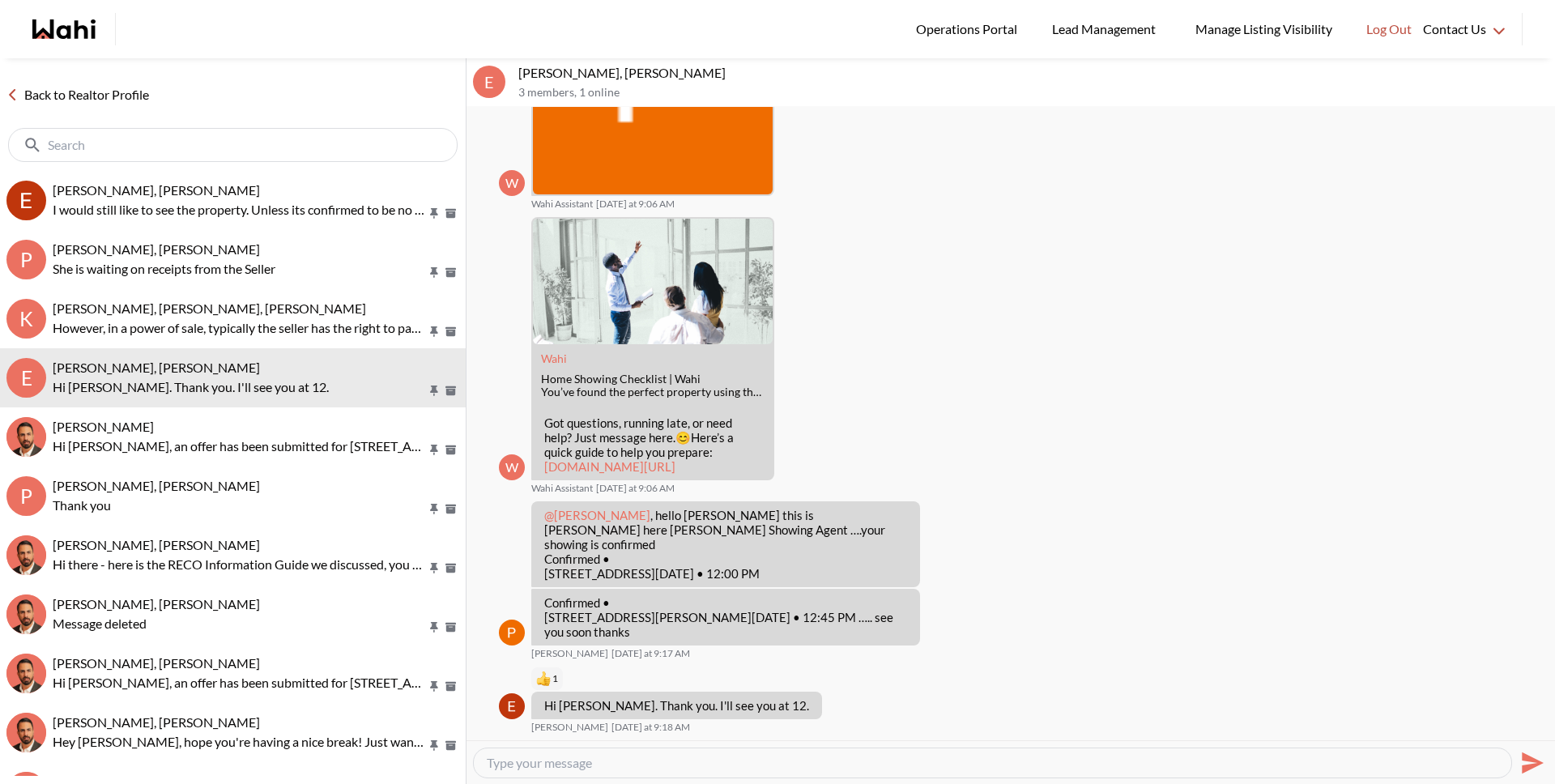
scroll to position [373, 0]
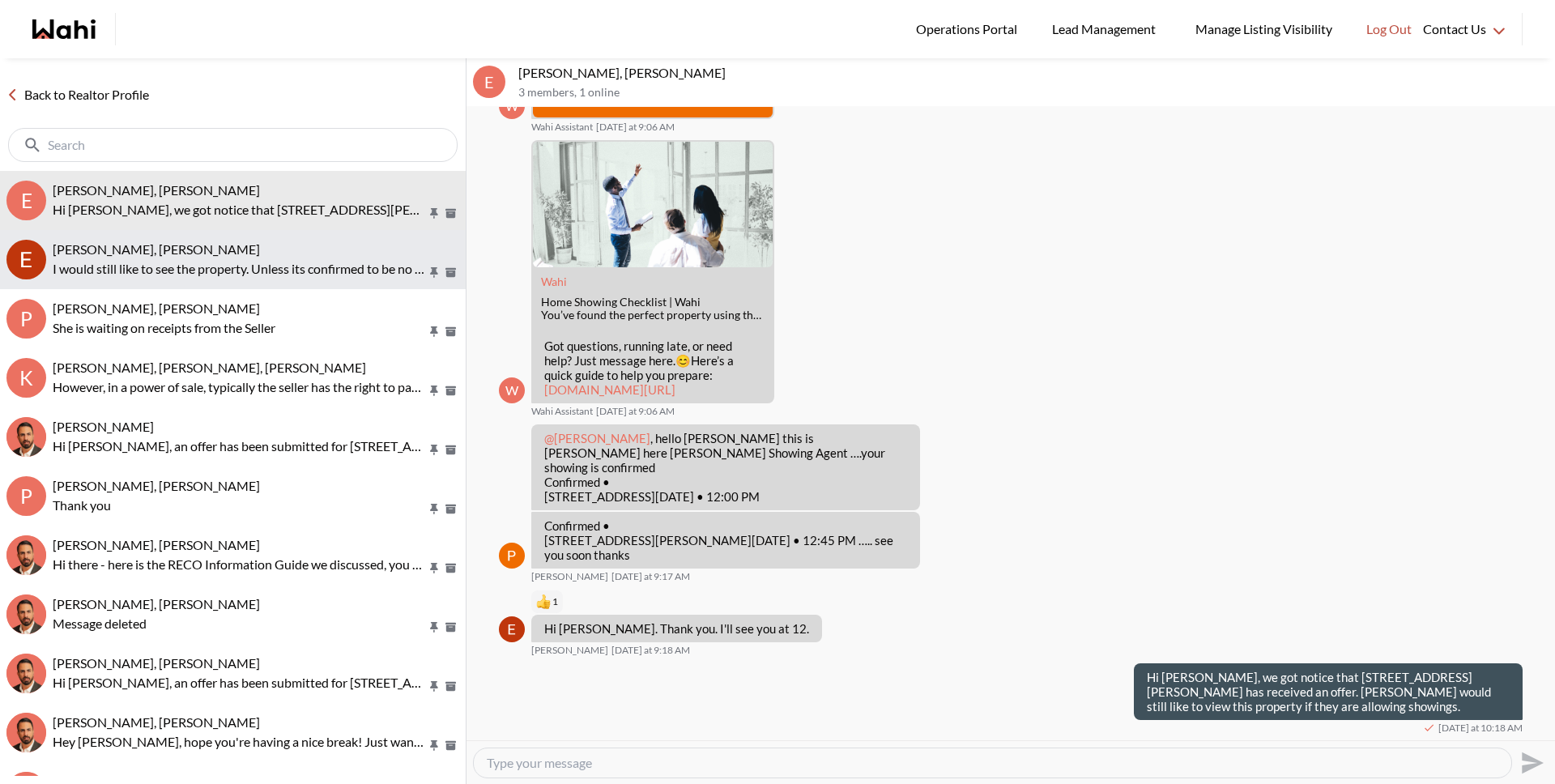
click at [238, 269] on p "I would still like to see the property. Unless its confirmed to be no longer av…" at bounding box center [239, 269] width 374 height 19
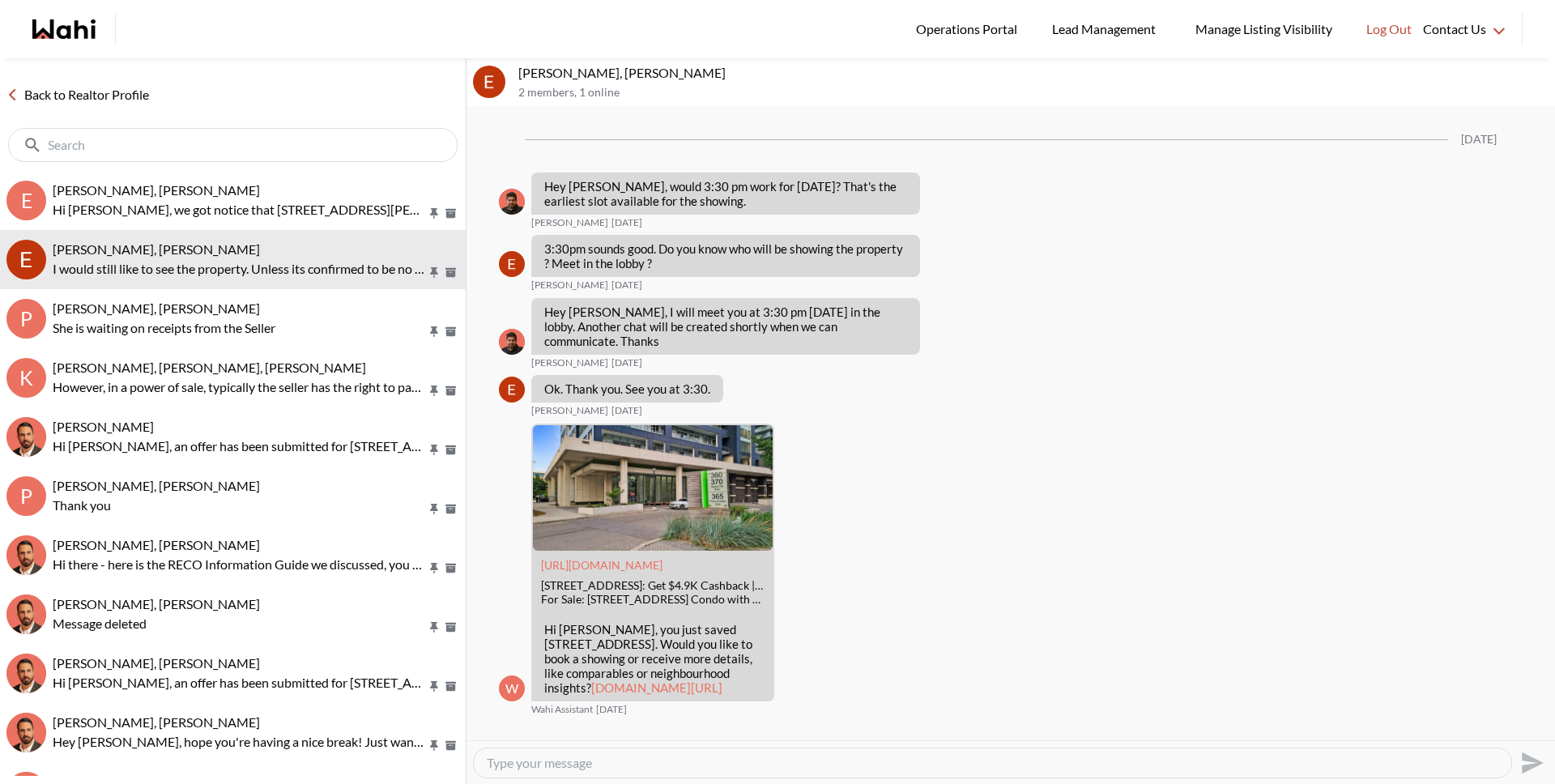
scroll to position [2313, 0]
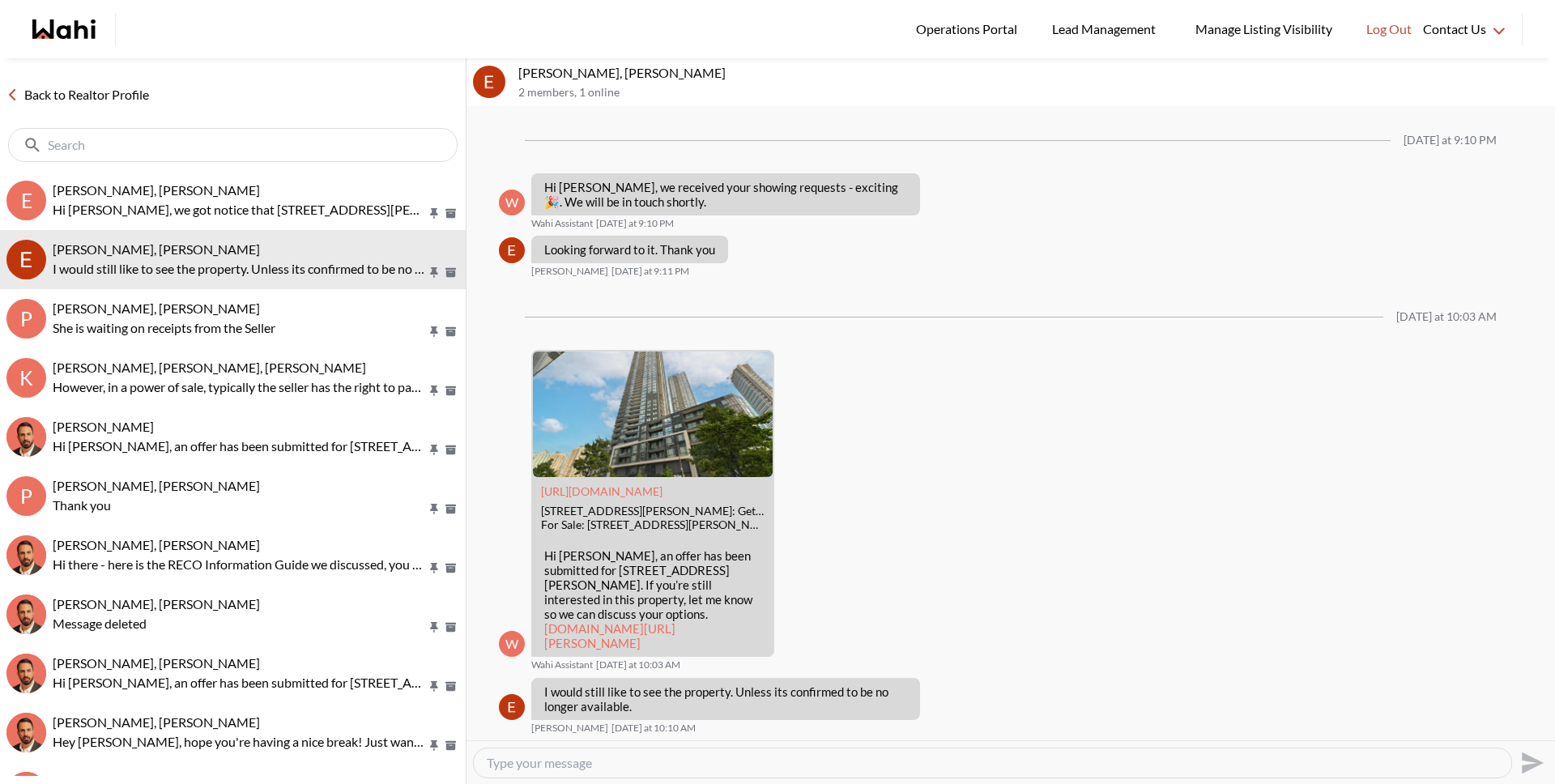
click at [545, 774] on div at bounding box center [992, 763] width 1037 height 30
click at [544, 768] on textarea "Type your message" at bounding box center [992, 762] width 1011 height 17
type textarea "I will let [PERSON_NAME] know!"
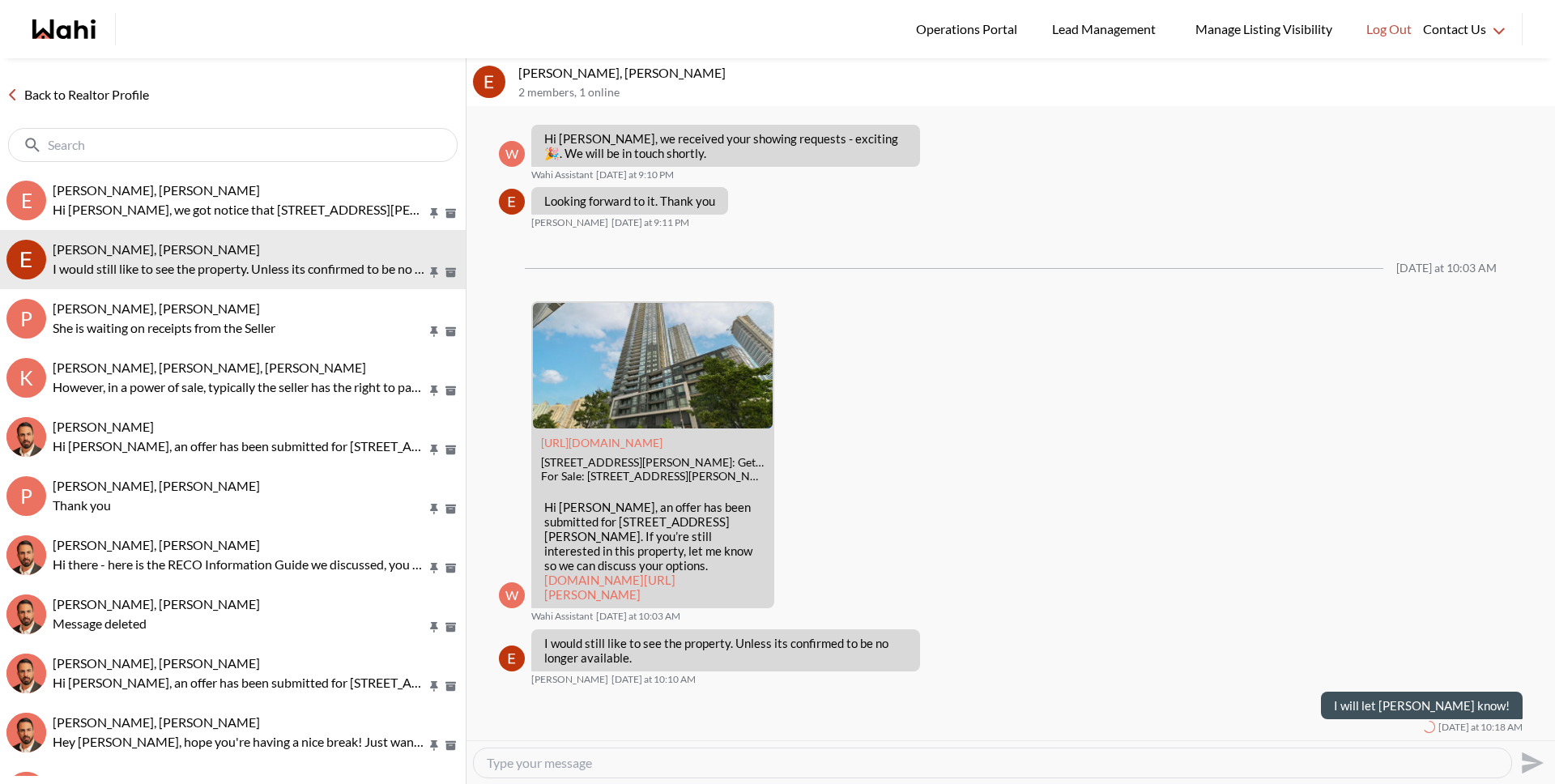
scroll to position [2362, 0]
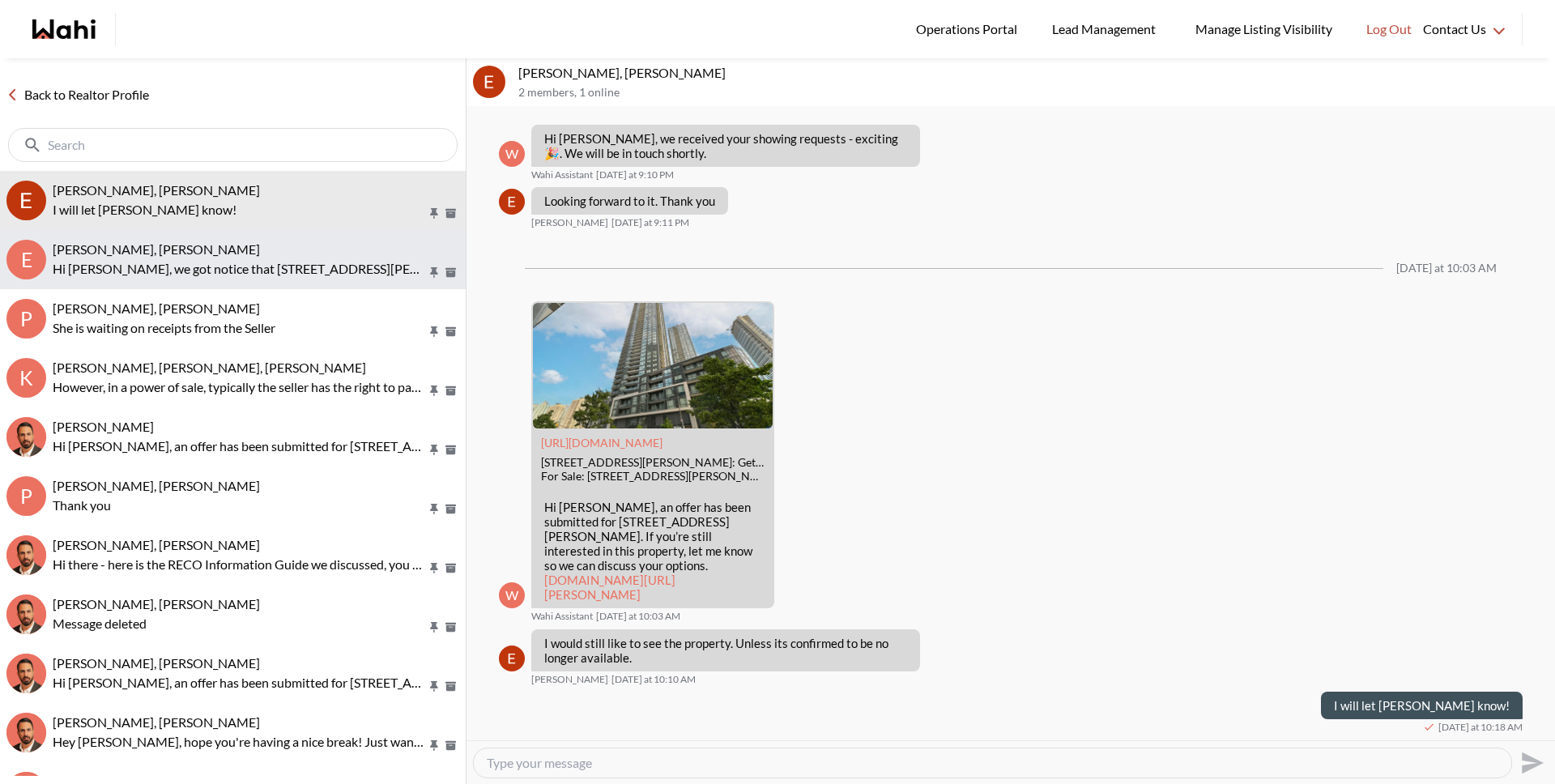
click at [282, 280] on button "E Erik Alarcon, Paul, Behnam Hi Paul, we got notice that 510 Curran Pl #3906 ha…" at bounding box center [232, 259] width 466 height 59
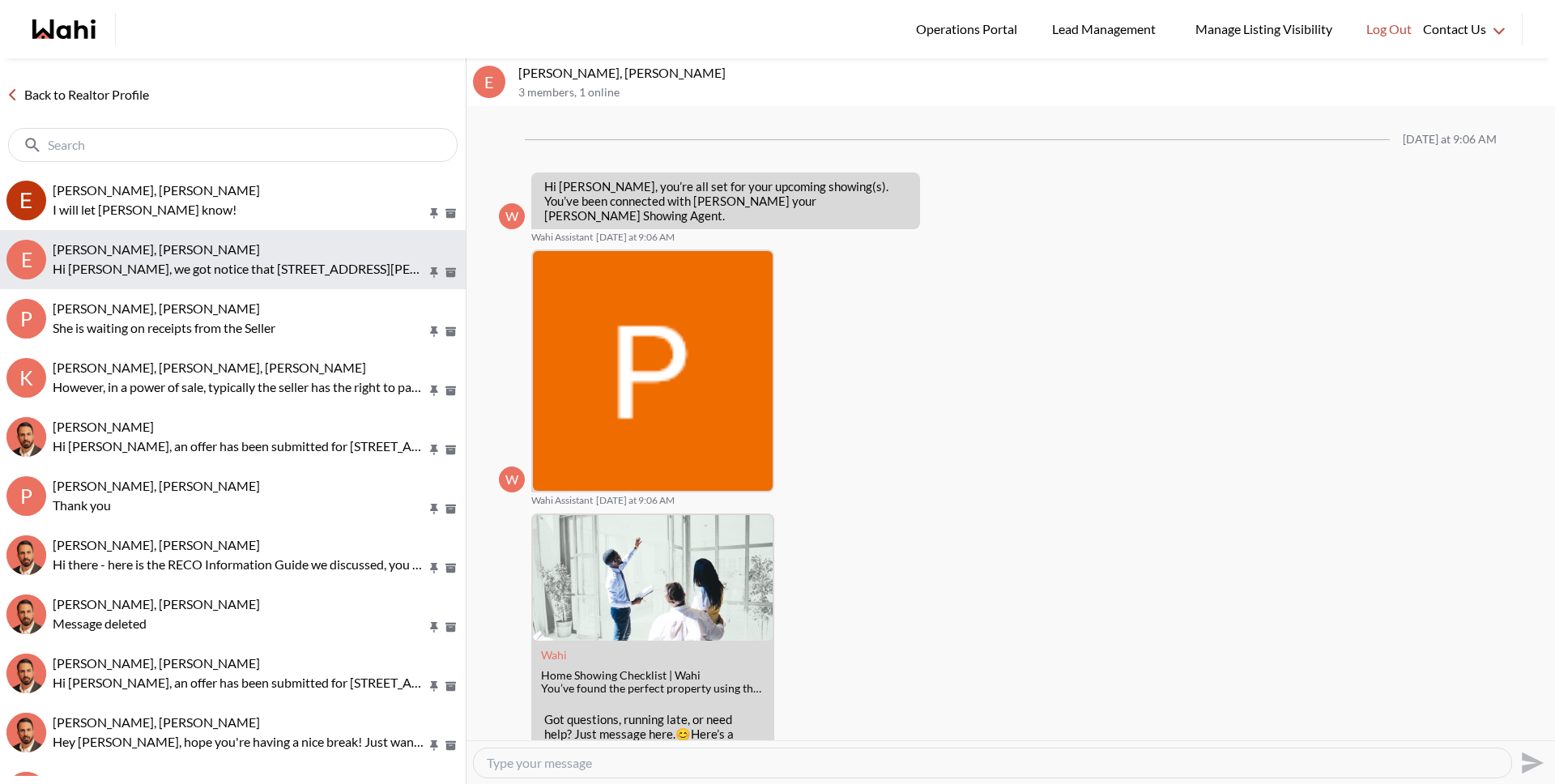
scroll to position [373, 0]
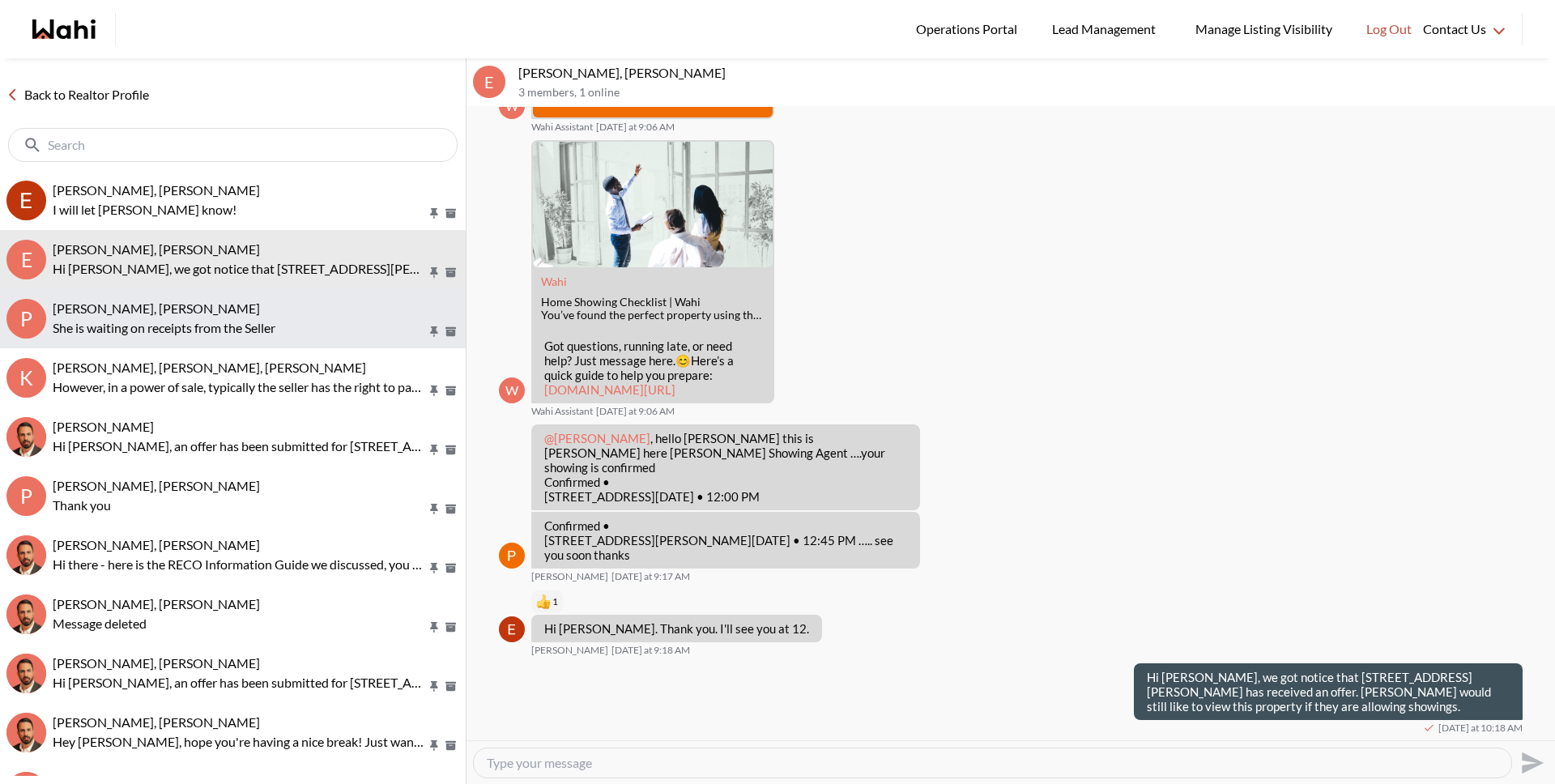
click at [279, 321] on p "She is waiting on receipts from the Seller" at bounding box center [239, 328] width 374 height 19
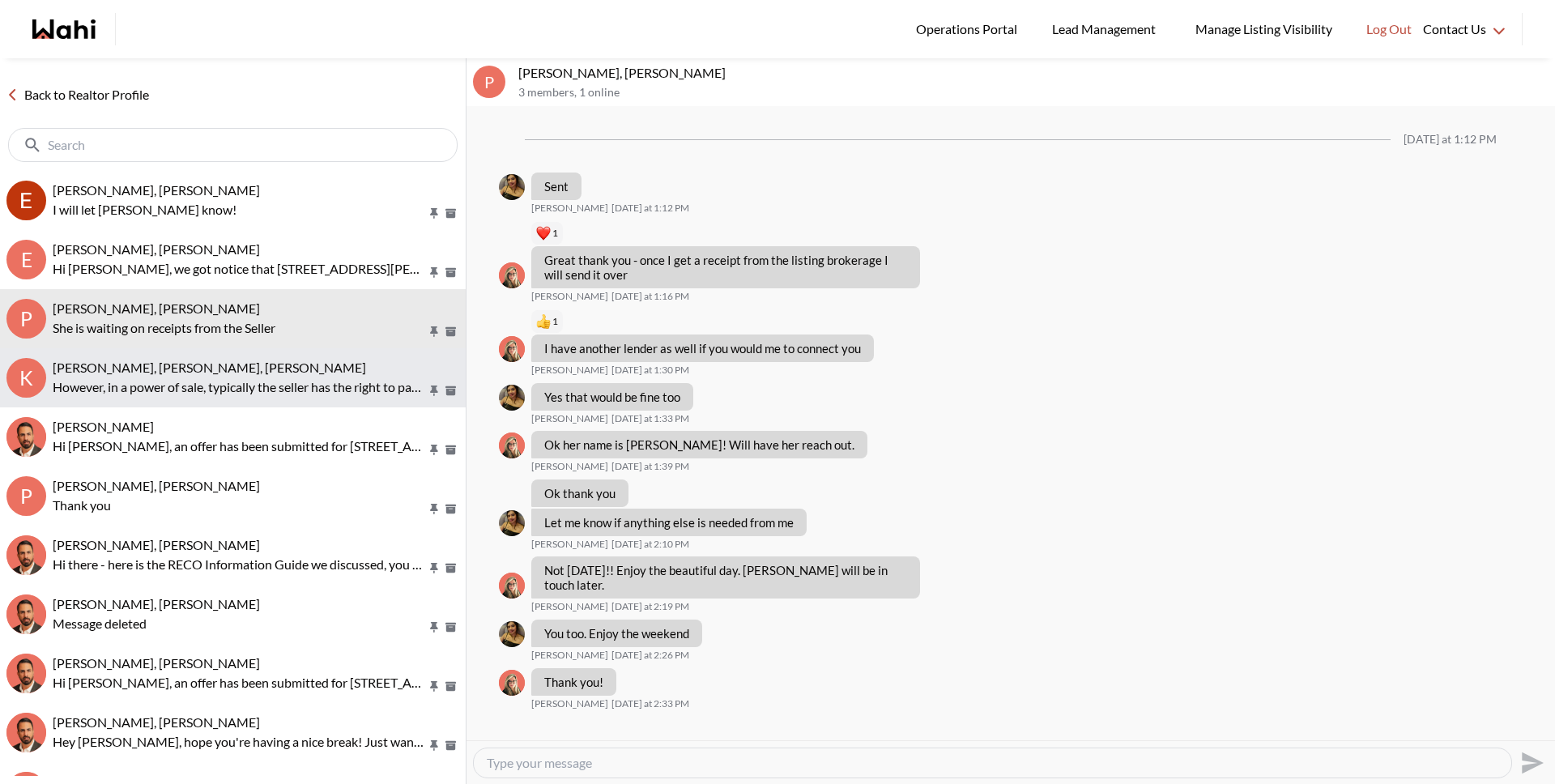
scroll to position [1069, 0]
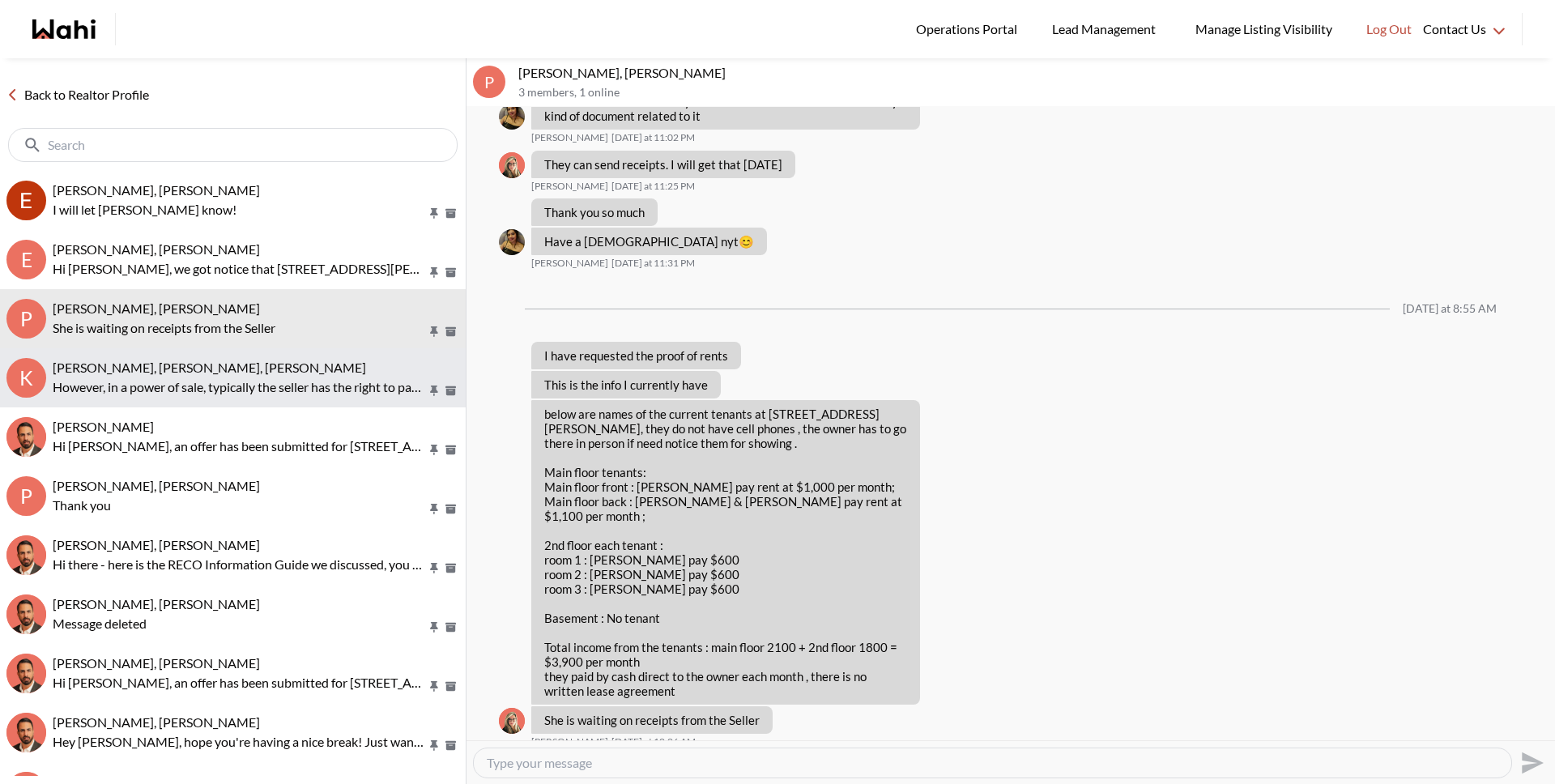
click at [274, 389] on p "However, in a power of sale, typically the seller has the right to pay back the…" at bounding box center [239, 387] width 374 height 19
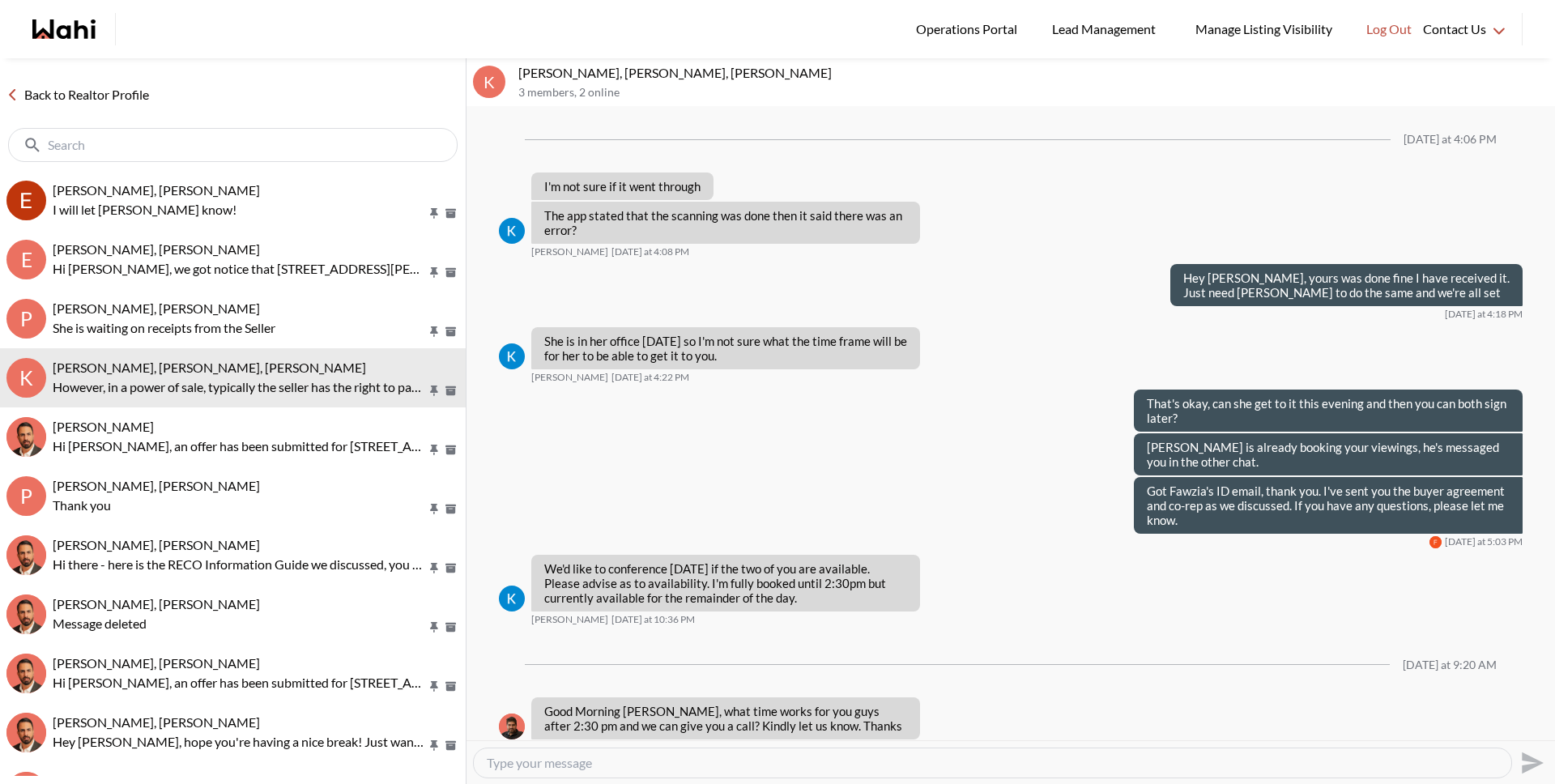
scroll to position [1147, 0]
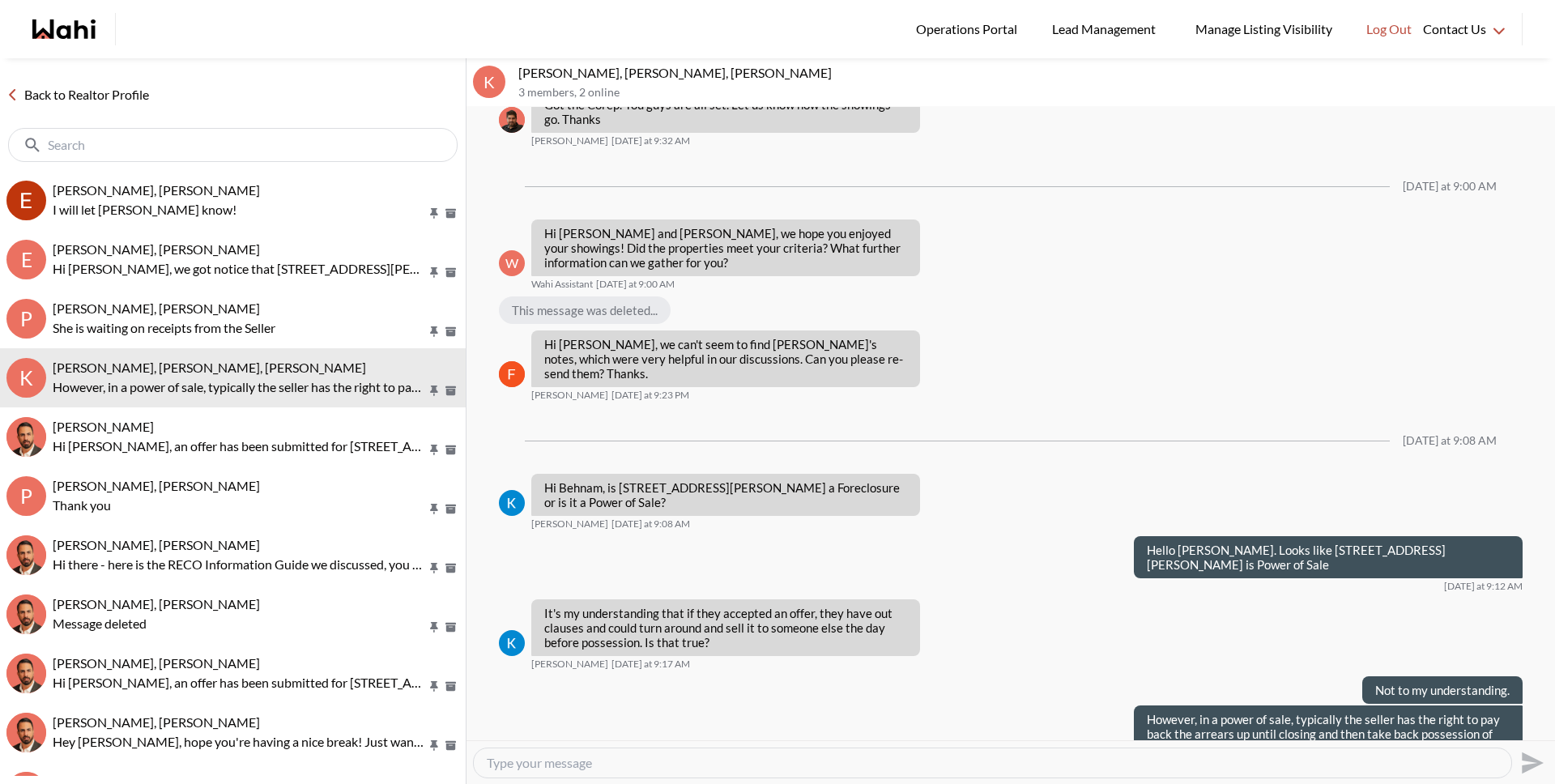
click at [151, 94] on link "Back to Realtor Profile" at bounding box center [77, 95] width 156 height 21
